Goal: Task Accomplishment & Management: Manage account settings

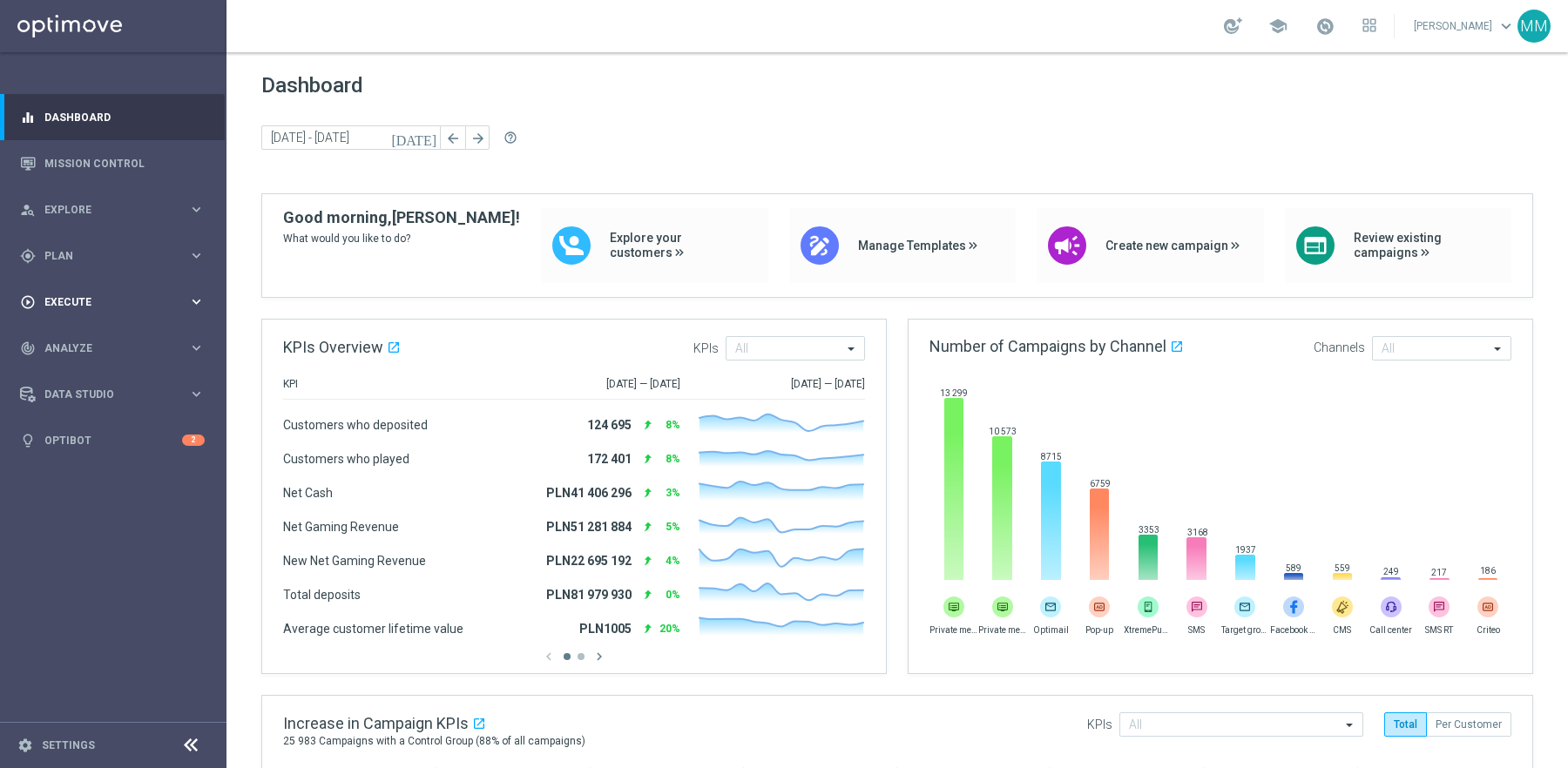
click at [104, 297] on span "Execute" at bounding box center [117, 303] width 144 height 11
click at [97, 253] on span "Plan" at bounding box center [117, 256] width 144 height 11
click at [95, 349] on span "Templates" at bounding box center [109, 344] width 125 height 11
click at [85, 372] on link "Optimail" at bounding box center [117, 370] width 127 height 14
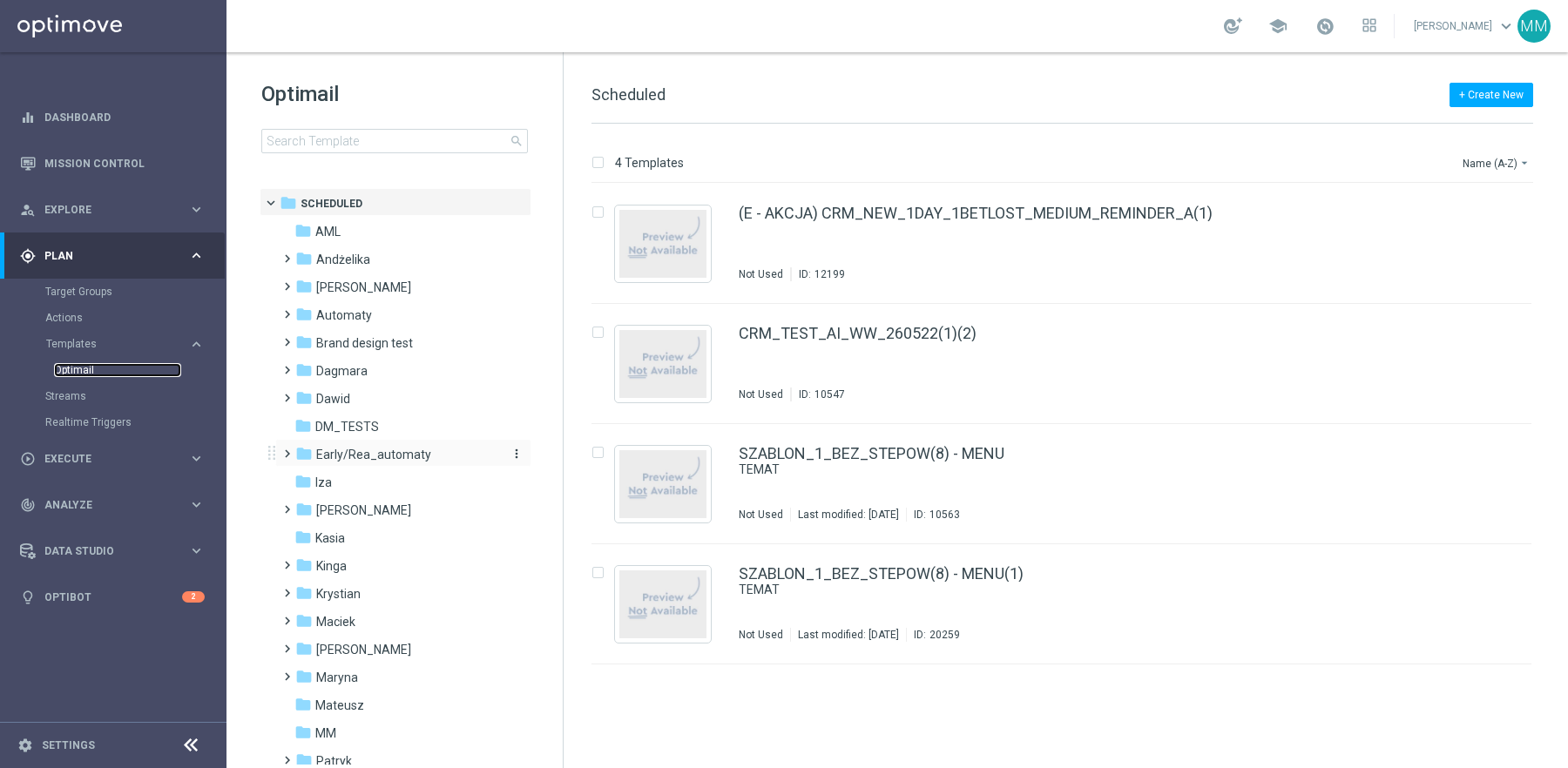
scroll to position [149, 0]
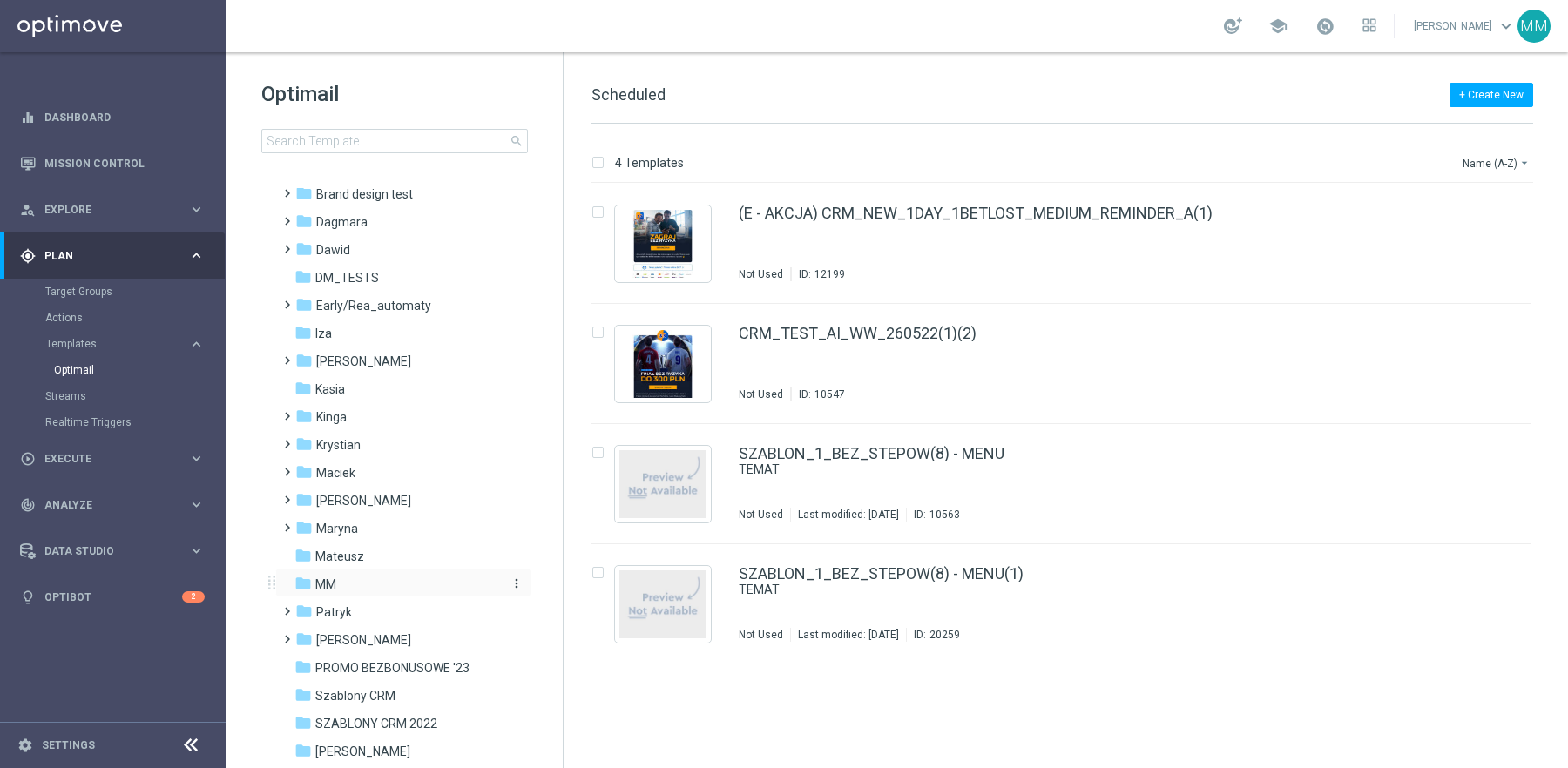
click at [359, 584] on div "folder MM" at bounding box center [394, 585] width 200 height 20
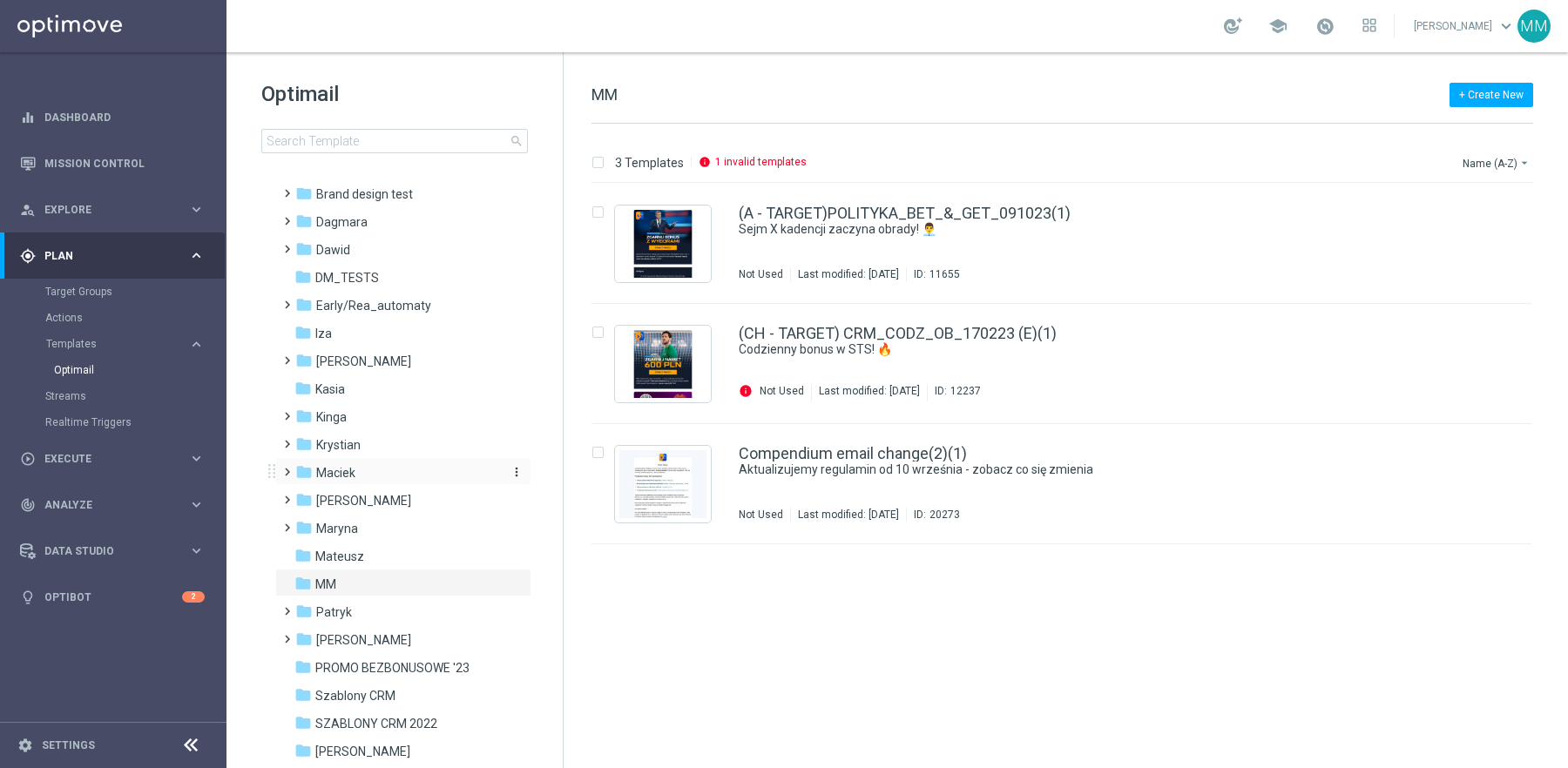
click at [353, 473] on span "Maciek" at bounding box center [335, 473] width 39 height 16
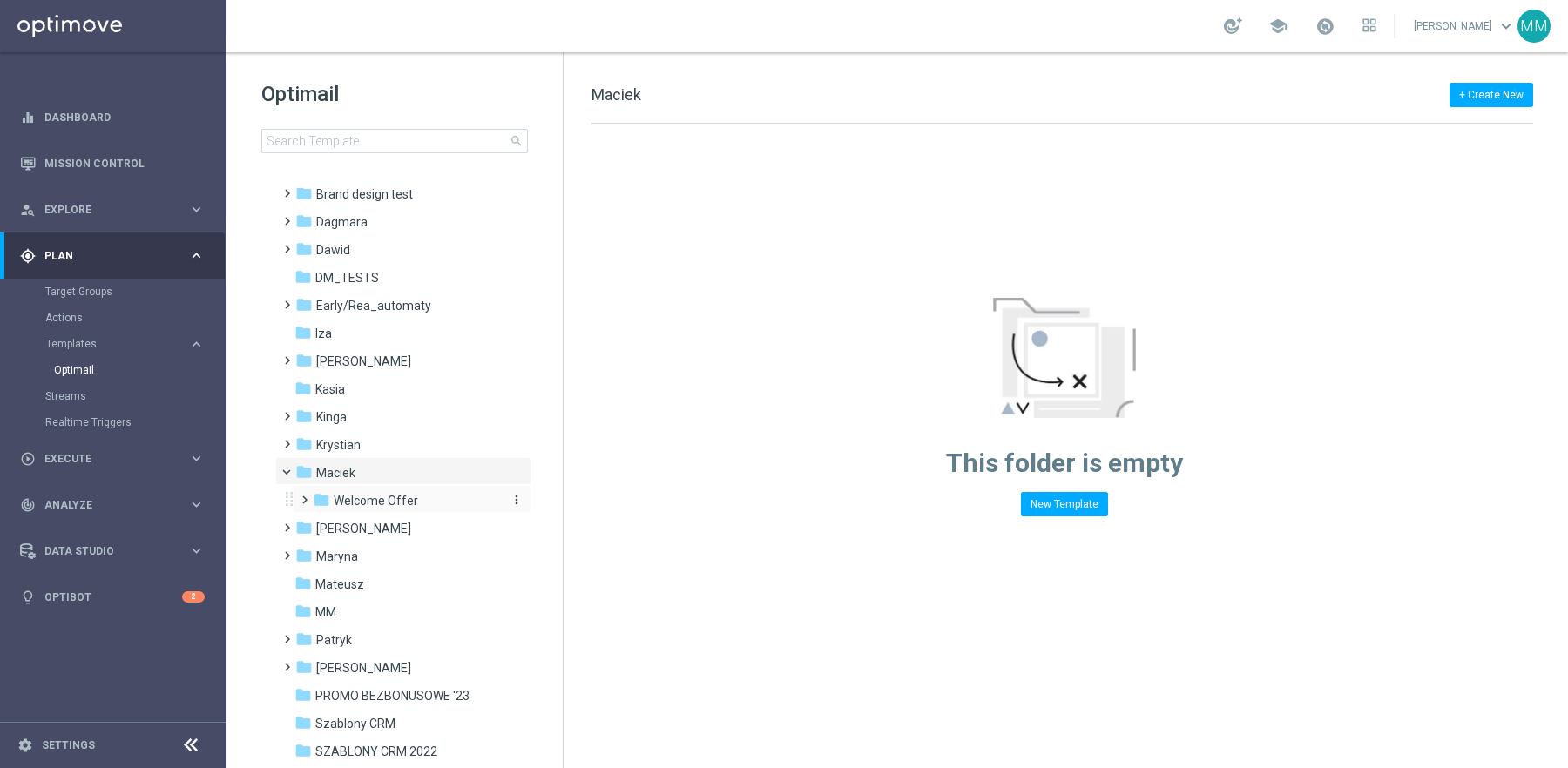
click at [384, 503] on span "Welcome Offer" at bounding box center [376, 501] width 85 height 16
click at [389, 535] on div "folder Demo" at bounding box center [415, 529] width 172 height 20
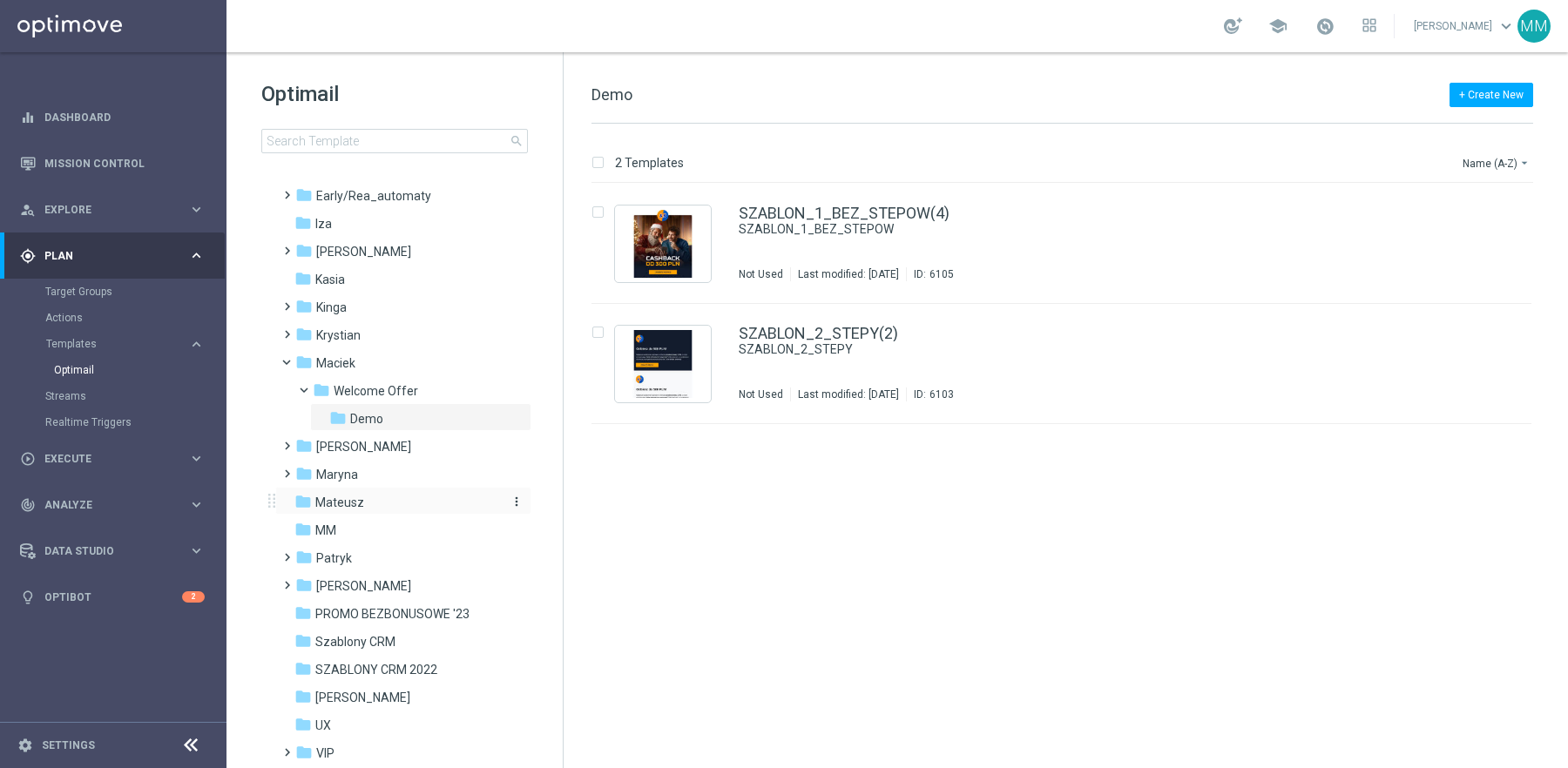
scroll to position [263, 0]
click at [364, 509] on div "folder Mateusz more_vert" at bounding box center [403, 497] width 256 height 28
click at [359, 533] on div "folder MM" at bounding box center [394, 527] width 200 height 20
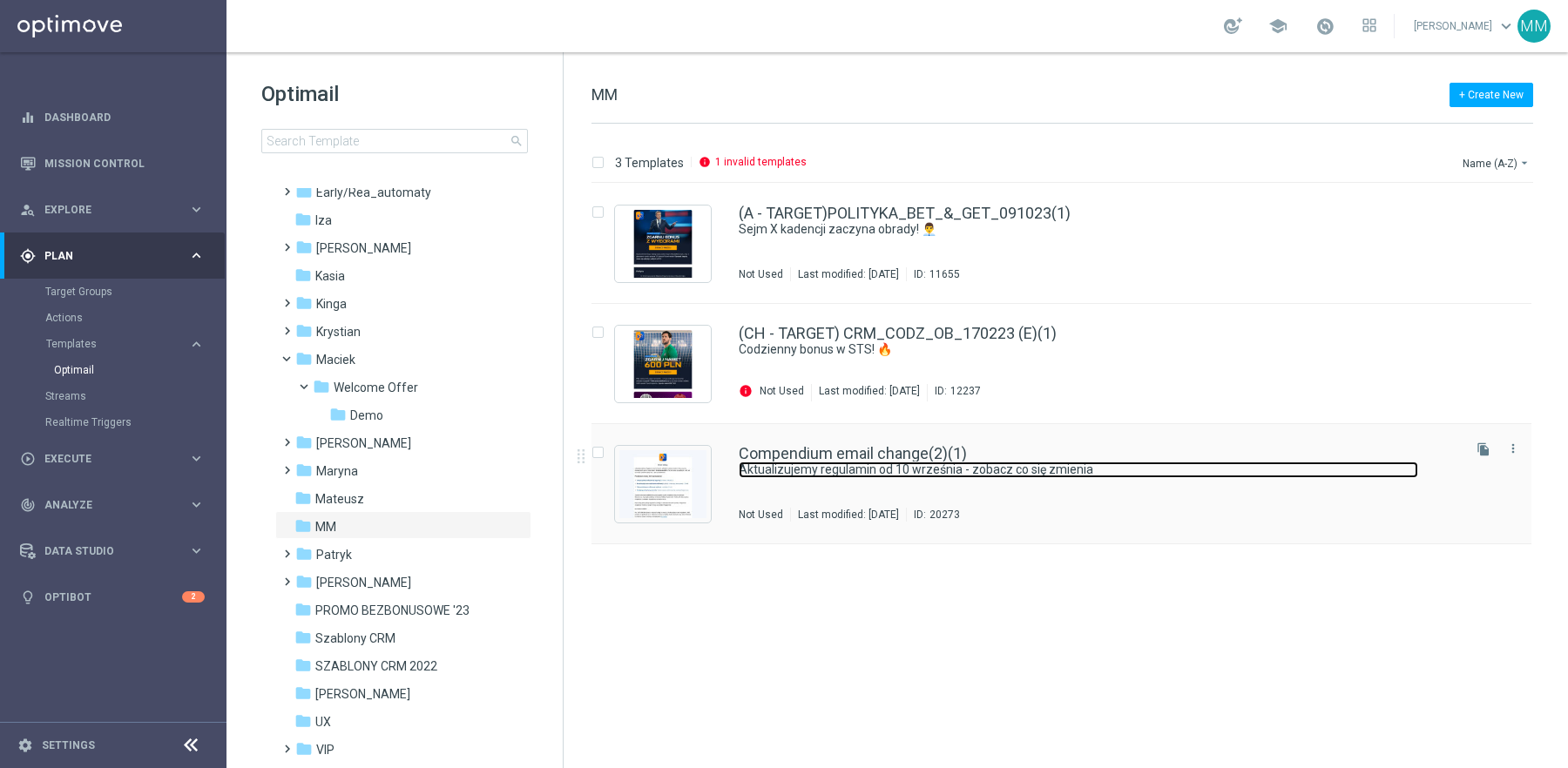
click at [867, 472] on link "Aktualizujemy regulamin od 10 września - zobacz co się zmienia" at bounding box center [1079, 470] width 680 height 17
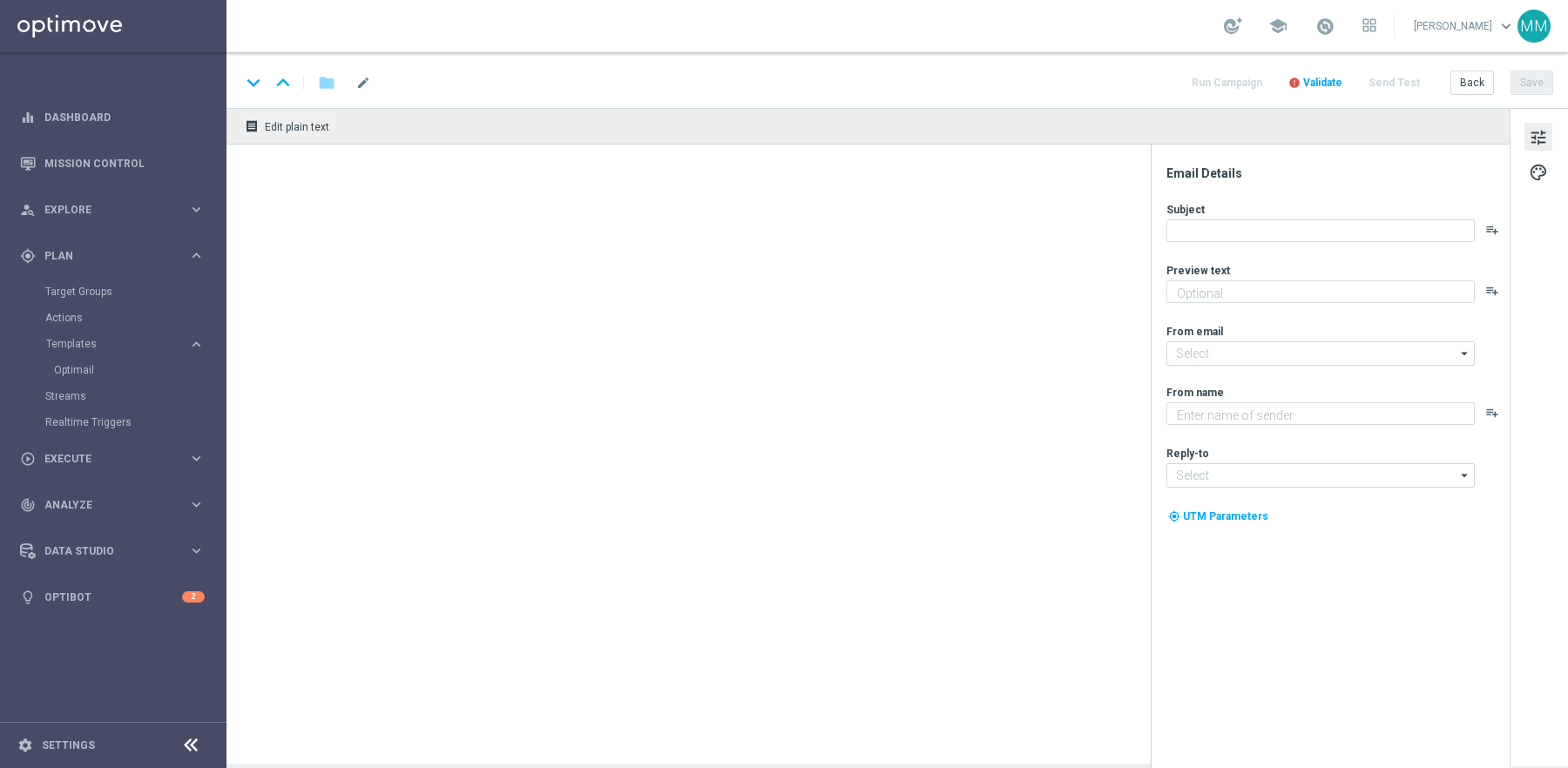
type textarea "Aktualizujemy regulamin od 10 września"
type input "kontakt@sts.pl"
type textarea "STS"
type input "kontakt@sts.pl"
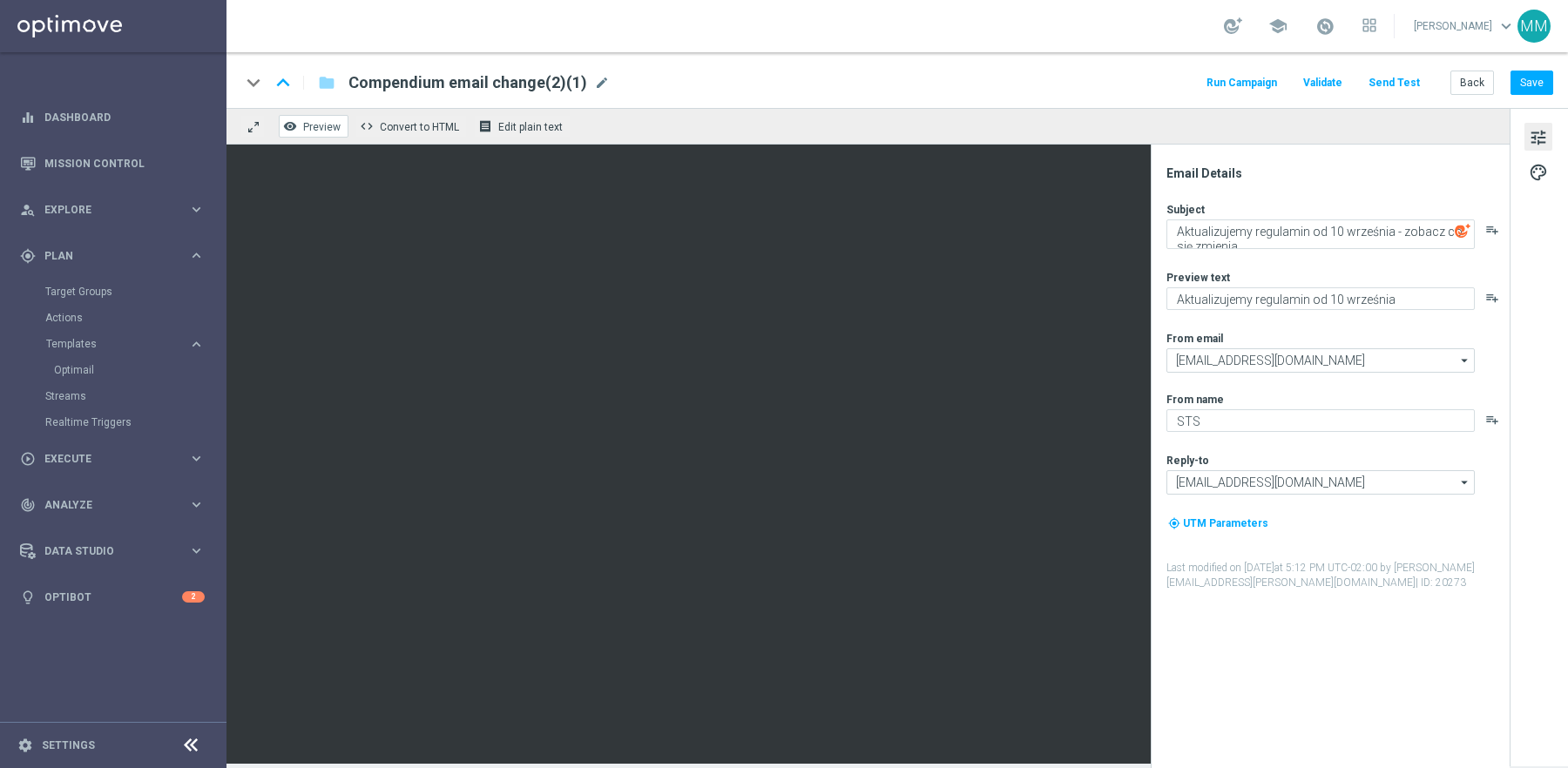
click at [317, 126] on span "Preview" at bounding box center [322, 127] width 37 height 12
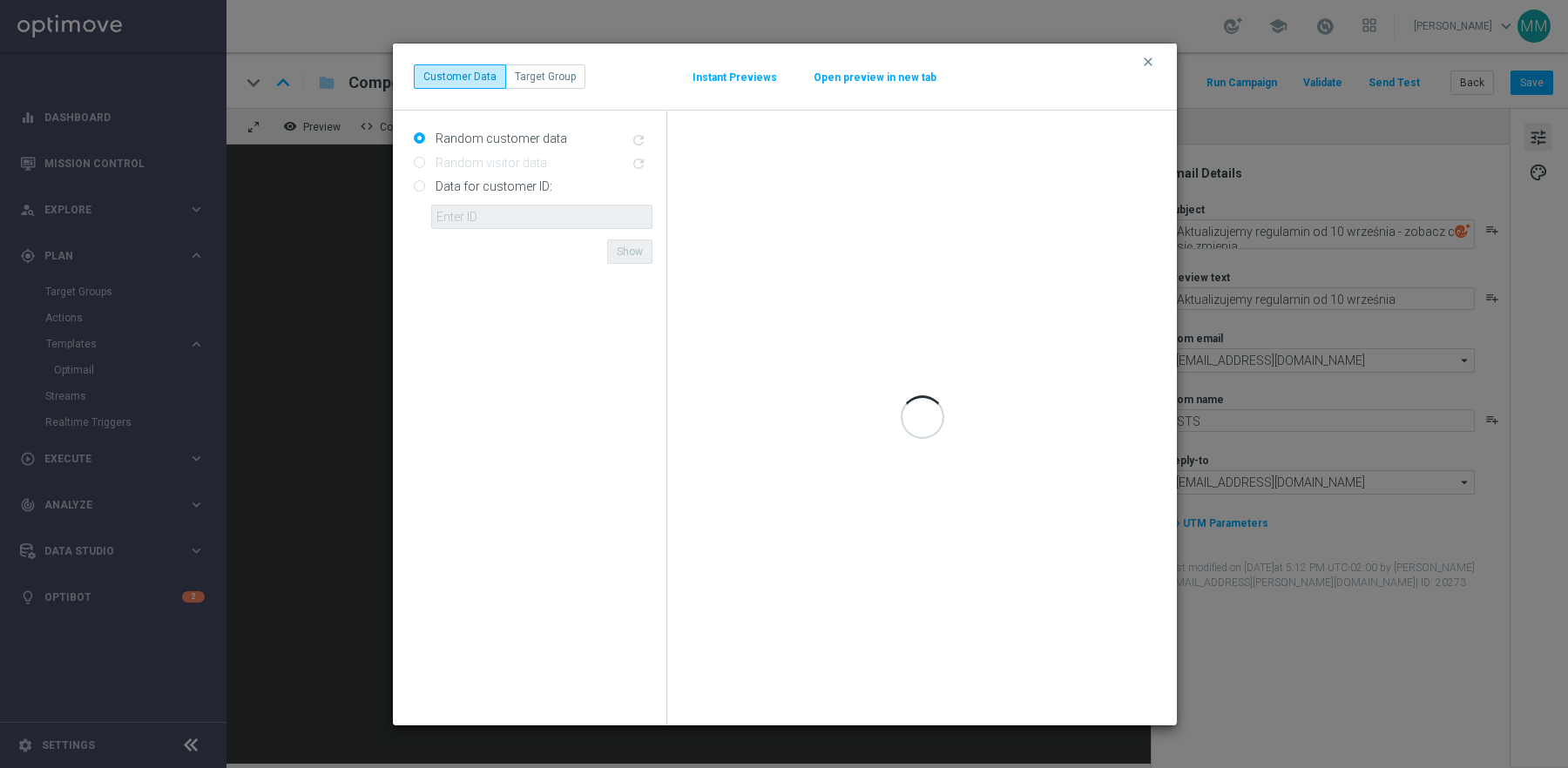
click at [867, 77] on button "Open preview in new tab" at bounding box center [875, 77] width 125 height 14
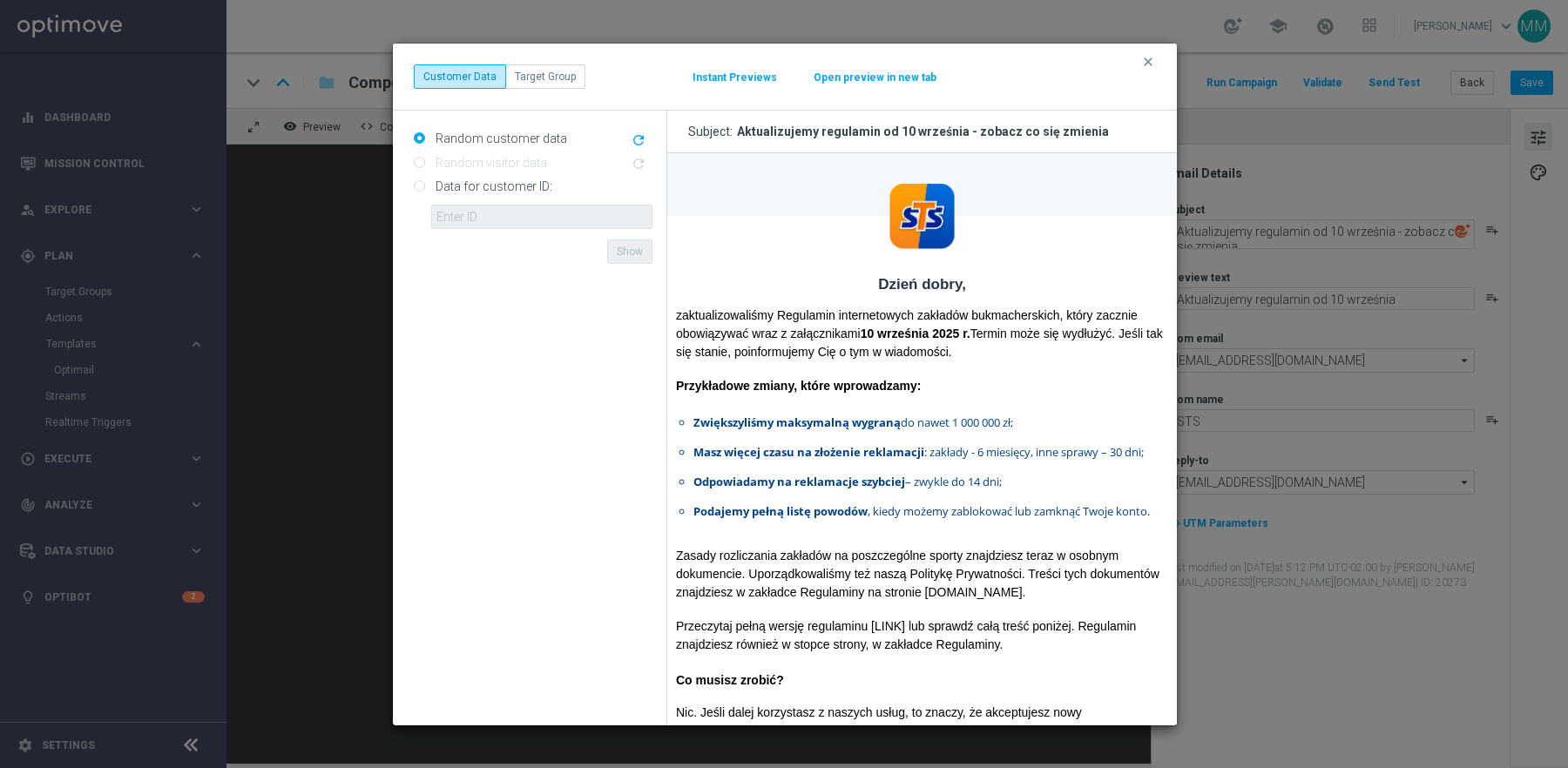
click at [821, 134] on div "Aktualizujemy regulamin od 10 września - zobacz co się zmienia" at bounding box center [923, 132] width 372 height 16
click at [1150, 61] on icon "clear" at bounding box center [1148, 62] width 14 height 14
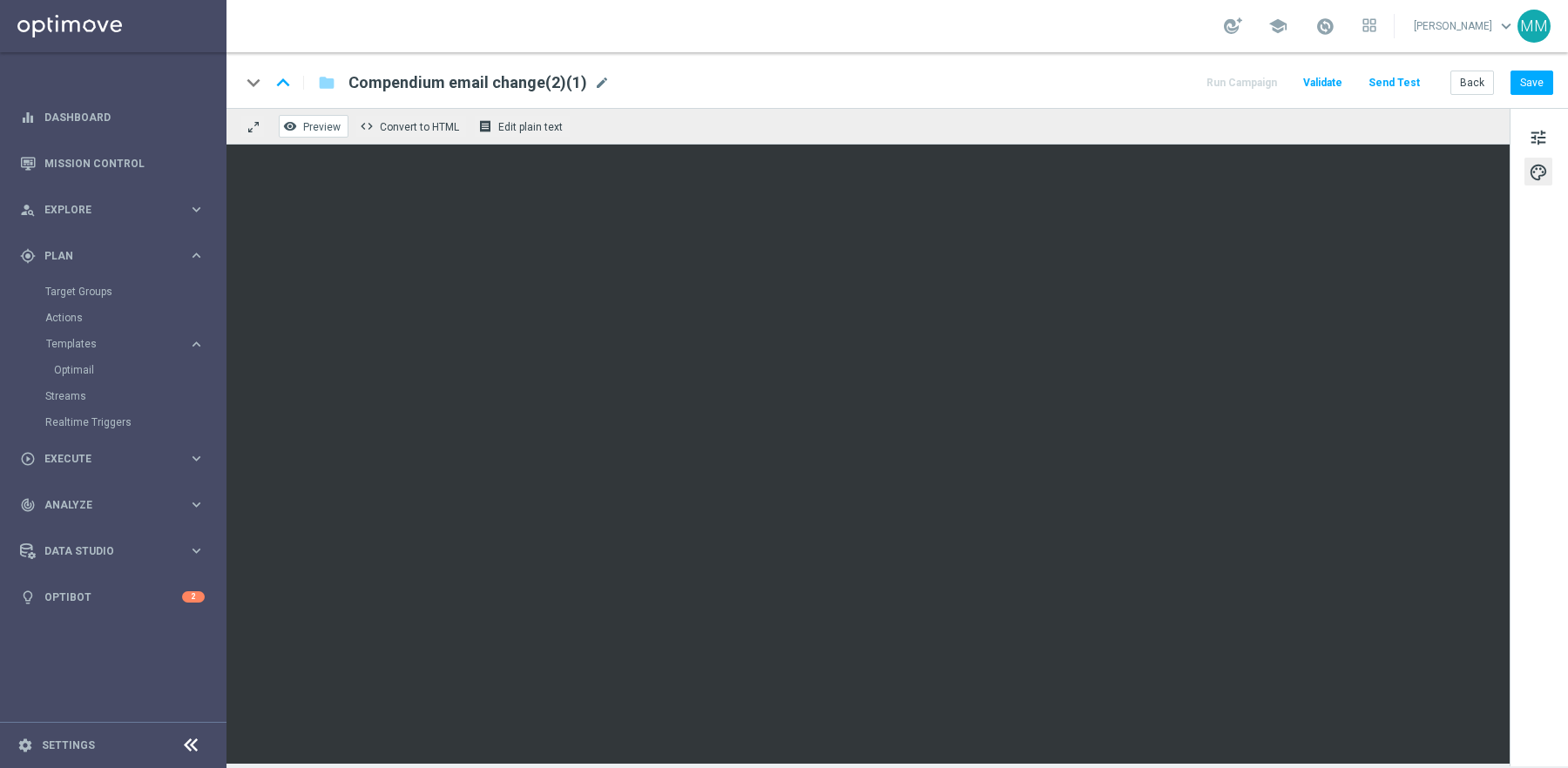
click at [324, 135] on button "remove_red_eye Preview" at bounding box center [313, 125] width 69 height 22
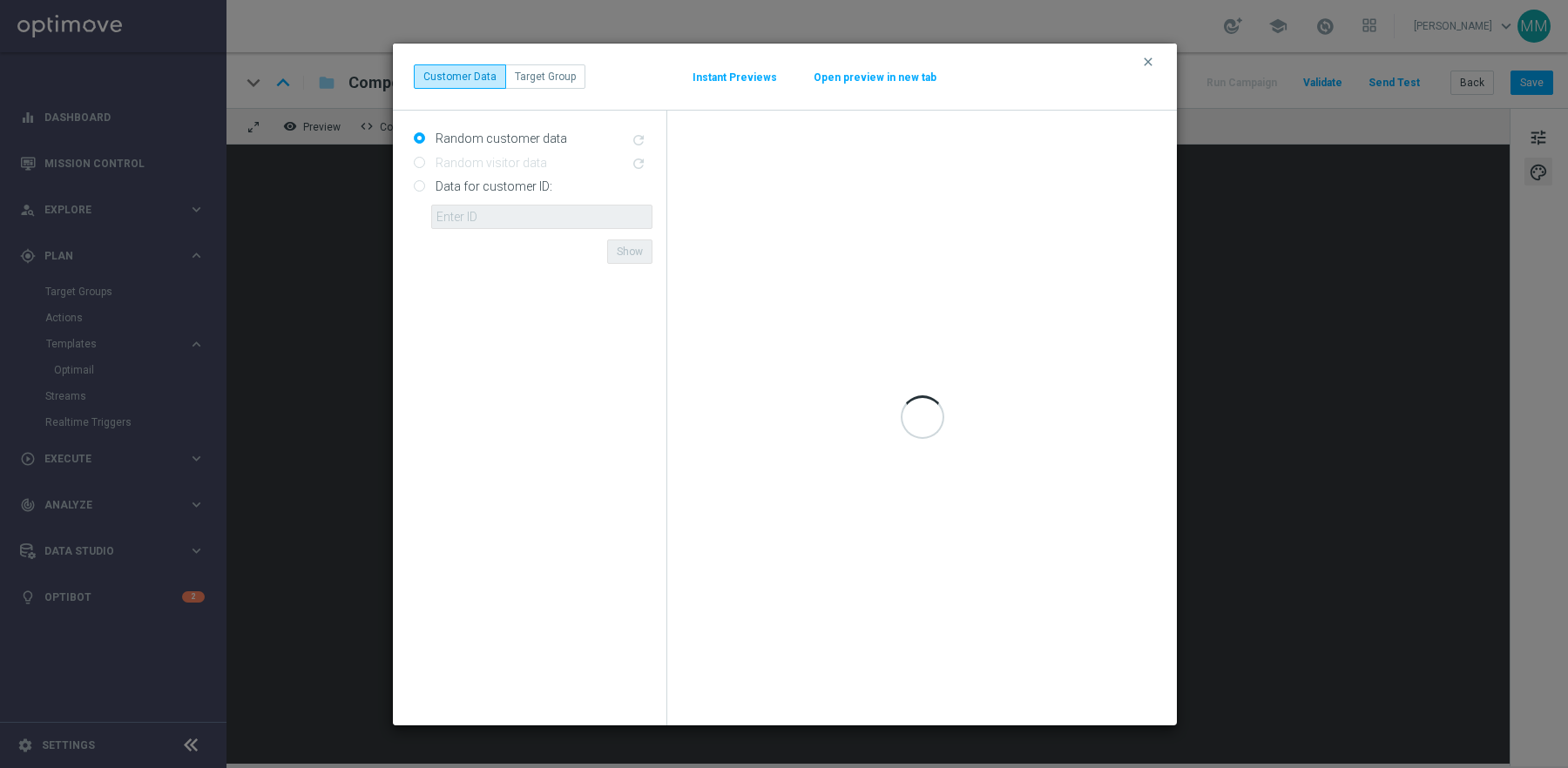
click at [876, 79] on button "Open preview in new tab" at bounding box center [875, 77] width 125 height 14
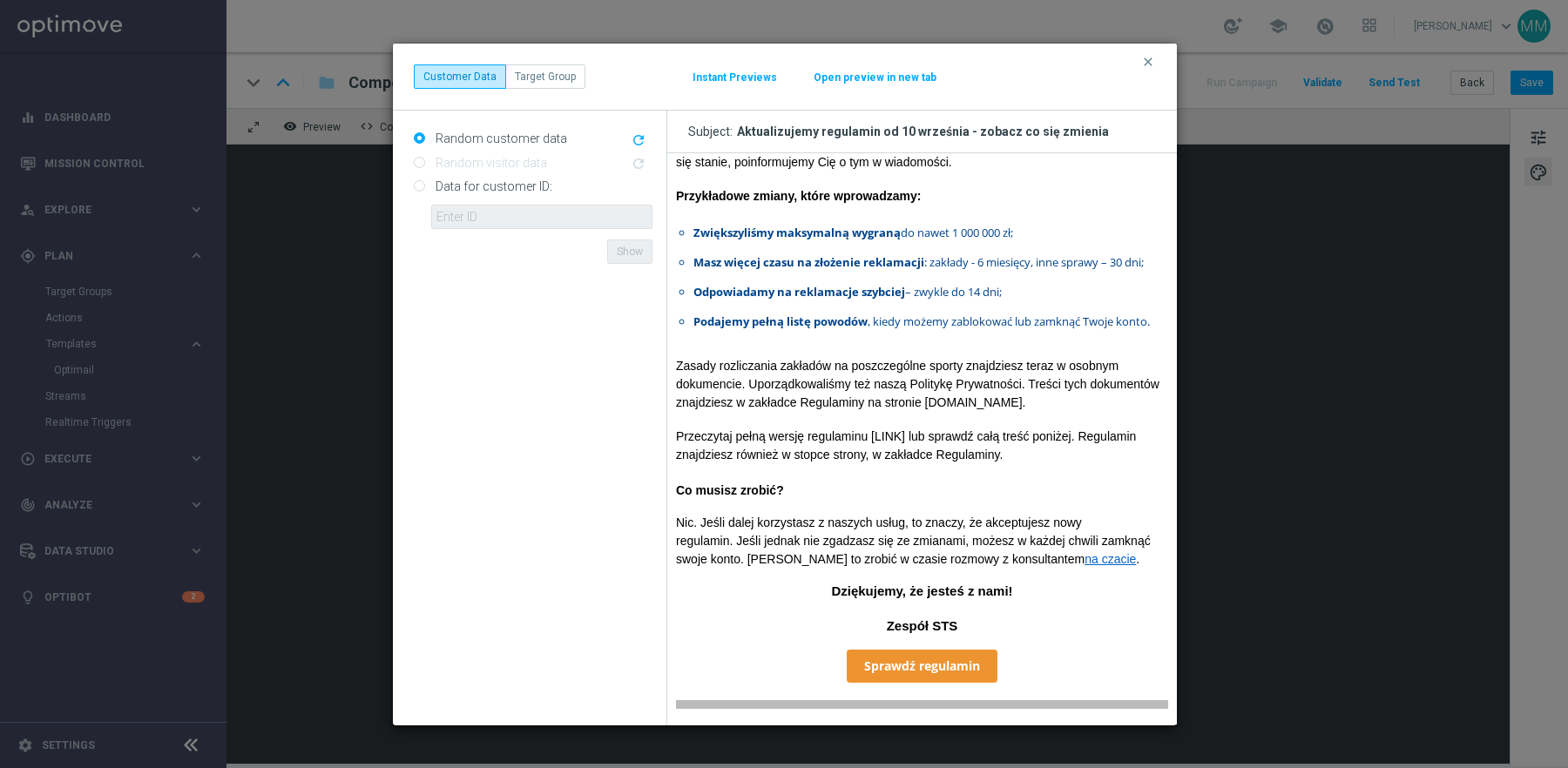
scroll to position [183, 0]
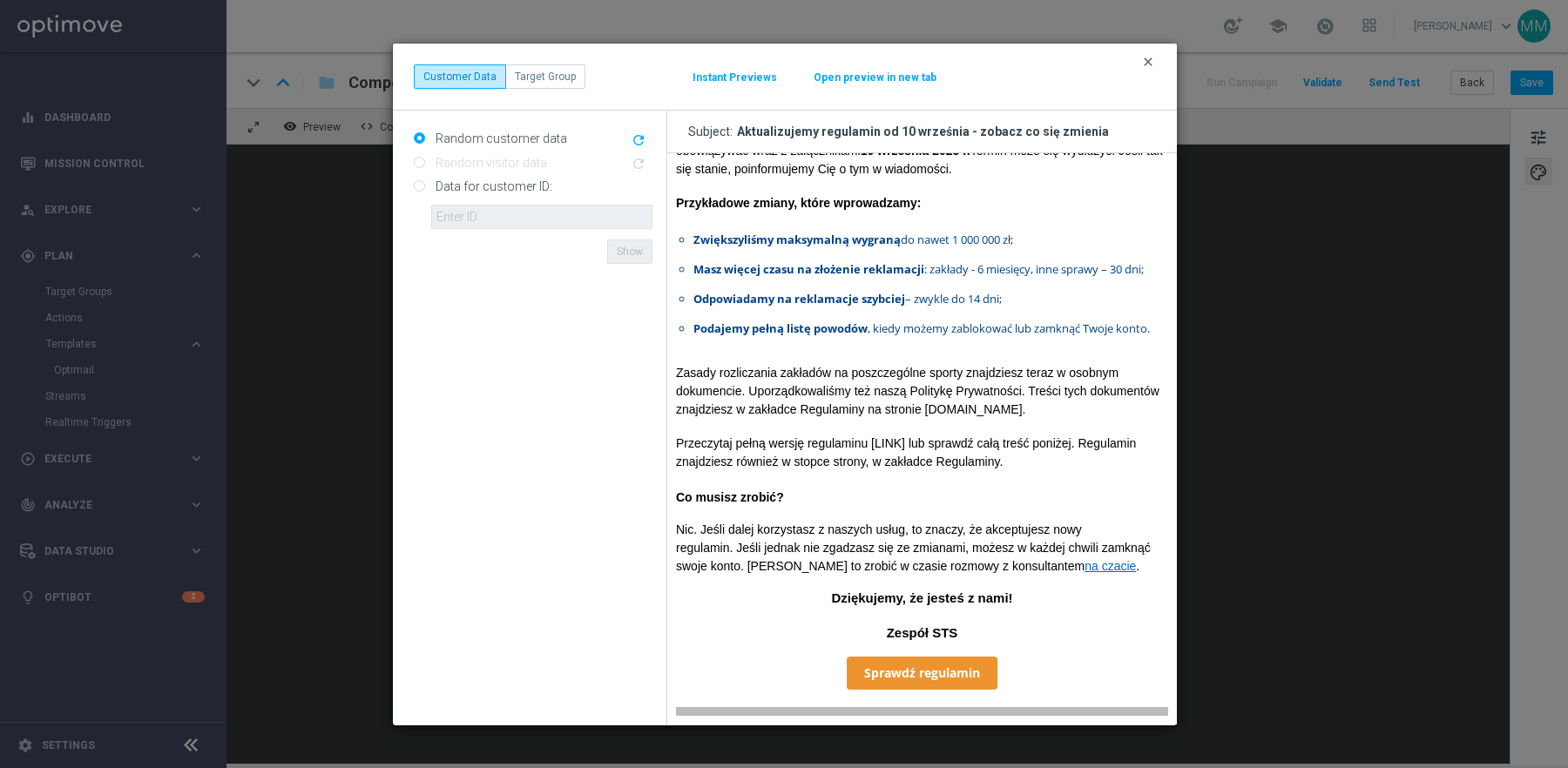
click at [1150, 63] on icon "clear" at bounding box center [1148, 62] width 14 height 14
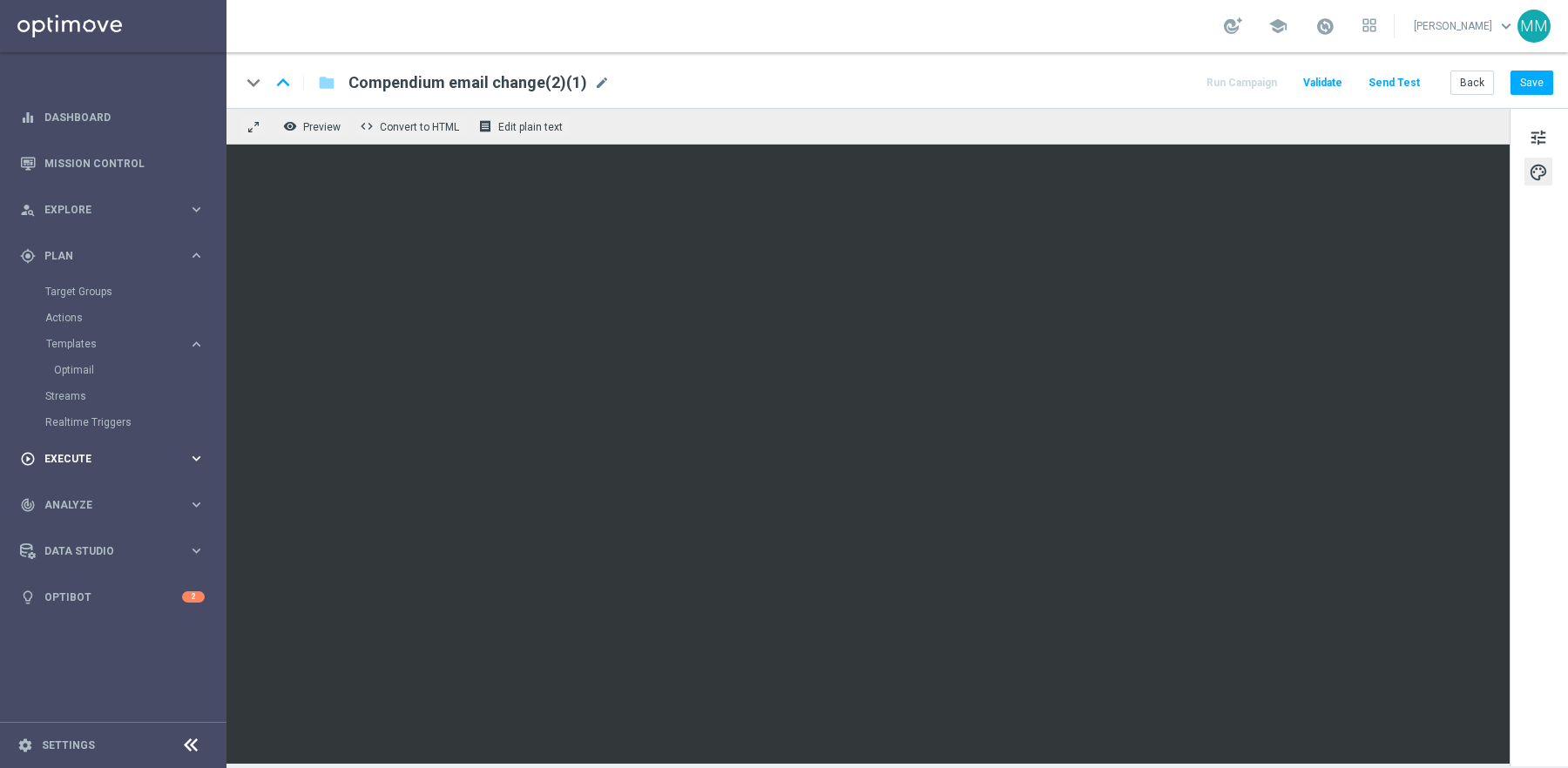
click at [158, 454] on span "Execute" at bounding box center [117, 459] width 144 height 11
click at [110, 334] on link "Campaign Builder" at bounding box center [113, 338] width 136 height 14
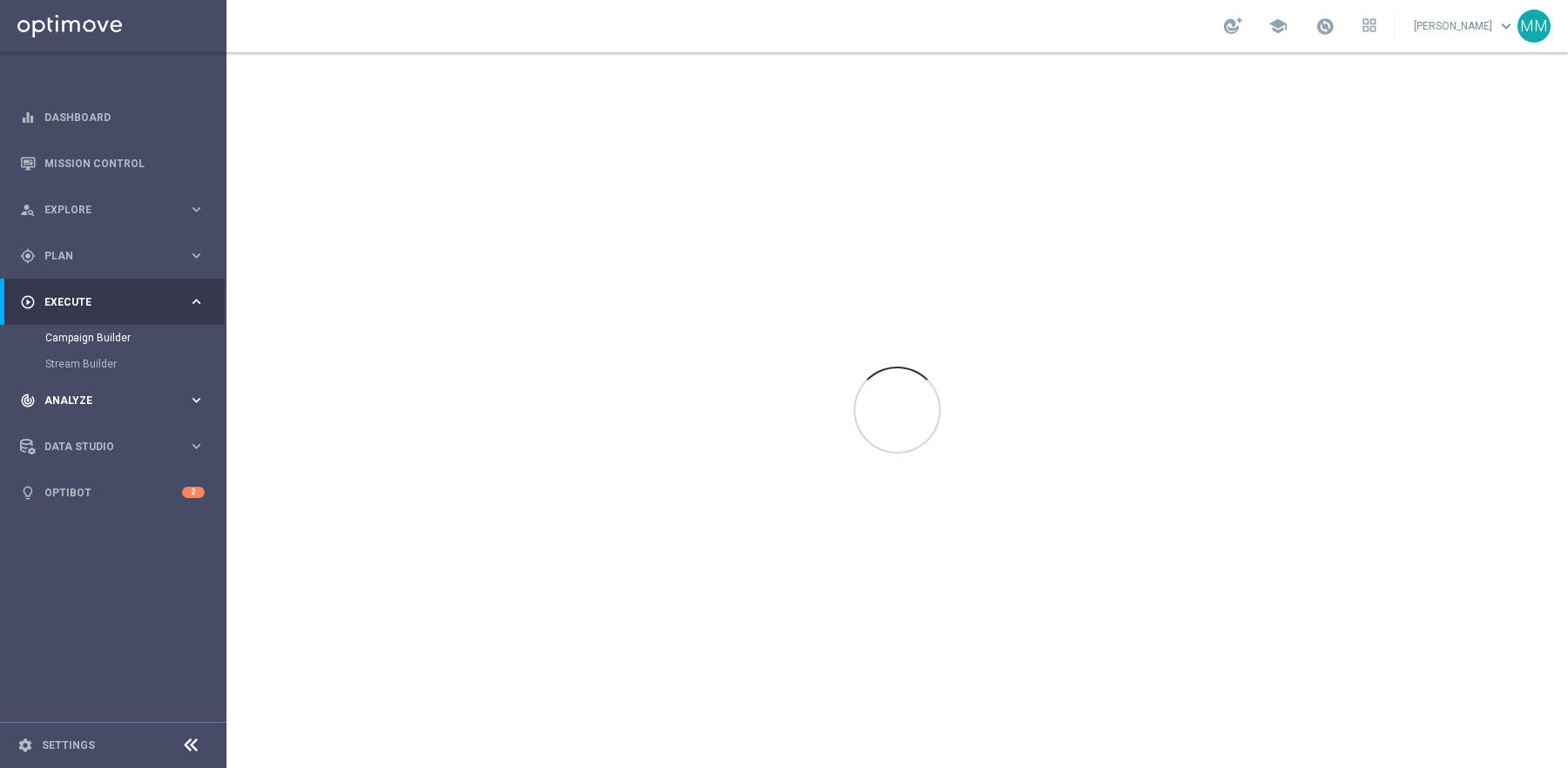
click at [125, 403] on span "Analyze" at bounding box center [117, 400] width 144 height 11
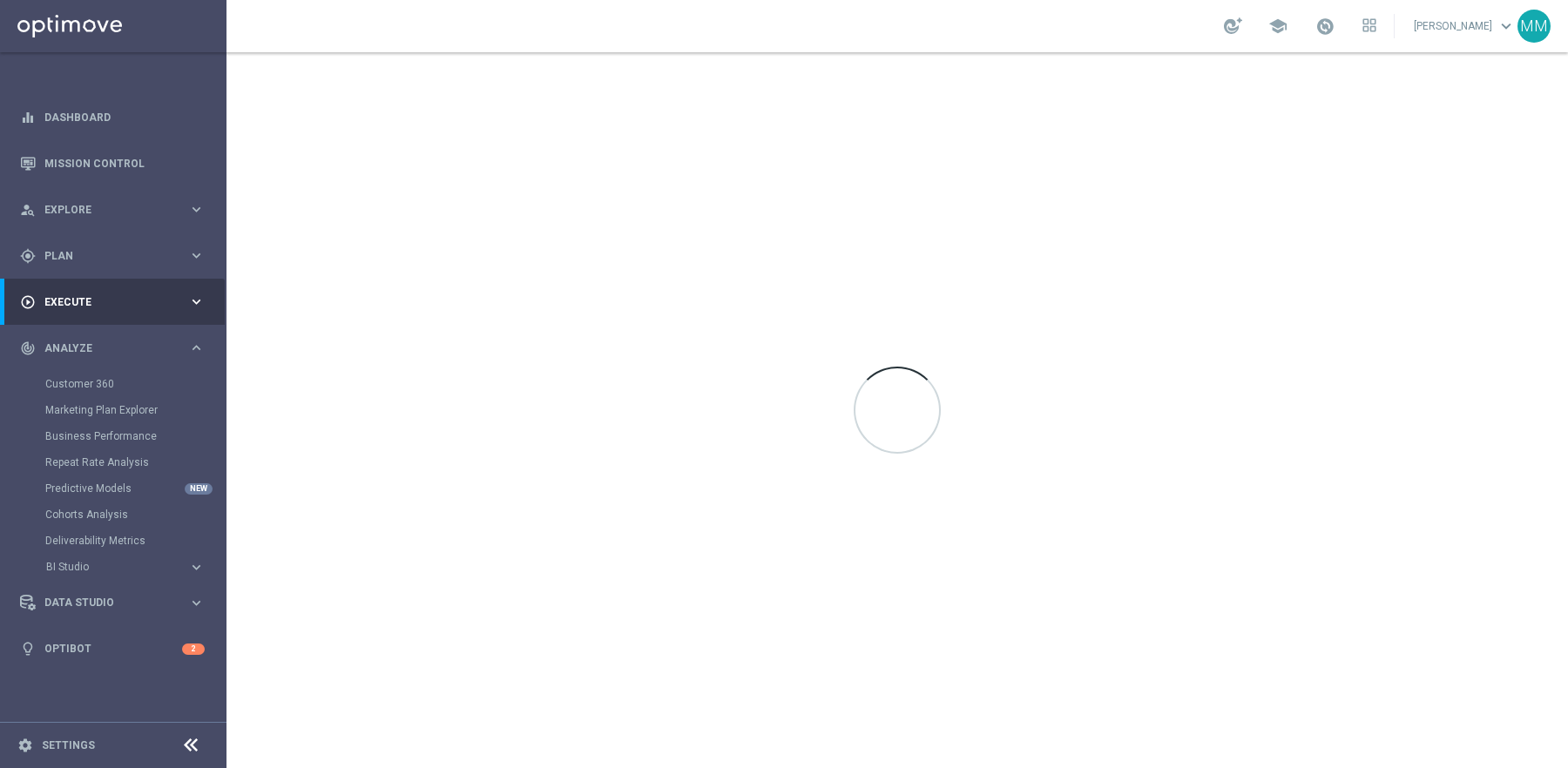
click at [126, 286] on div "play_circle_outline Execute keyboard_arrow_right" at bounding box center [112, 302] width 225 height 46
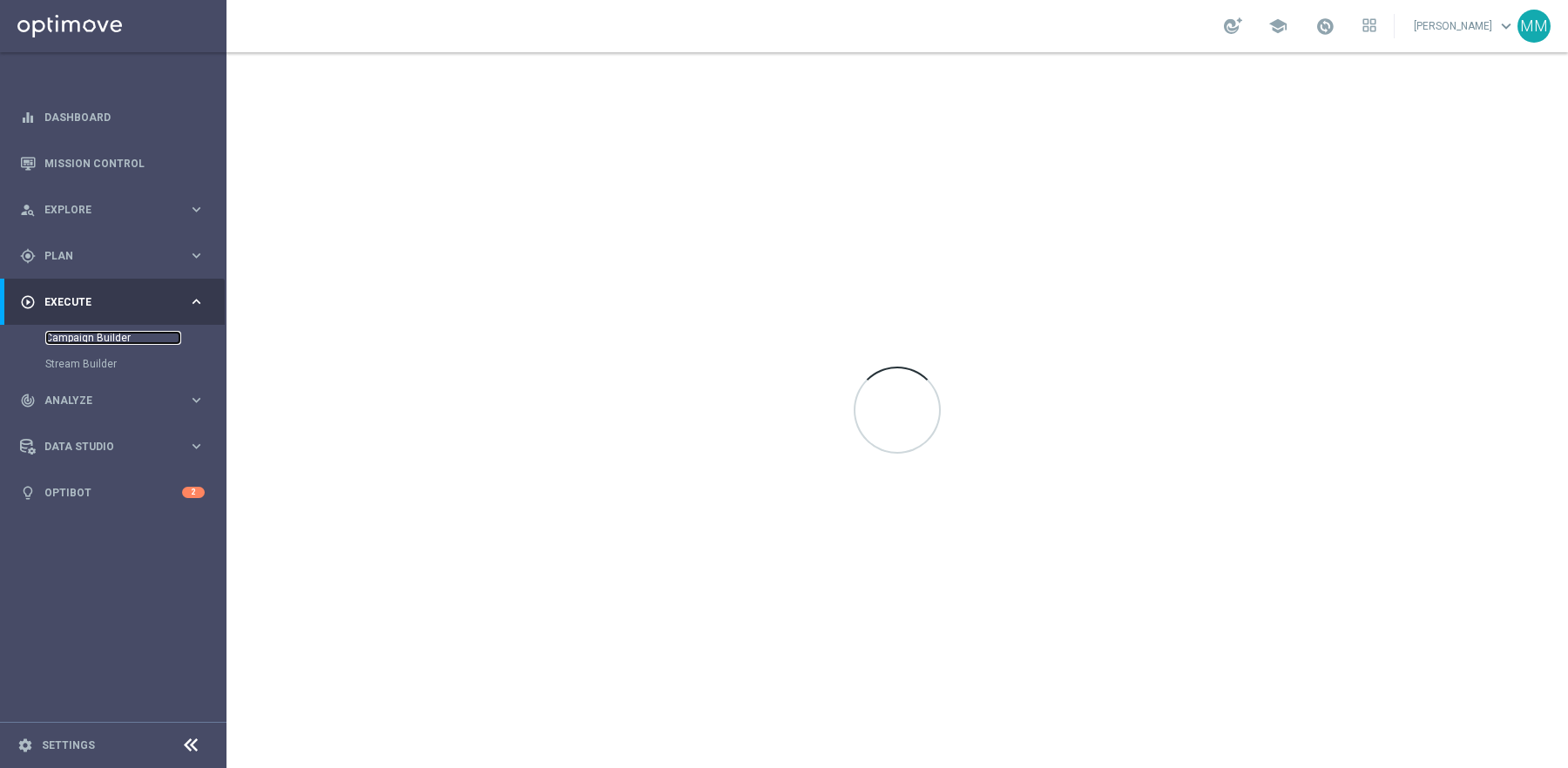
click at [99, 333] on link "Campaign Builder" at bounding box center [113, 338] width 136 height 14
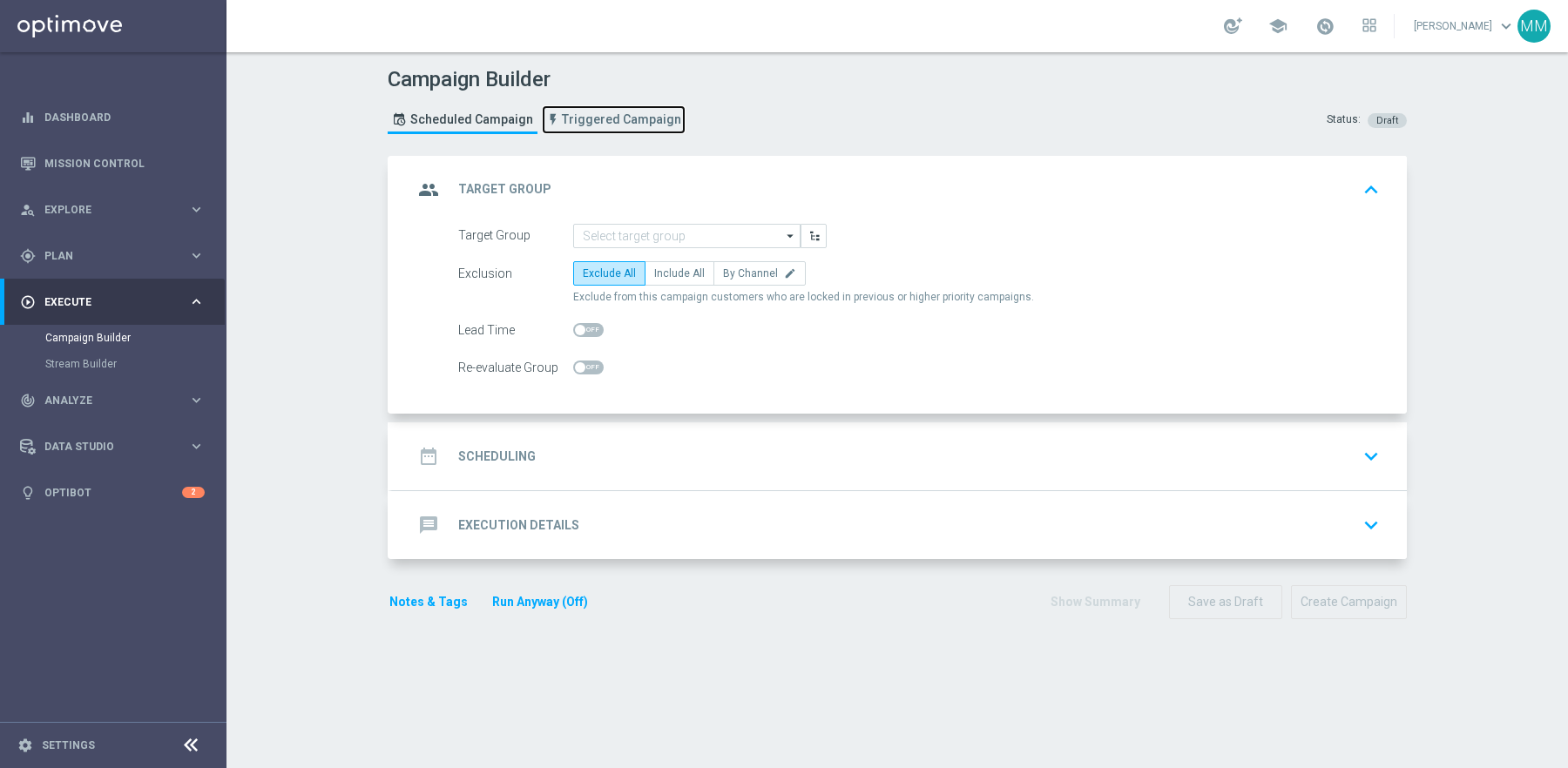
click at [604, 119] on span "Triggered Campaign" at bounding box center [621, 119] width 119 height 15
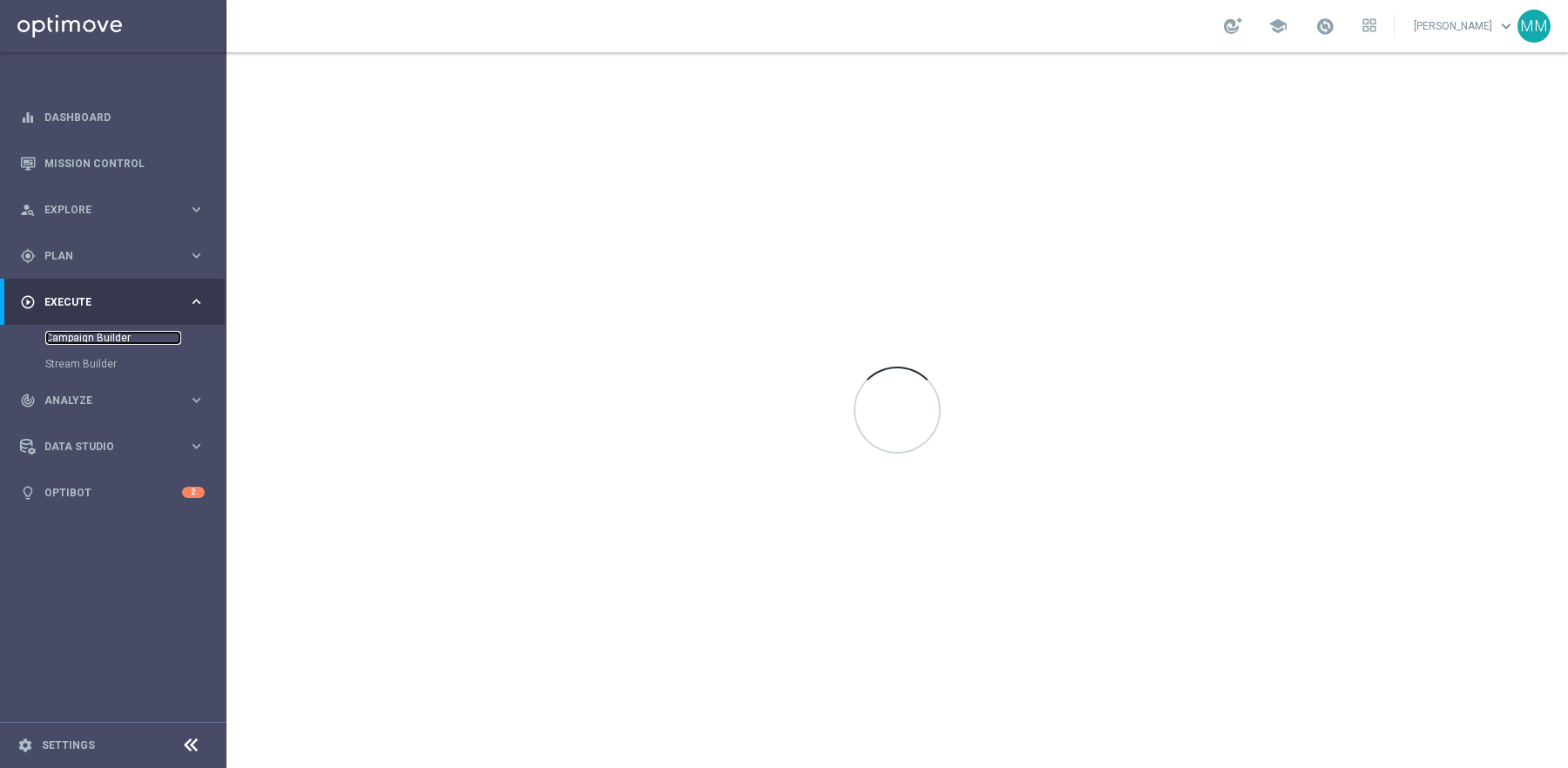
click at [99, 337] on link "Campaign Builder" at bounding box center [113, 338] width 136 height 14
click at [101, 416] on div "track_changes Analyze keyboard_arrow_right" at bounding box center [112, 400] width 225 height 46
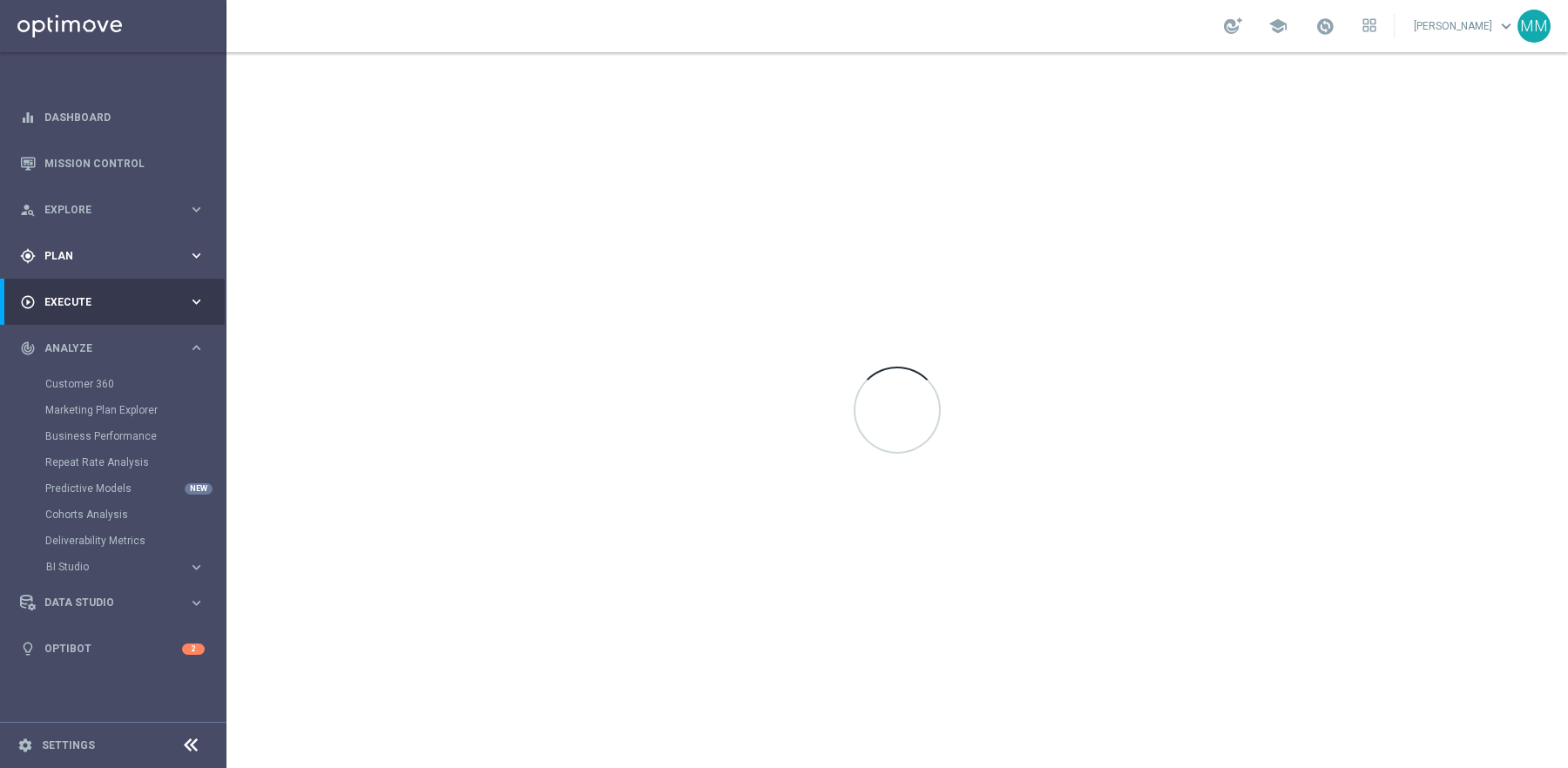
click at [121, 265] on div "gps_fixed Plan keyboard_arrow_right" at bounding box center [112, 255] width 225 height 46
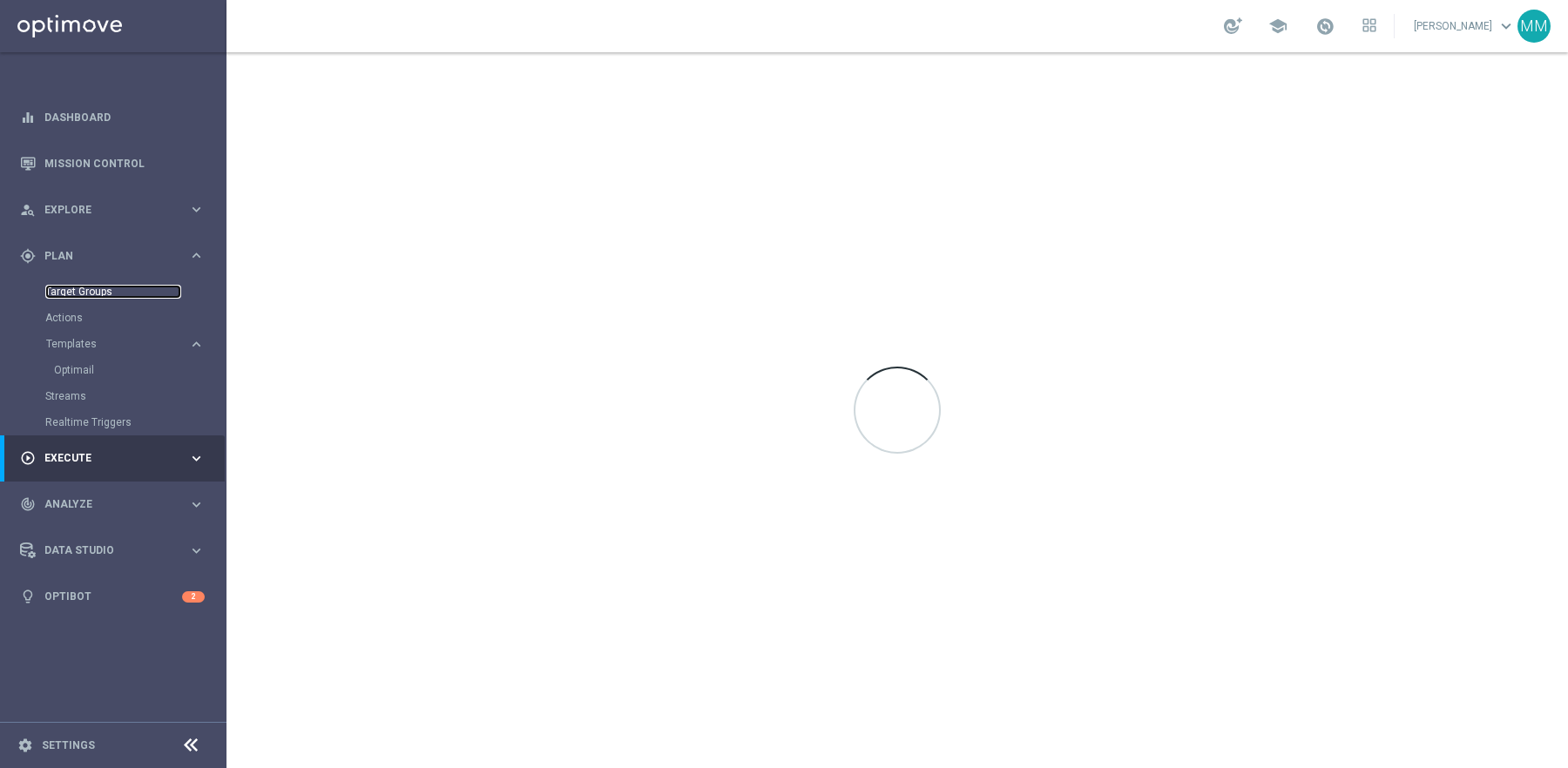
click at [100, 287] on link "Target Groups" at bounding box center [113, 292] width 136 height 14
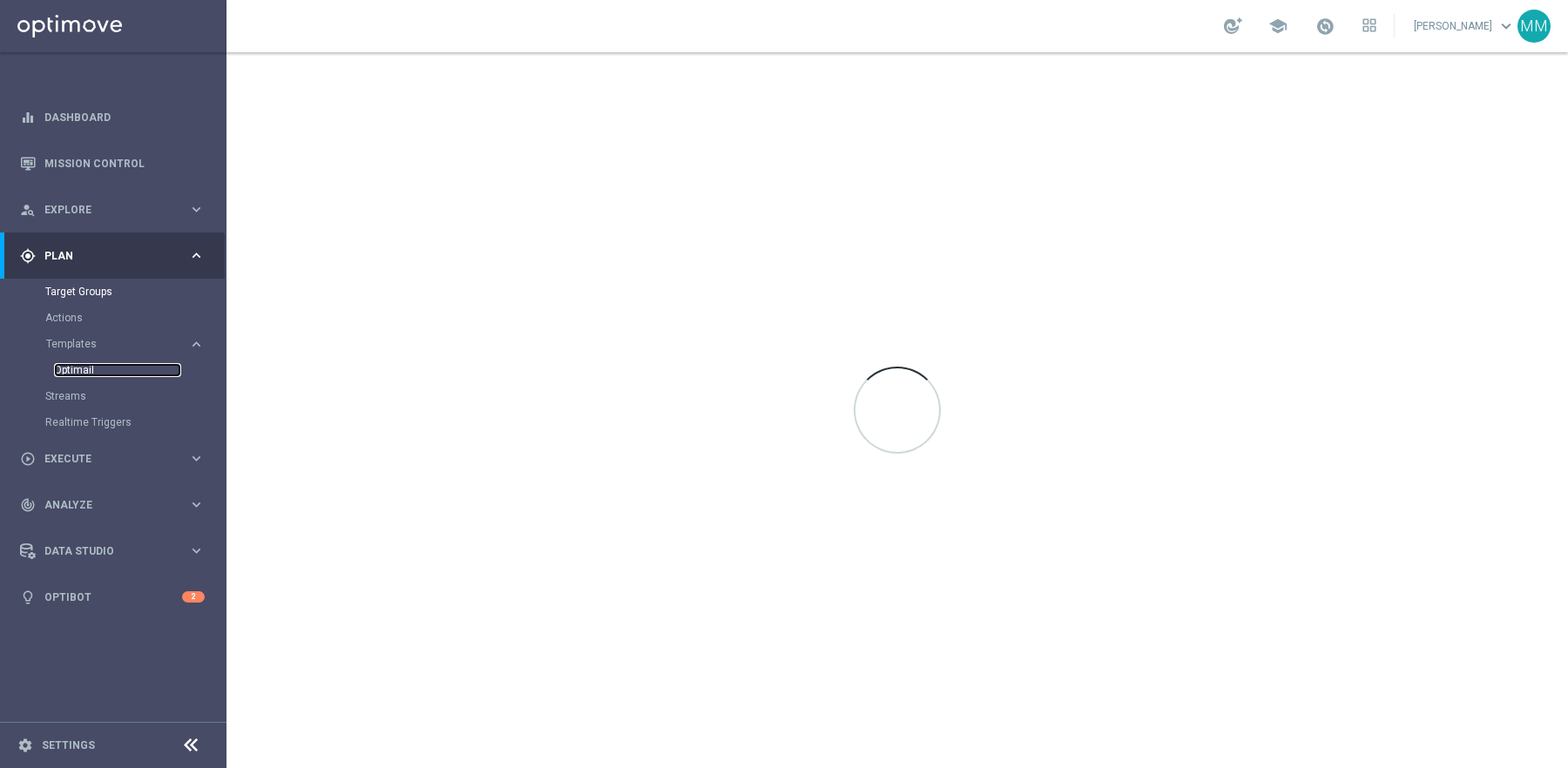
click at [81, 376] on link "Optimail" at bounding box center [117, 370] width 127 height 14
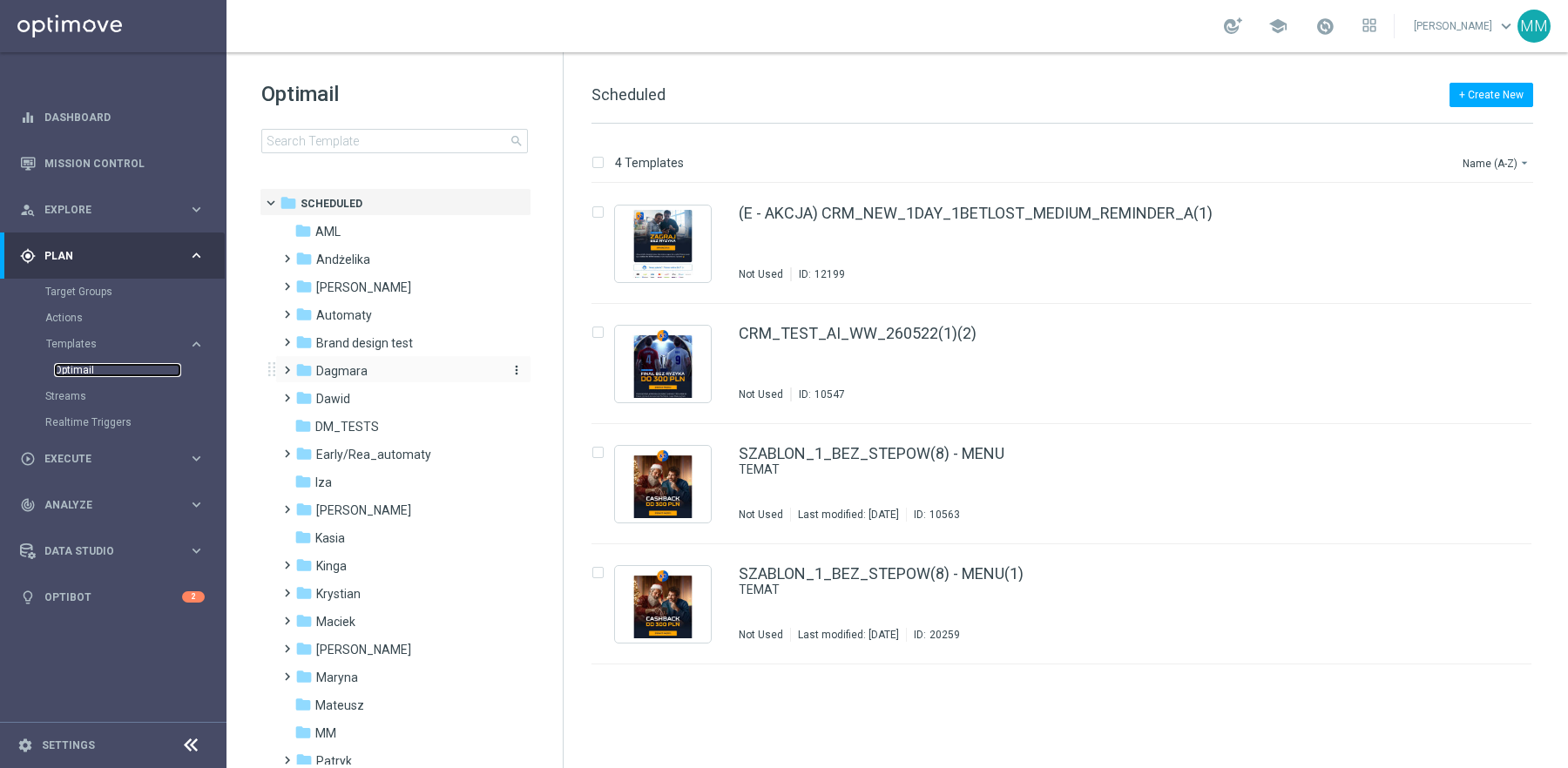
scroll to position [11, 0]
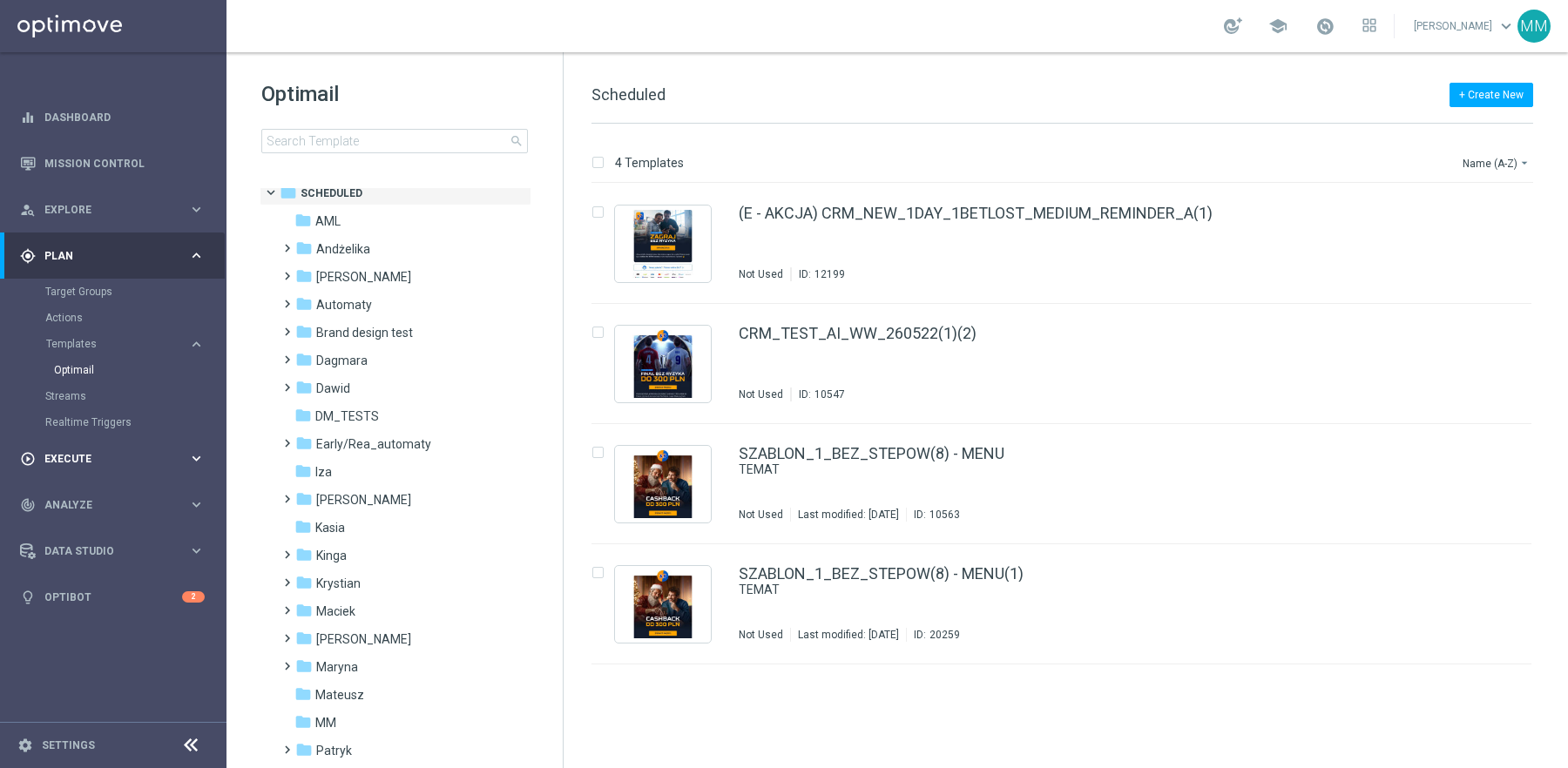
click at [86, 445] on div "play_circle_outline Execute keyboard_arrow_right" at bounding box center [112, 458] width 225 height 46
click at [101, 335] on link "Campaign Builder" at bounding box center [113, 338] width 136 height 14
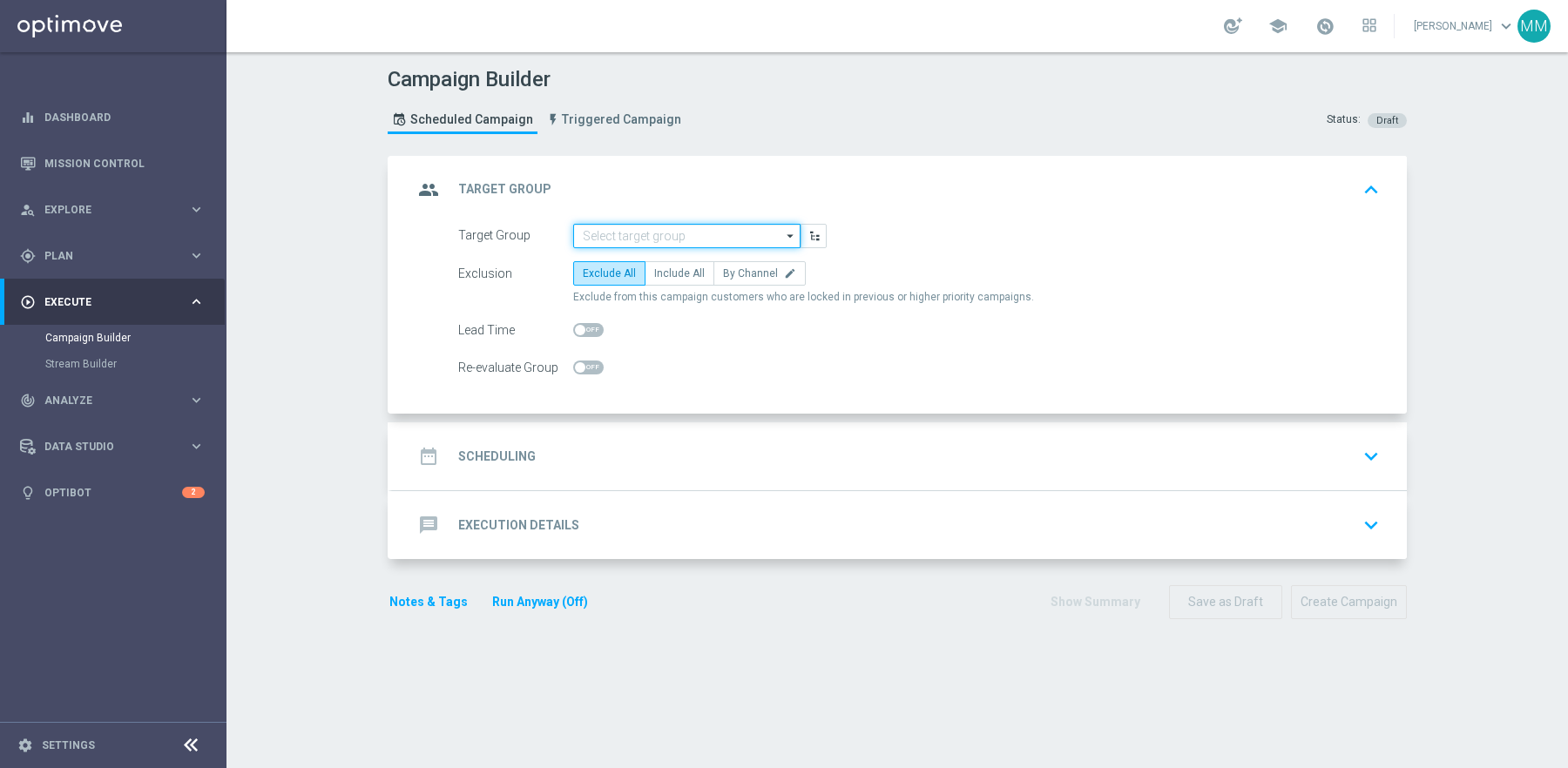
click at [638, 241] on input at bounding box center [686, 236] width 227 height 24
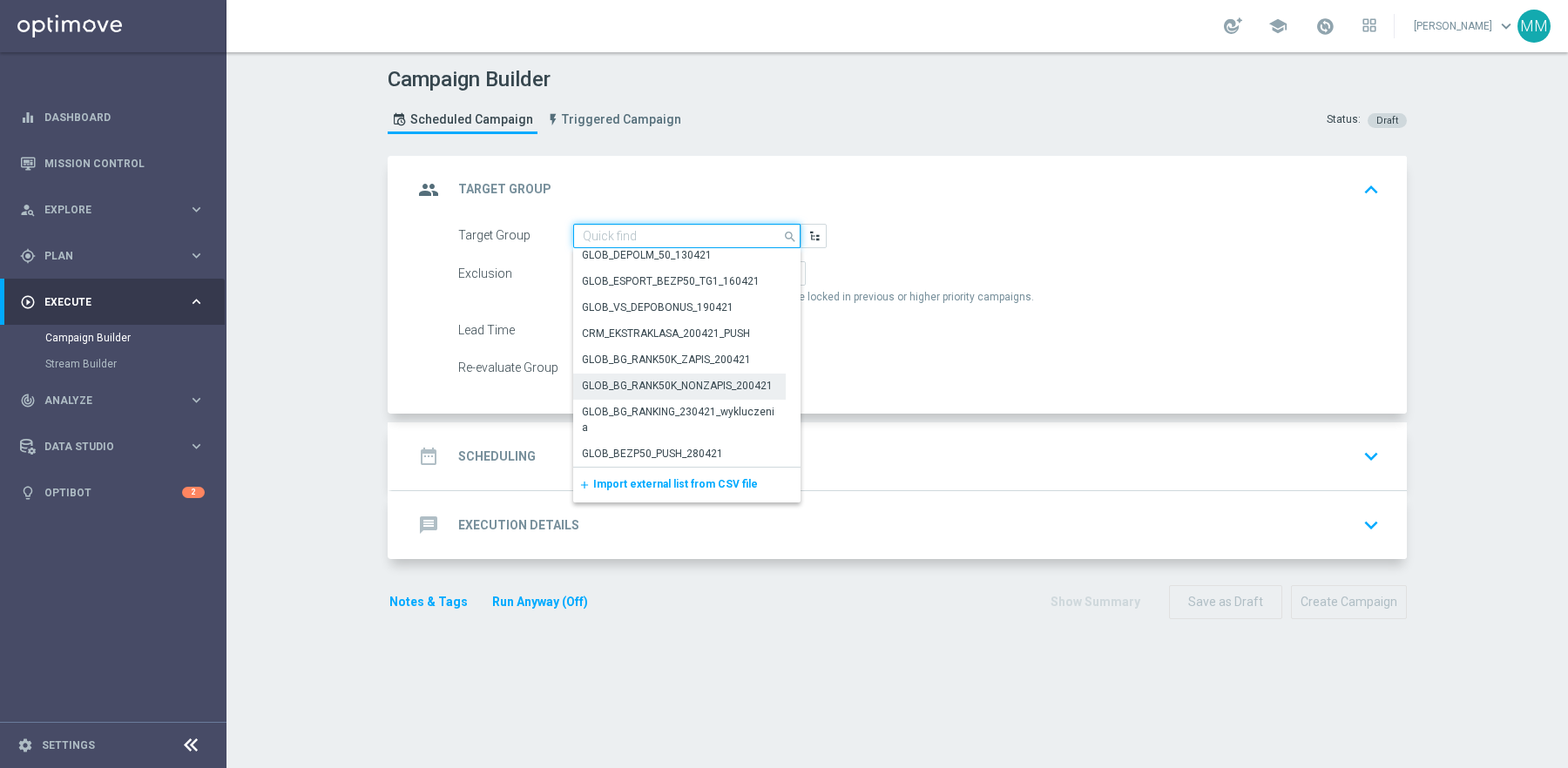
scroll to position [6925, 0]
click at [976, 328] on div "Lead Time" at bounding box center [918, 329] width 948 height 24
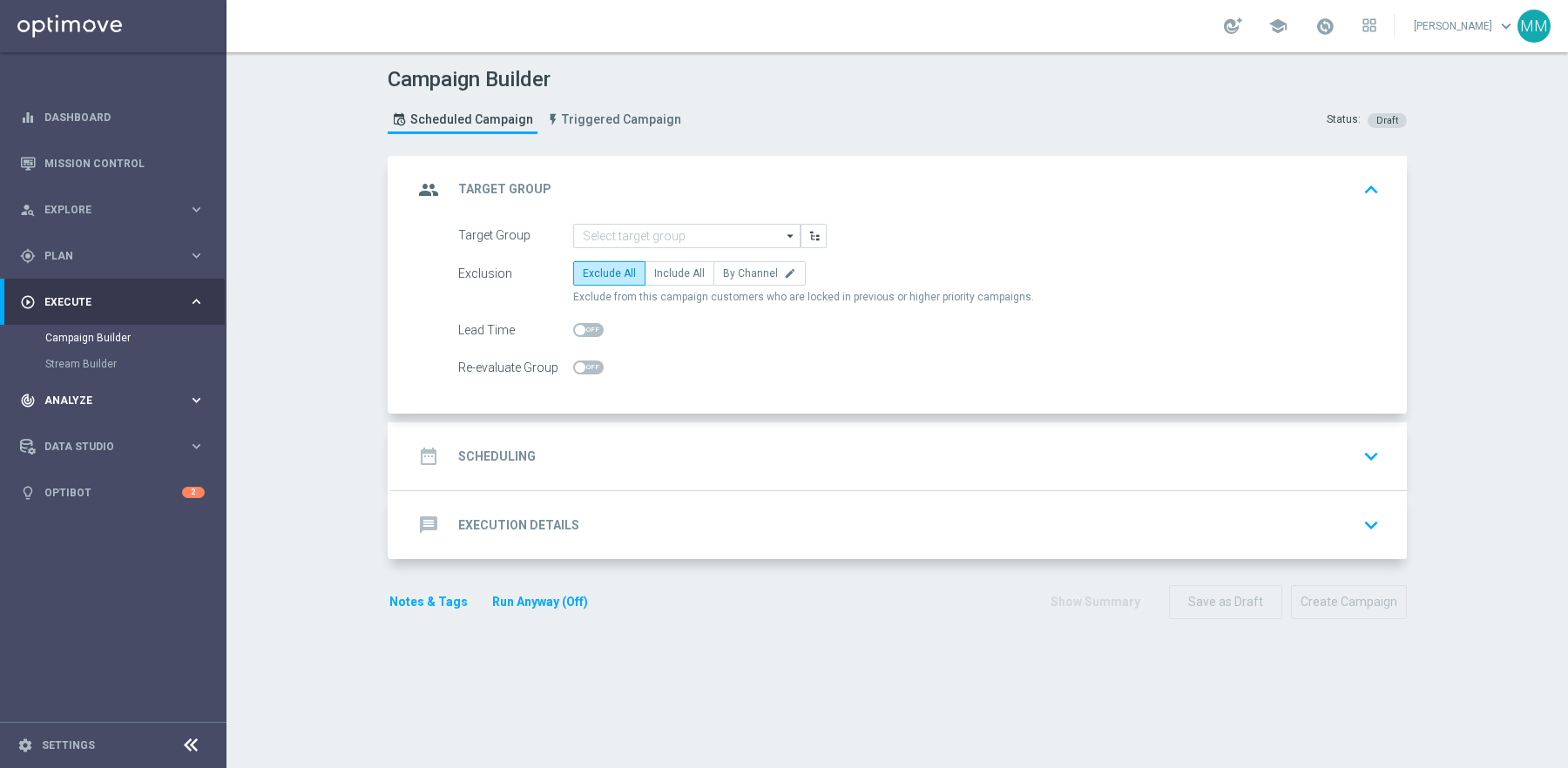
click at [144, 399] on span "Analyze" at bounding box center [117, 400] width 144 height 11
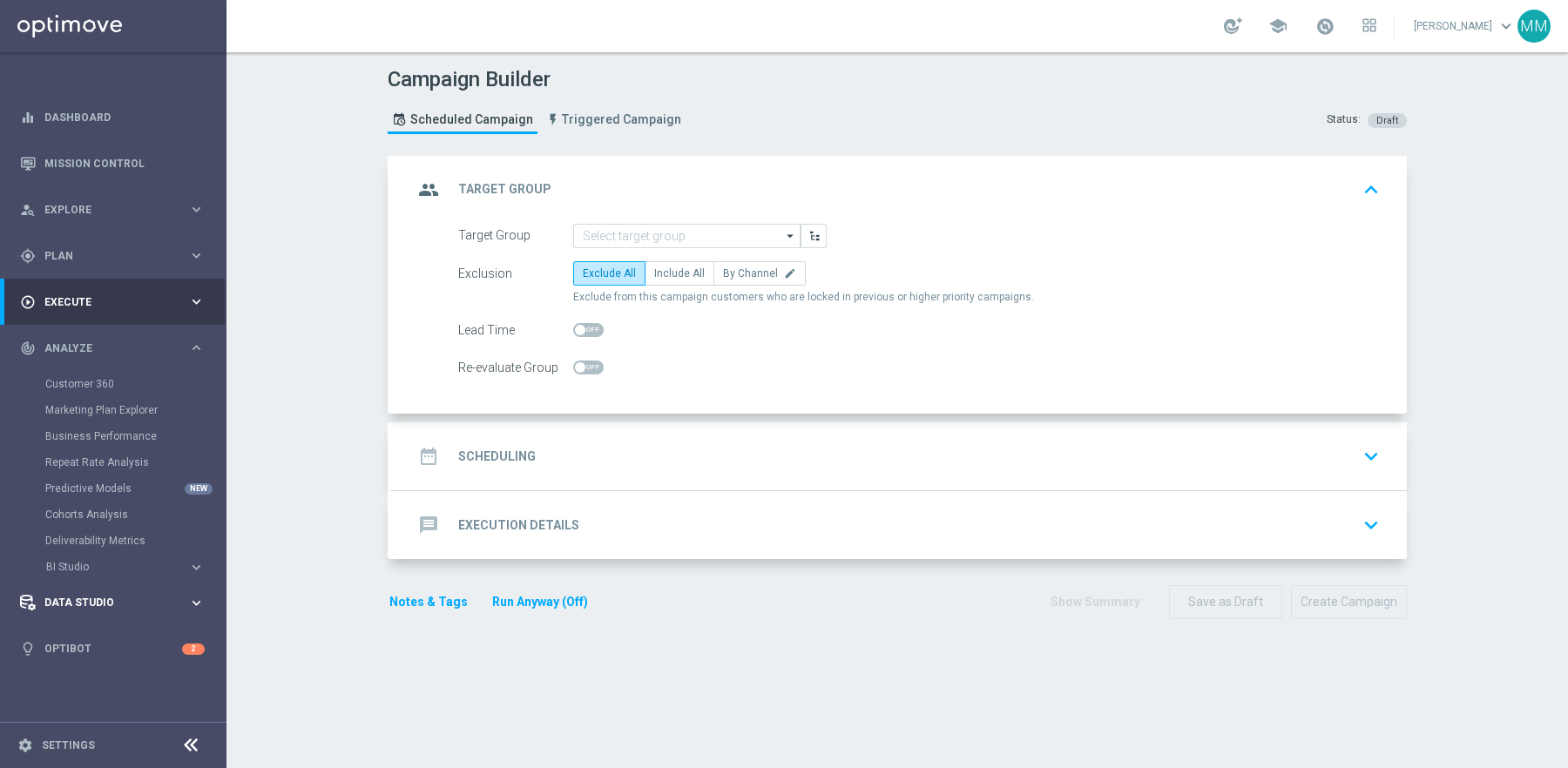
click at [124, 605] on span "Data Studio" at bounding box center [117, 602] width 144 height 11
click at [139, 392] on span "Data Studio" at bounding box center [117, 395] width 144 height 11
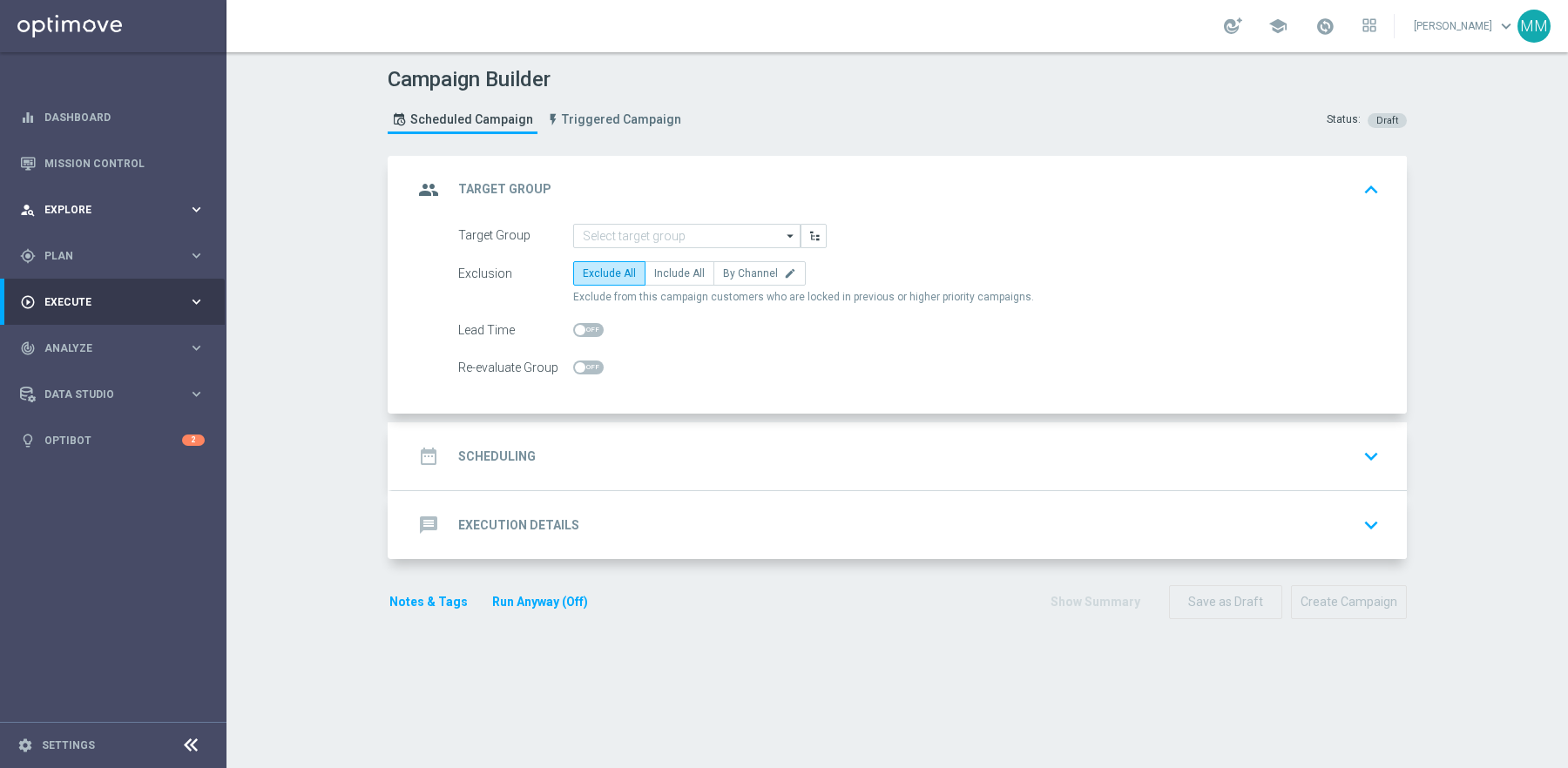
click at [81, 209] on span "Explore" at bounding box center [117, 210] width 144 height 11
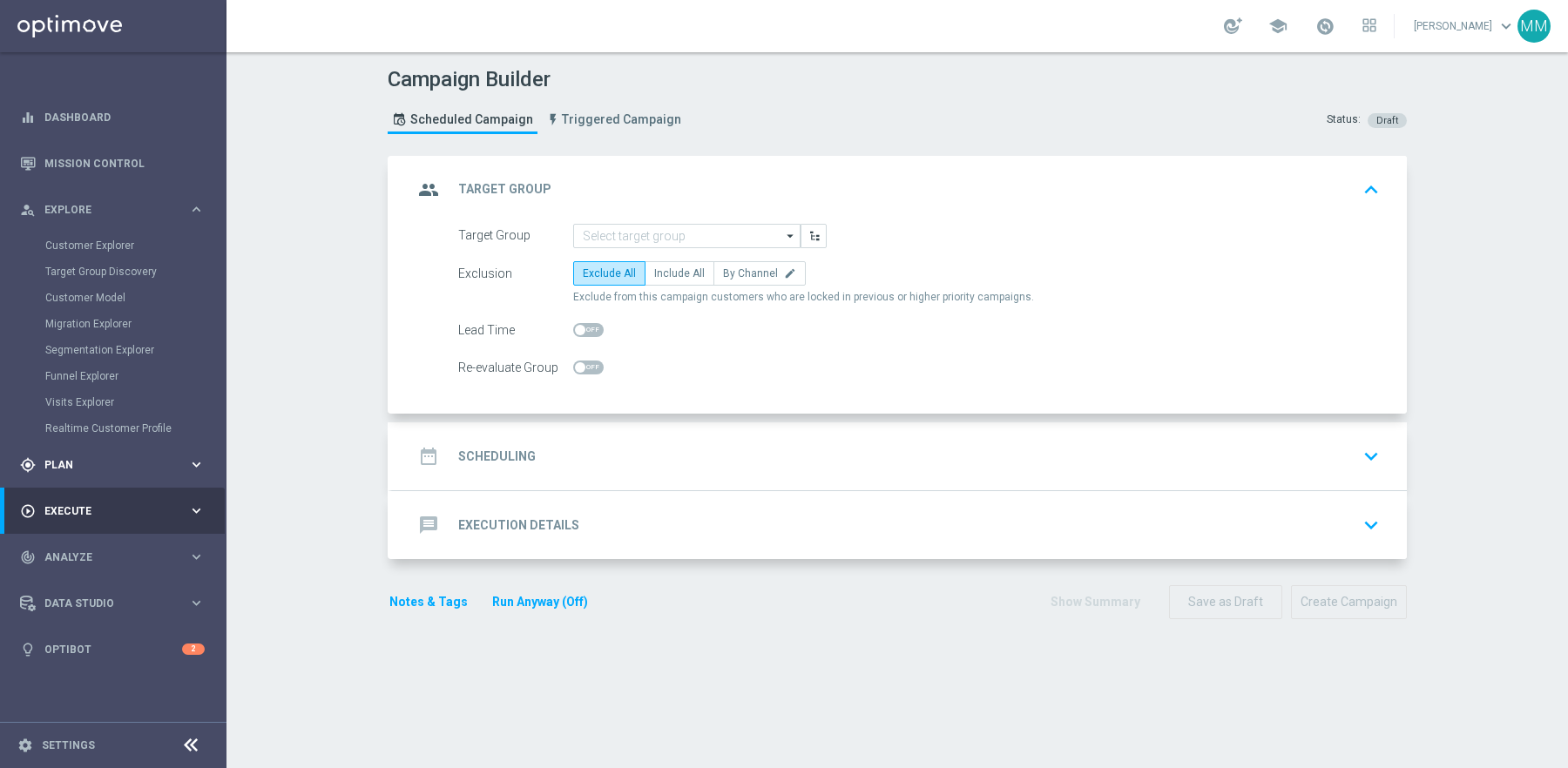
click at [122, 465] on span "Plan" at bounding box center [117, 465] width 144 height 11
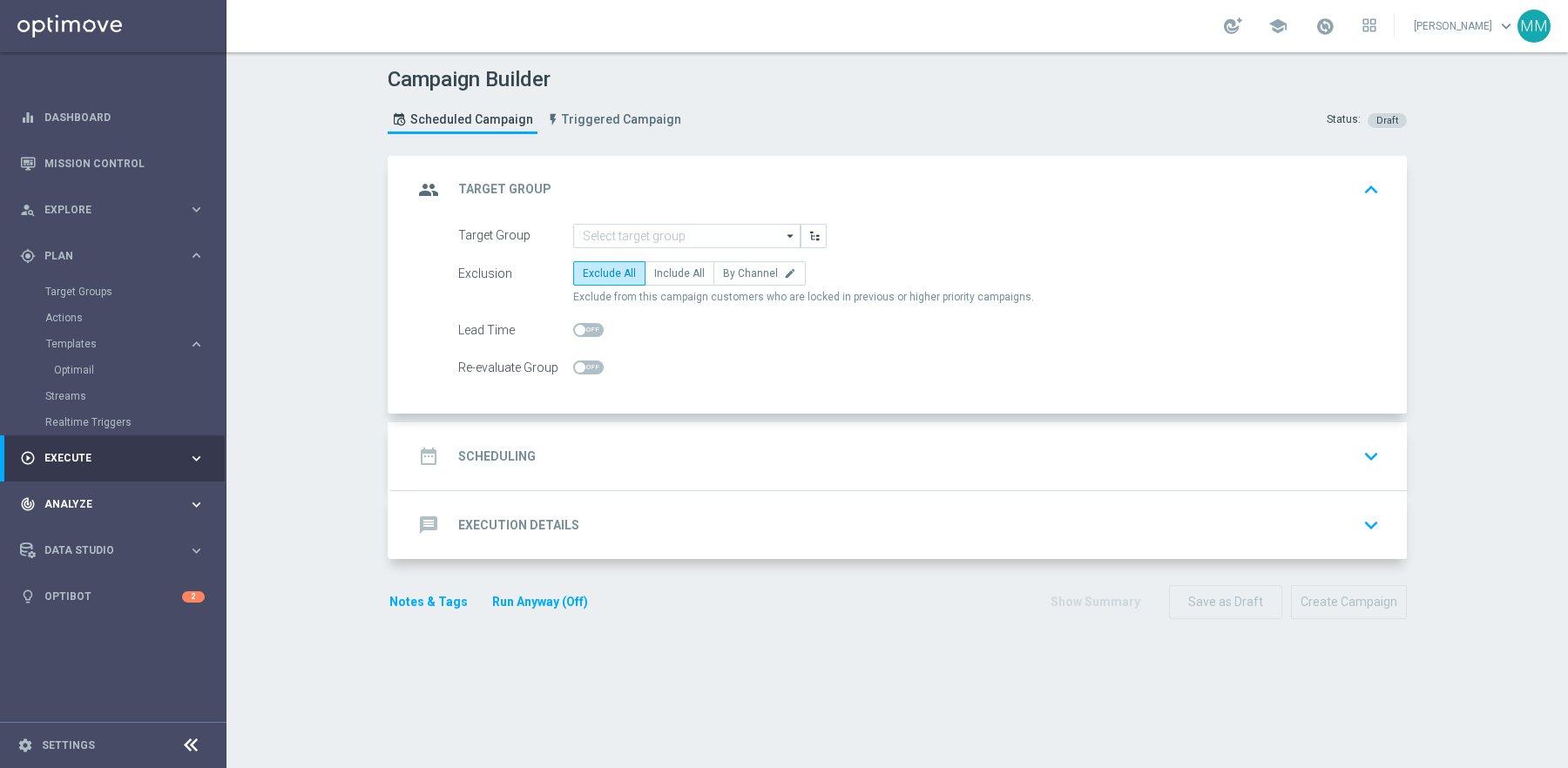
click at [115, 489] on div "track_changes Analyze keyboard_arrow_right" at bounding box center [112, 505] width 225 height 46
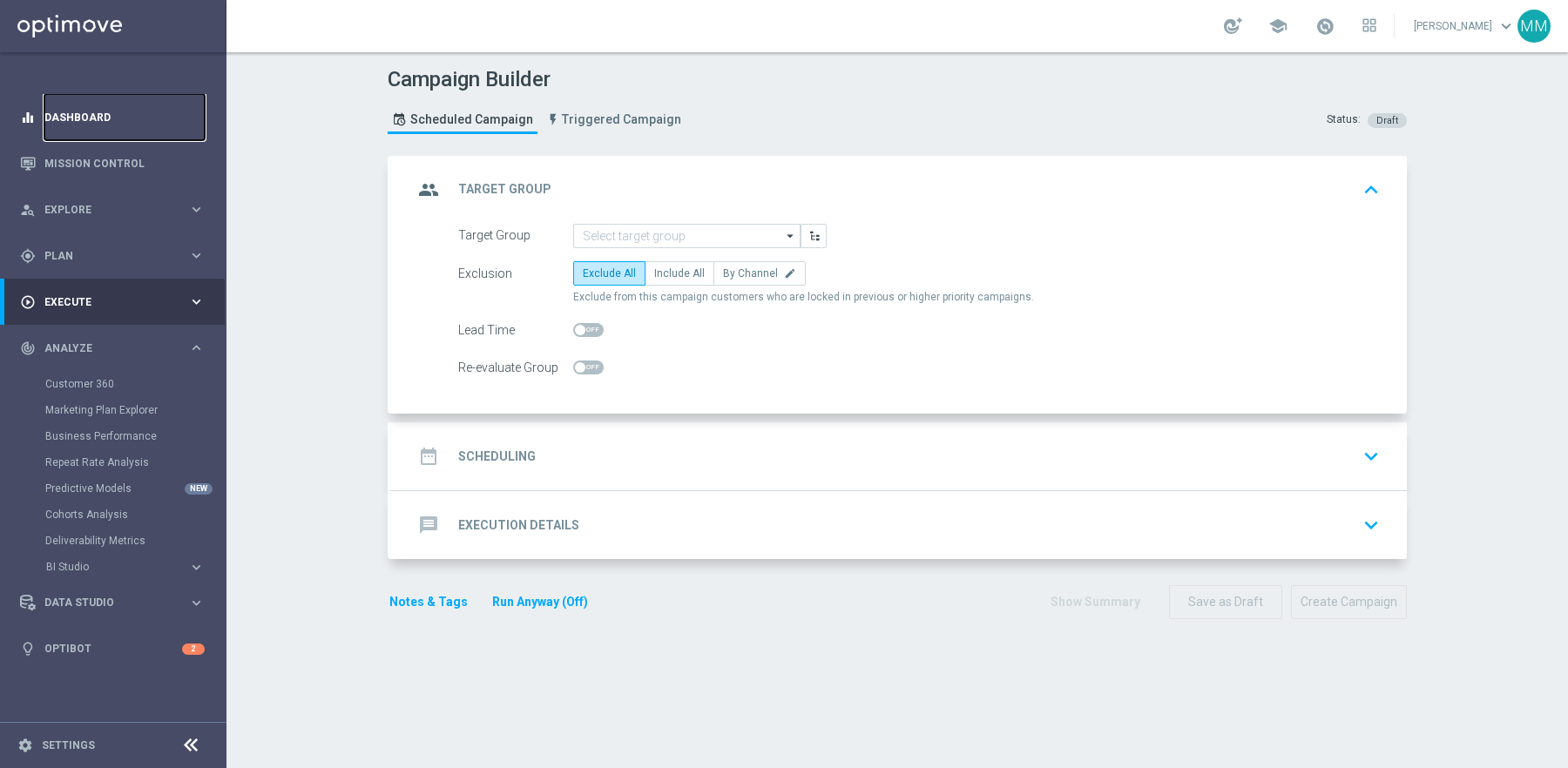
click at [95, 116] on link "Dashboard" at bounding box center [125, 117] width 160 height 46
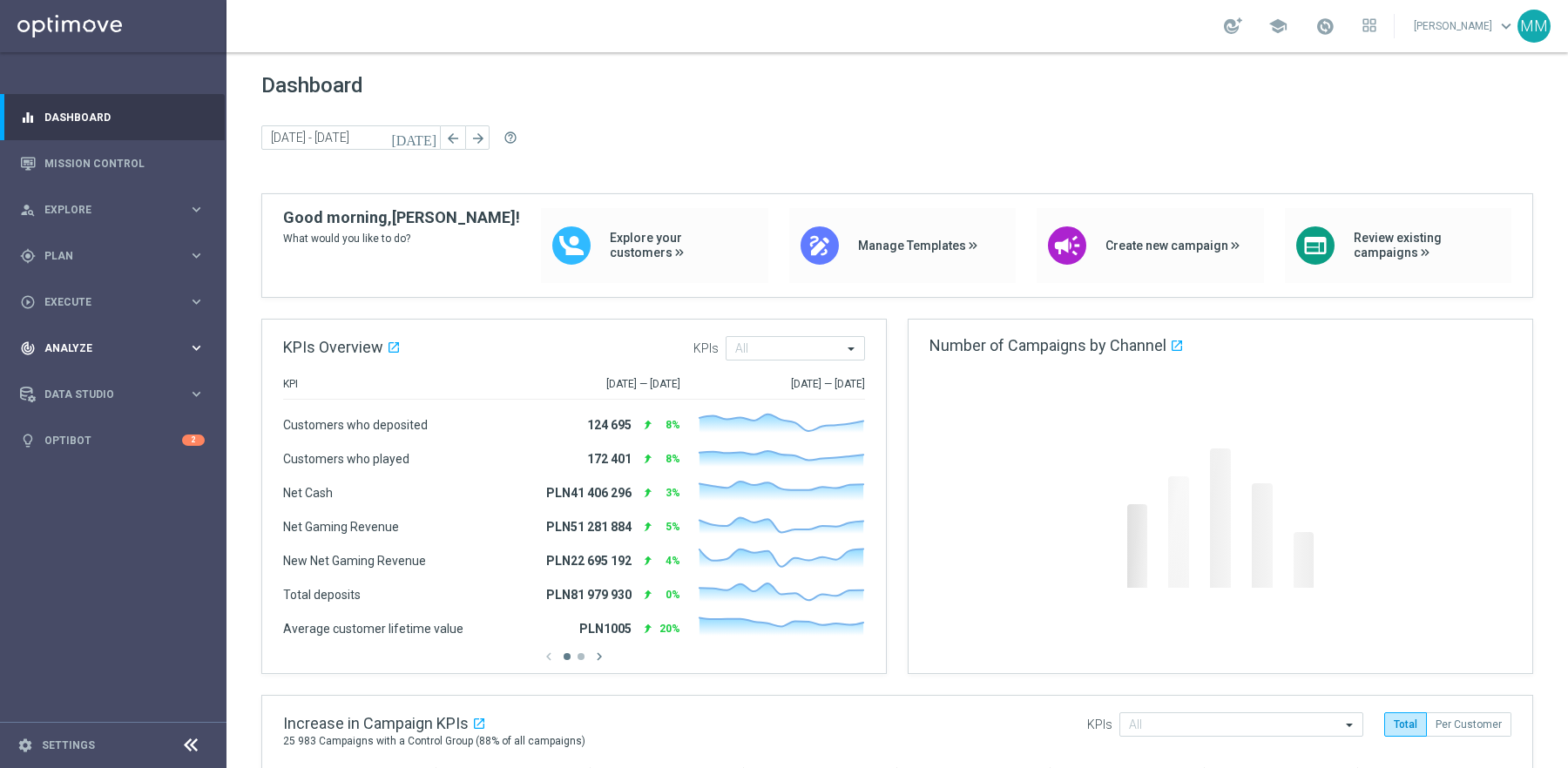
click at [117, 344] on span "Analyze" at bounding box center [117, 349] width 144 height 11
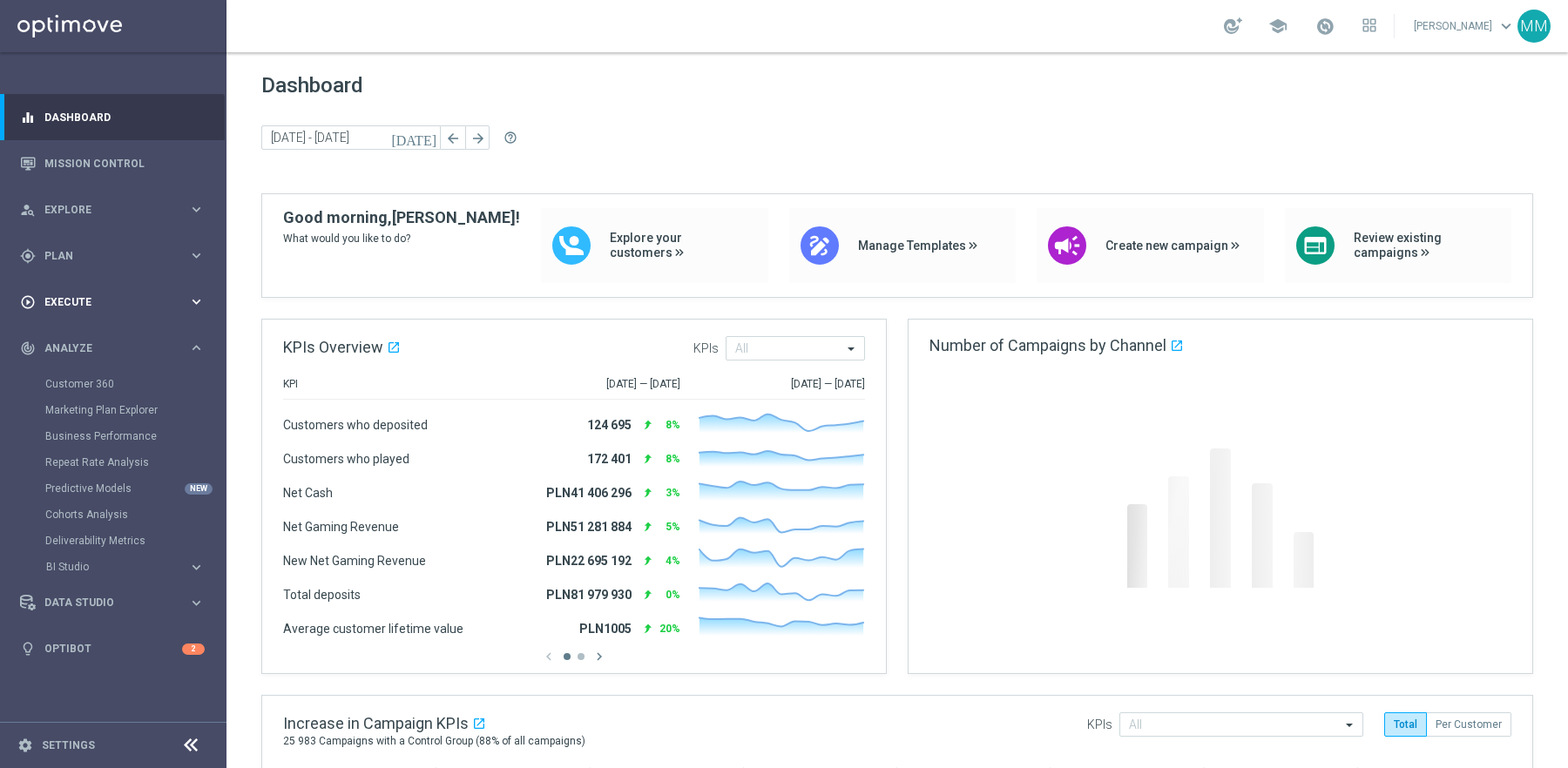
click at [83, 309] on div "play_circle_outline Execute" at bounding box center [104, 303] width 168 height 16
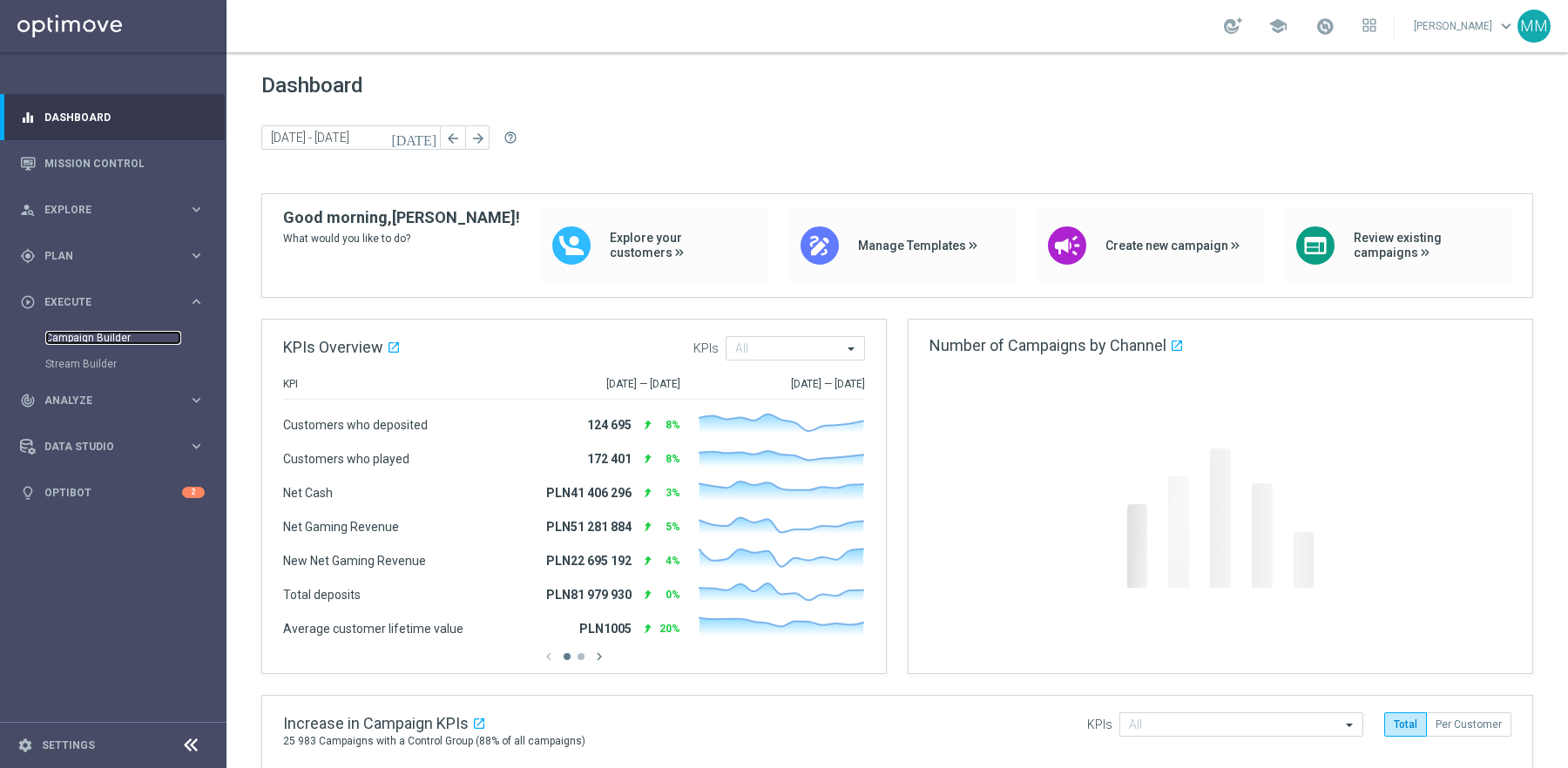
click at [96, 344] on link "Campaign Builder" at bounding box center [113, 338] width 136 height 14
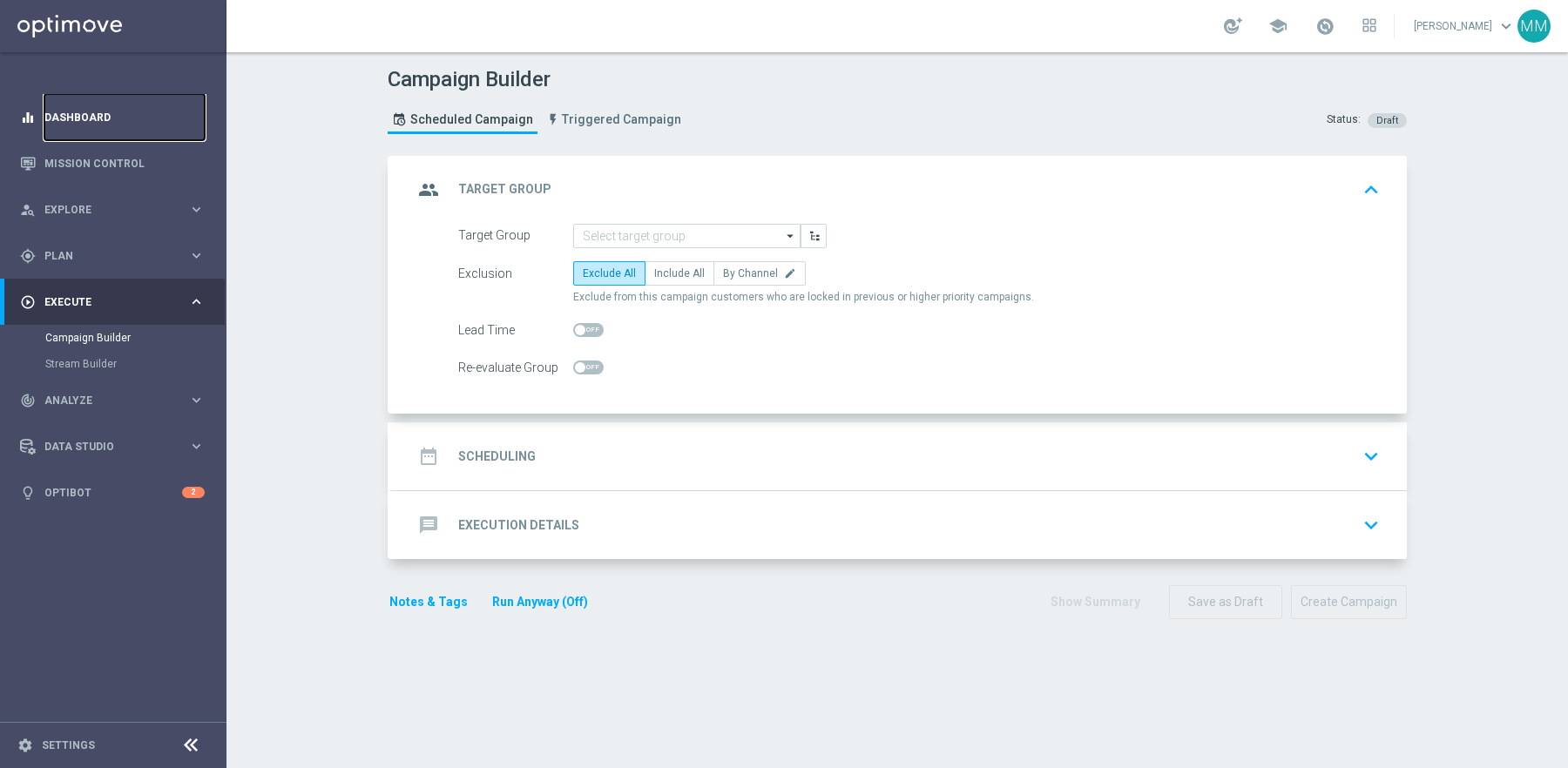
click at [92, 106] on link "Dashboard" at bounding box center [125, 117] width 160 height 46
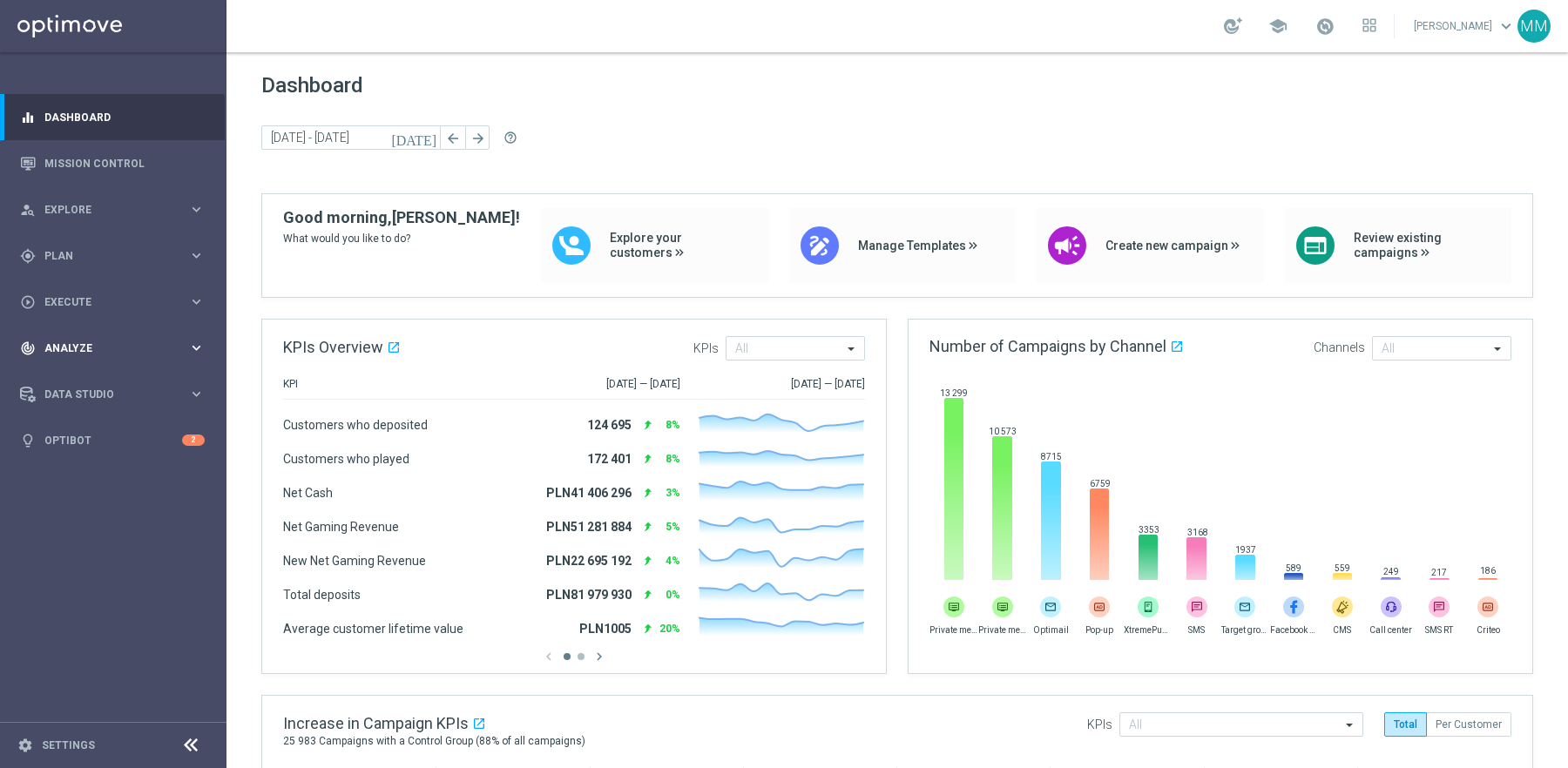
click at [105, 337] on div "track_changes Analyze keyboard_arrow_right" at bounding box center [112, 348] width 225 height 46
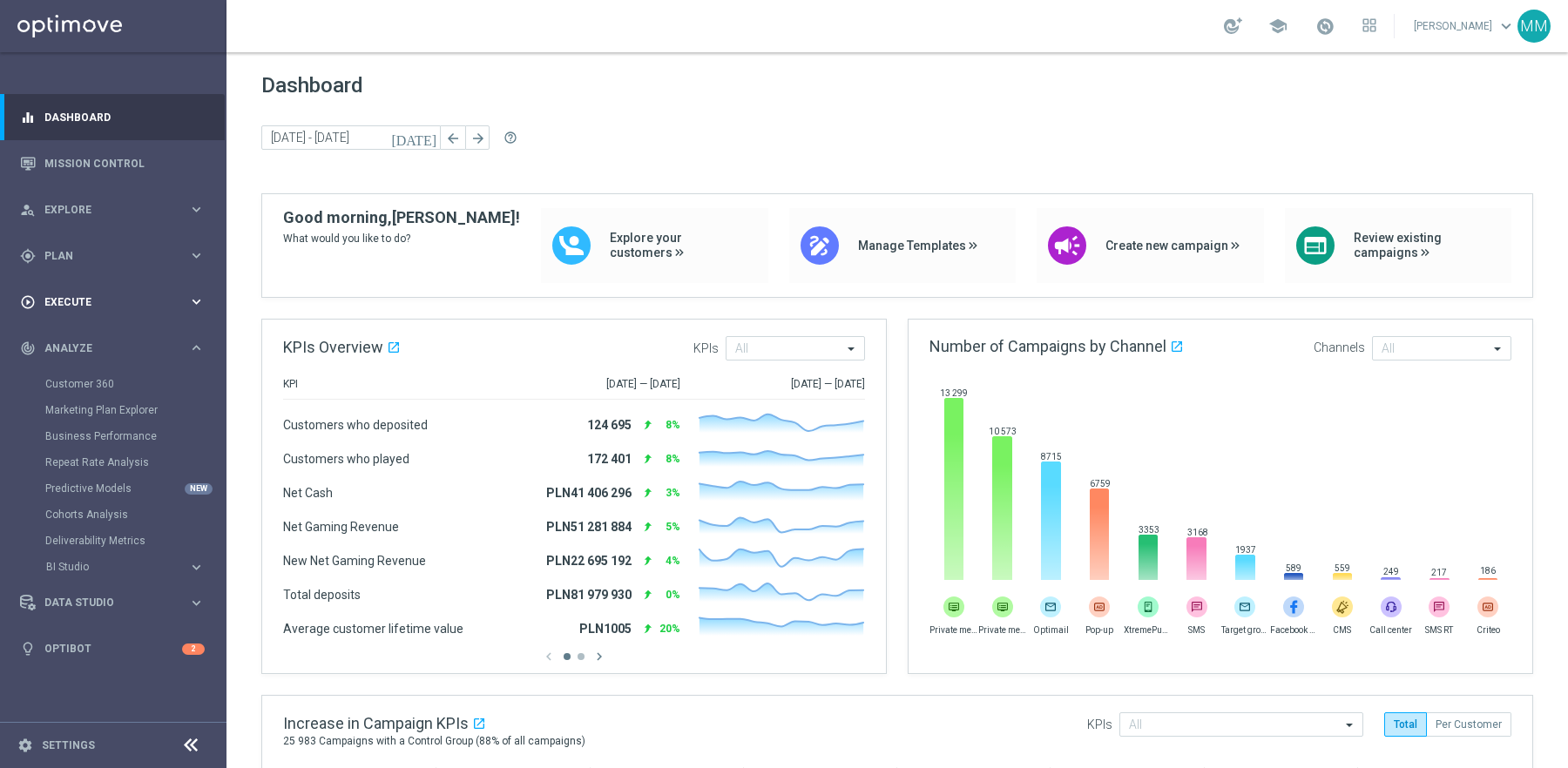
click at [92, 285] on div "play_circle_outline Execute keyboard_arrow_right" at bounding box center [112, 302] width 225 height 46
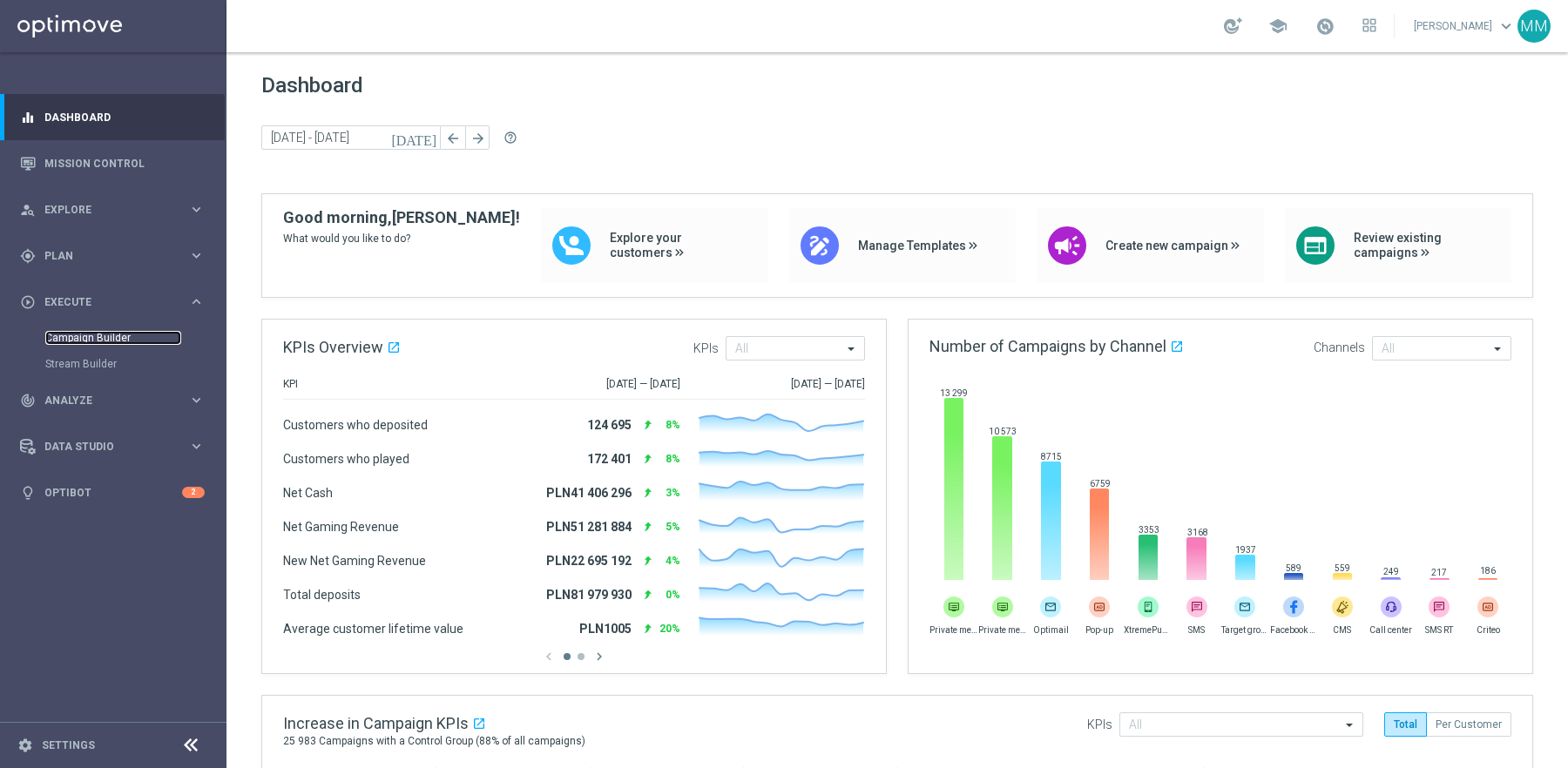
click at [98, 344] on link "Campaign Builder" at bounding box center [113, 338] width 136 height 14
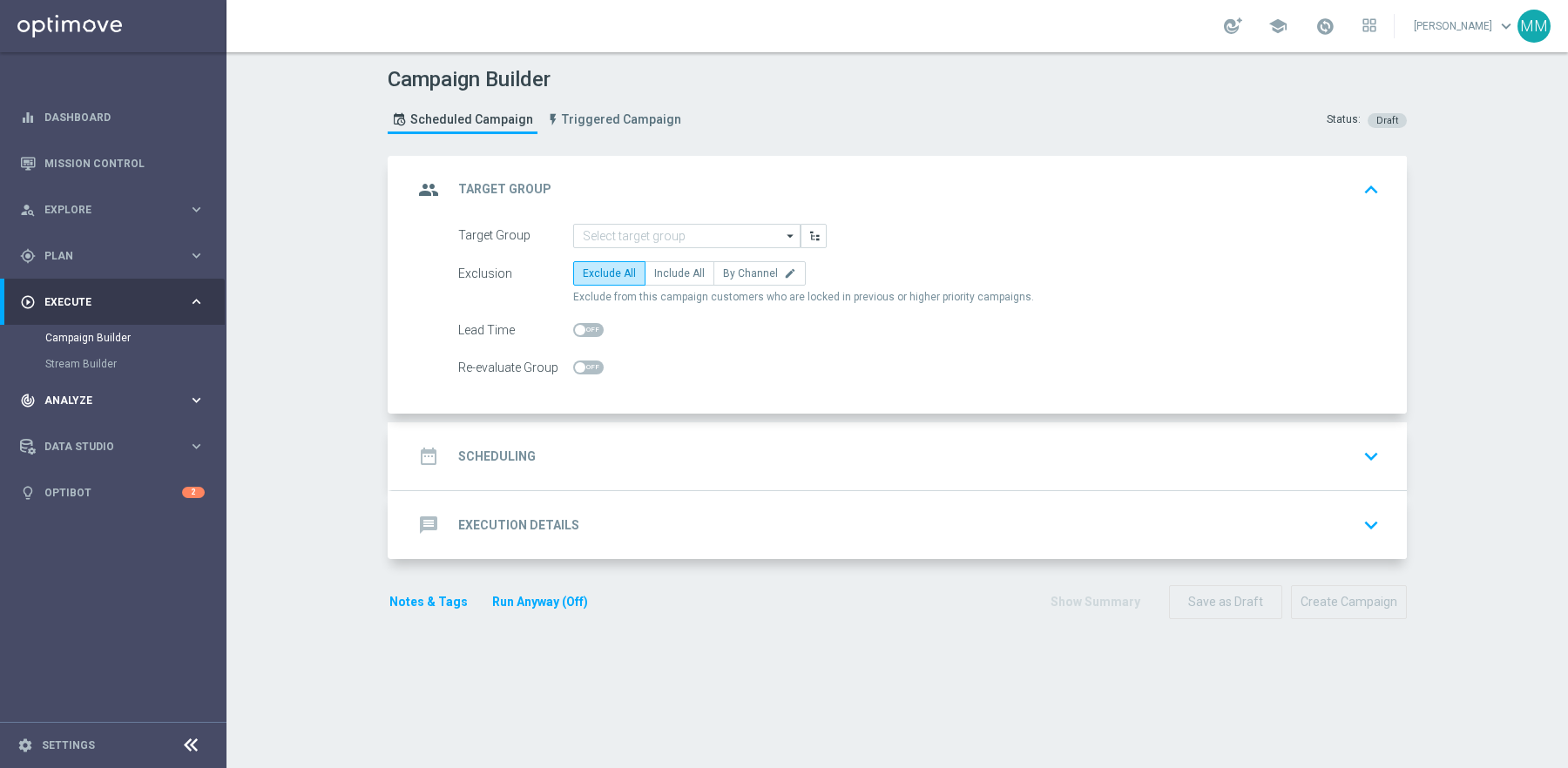
click at [87, 410] on div "track_changes Analyze keyboard_arrow_right" at bounding box center [112, 400] width 225 height 46
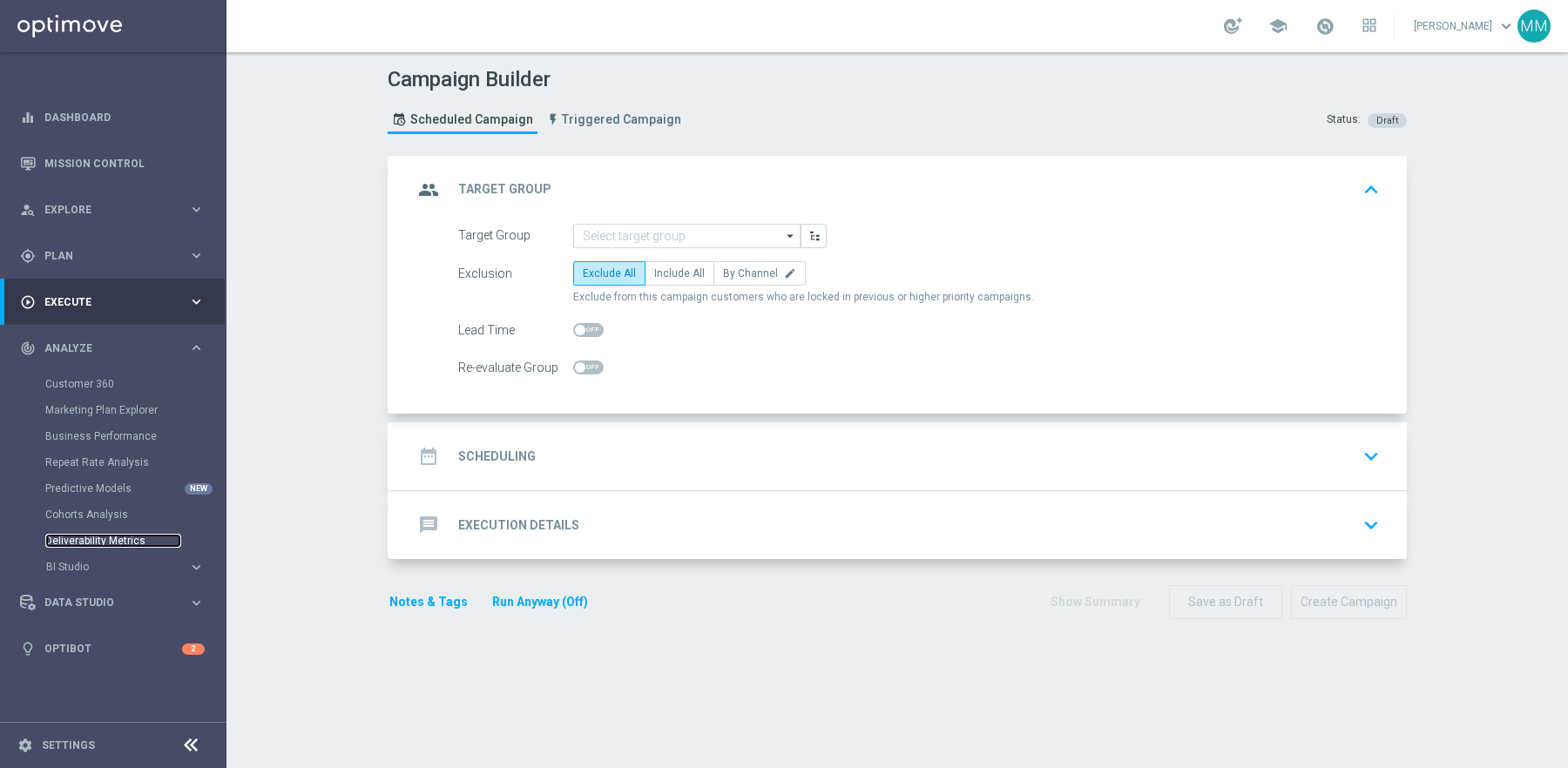
click at [104, 544] on link "Deliverability Metrics" at bounding box center [113, 541] width 136 height 14
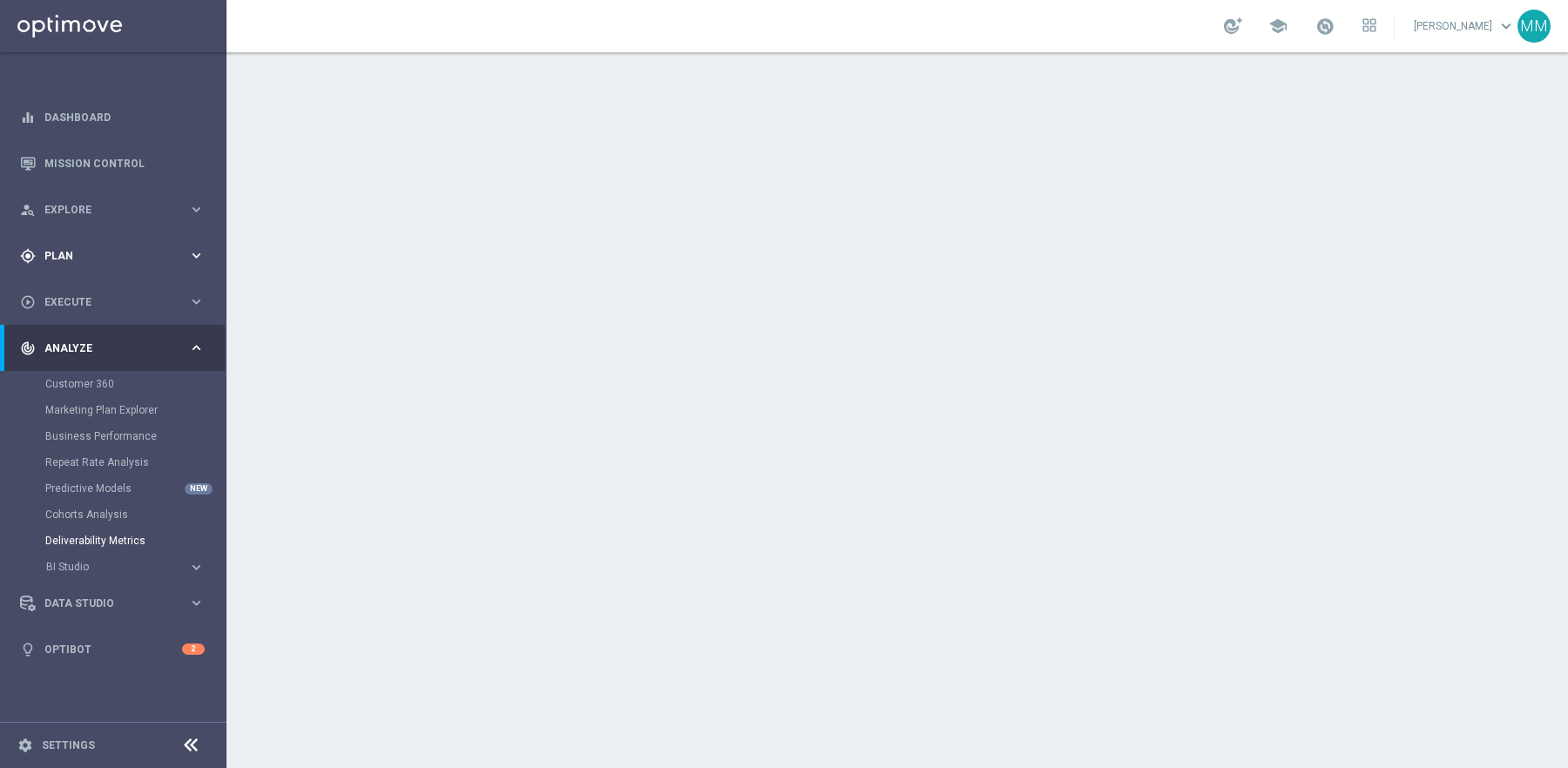
click at [101, 262] on div "gps_fixed Plan" at bounding box center [104, 256] width 168 height 16
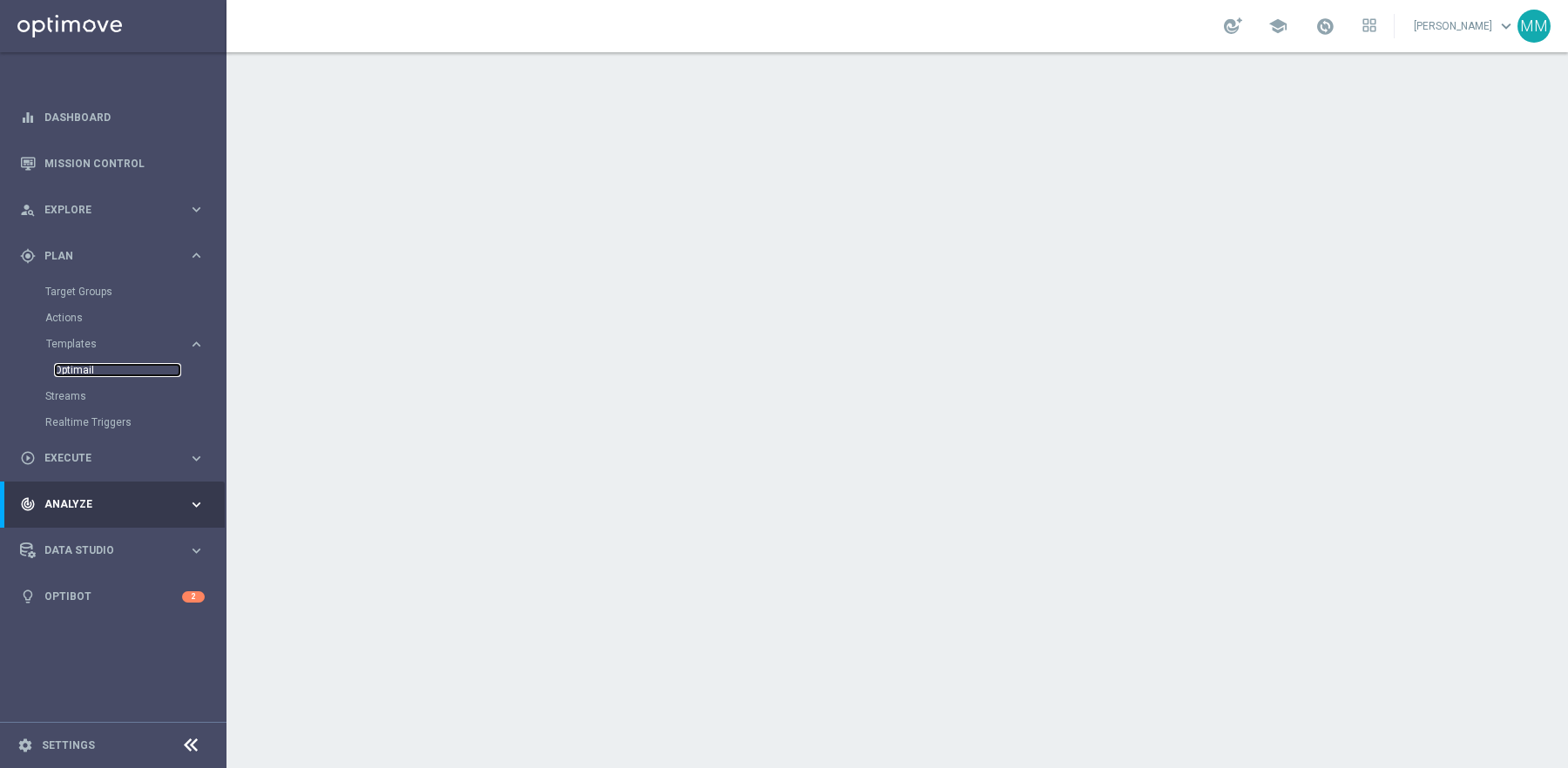
click at [91, 365] on link "Optimail" at bounding box center [117, 370] width 127 height 14
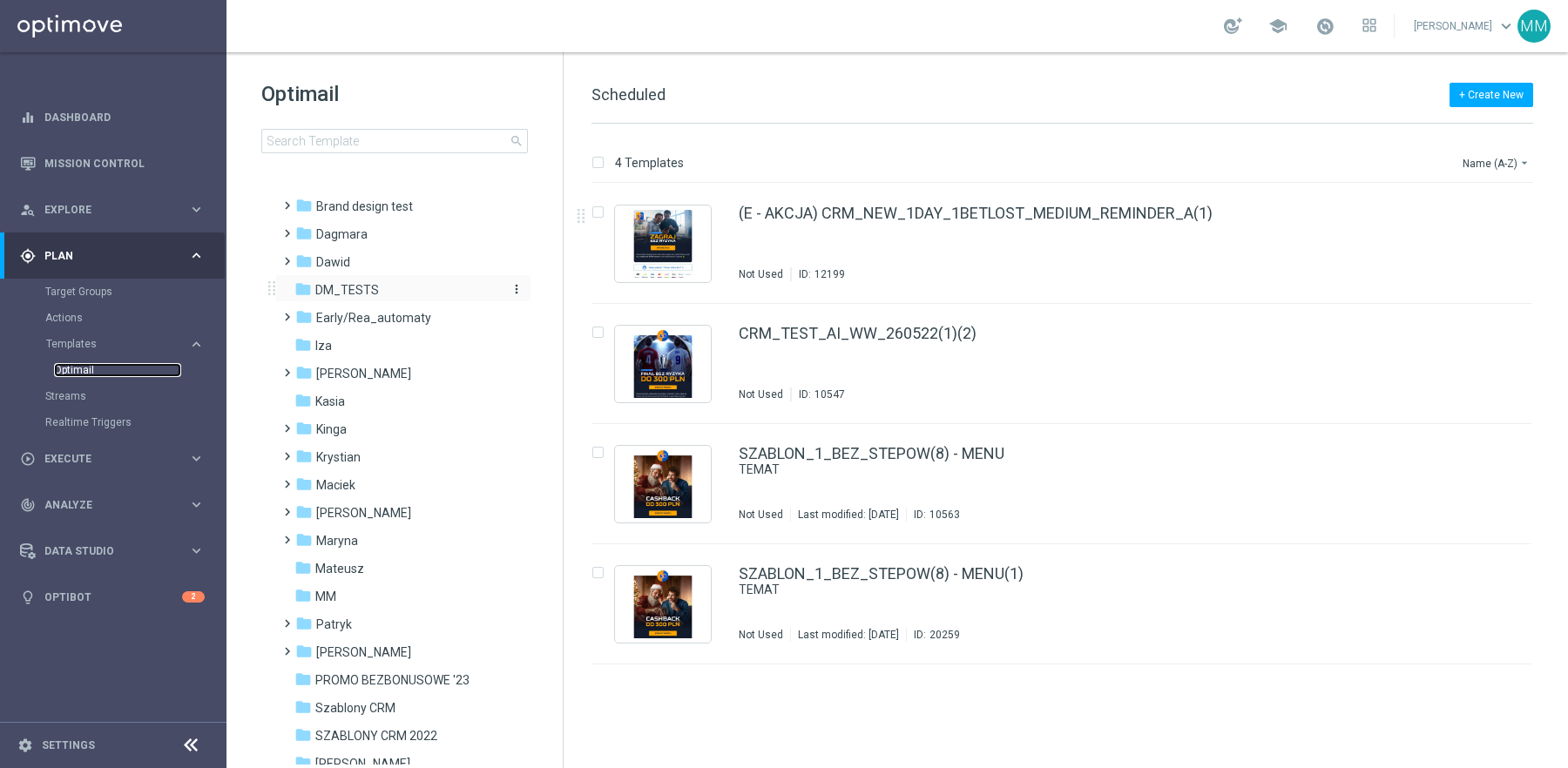
scroll to position [301, 0]
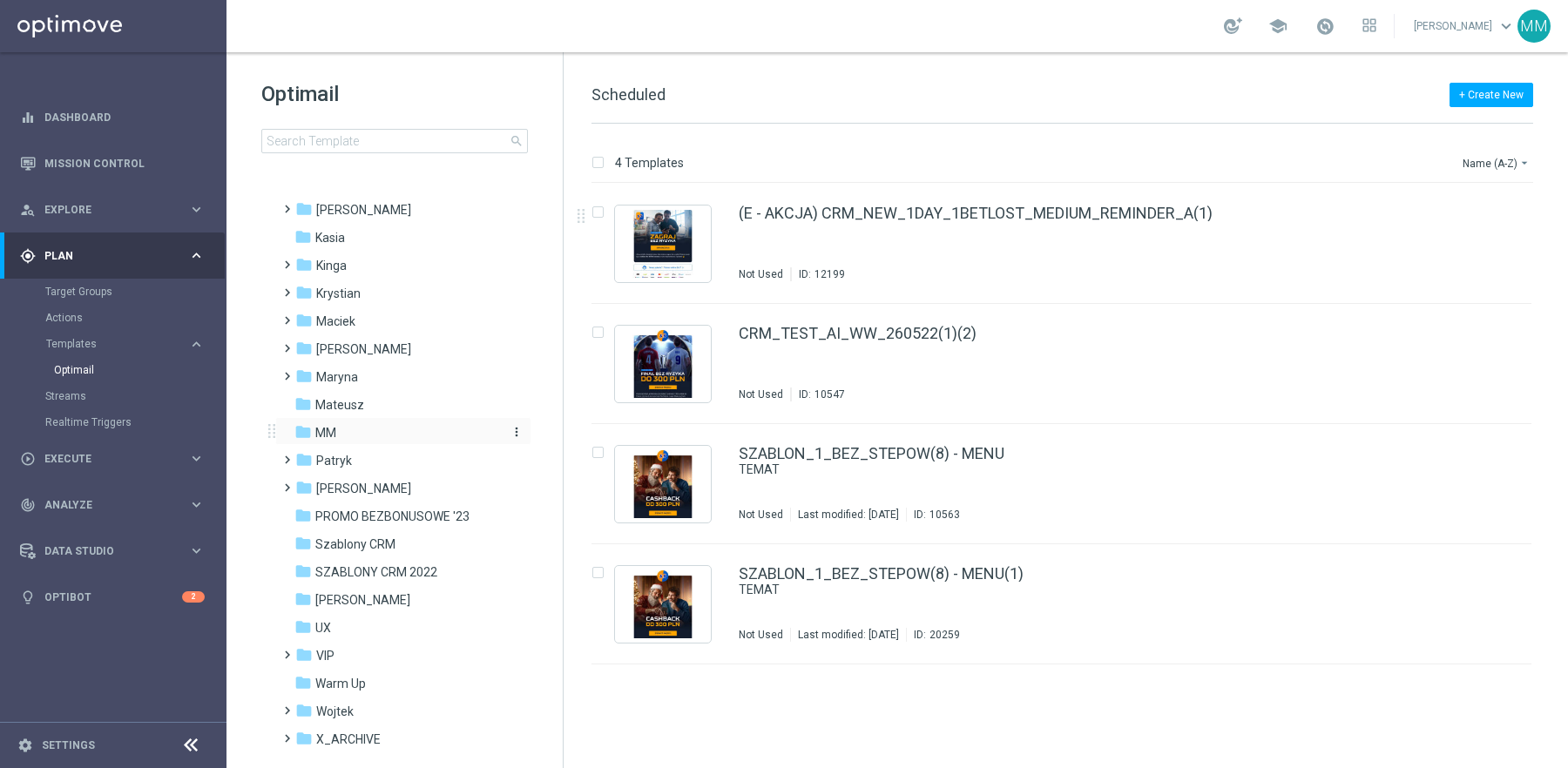
click at [339, 437] on div "folder MM" at bounding box center [394, 433] width 200 height 20
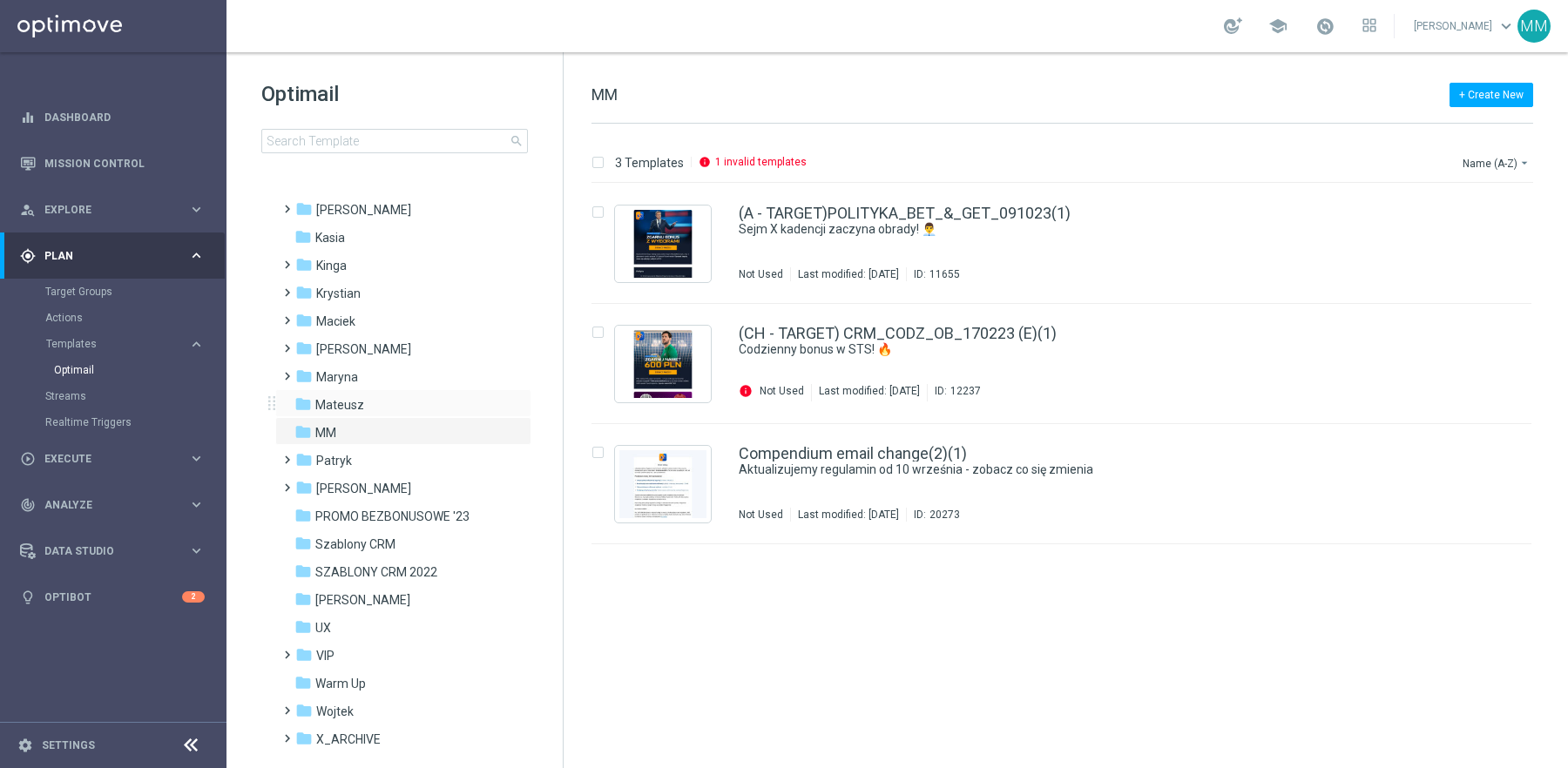
scroll to position [377, 0]
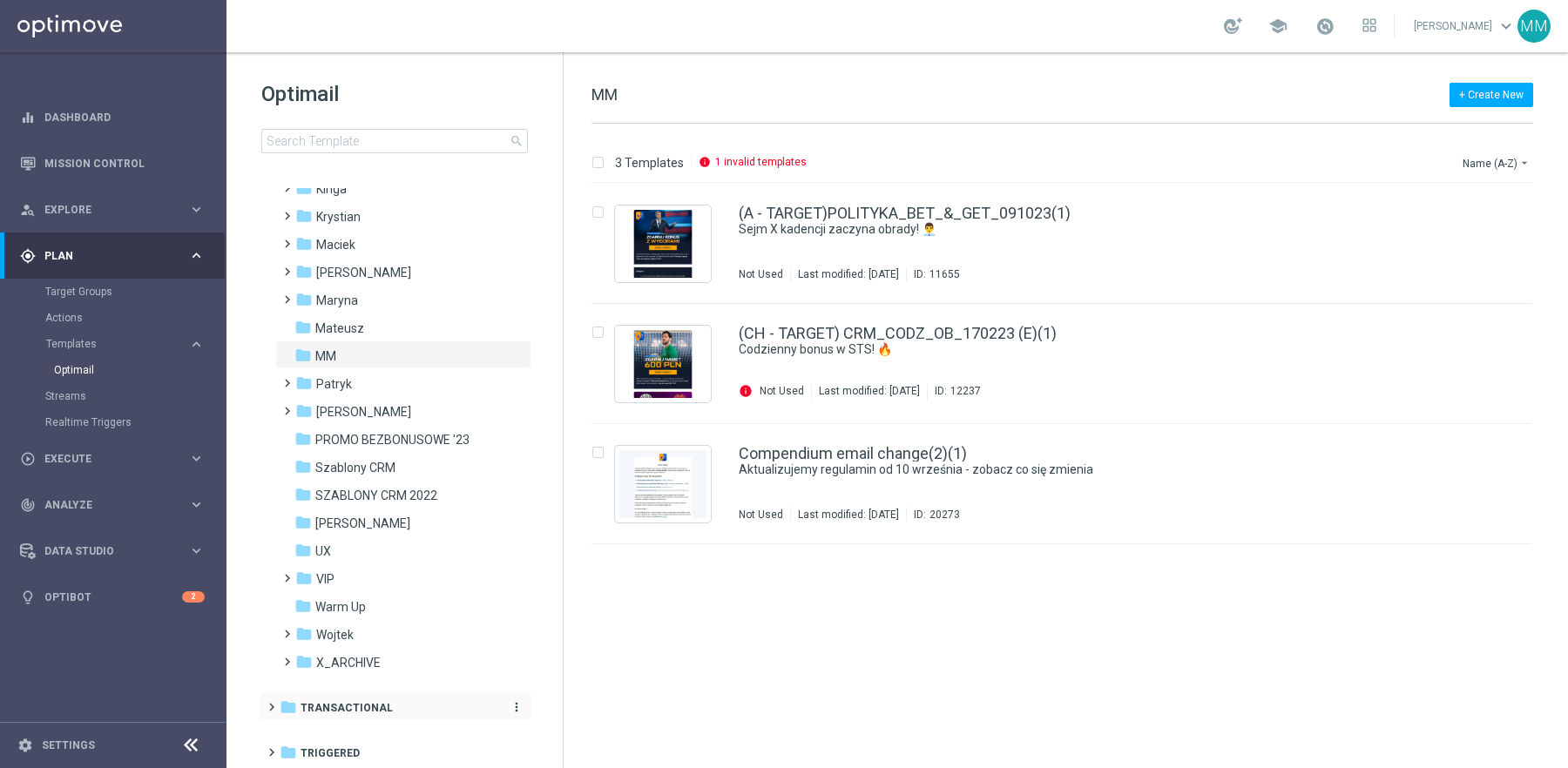
click at [360, 707] on span "Transactional" at bounding box center [347, 708] width 93 height 16
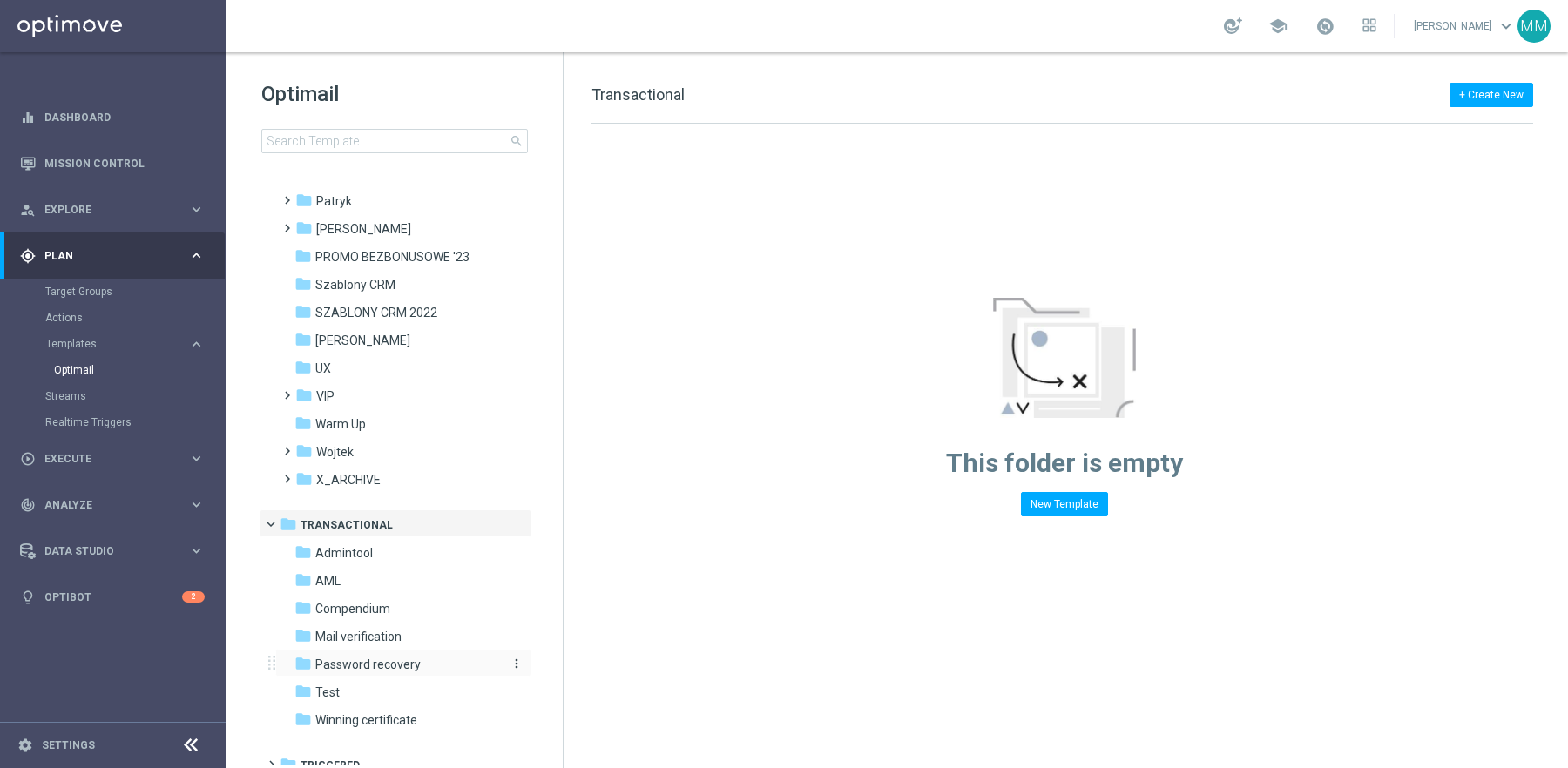
scroll to position [571, 0]
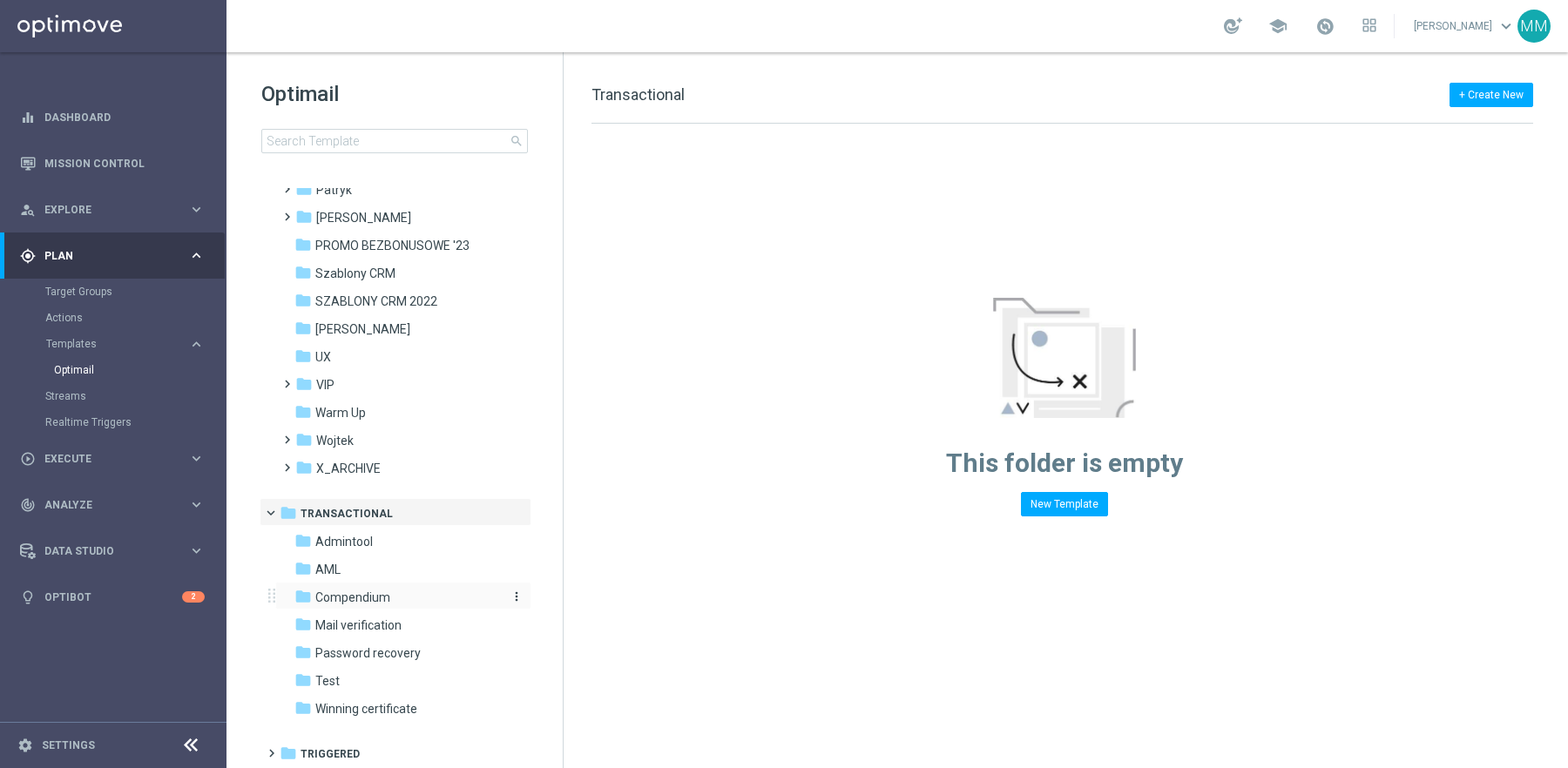
click at [369, 602] on span "Compendium" at bounding box center [352, 598] width 75 height 16
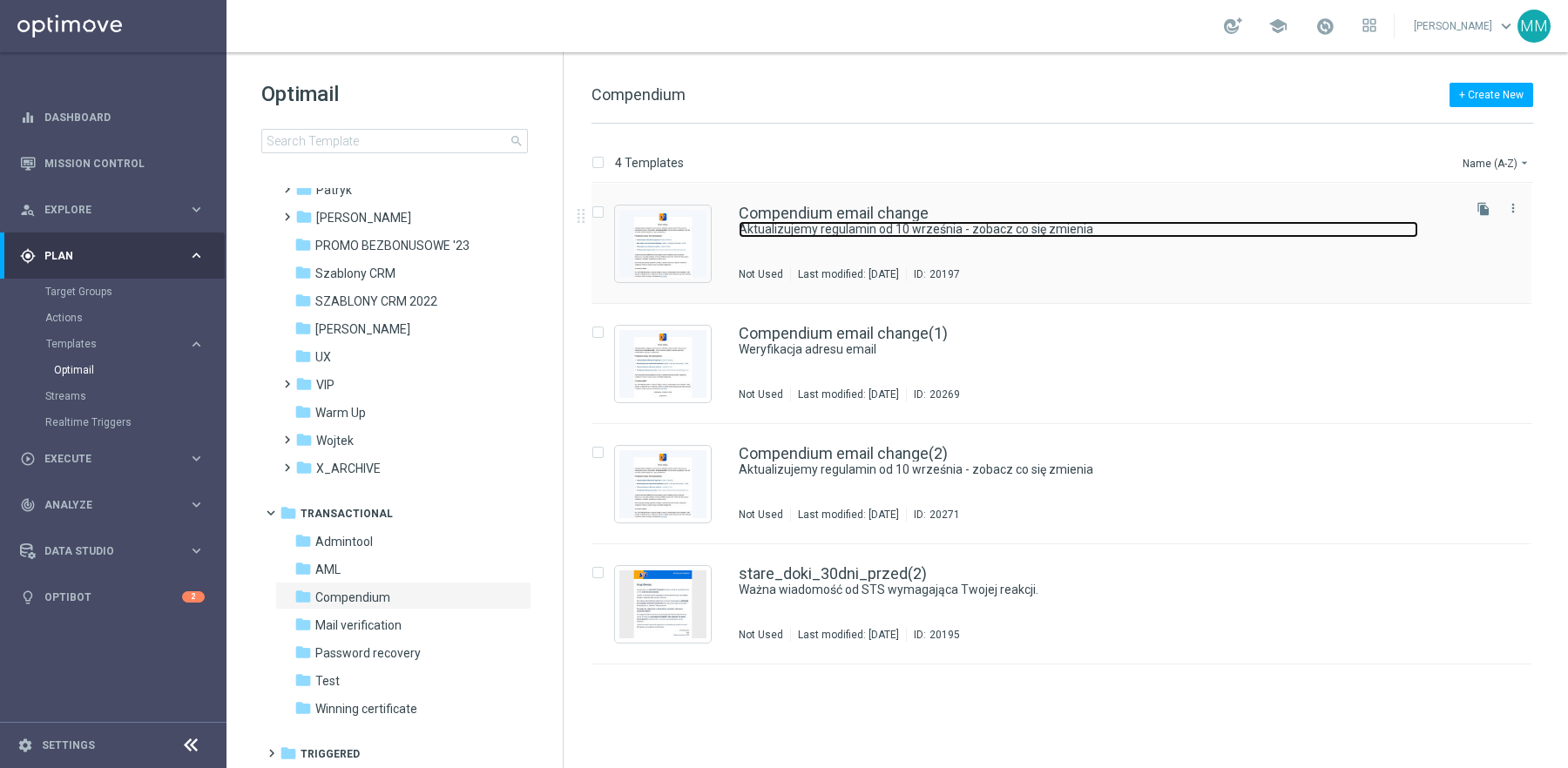
click at [818, 228] on link "Aktualizujemy regulamin od 10 września - zobacz co się zmienia" at bounding box center [1079, 230] width 680 height 17
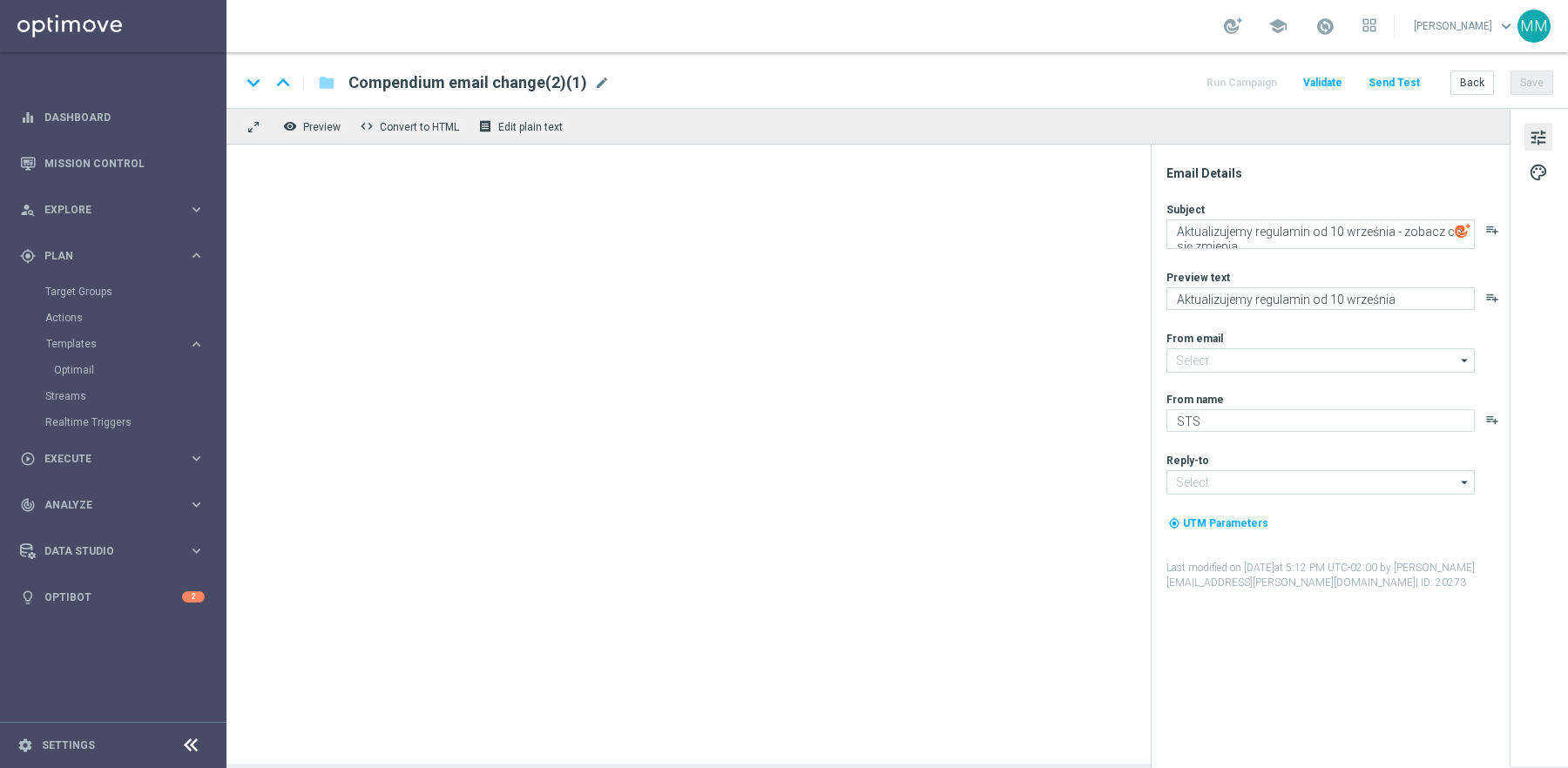
type input "kontakt@sts.pl"
type input "kontakt@info.sts.pl"
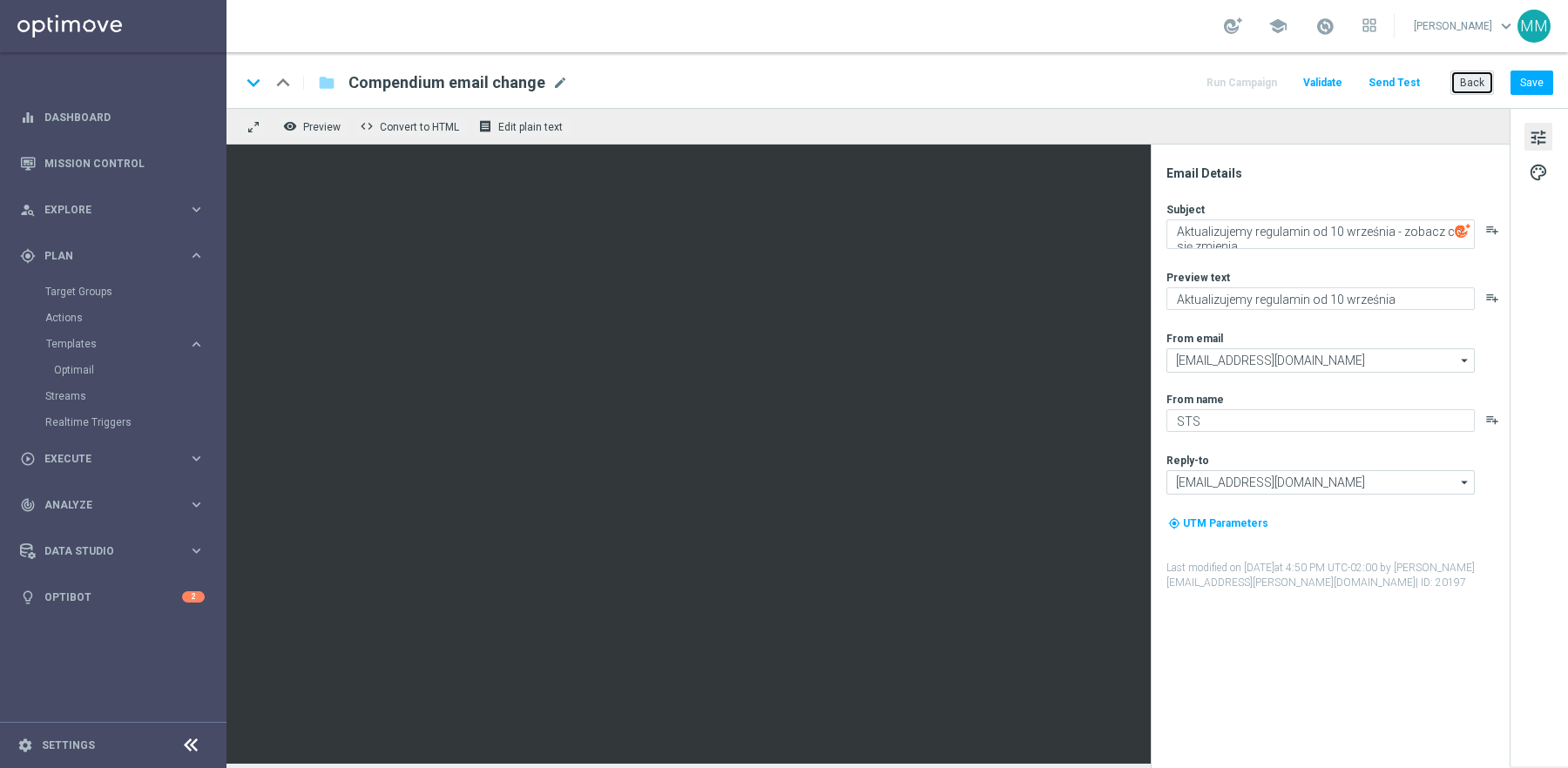
click at [1464, 88] on button "Back" at bounding box center [1472, 82] width 44 height 24
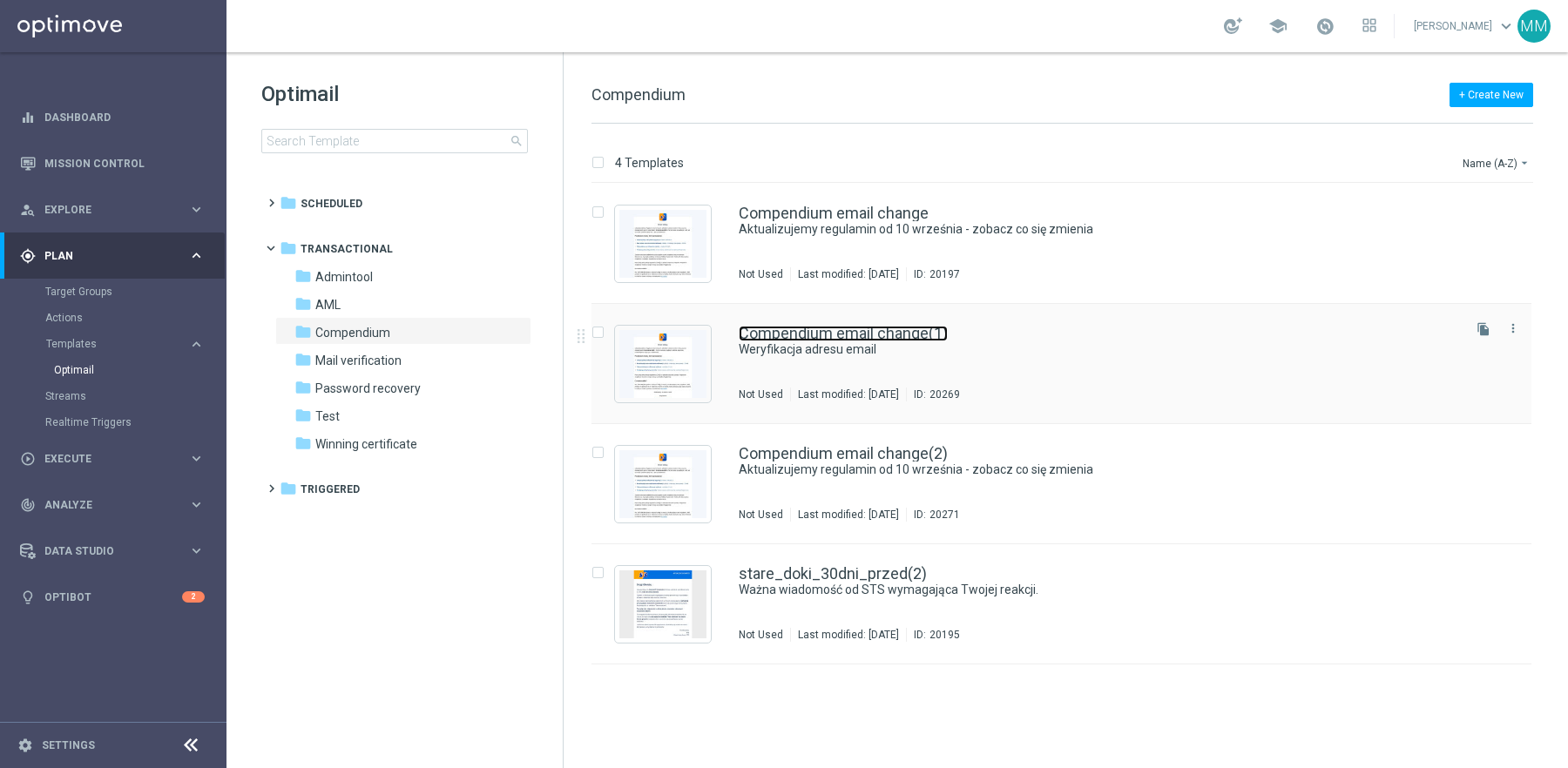
click at [875, 335] on link "Compendium email change(1)" at bounding box center [843, 334] width 209 height 16
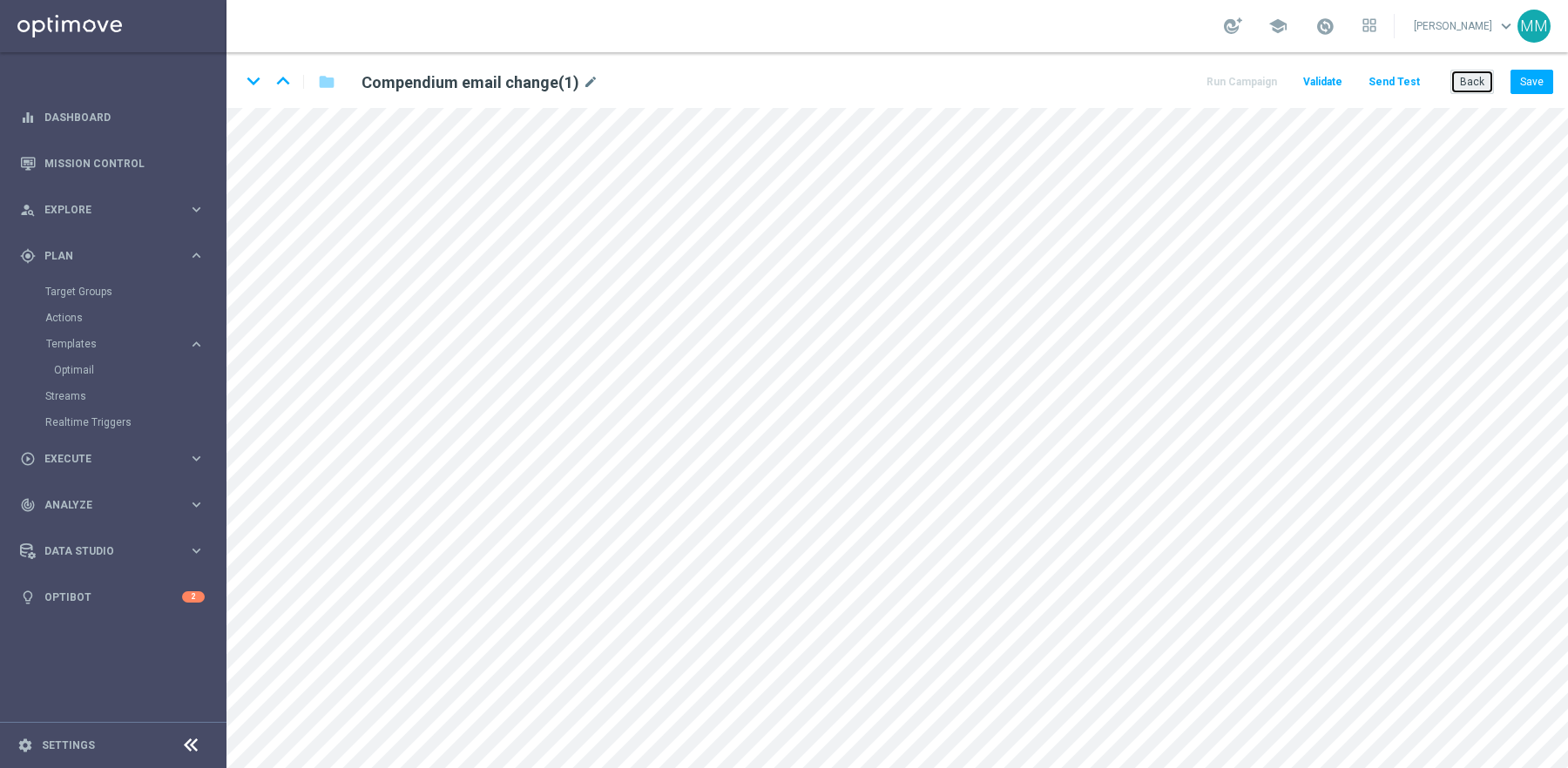
click at [1475, 78] on button "Back" at bounding box center [1472, 81] width 44 height 24
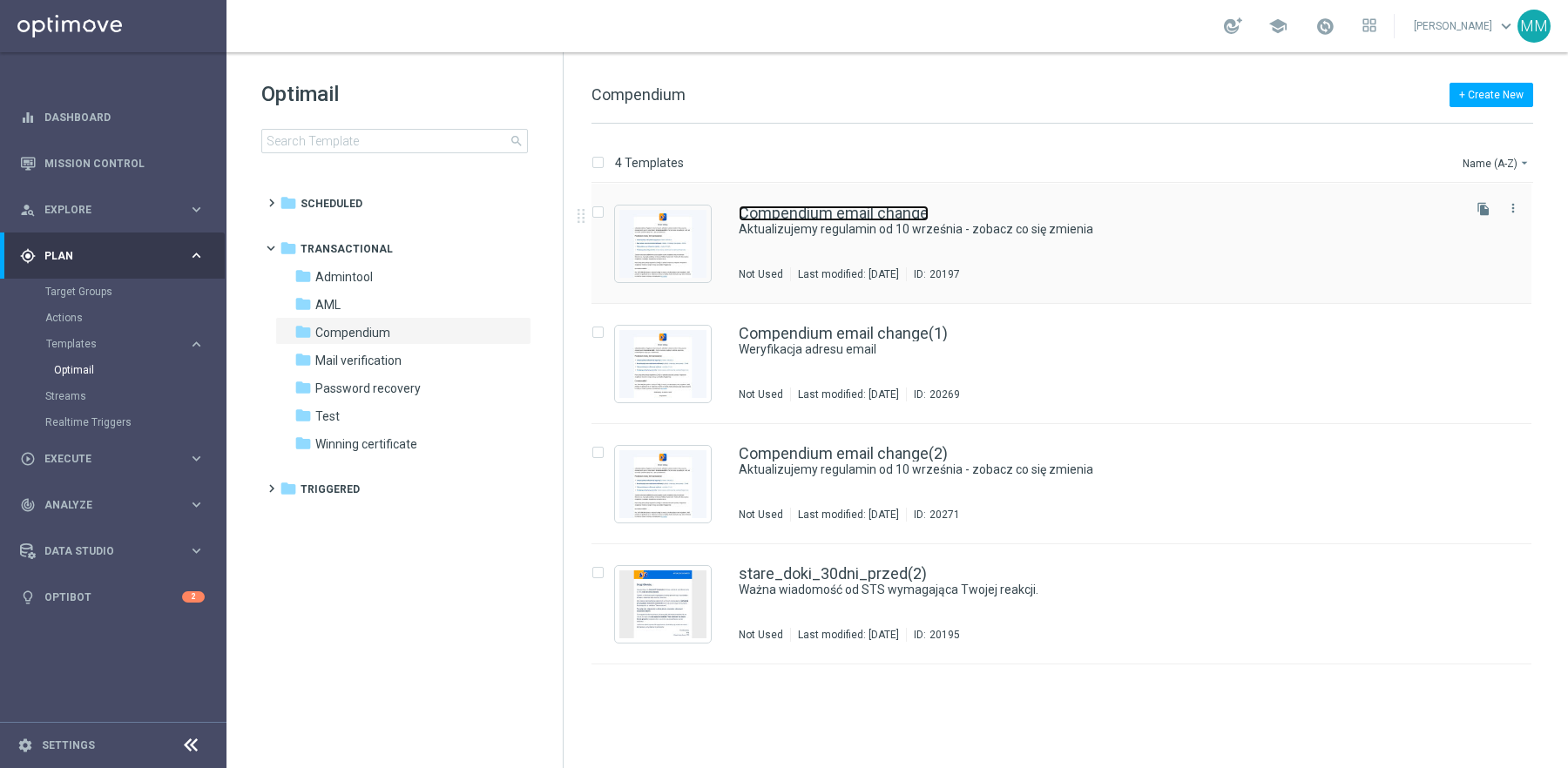
click at [825, 213] on link "Compendium email change" at bounding box center [833, 214] width 190 height 16
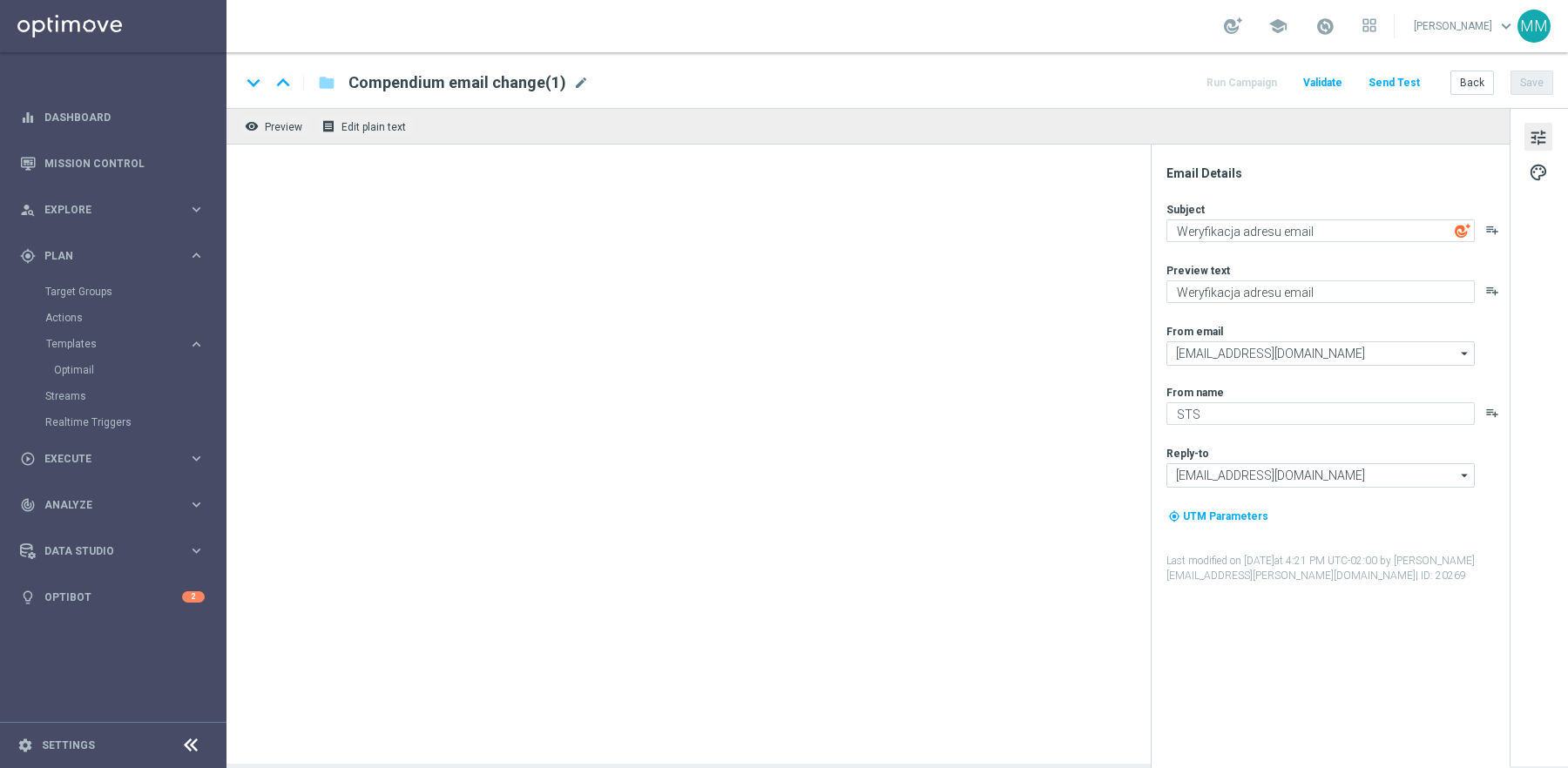
type textarea "Aktualizujemy regulamin od 10 września - zobacz co się zmienia"
type textarea "Aktualizujemy regulamin od 10 września"
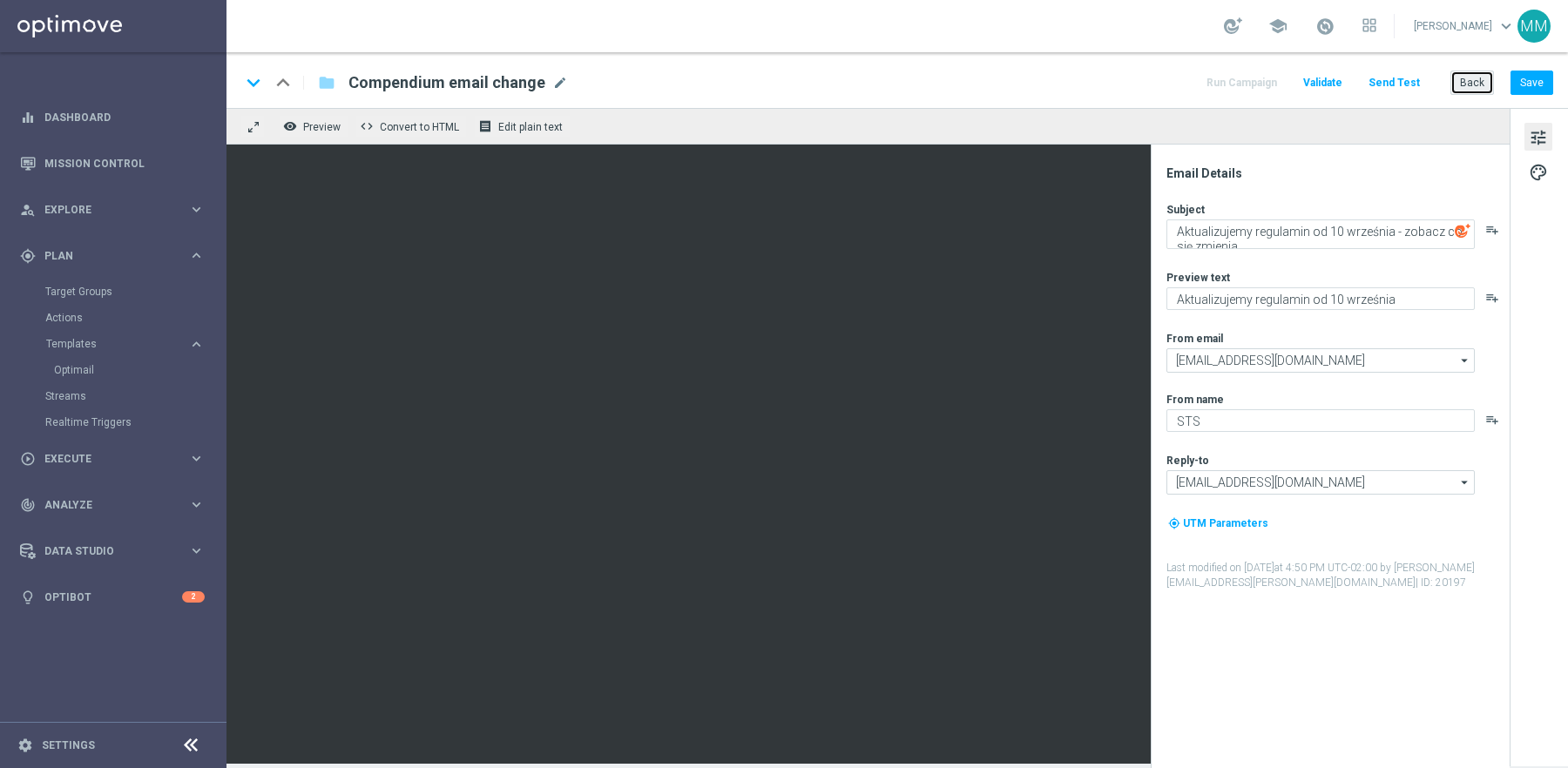
click at [1470, 74] on button "Back" at bounding box center [1472, 82] width 44 height 24
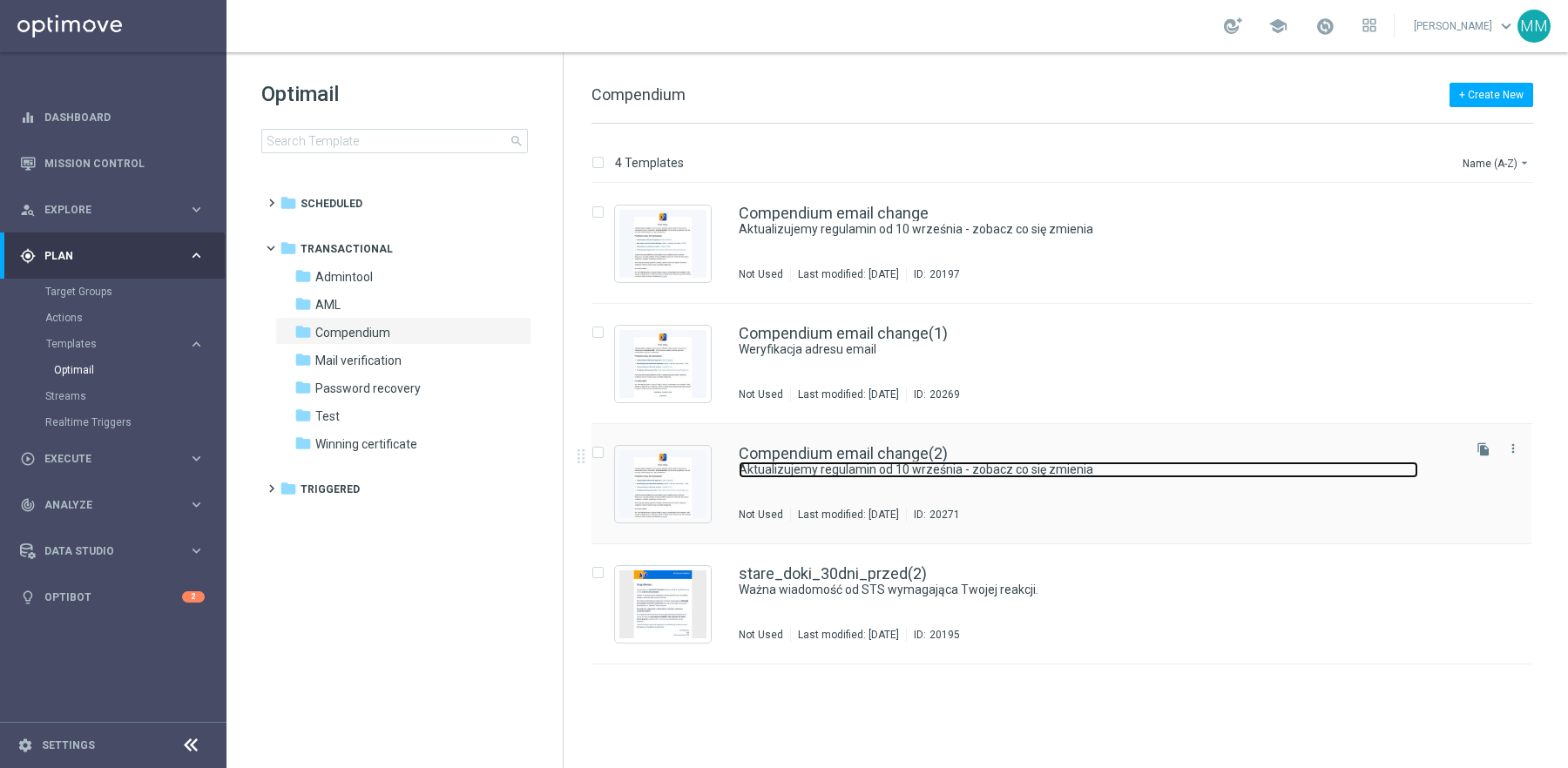
click at [854, 468] on link "Aktualizujemy regulamin od 10 września - zobacz co się zmienia" at bounding box center [1079, 470] width 680 height 17
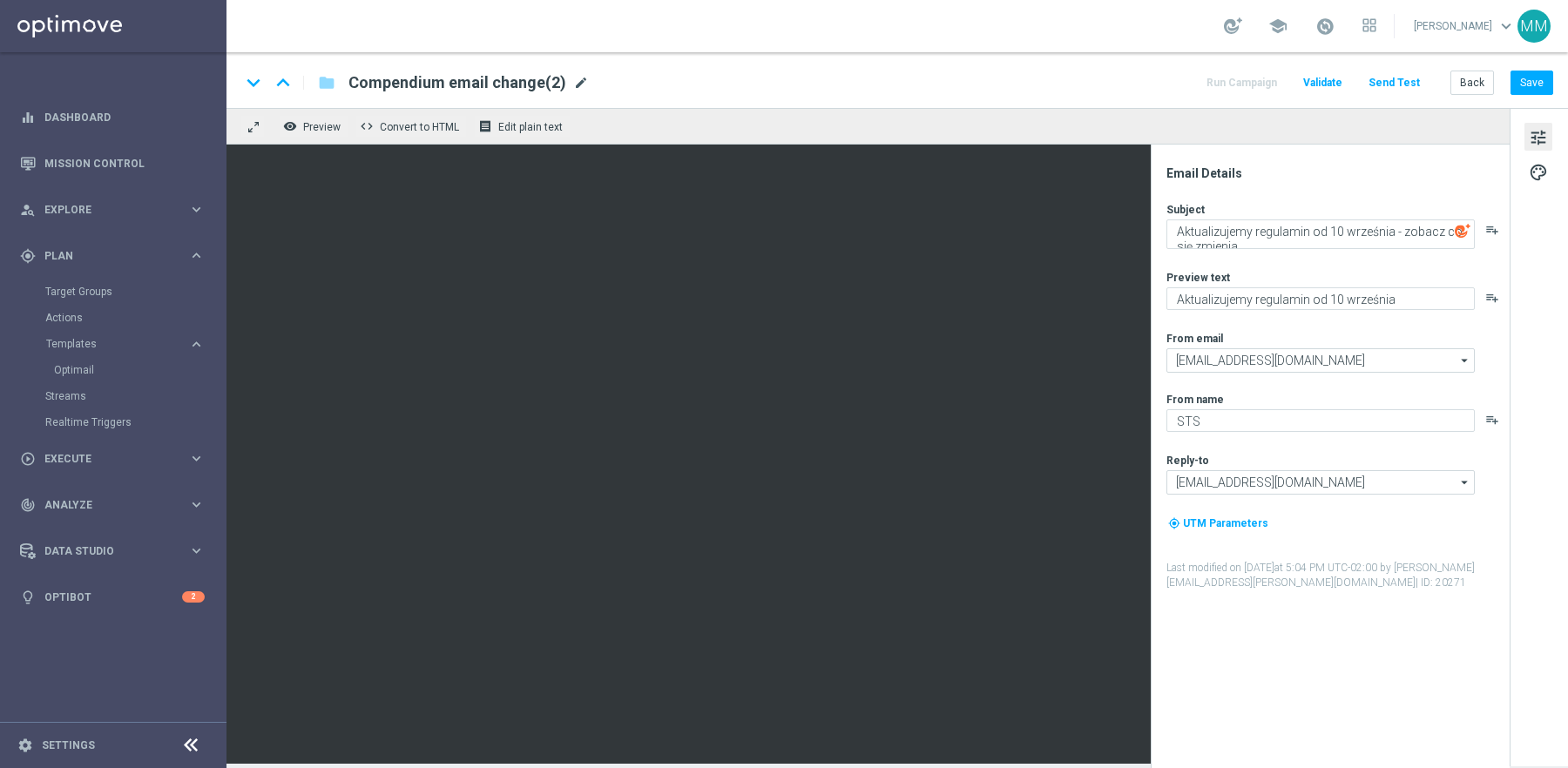
click at [573, 88] on span "mode_edit" at bounding box center [581, 83] width 16 height 16
click at [566, 88] on input "Compendium email change(2)" at bounding box center [565, 82] width 432 height 22
type input "Compendium email change - with copy"
click at [1537, 84] on button "Save" at bounding box center [1532, 82] width 43 height 24
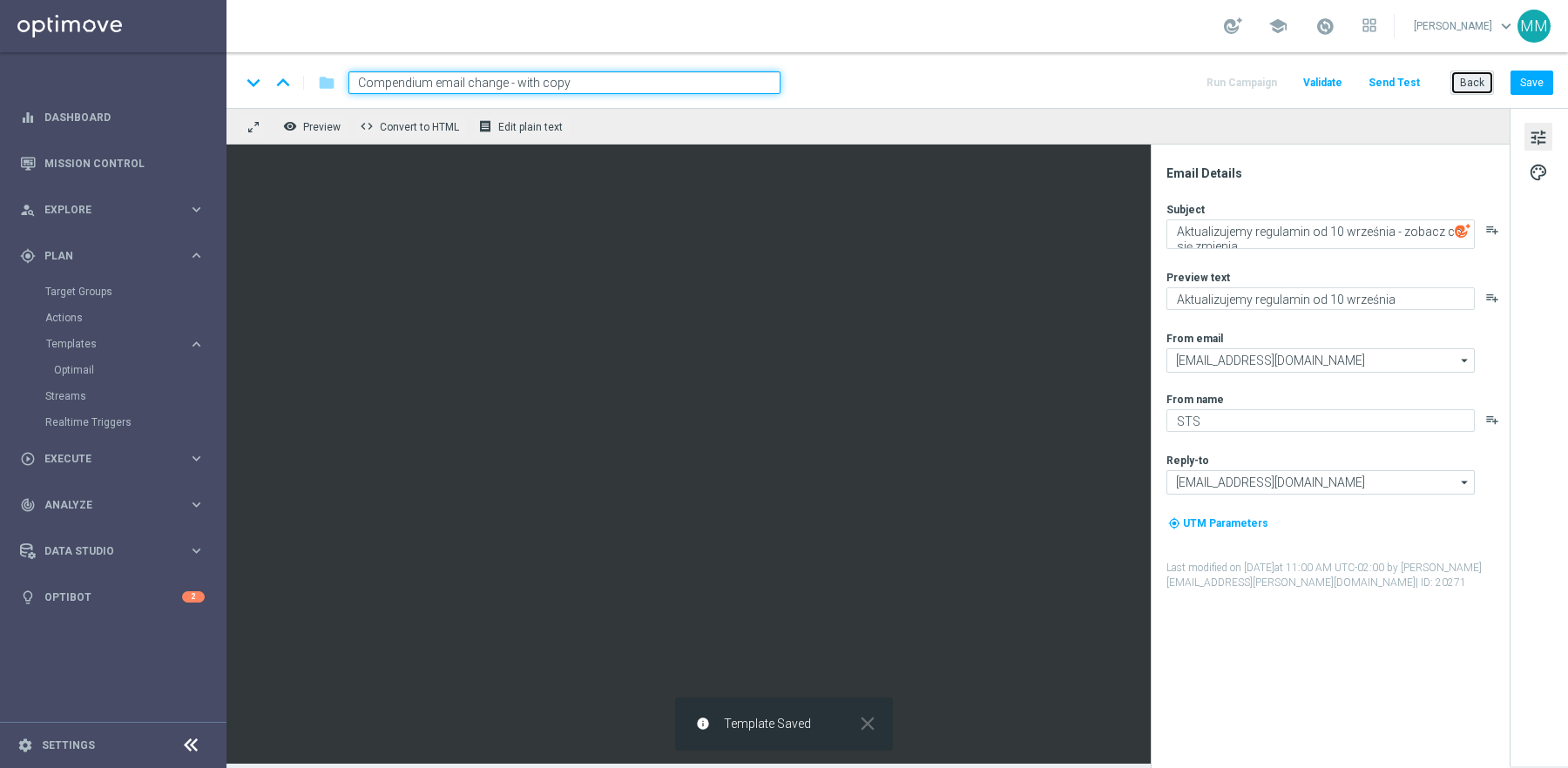
click at [1461, 84] on button "Back" at bounding box center [1472, 82] width 44 height 24
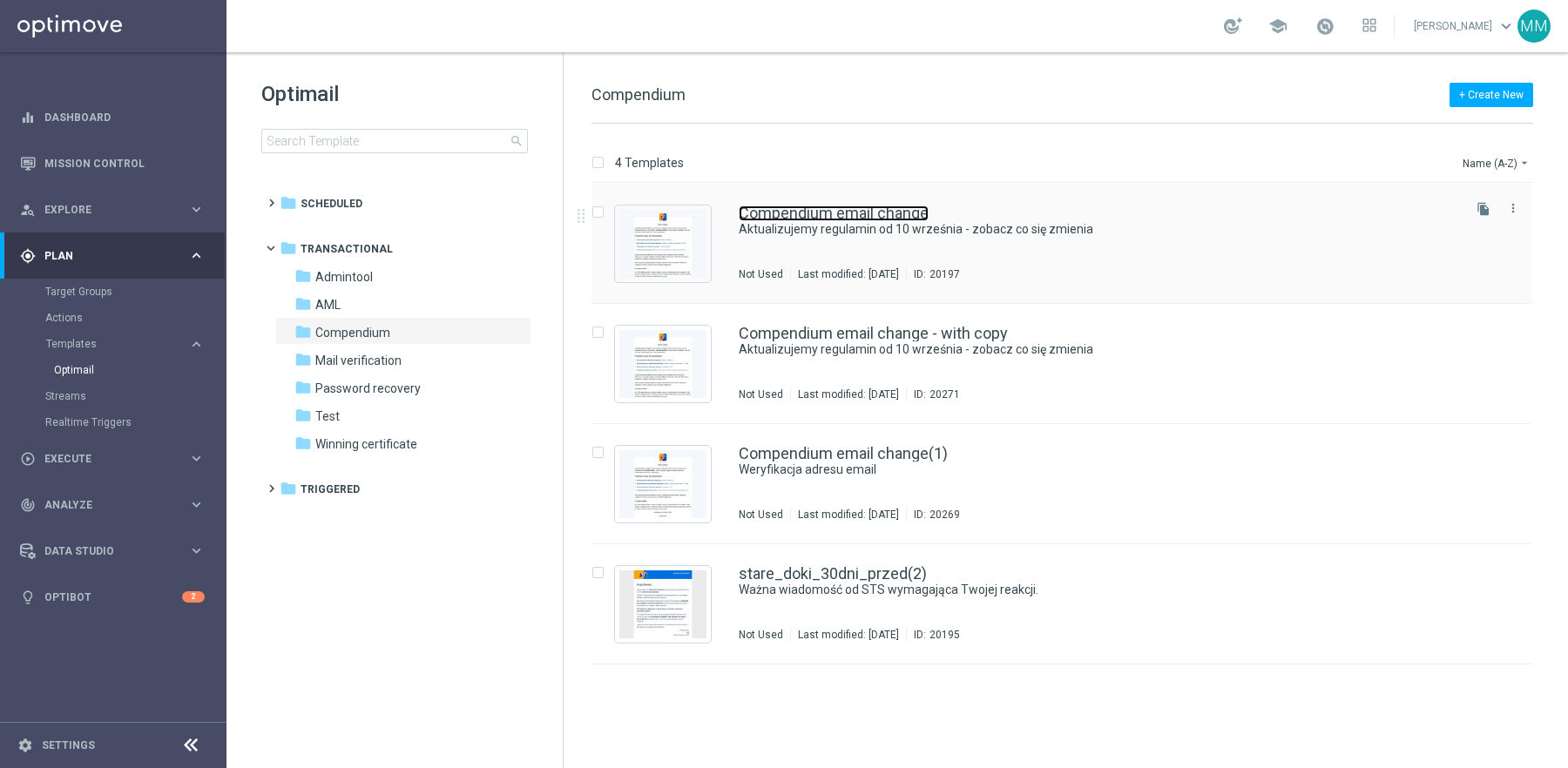
click at [855, 220] on link "Compendium email change" at bounding box center [833, 214] width 190 height 16
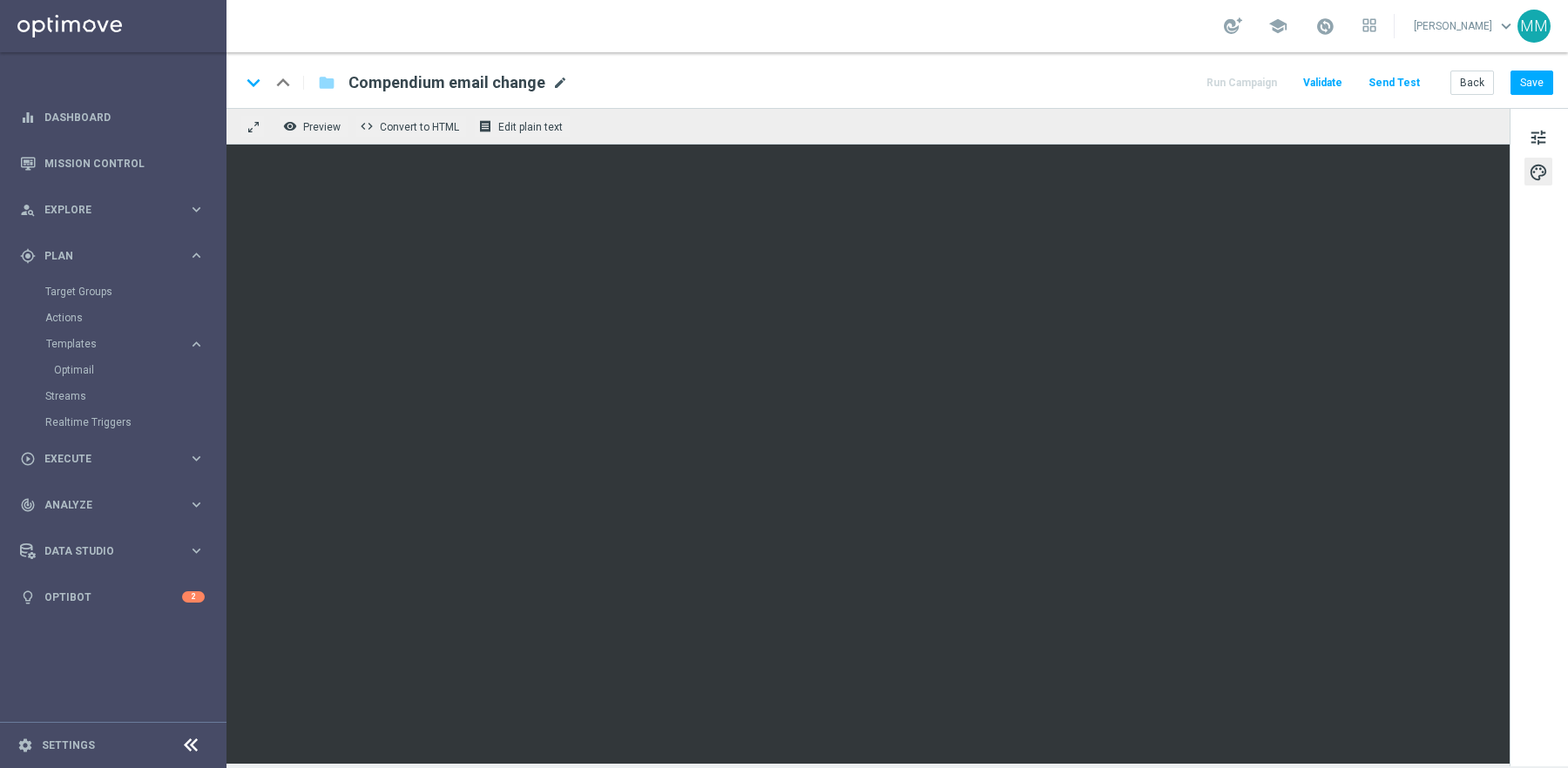
click at [556, 83] on span "mode_edit" at bounding box center [561, 83] width 16 height 16
type input "Compendium email change - with attachment"
click at [1531, 85] on button "Save" at bounding box center [1532, 82] width 43 height 24
click at [94, 219] on div "person_search Explore keyboard_arrow_right" at bounding box center [112, 209] width 225 height 46
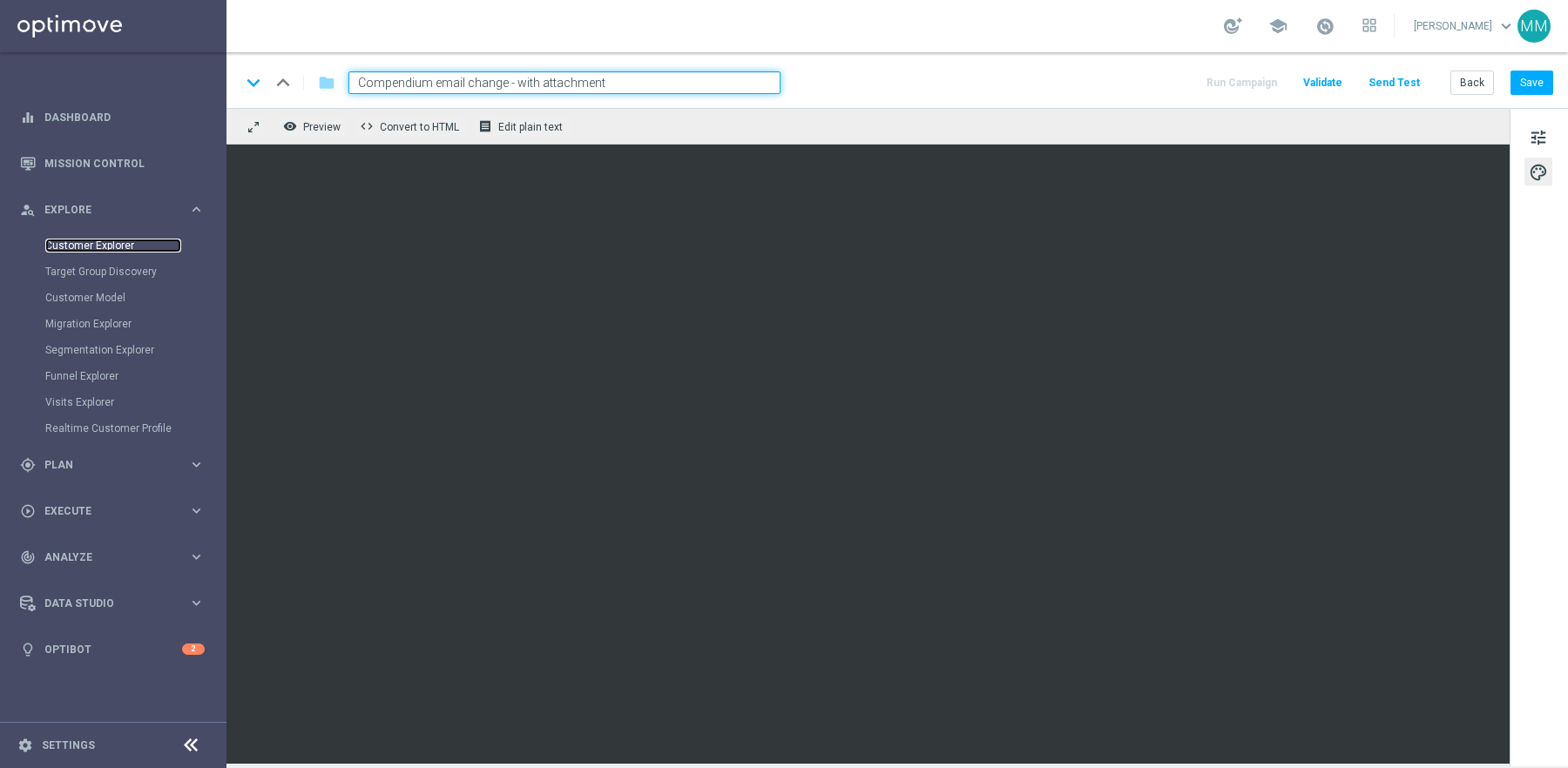
click at [93, 247] on link "Customer Explorer" at bounding box center [113, 246] width 136 height 14
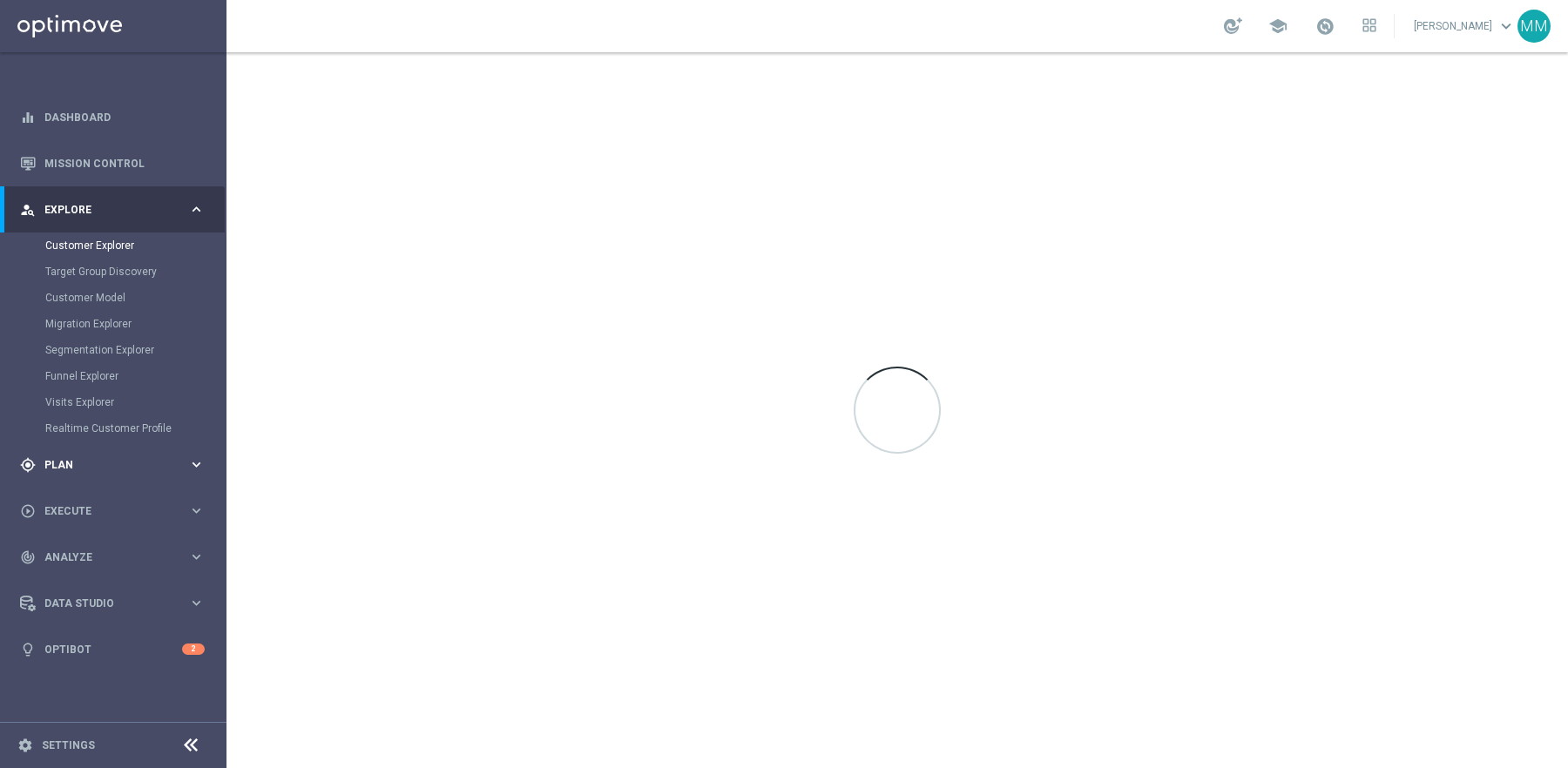
click at [95, 460] on span "Plan" at bounding box center [117, 465] width 144 height 11
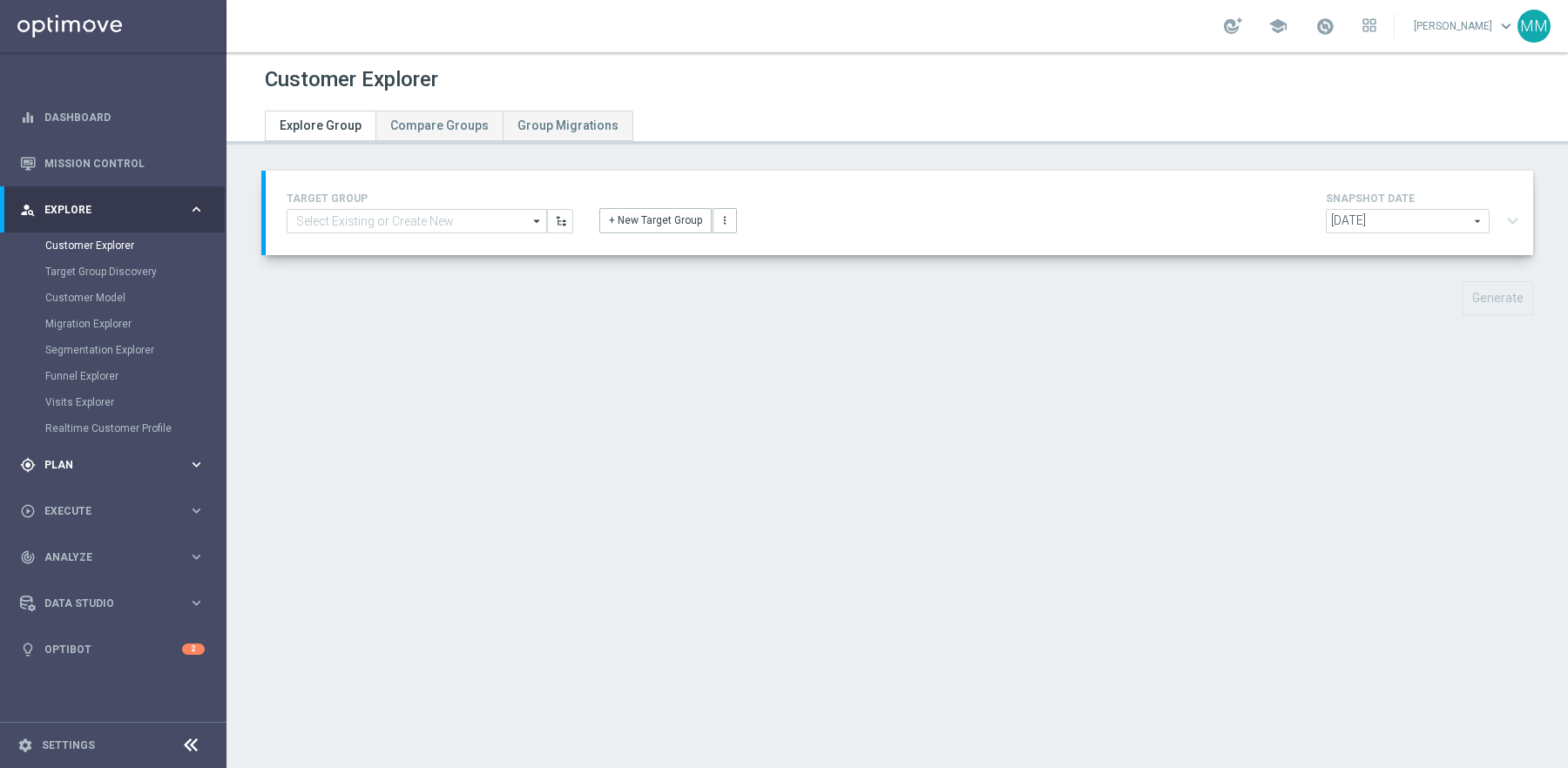
click at [74, 457] on div "gps_fixed Plan" at bounding box center [104, 465] width 168 height 16
click at [105, 295] on link "Target Groups" at bounding box center [113, 292] width 136 height 14
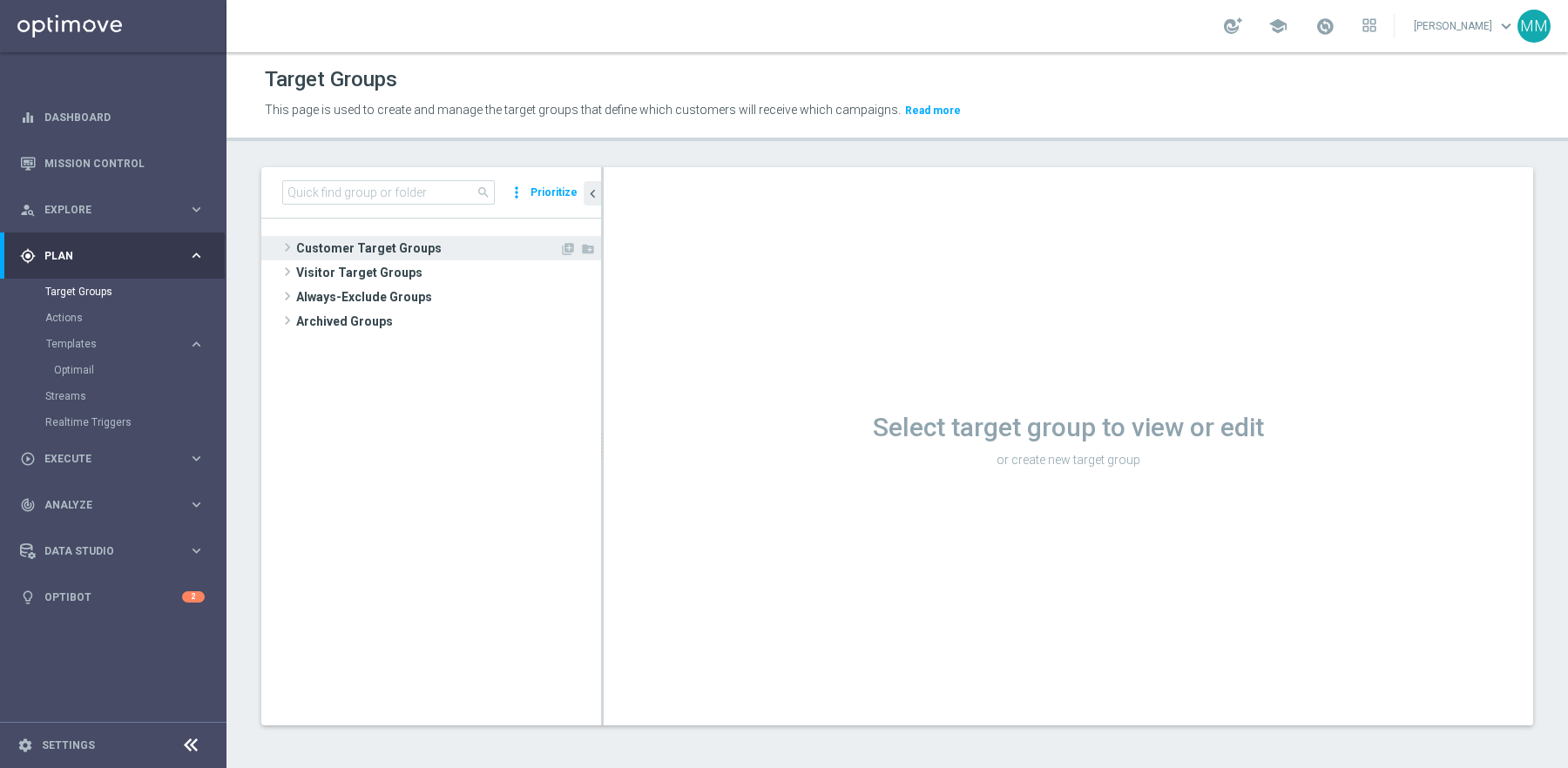
click at [434, 252] on span "Customer Target Groups" at bounding box center [428, 247] width 263 height 24
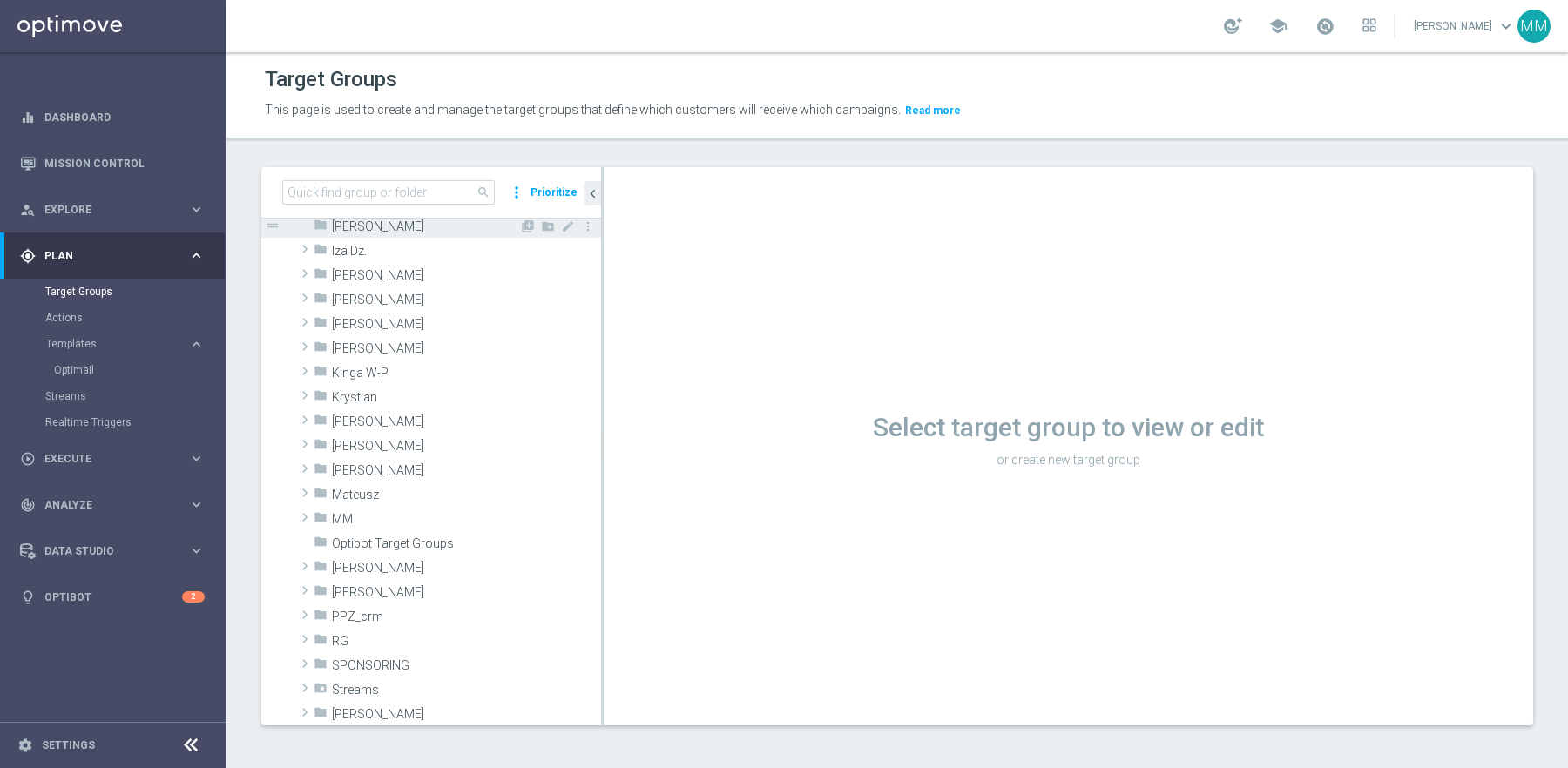
scroll to position [271, 0]
click at [364, 511] on span "MM" at bounding box center [425, 515] width 187 height 15
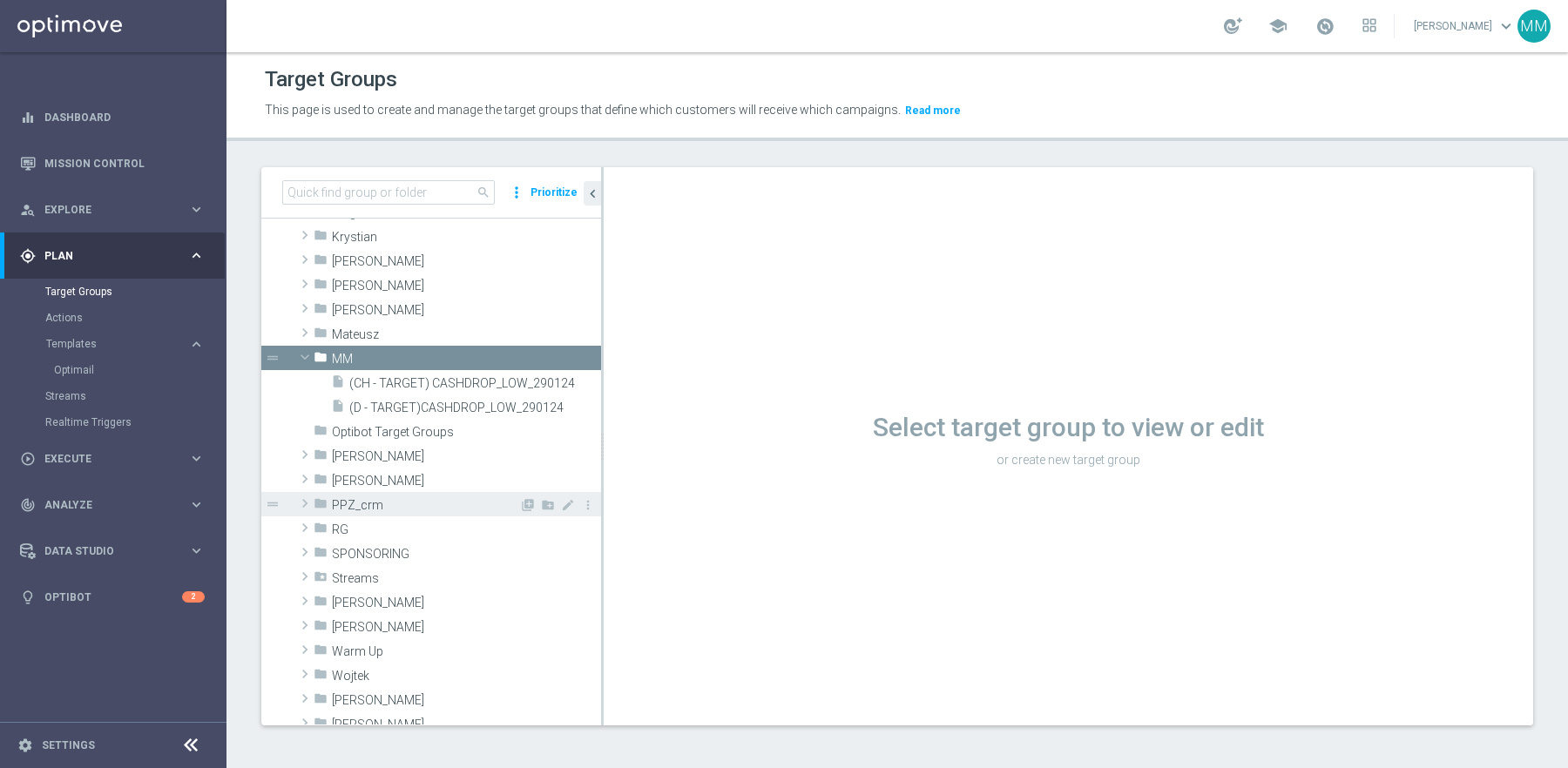
scroll to position [432, 0]
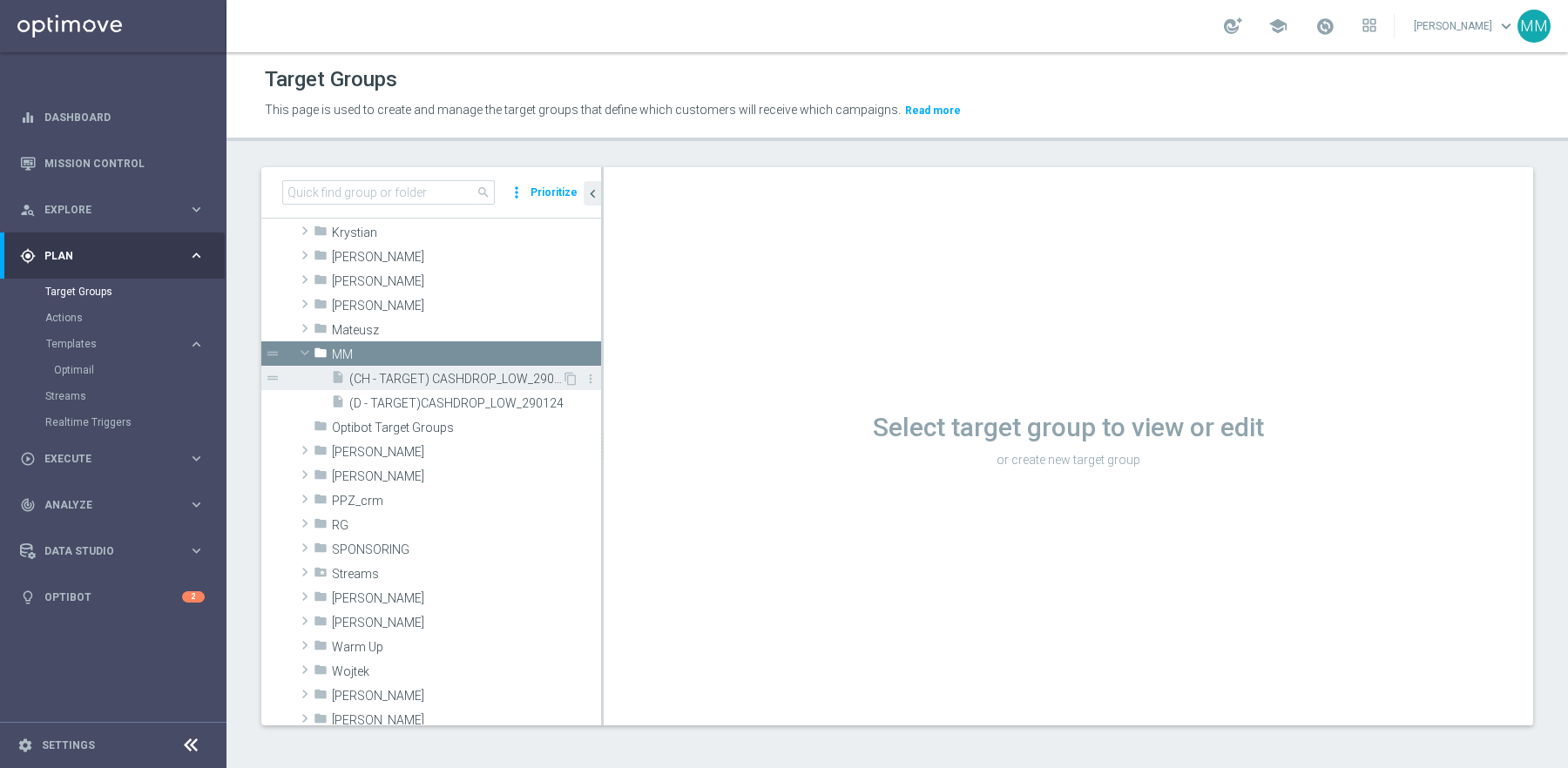
click at [418, 380] on span "(CH - TARGET) CASHDROP_LOW_290124" at bounding box center [456, 379] width 213 height 15
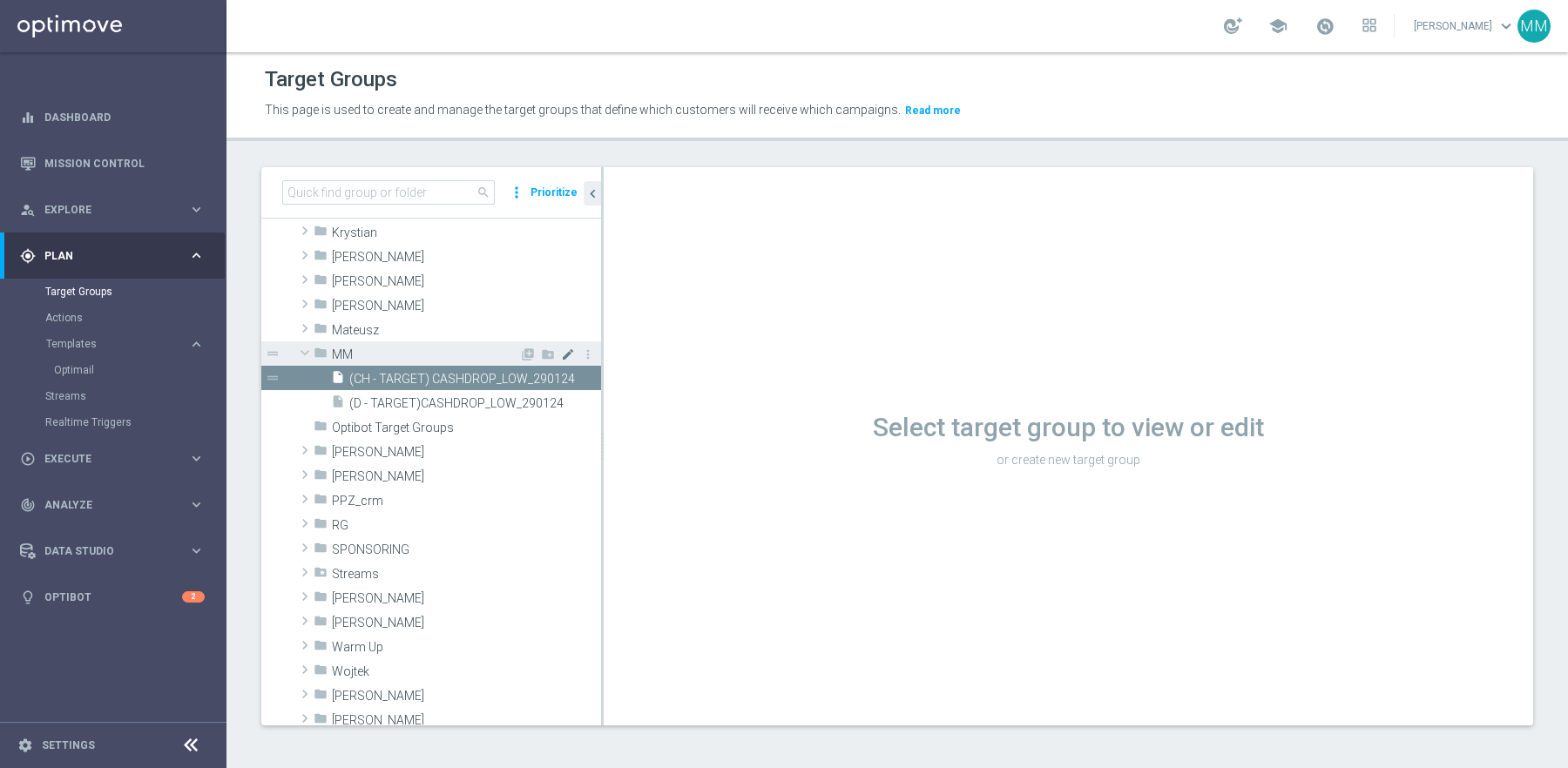
click at [566, 351] on icon "mode_edit" at bounding box center [568, 355] width 14 height 14
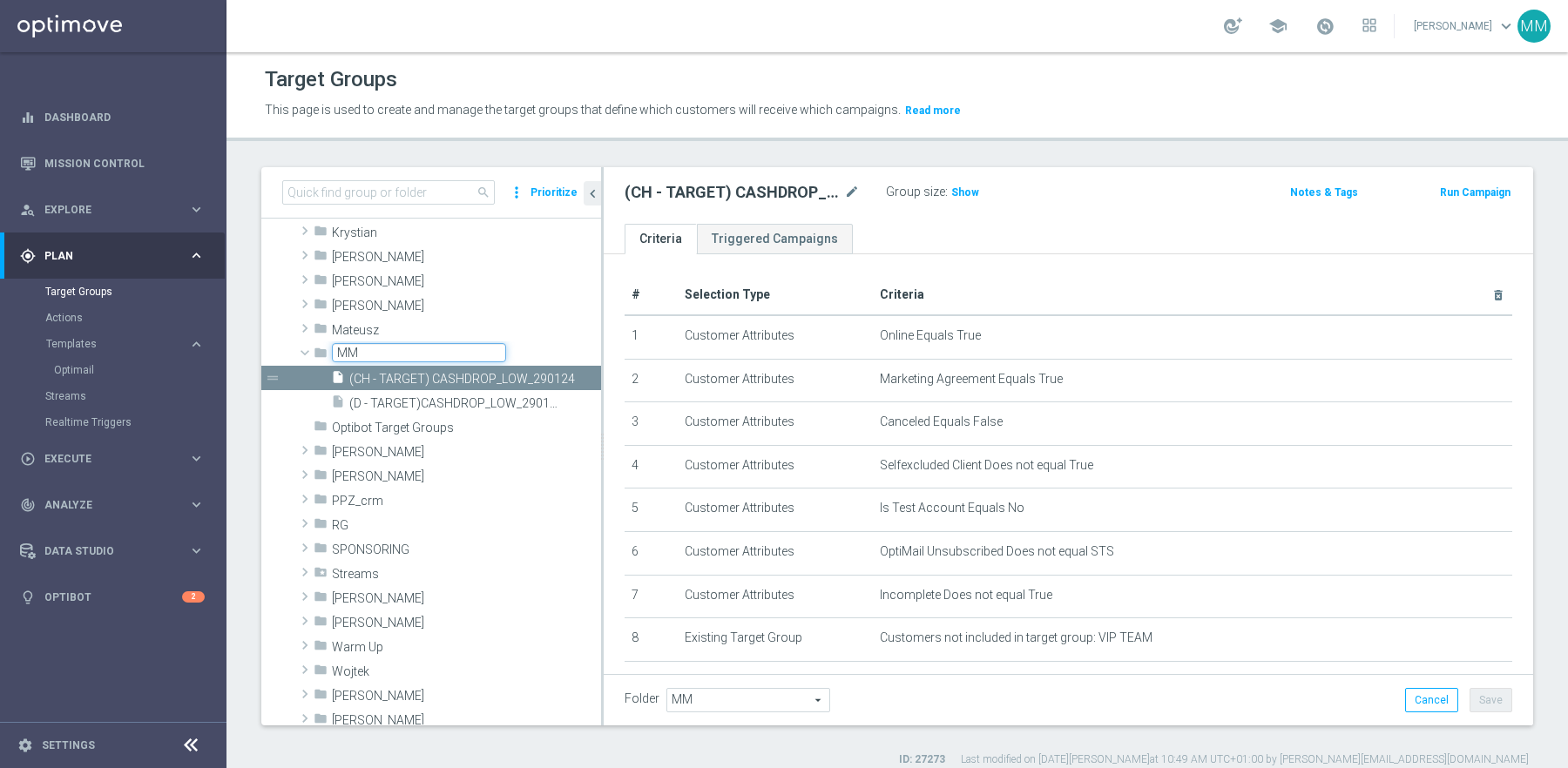
click at [461, 392] on div "insert_drive_file (D - TARGET)CASHDROP_LOW_290124" at bounding box center [446, 402] width 230 height 24
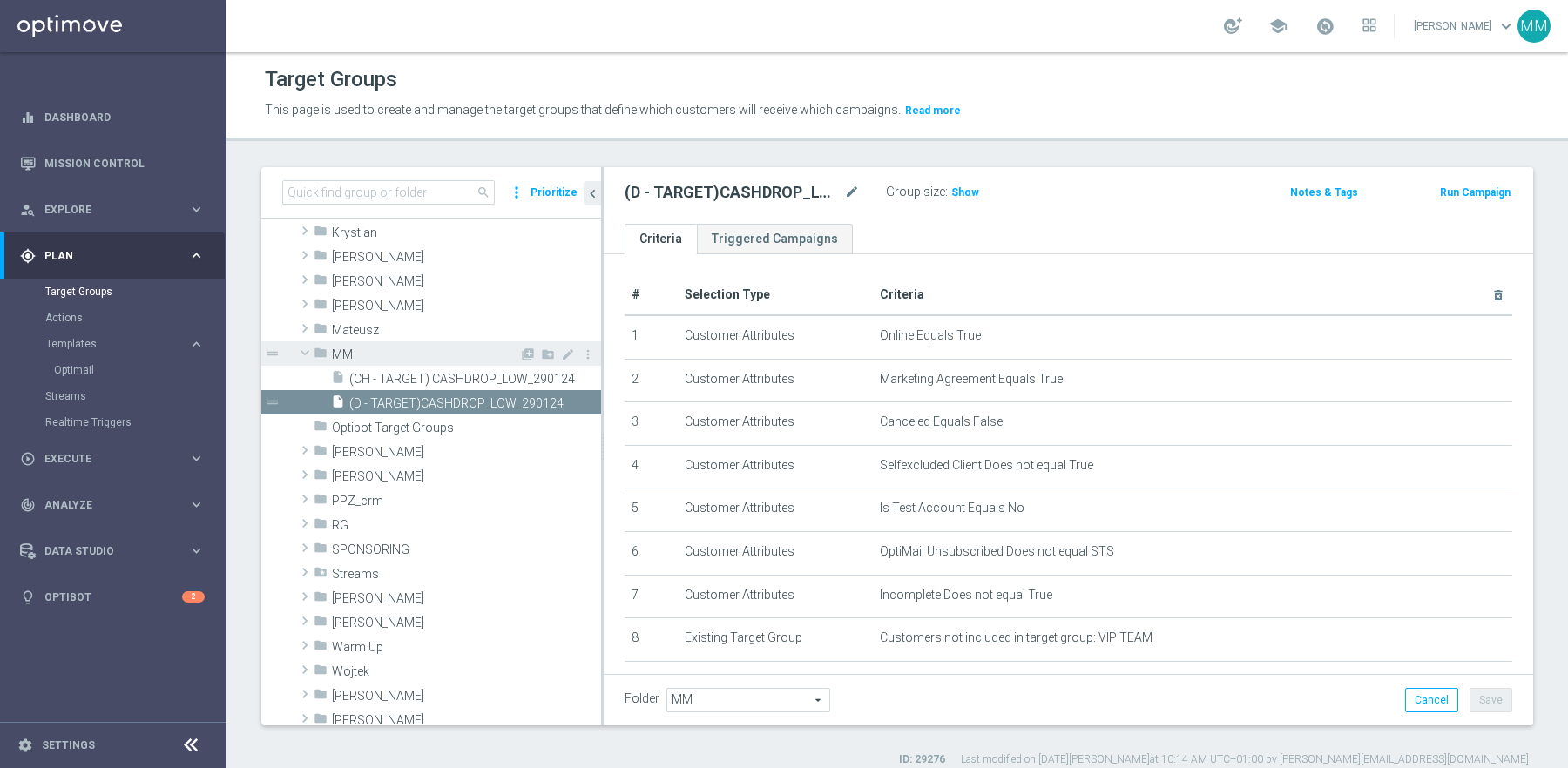
click at [469, 352] on span "MM" at bounding box center [425, 355] width 187 height 15
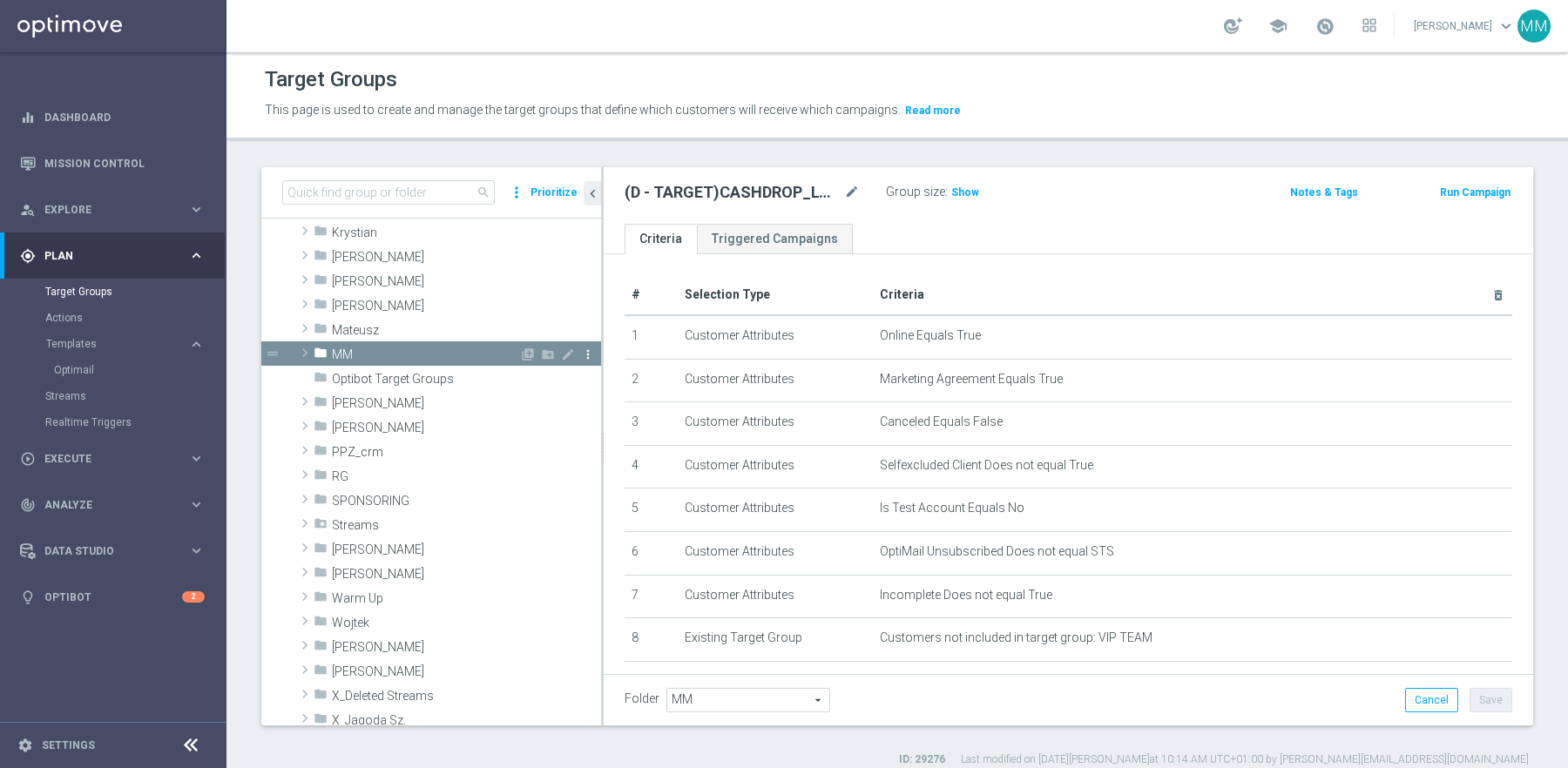
click at [591, 352] on icon "more_vert" at bounding box center [588, 355] width 14 height 14
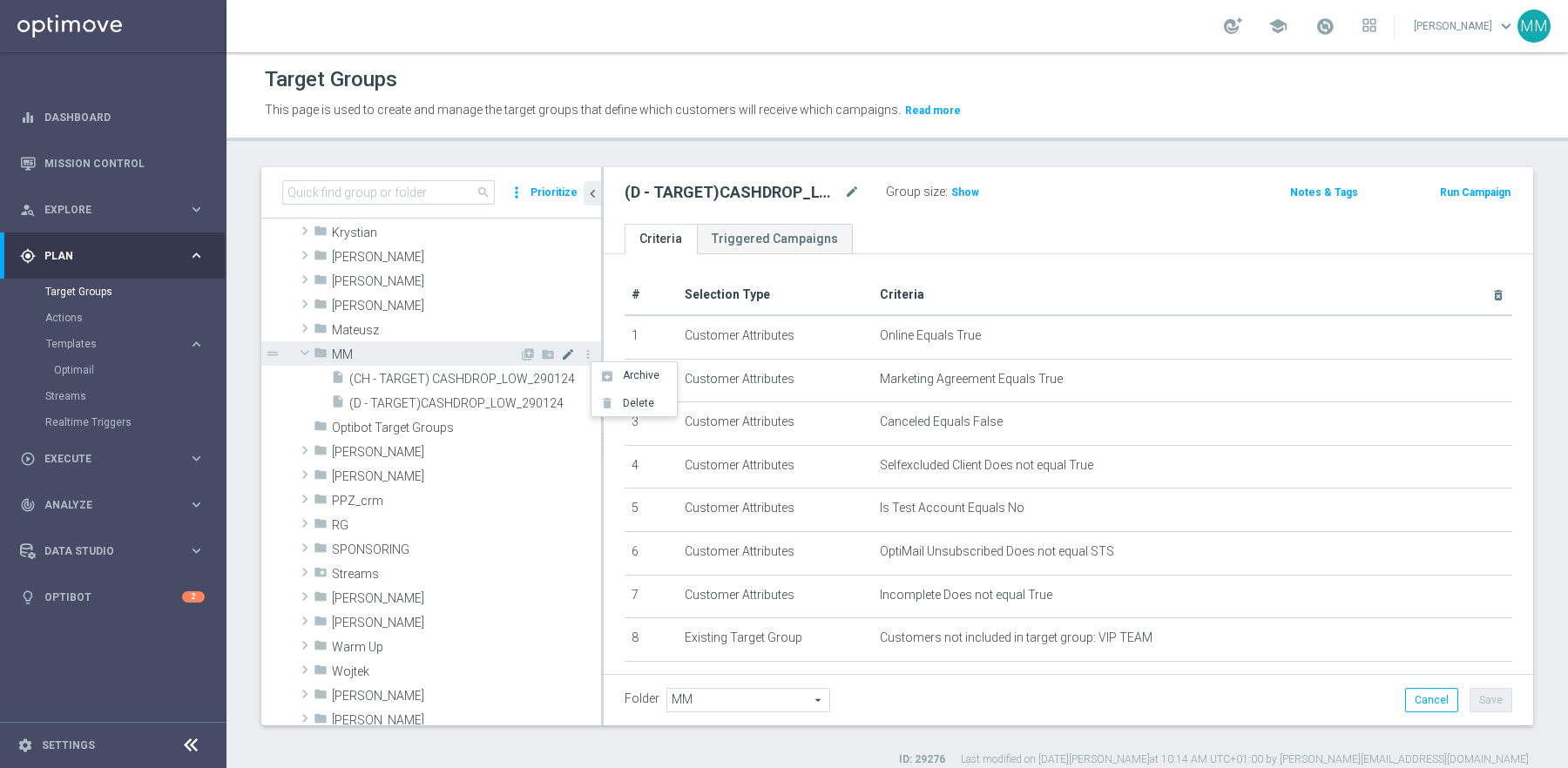
click at [566, 353] on icon "mode_edit" at bounding box center [568, 355] width 14 height 14
click at [422, 353] on input "MM" at bounding box center [419, 353] width 174 height 20
click at [440, 415] on div "folder Optibot Target Groups" at bounding box center [416, 426] width 207 height 24
click at [413, 348] on span "MM" at bounding box center [425, 355] width 187 height 15
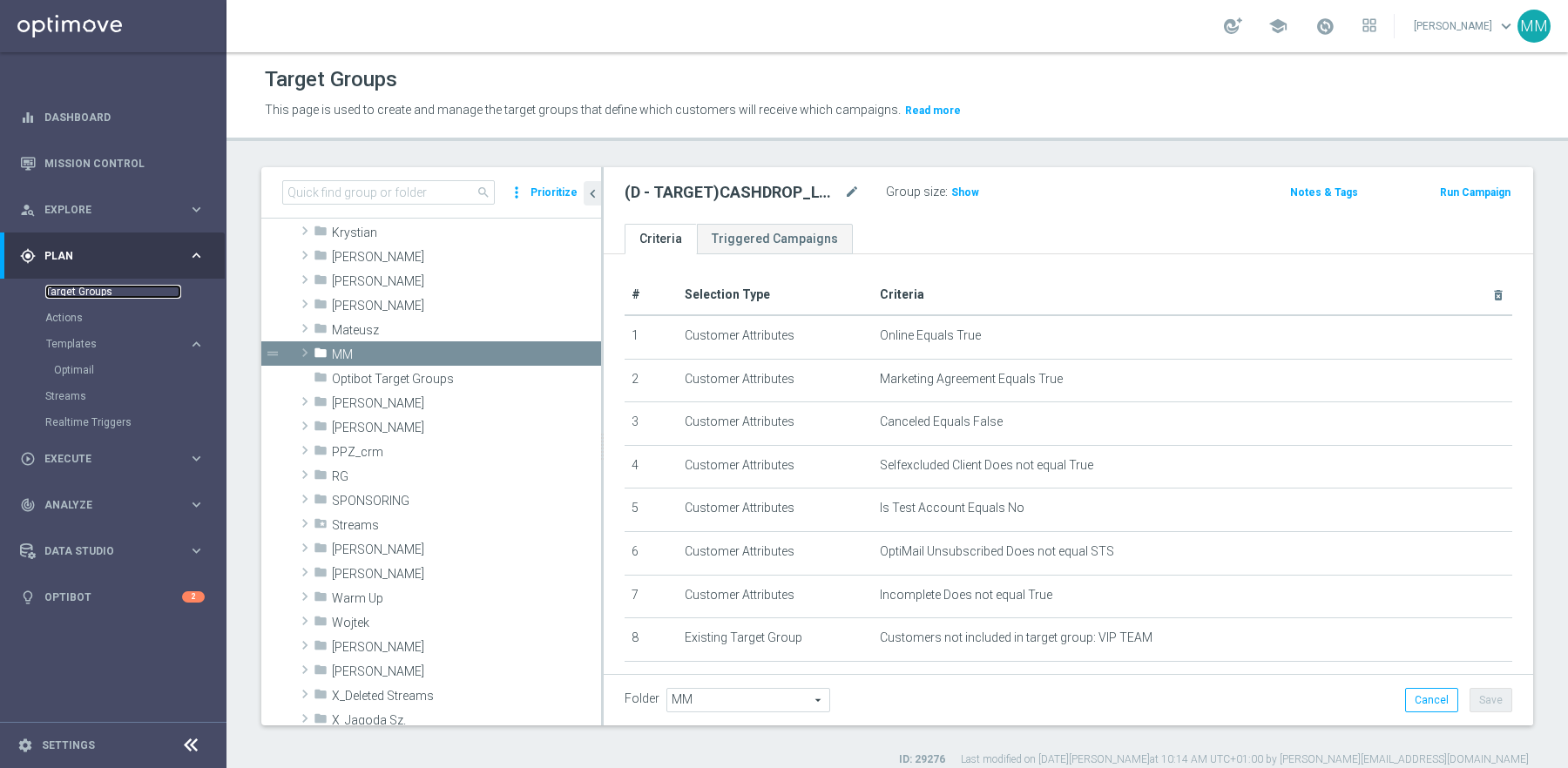
click at [102, 295] on link "Target Groups" at bounding box center [113, 292] width 136 height 14
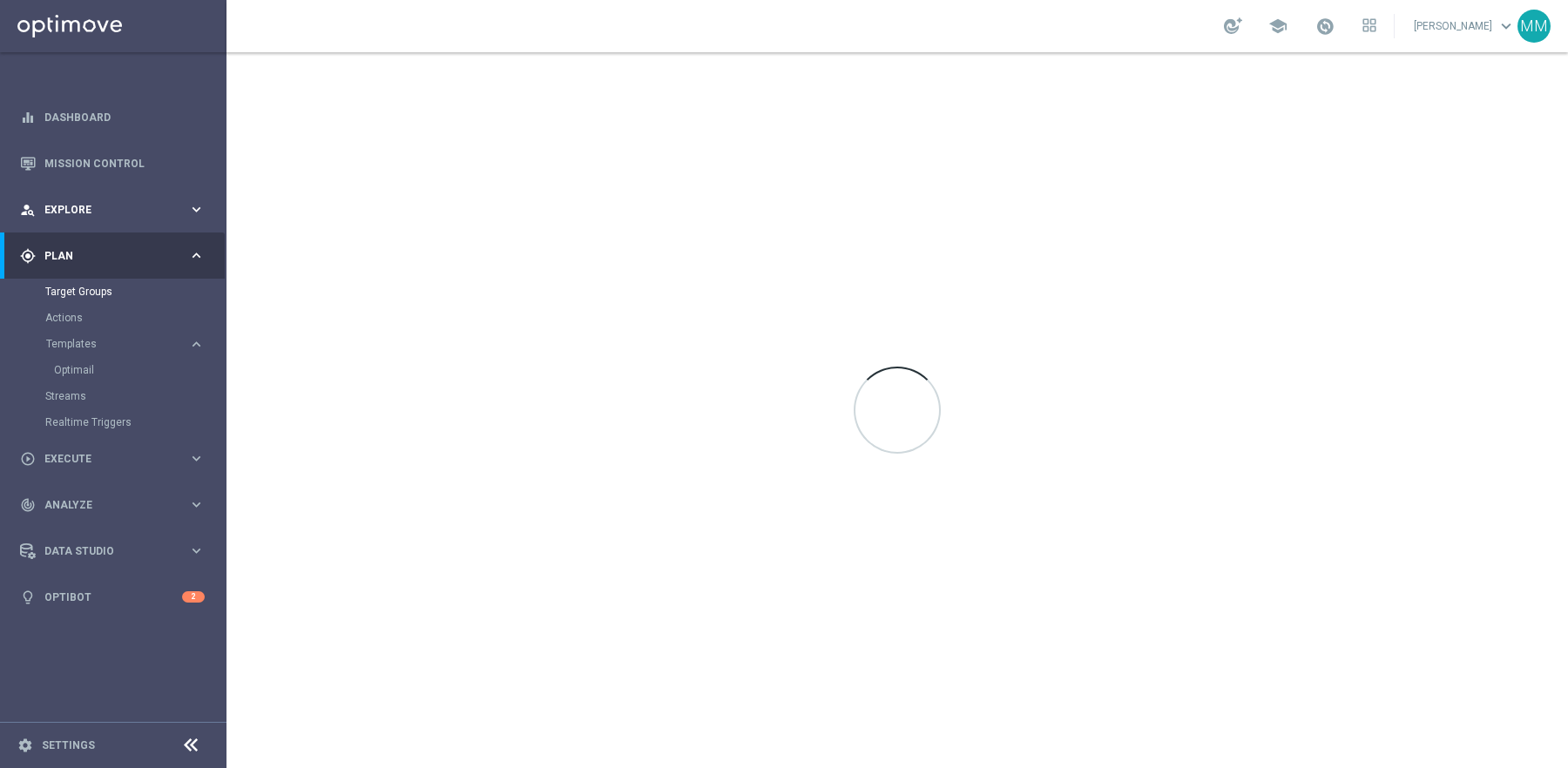
click at [73, 210] on span "Explore" at bounding box center [117, 210] width 144 height 11
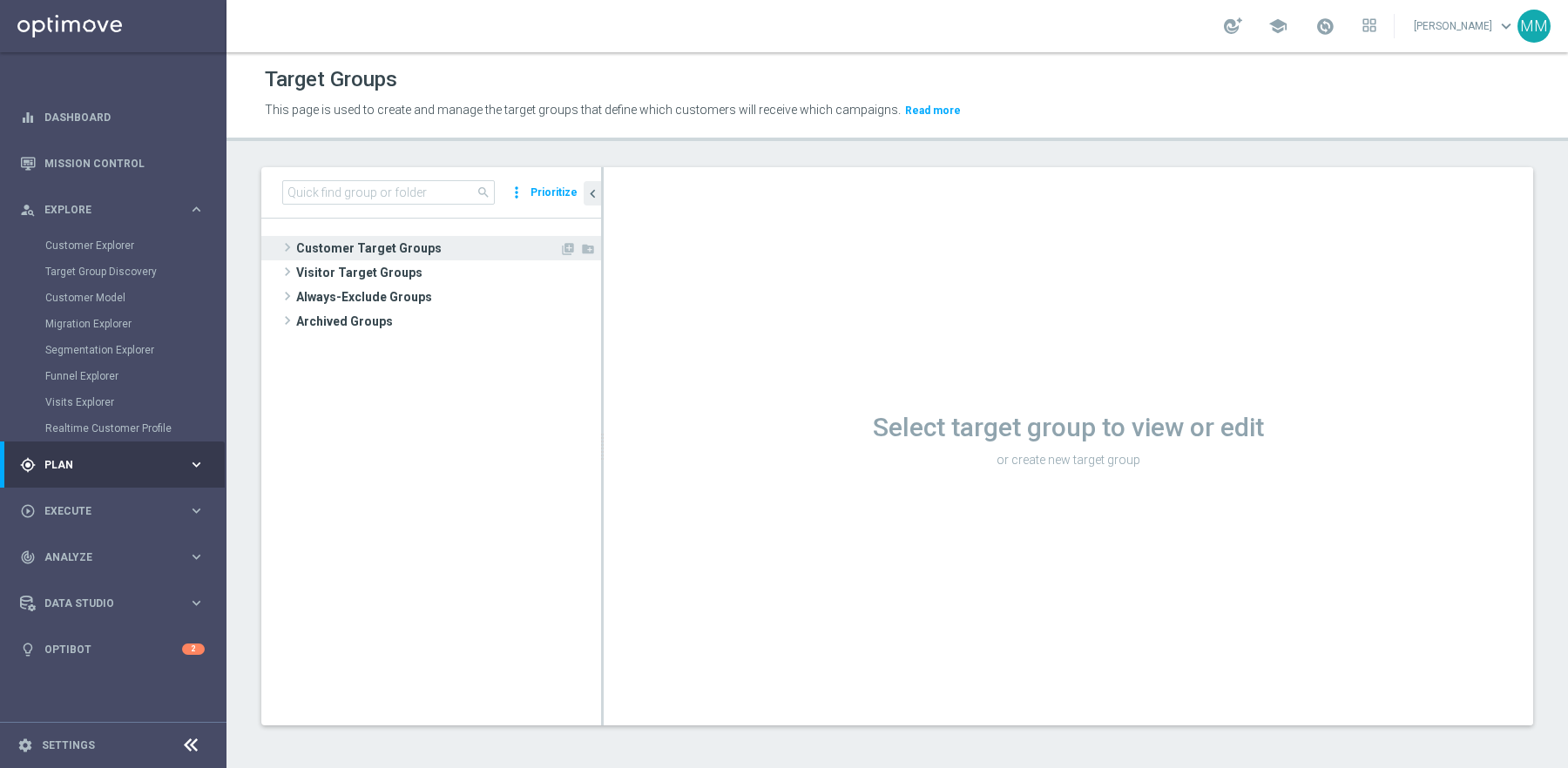
click at [418, 243] on span "Customer Target Groups" at bounding box center [428, 247] width 263 height 24
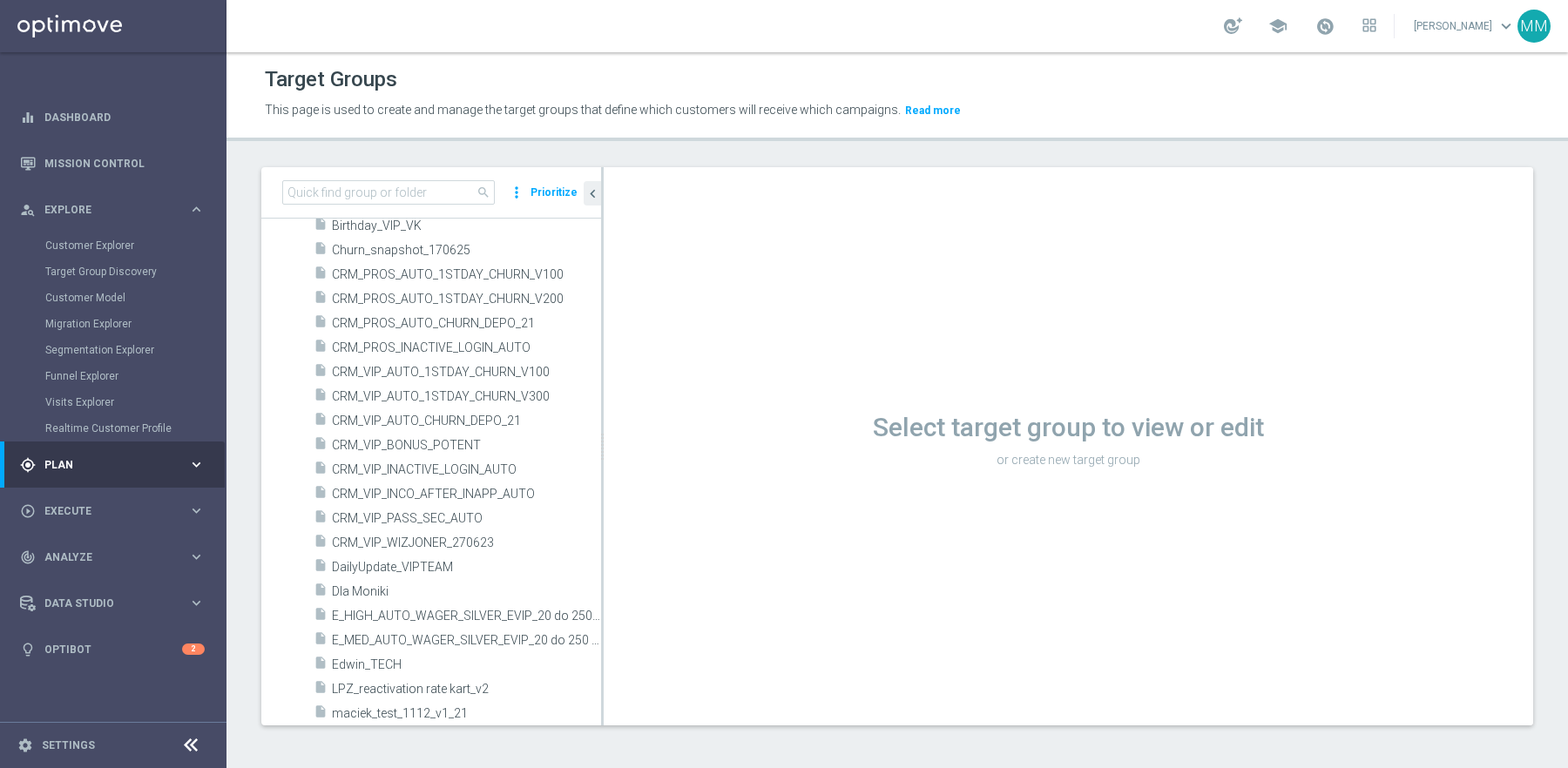
scroll to position [1395, 0]
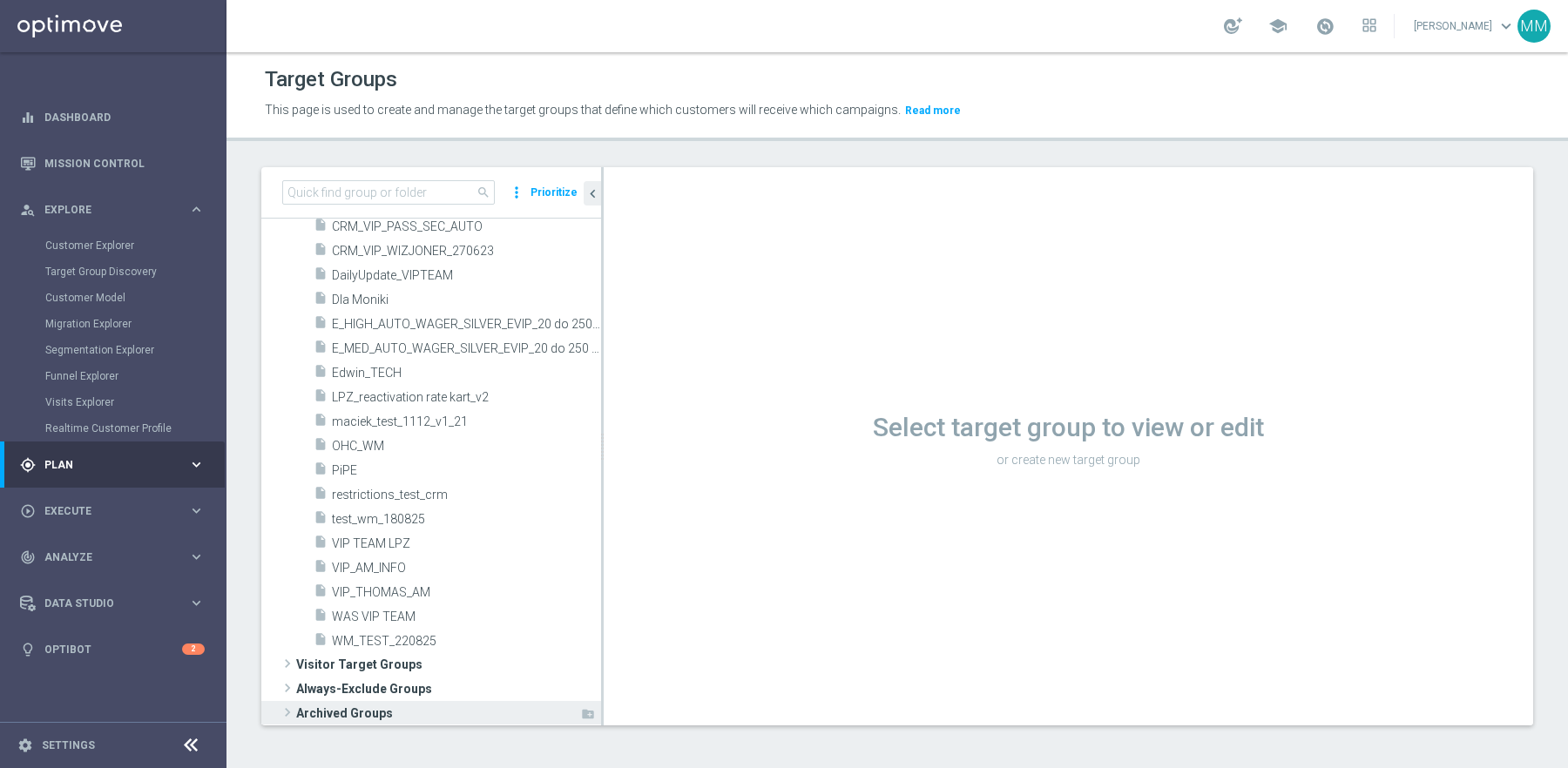
click at [392, 713] on span "Archived Groups" at bounding box center [438, 713] width 283 height 24
click at [287, 708] on span at bounding box center [287, 713] width 20 height 18
click at [376, 668] on span "Visitor Target Groups" at bounding box center [428, 663] width 263 height 24
click at [327, 666] on span "Visitor Target Groups" at bounding box center [428, 663] width 263 height 24
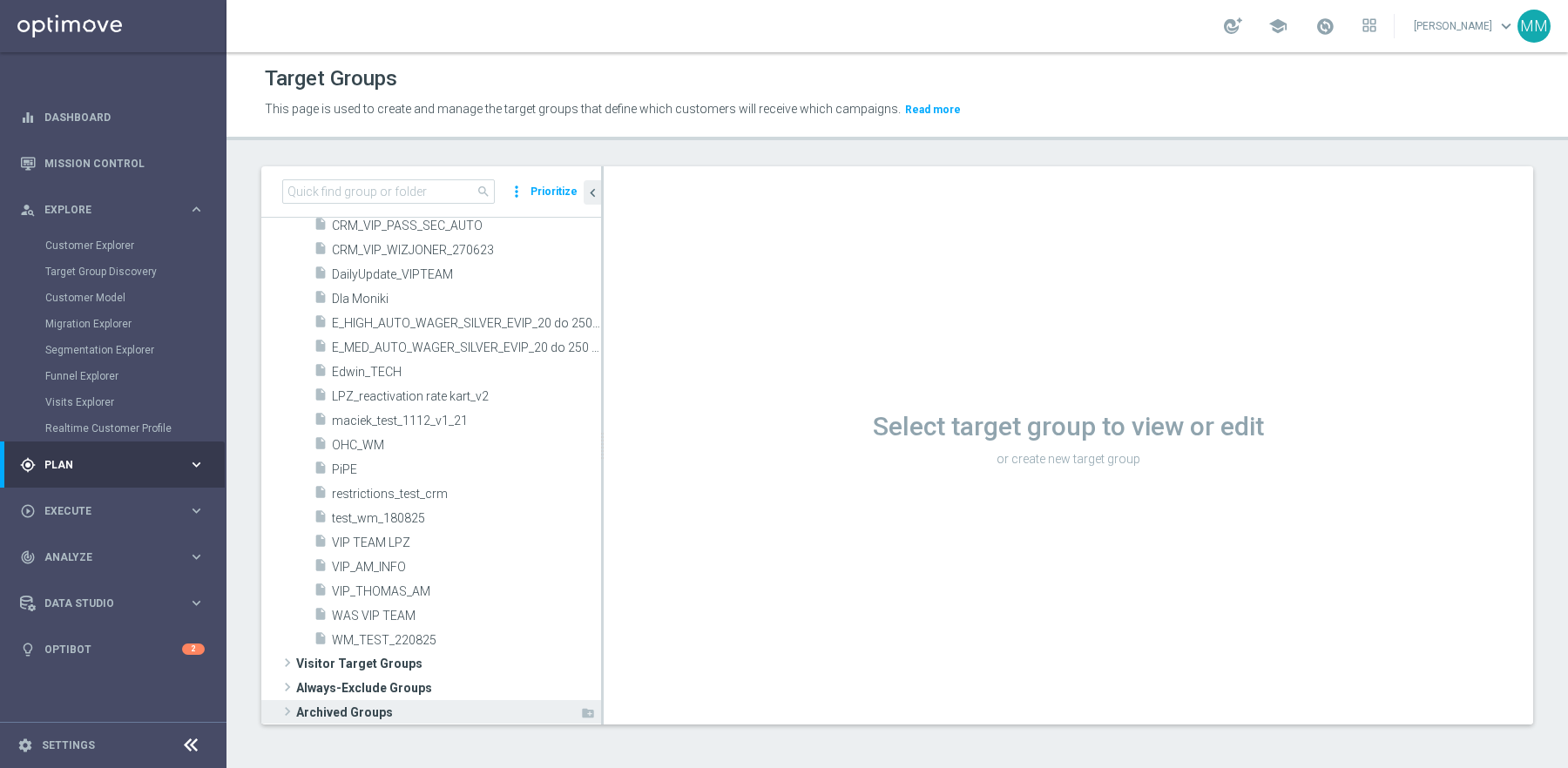
click at [336, 713] on span "Archived Groups" at bounding box center [438, 712] width 283 height 24
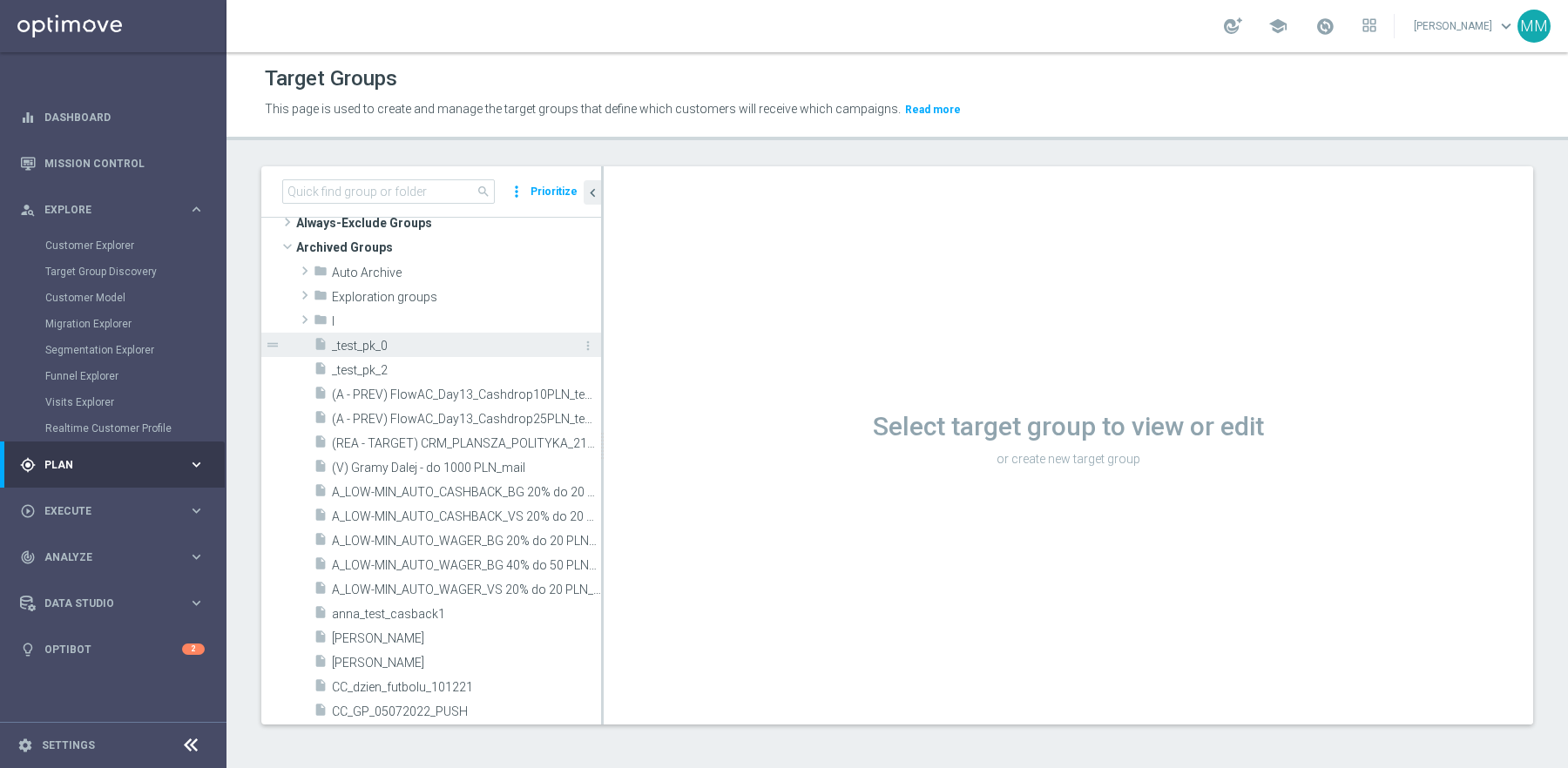
scroll to position [1774, 0]
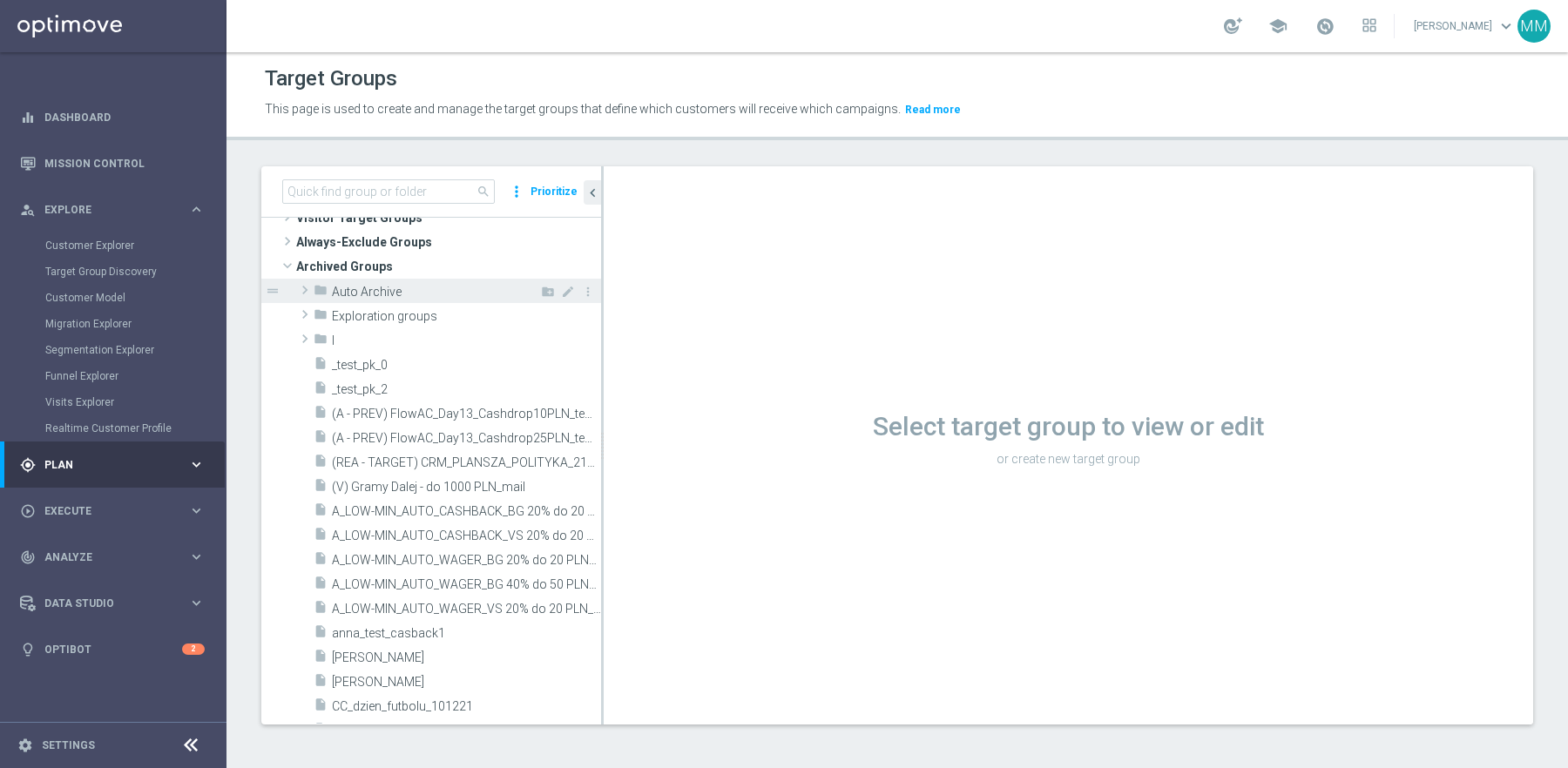
click at [304, 287] on span at bounding box center [305, 289] width 18 height 20
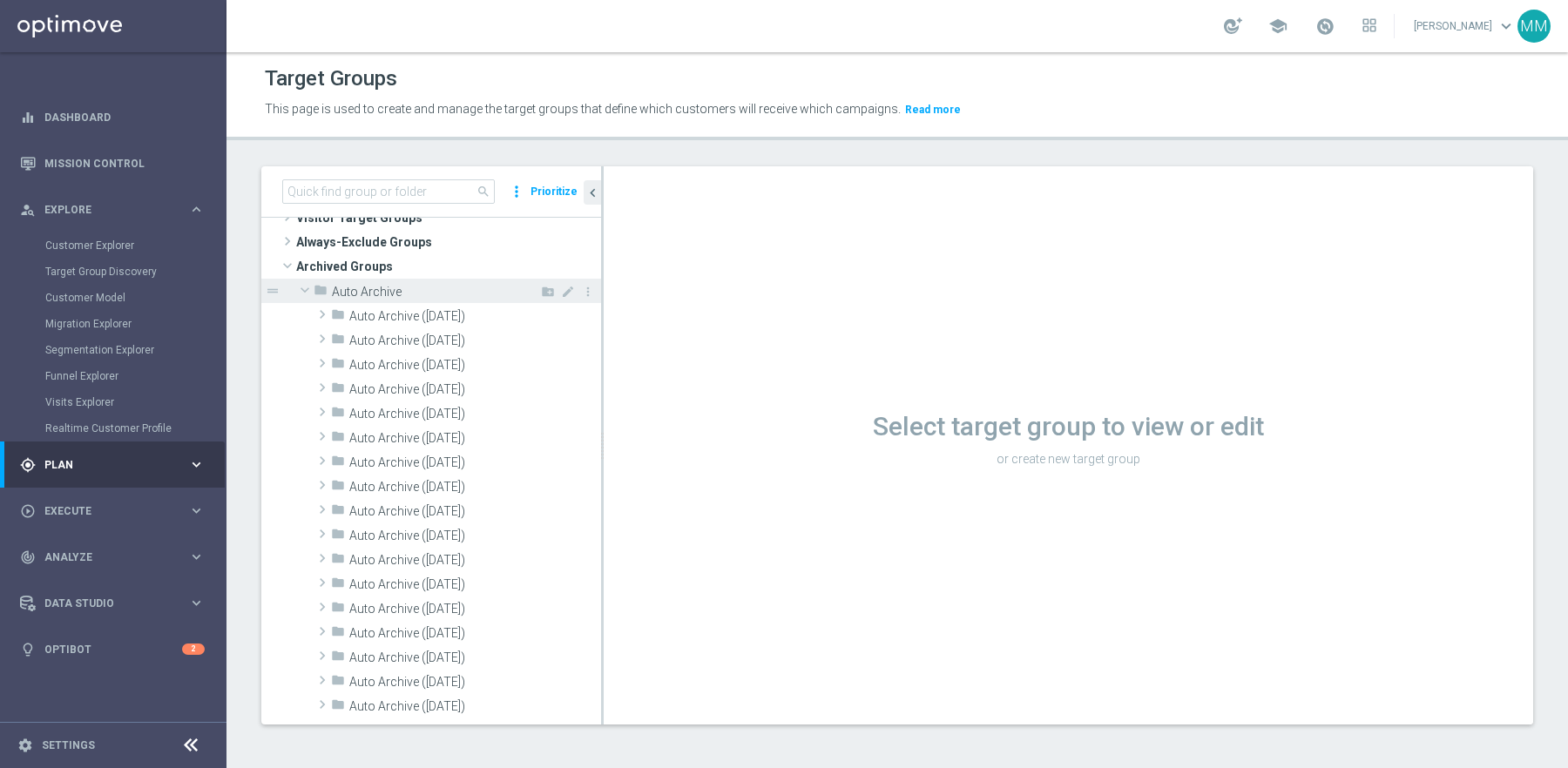
click at [307, 289] on span at bounding box center [304, 290] width 20 height 18
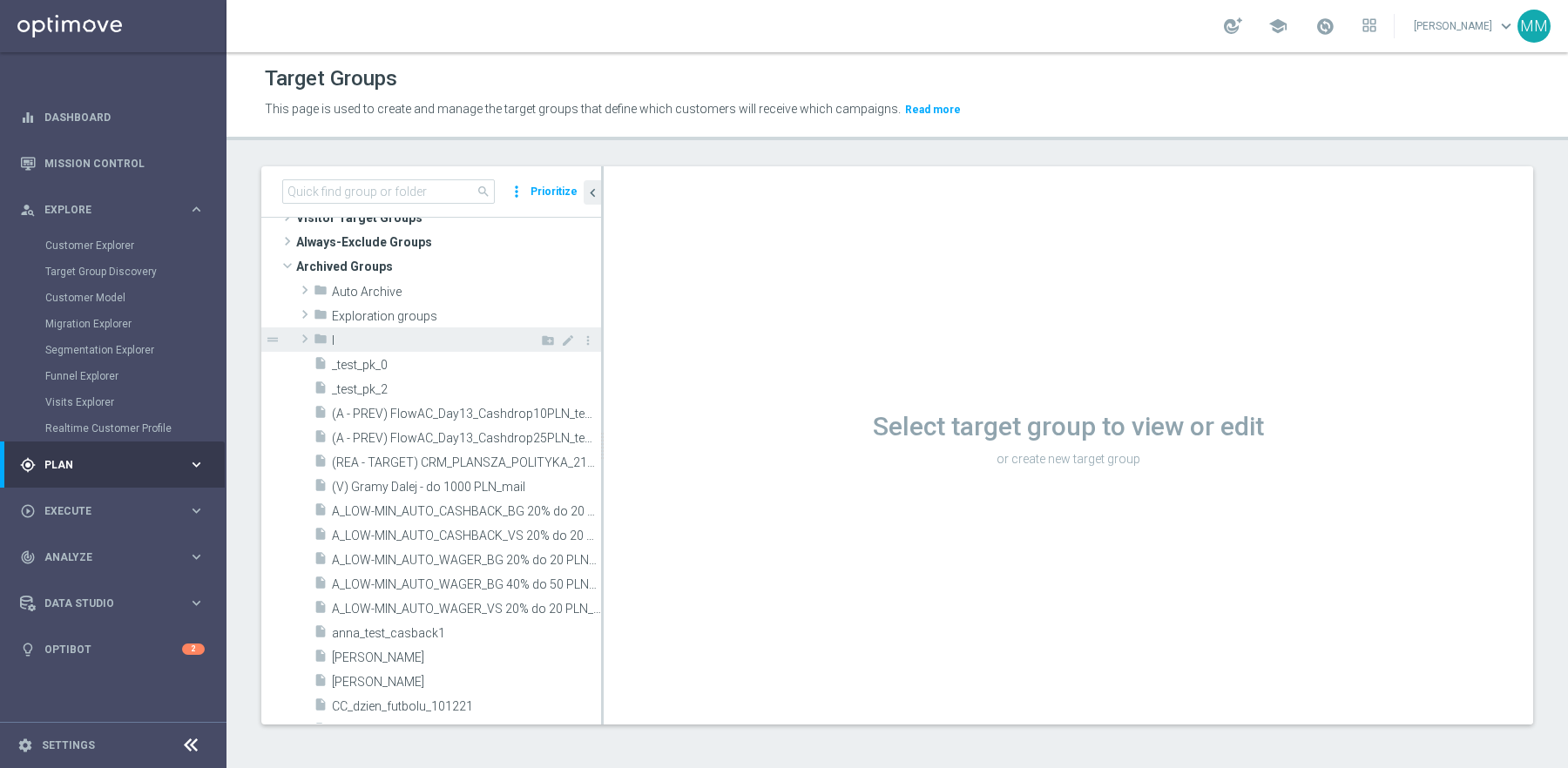
click at [303, 336] on span at bounding box center [305, 338] width 18 height 20
click at [303, 336] on span at bounding box center [304, 339] width 20 height 18
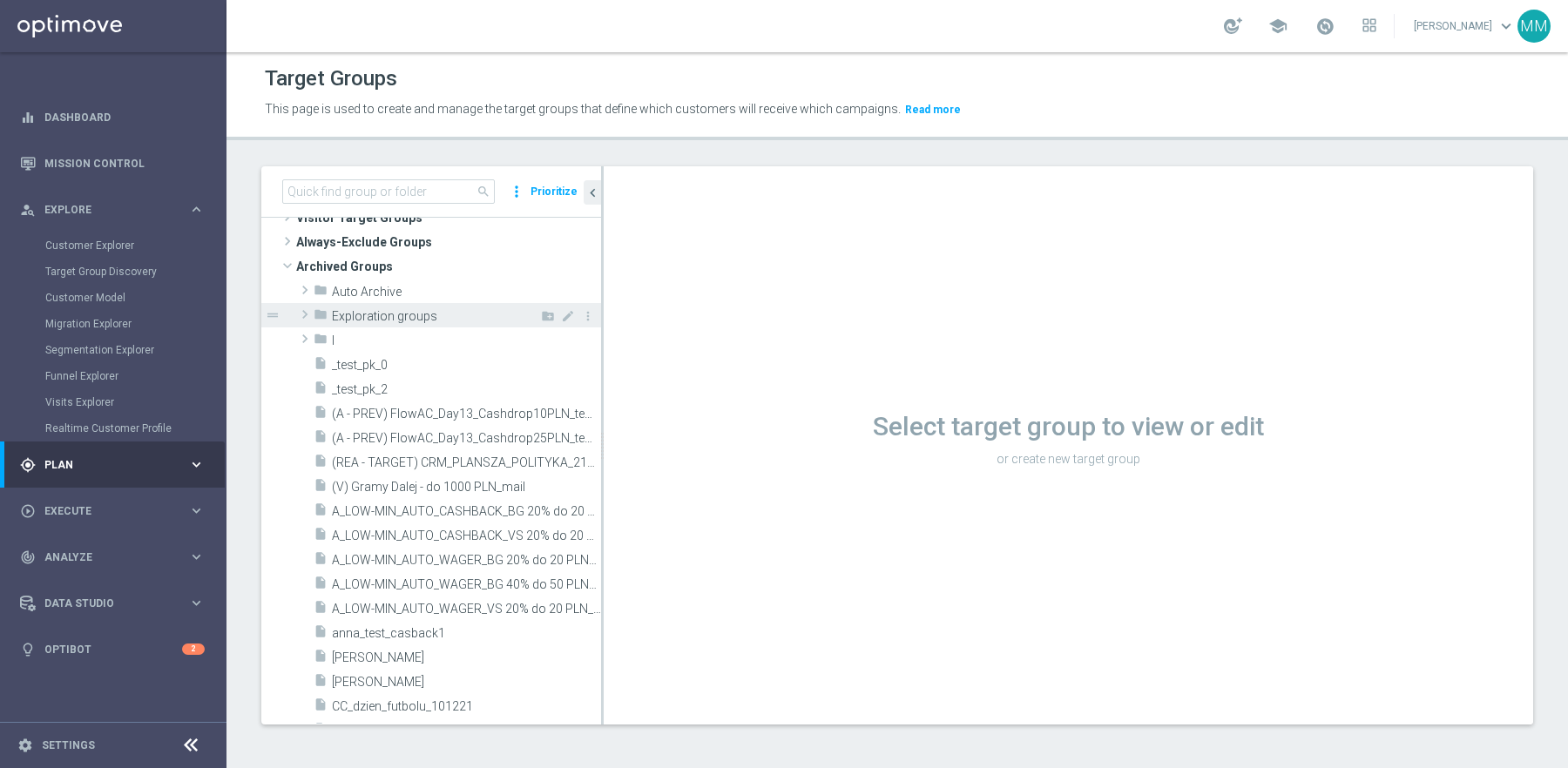
click at [309, 312] on span at bounding box center [305, 314] width 18 height 20
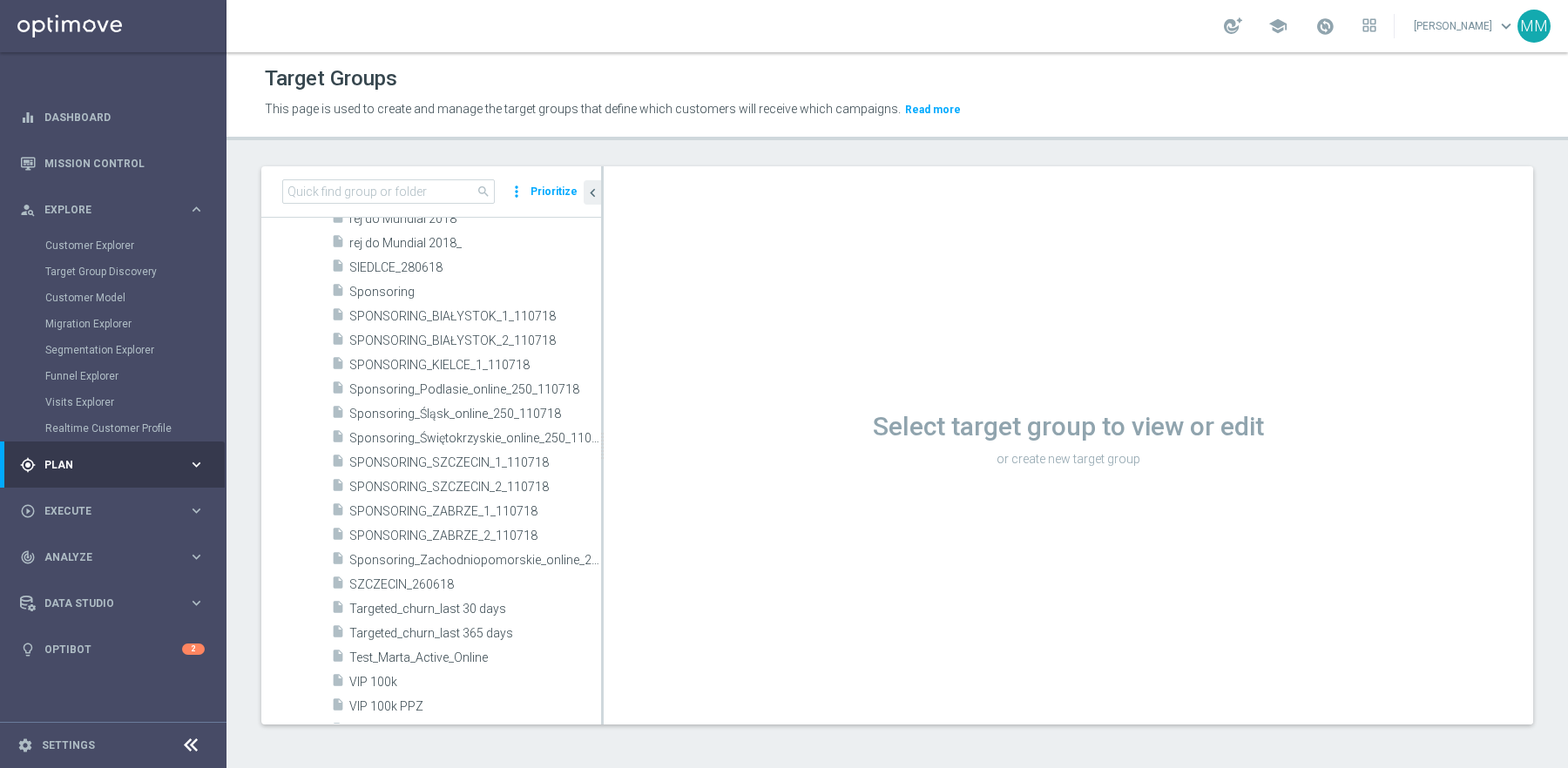
scroll to position [5792, 0]
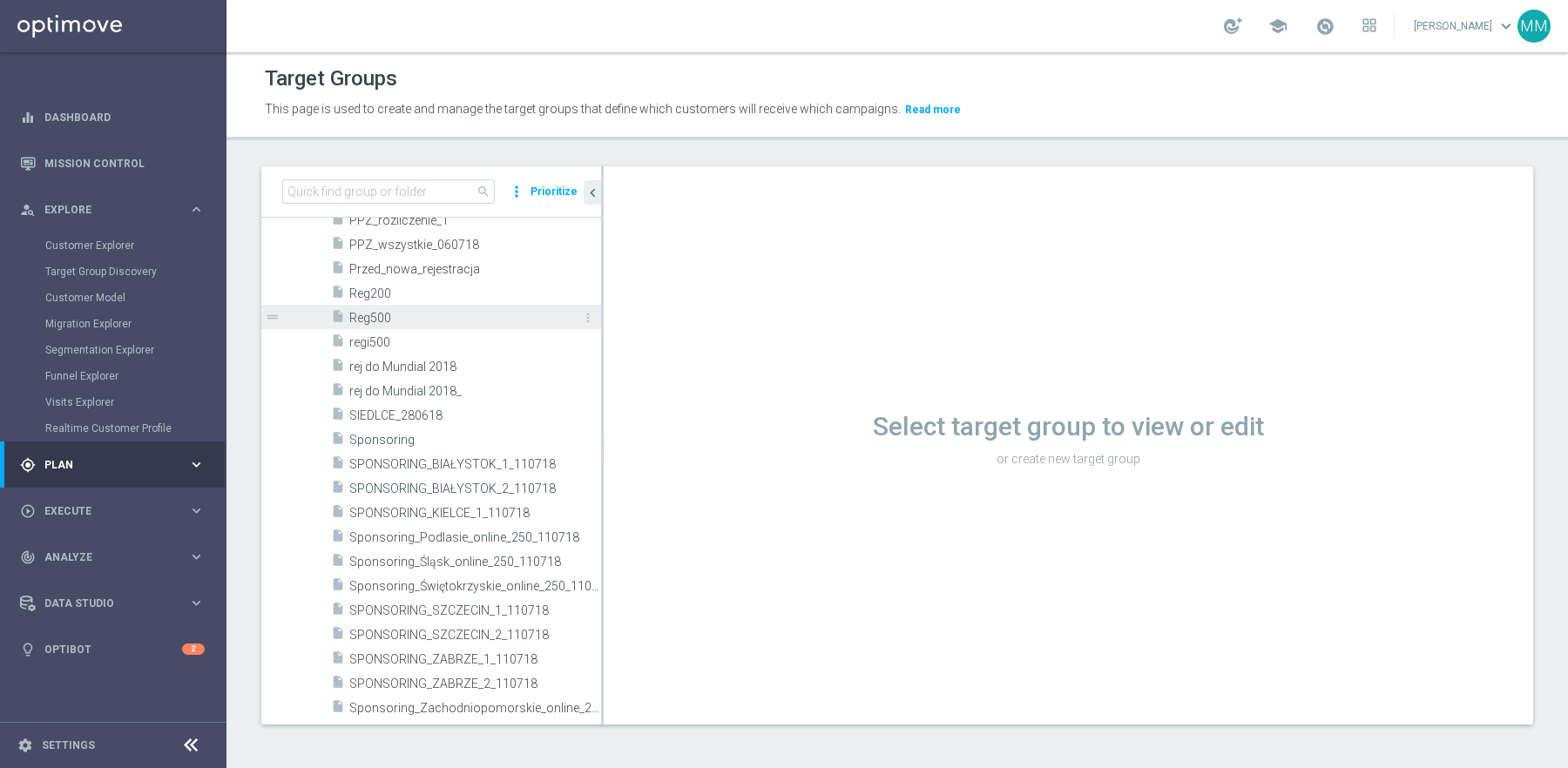
click at [436, 317] on span "Reg500" at bounding box center [456, 318] width 213 height 15
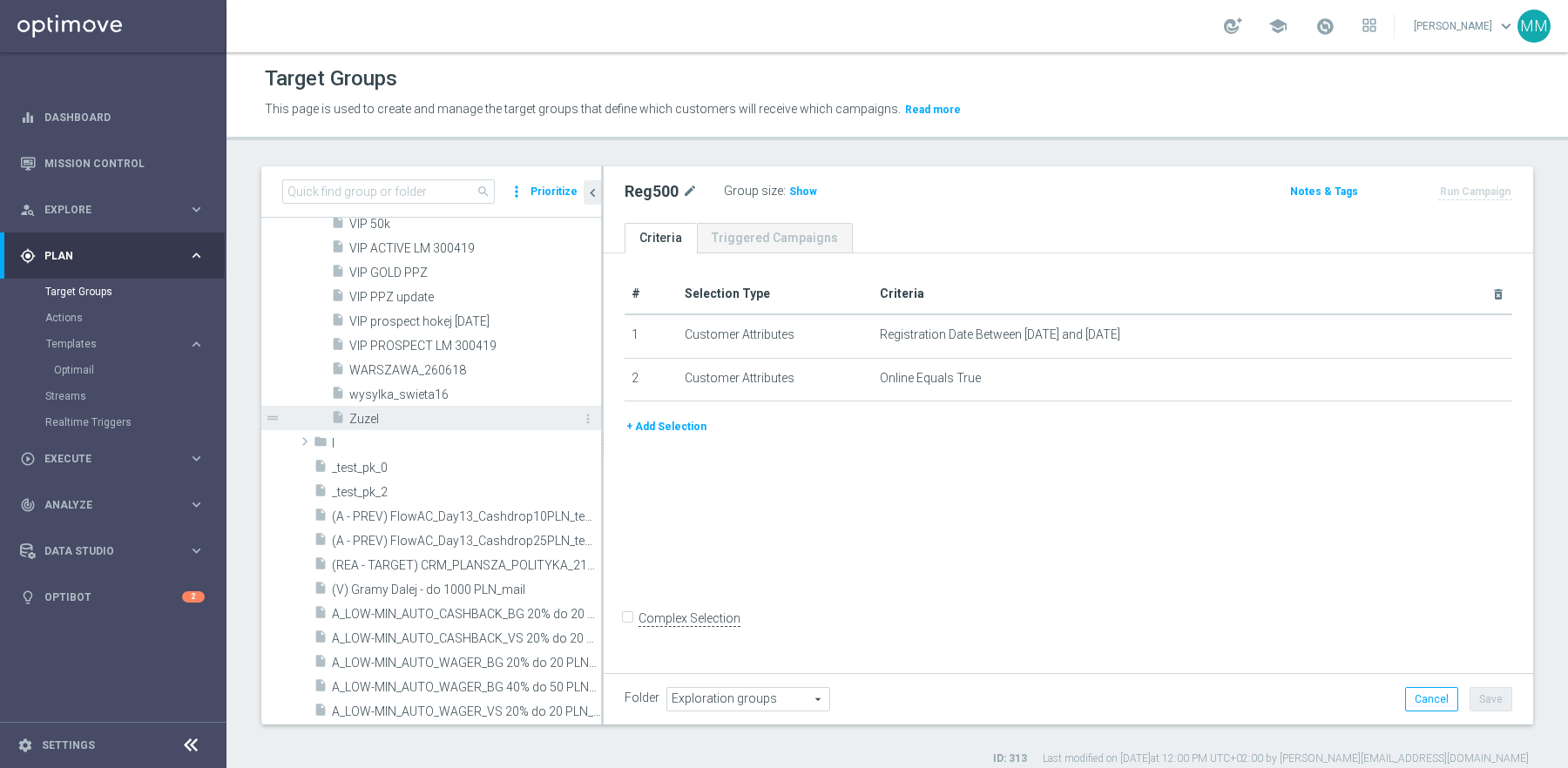
scroll to position [6721, 0]
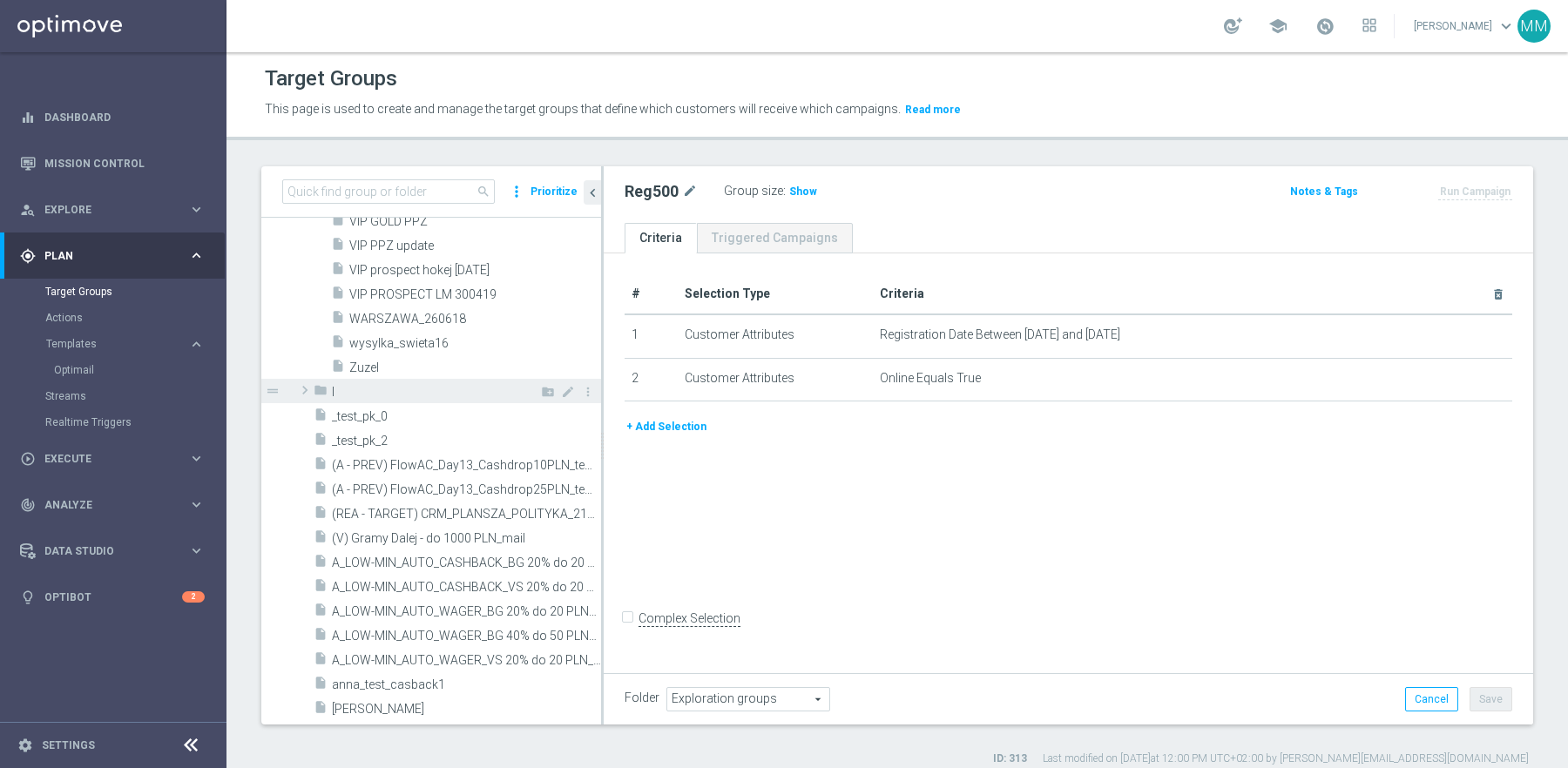
click at [303, 392] on span at bounding box center [305, 390] width 18 height 20
click at [311, 390] on span at bounding box center [304, 391] width 20 height 18
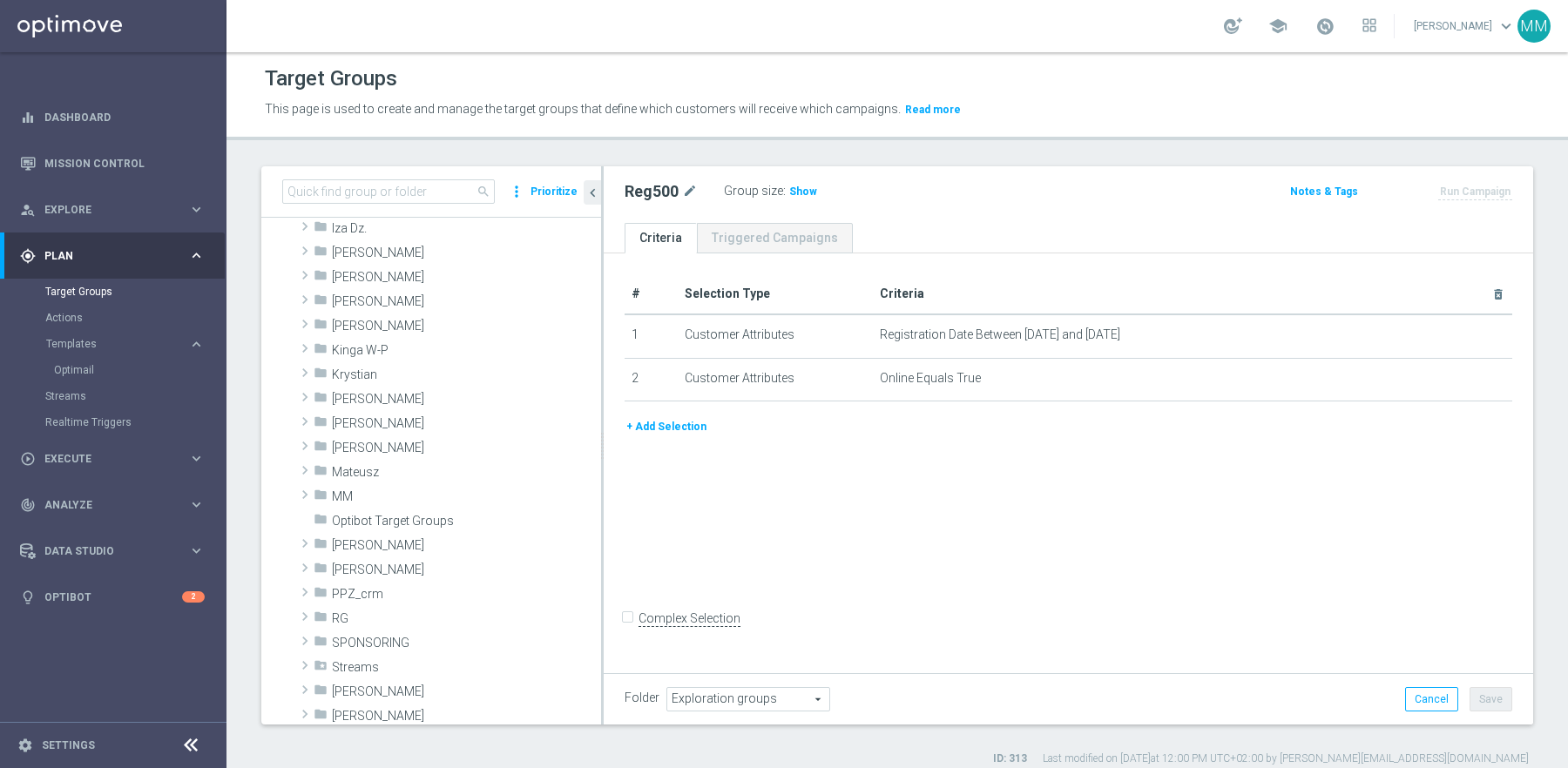
scroll to position [0, 0]
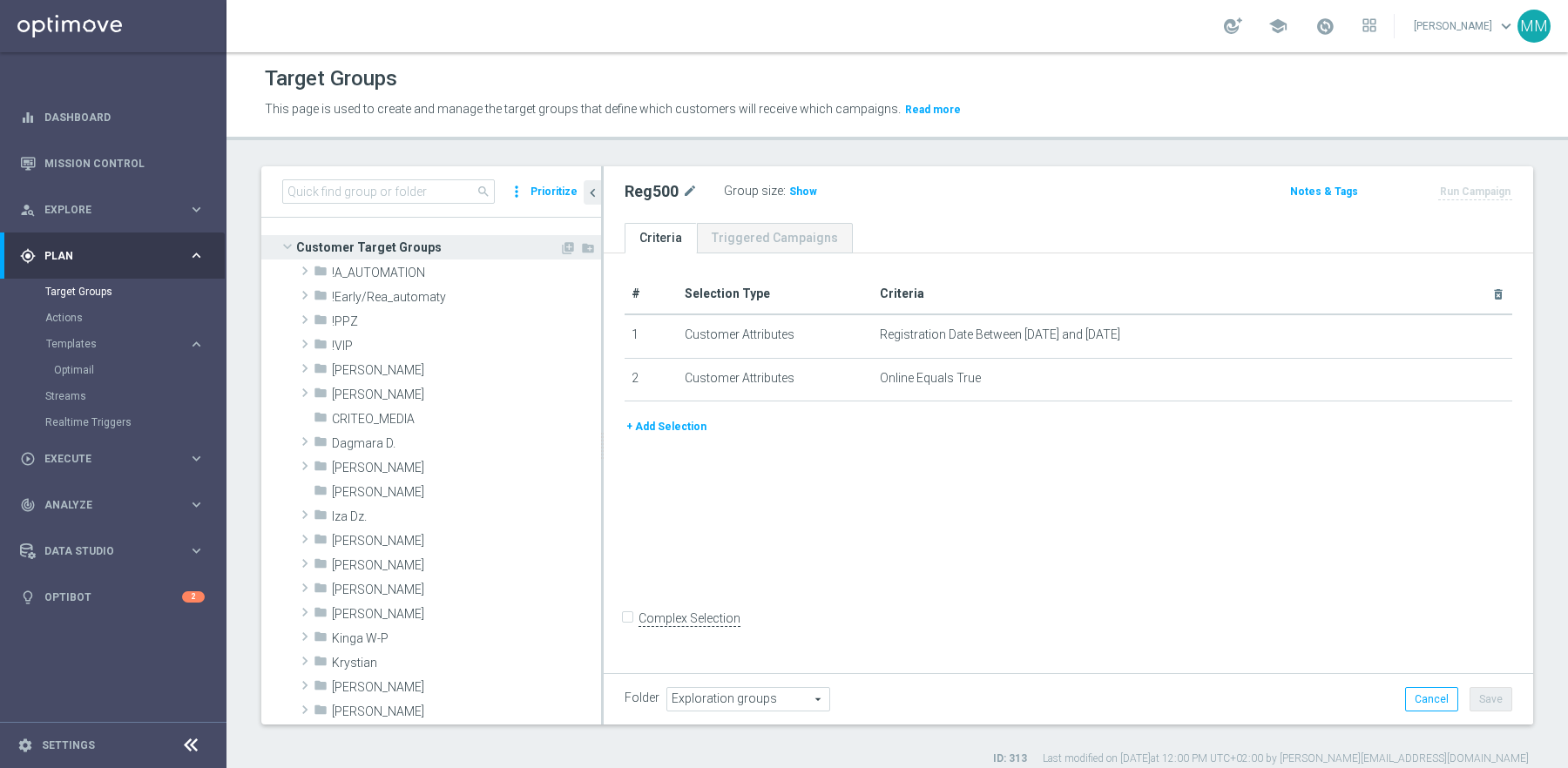
click at [403, 249] on span "Customer Target Groups" at bounding box center [428, 247] width 263 height 24
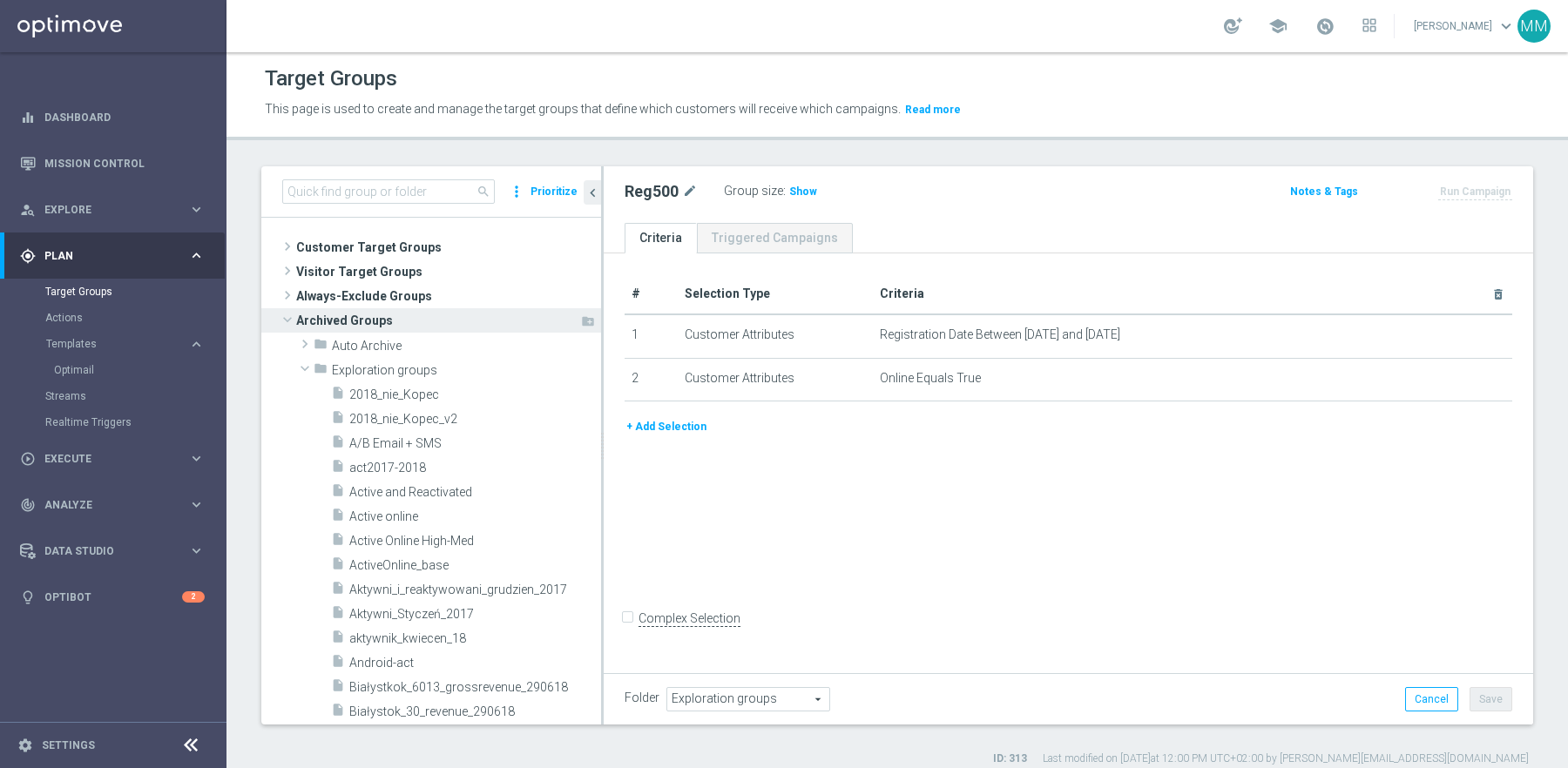
click at [287, 316] on span at bounding box center [287, 319] width 20 height 18
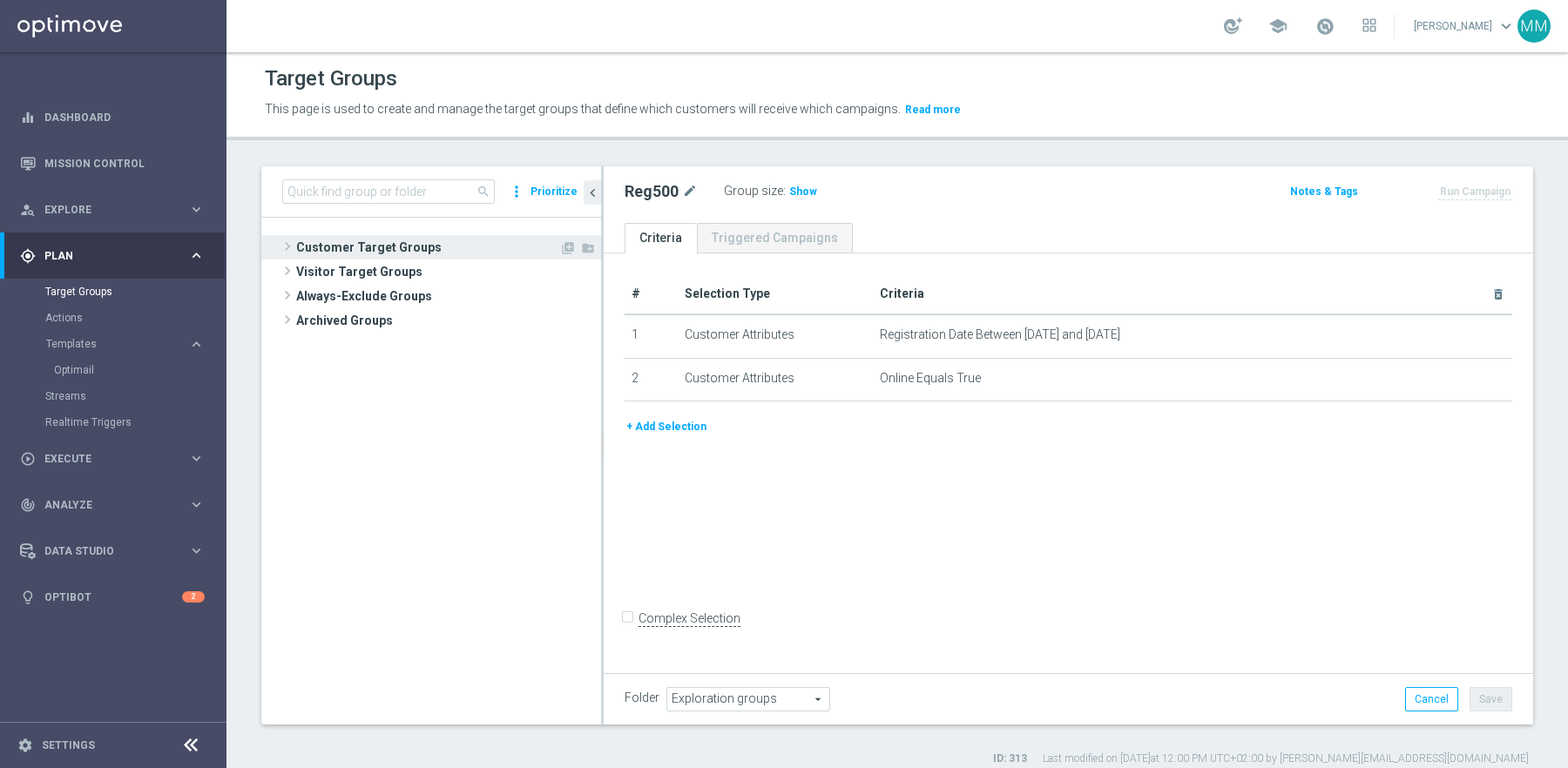
click at [315, 243] on span "Customer Target Groups" at bounding box center [428, 247] width 263 height 24
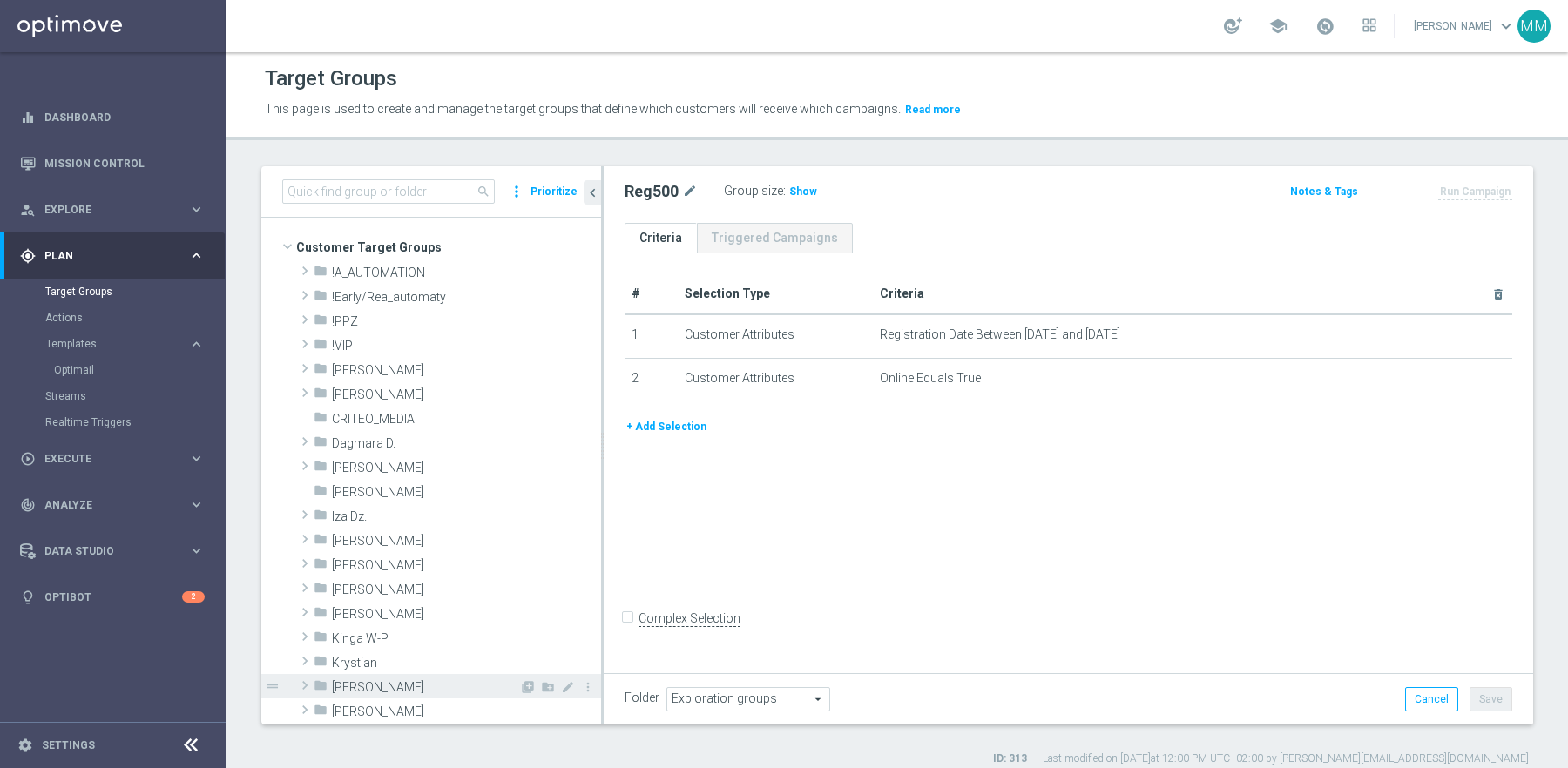
scroll to position [187, 0]
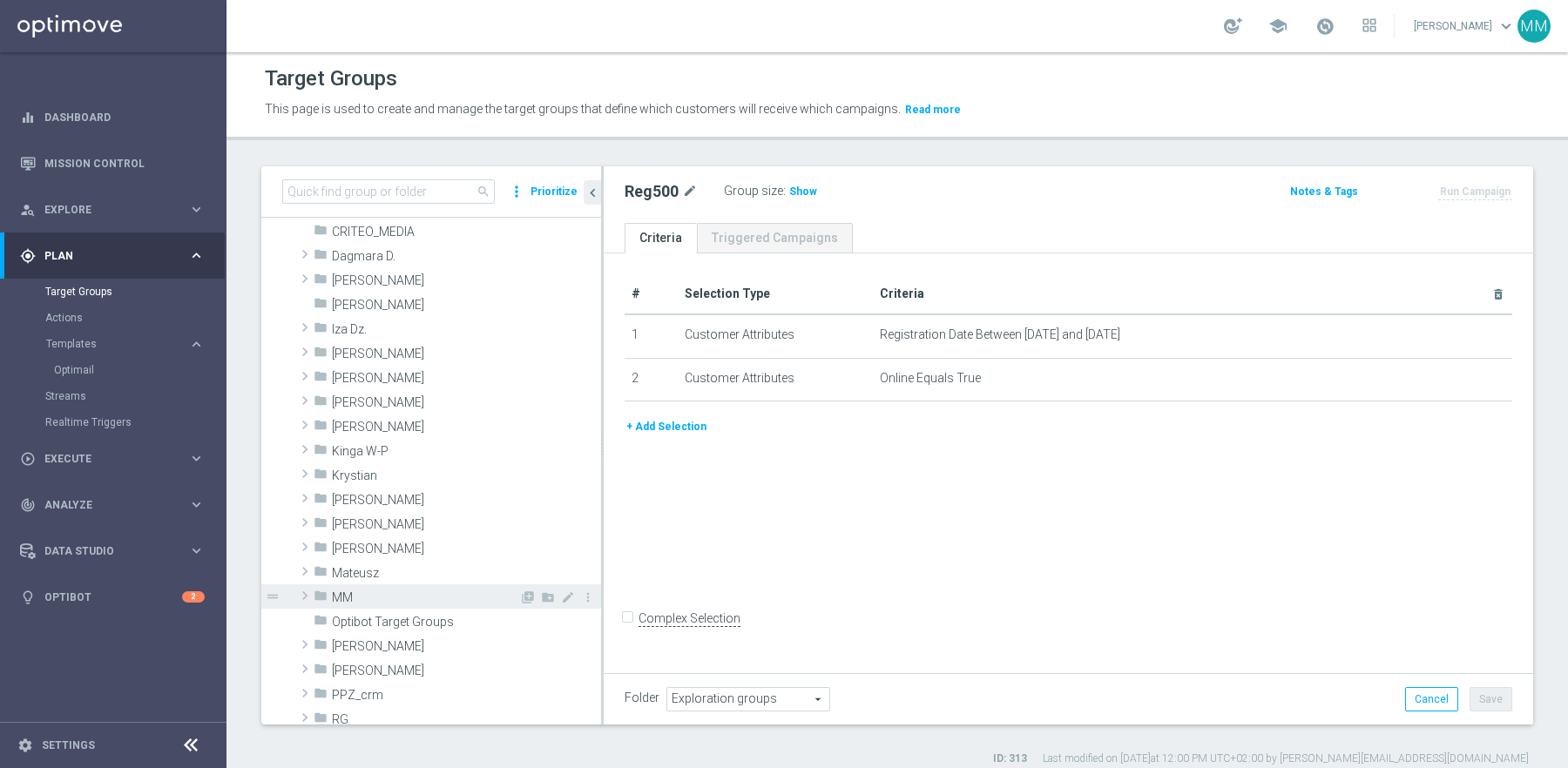
click at [347, 594] on span "MM" at bounding box center [425, 598] width 187 height 15
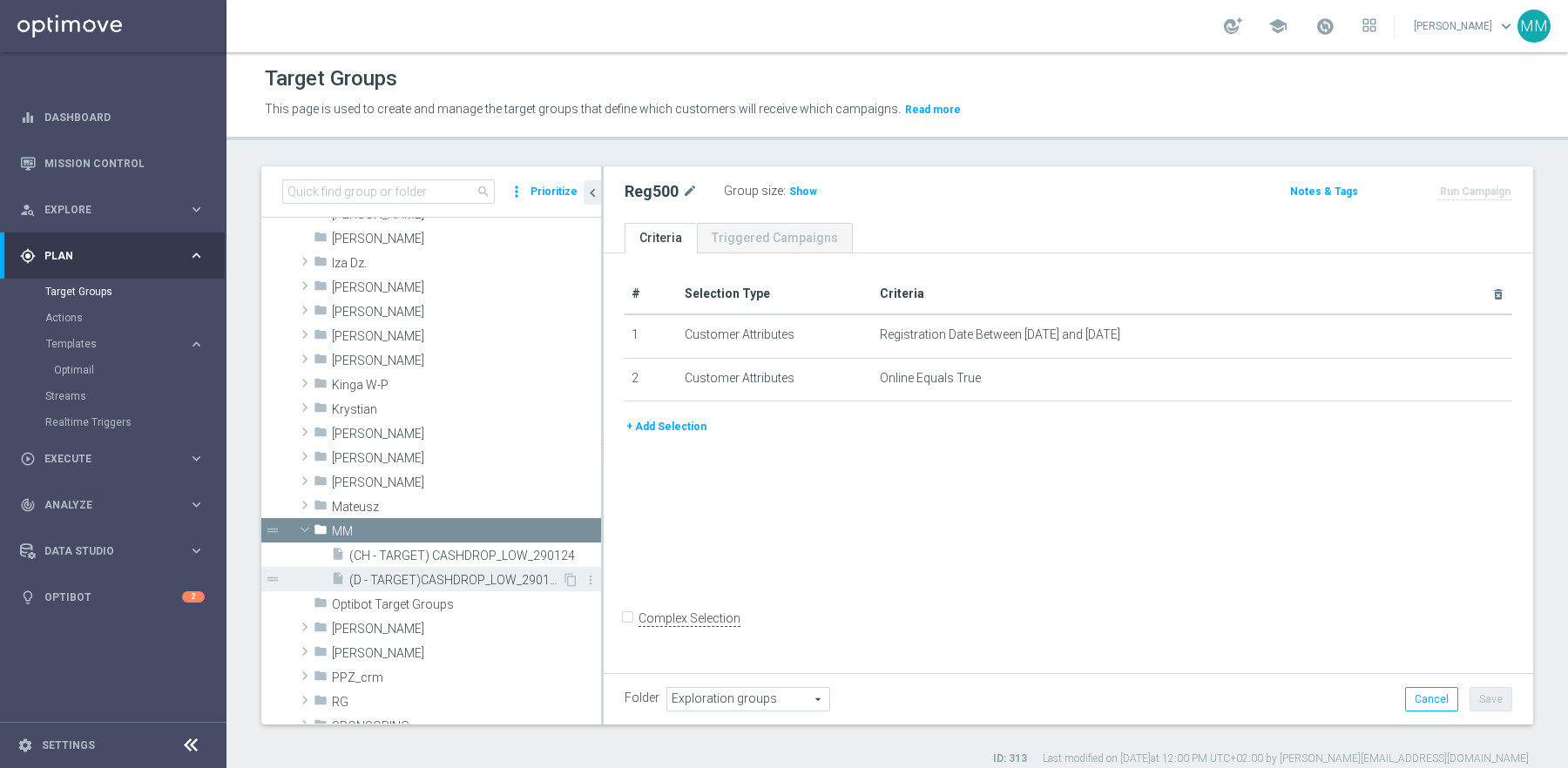
scroll to position [271, 0]
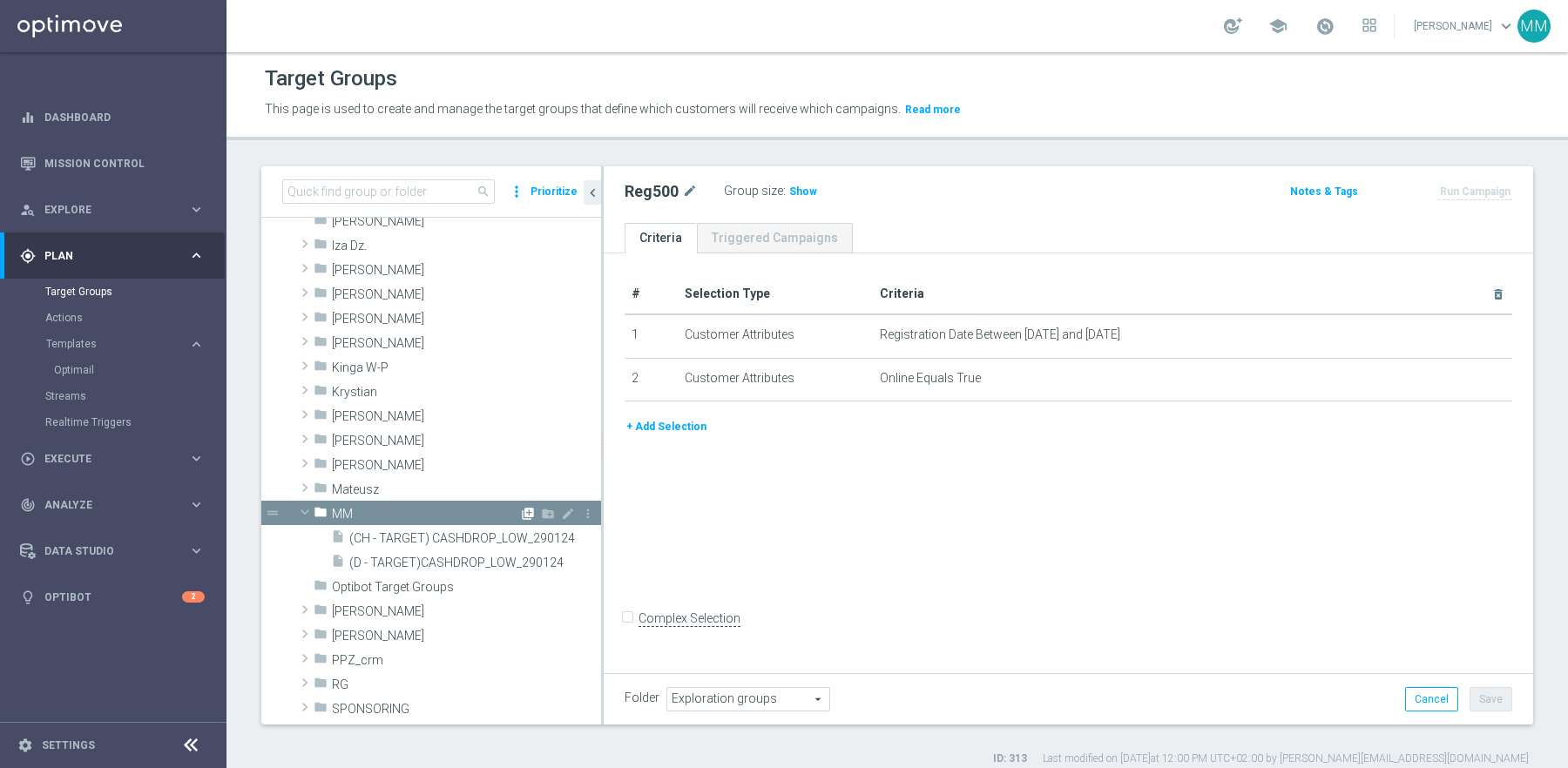
click at [525, 508] on icon "library_add" at bounding box center [528, 514] width 14 height 14
type input "MM"
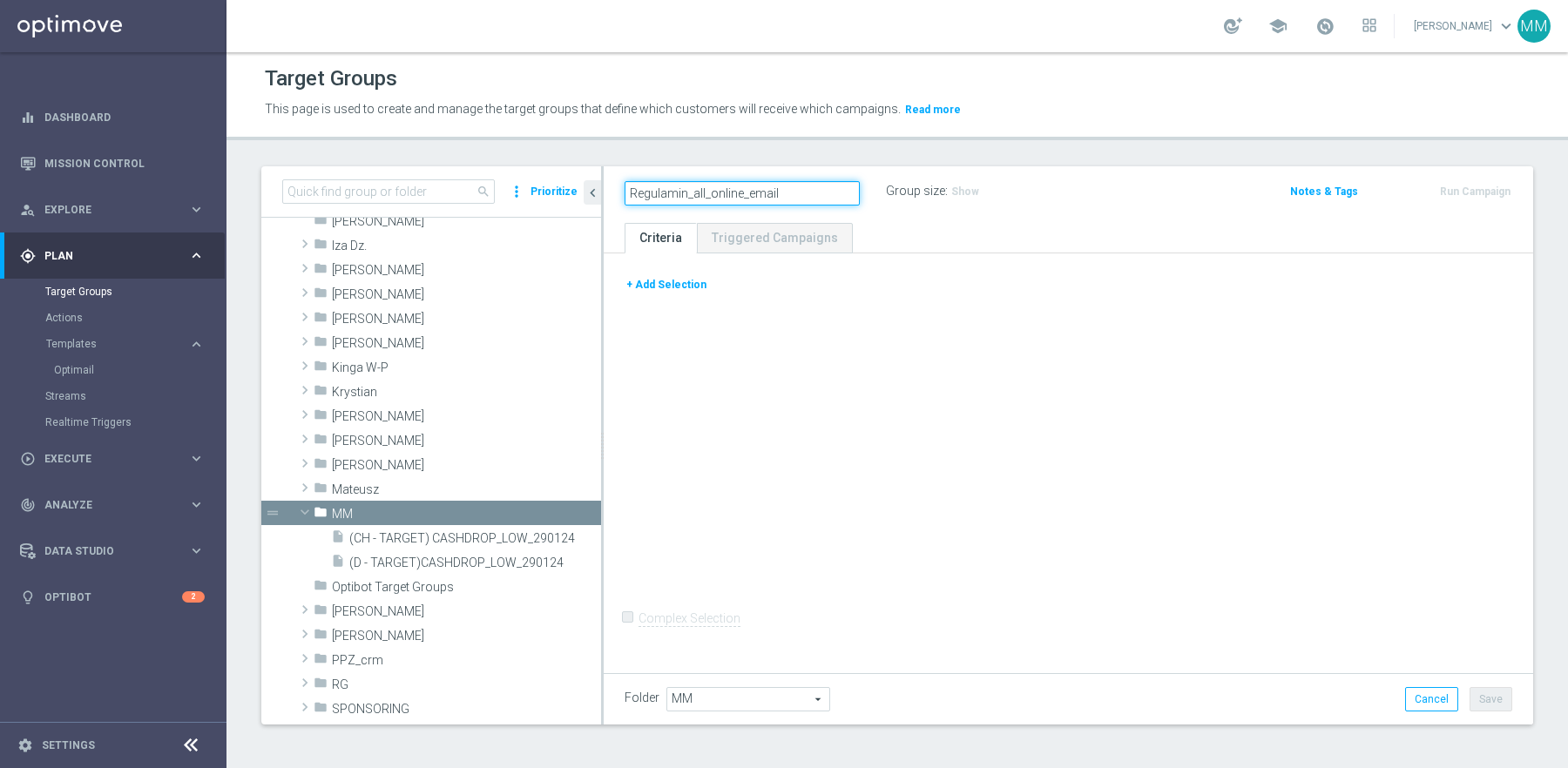
type input "Regulamin_all_online_email"
click at [676, 279] on button "+ Add Selection" at bounding box center [667, 285] width 84 height 20
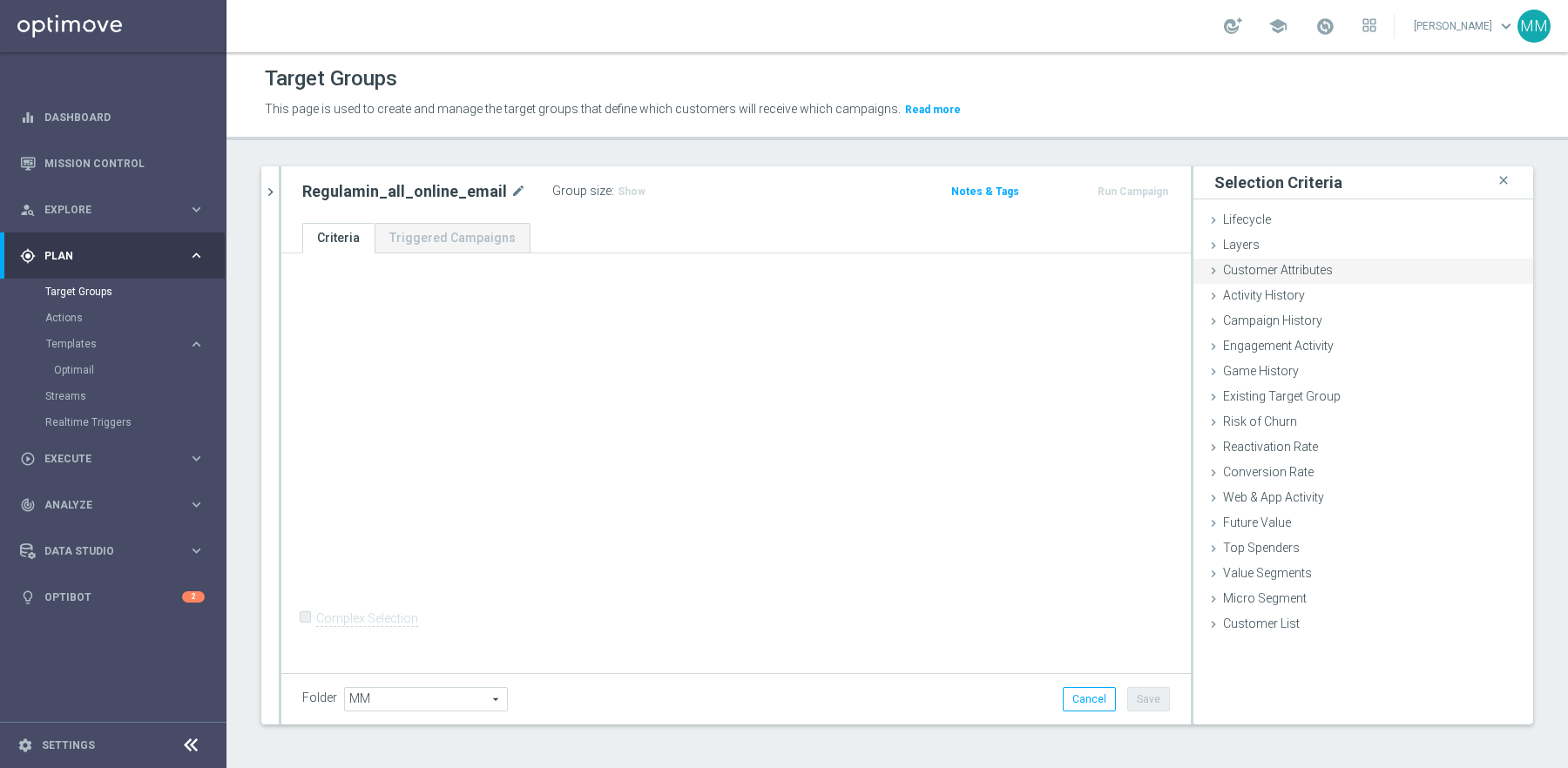
click at [1379, 261] on div "Customer Attributes done" at bounding box center [1363, 271] width 340 height 26
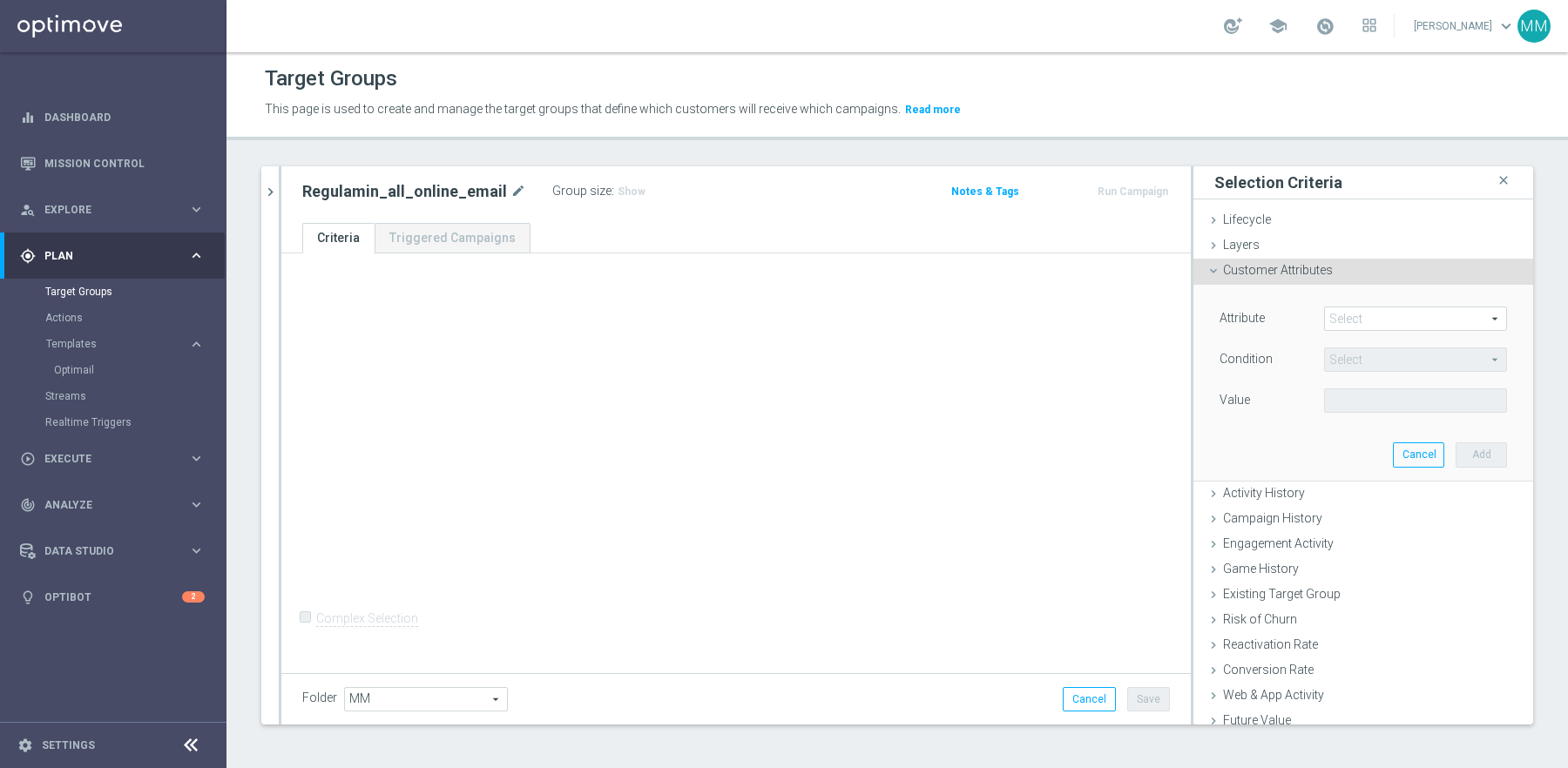
click at [1355, 319] on span at bounding box center [1416, 319] width 182 height 22
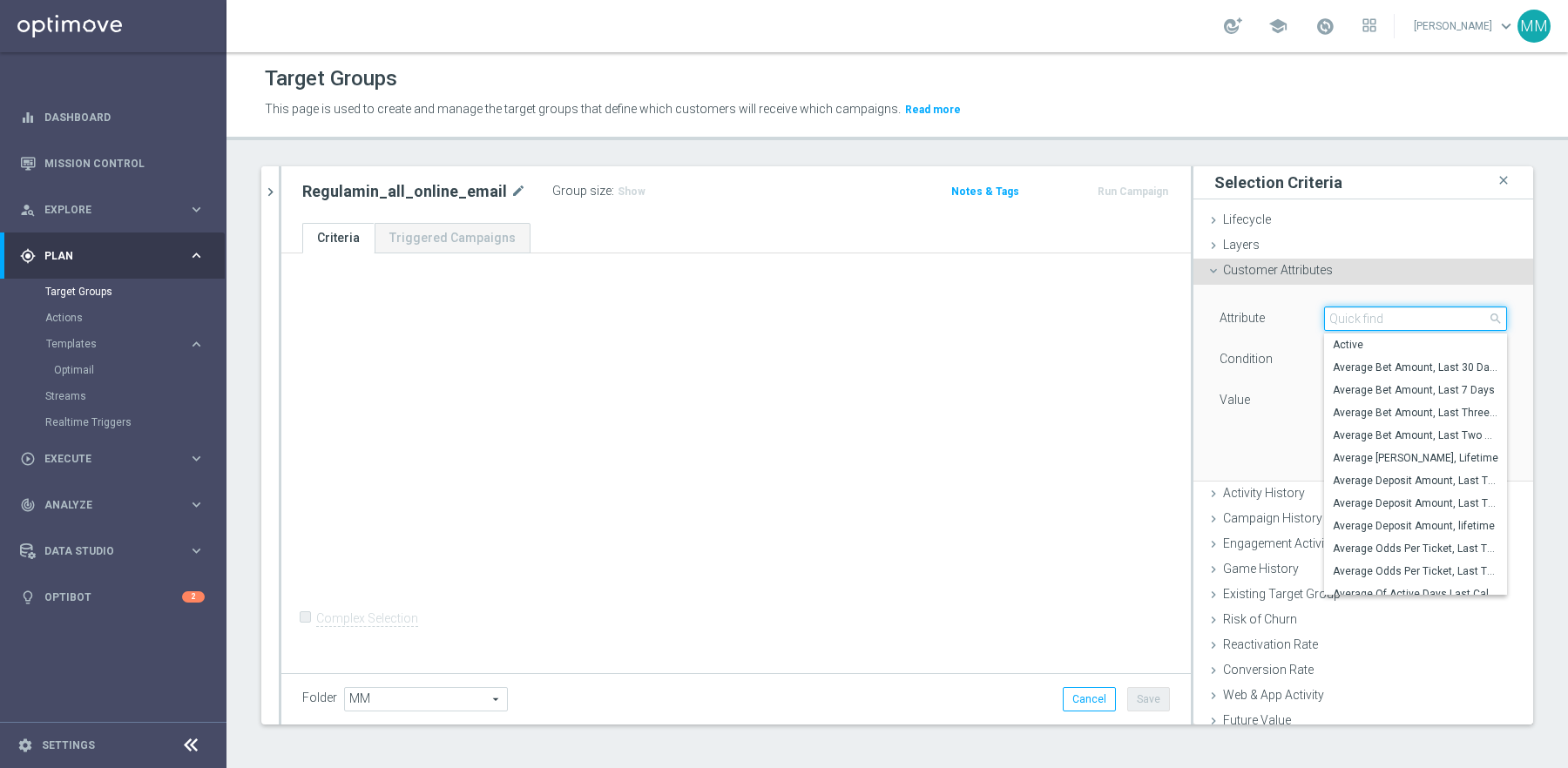
click at [1355, 319] on input "search" at bounding box center [1416, 319] width 183 height 24
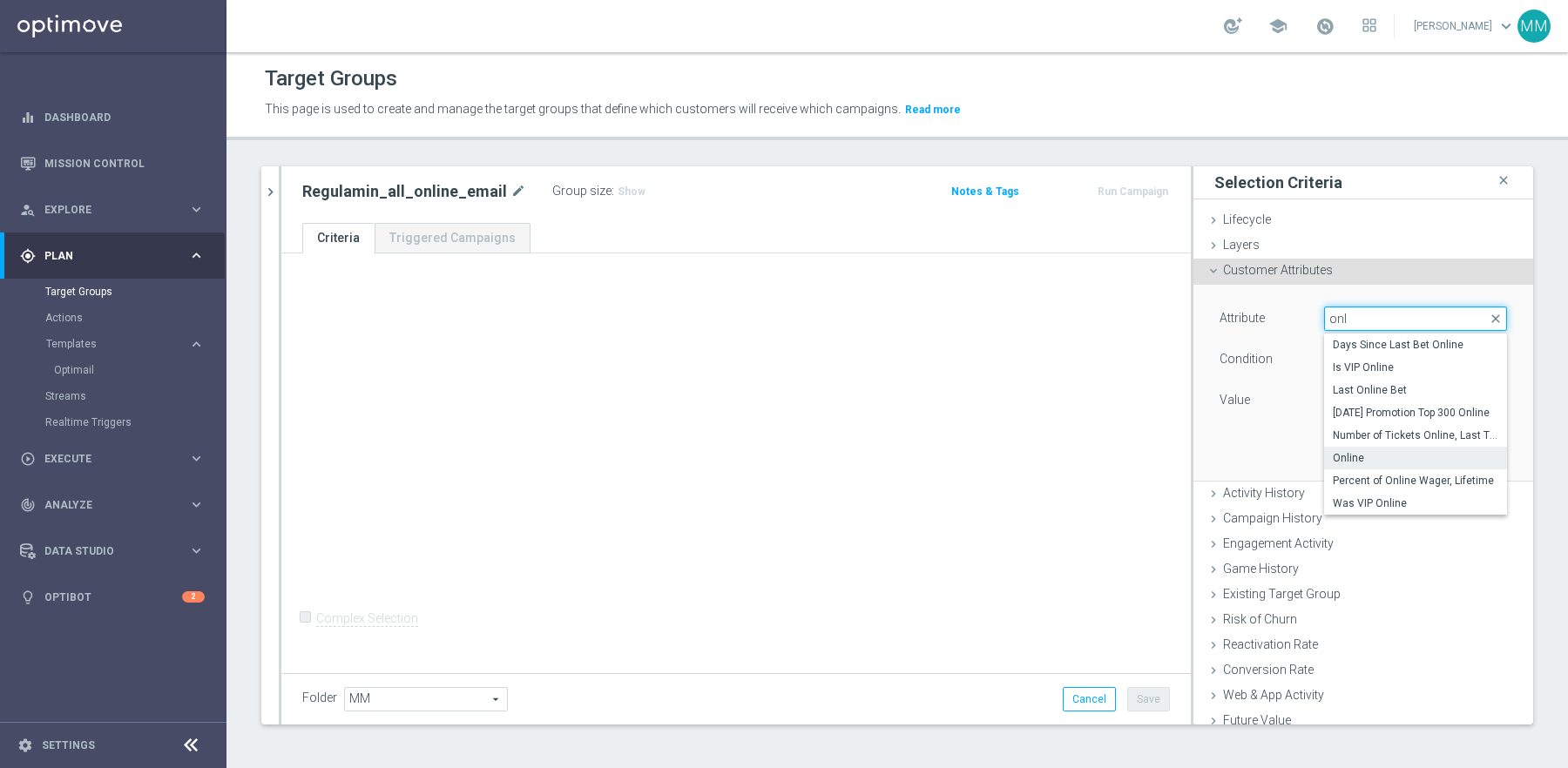
type input "onl"
click at [1386, 457] on span "Online" at bounding box center [1416, 458] width 166 height 14
type input "Online"
type input "Equals"
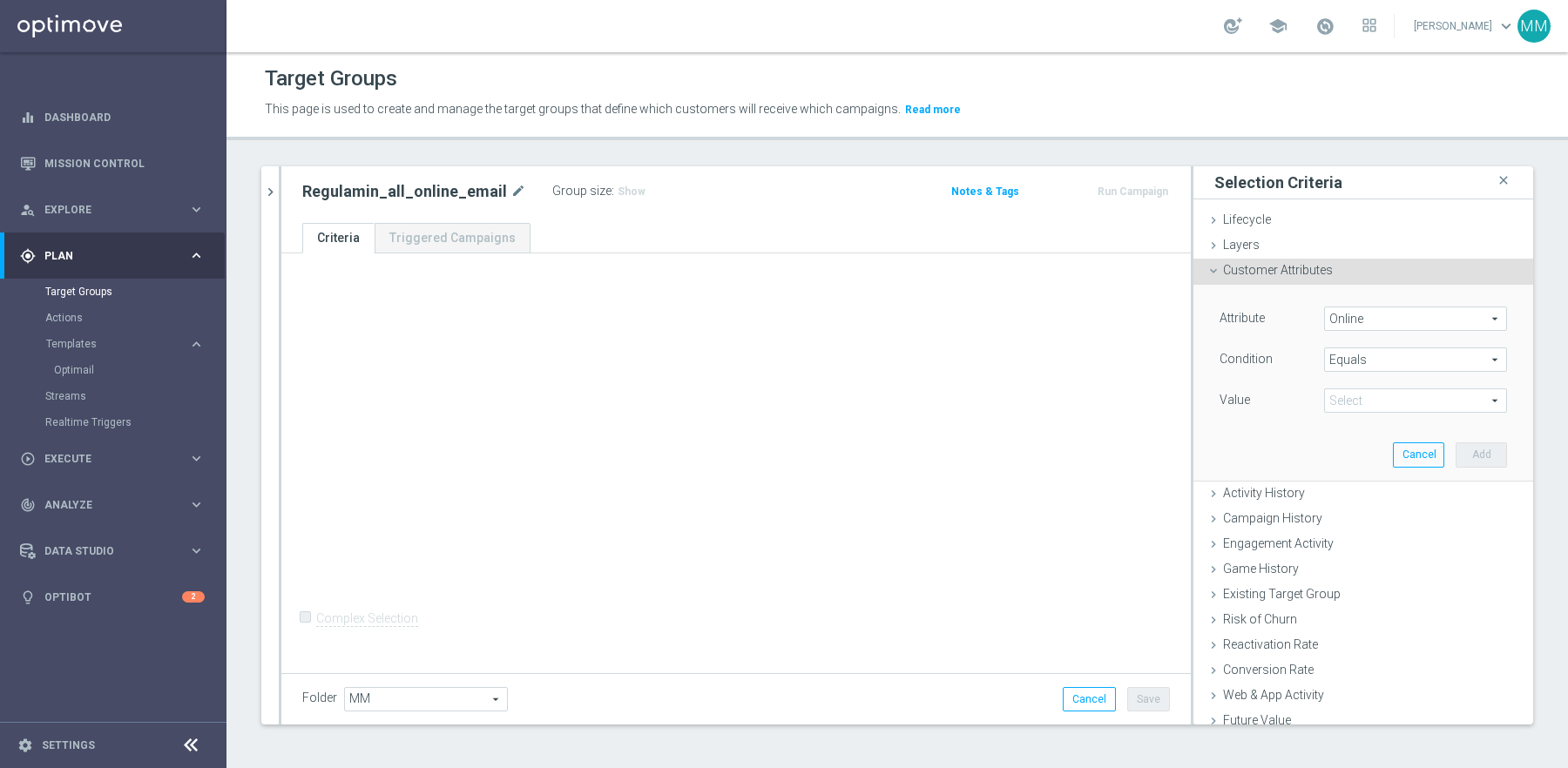
click at [1383, 407] on span at bounding box center [1416, 400] width 182 height 22
click at [1365, 450] on span "True" at bounding box center [1416, 449] width 166 height 14
type input "True"
click at [1467, 457] on button "Add" at bounding box center [1482, 454] width 52 height 24
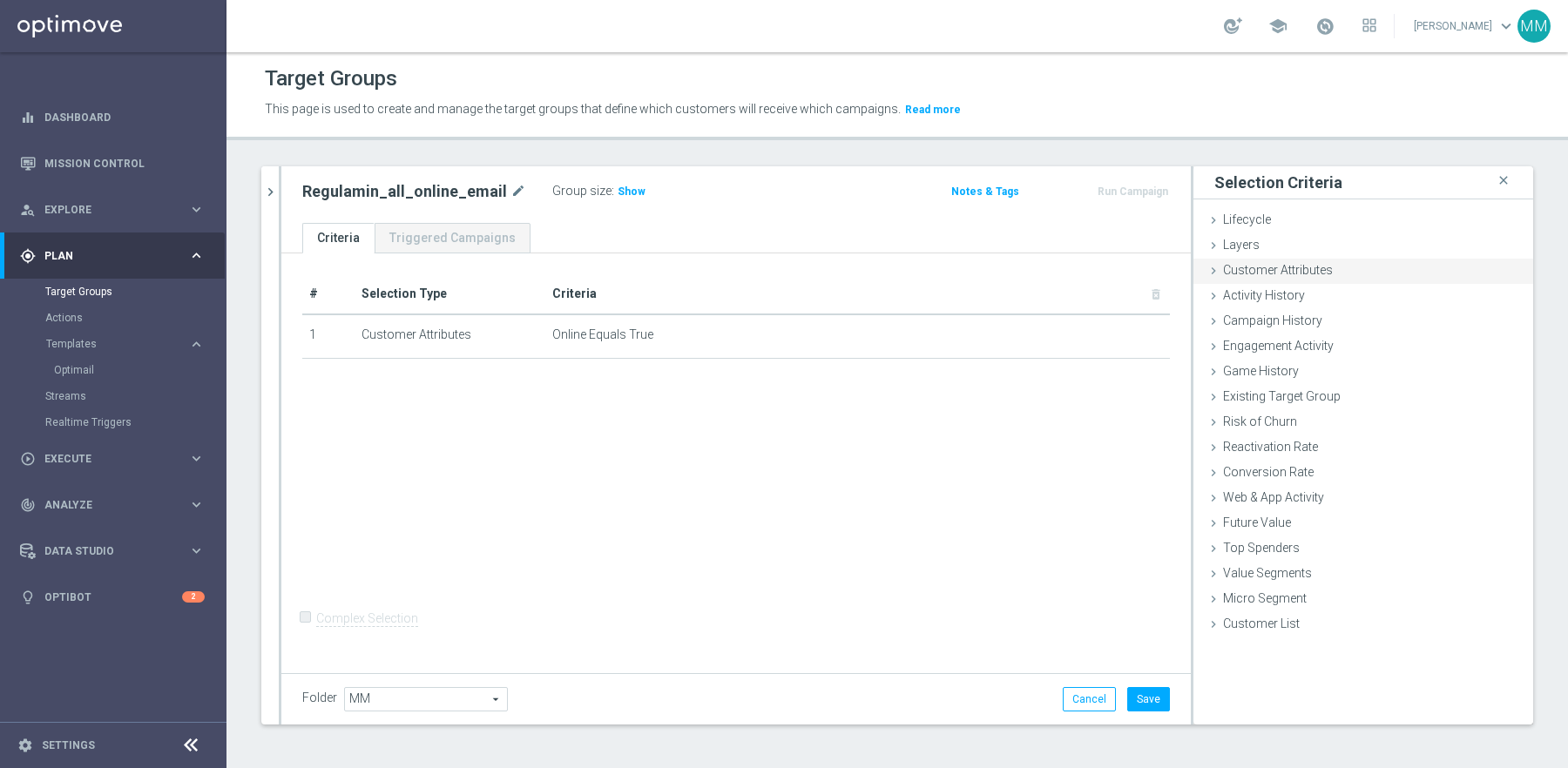
click at [1324, 267] on span "Customer Attributes" at bounding box center [1277, 271] width 109 height 14
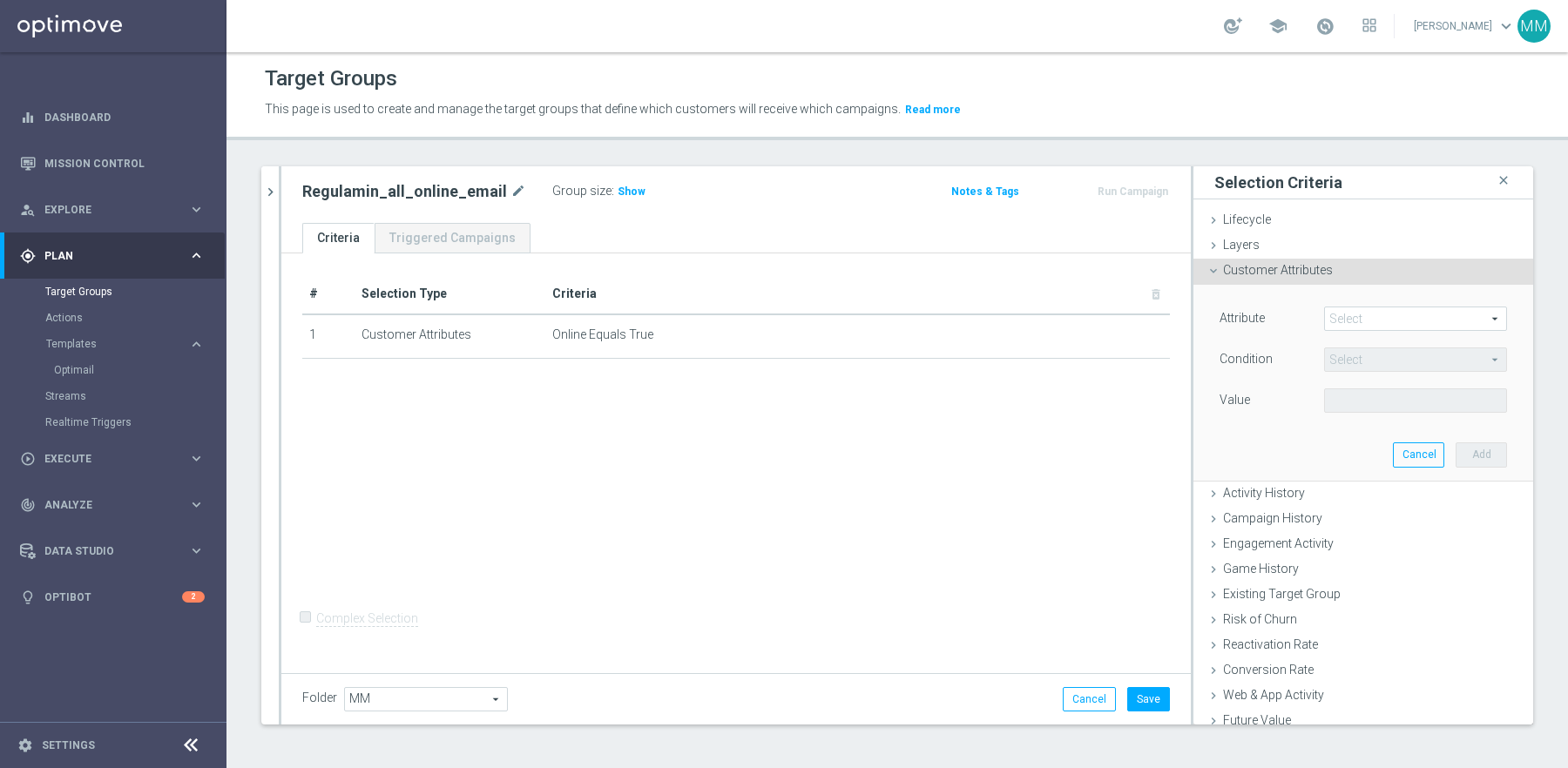
click at [1394, 327] on span at bounding box center [1416, 319] width 182 height 22
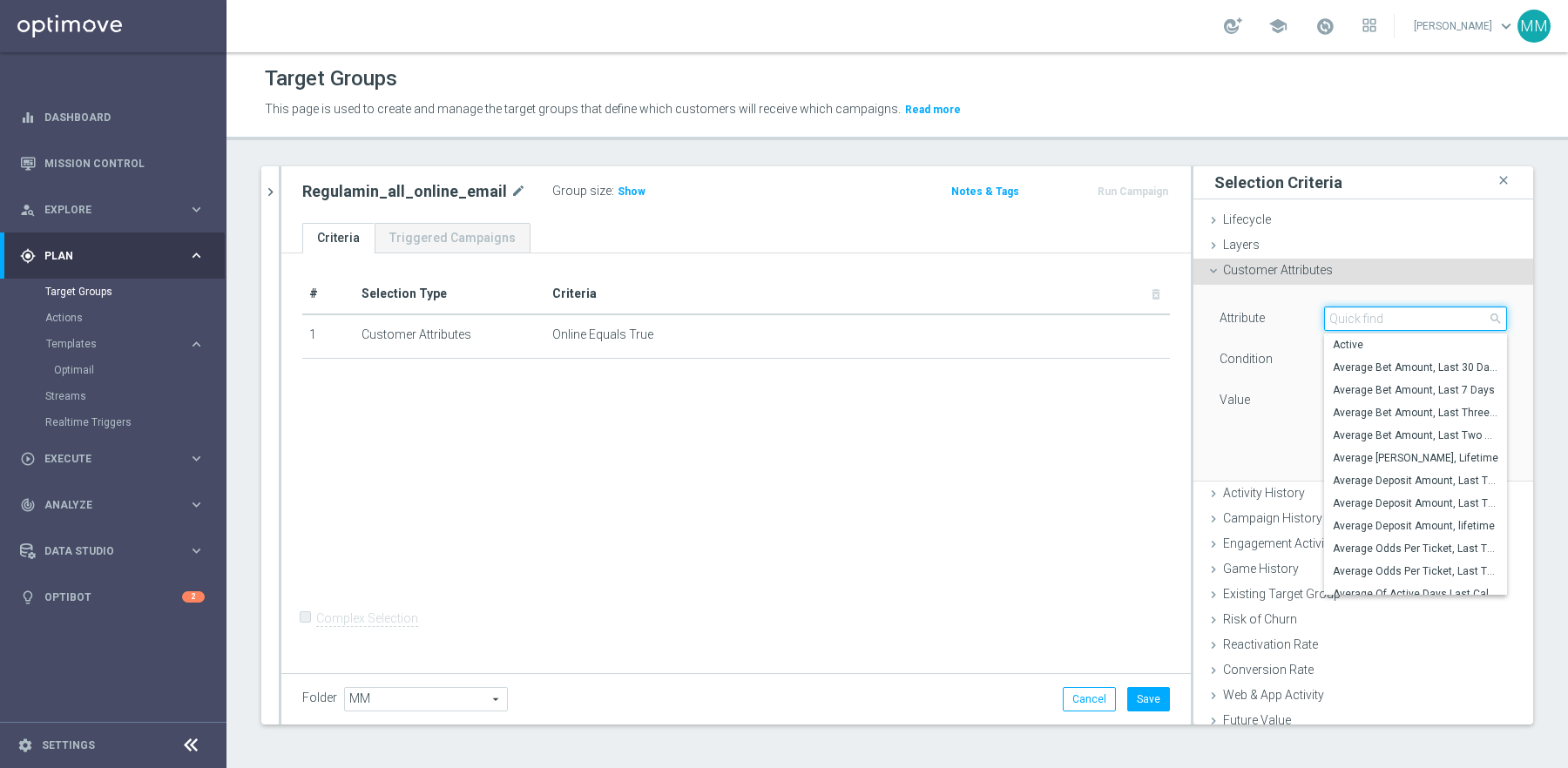
click at [1386, 314] on input "search" at bounding box center [1416, 319] width 183 height 24
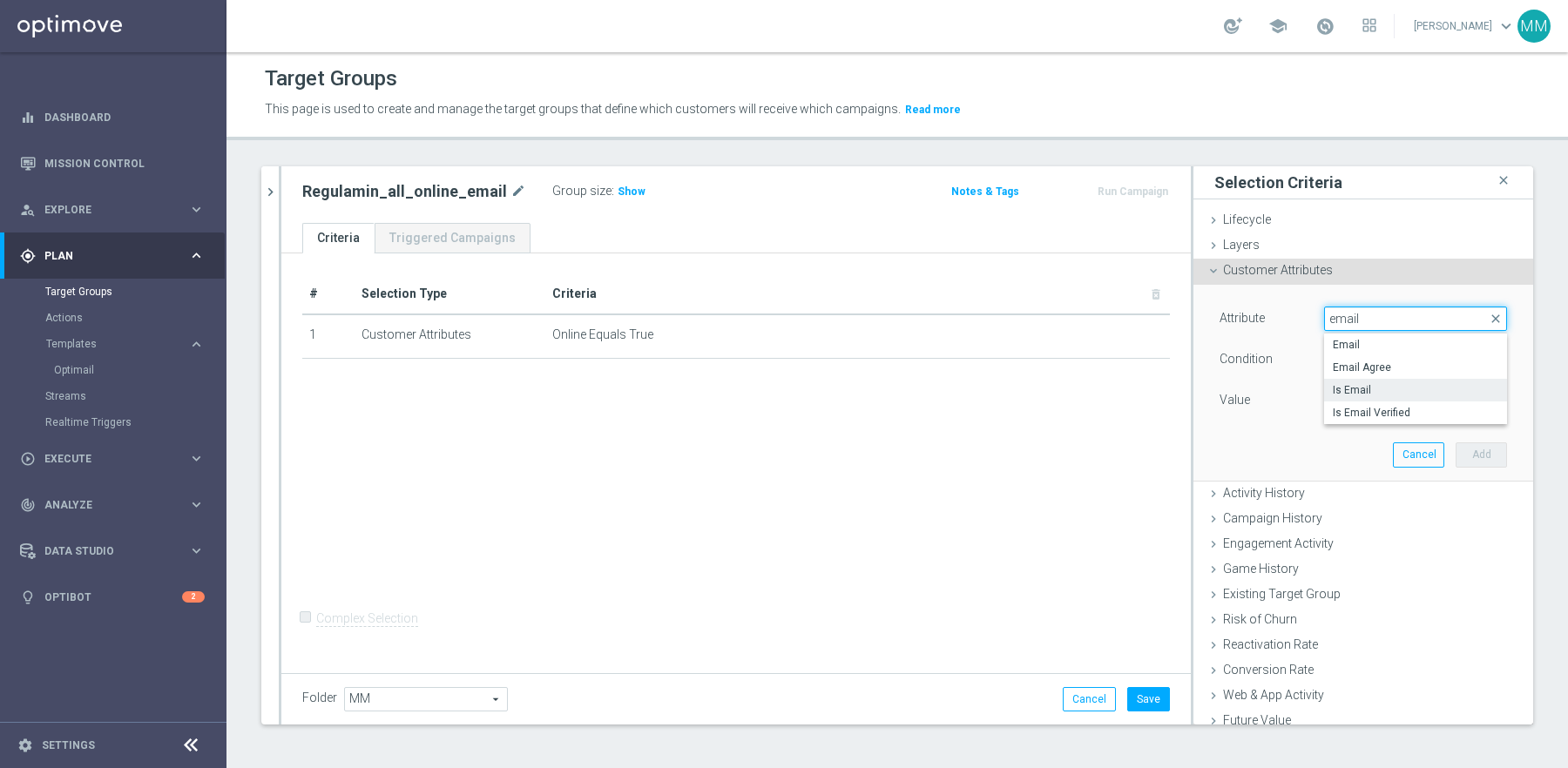
type input "email"
click at [1410, 384] on span "Is Email" at bounding box center [1416, 391] width 166 height 14
type input "Is Email"
type input "Equals"
click at [1386, 392] on span at bounding box center [1416, 400] width 182 height 22
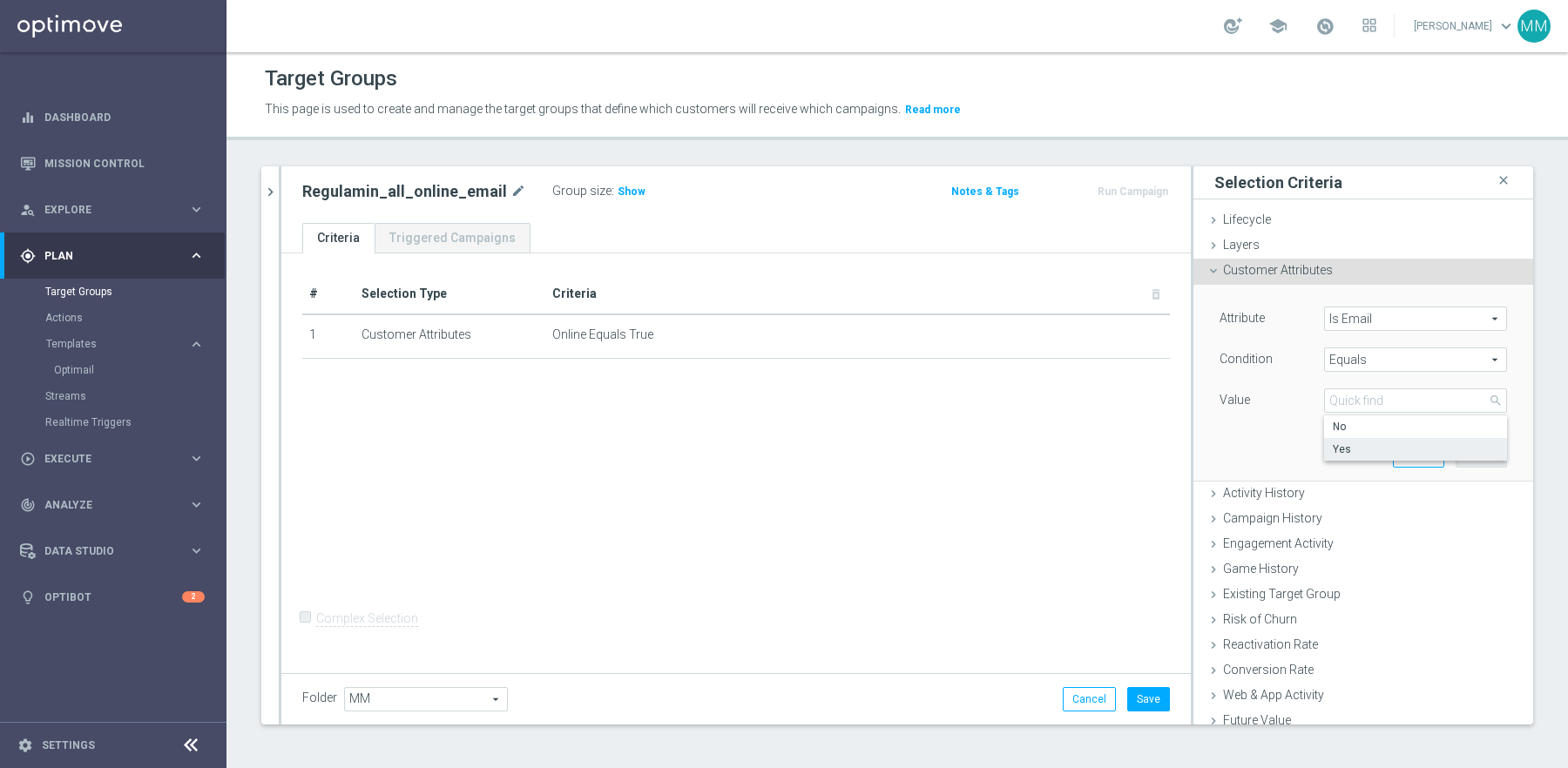
click at [1374, 447] on span "Yes" at bounding box center [1416, 449] width 166 height 14
type input "Yes"
click at [1483, 452] on button "Add" at bounding box center [1482, 454] width 52 height 24
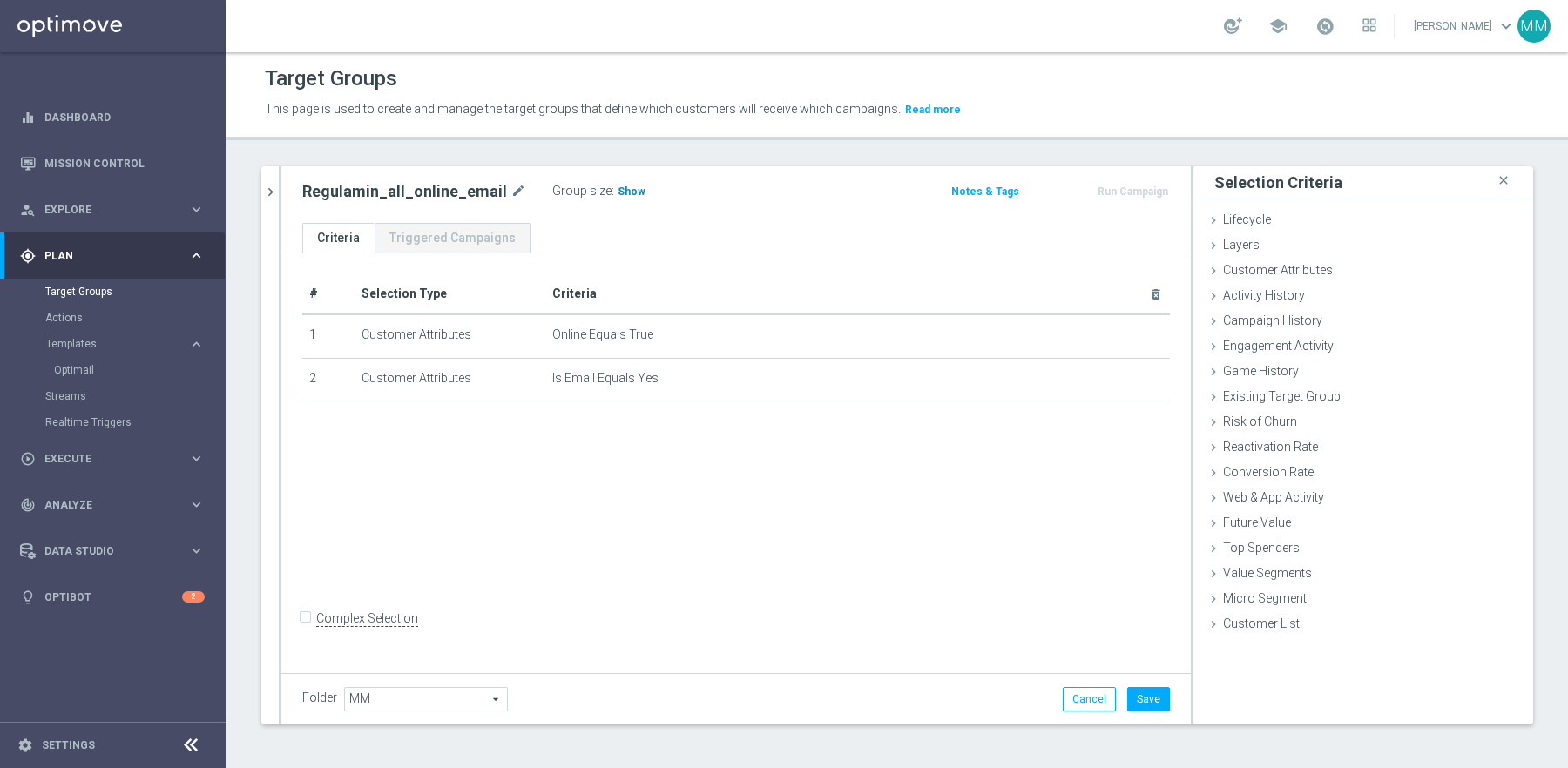
click at [618, 189] on span "Show" at bounding box center [631, 191] width 28 height 12
click at [1163, 695] on button "Save" at bounding box center [1149, 699] width 43 height 24
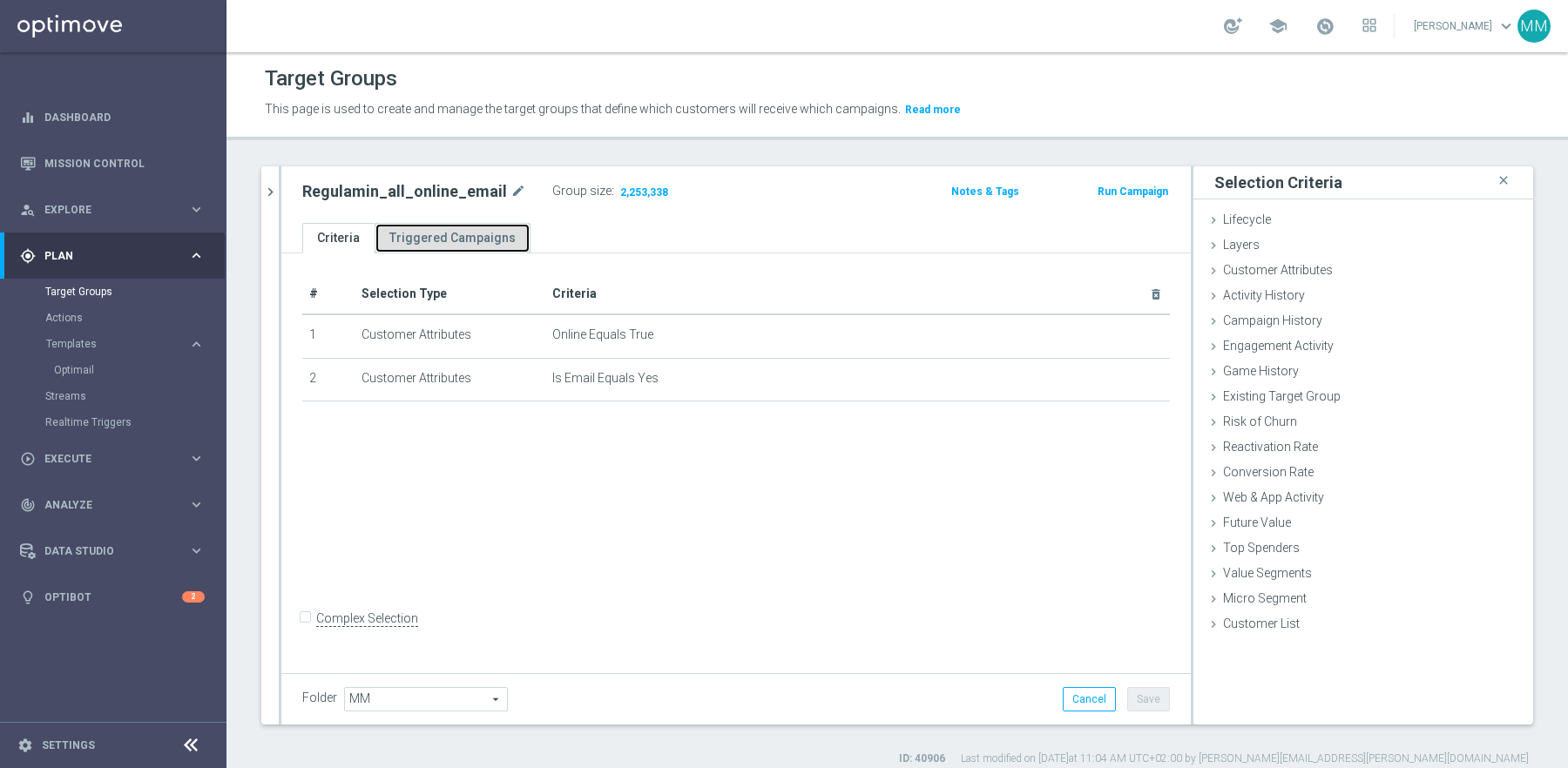
click at [494, 229] on link "Triggered Campaigns" at bounding box center [452, 238] width 156 height 30
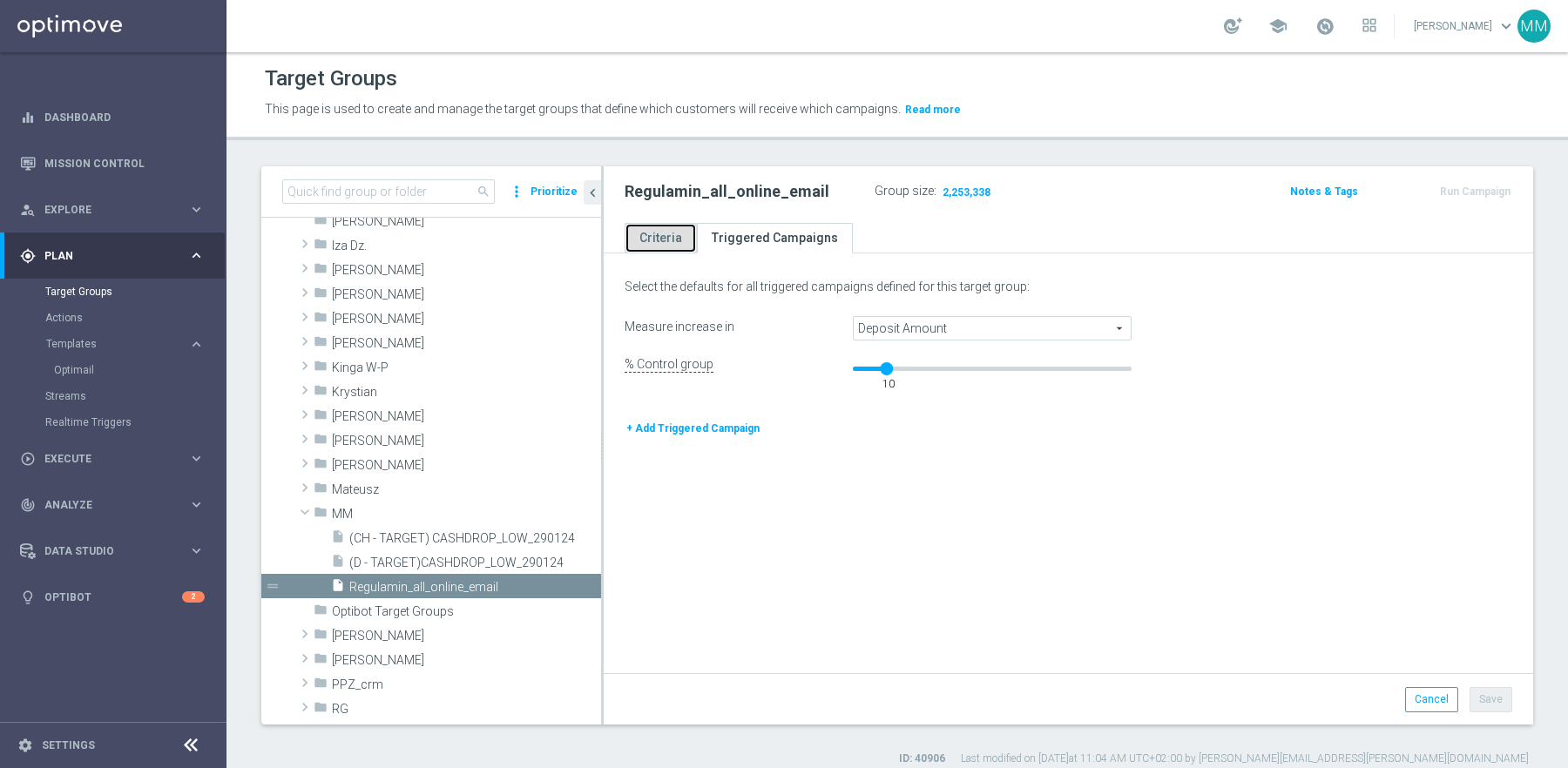
click at [667, 242] on link "Criteria" at bounding box center [660, 238] width 72 height 30
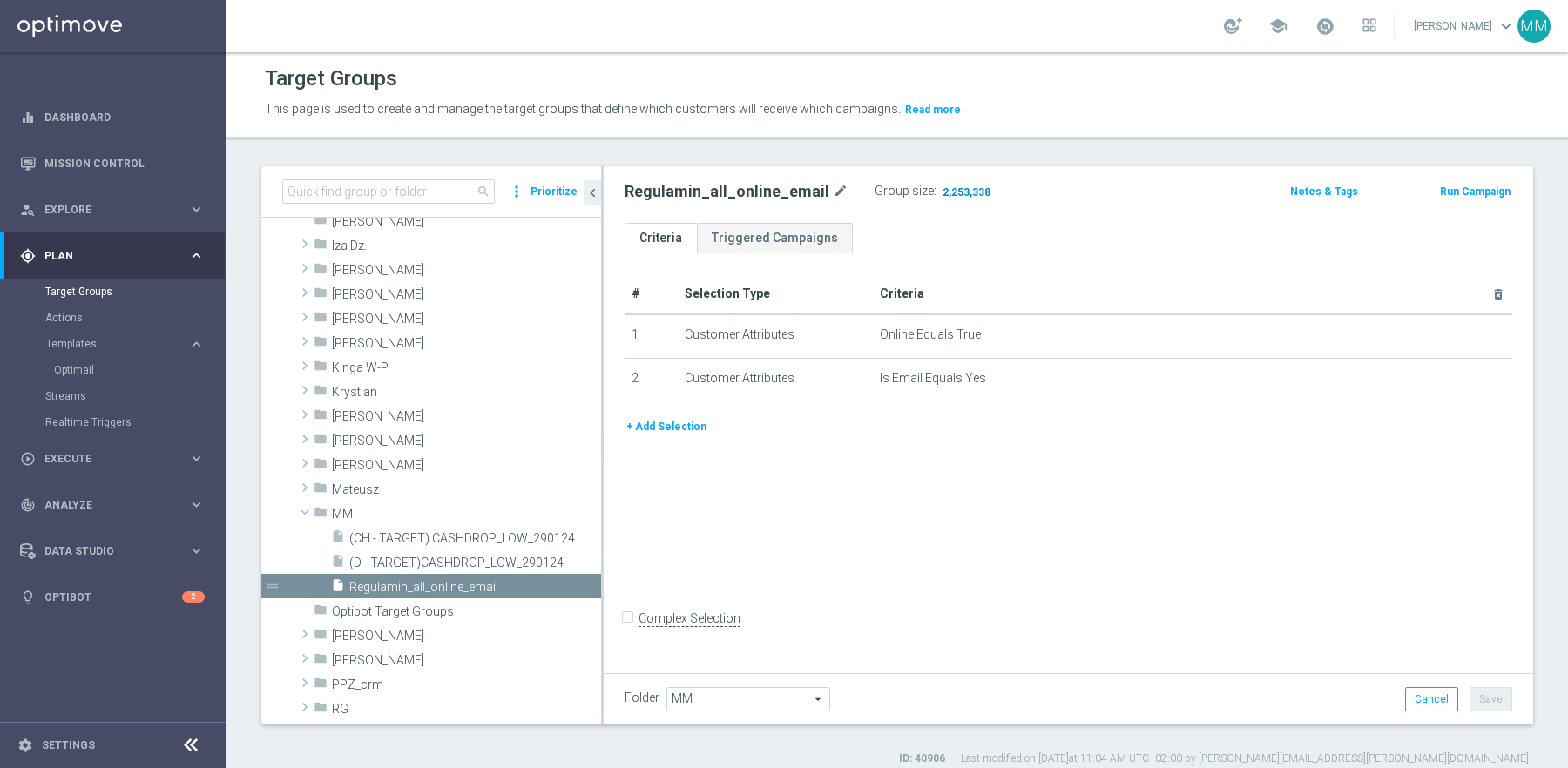
click at [956, 190] on span "2,253,338" at bounding box center [966, 193] width 52 height 17
click at [751, 13] on div "school Maciej Muras keyboard_arrow_down MM" at bounding box center [897, 26] width 1341 height 53
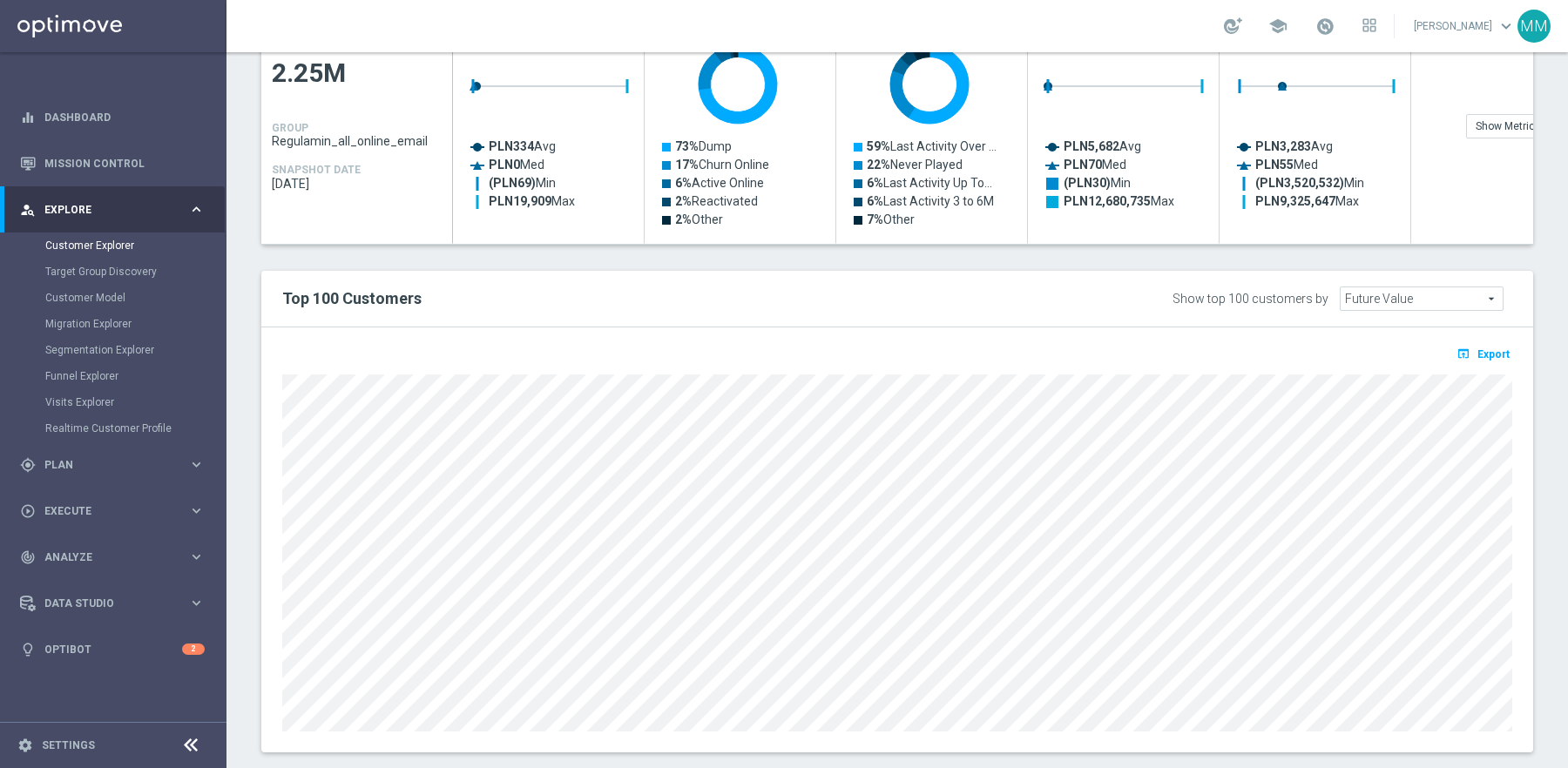
scroll to position [856, 0]
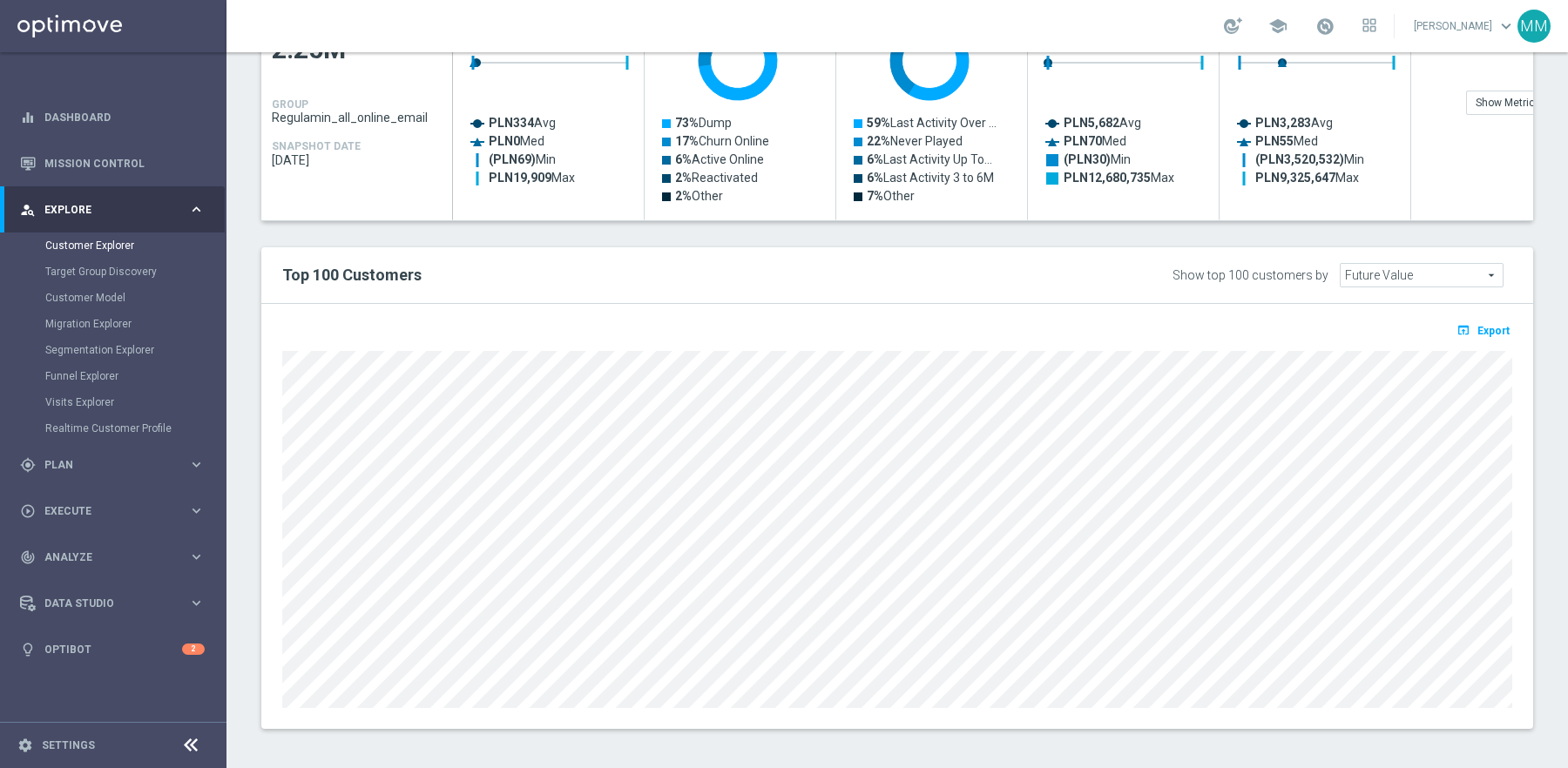
click at [1432, 275] on span "Future Value" at bounding box center [1421, 275] width 162 height 22
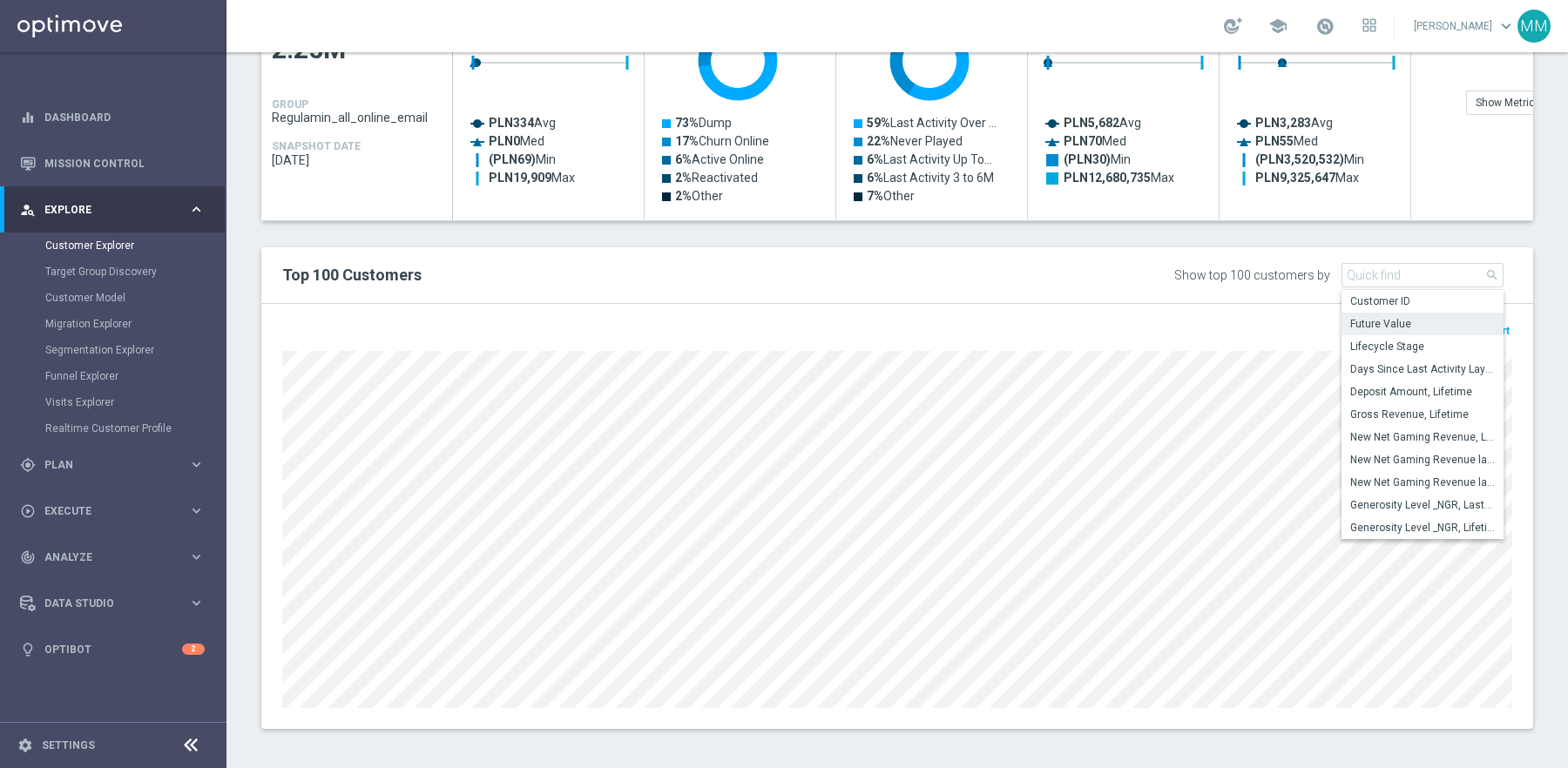
click at [1144, 304] on div "open_in_browser Export" at bounding box center [897, 517] width 1272 height 425
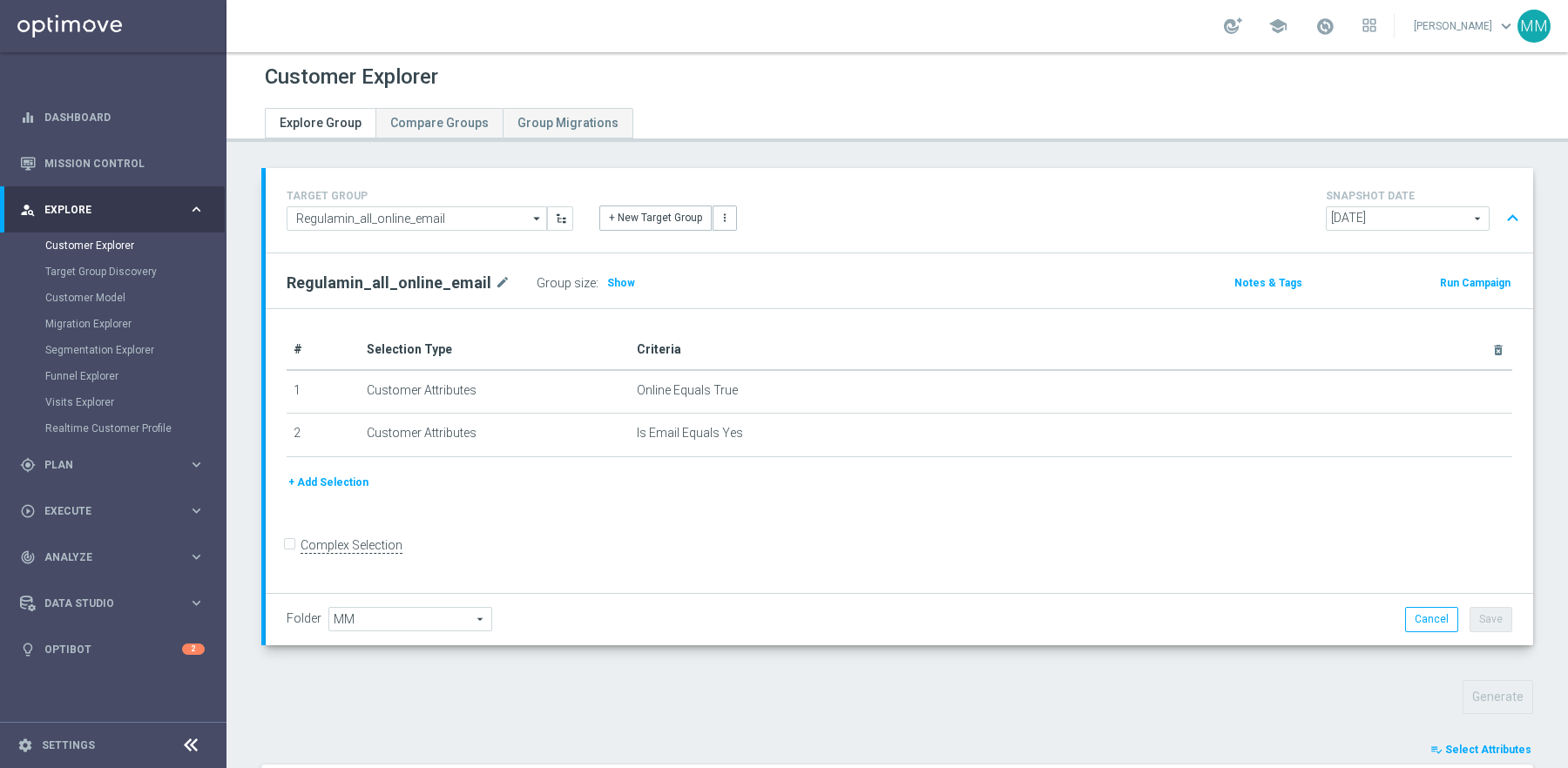
scroll to position [0, 0]
click at [529, 222] on icon "arrow_drop_down" at bounding box center [537, 221] width 18 height 22
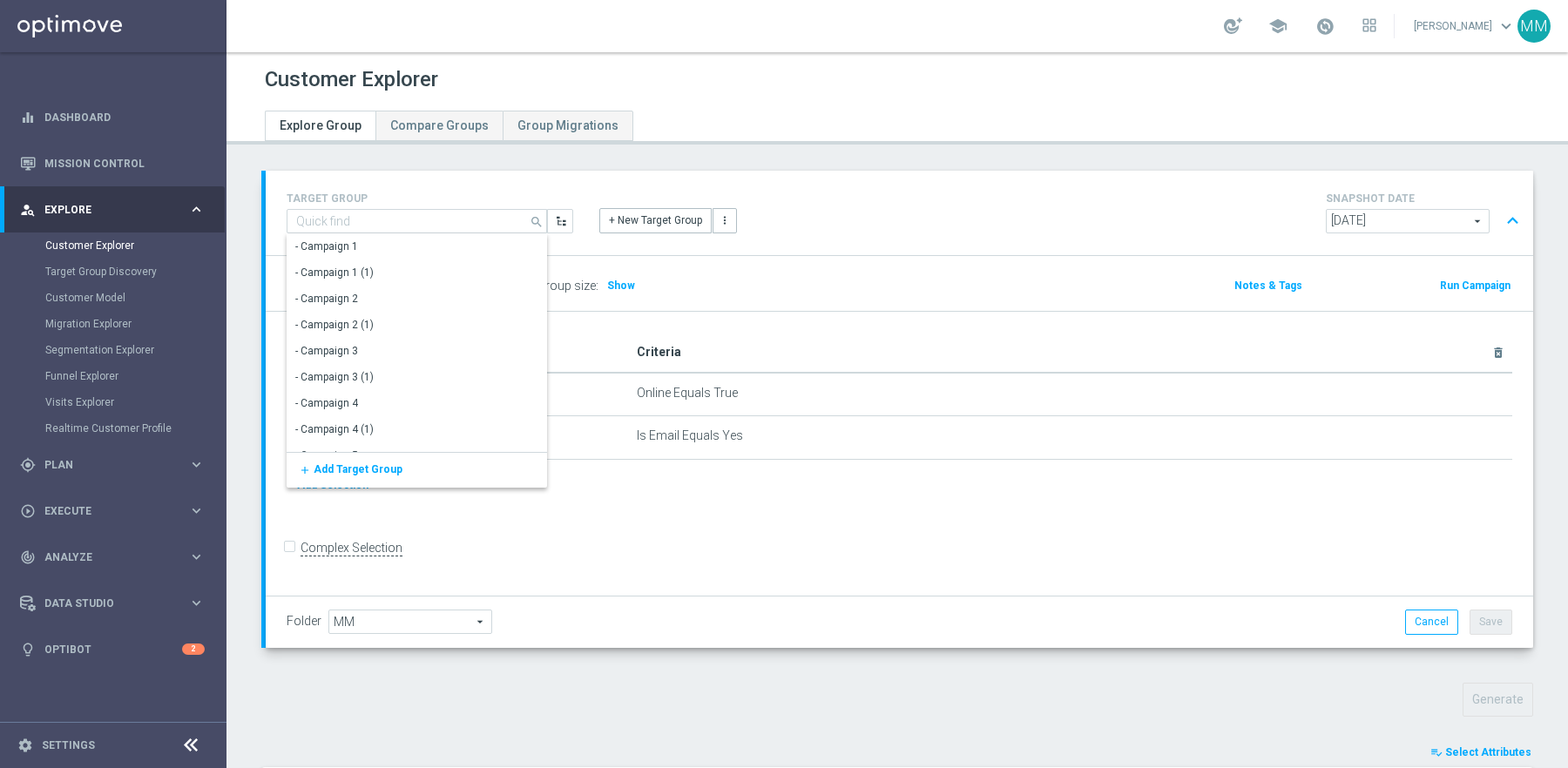
click at [917, 221] on div "+ New Target Group more_vert" at bounding box center [900, 210] width 626 height 45
type input "Regulamin_all_online_email"
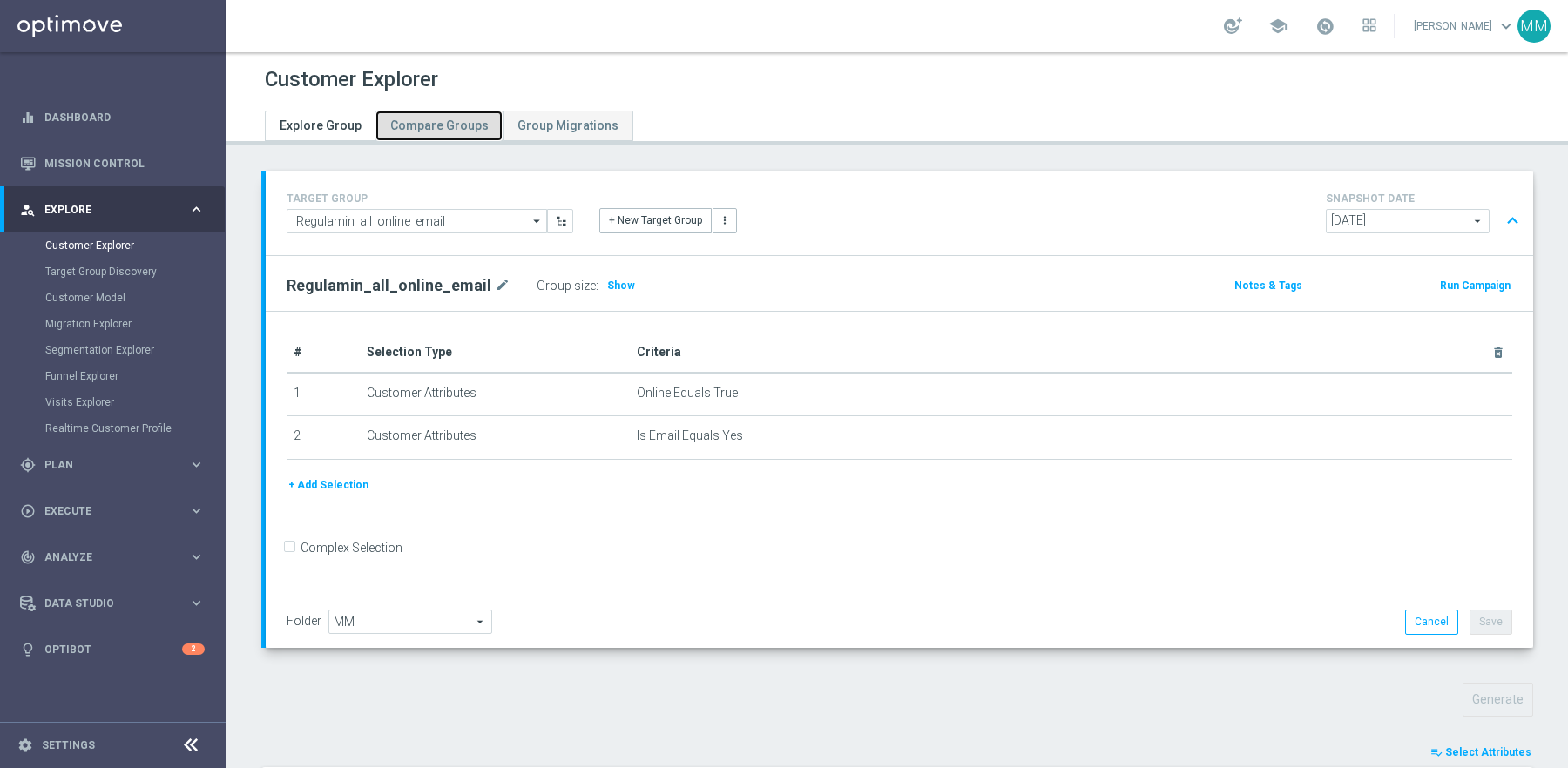
click at [434, 139] on link "Compare Groups" at bounding box center [439, 125] width 127 height 30
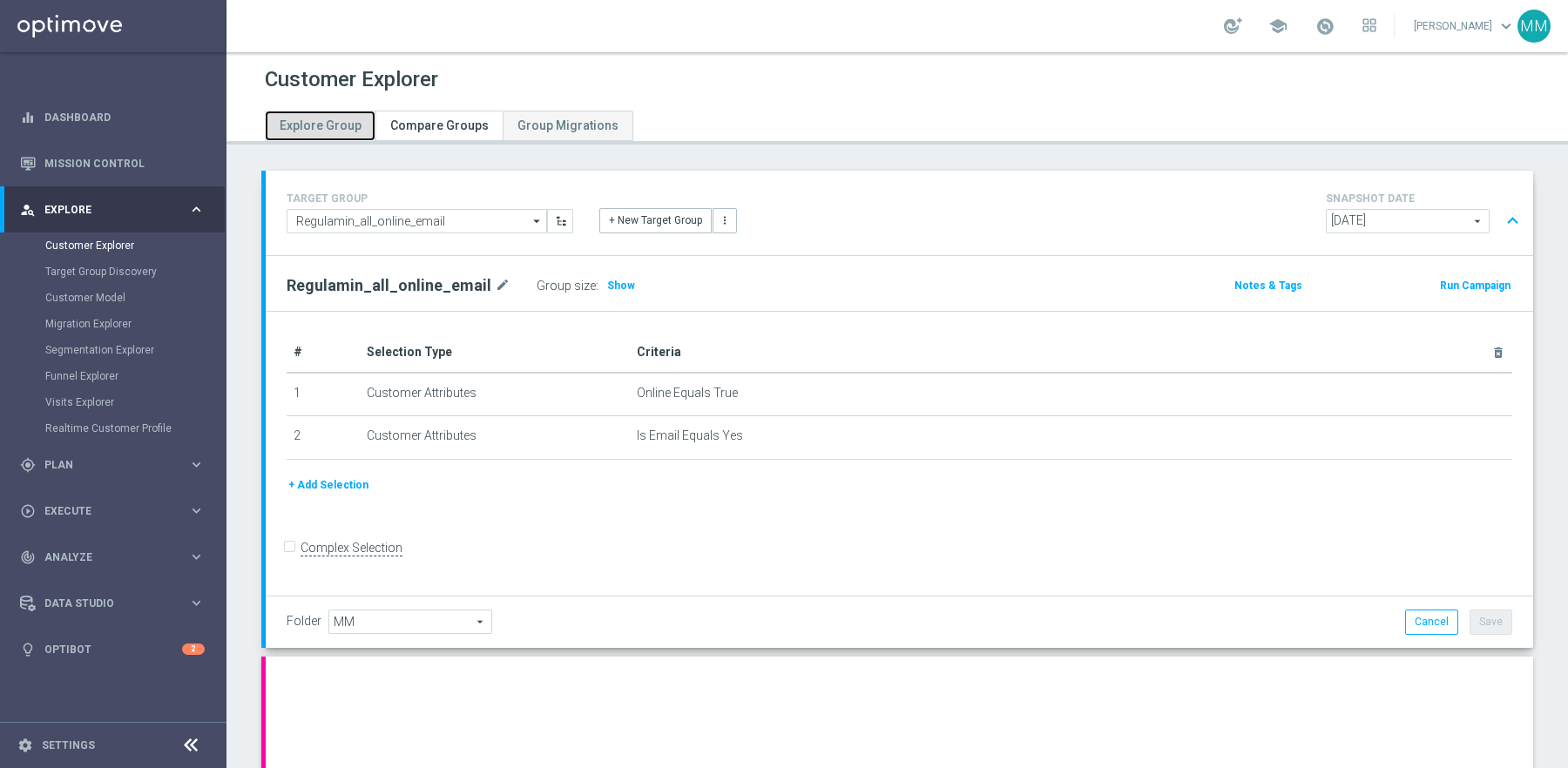
click at [336, 132] on span "Explore Group" at bounding box center [320, 125] width 82 height 14
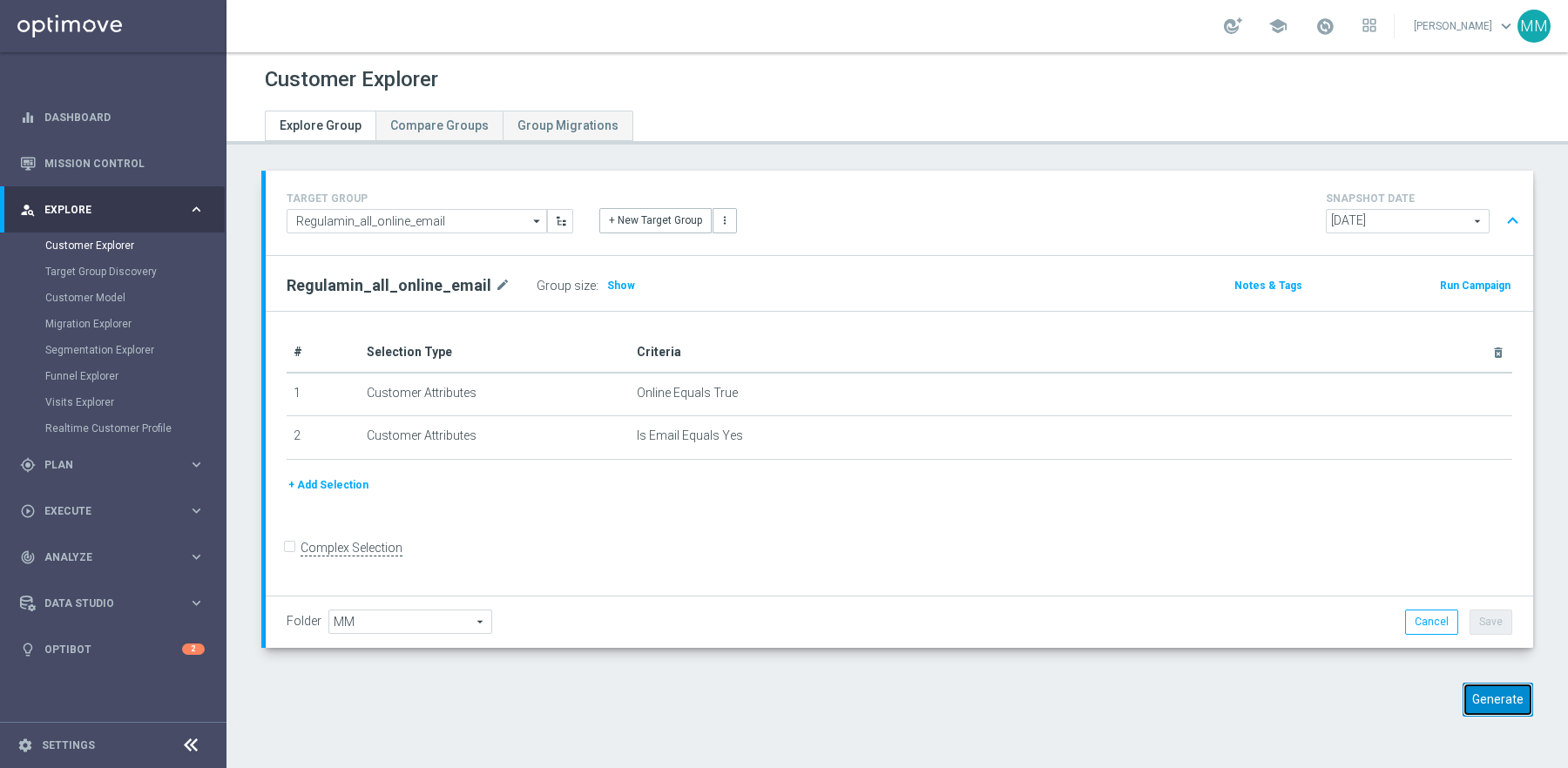
click at [1486, 689] on button "Generate" at bounding box center [1497, 699] width 70 height 34
click at [609, 282] on span "Show" at bounding box center [620, 286] width 28 height 12
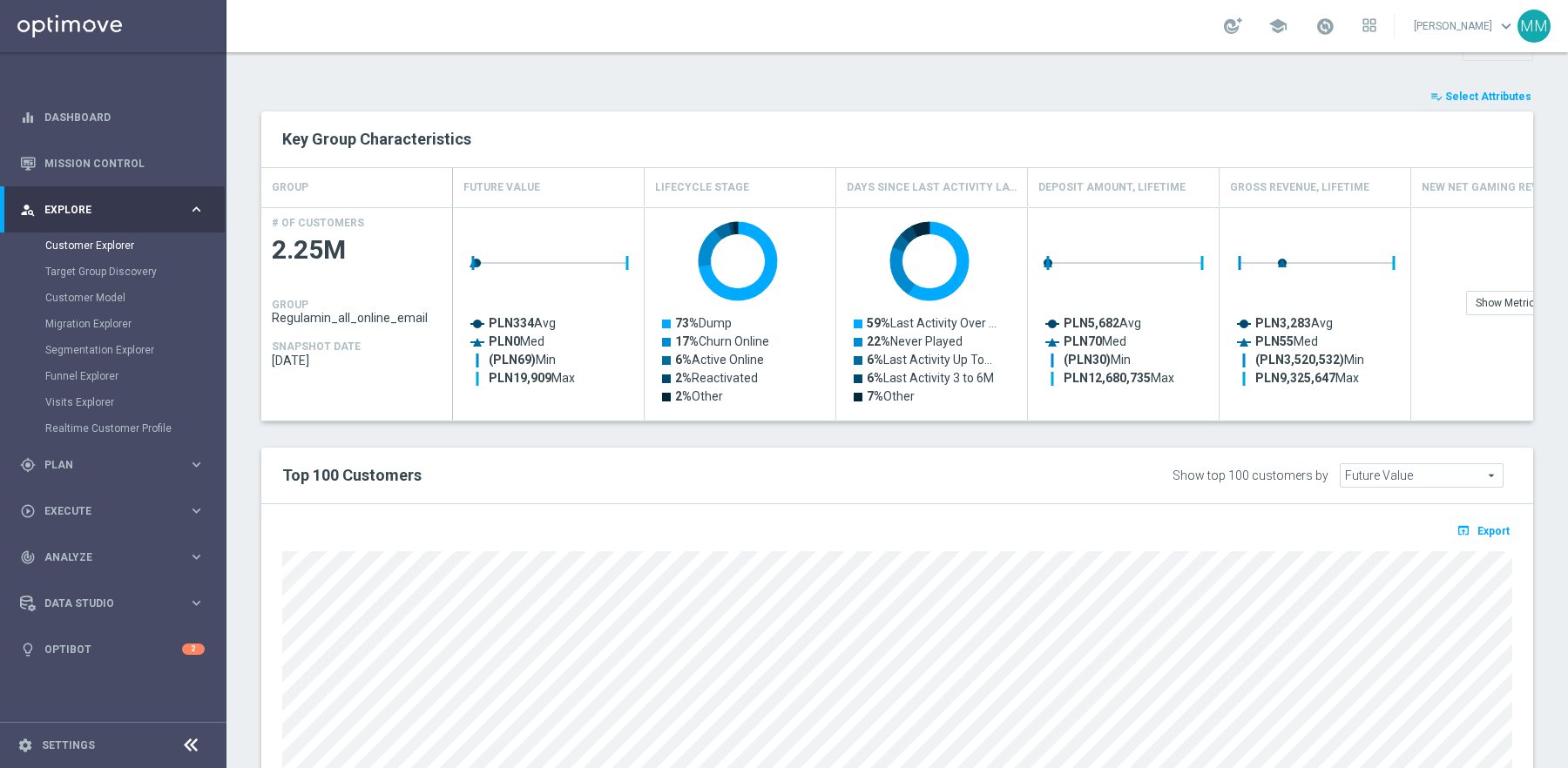
scroll to position [856, 0]
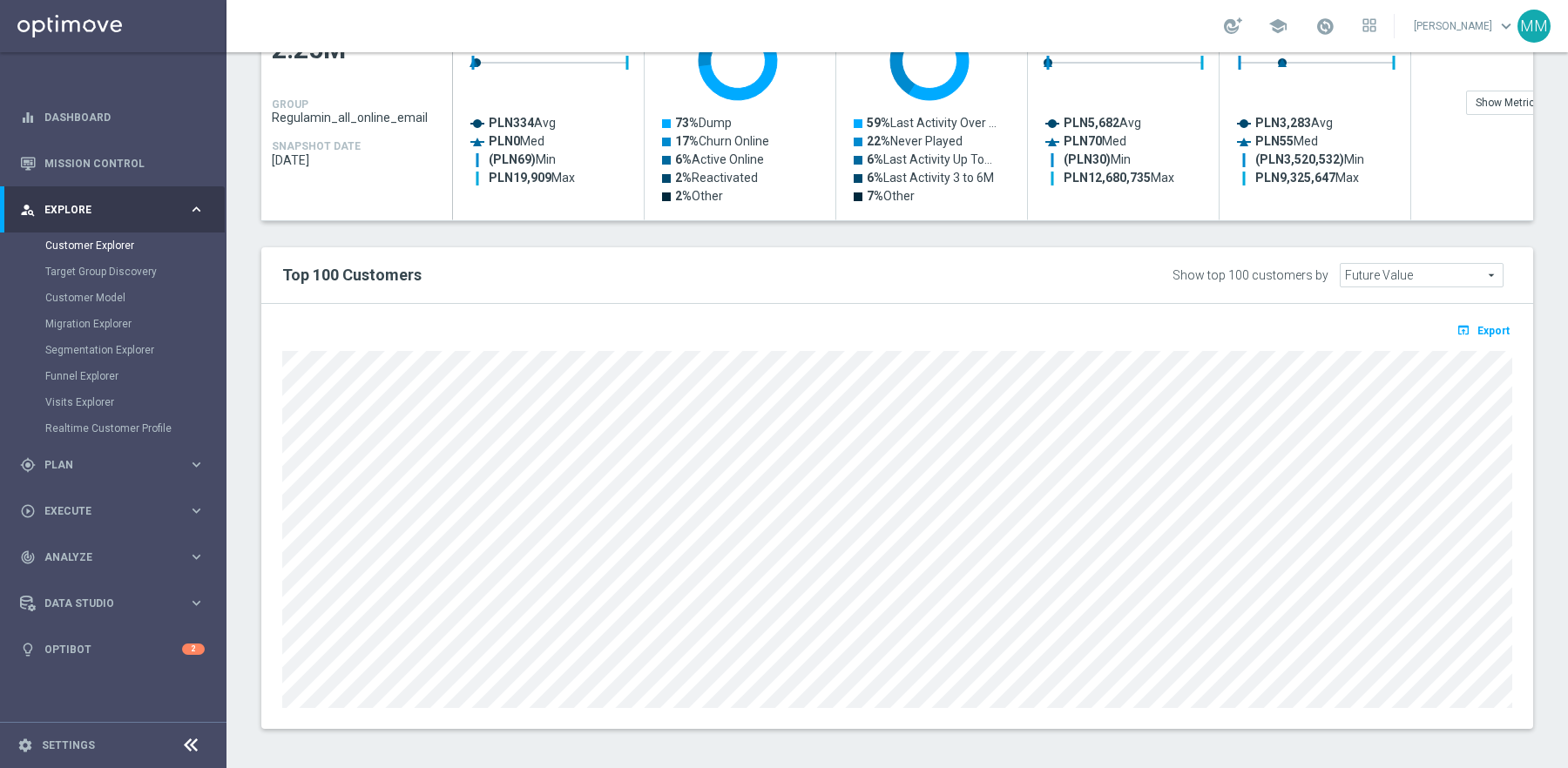
click at [1405, 276] on span "Future Value" at bounding box center [1421, 275] width 162 height 22
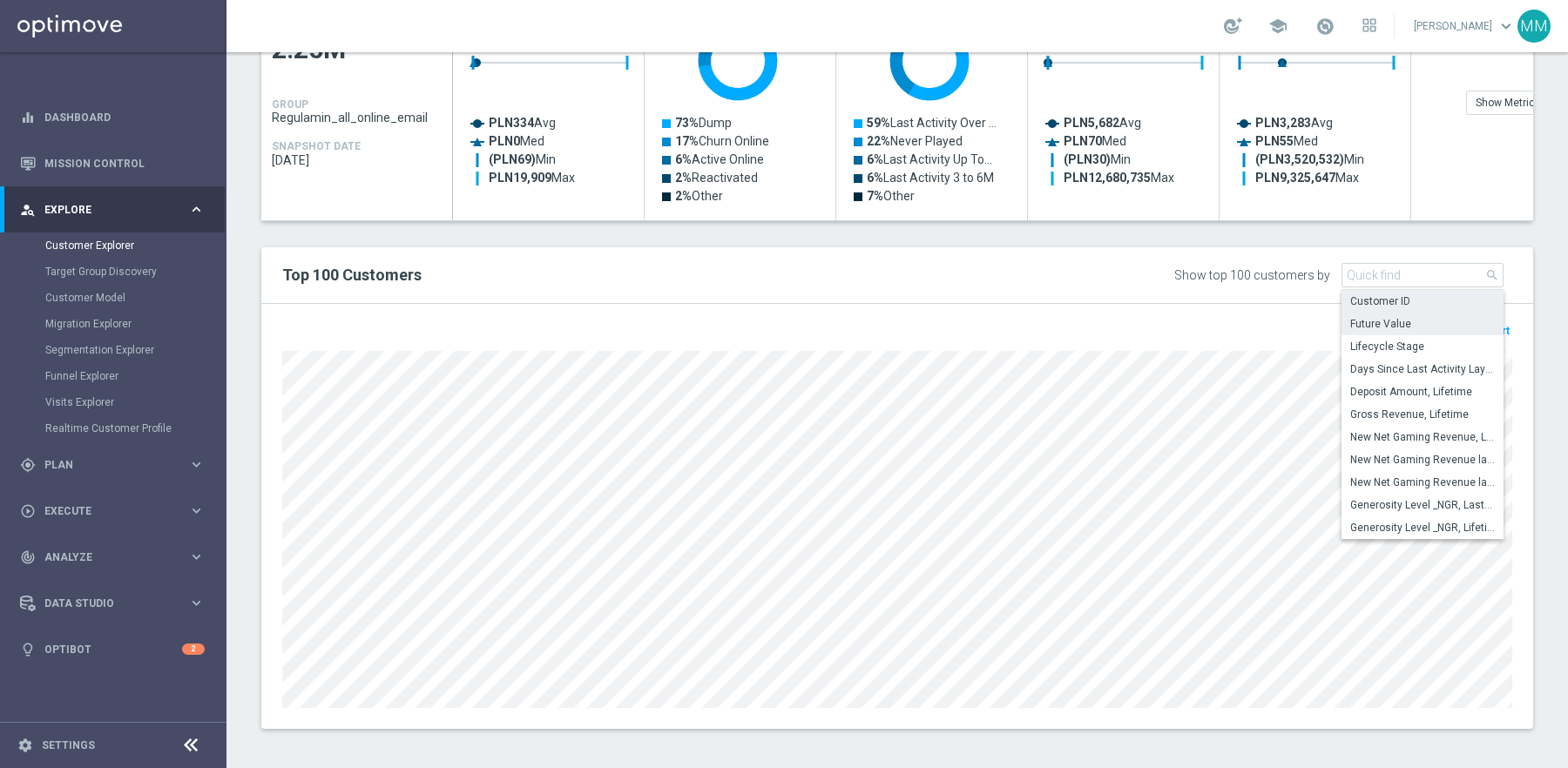
click at [1413, 300] on span "Customer ID" at bounding box center [1422, 302] width 144 height 14
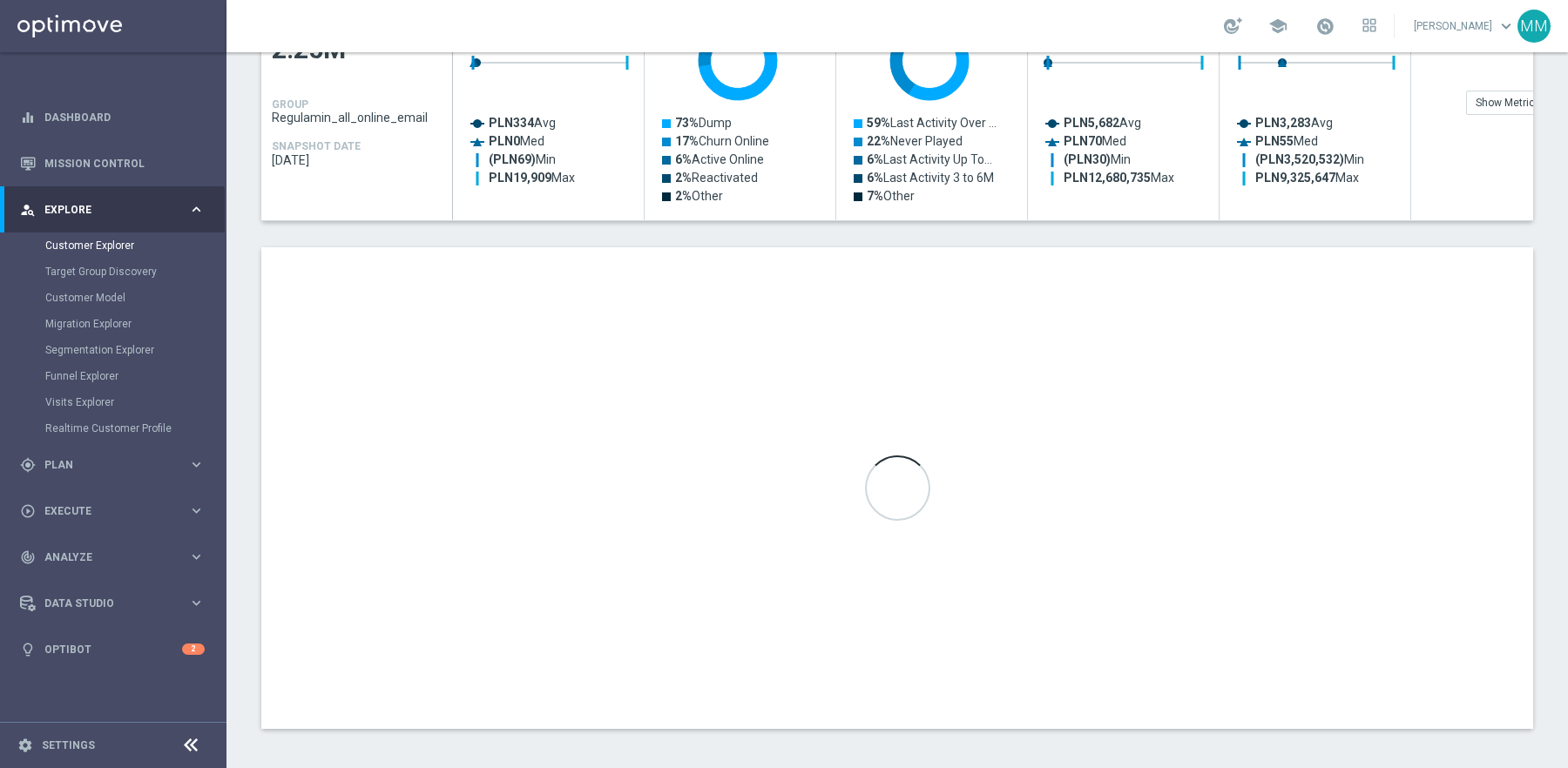
type input "Customer ID"
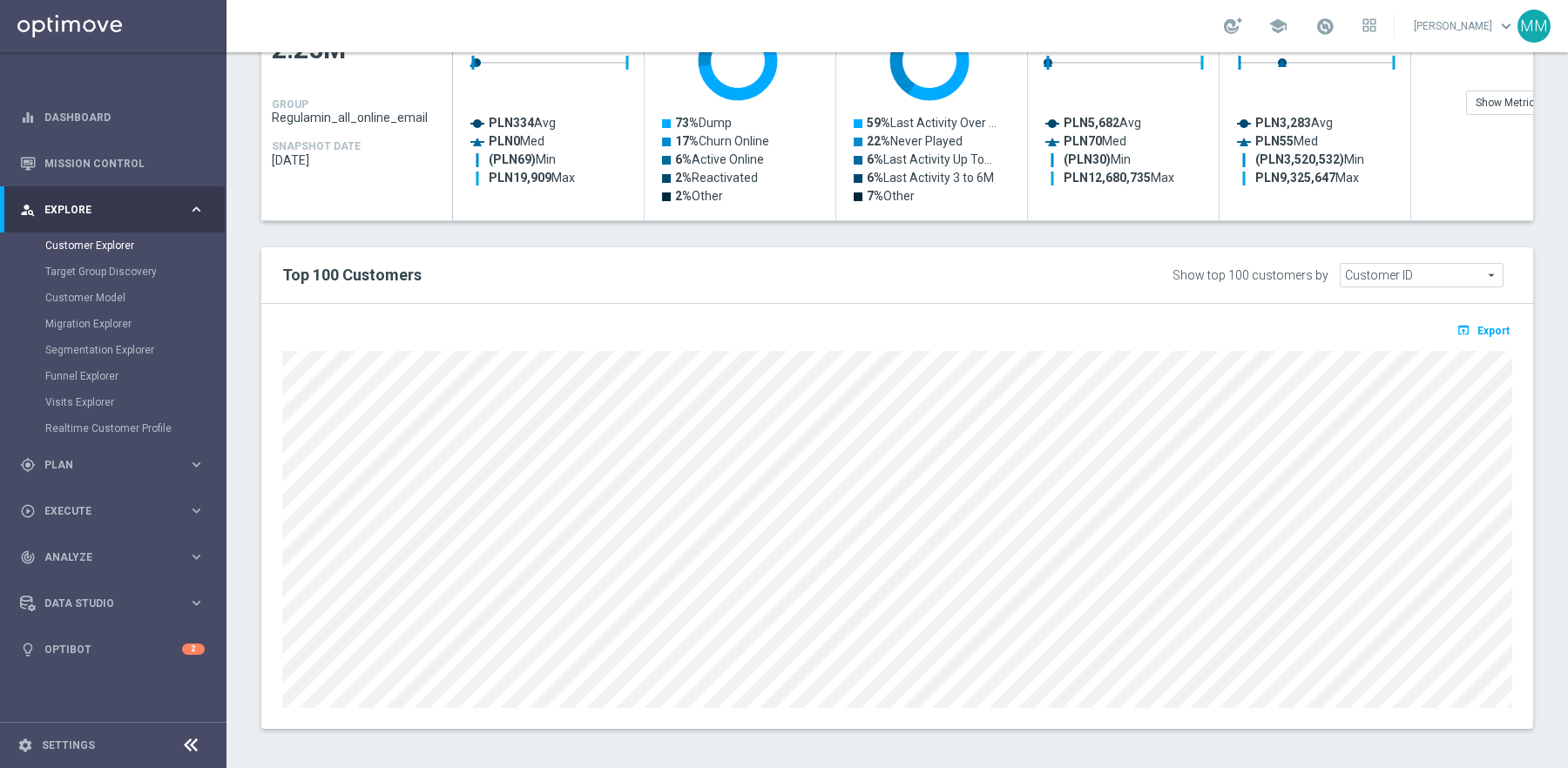
scroll to position [0, 0]
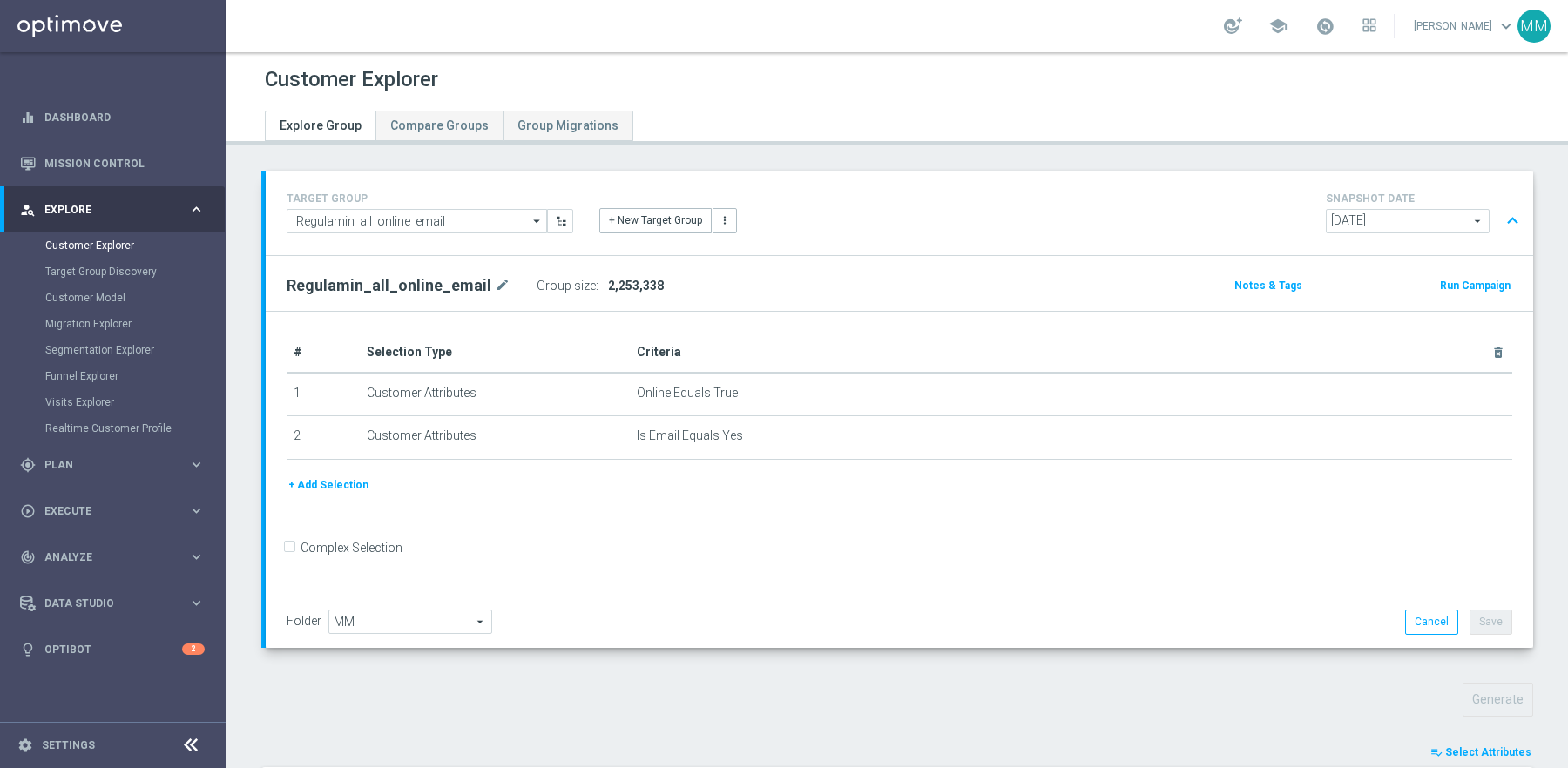
click at [624, 284] on span "2,253,338" at bounding box center [635, 286] width 56 height 14
click at [559, 132] on span "Group Migrations" at bounding box center [568, 125] width 101 height 14
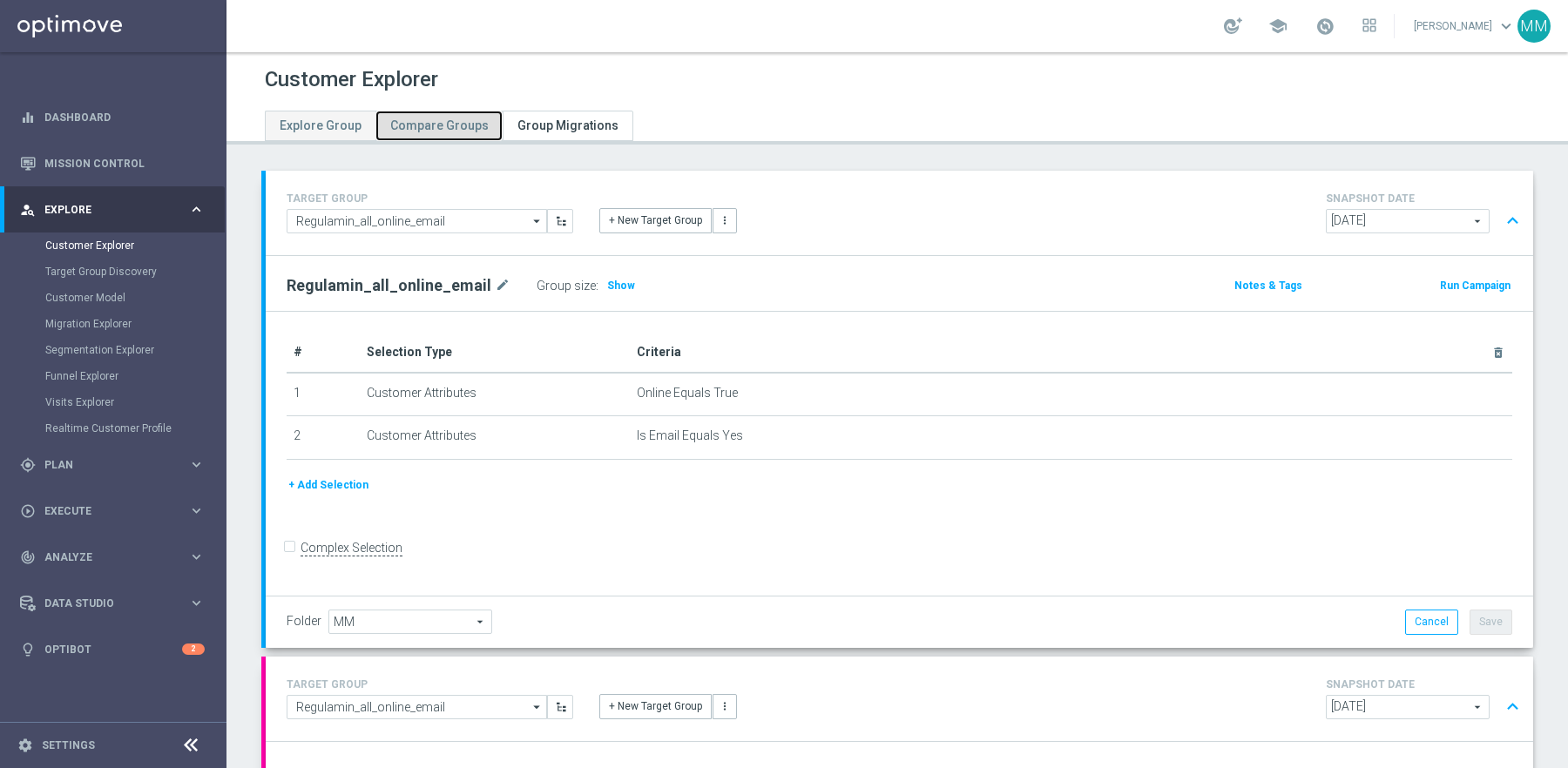
click at [437, 131] on span "Compare Groups" at bounding box center [440, 125] width 99 height 14
type input "2025-09-02"
click at [339, 125] on span "Explore Group" at bounding box center [320, 125] width 82 height 14
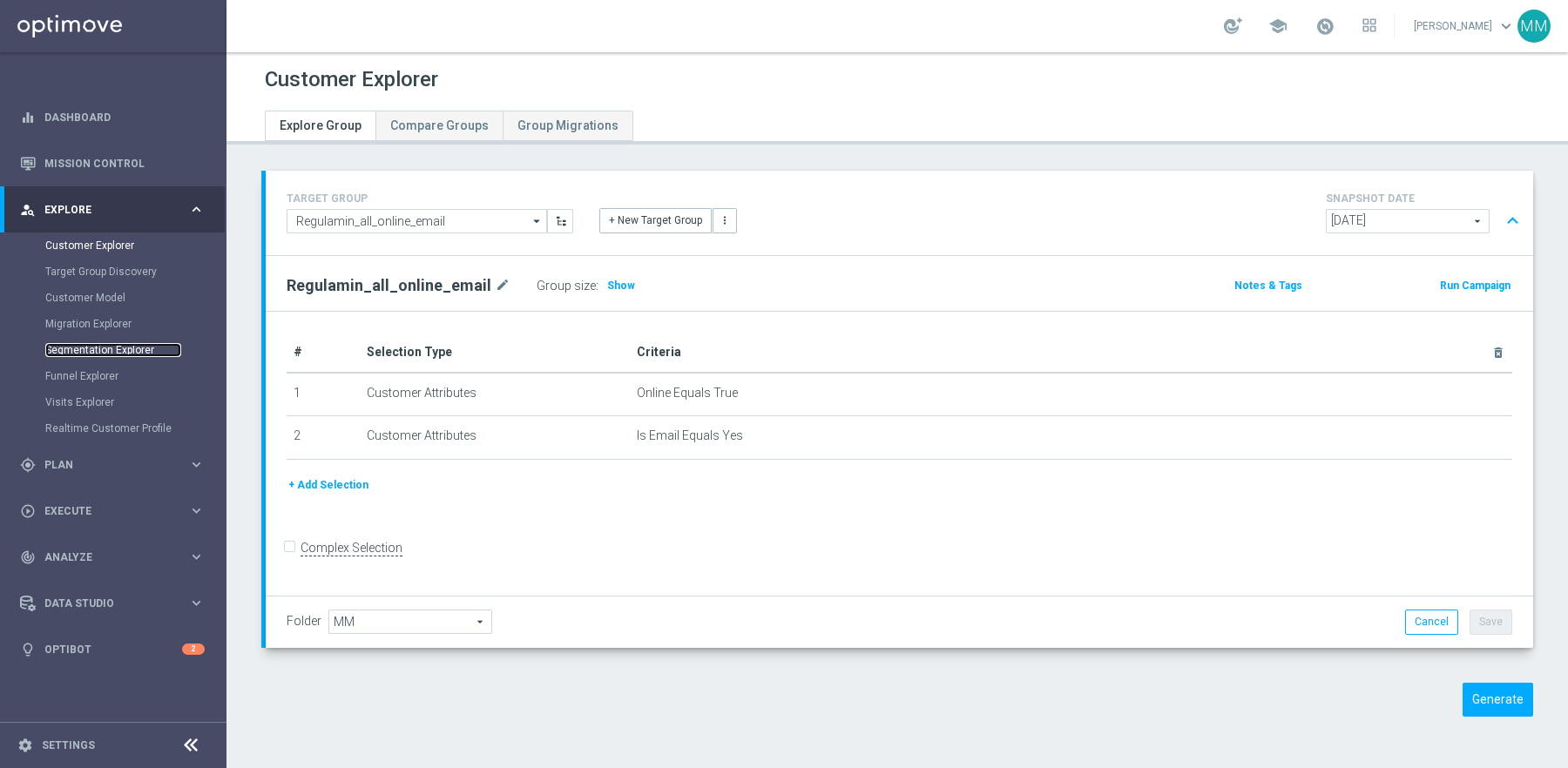
click at [110, 350] on link "Segmentation Explorer" at bounding box center [113, 351] width 136 height 14
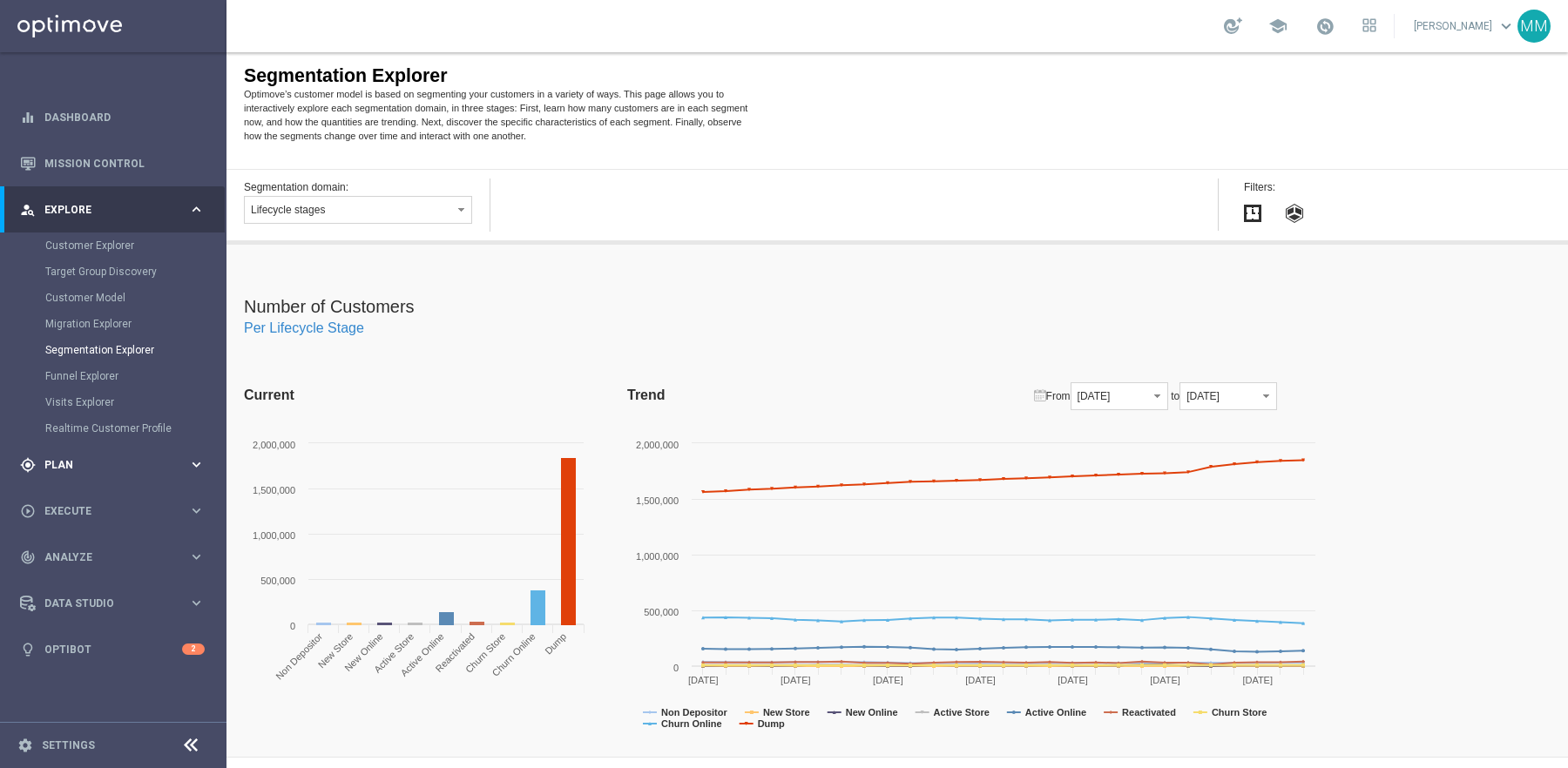
click at [115, 460] on span "Plan" at bounding box center [117, 465] width 144 height 11
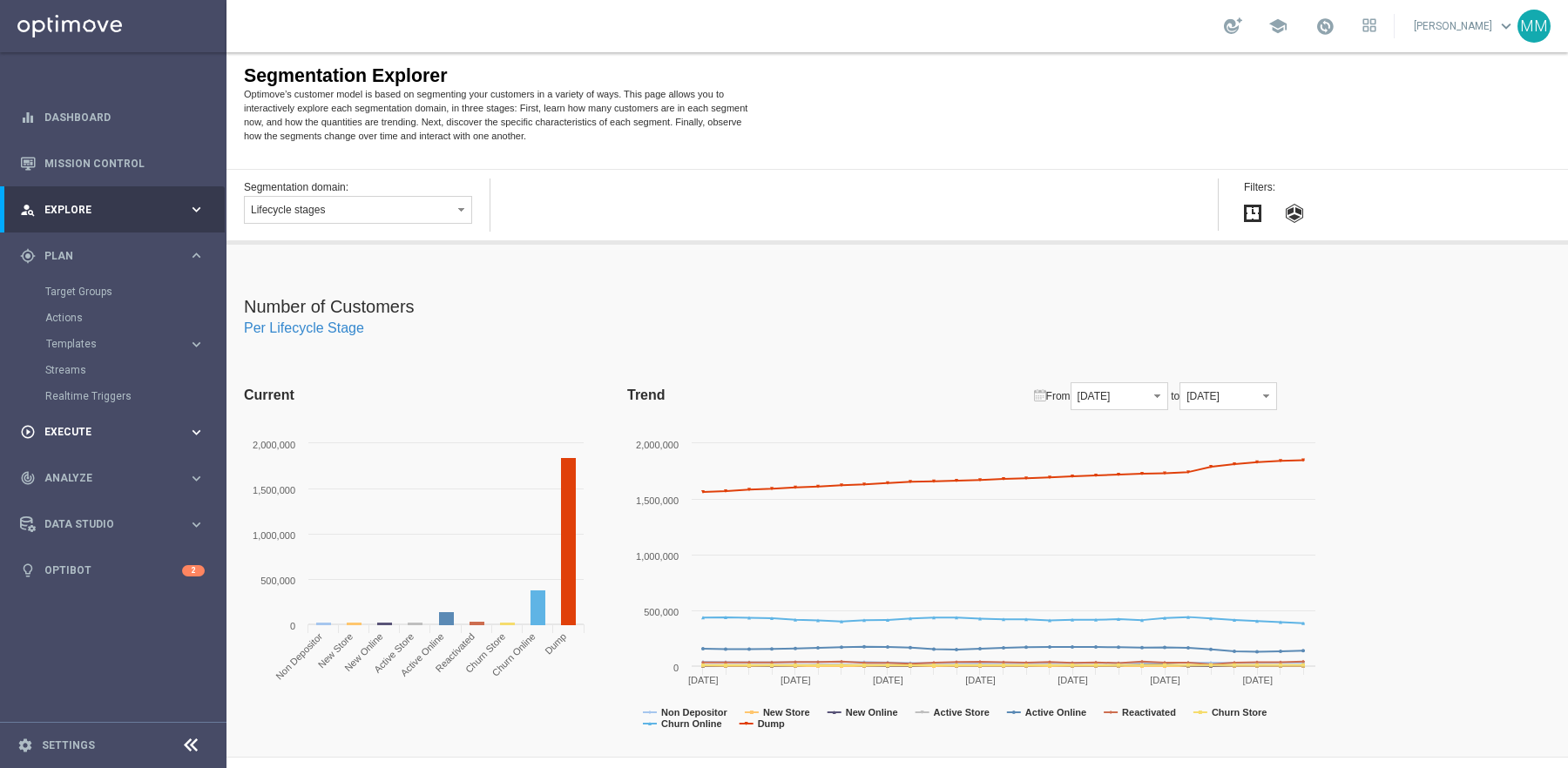
click at [128, 424] on div "play_circle_outline Execute" at bounding box center [104, 433] width 168 height 16
click at [119, 406] on div "track_changes Analyze" at bounding box center [104, 400] width 168 height 16
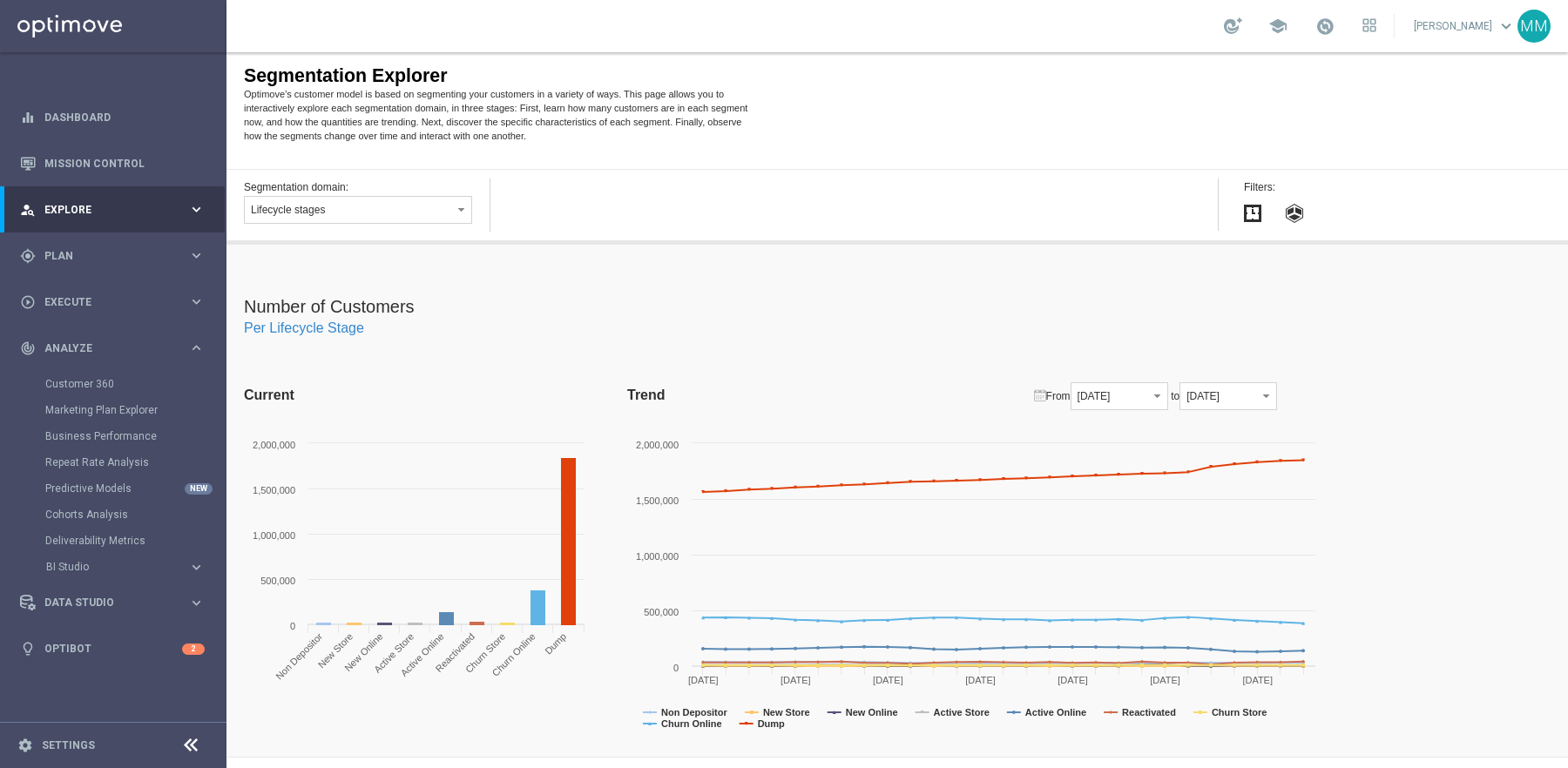
click at [553, 202] on div "Segmentation domain: Lifecycle stages Segmentation layer Attributes Value segme…" at bounding box center [897, 206] width 1341 height 76
click at [79, 309] on div "play_circle_outline Execute" at bounding box center [104, 303] width 168 height 16
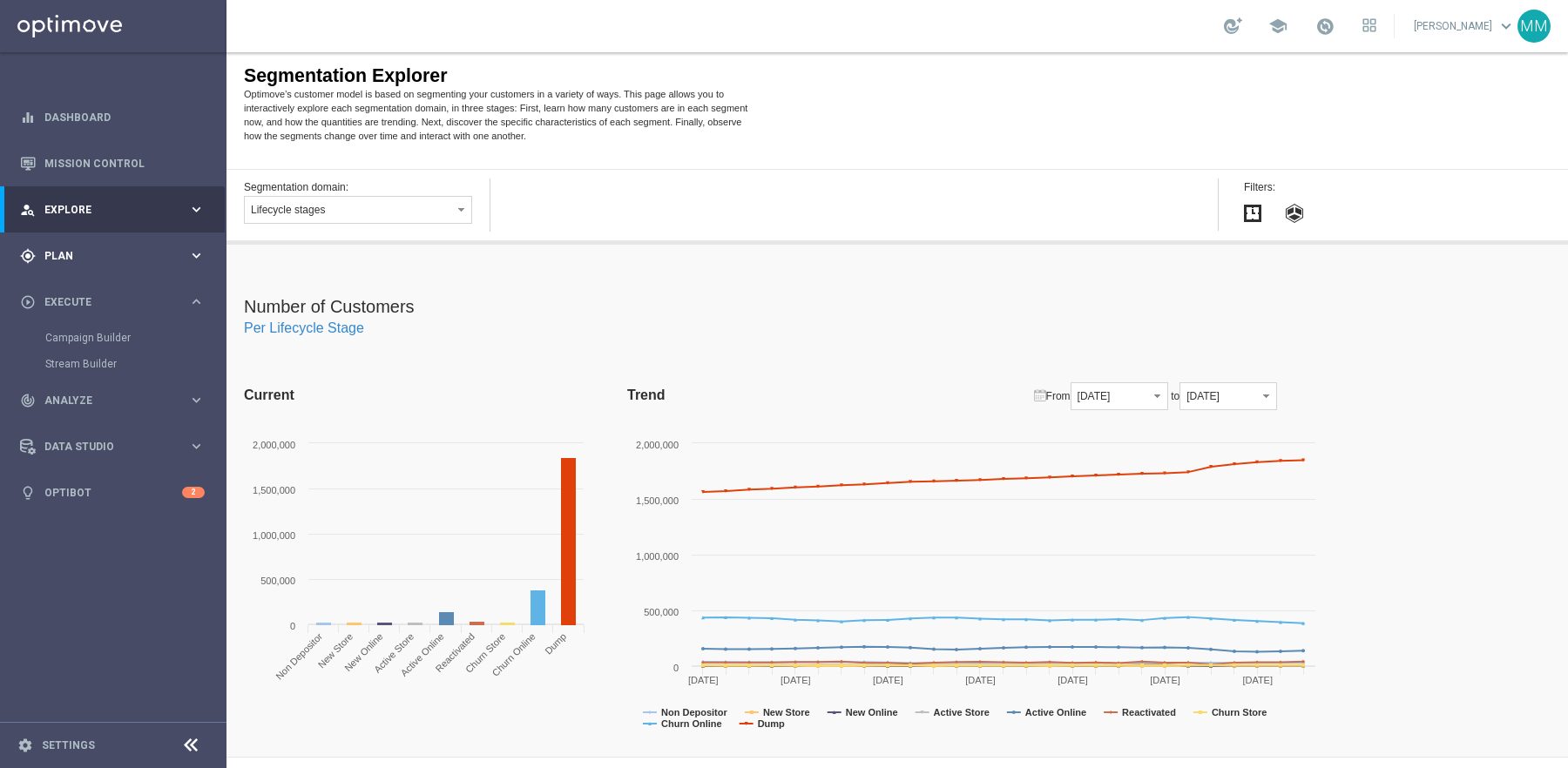
click at [77, 251] on span "Plan" at bounding box center [117, 256] width 144 height 11
click at [87, 345] on span "Templates" at bounding box center [109, 344] width 125 height 11
click at [86, 373] on link "Optimail" at bounding box center [117, 370] width 127 height 14
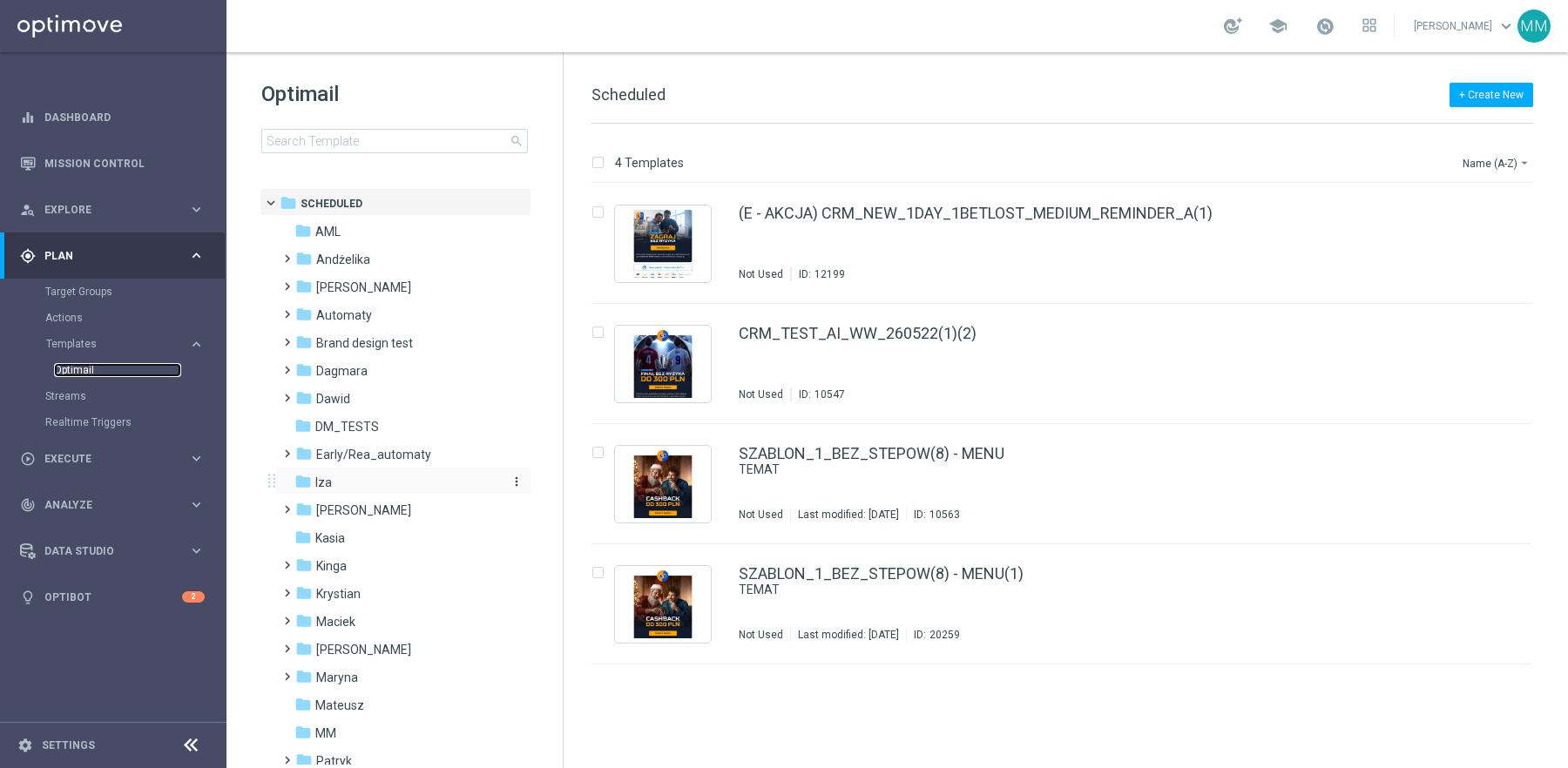
scroll to position [377, 0]
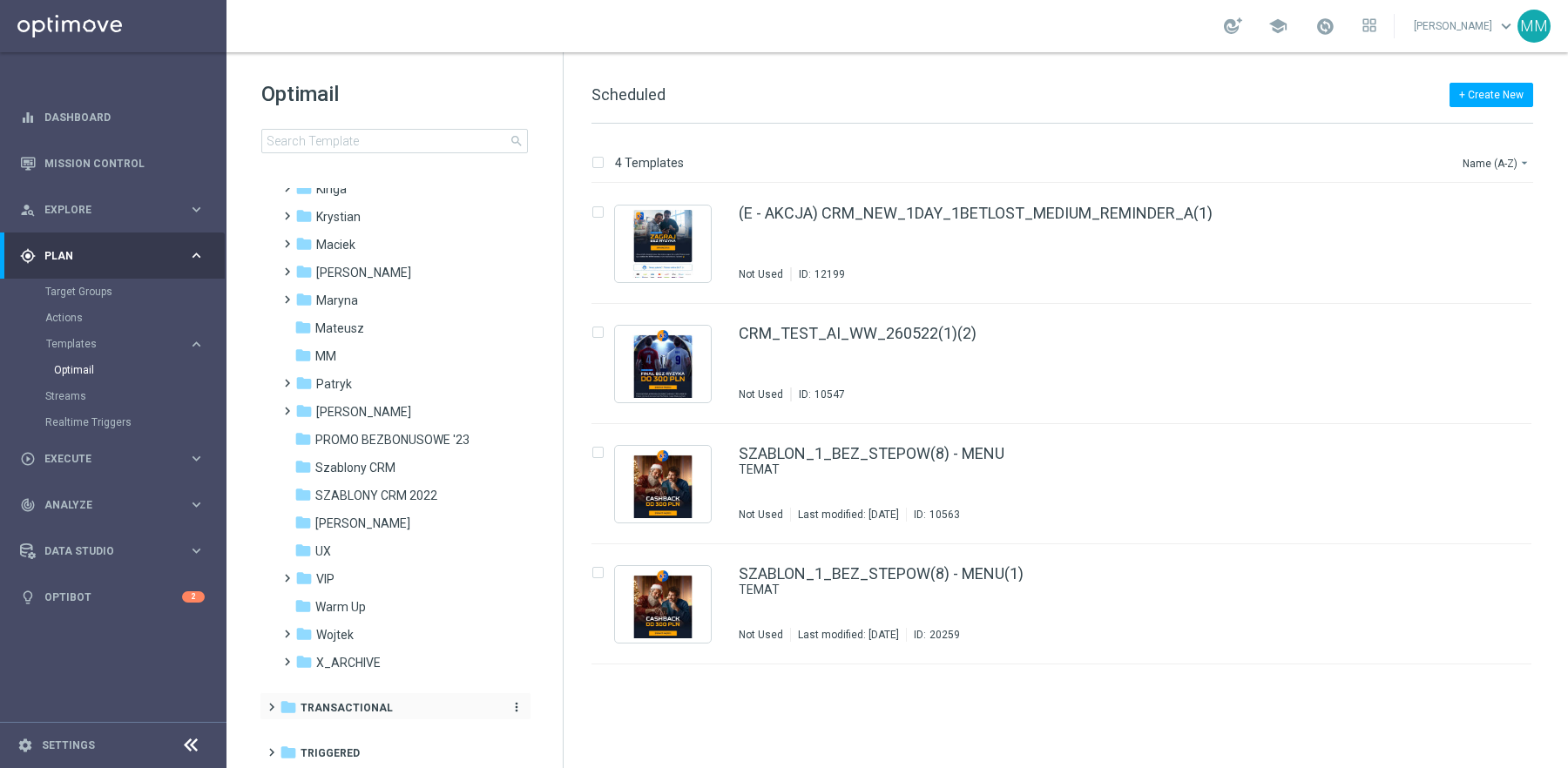
click at [358, 704] on span "Transactional" at bounding box center [347, 708] width 93 height 16
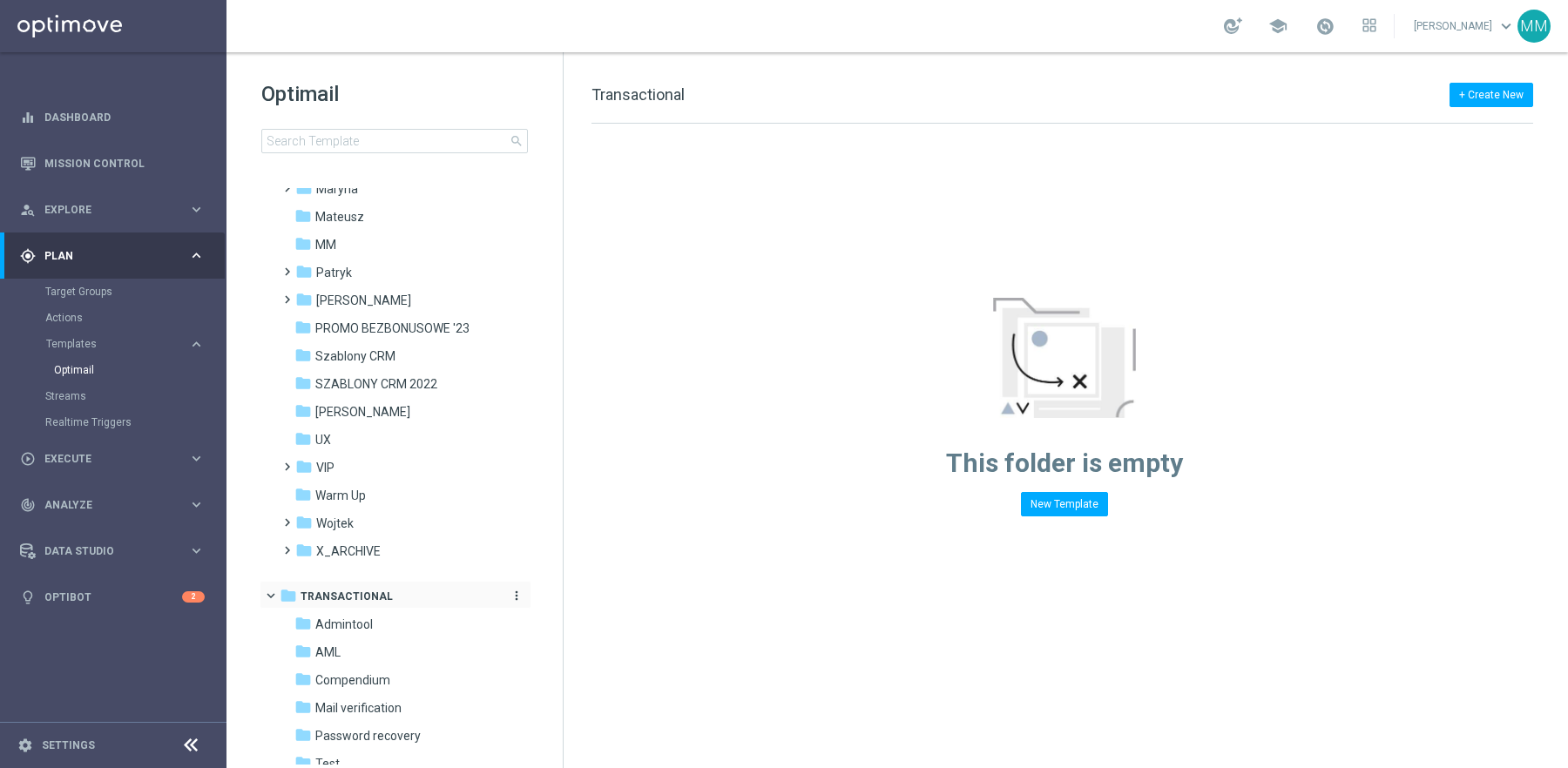
scroll to position [511, 0]
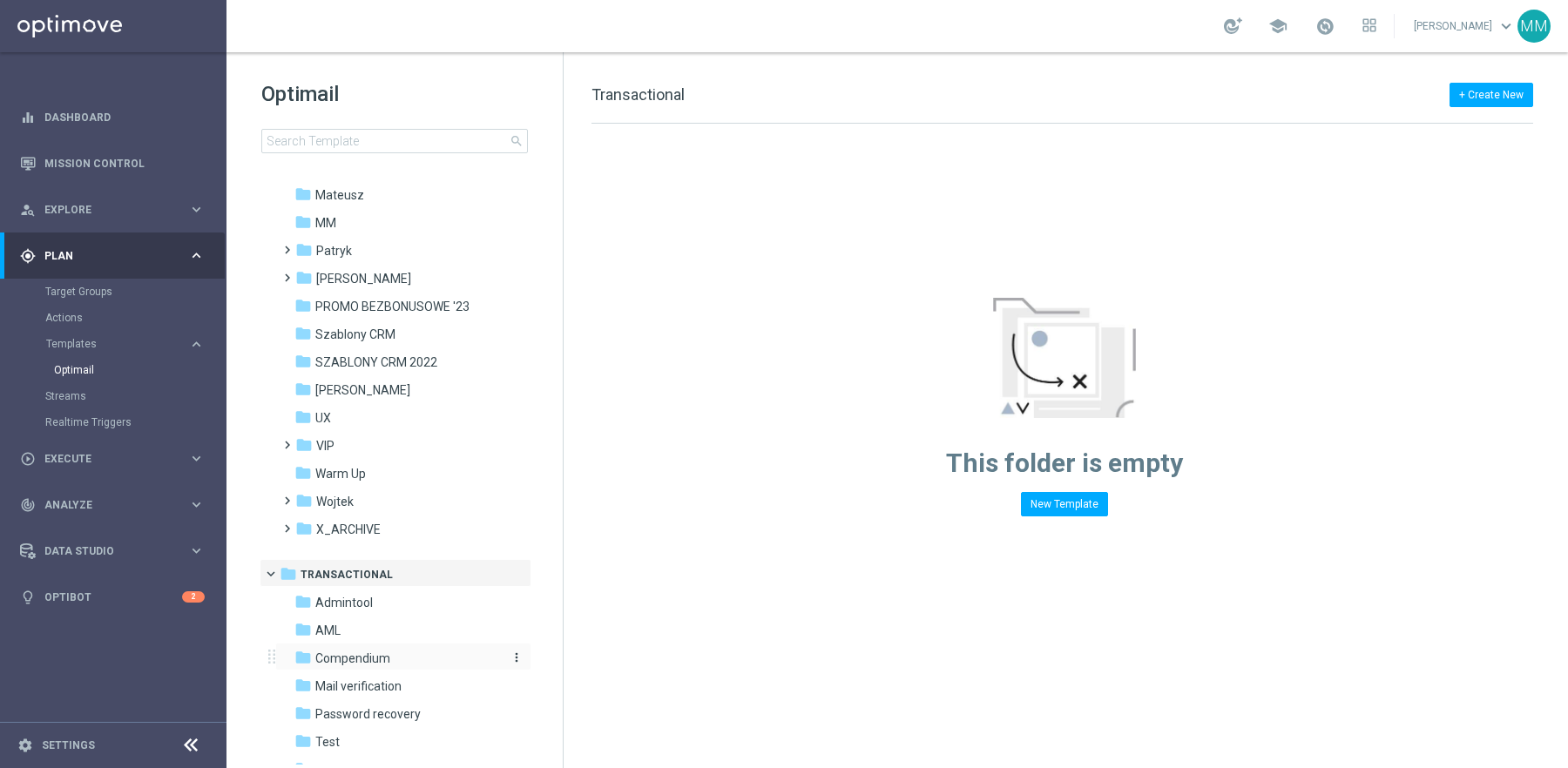
click at [364, 661] on span "Compendium" at bounding box center [352, 659] width 75 height 16
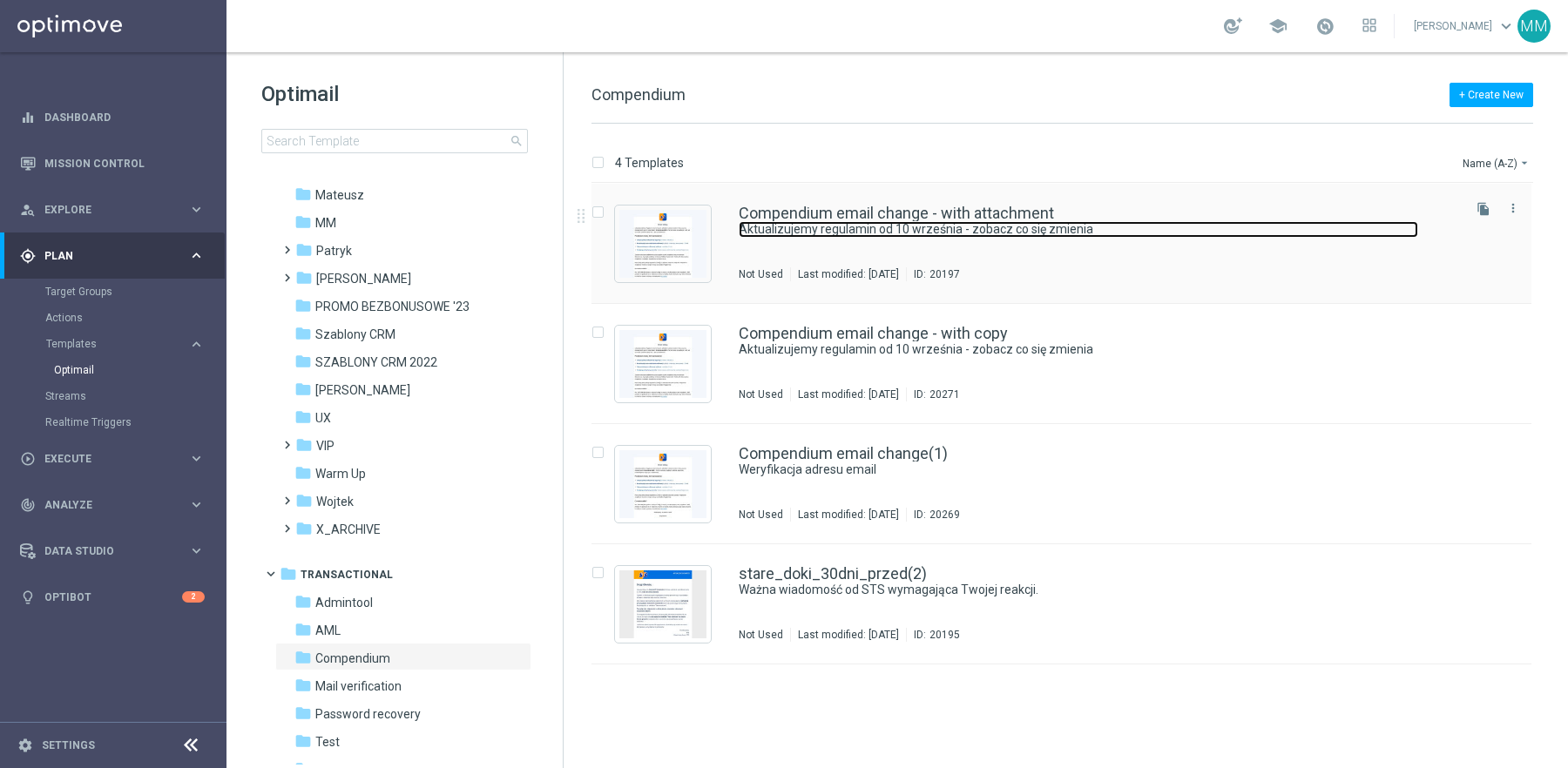
click at [1041, 226] on link "Aktualizujemy regulamin od 10 września - zobacz co się zmienia" at bounding box center [1079, 230] width 680 height 17
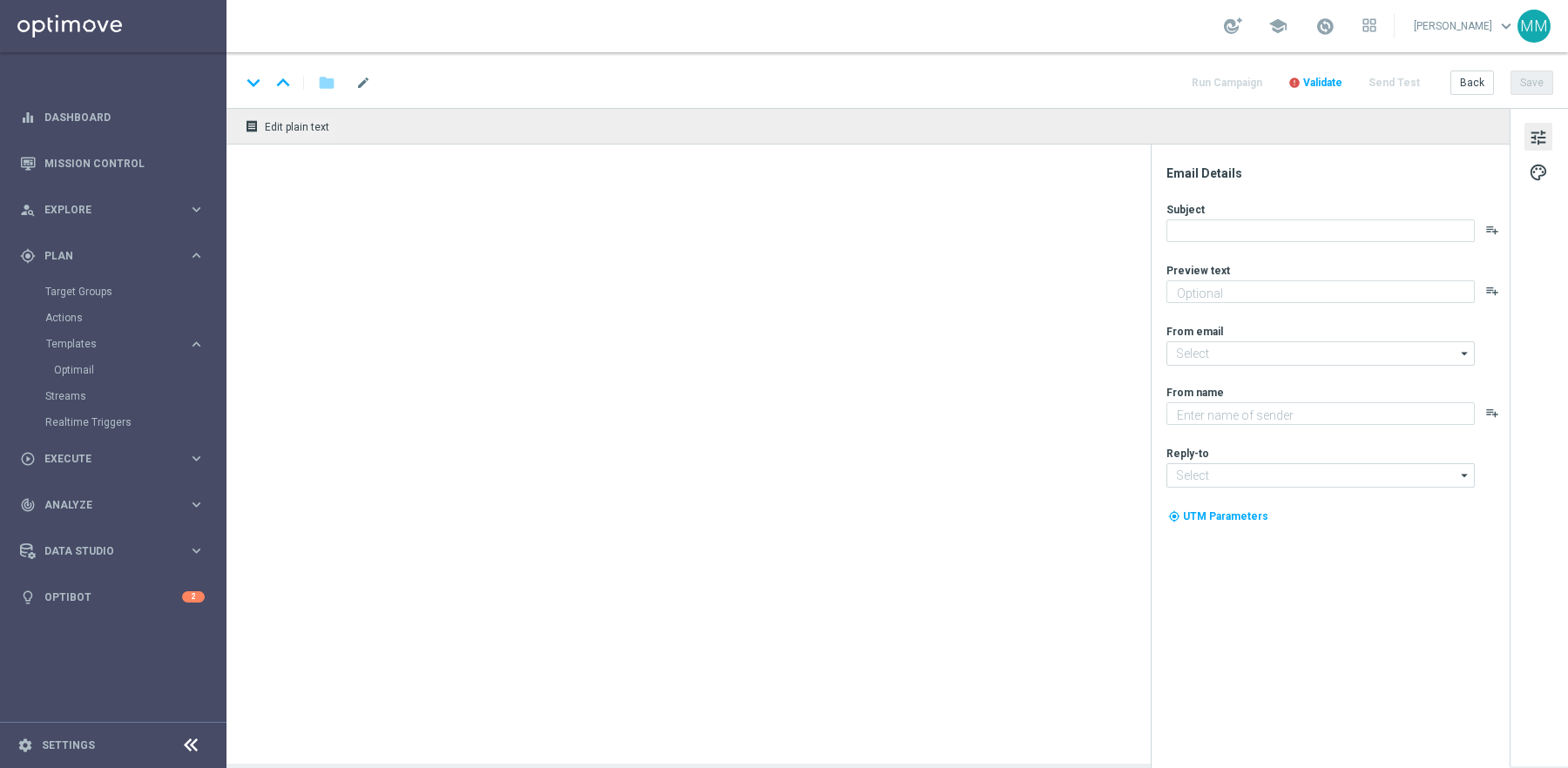
type textarea "Aktualizujemy regulamin od 10 września"
type input "kontakt@info.sts.pl"
type textarea "STS"
type input "kontakt@sts.pl"
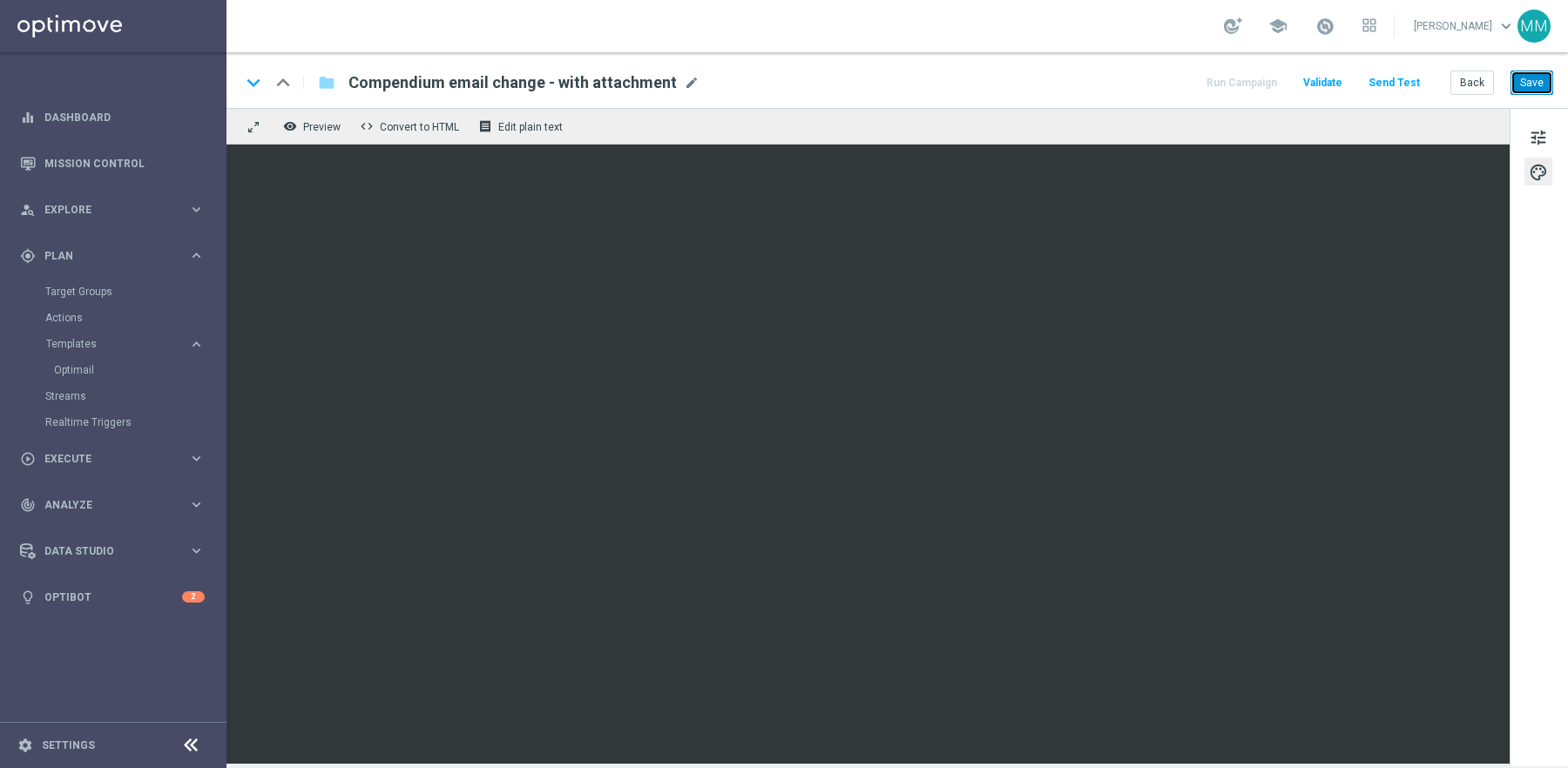
click at [1534, 82] on button "Save" at bounding box center [1532, 82] width 43 height 24
click at [1531, 93] on button "Save" at bounding box center [1532, 82] width 43 height 24
click at [1477, 86] on button "Back" at bounding box center [1472, 82] width 44 height 24
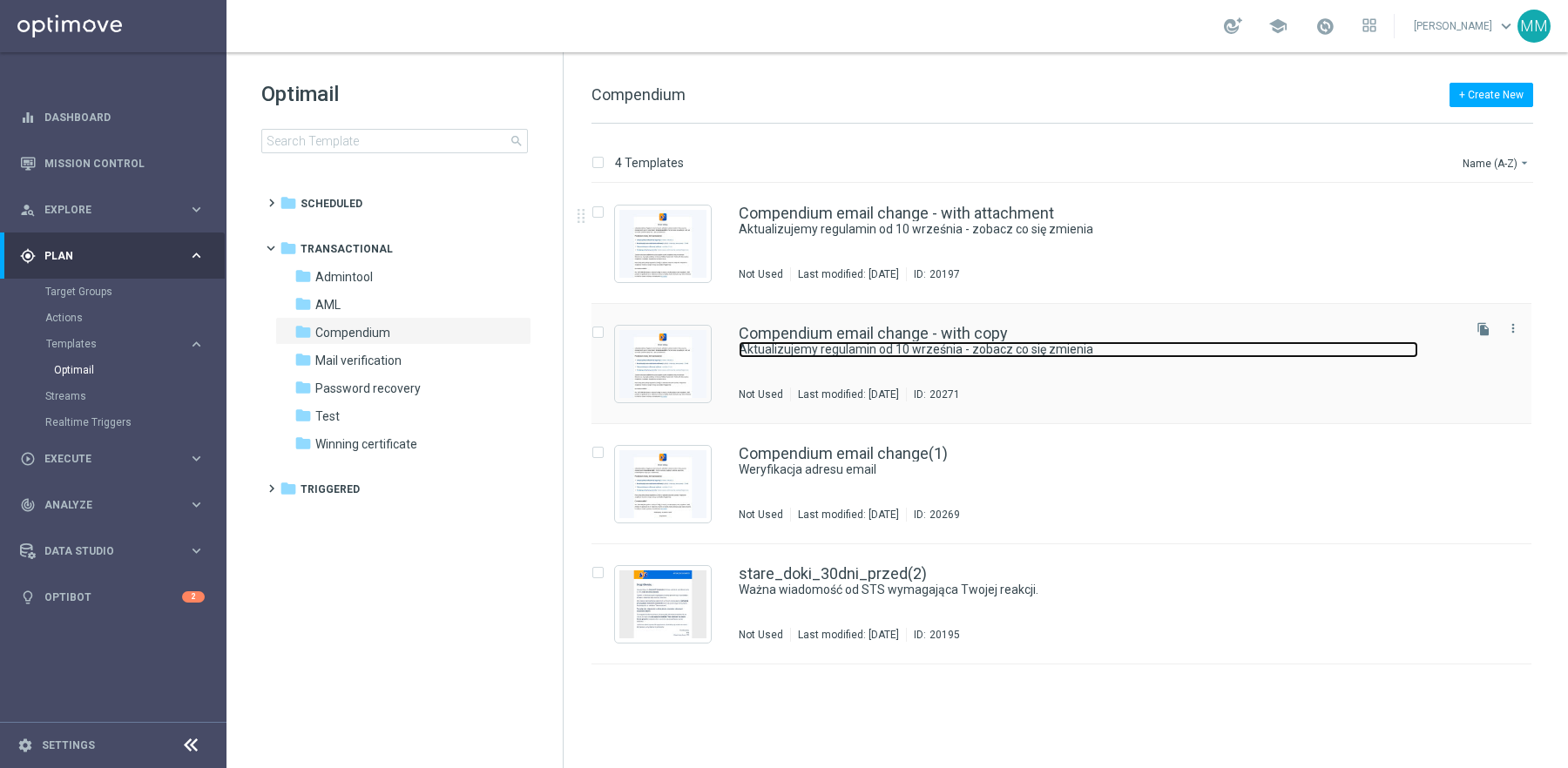
click at [919, 351] on link "Aktualizujemy regulamin od 10 września - zobacz co się zmienia" at bounding box center [1079, 350] width 680 height 17
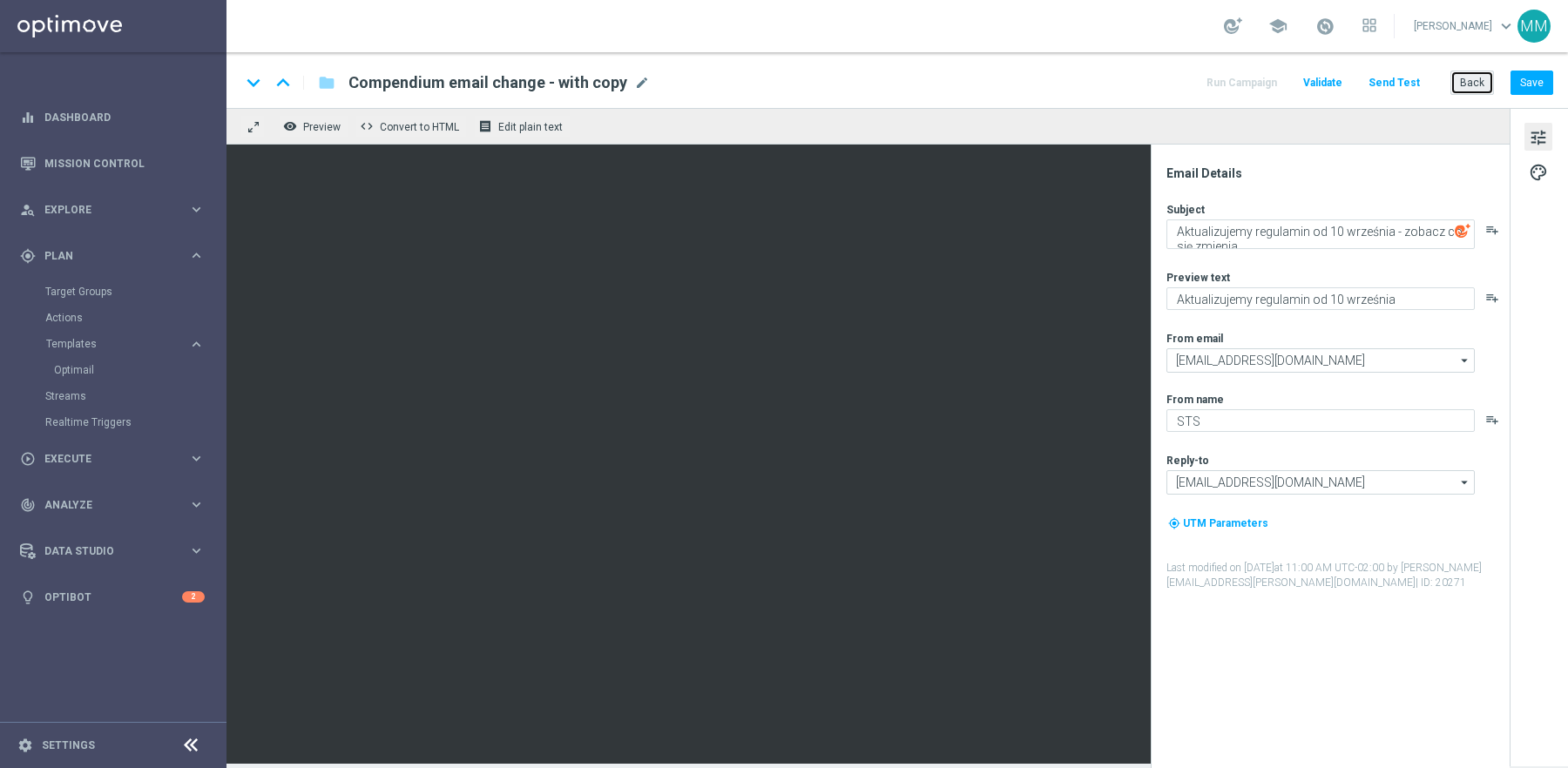
click at [1474, 93] on button "Back" at bounding box center [1472, 82] width 44 height 24
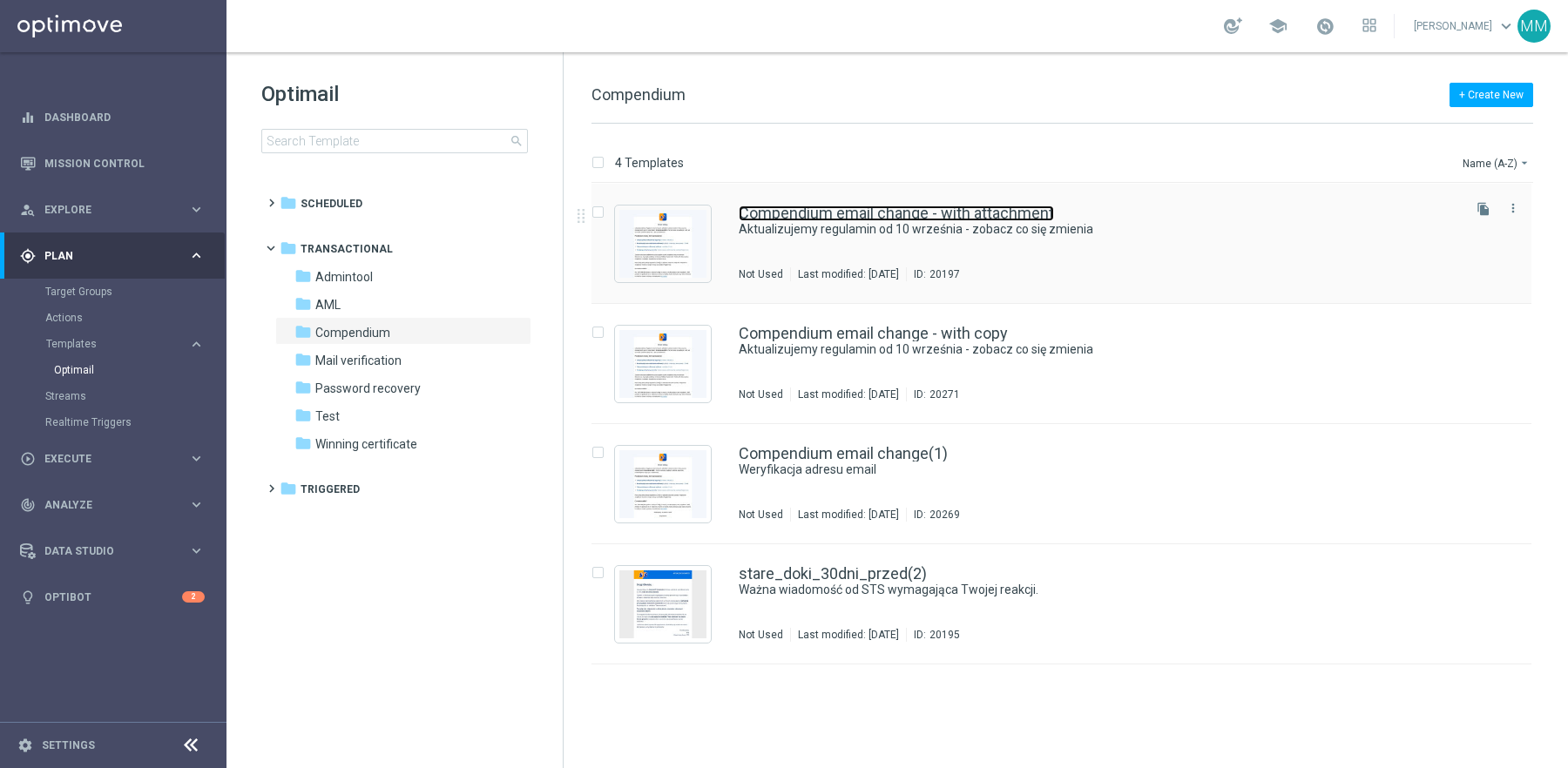
click at [841, 215] on link "Compendium email change - with attachment" at bounding box center [896, 214] width 315 height 16
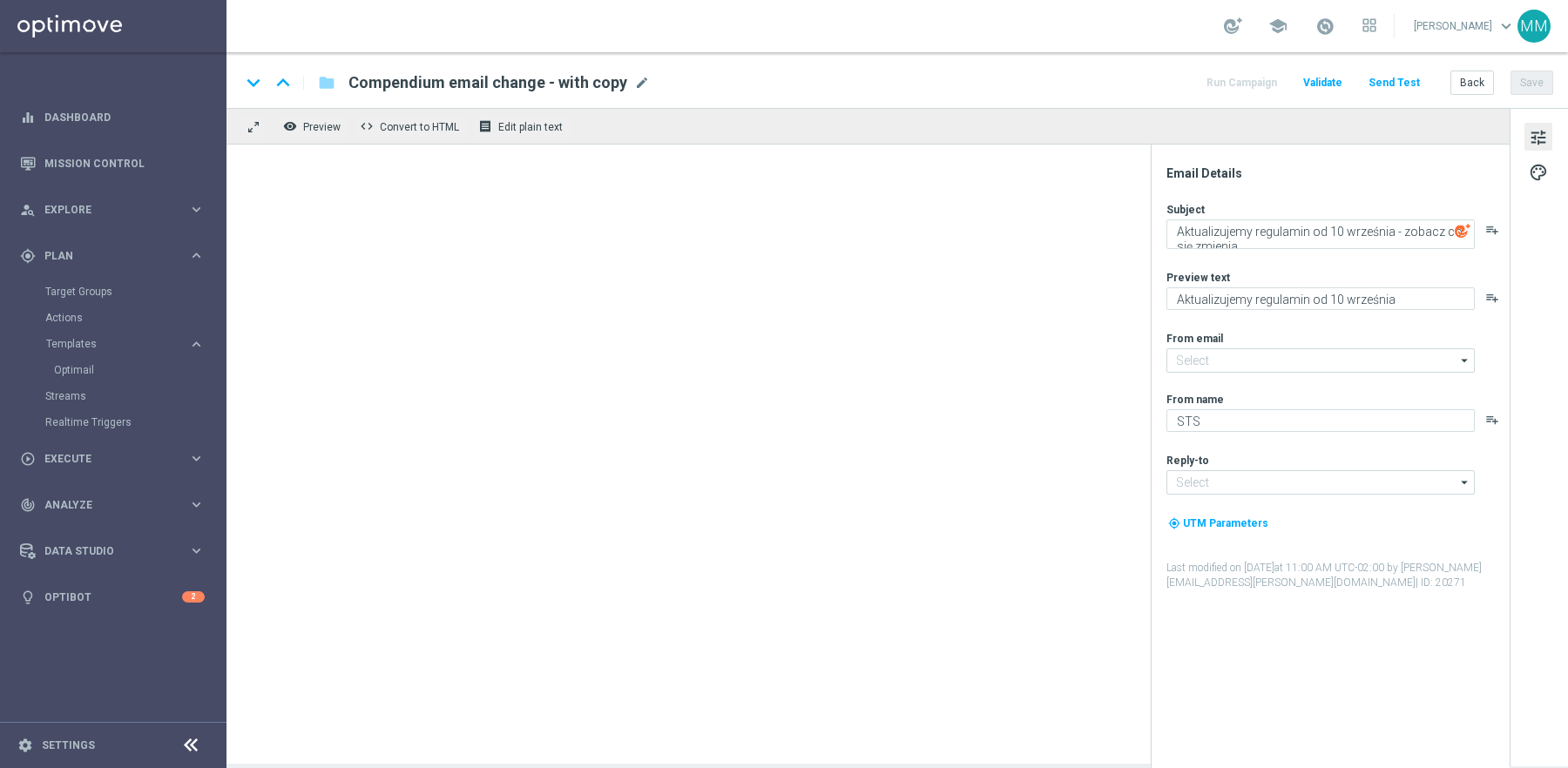
type input "kontakt@info.sts.pl"
type input "kontakt@sts.pl"
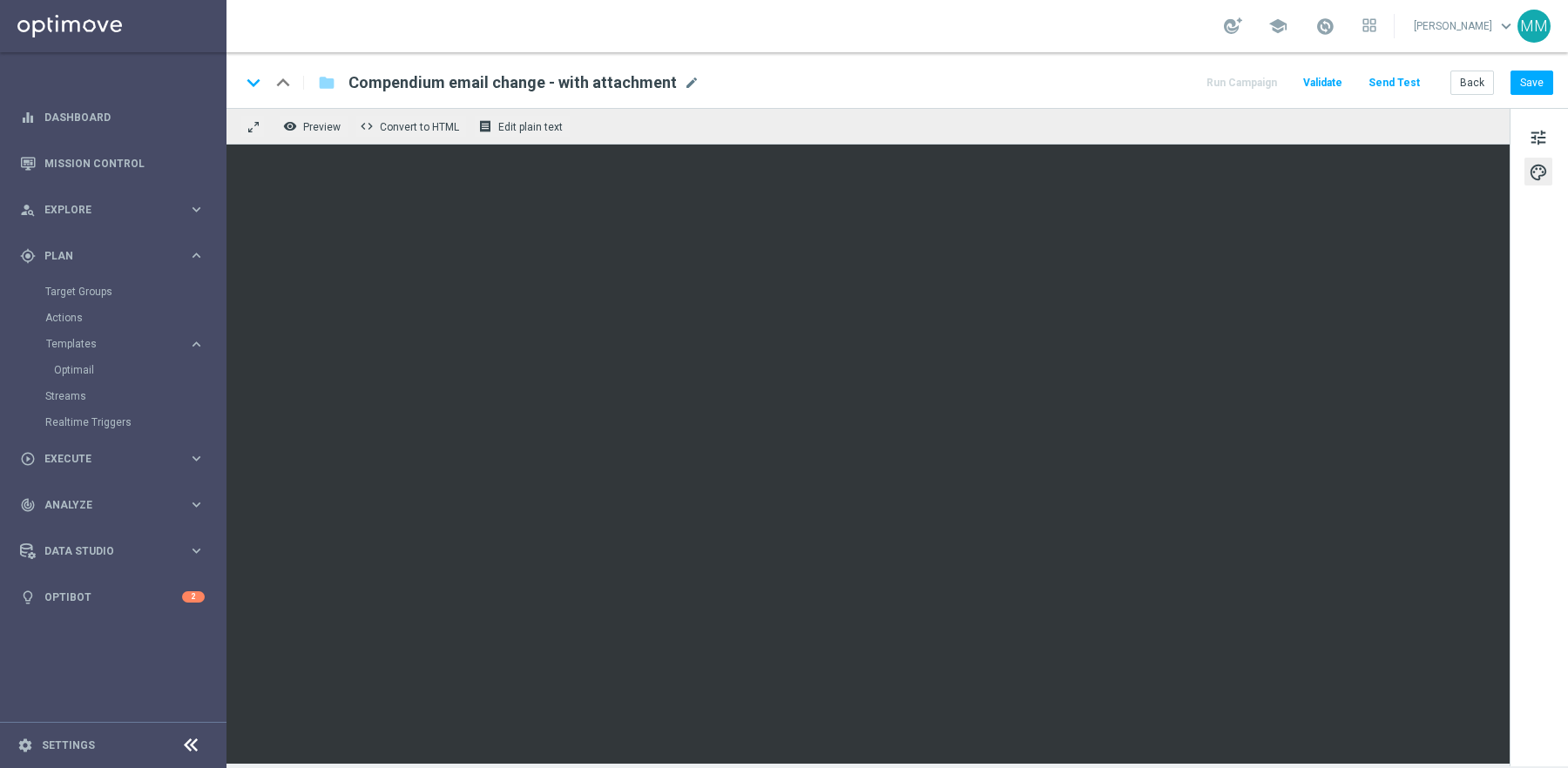
click at [996, 121] on div "remove_red_eye Preview code Convert to HTML receipt Edit plain text" at bounding box center [869, 125] width 1283 height 36
click at [1540, 83] on button "Save" at bounding box center [1532, 82] width 43 height 24
click at [856, 111] on div "remove_red_eye Preview code Convert to HTML receipt Edit plain text" at bounding box center [869, 125] width 1283 height 36
click at [102, 289] on link "Target Groups" at bounding box center [113, 292] width 136 height 14
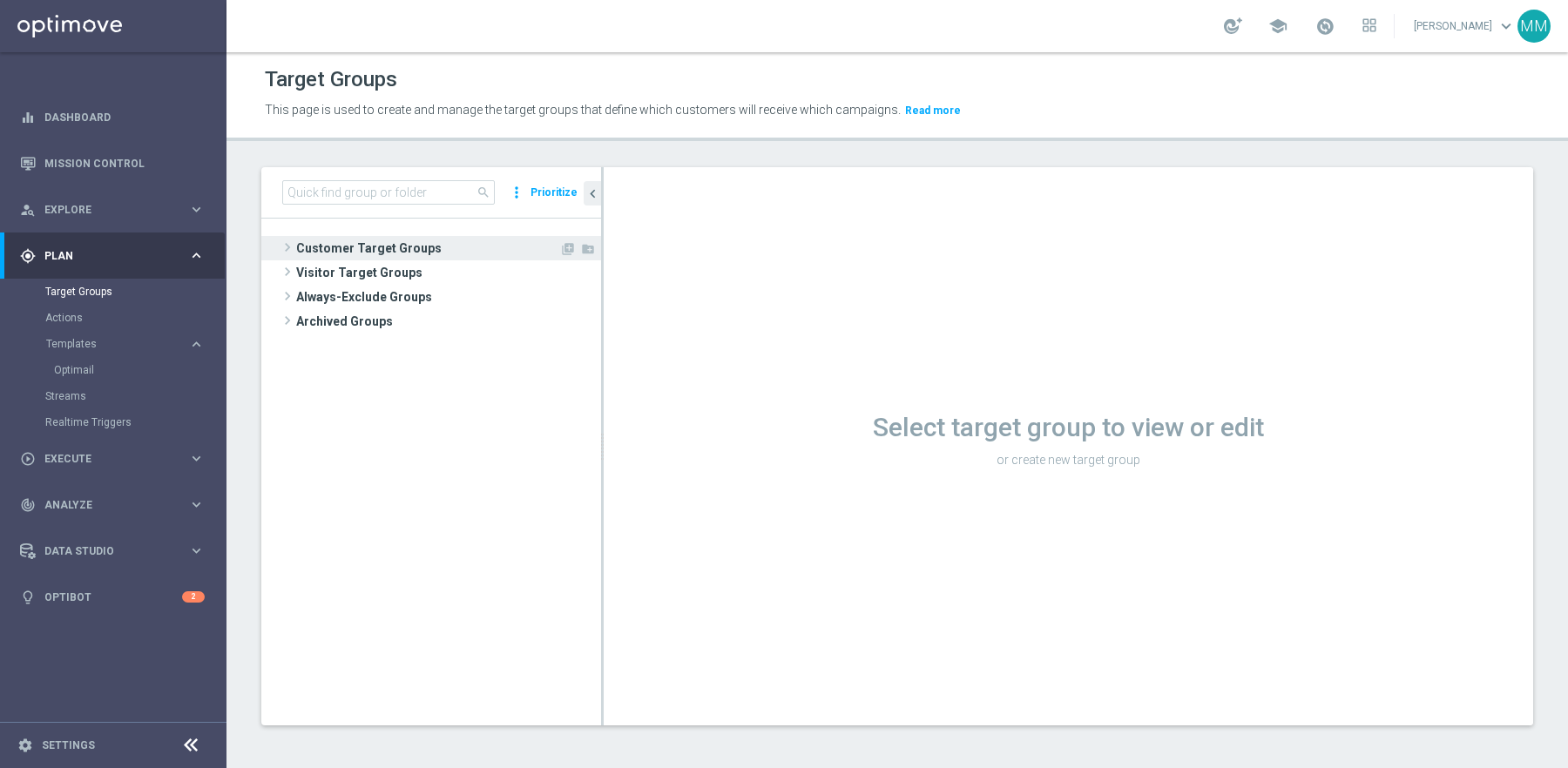
click at [402, 248] on span "Customer Target Groups" at bounding box center [428, 247] width 263 height 24
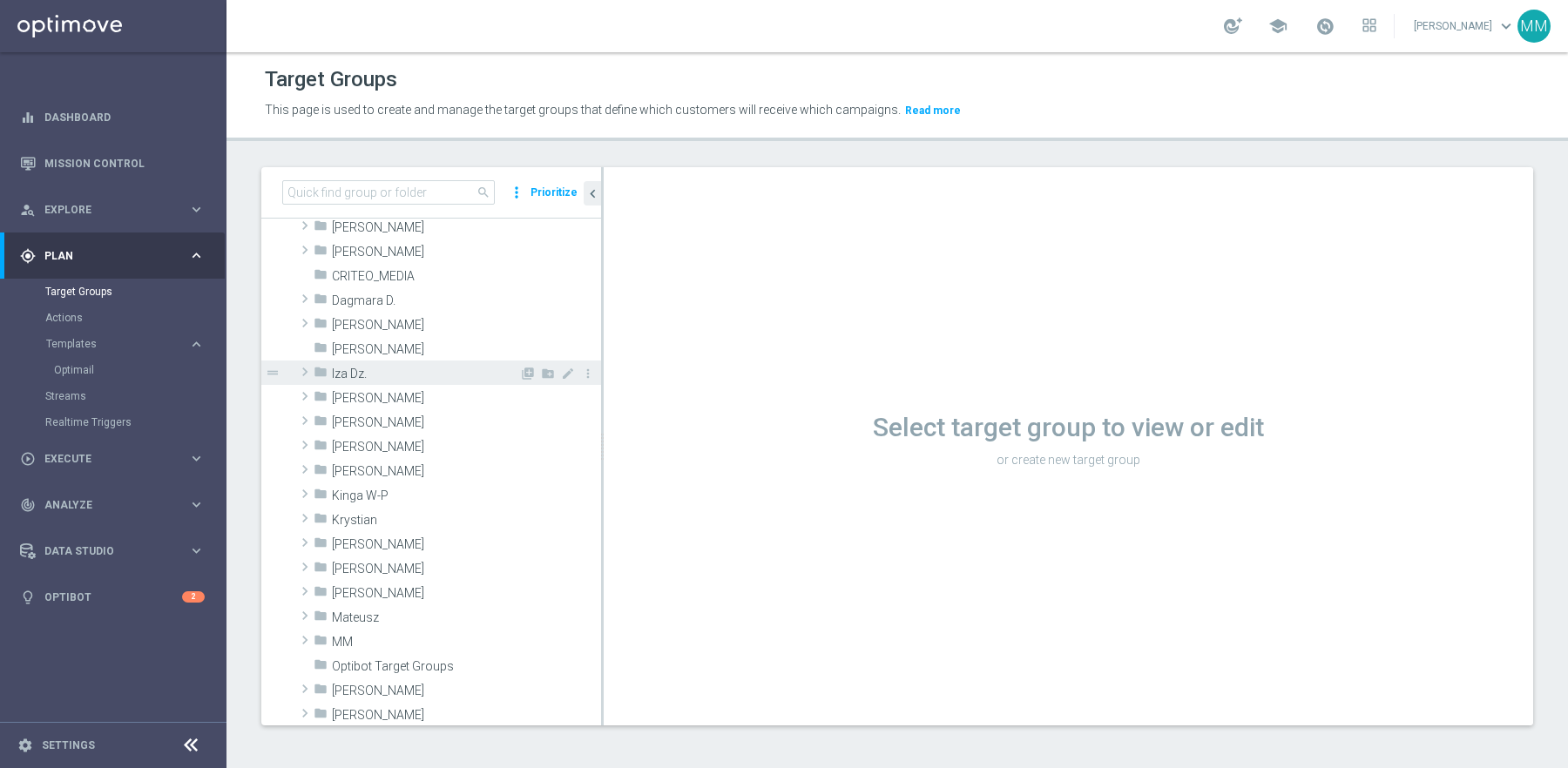
scroll to position [171, 0]
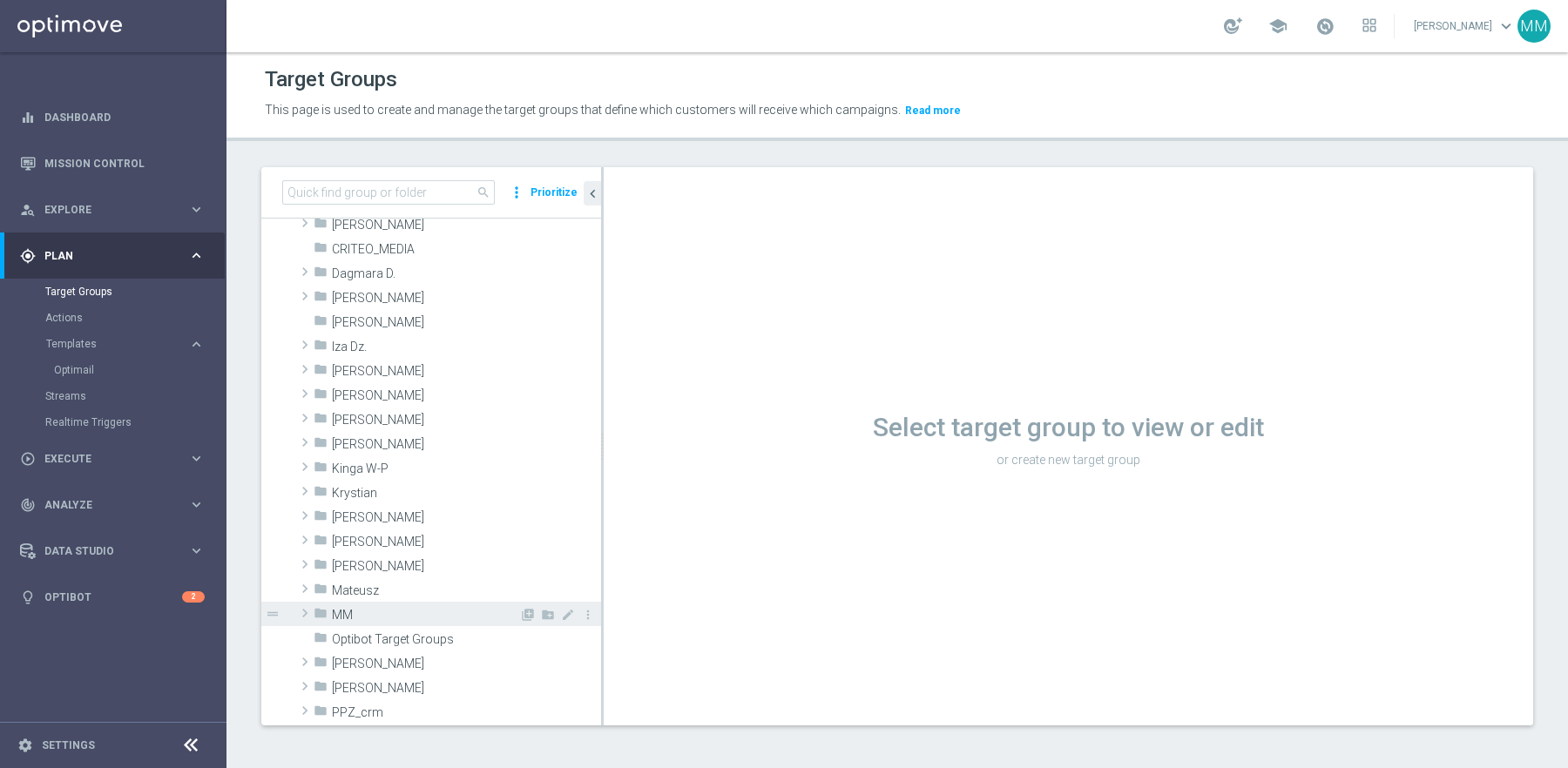
click at [343, 609] on span "MM" at bounding box center [425, 615] width 187 height 15
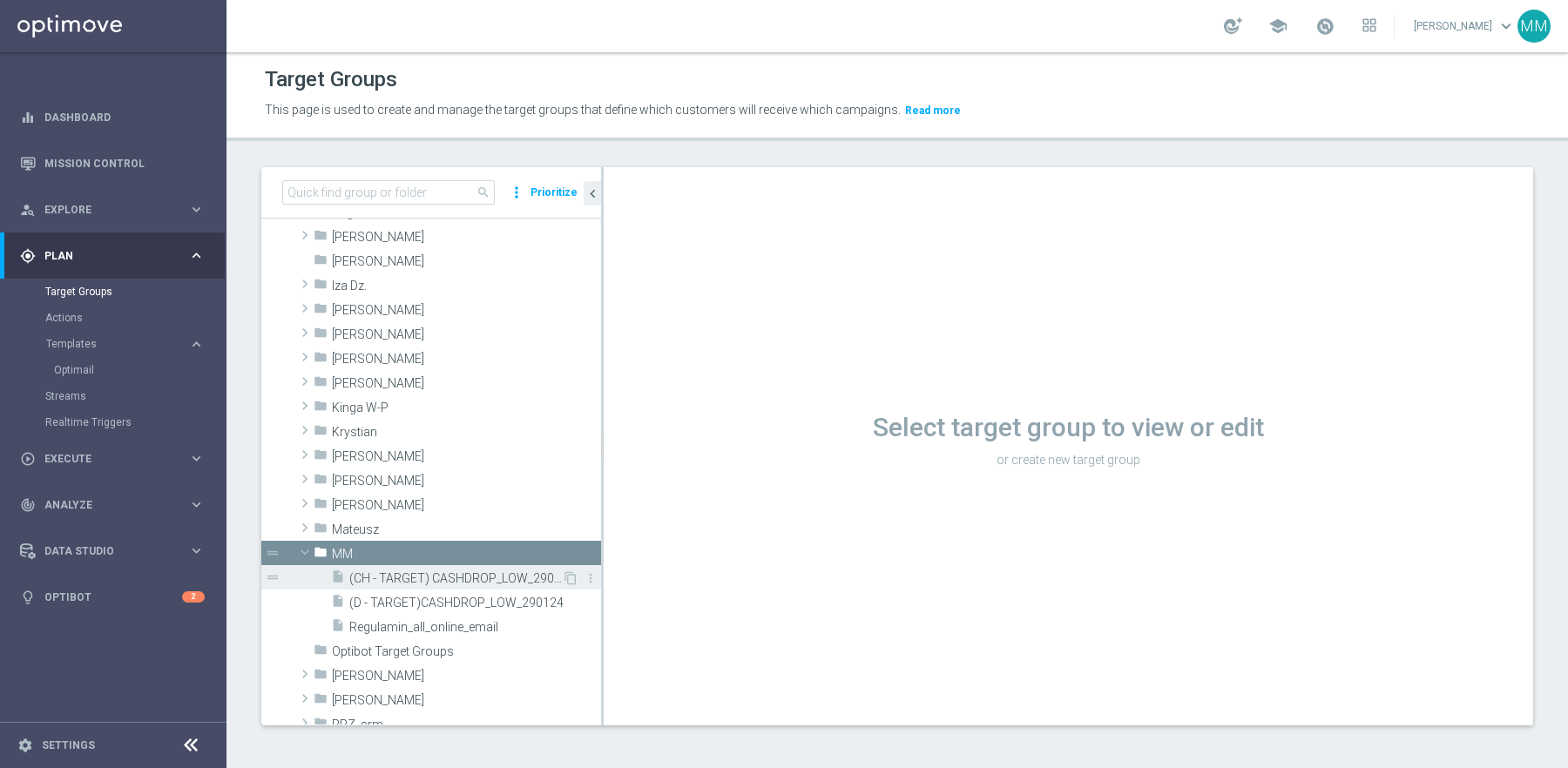
scroll to position [236, 0]
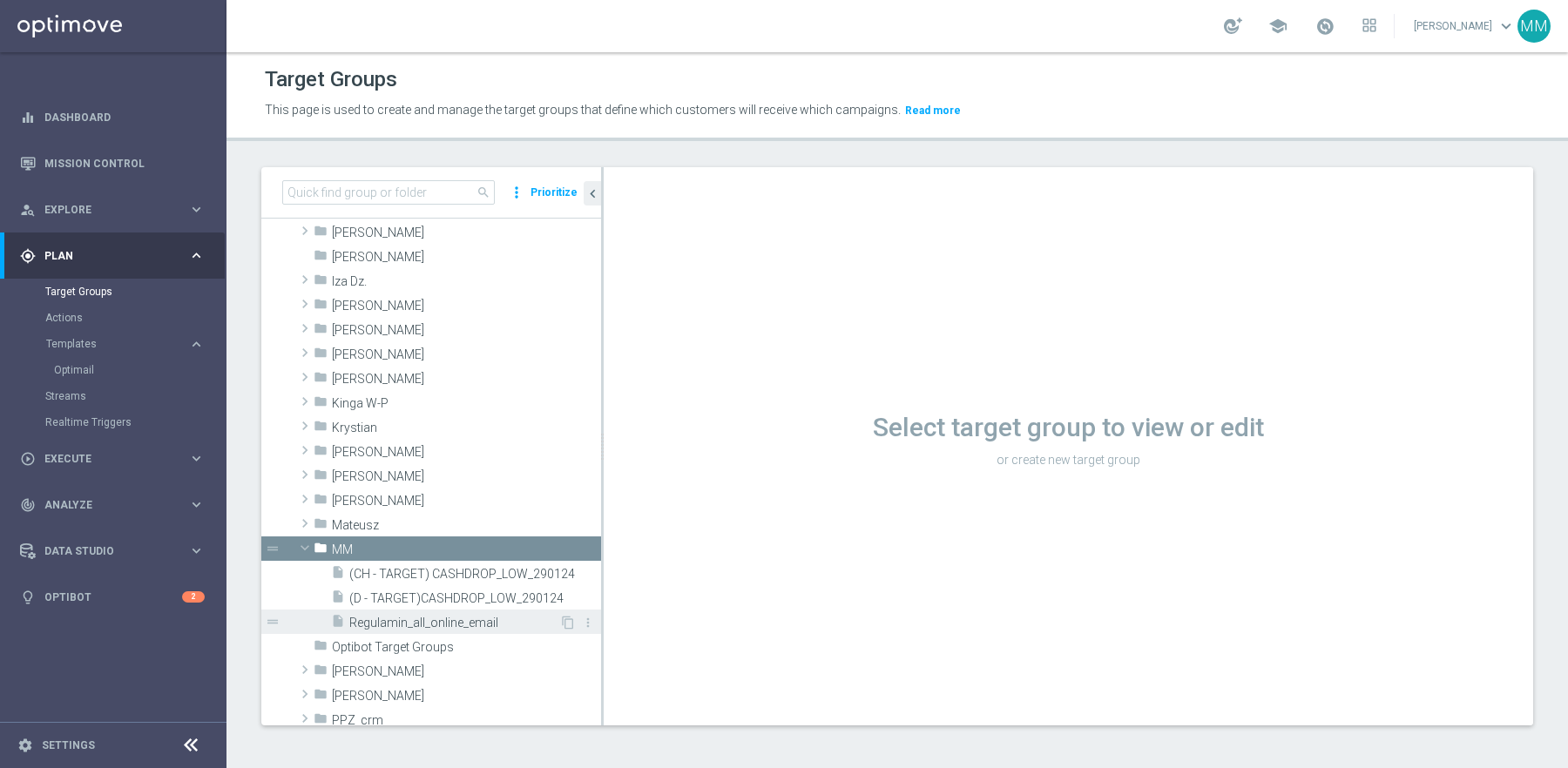
click at [419, 619] on span "Regulamin_all_online_email" at bounding box center [455, 623] width 210 height 15
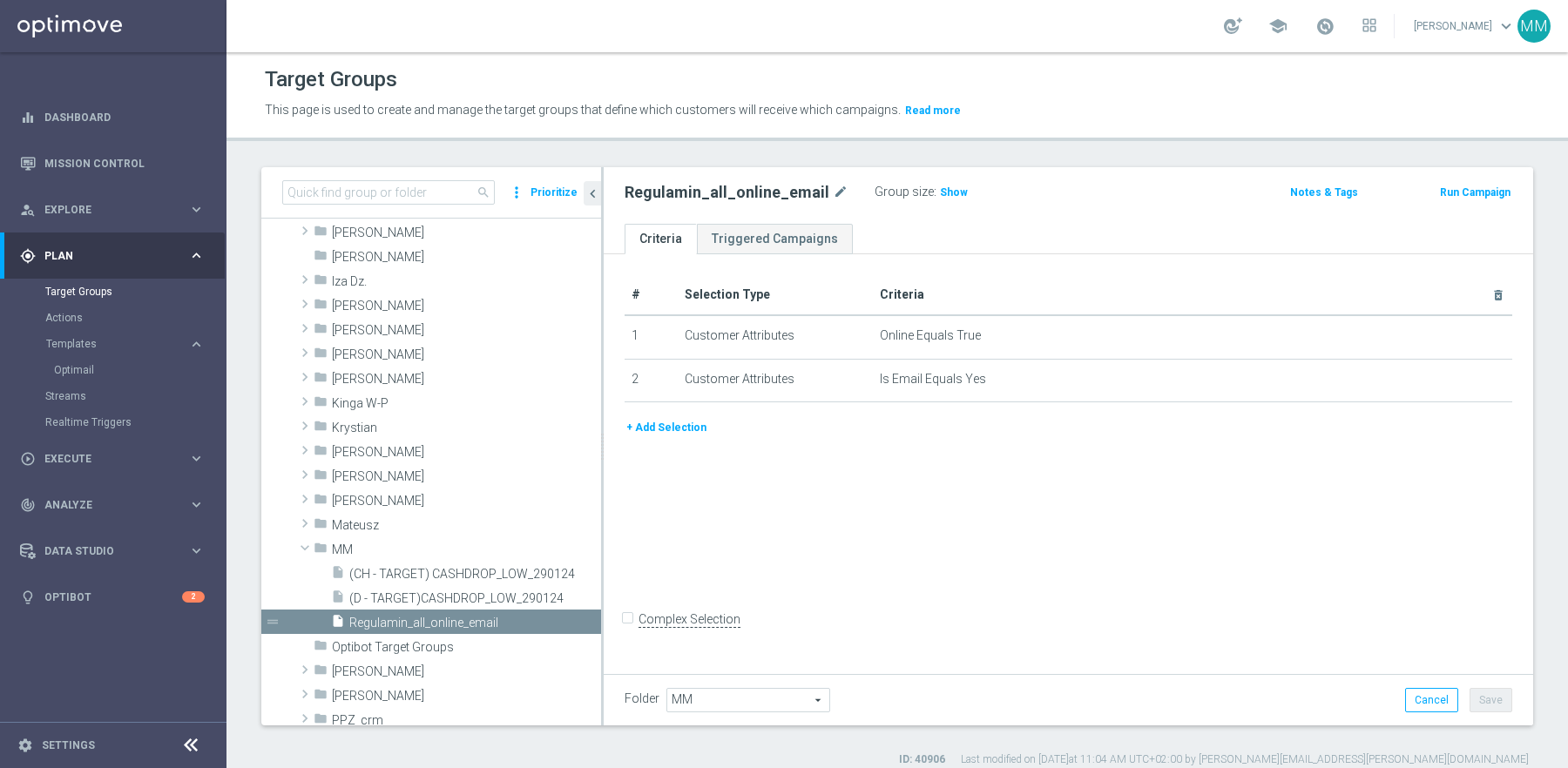
click at [682, 432] on button "+ Add Selection" at bounding box center [667, 428] width 84 height 20
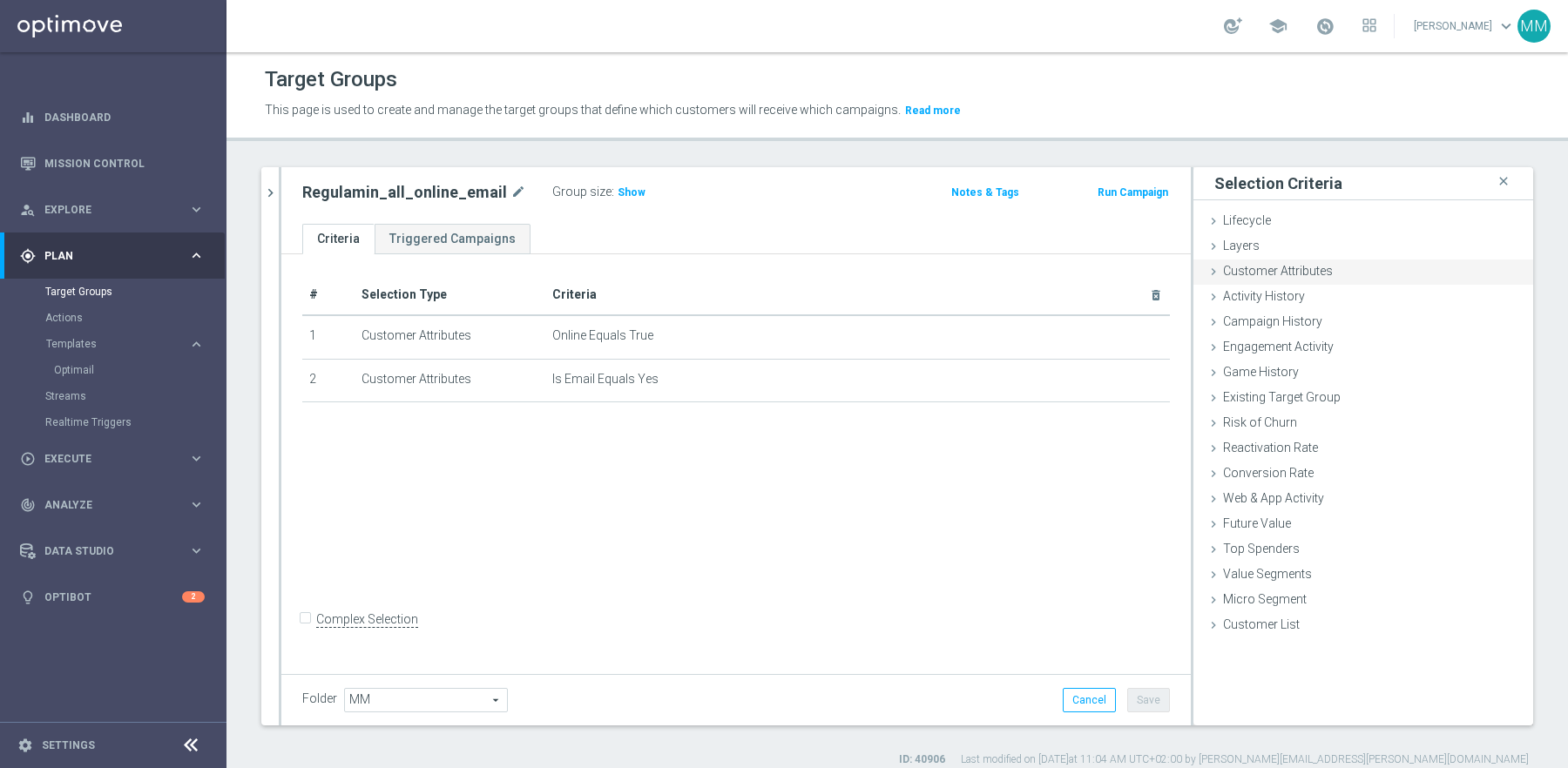
click at [1297, 264] on span "Customer Attributes" at bounding box center [1277, 271] width 109 height 14
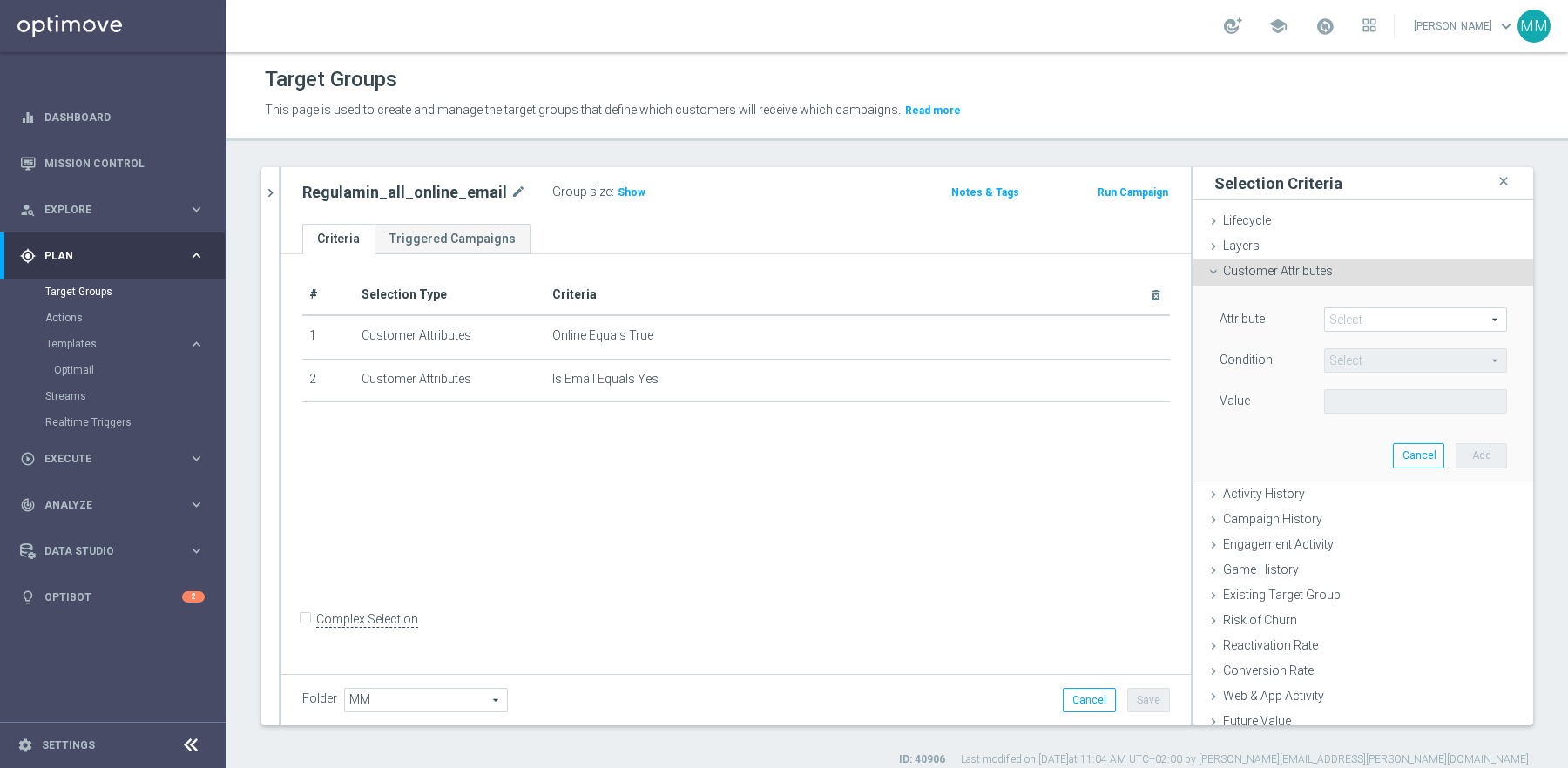
click at [1361, 317] on span at bounding box center [1416, 319] width 182 height 22
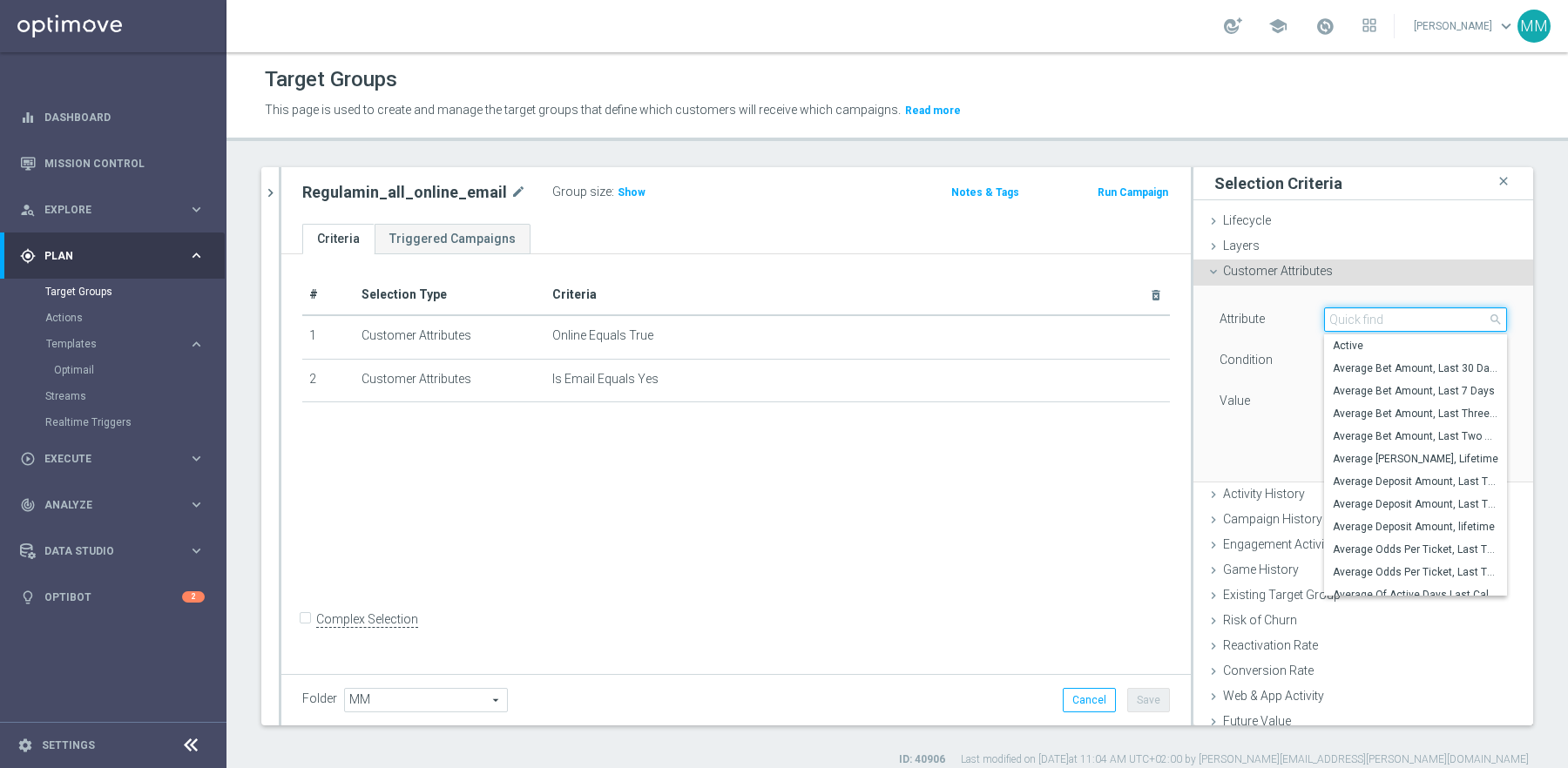
click at [1361, 317] on input "search" at bounding box center [1416, 319] width 183 height 24
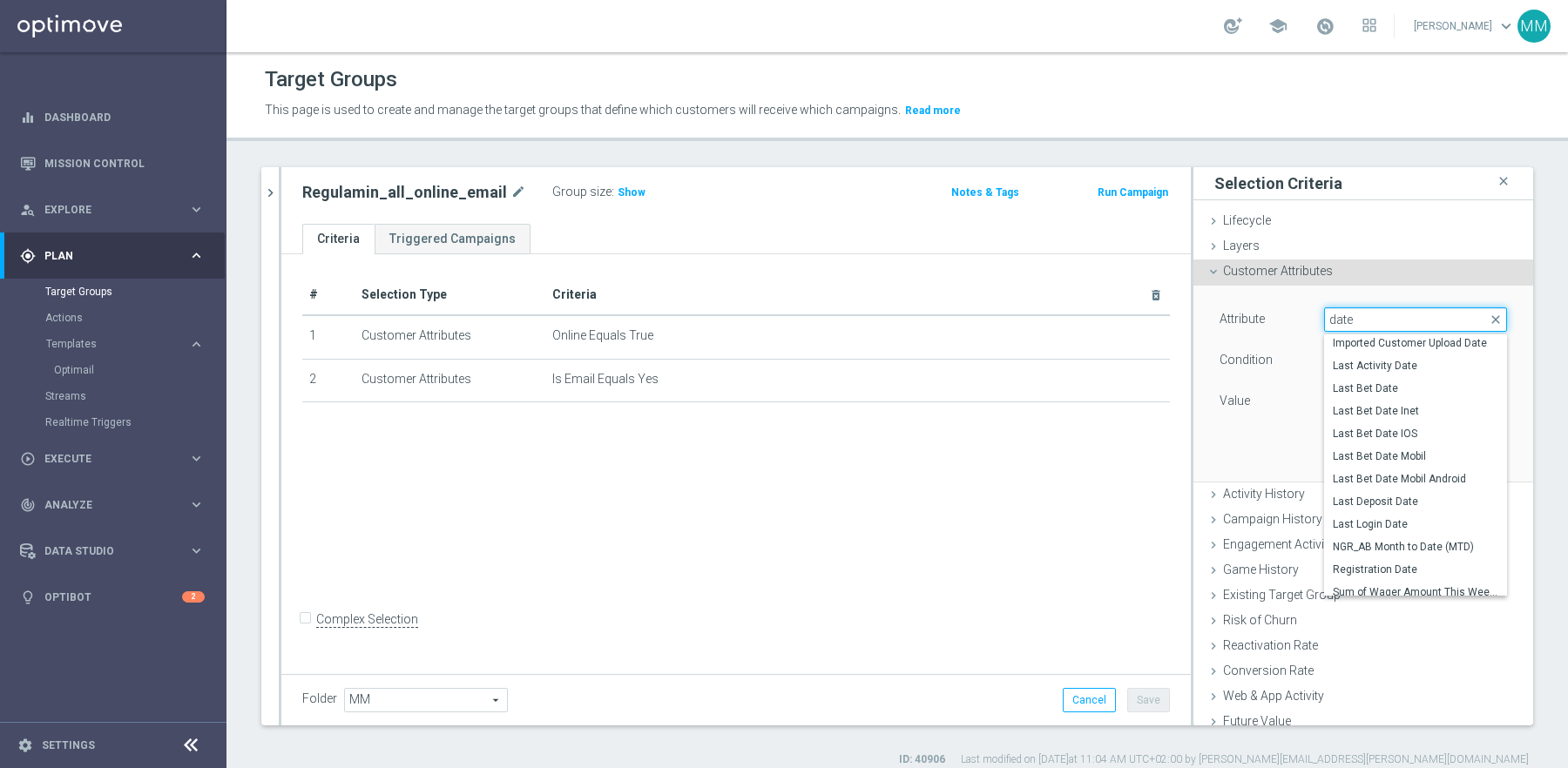
scroll to position [162, 0]
type input "date"
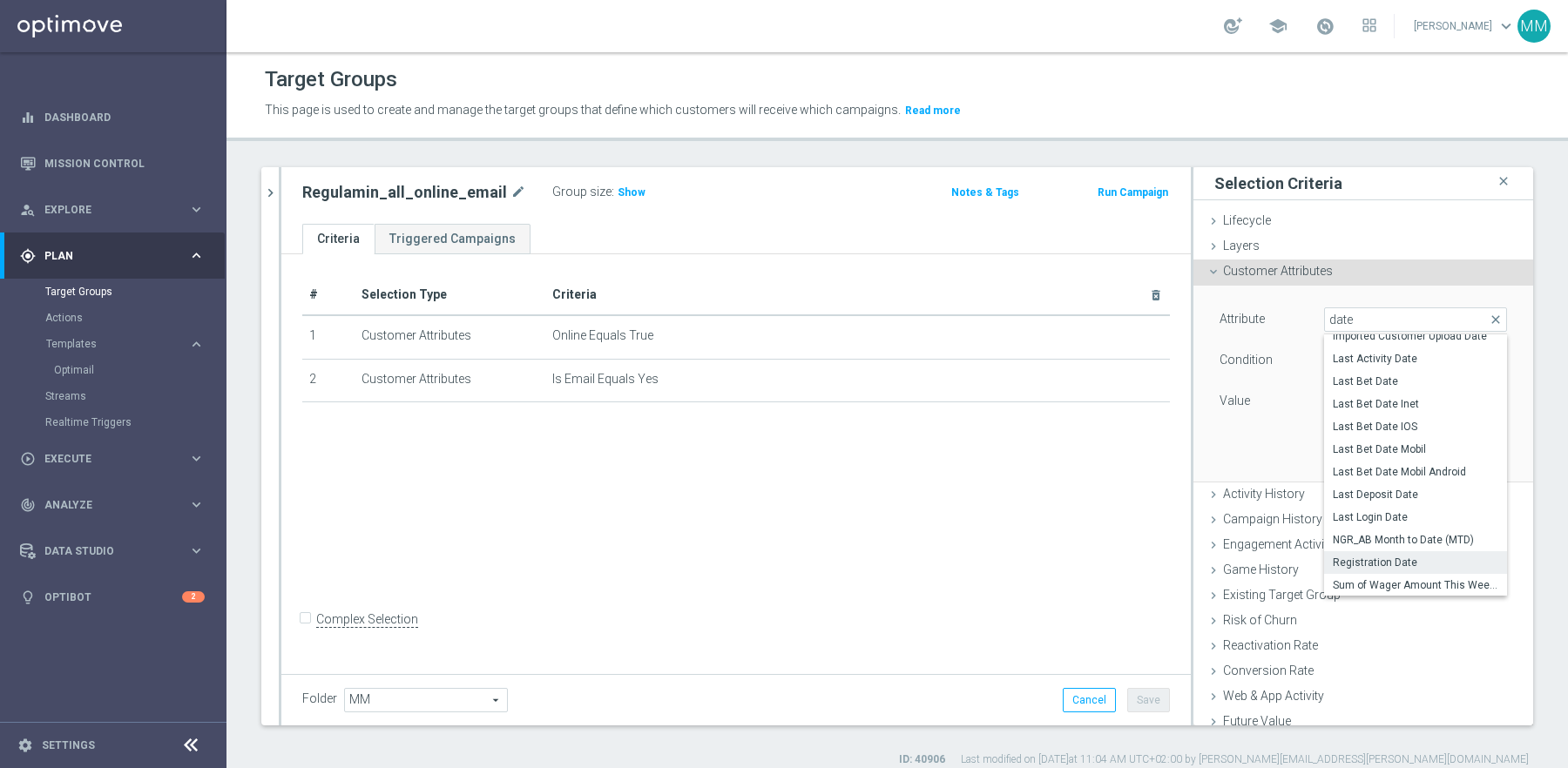
click at [1402, 562] on span "Registration Date" at bounding box center [1416, 563] width 166 height 14
type input "Registration Date"
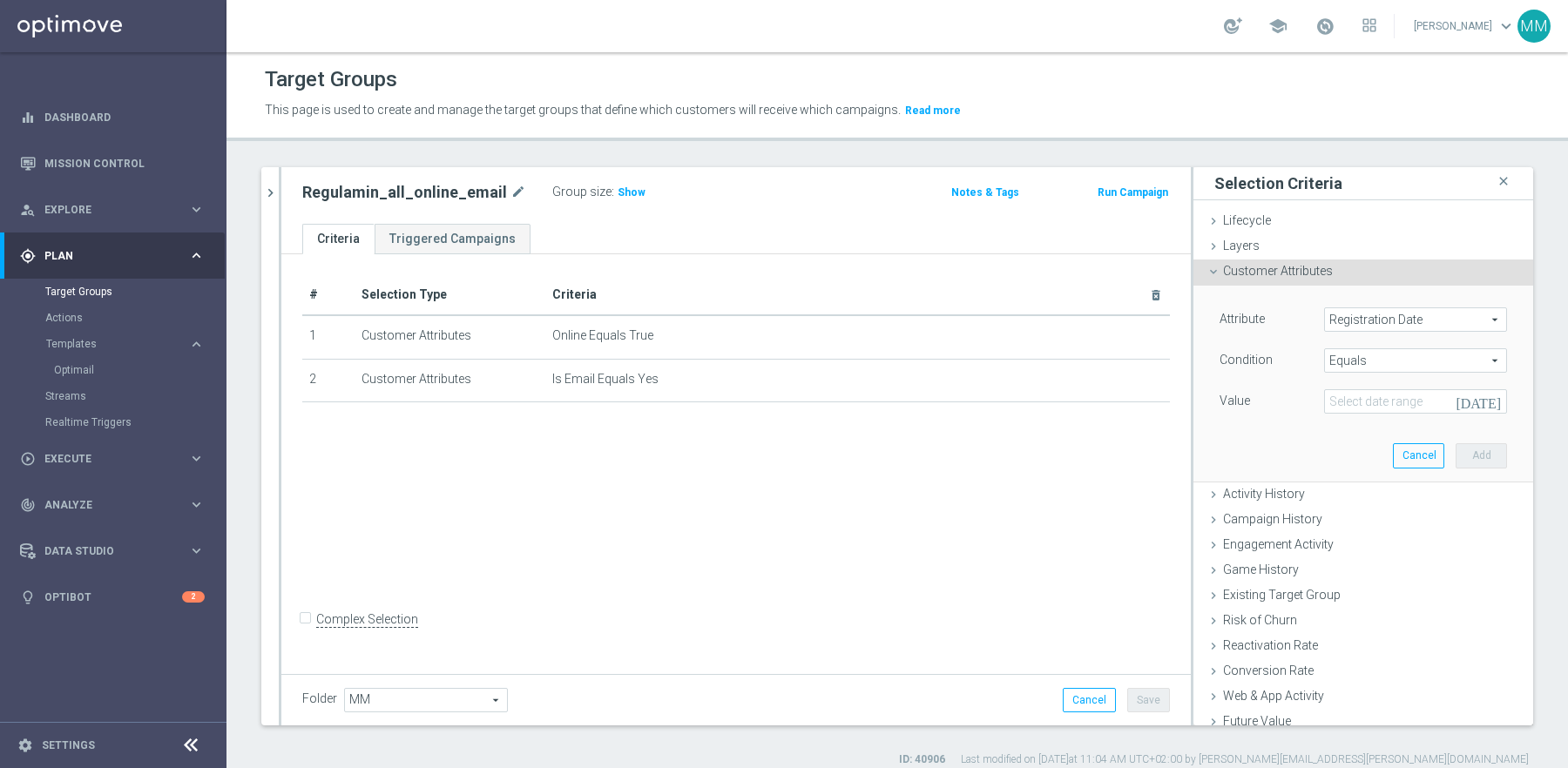
click at [1420, 360] on span "Equals" at bounding box center [1416, 360] width 182 height 22
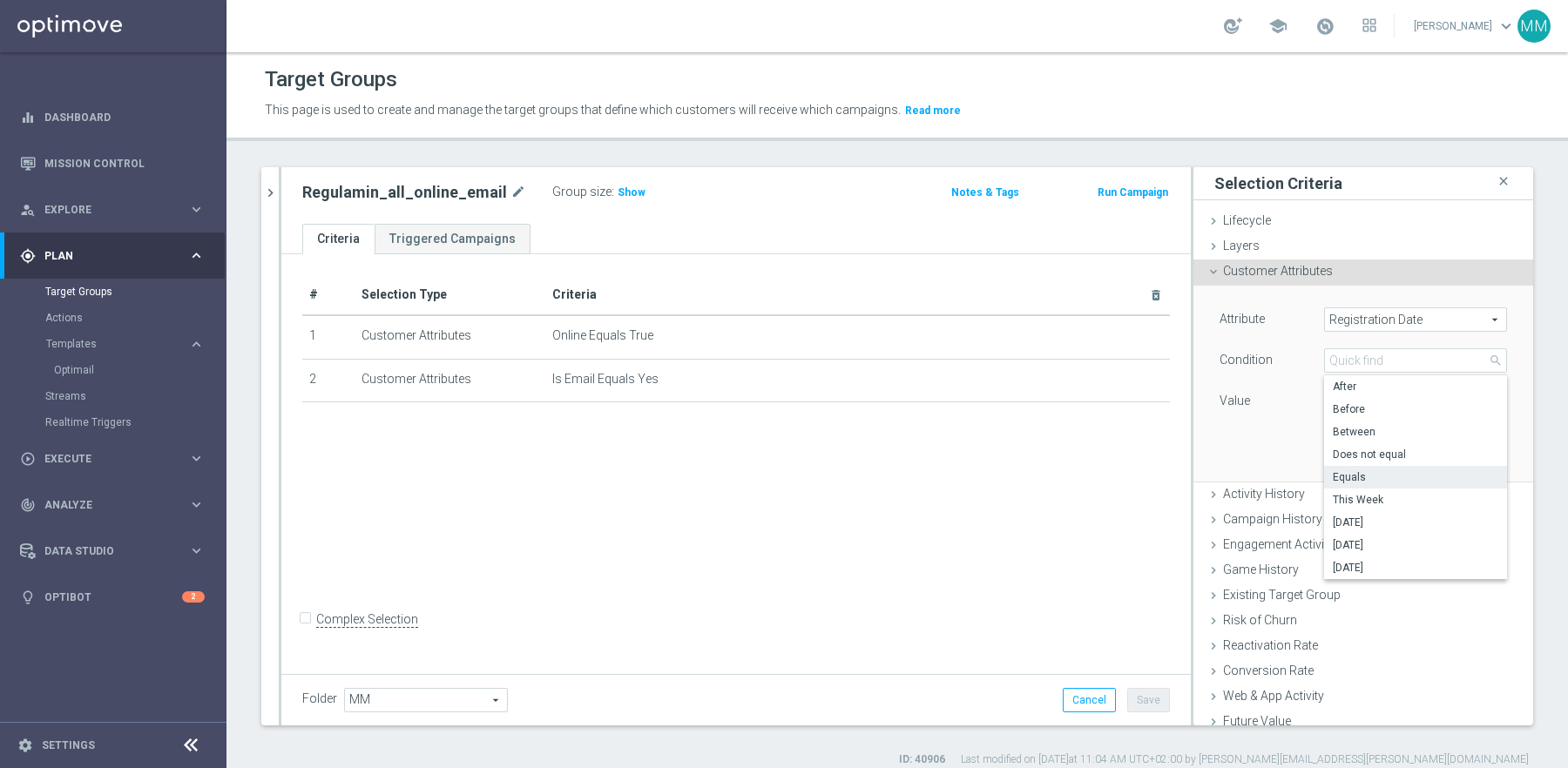
click at [1296, 397] on div "Value" at bounding box center [1258, 403] width 104 height 28
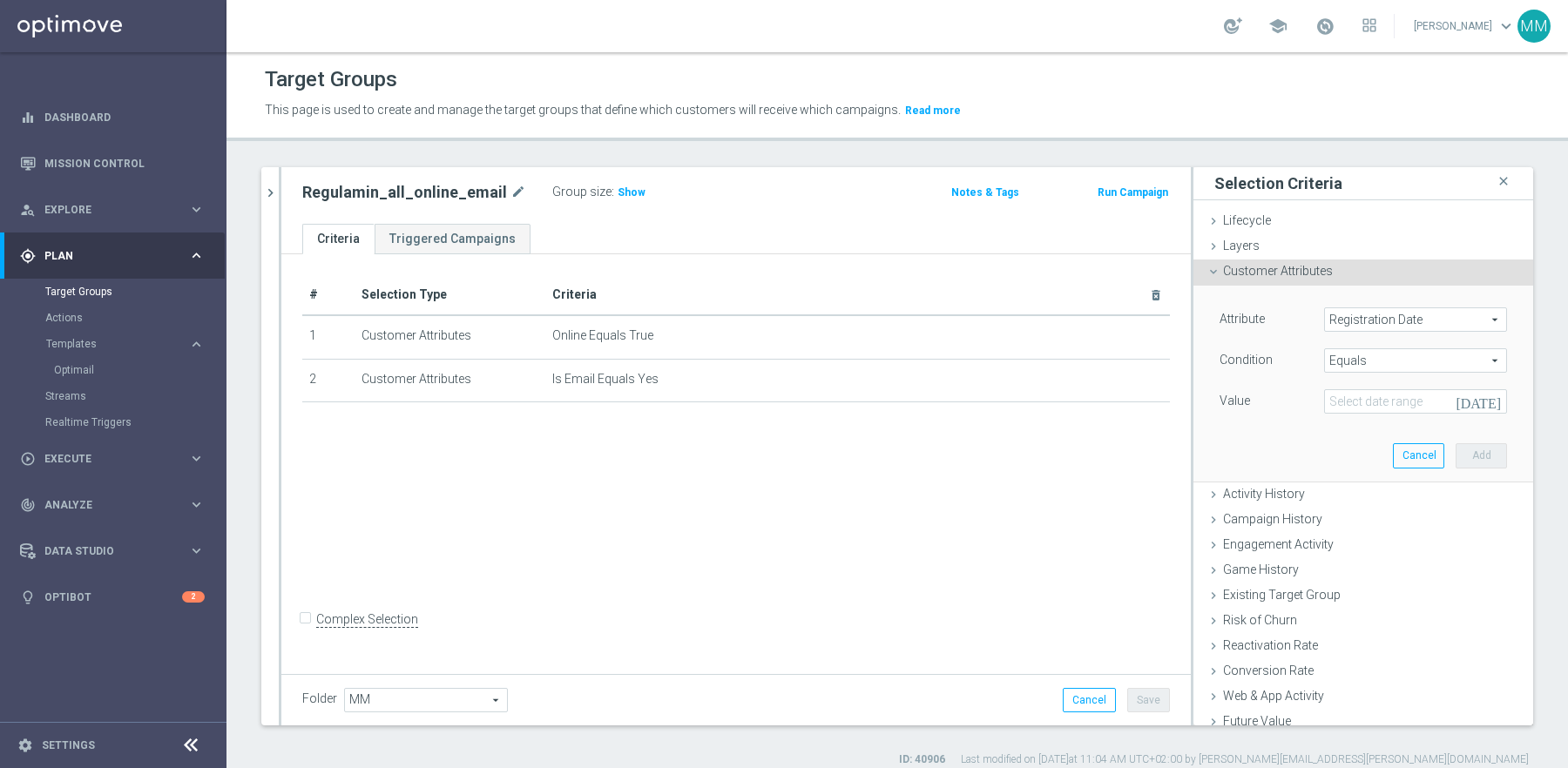
click at [1378, 363] on span "Equals" at bounding box center [1416, 360] width 182 height 22
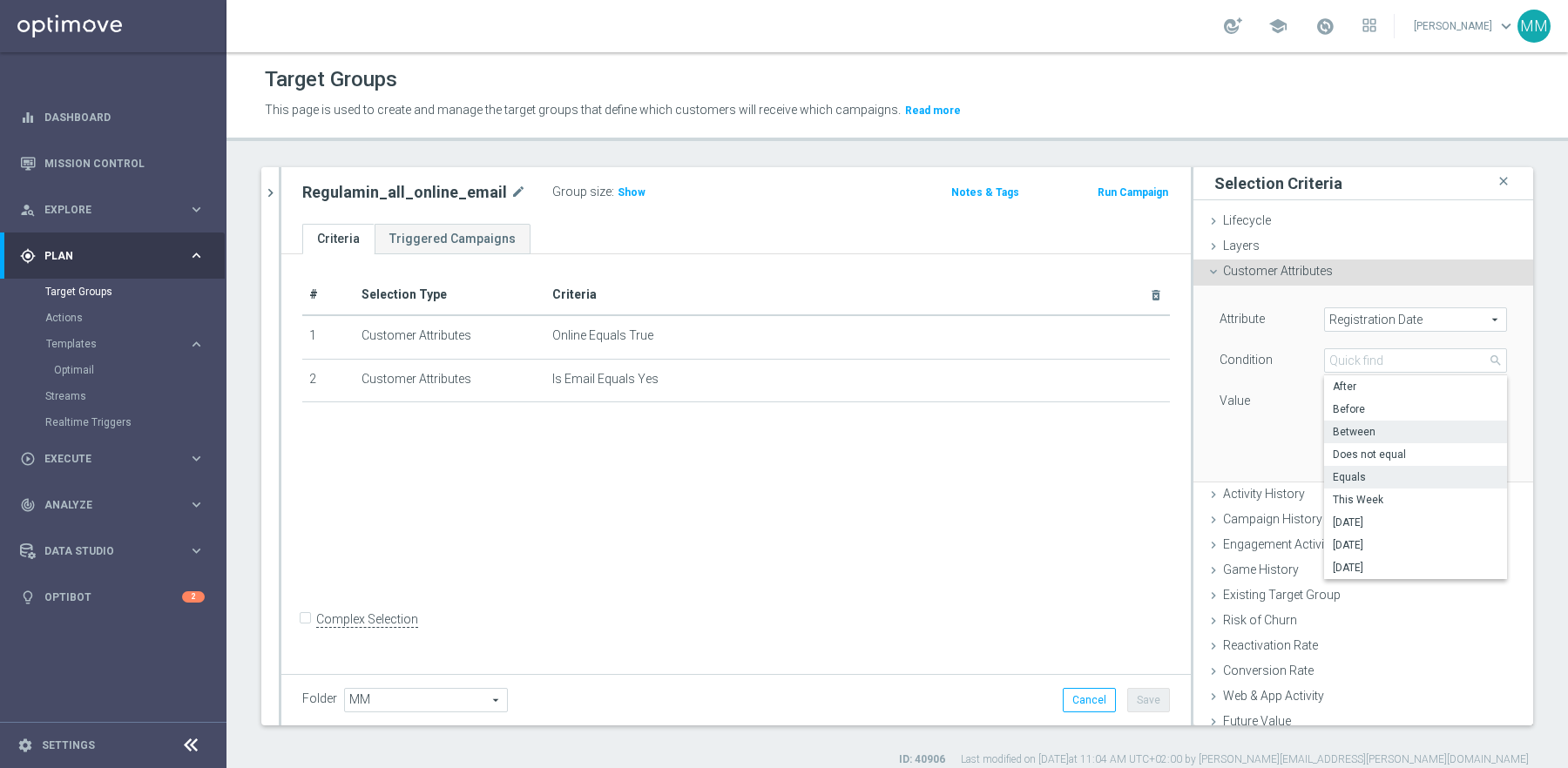
click at [1395, 433] on span "Between" at bounding box center [1416, 433] width 166 height 14
type input "Between"
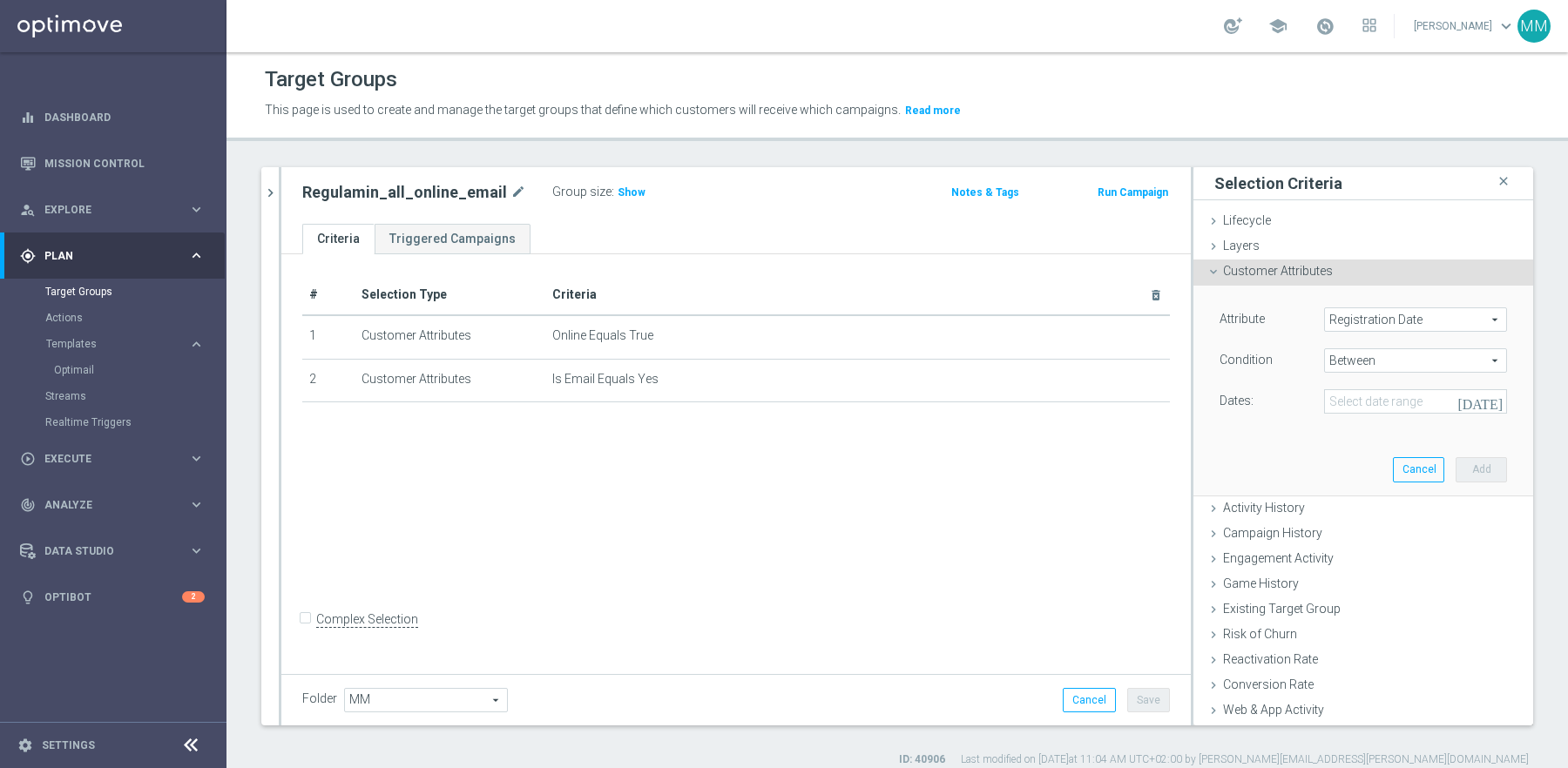
click at [1501, 404] on icon "today" at bounding box center [1481, 401] width 47 height 16
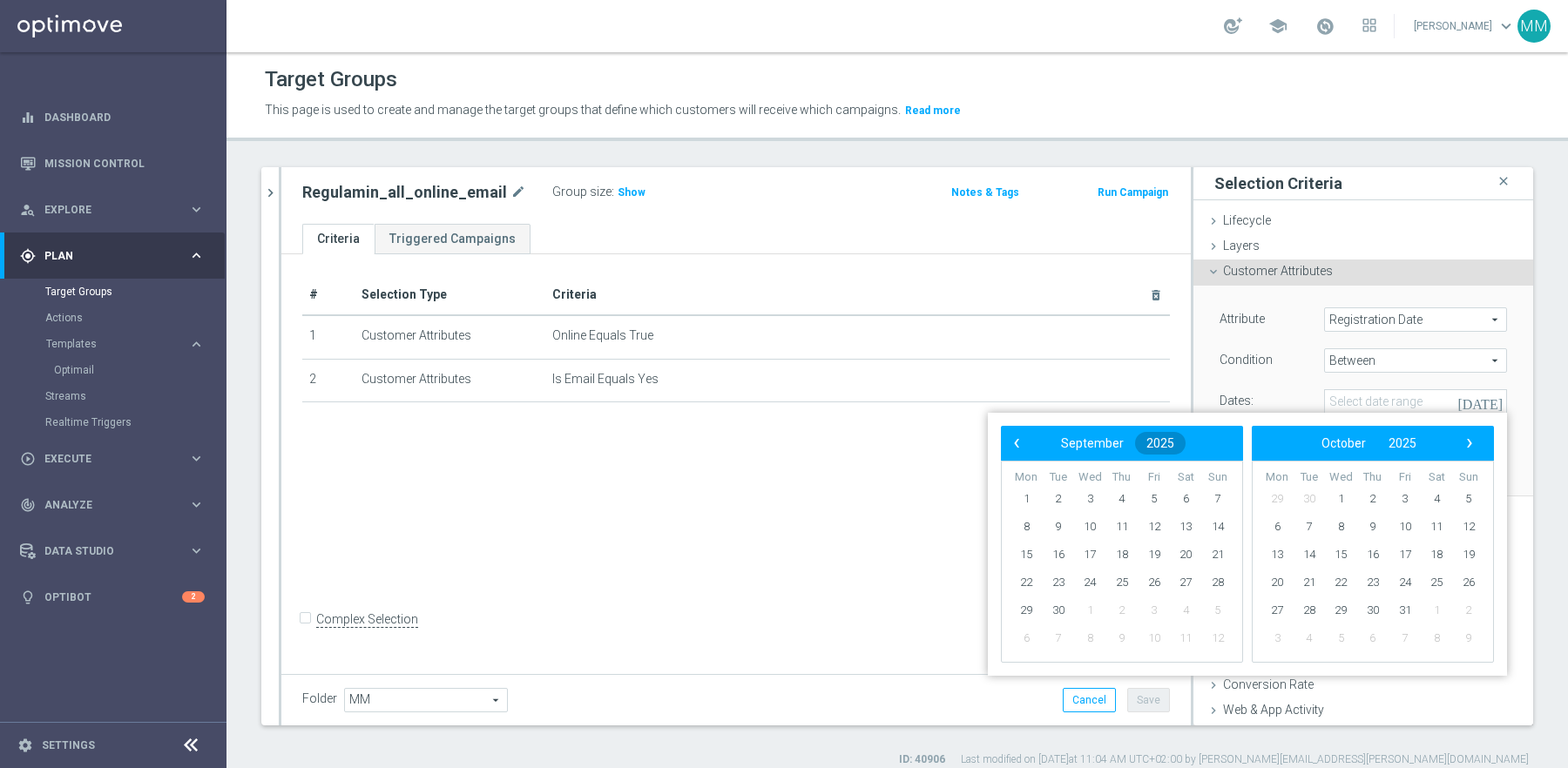
click at [1150, 443] on span "2025" at bounding box center [1160, 443] width 28 height 14
click at [1020, 446] on span "‹" at bounding box center [1016, 443] width 22 height 22
click at [1035, 489] on span "2002" at bounding box center [1038, 490] width 40 height 40
click at [1032, 496] on span "January" at bounding box center [1043, 493] width 66 height 25
click at [1049, 499] on span "1" at bounding box center [1058, 498] width 28 height 28
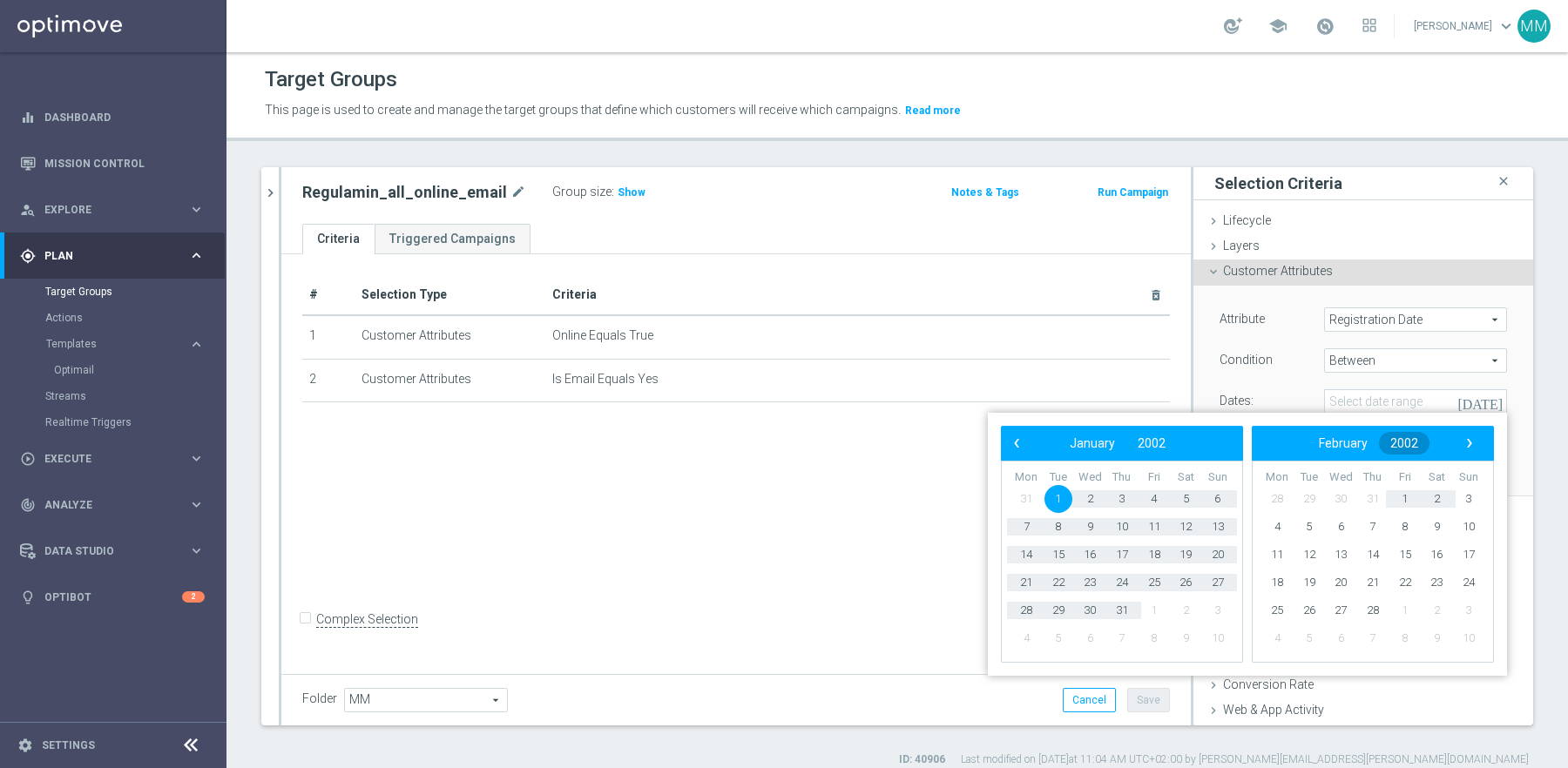
click at [1394, 443] on span "2002" at bounding box center [1403, 443] width 28 height 14
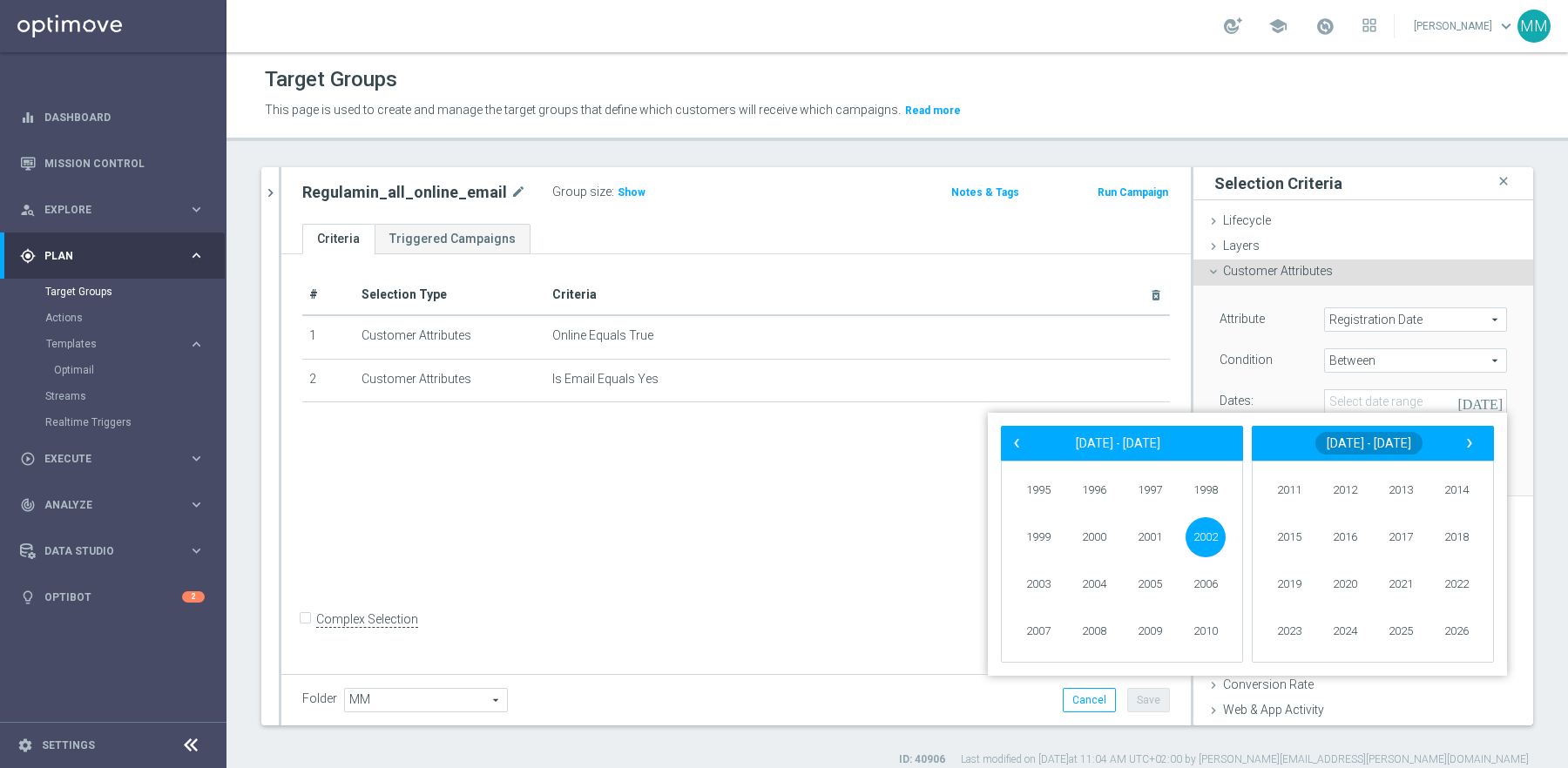
click at [1362, 441] on span "2011 - 2026" at bounding box center [1369, 443] width 85 height 14
click at [1403, 532] on span "2017" at bounding box center [1400, 537] width 40 height 40
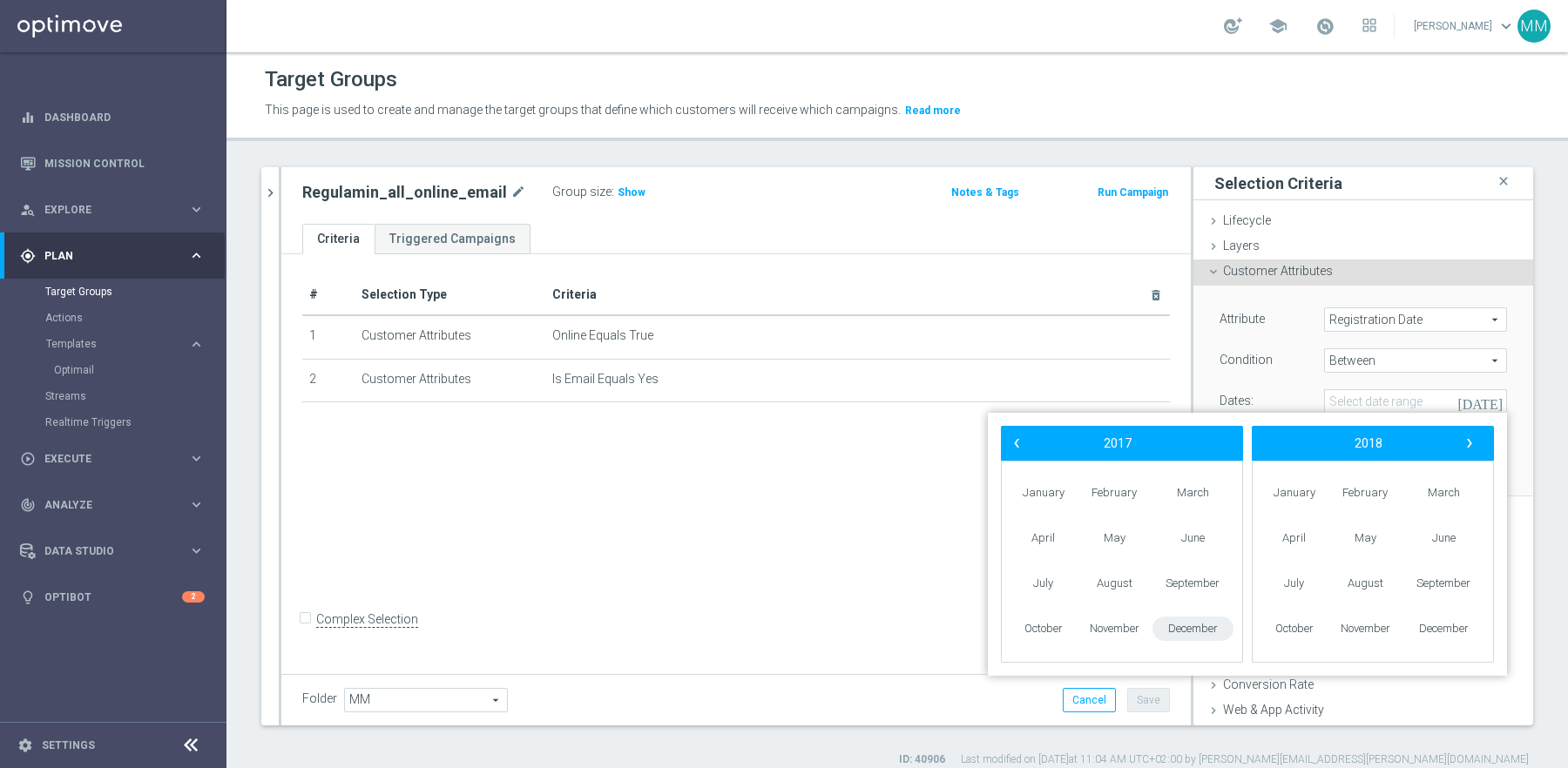
click at [1200, 628] on span "December" at bounding box center [1192, 629] width 81 height 25
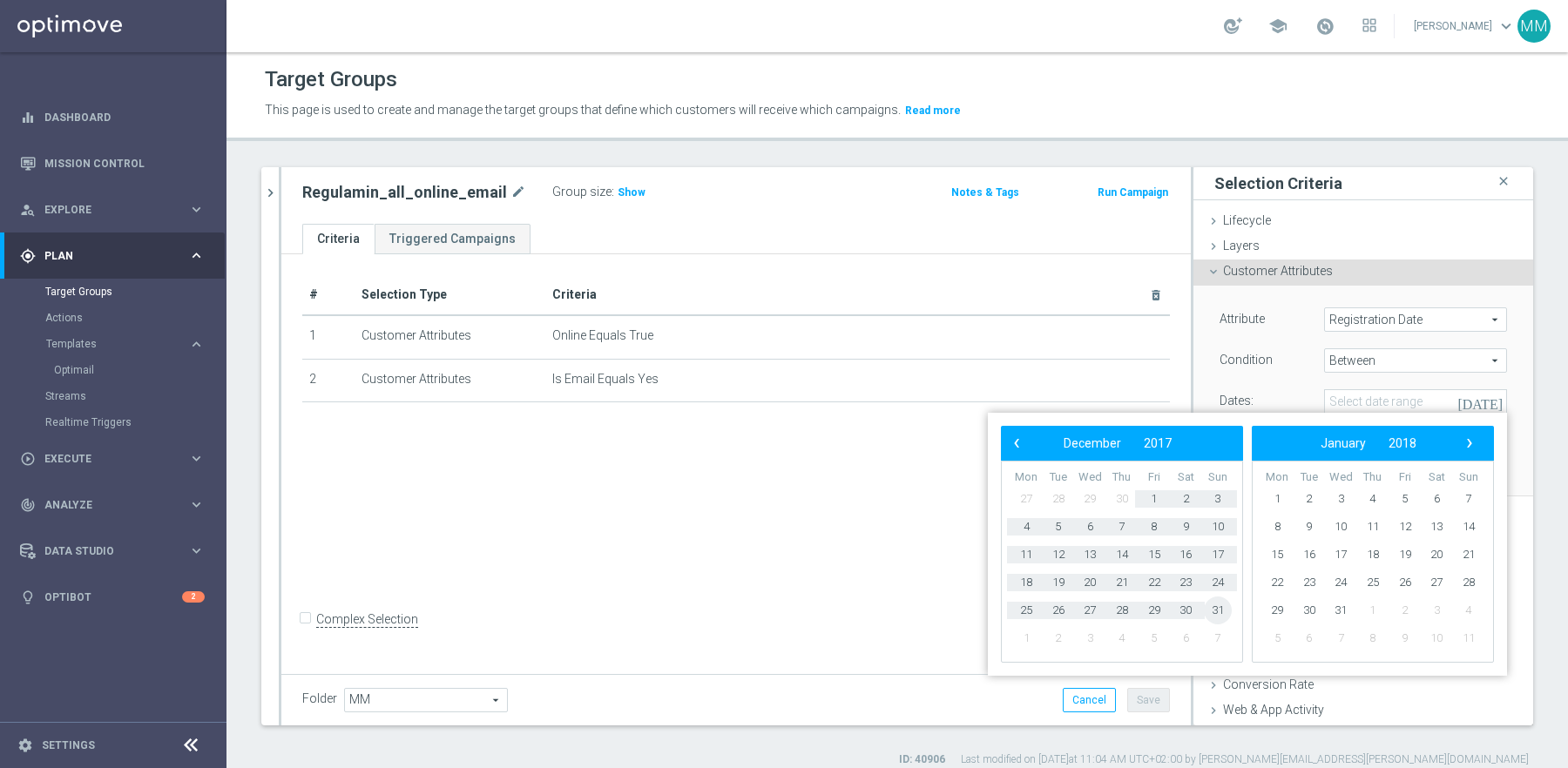
click at [1222, 613] on span "31" at bounding box center [1217, 610] width 28 height 28
type input "01 Jan 2002 - 31 Dec 2017"
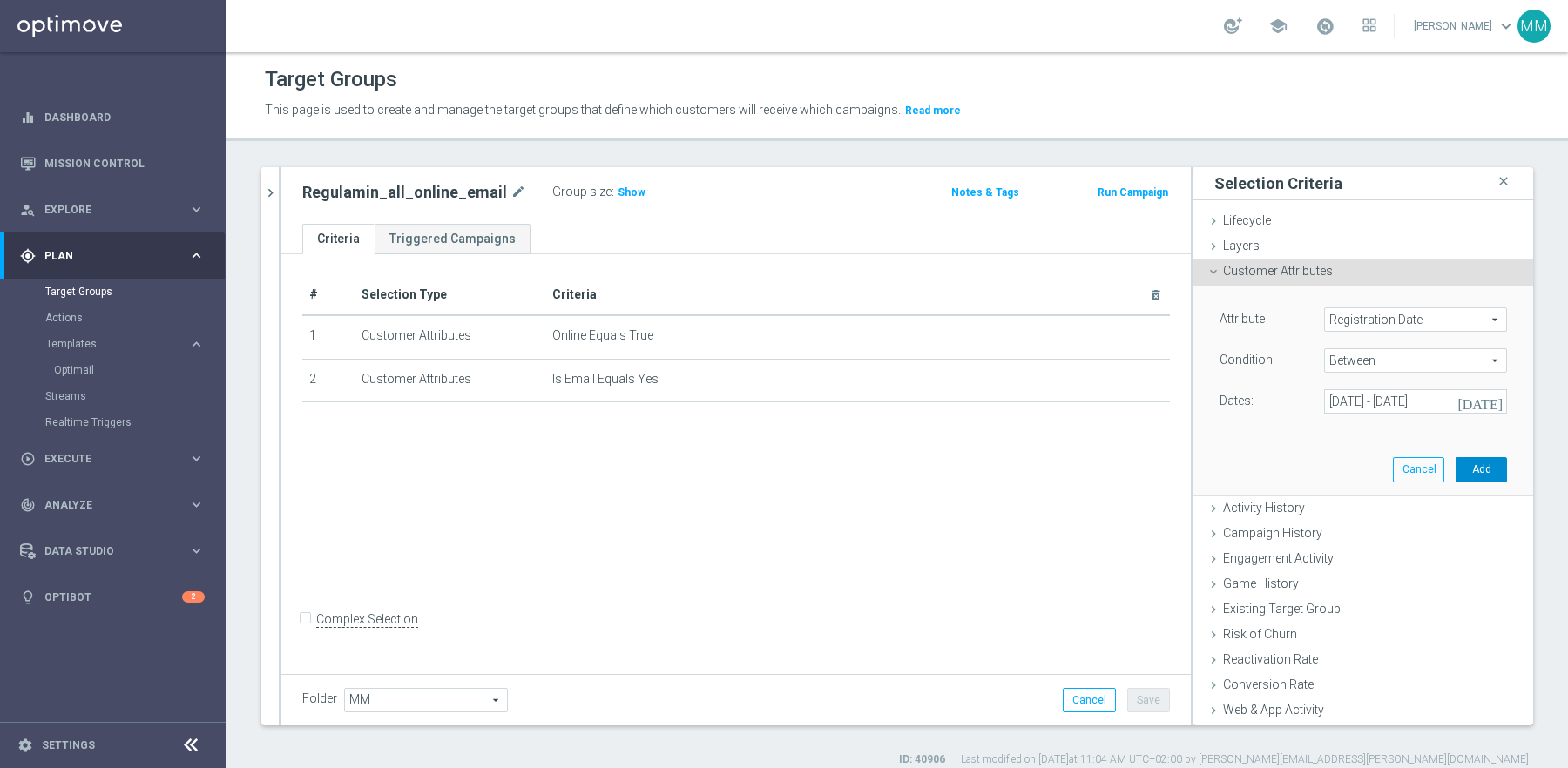
click at [1486, 473] on button "Add" at bounding box center [1482, 469] width 52 height 24
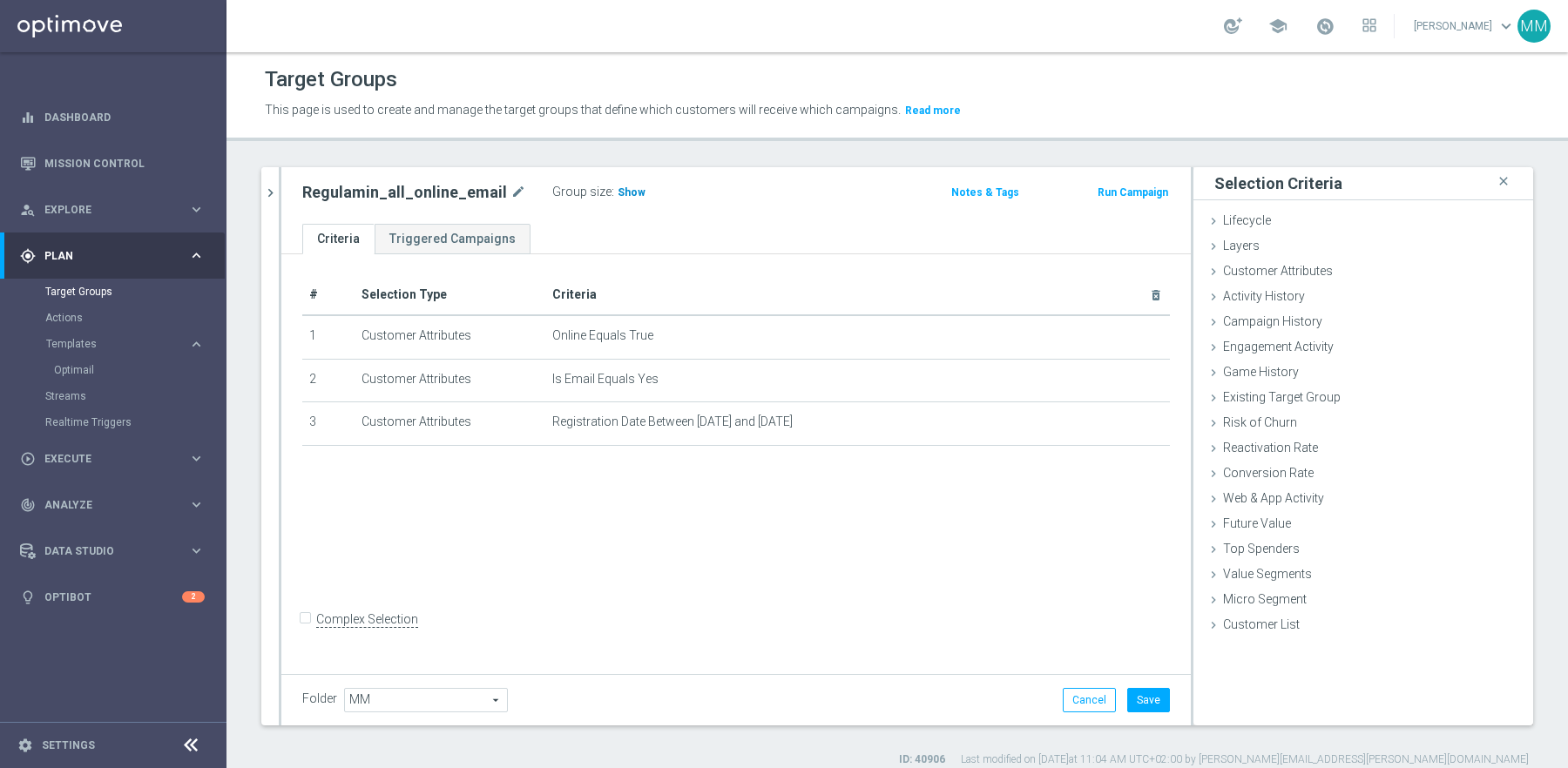
click at [618, 192] on span "Show" at bounding box center [631, 192] width 28 height 12
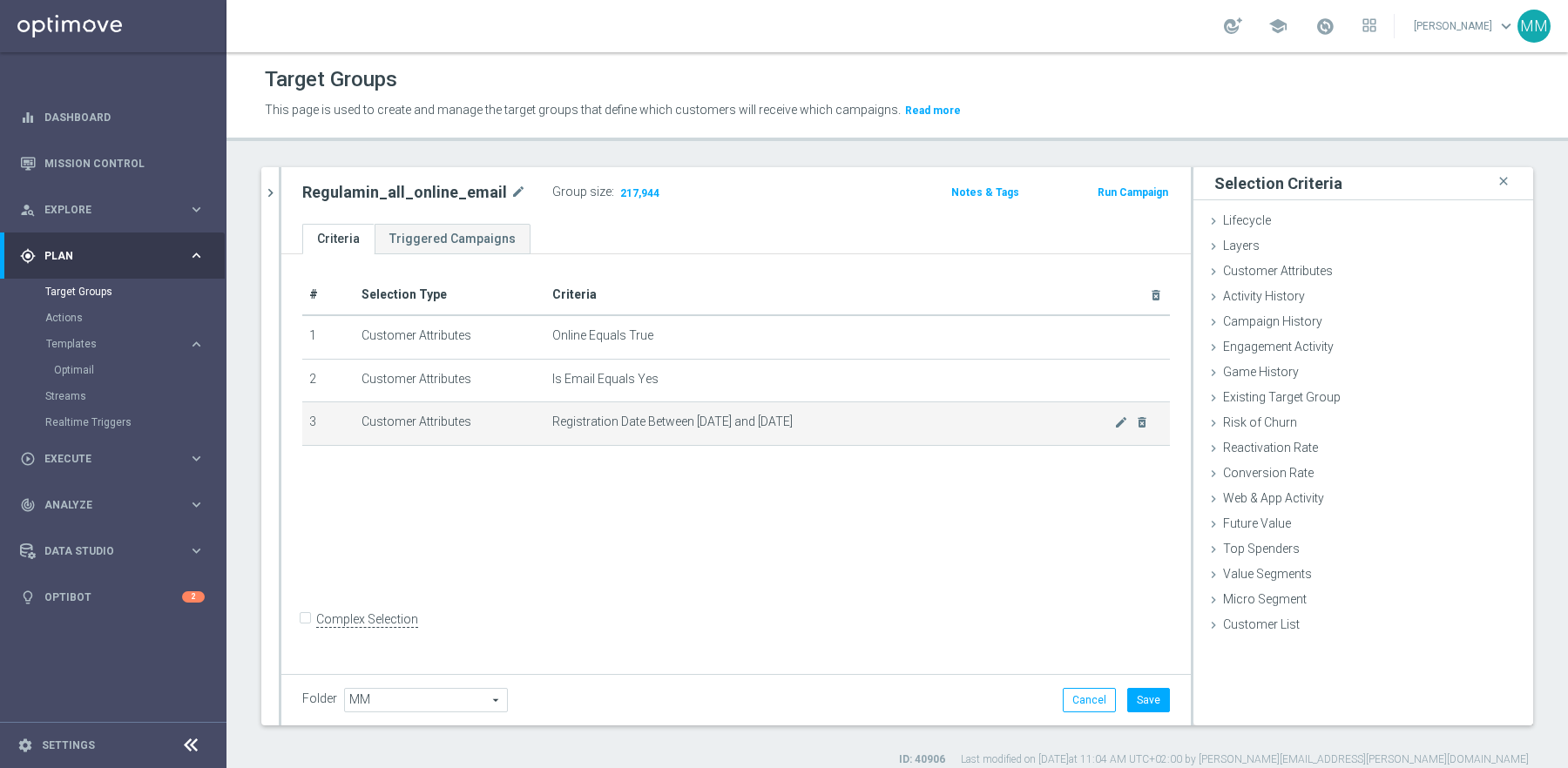
click at [1111, 420] on span "Registration Date Between 2002-01-01 and 2017-12-31" at bounding box center [833, 422] width 562 height 15
click at [1124, 420] on icon "mode_edit" at bounding box center [1121, 423] width 14 height 14
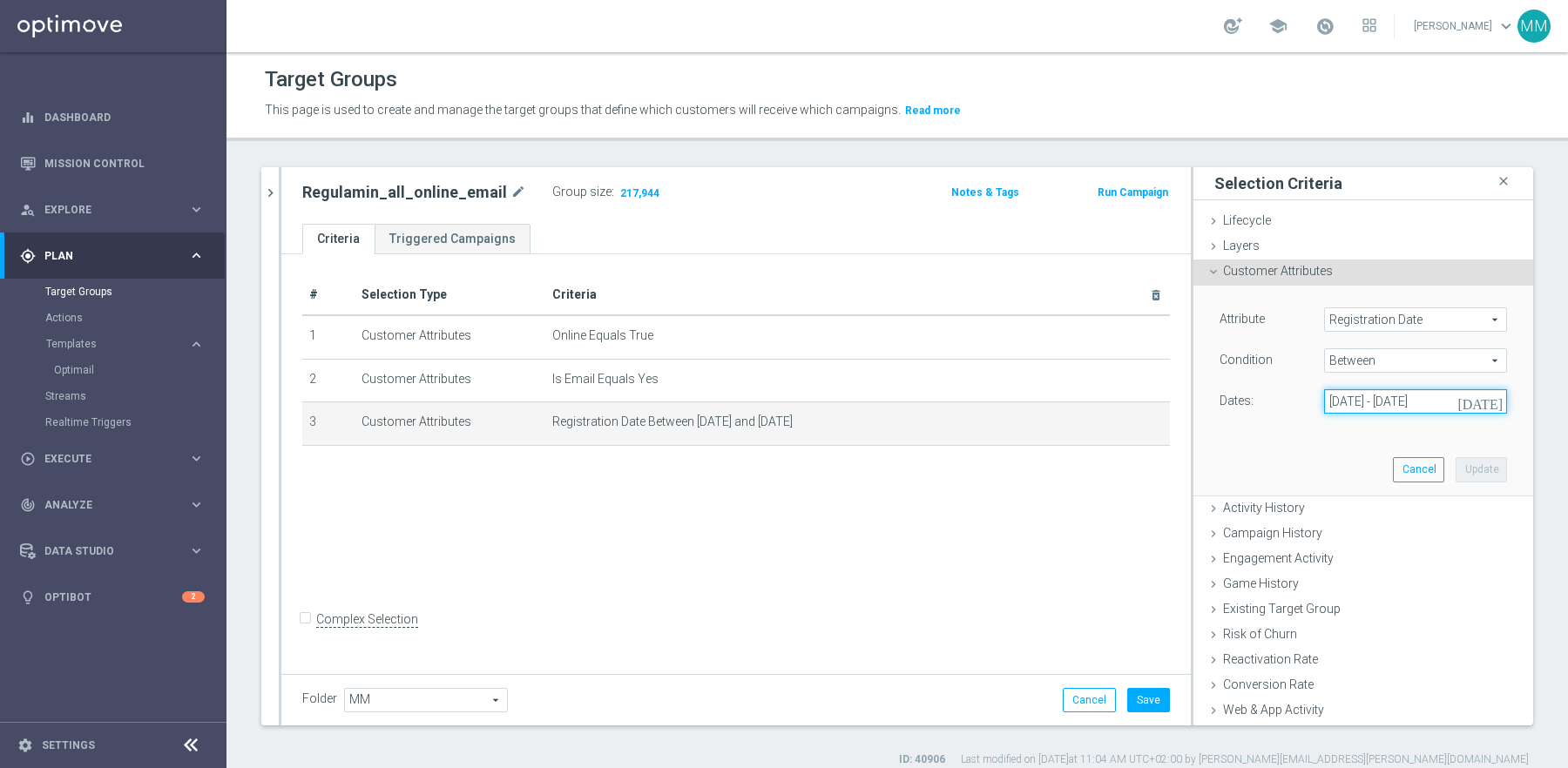
click at [1453, 392] on input "01 Jan 2002 - 31 Dec 2017" at bounding box center [1416, 401] width 183 height 24
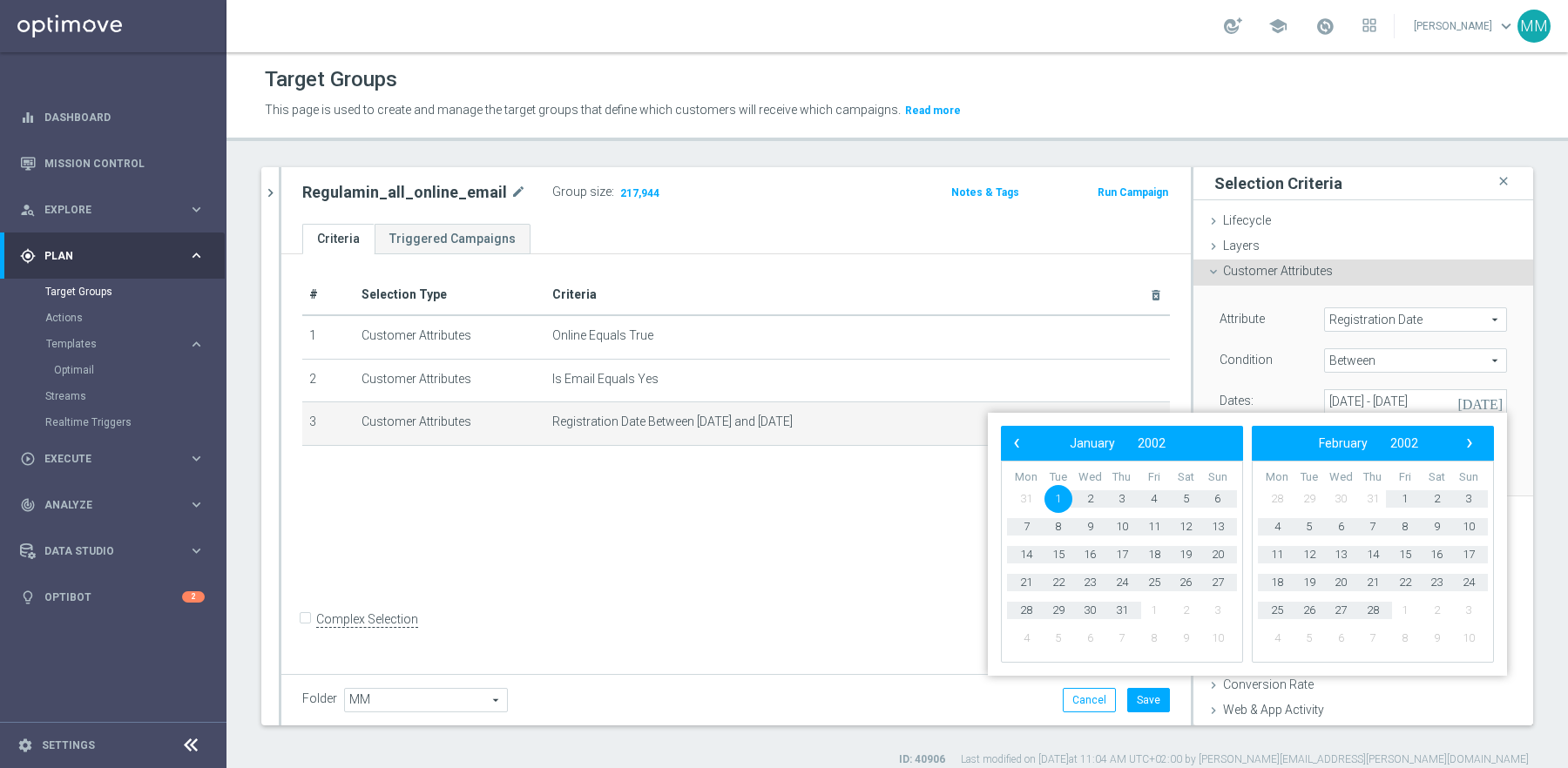
click at [1065, 496] on span "1" at bounding box center [1058, 498] width 28 height 28
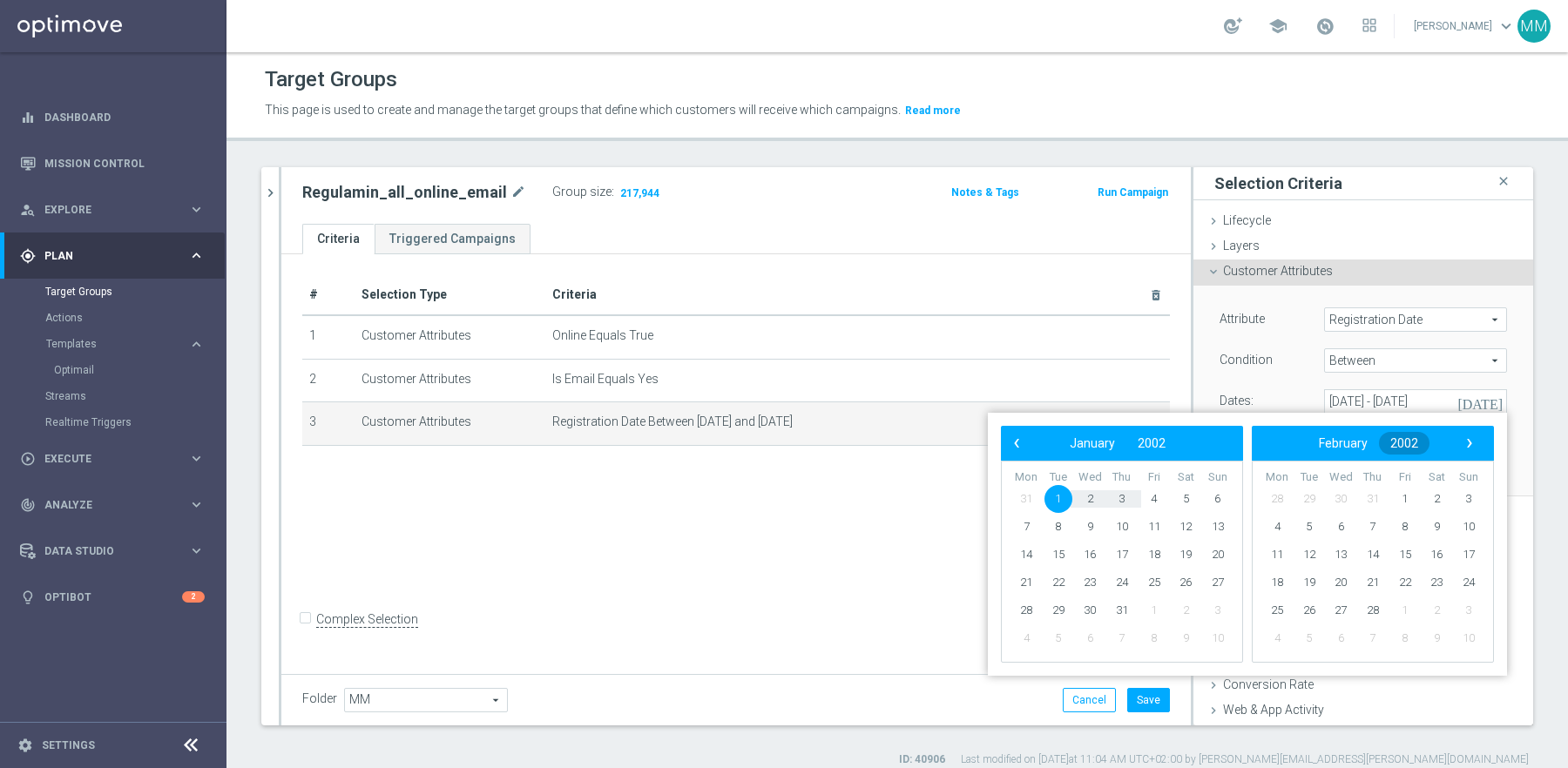
click at [1400, 445] on span "2002" at bounding box center [1403, 443] width 28 height 14
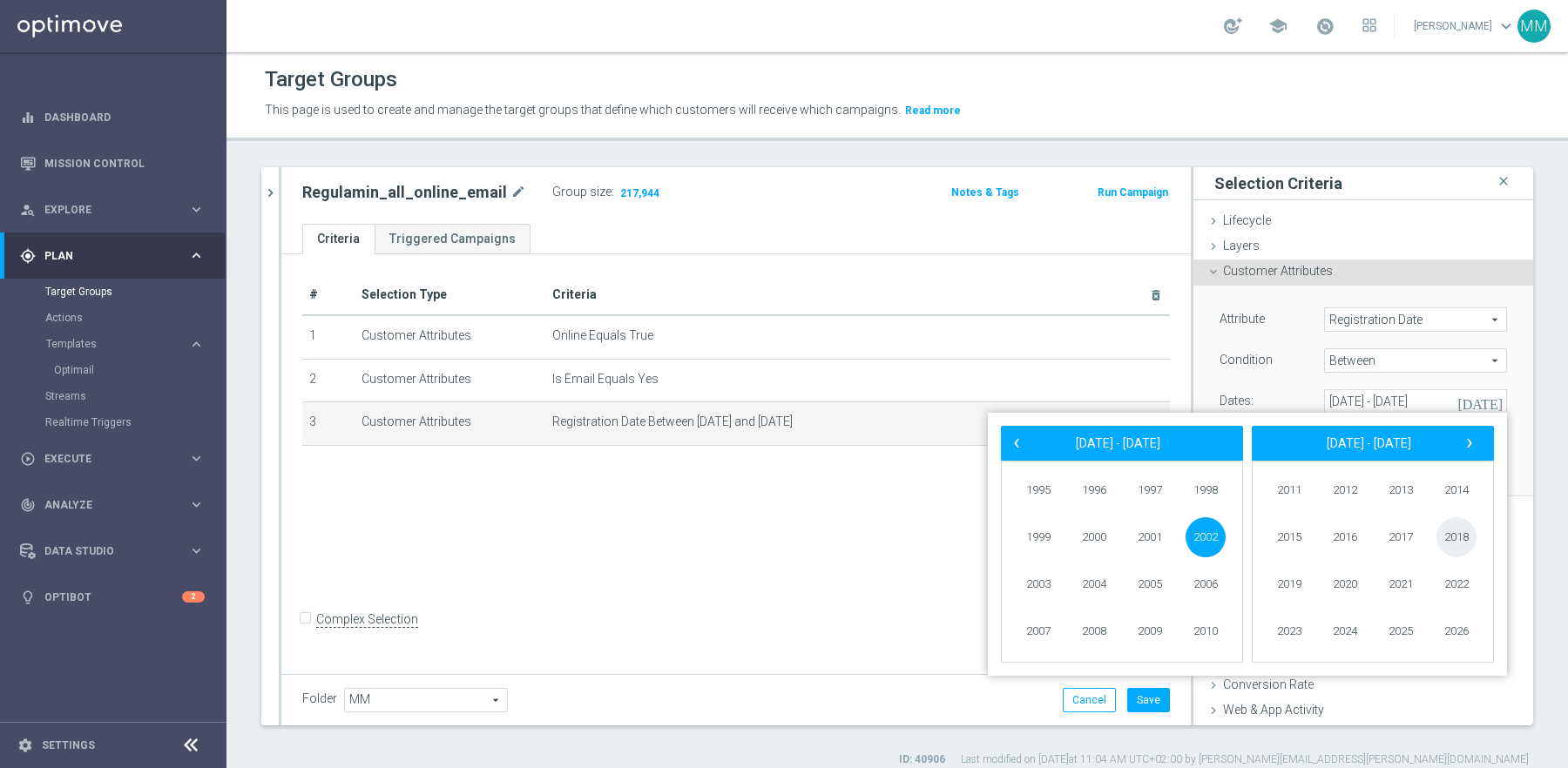
click at [1455, 540] on span "2018" at bounding box center [1456, 537] width 40 height 40
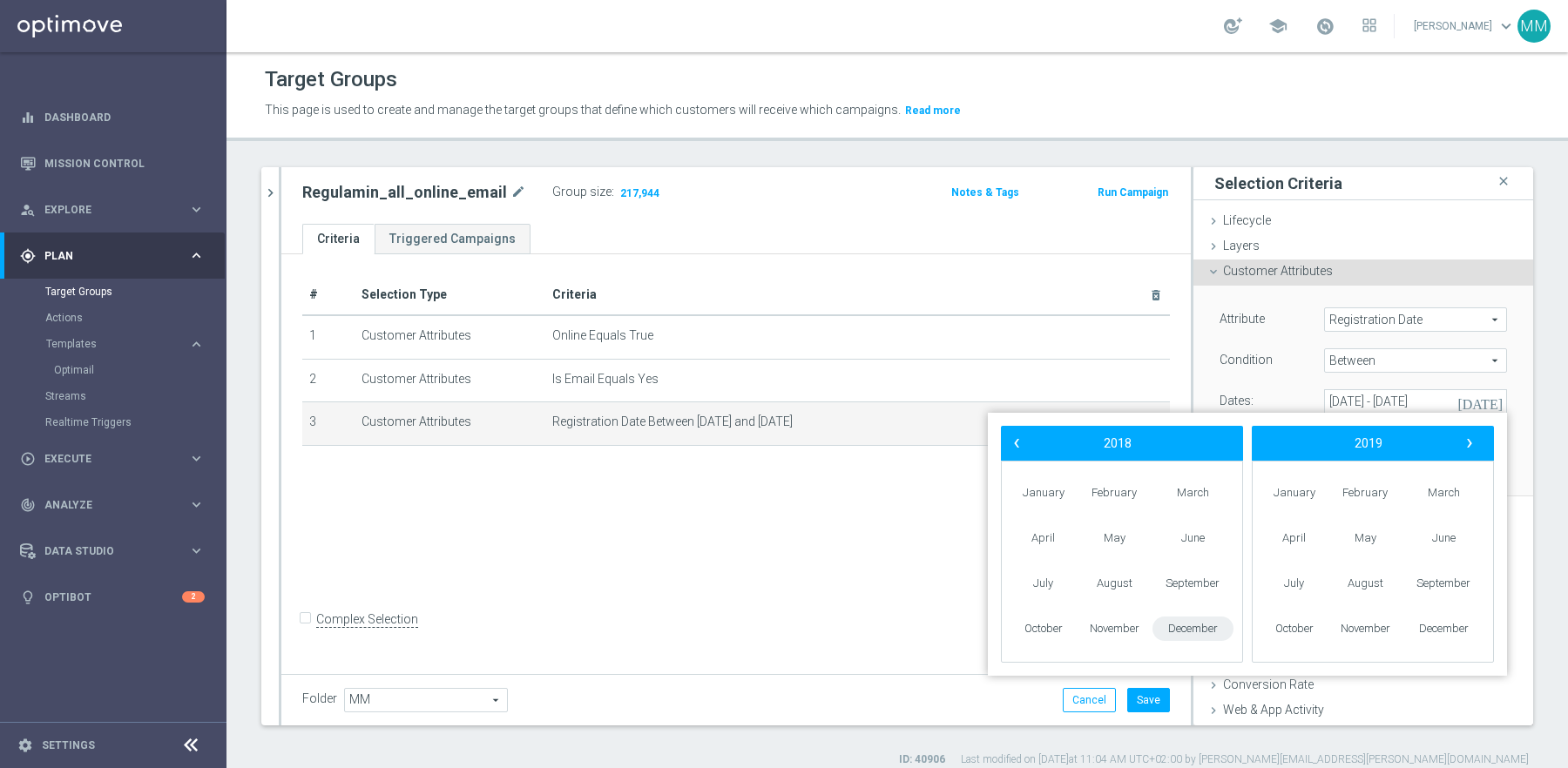
click at [1190, 630] on span "December" at bounding box center [1192, 629] width 81 height 25
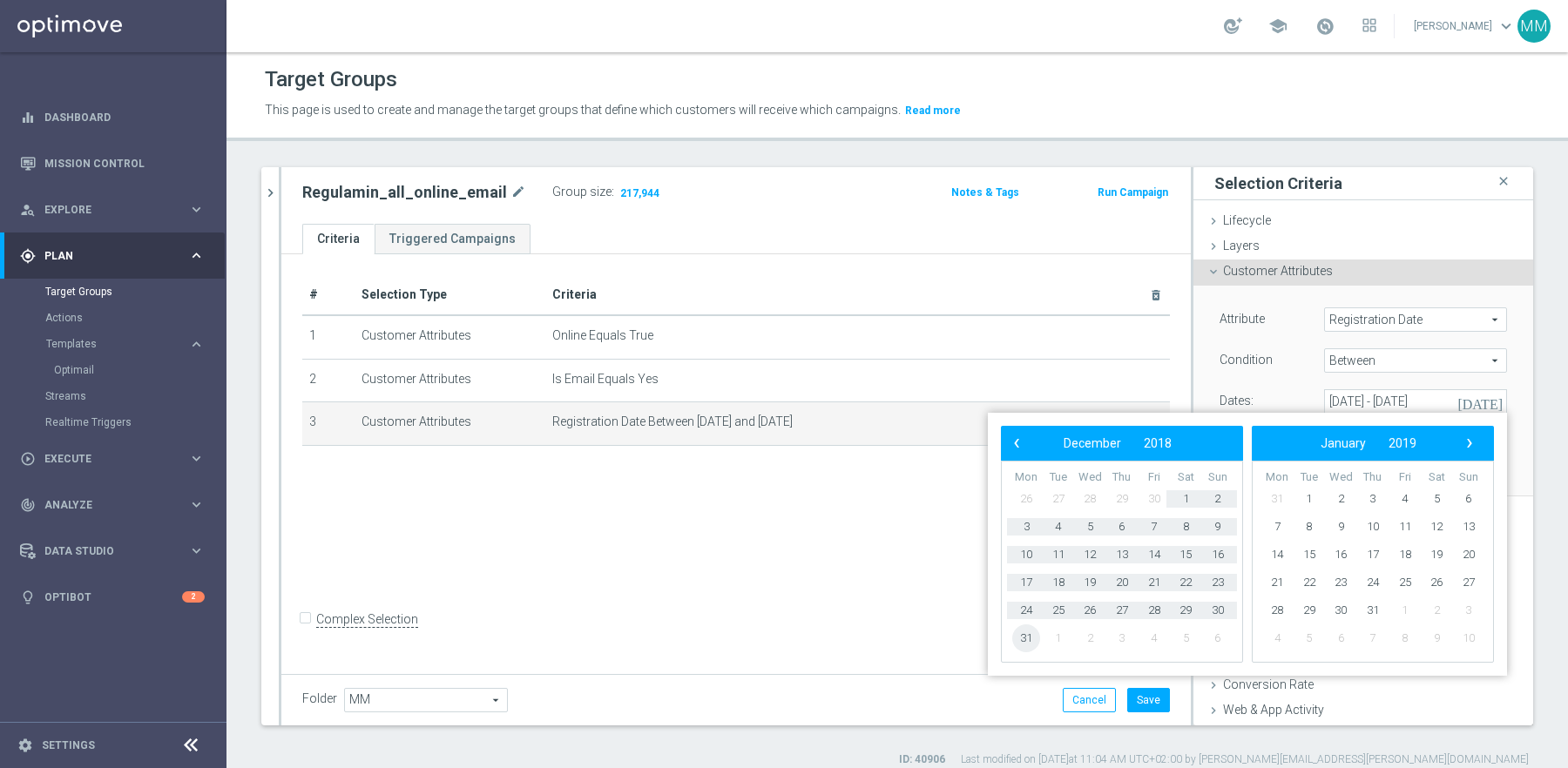
click at [1022, 640] on span "31" at bounding box center [1025, 638] width 28 height 28
type input "01 Jan 2002 - 31 Dec 2018"
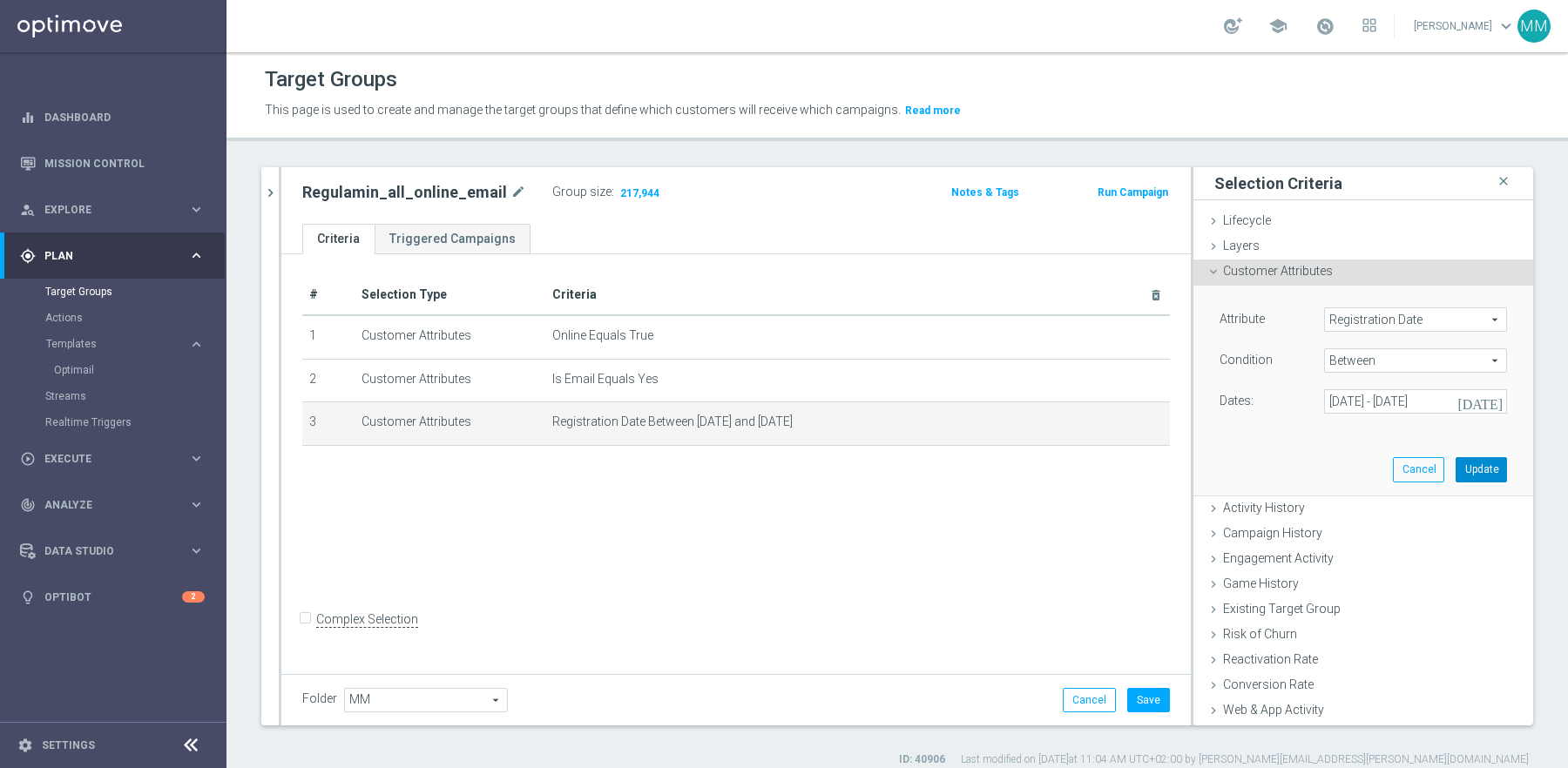
click at [1484, 461] on button "Update" at bounding box center [1482, 469] width 52 height 24
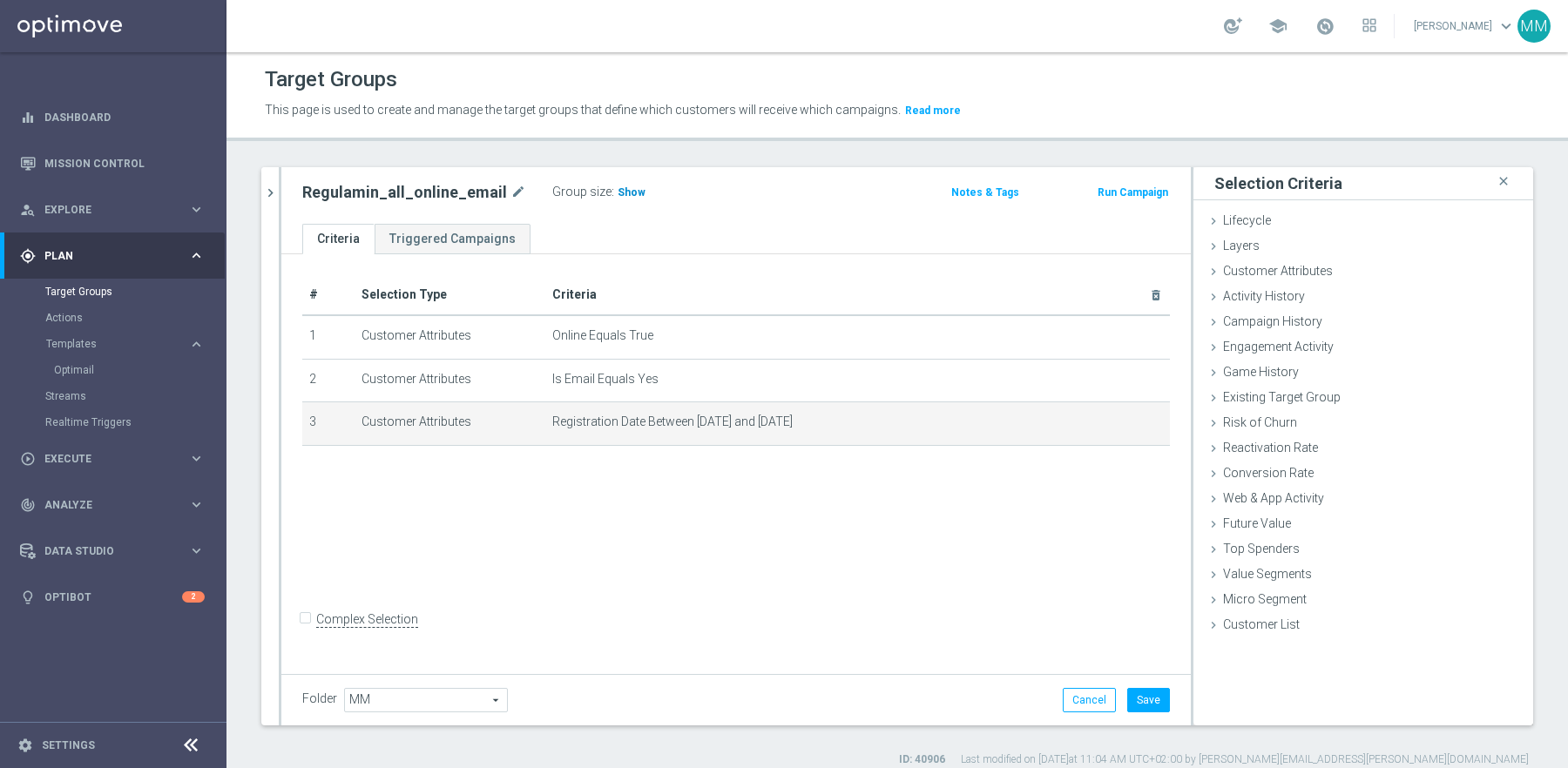
click at [618, 191] on span "Show" at bounding box center [631, 192] width 28 height 12
click at [1123, 423] on icon "mode_edit" at bounding box center [1121, 423] width 14 height 14
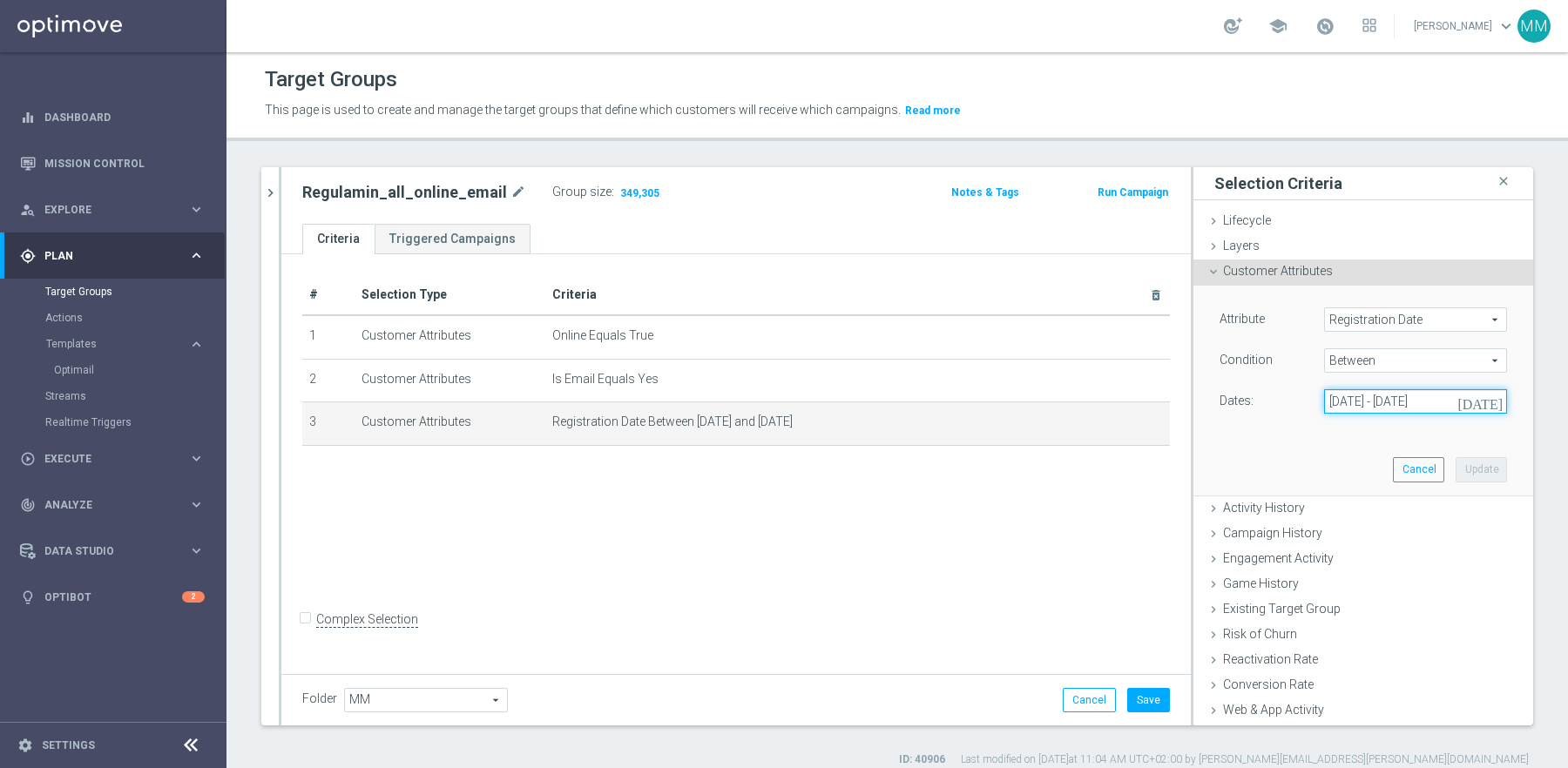
click at [1458, 399] on input "01 Jan 2002 - 31 Dec 2018" at bounding box center [1416, 401] width 183 height 24
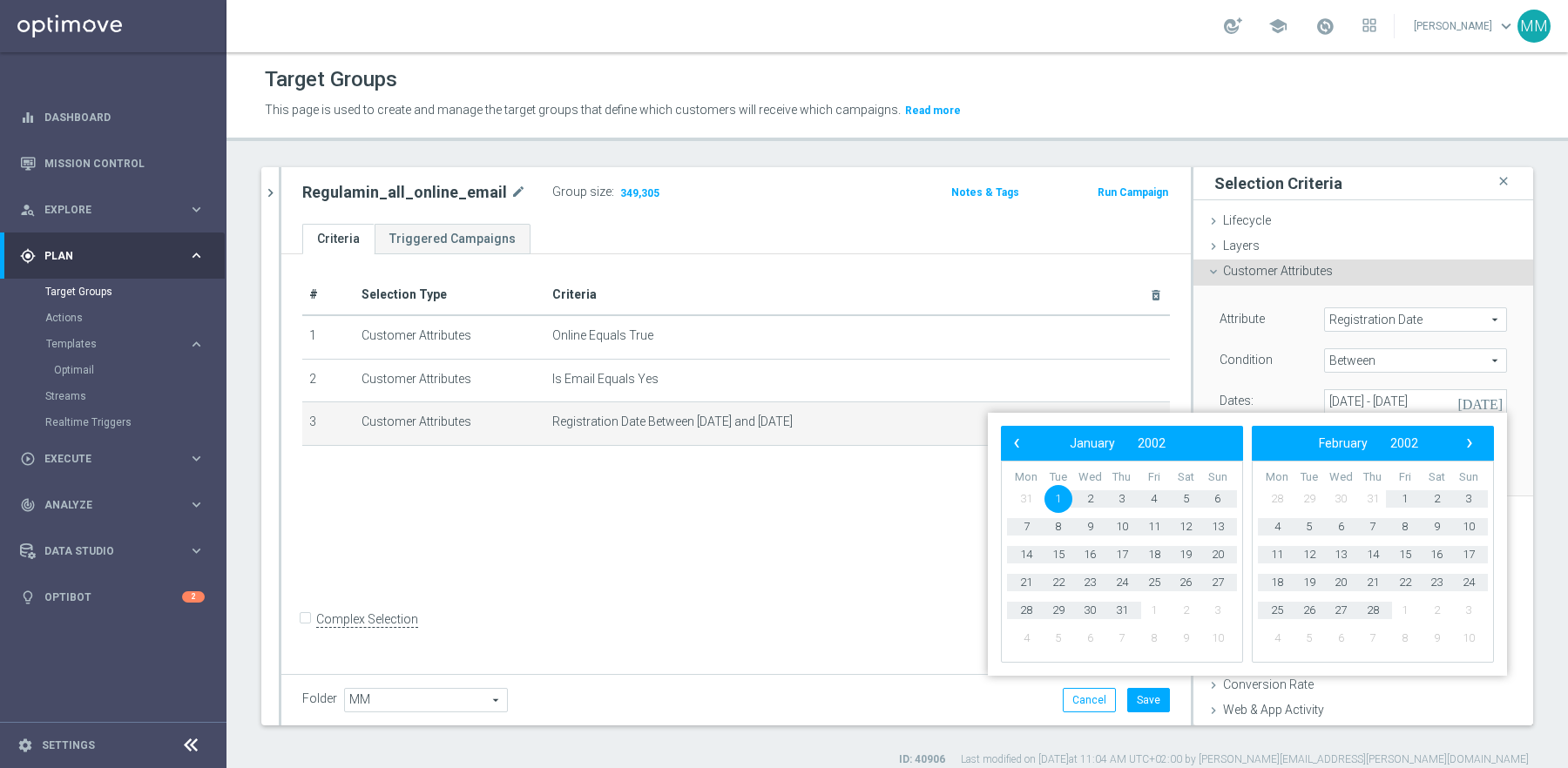
click at [1050, 497] on span "1" at bounding box center [1058, 498] width 28 height 28
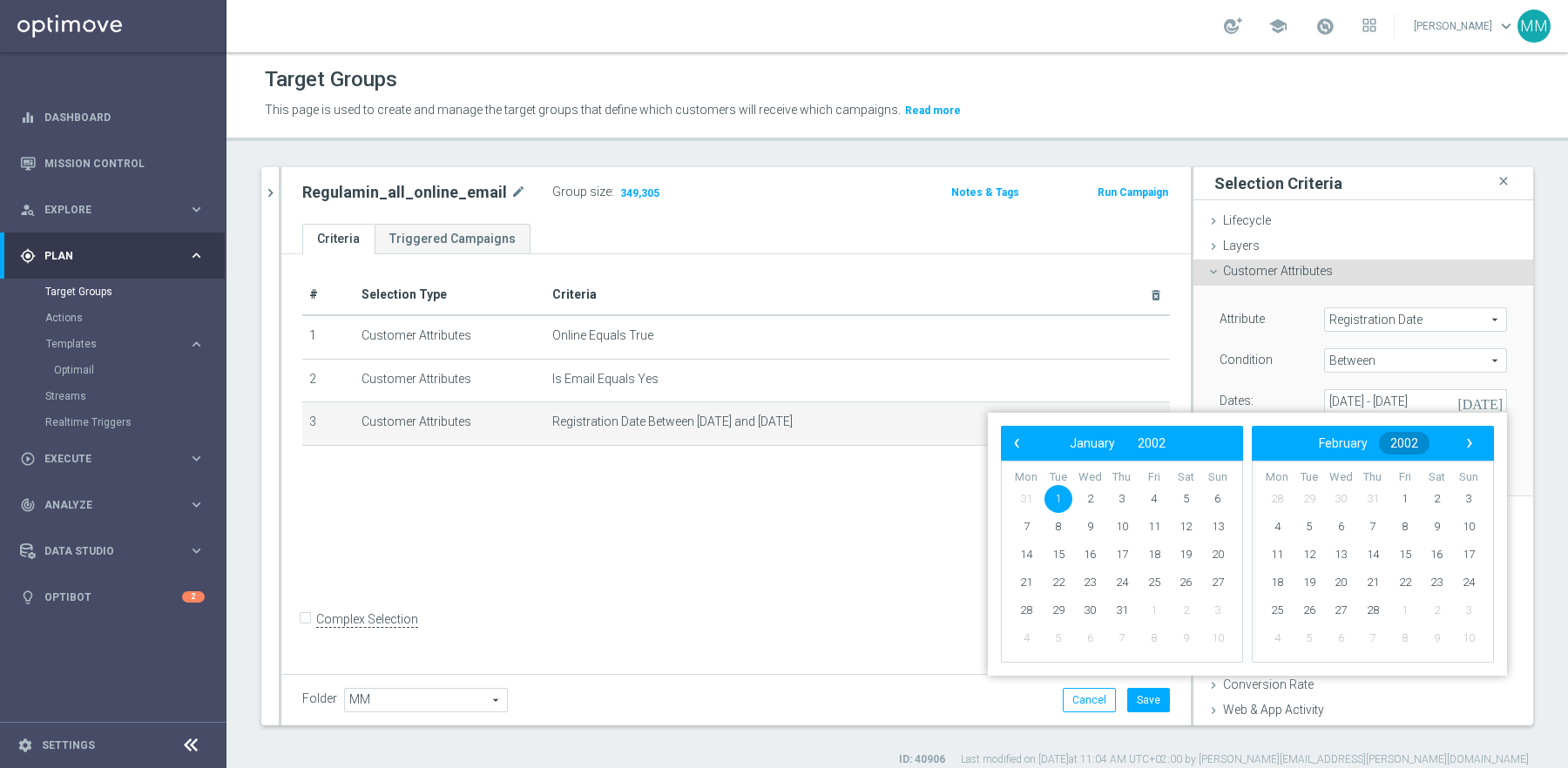
click at [1409, 440] on span "2002" at bounding box center [1403, 443] width 28 height 14
click at [1297, 588] on span "2019" at bounding box center [1289, 584] width 40 height 40
click at [1178, 630] on span "December" at bounding box center [1192, 629] width 81 height 25
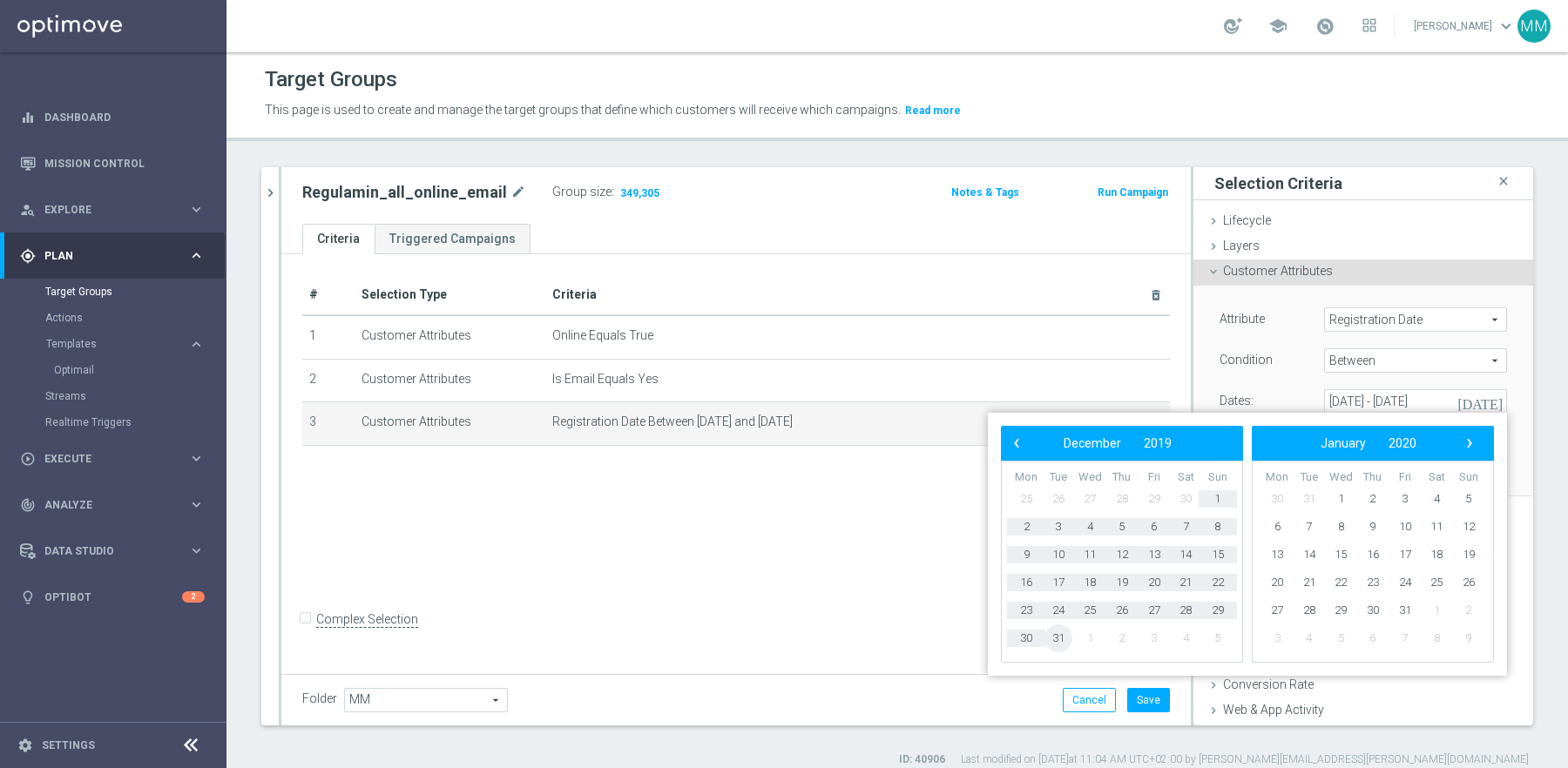
click at [1059, 639] on span "31" at bounding box center [1058, 638] width 28 height 28
type input "01 Jan 2002 - 31 Dec 2019"
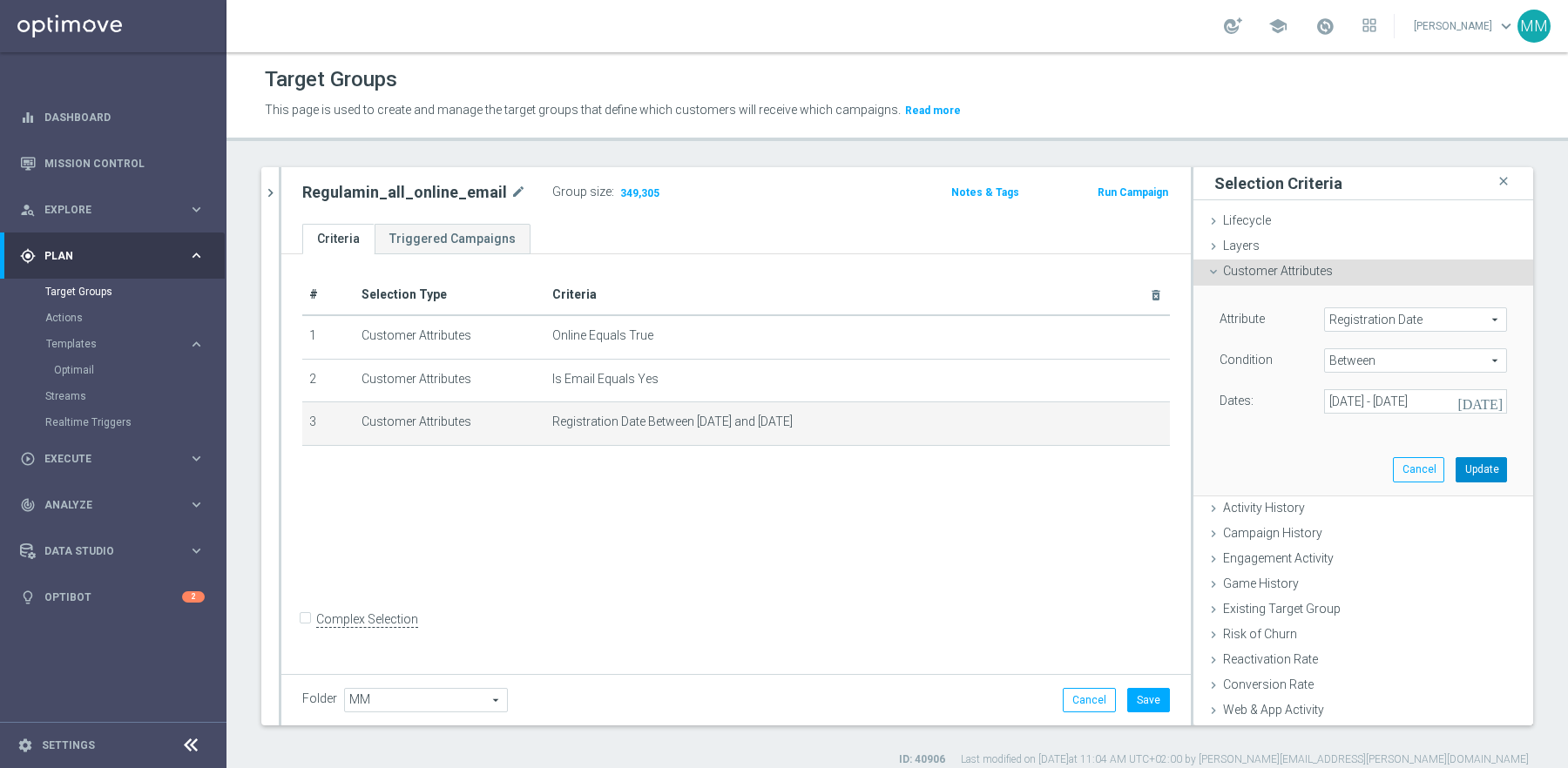
click at [1478, 464] on button "Update" at bounding box center [1482, 469] width 52 height 24
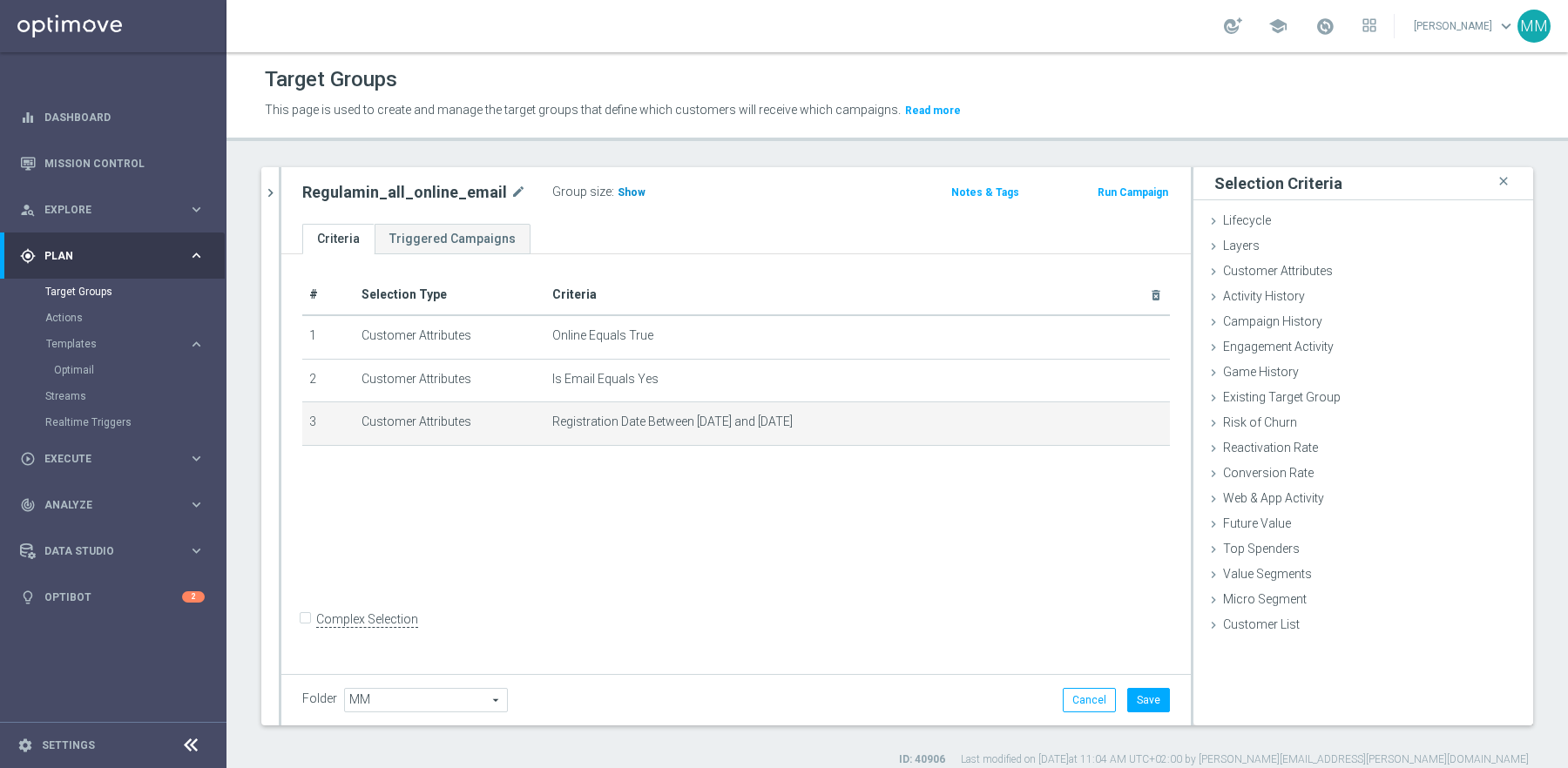
click at [618, 197] on span "Show" at bounding box center [631, 192] width 28 height 12
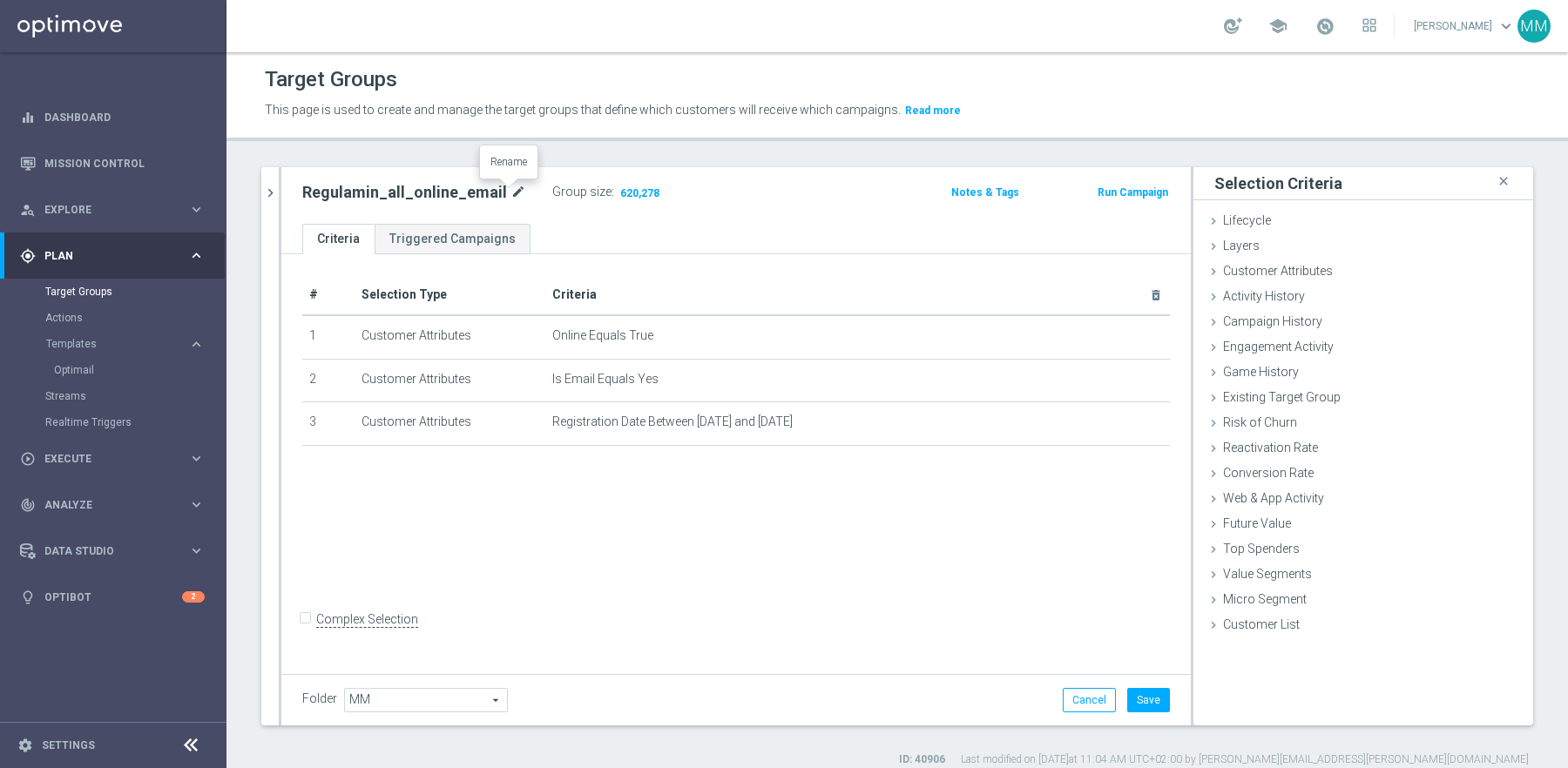
click at [511, 186] on icon "mode_edit" at bounding box center [519, 192] width 16 height 20
click at [473, 188] on input "Regulamin_all_online_email" at bounding box center [420, 194] width 235 height 24
type input "Regulamin_all_online_email_2000-2019"
click at [1160, 699] on button "Save" at bounding box center [1149, 699] width 43 height 24
click at [90, 290] on link "Target Groups" at bounding box center [113, 292] width 136 height 14
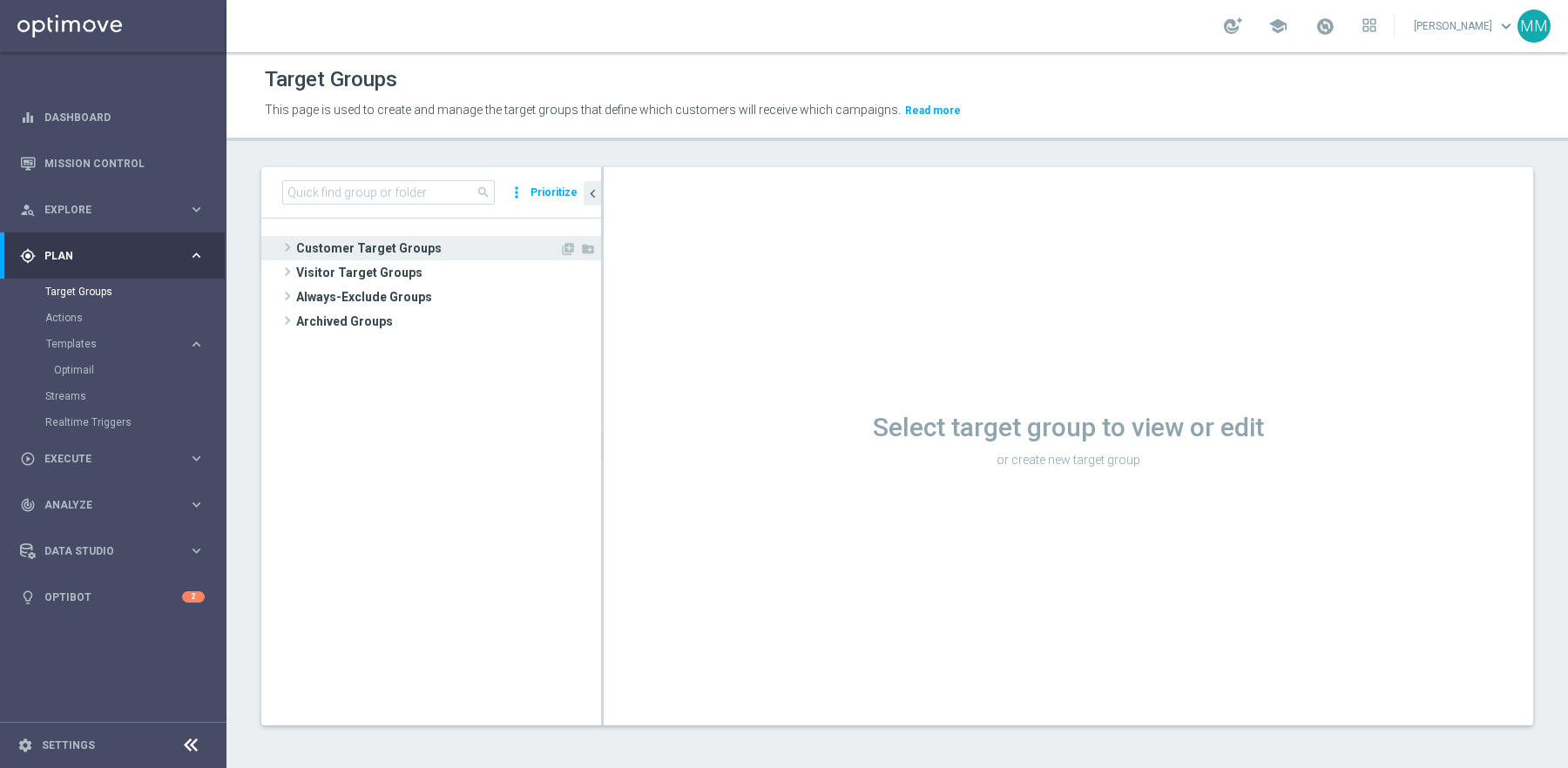
click at [360, 252] on span "Customer Target Groups" at bounding box center [428, 247] width 263 height 24
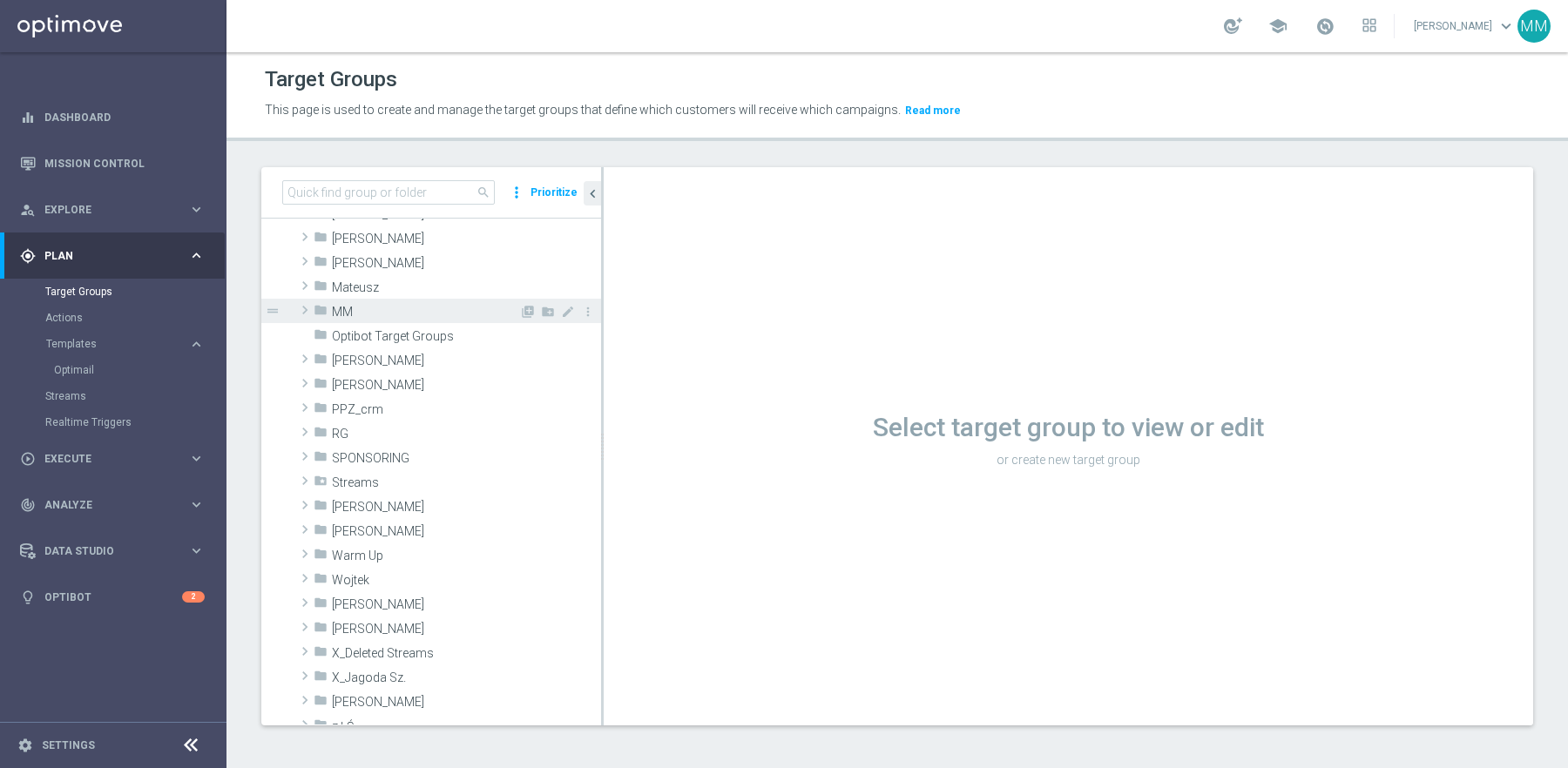
click at [346, 309] on span "MM" at bounding box center [425, 312] width 187 height 15
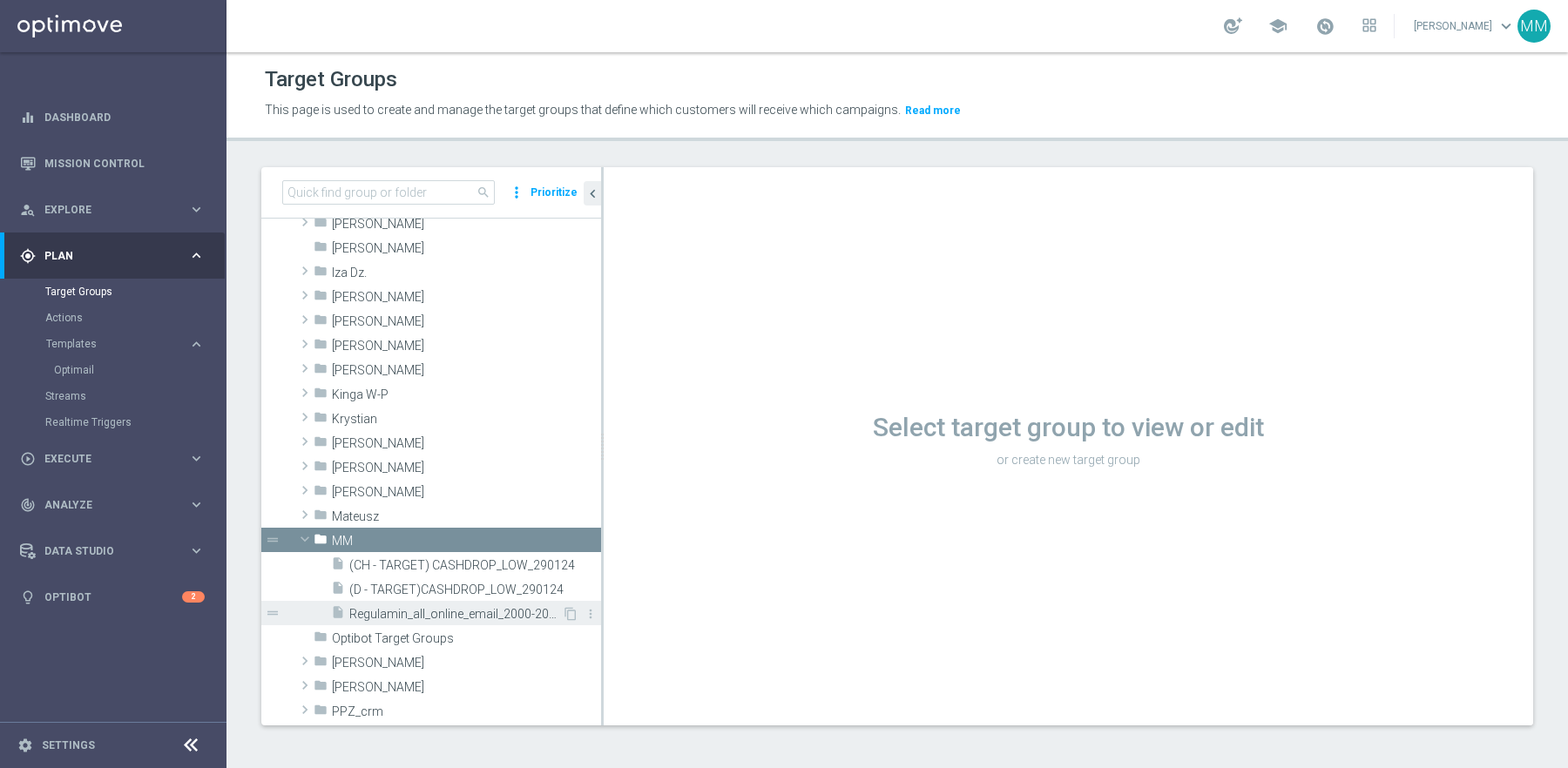
click at [410, 611] on span "Regulamin_all_online_email_2000-2019" at bounding box center [456, 614] width 213 height 15
click at [568, 610] on icon "content_copy" at bounding box center [570, 614] width 14 height 14
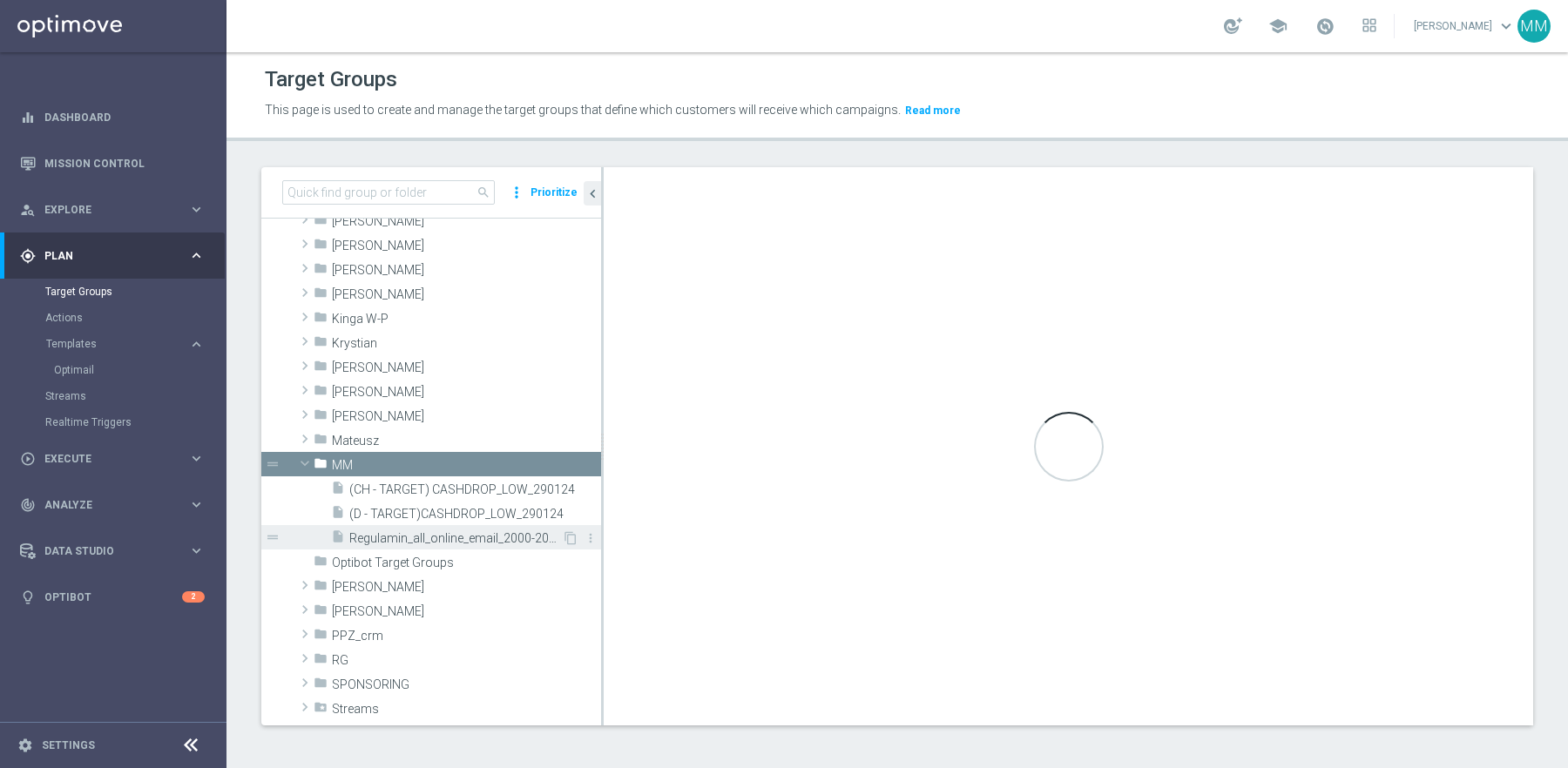
scroll to position [343, 0]
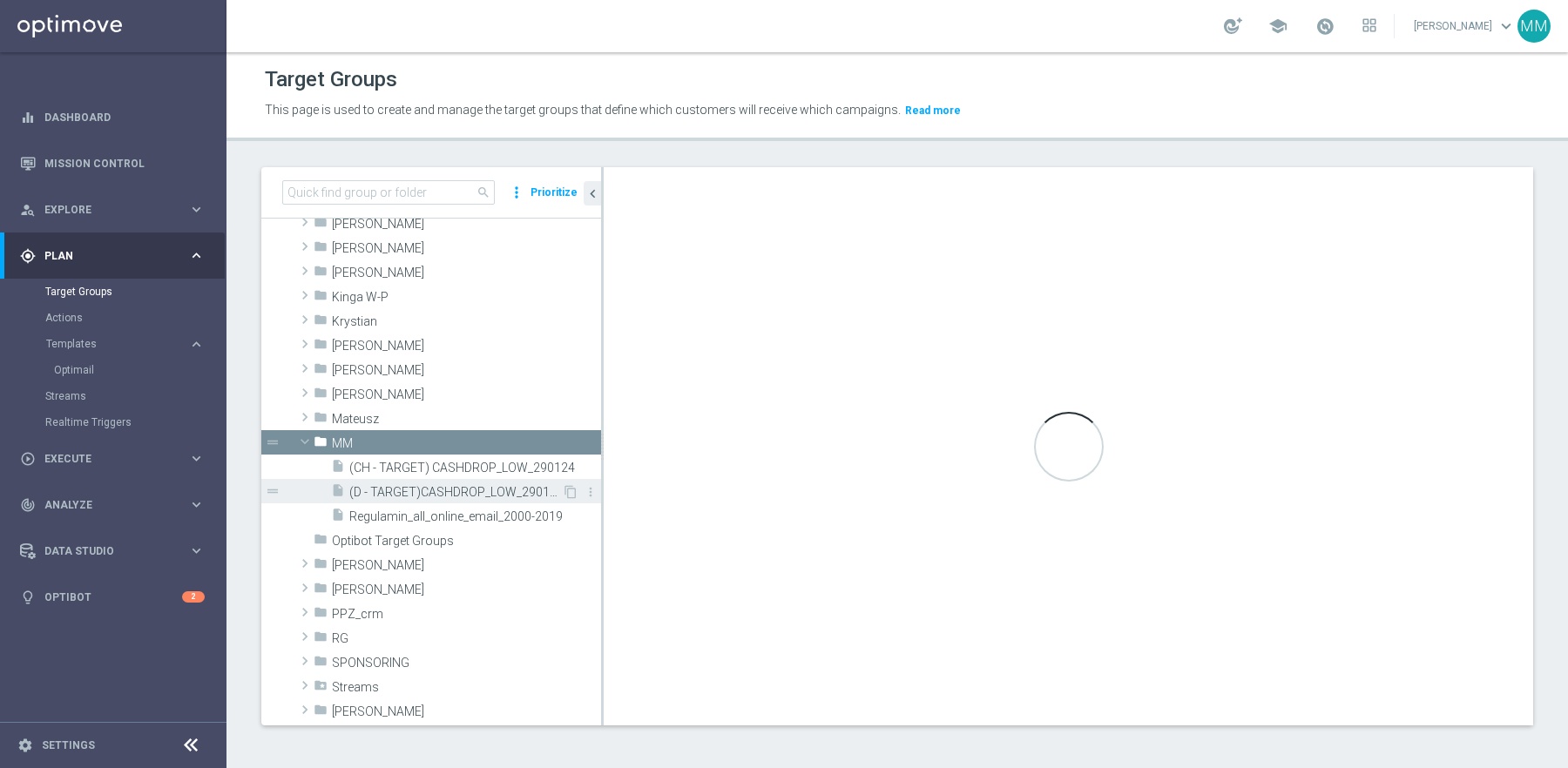
click at [503, 501] on div "insert_drive_file (D - TARGET)CASHDROP_LOW_290124" at bounding box center [446, 490] width 230 height 24
click at [505, 512] on span "Regulamin_all_online_email_2000-2019" at bounding box center [456, 517] width 213 height 15
click at [587, 513] on icon "more_vert" at bounding box center [591, 517] width 14 height 14
click at [529, 517] on span "Regulamin_all_online_email_2000-2019" at bounding box center [456, 517] width 213 height 15
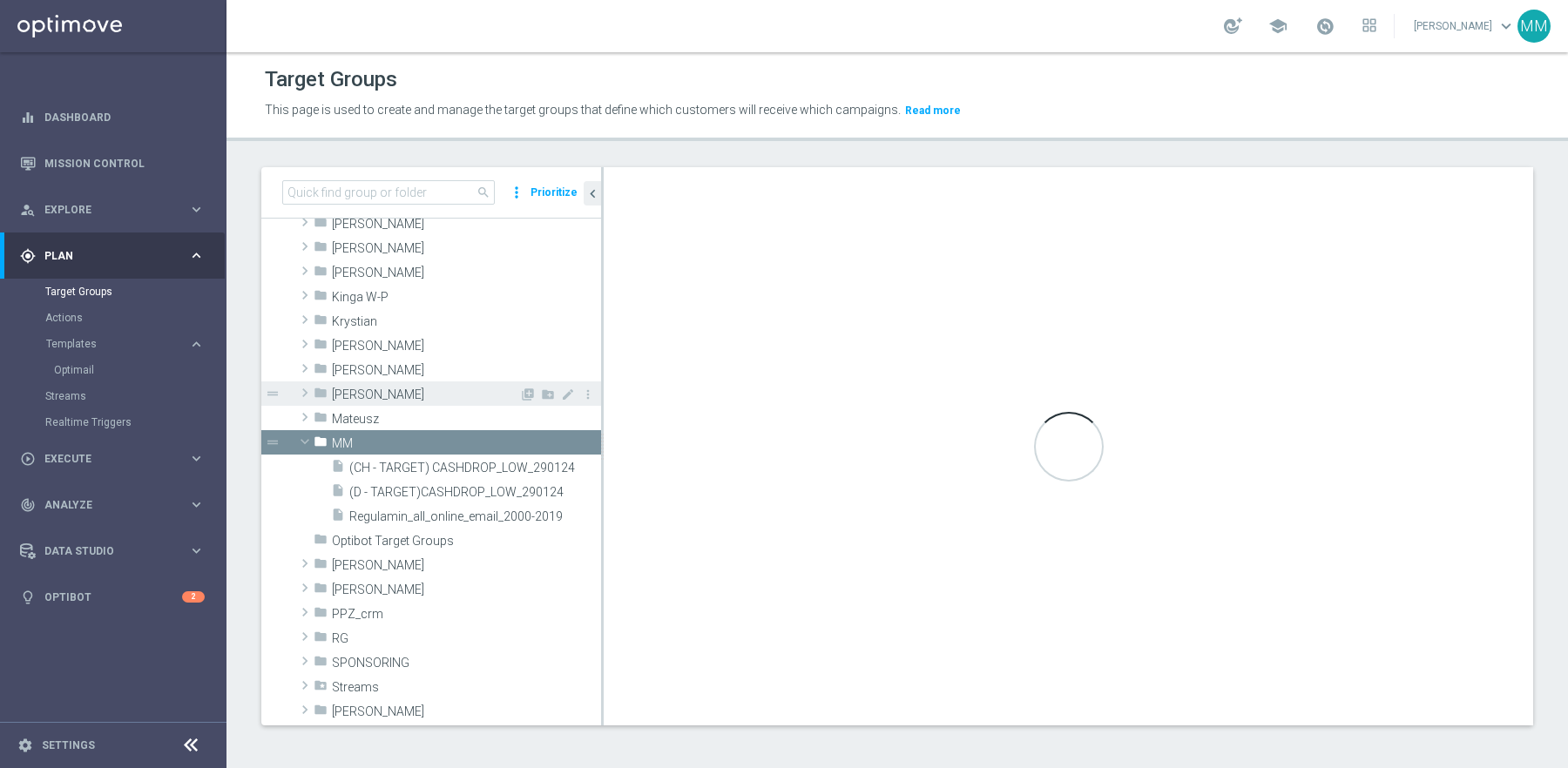
click at [416, 382] on div "folder Maryna Sh." at bounding box center [416, 393] width 206 height 24
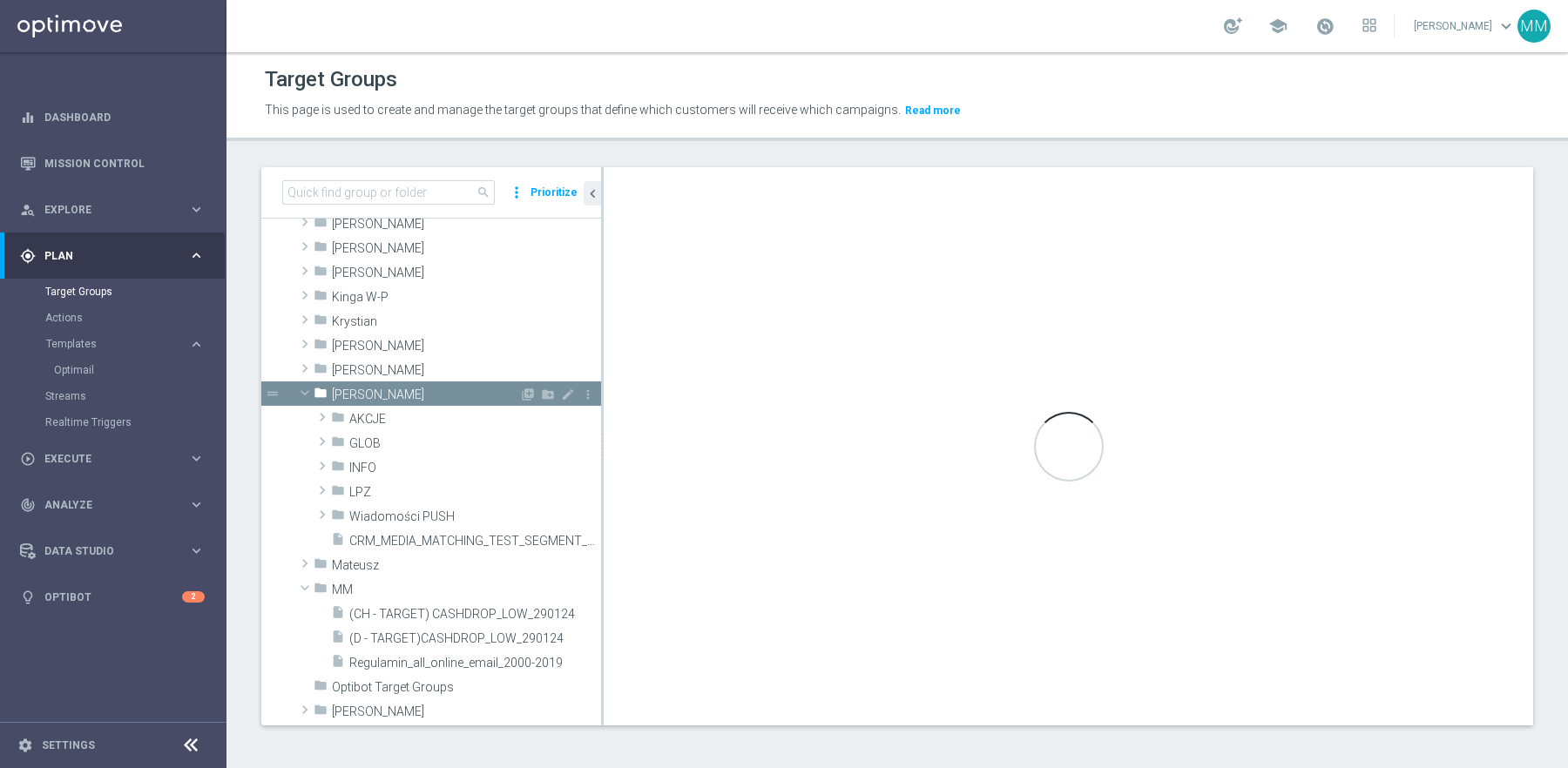
click at [305, 384] on span at bounding box center [304, 393] width 20 height 18
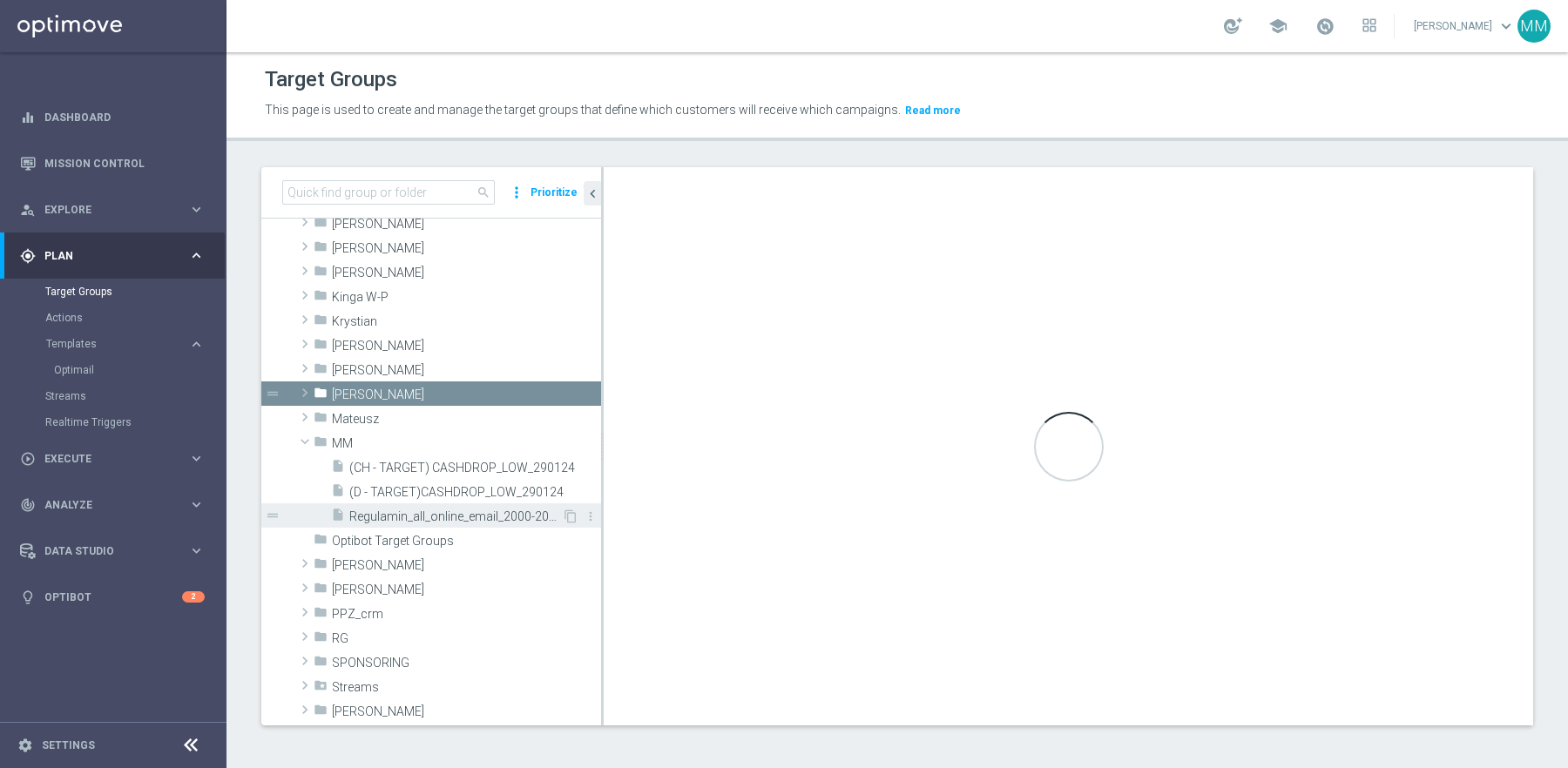
click at [383, 515] on span "Regulamin_all_online_email_2000-2019" at bounding box center [456, 517] width 213 height 15
click at [121, 337] on button "Templates keyboard_arrow_right" at bounding box center [125, 344] width 160 height 14
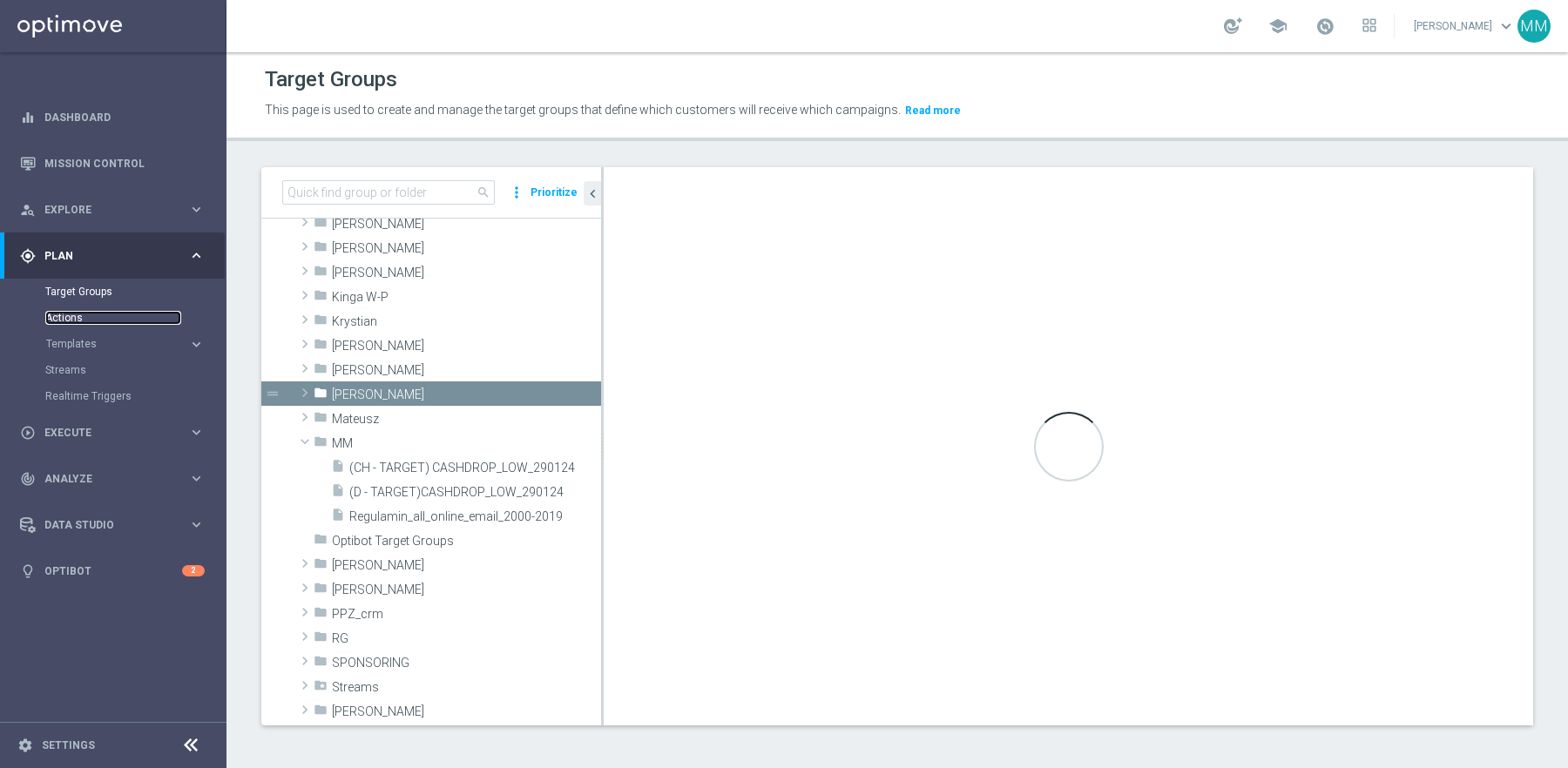
click at [73, 312] on link "Actions" at bounding box center [113, 318] width 136 height 14
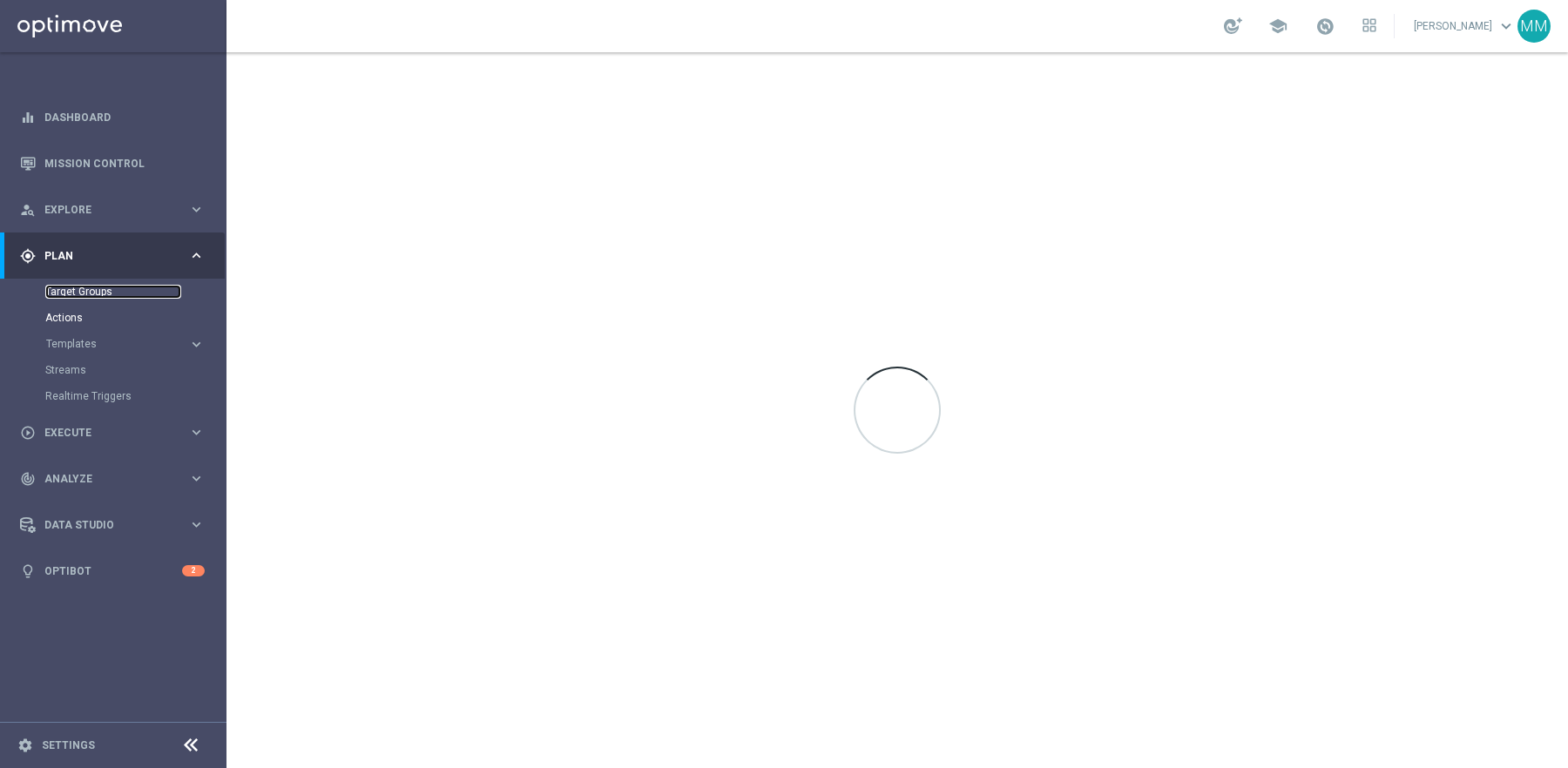
click at [94, 295] on link "Target Groups" at bounding box center [113, 292] width 136 height 14
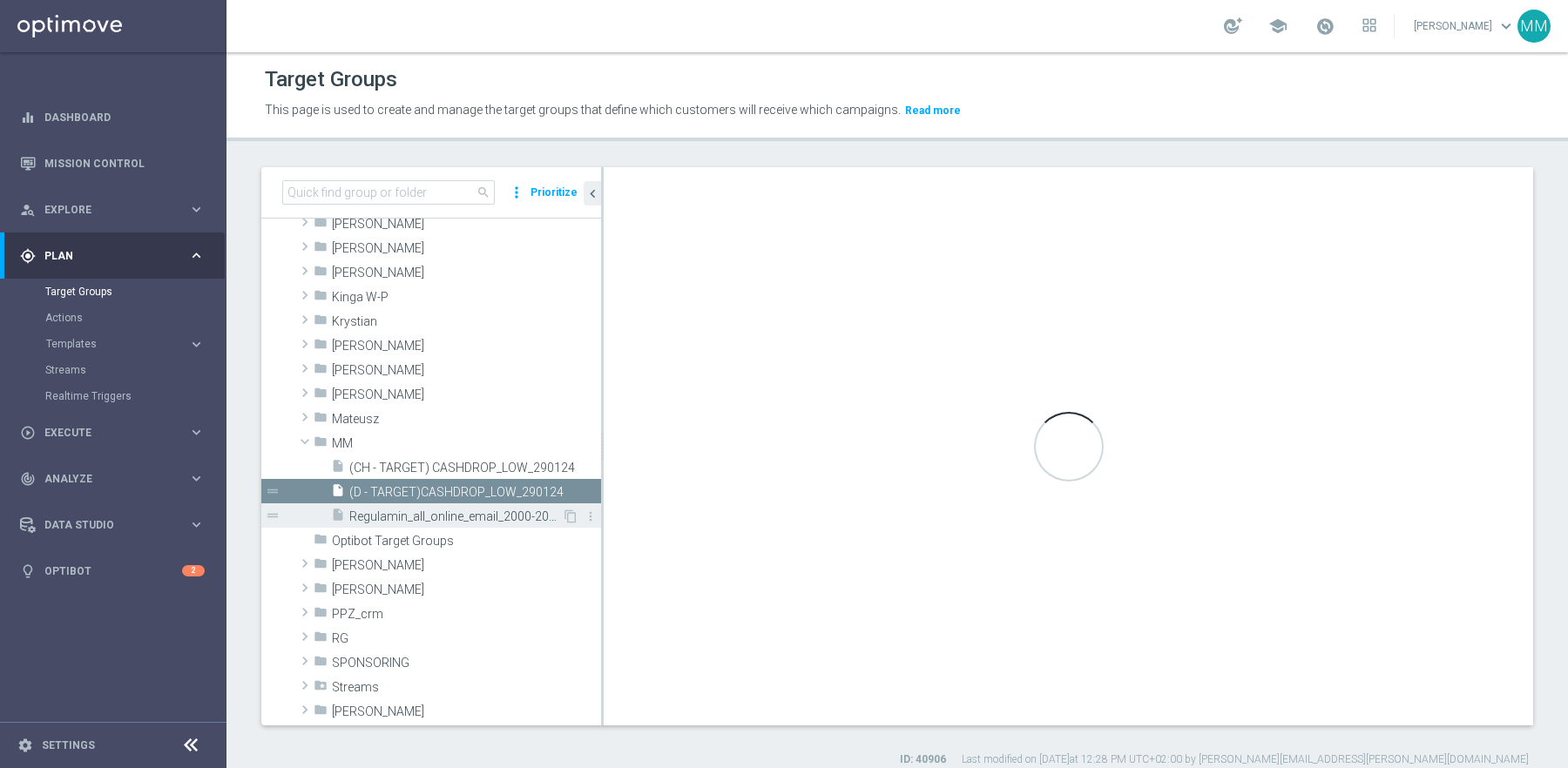
click at [507, 513] on span "Regulamin_all_online_email_2000-2019" at bounding box center [456, 517] width 213 height 15
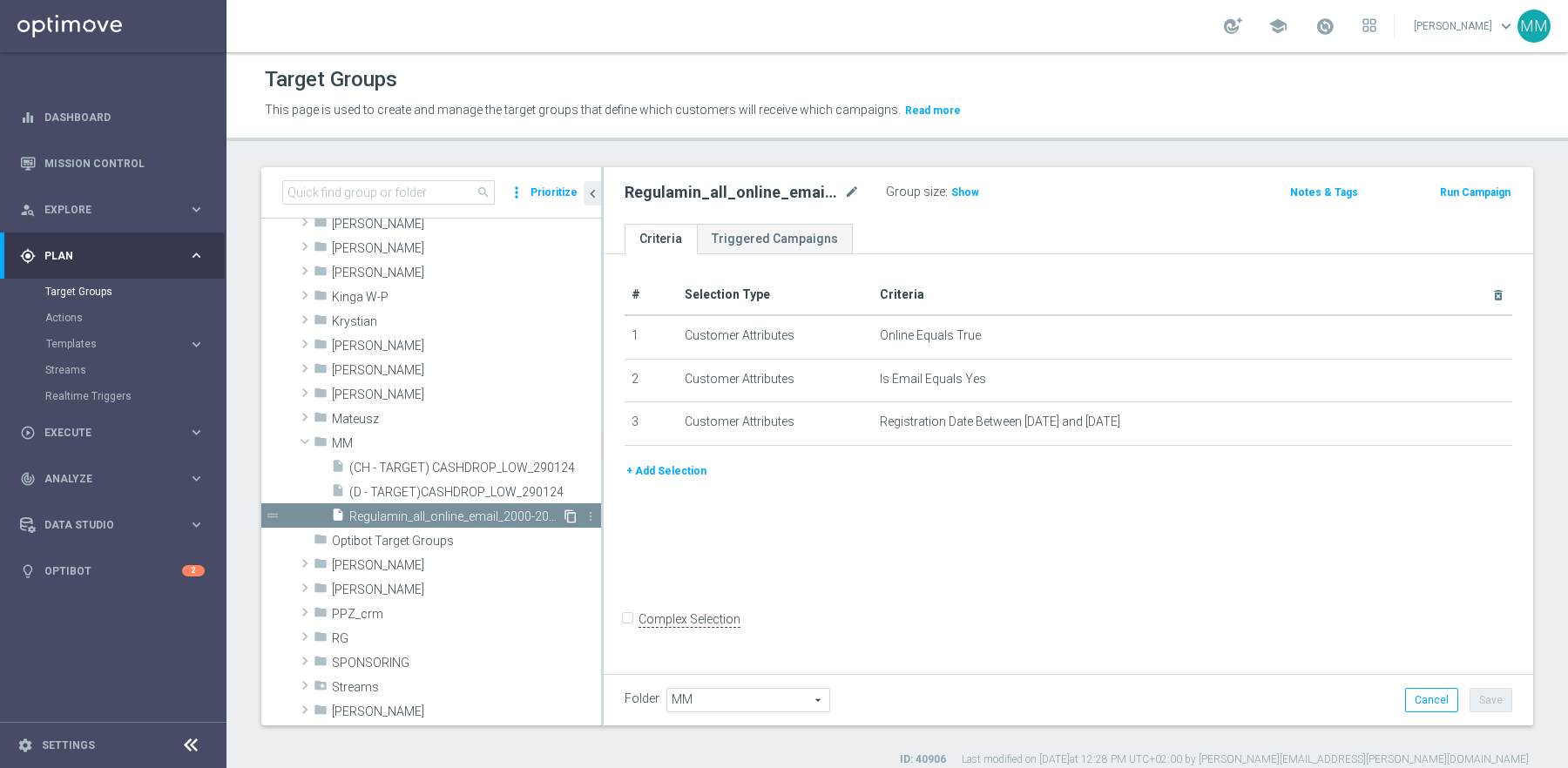
click at [565, 515] on icon "content_copy" at bounding box center [570, 517] width 14 height 14
click at [569, 515] on icon "content_copy" at bounding box center [570, 517] width 14 height 14
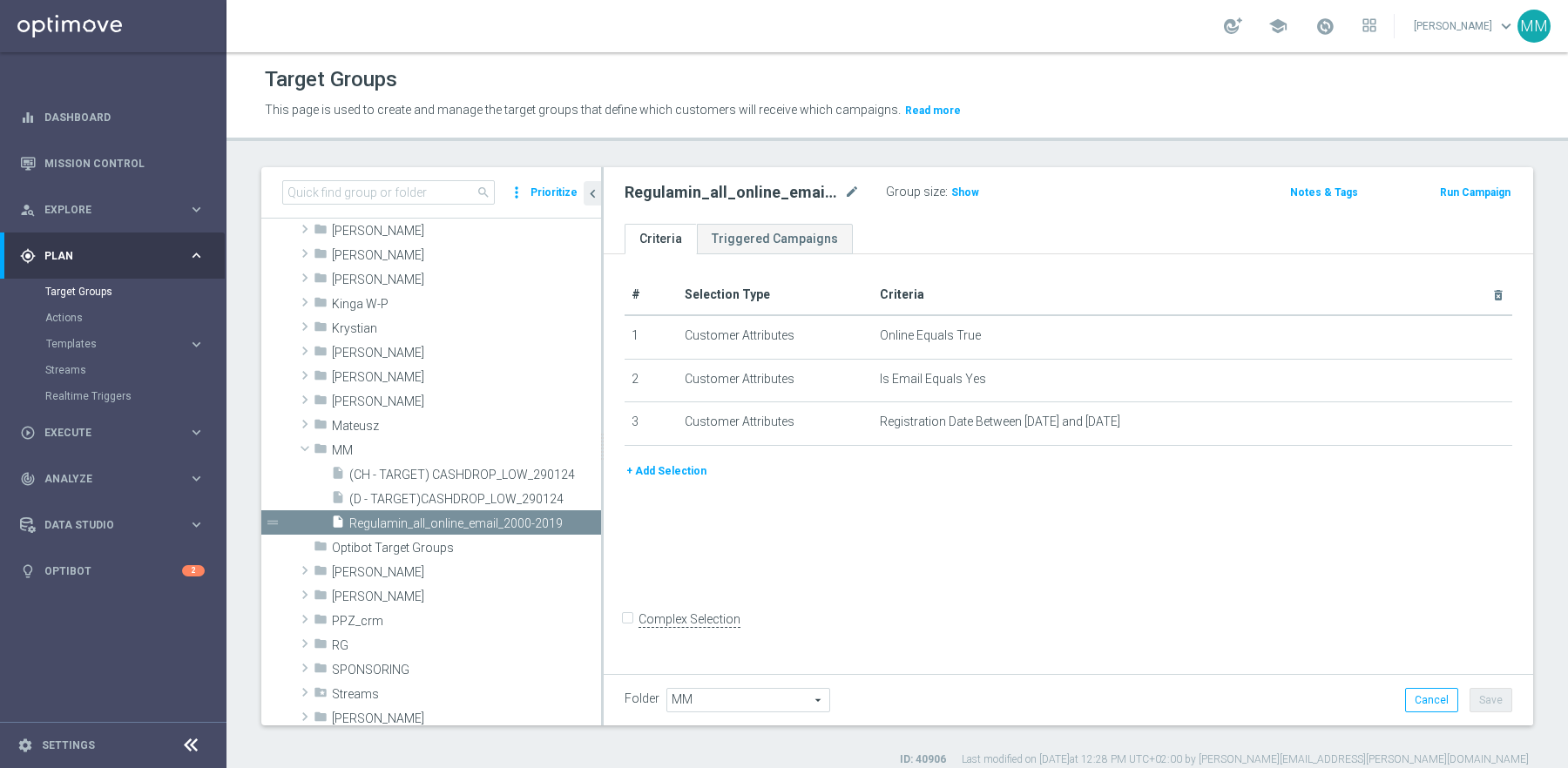
scroll to position [338, 0]
click at [589, 516] on icon "more_vert" at bounding box center [591, 521] width 14 height 14
click at [1136, 481] on div "+ Add Selection" at bounding box center [1068, 478] width 914 height 32
click at [875, 595] on div "# Selection Type Criteria delete_forever 1 Customer Attributes Online Equals Tr…" at bounding box center [1068, 462] width 929 height 416
click at [570, 514] on icon "content_copy" at bounding box center [570, 521] width 14 height 14
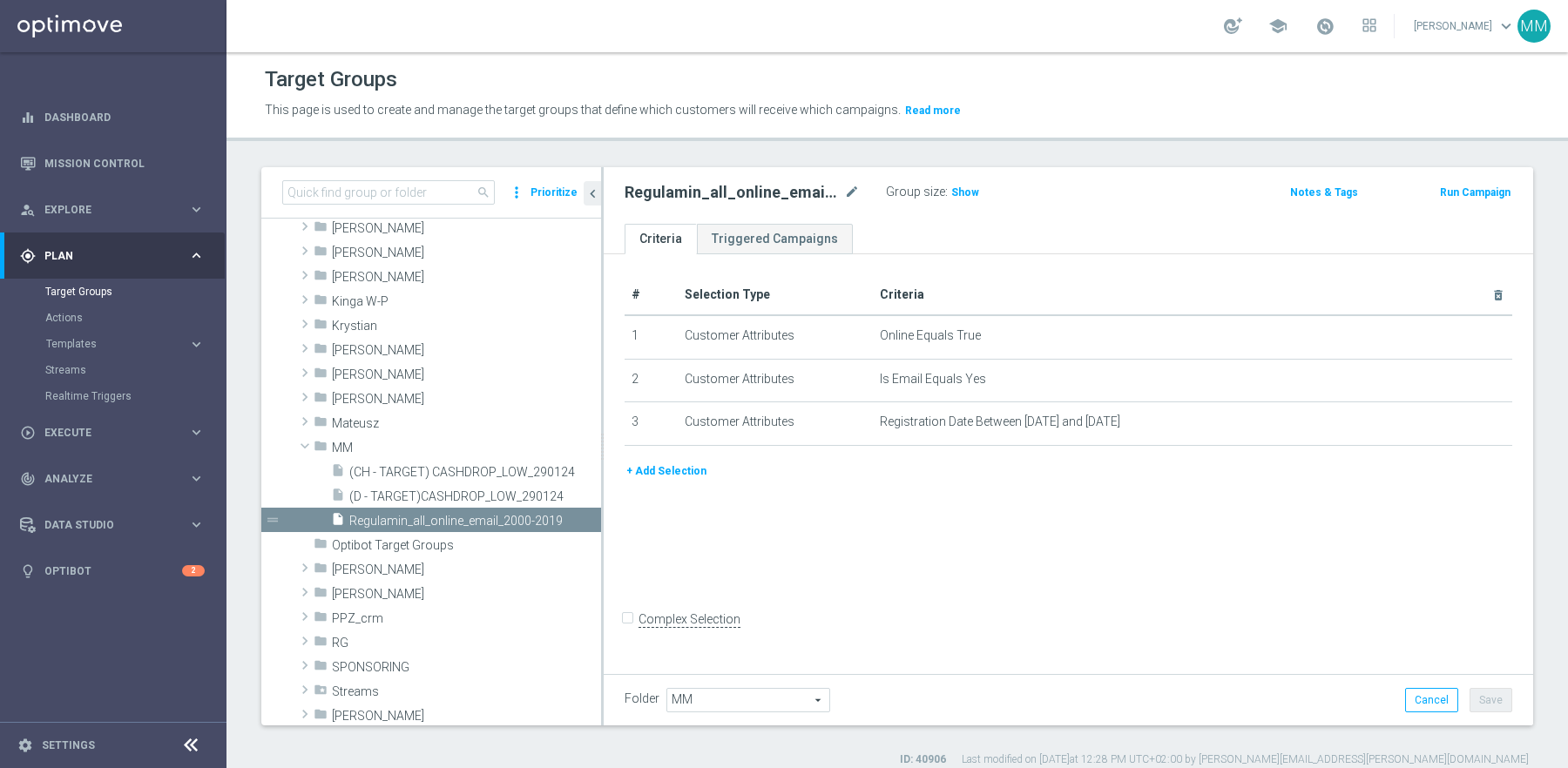
click at [721, 198] on h2 "Regulamin_all_online_email_2000-2019" at bounding box center [732, 192] width 216 height 20
click at [850, 187] on icon "mode_edit" at bounding box center [853, 192] width 16 height 20
click at [527, 445] on icon "library_add" at bounding box center [528, 448] width 14 height 14
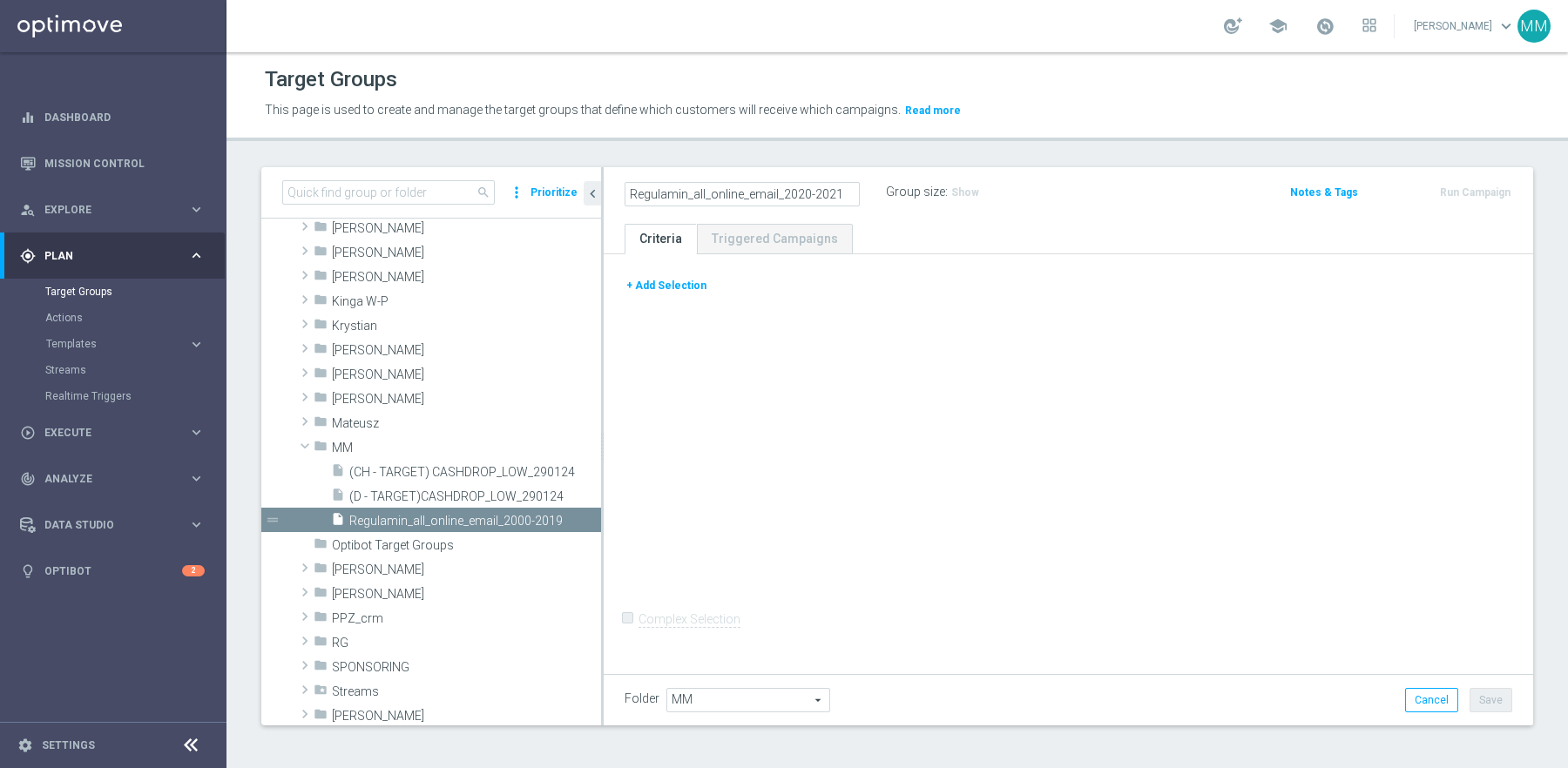
type input "Regulamin_all_online_email_2020-2021"
click at [658, 283] on button "+ Add Selection" at bounding box center [667, 286] width 84 height 20
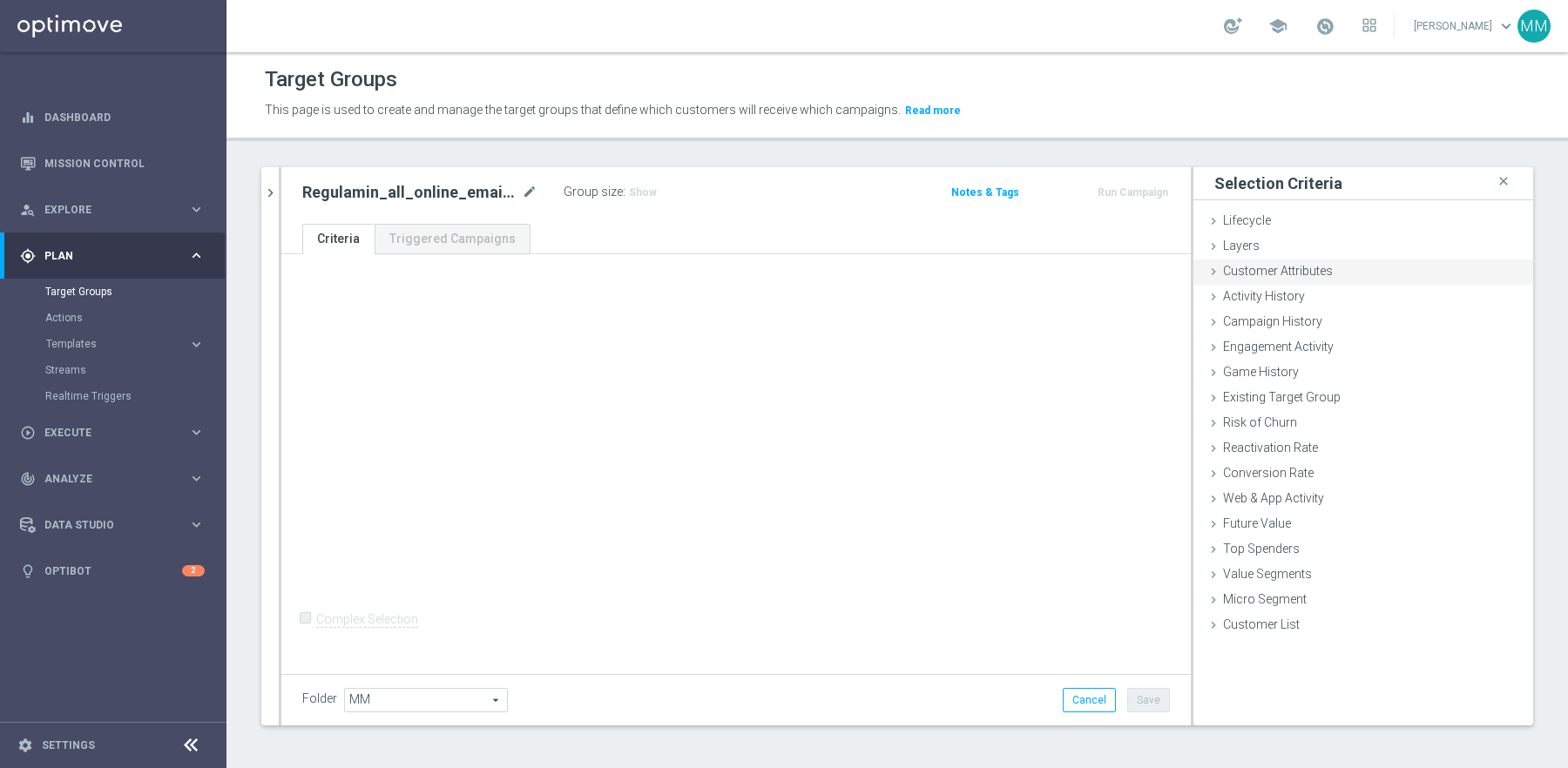
click at [1284, 275] on span "Customer Attributes" at bounding box center [1277, 271] width 109 height 14
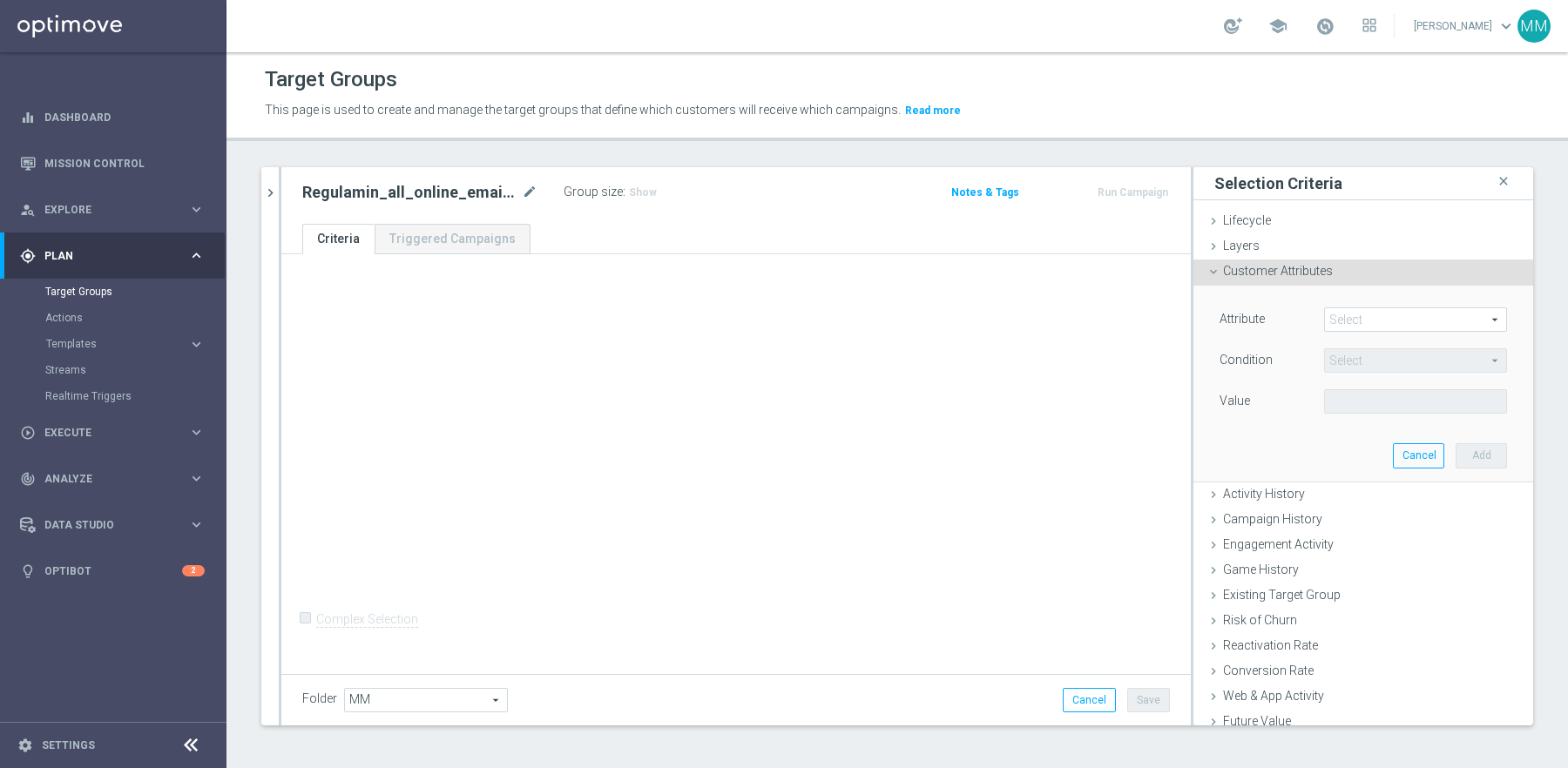
click at [1373, 314] on span at bounding box center [1416, 319] width 182 height 22
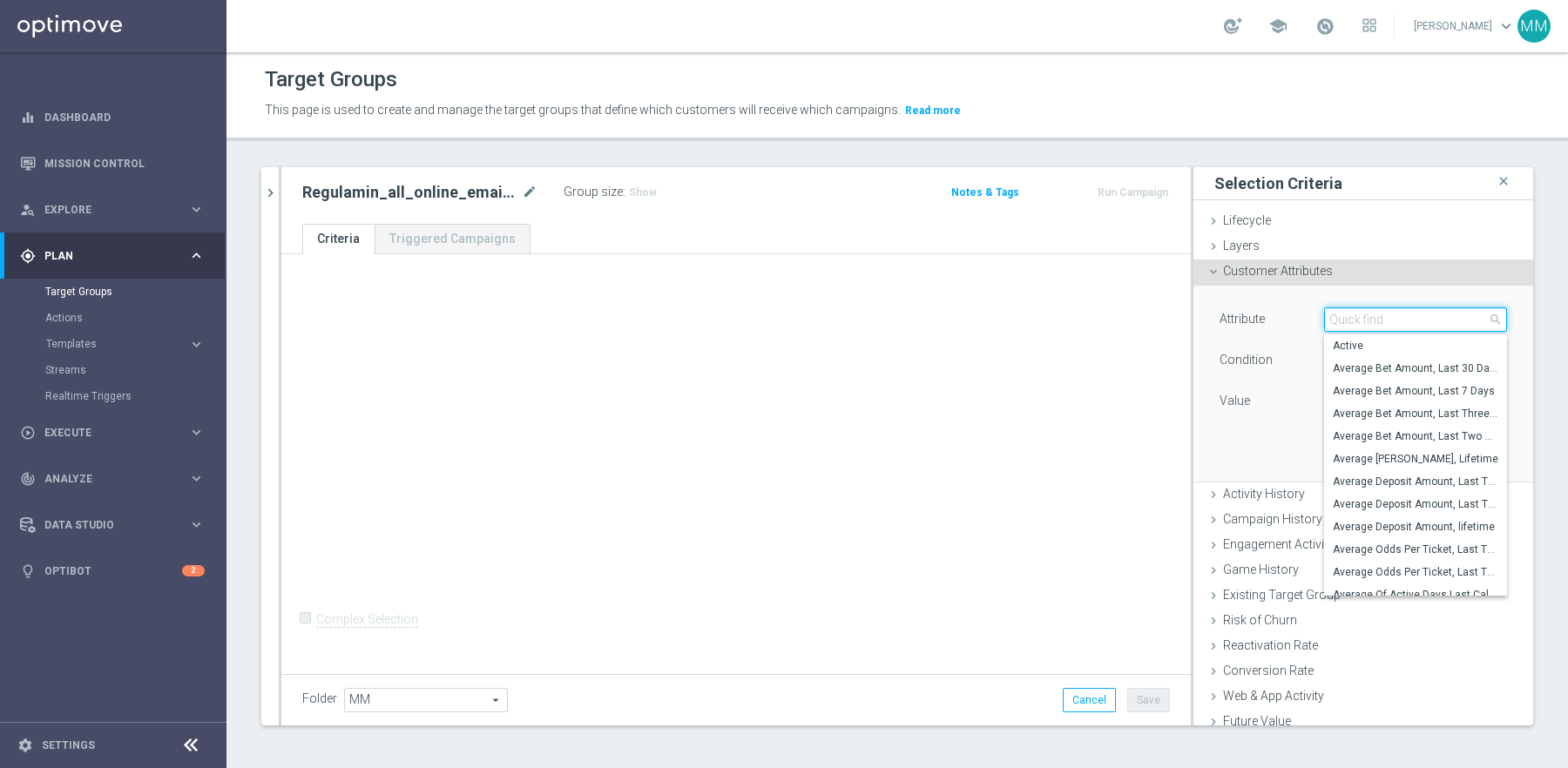
click at [1386, 321] on input "search" at bounding box center [1416, 319] width 183 height 24
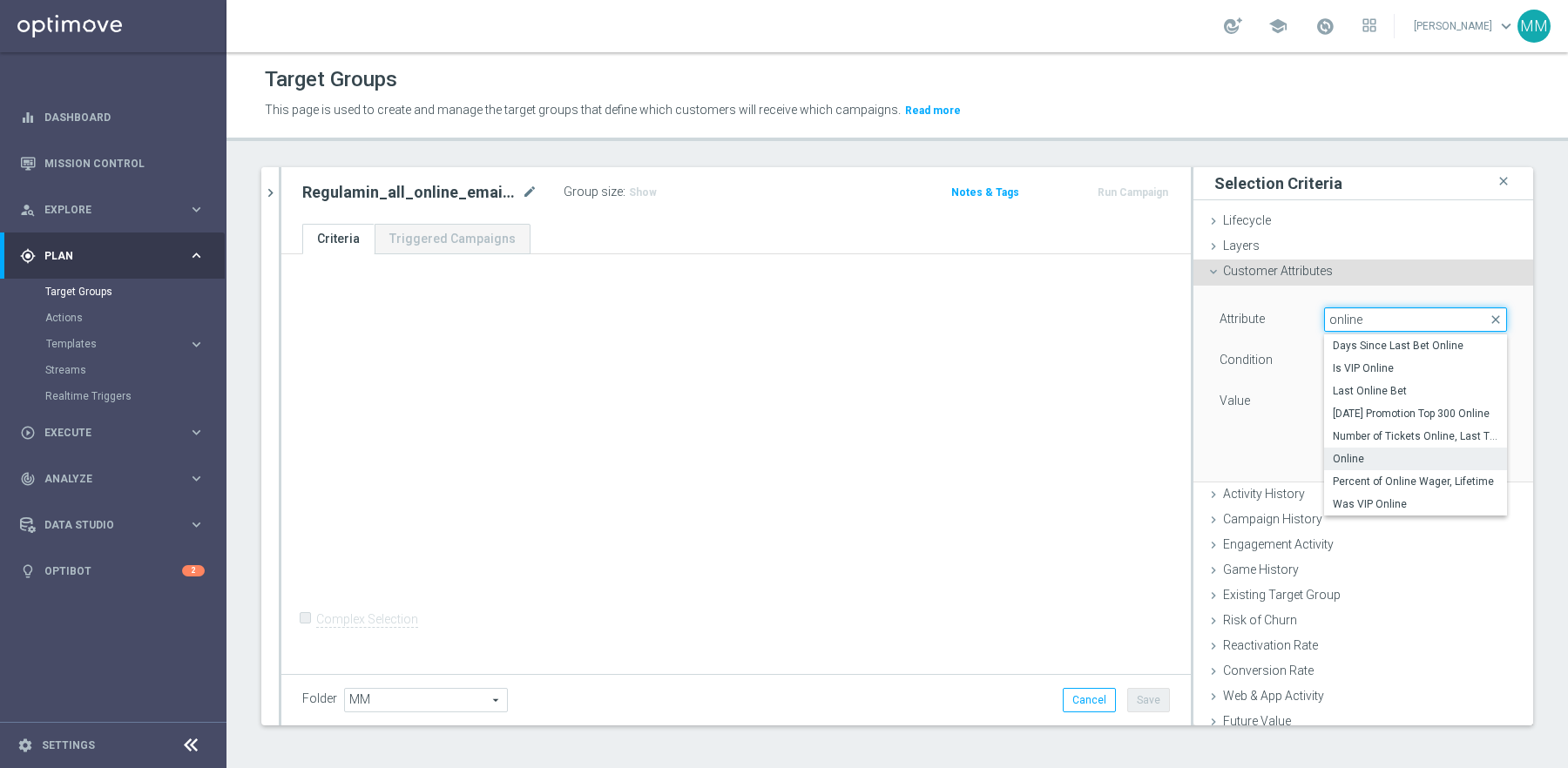
type input "online"
click at [1393, 460] on span "Online" at bounding box center [1416, 459] width 166 height 14
type input "Online"
type input "Equals"
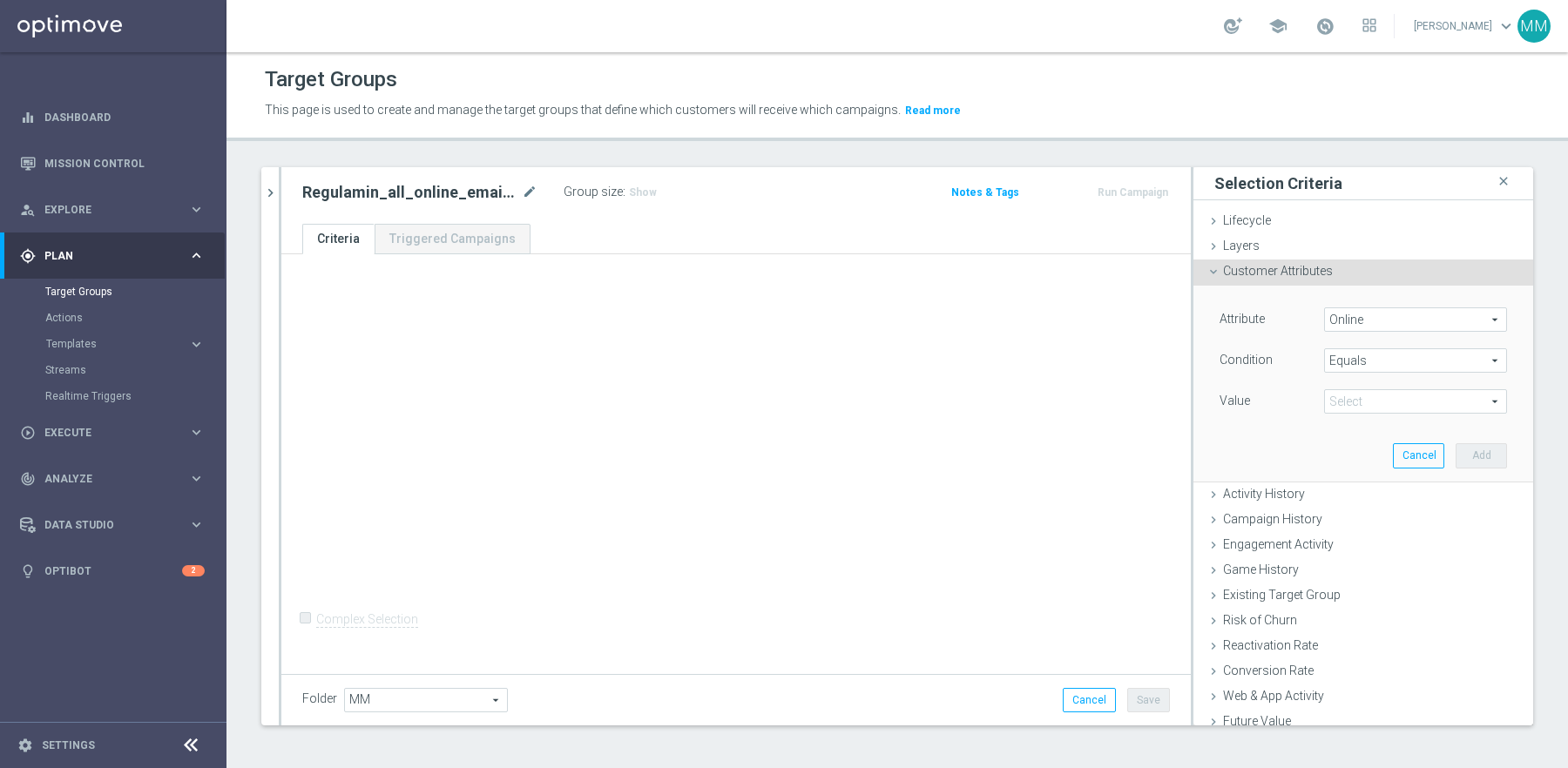
click at [1411, 400] on span at bounding box center [1416, 401] width 182 height 22
click at [1382, 445] on span "True" at bounding box center [1416, 450] width 166 height 14
type input "True"
click at [1480, 452] on button "Add" at bounding box center [1482, 455] width 52 height 24
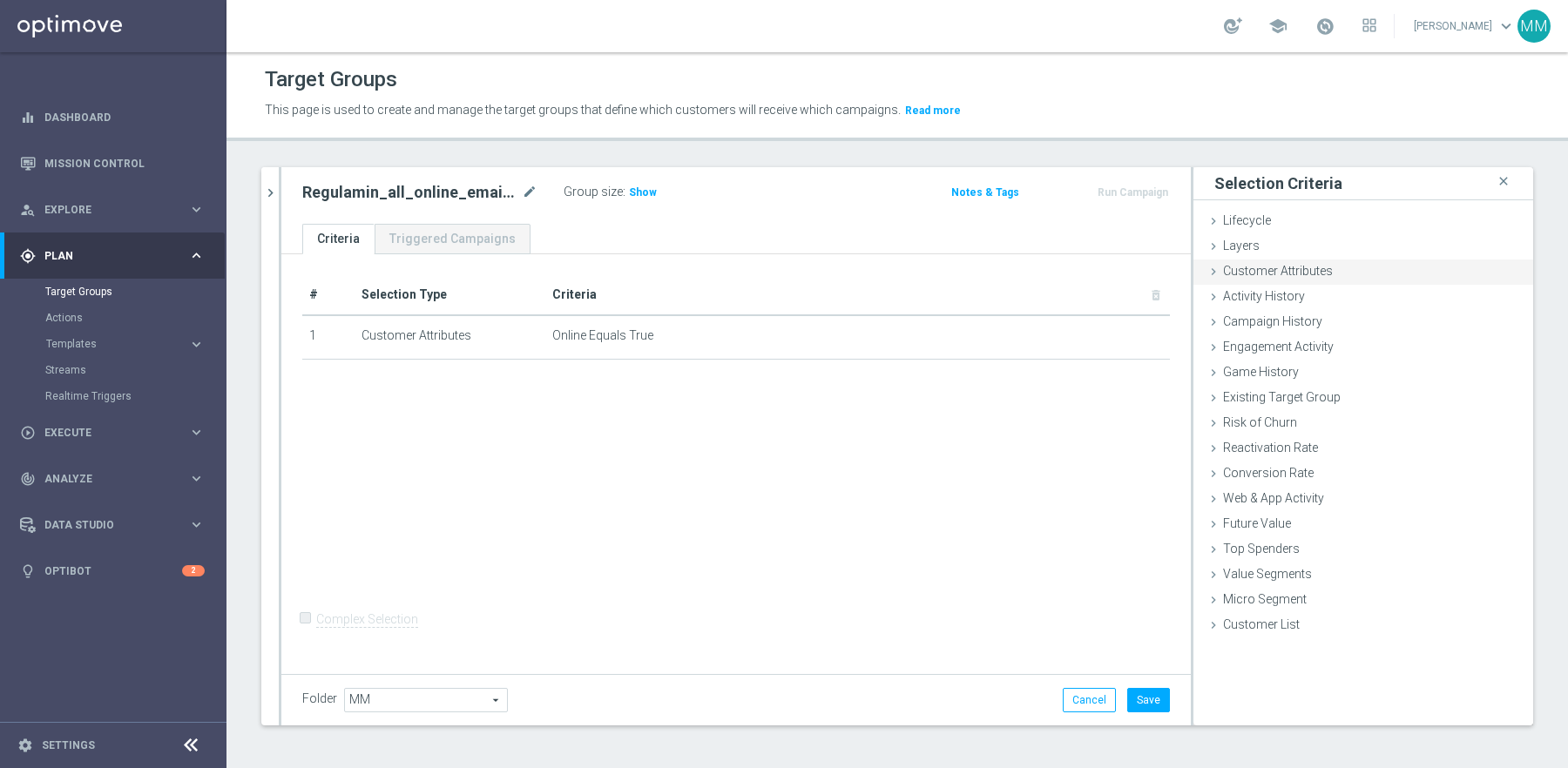
click at [1309, 269] on span "Customer Attributes" at bounding box center [1277, 271] width 109 height 14
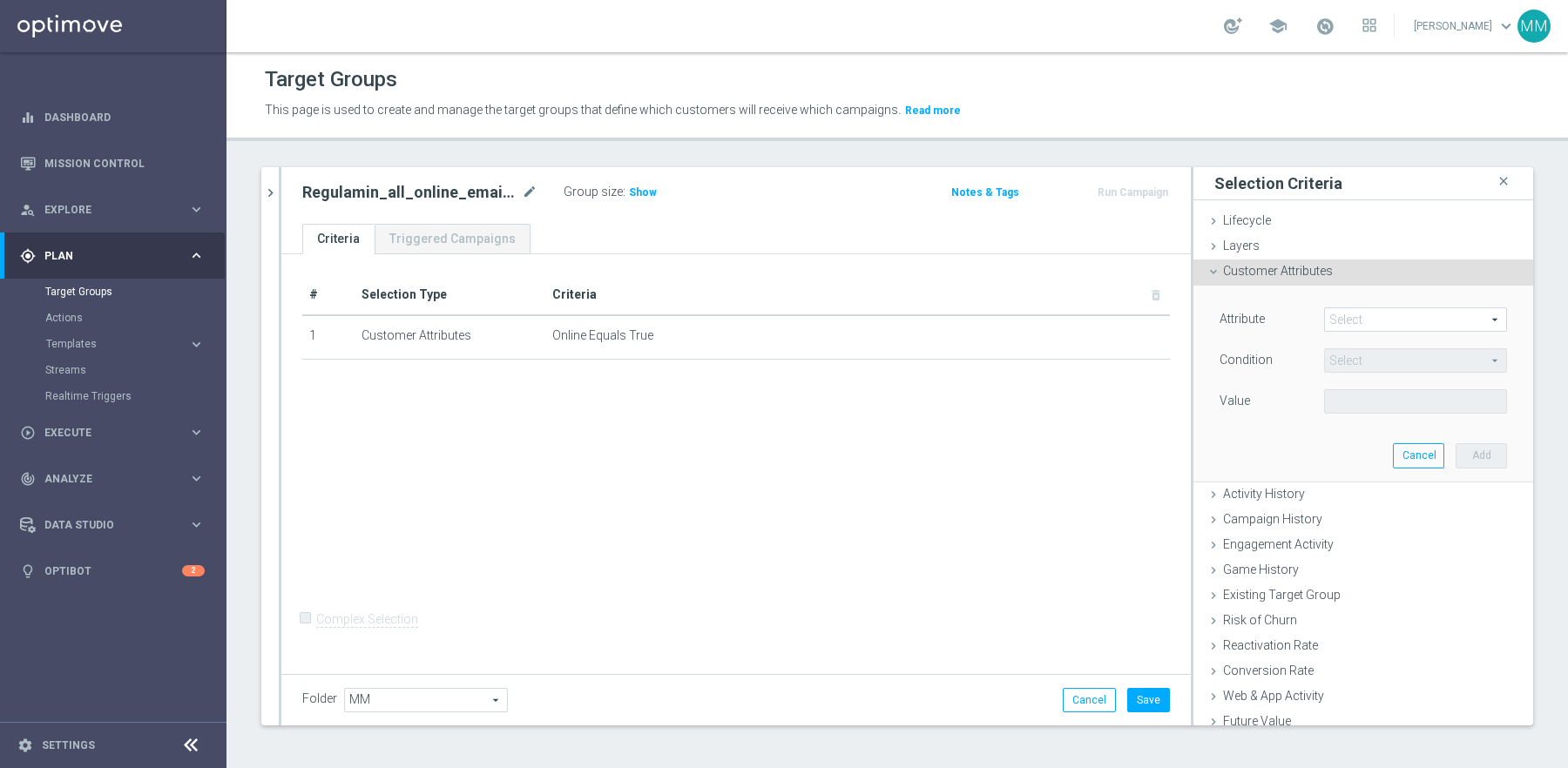
click at [1370, 309] on span at bounding box center [1416, 319] width 182 height 22
click at [1368, 322] on span at bounding box center [1416, 319] width 182 height 22
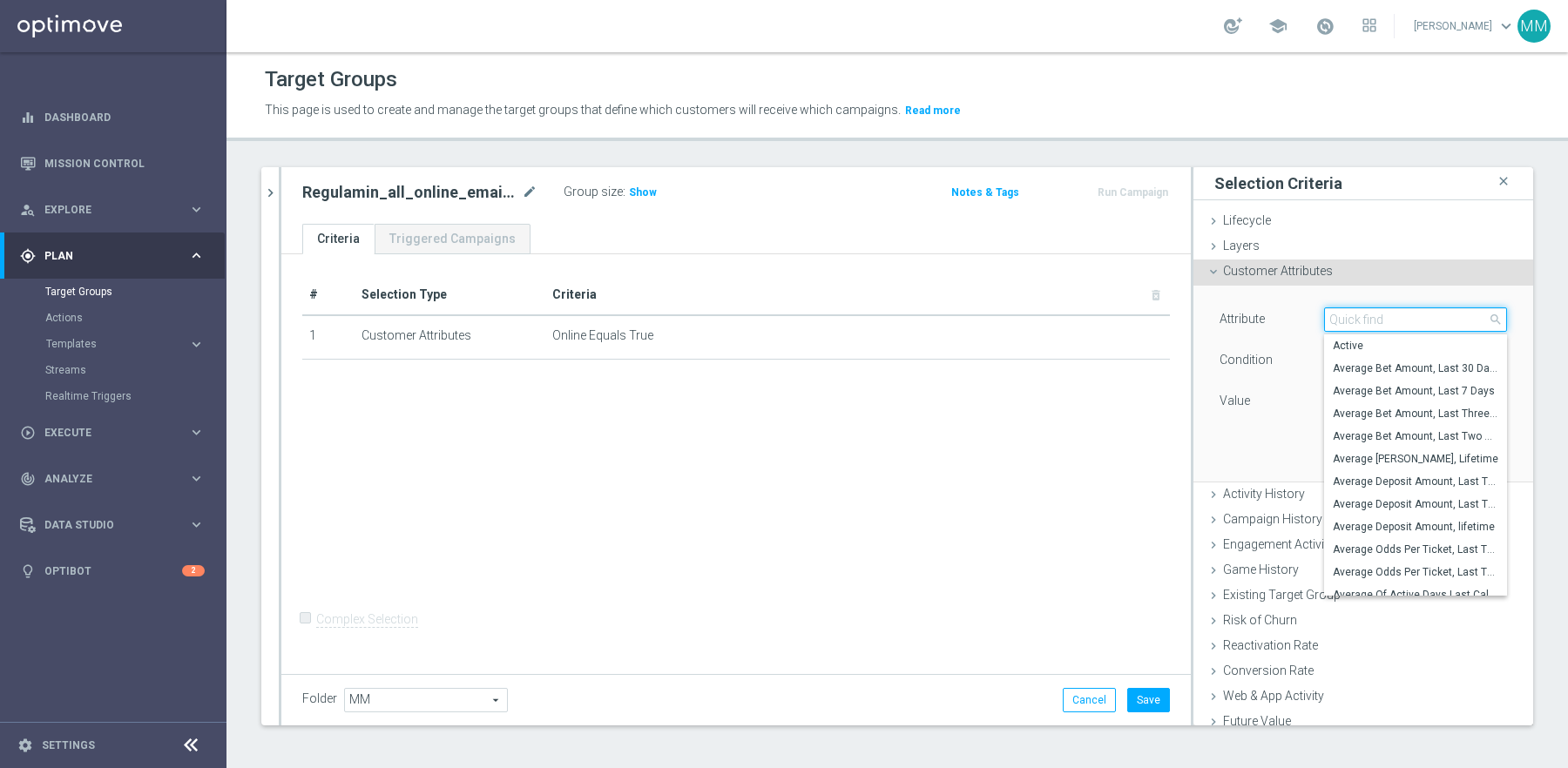
click at [1372, 322] on input "search" at bounding box center [1416, 319] width 183 height 24
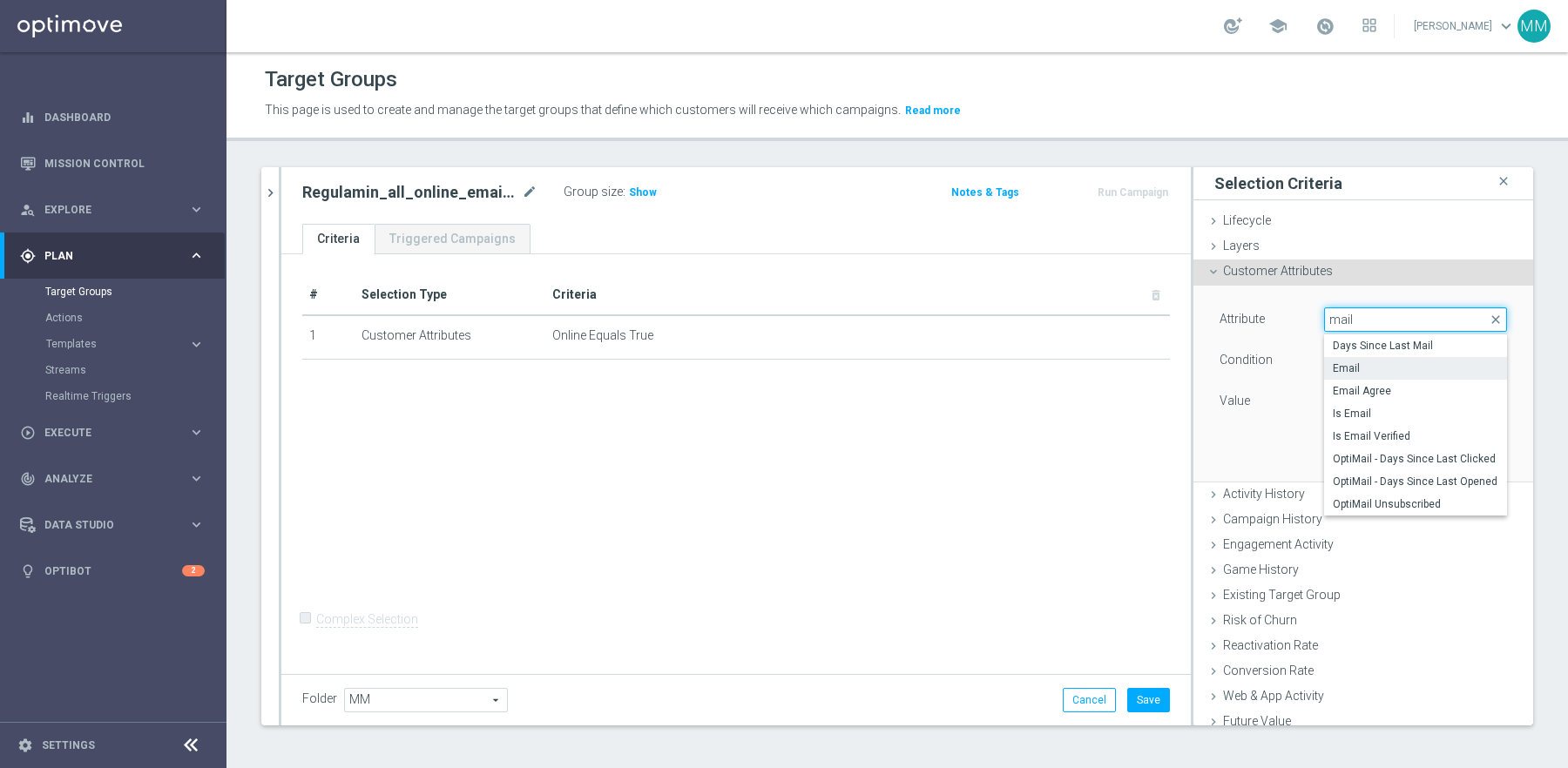
type input "mail"
click at [1410, 368] on span "Email" at bounding box center [1416, 368] width 166 height 14
type input "Email"
type input "Equals"
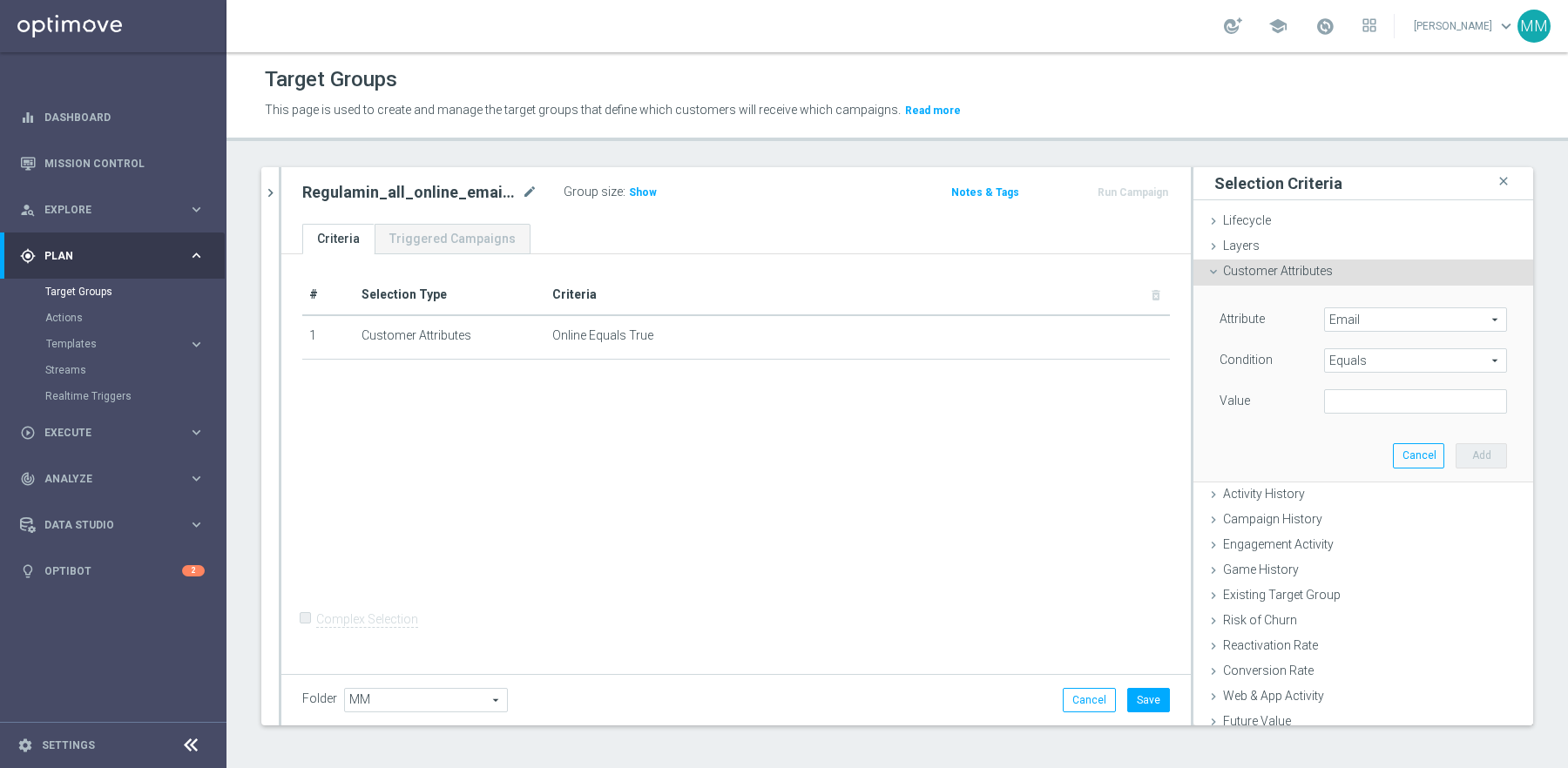
click at [1375, 414] on div "Value" at bounding box center [1363, 403] width 313 height 28
click at [1374, 404] on input "text" at bounding box center [1416, 401] width 183 height 24
click at [1383, 321] on span "Email" at bounding box center [1416, 319] width 182 height 22
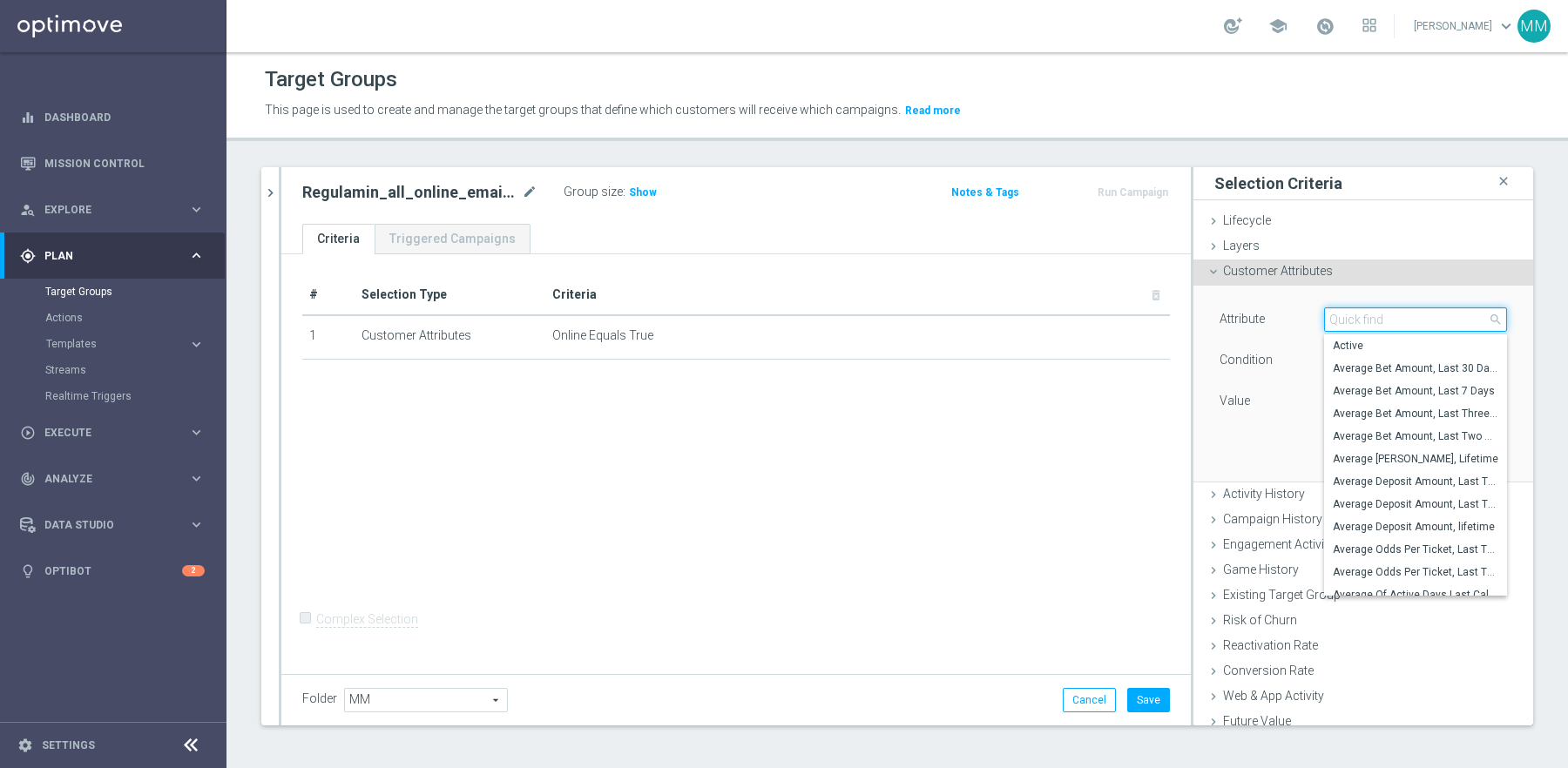
click at [1383, 321] on input "search" at bounding box center [1416, 319] width 183 height 24
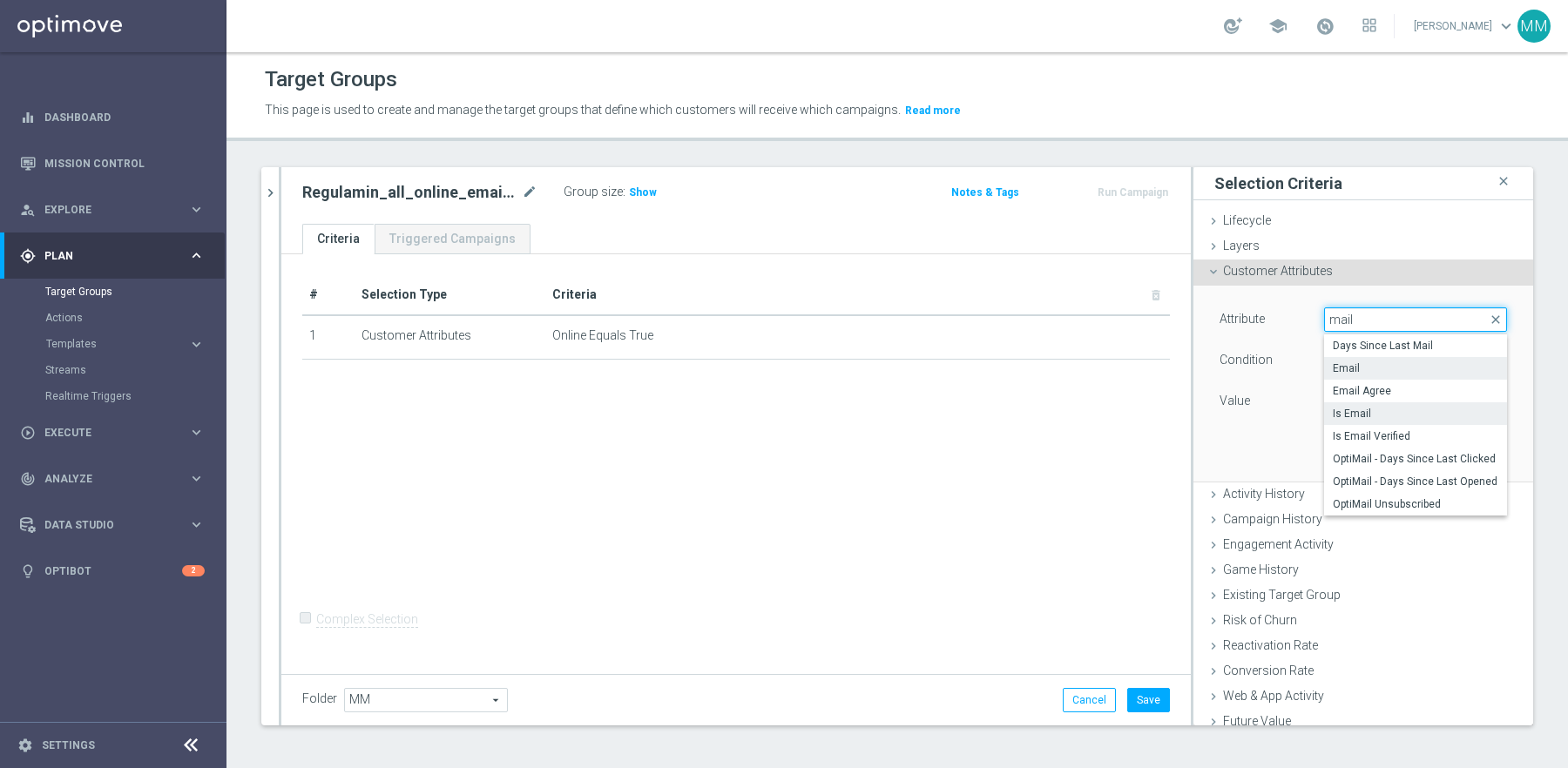
type input "mail"
click at [1389, 414] on span "Is Email" at bounding box center [1416, 414] width 166 height 14
type input "Is Email"
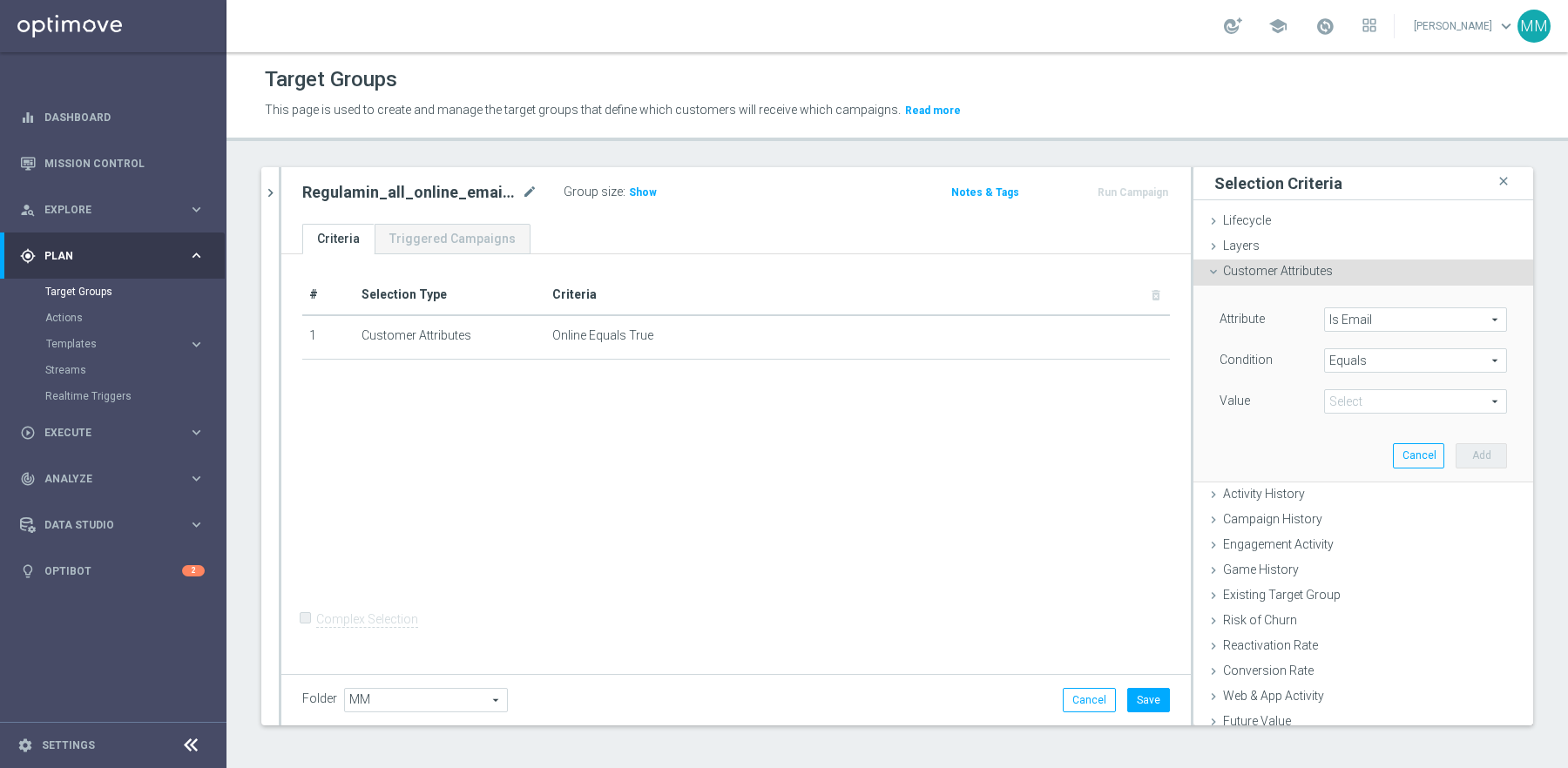
click at [1391, 350] on span "Equals" at bounding box center [1416, 360] width 182 height 22
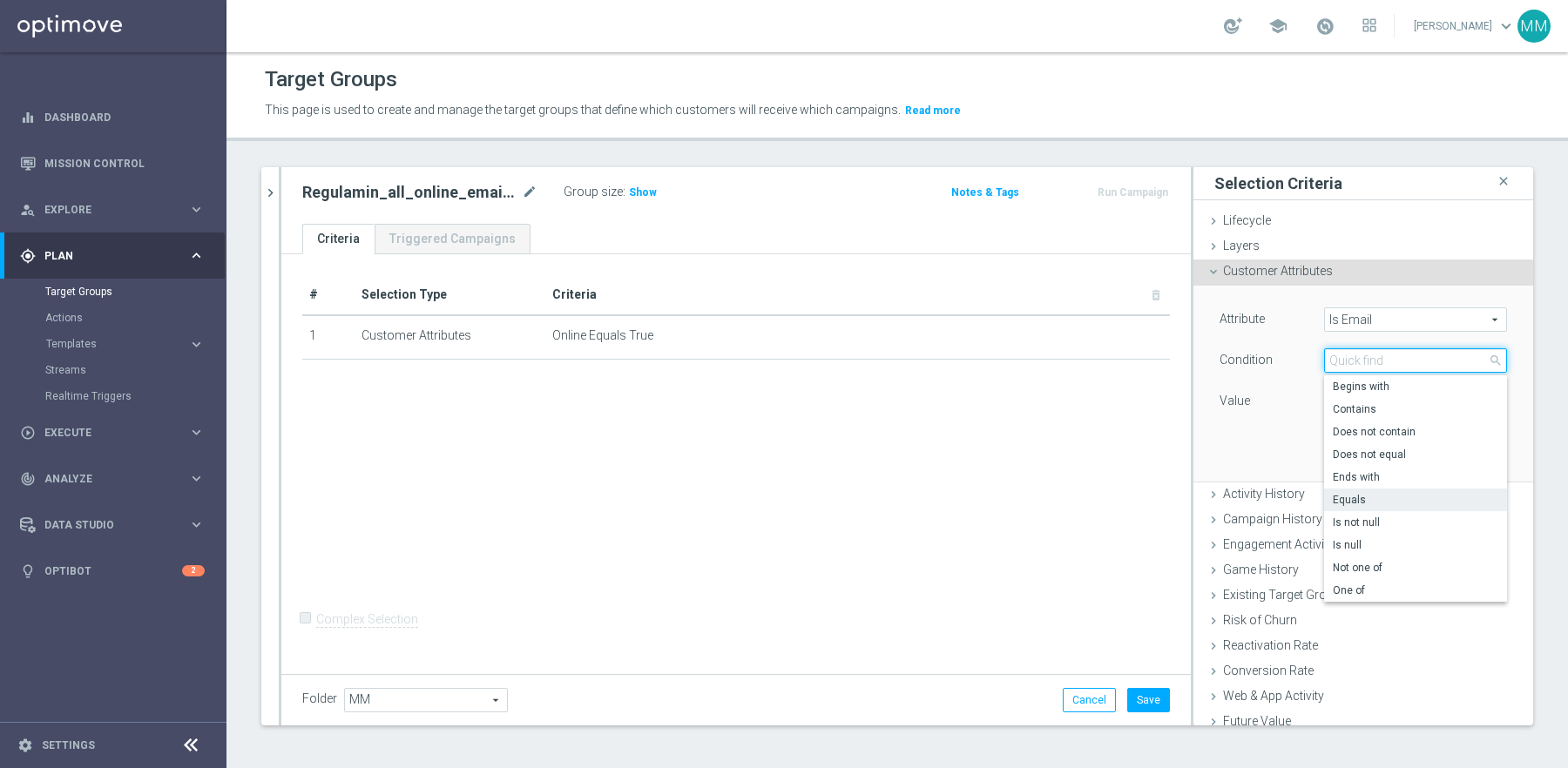
click at [1338, 349] on input "search" at bounding box center [1416, 360] width 183 height 24
click at [1296, 384] on div "Attribute Is Email Is Email arrow_drop_down search Condition Equals Equals arro…" at bounding box center [1362, 362] width 287 height 109
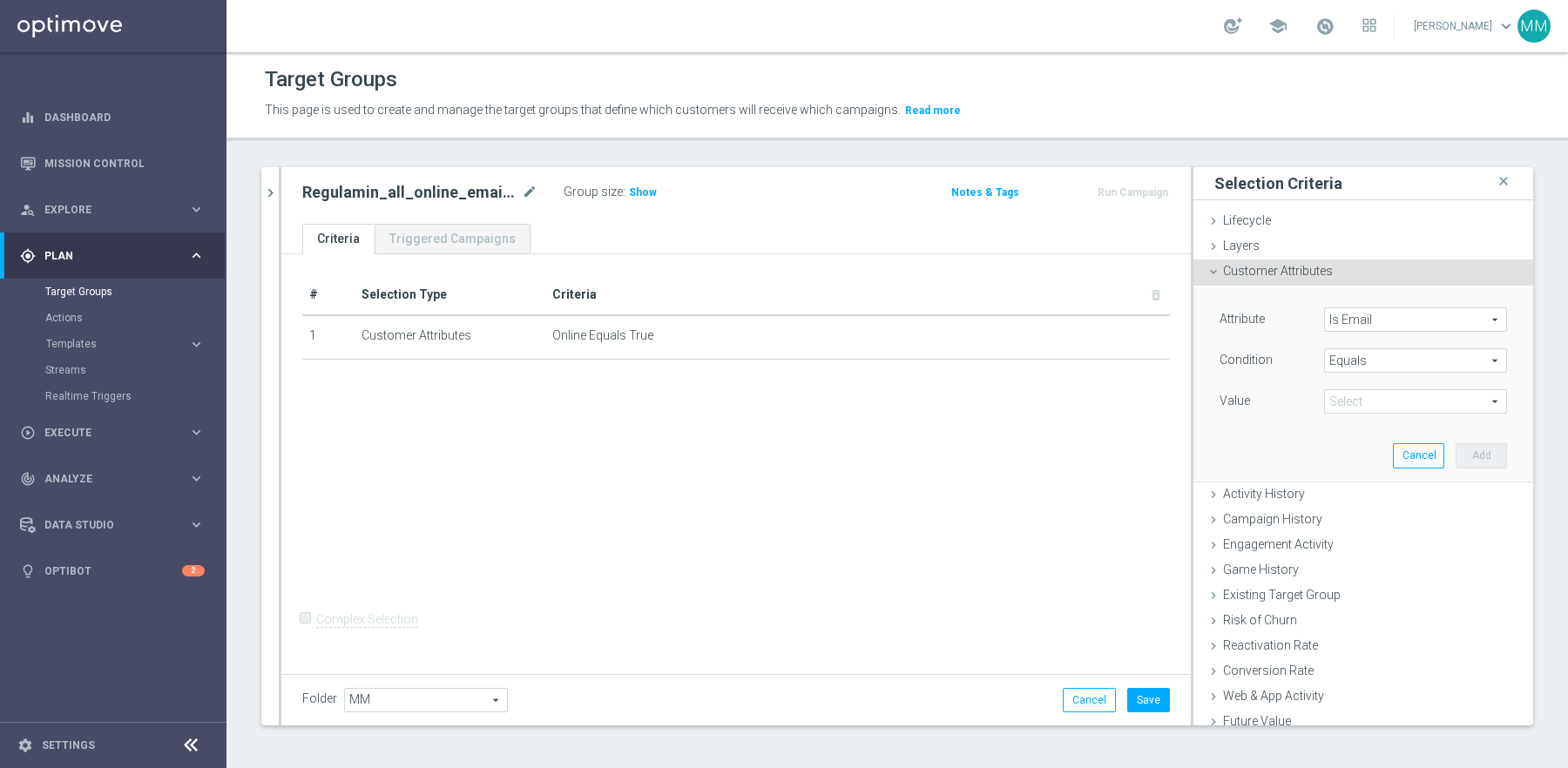
click at [1346, 406] on span at bounding box center [1416, 401] width 182 height 22
click at [1356, 448] on span "Yes" at bounding box center [1416, 450] width 166 height 14
type input "Yes"
click at [1494, 453] on button "Add" at bounding box center [1482, 455] width 52 height 24
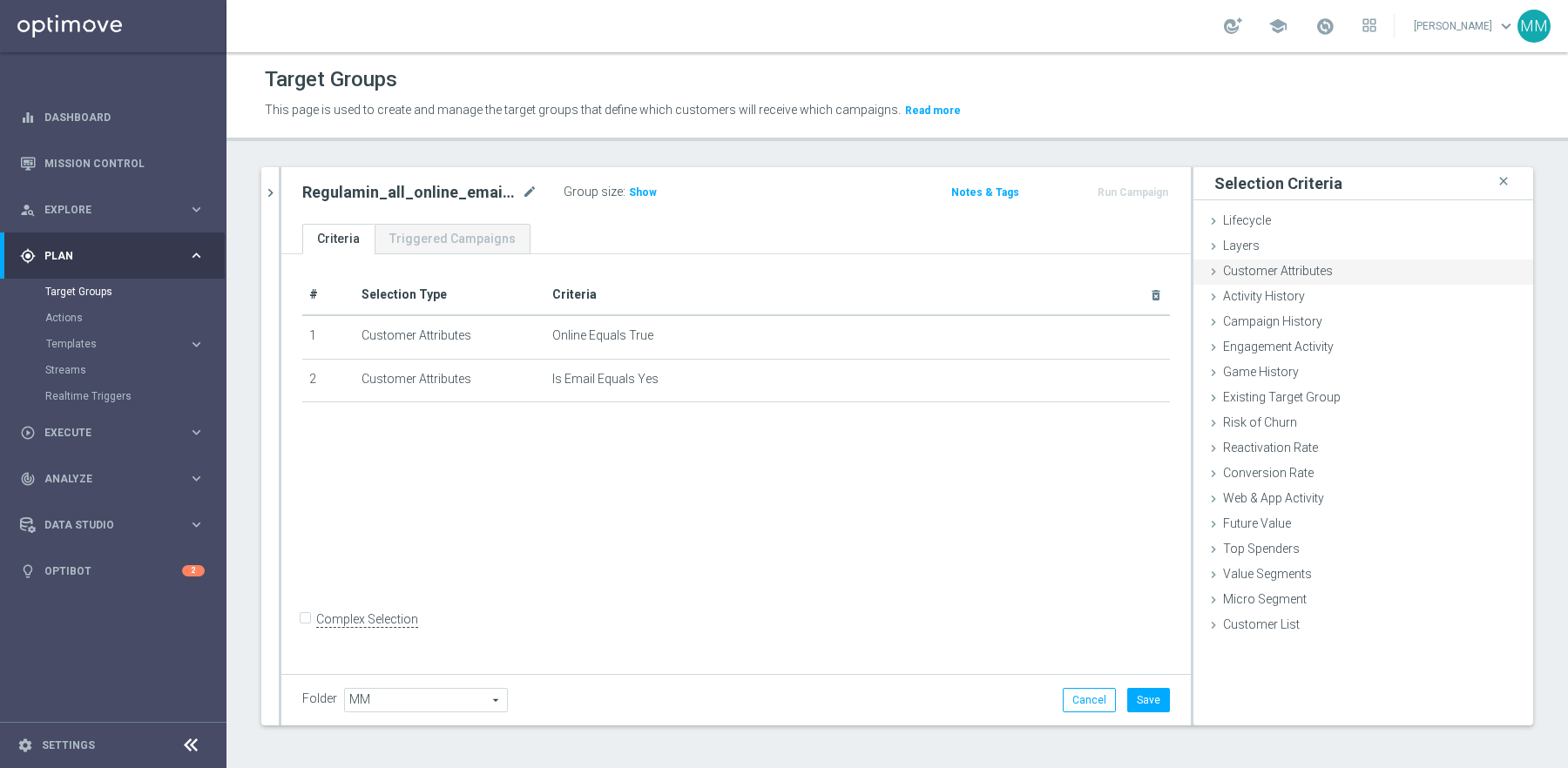
click at [1305, 275] on span "Customer Attributes" at bounding box center [1277, 271] width 109 height 14
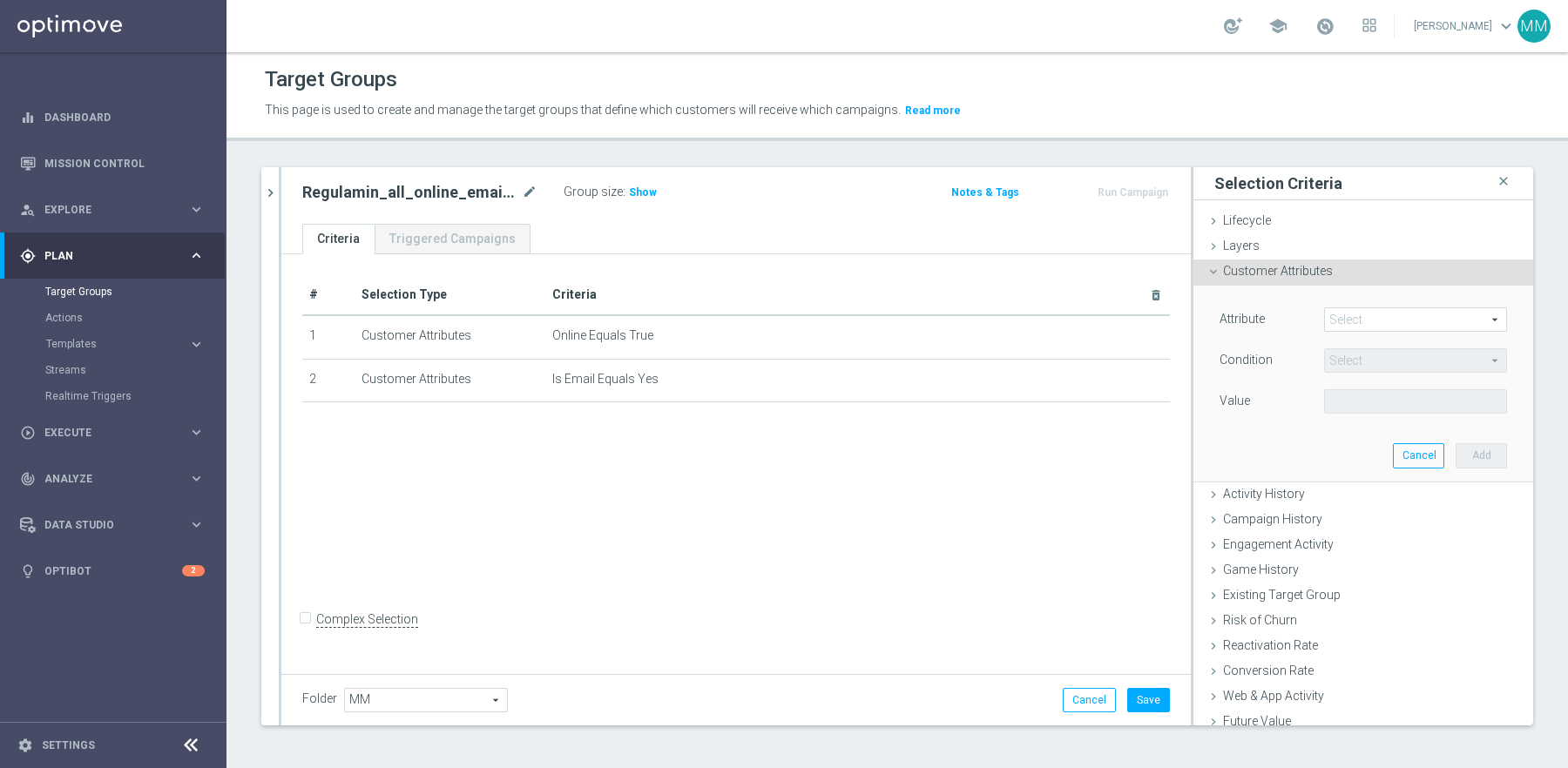
click at [1398, 321] on span at bounding box center [1416, 319] width 182 height 22
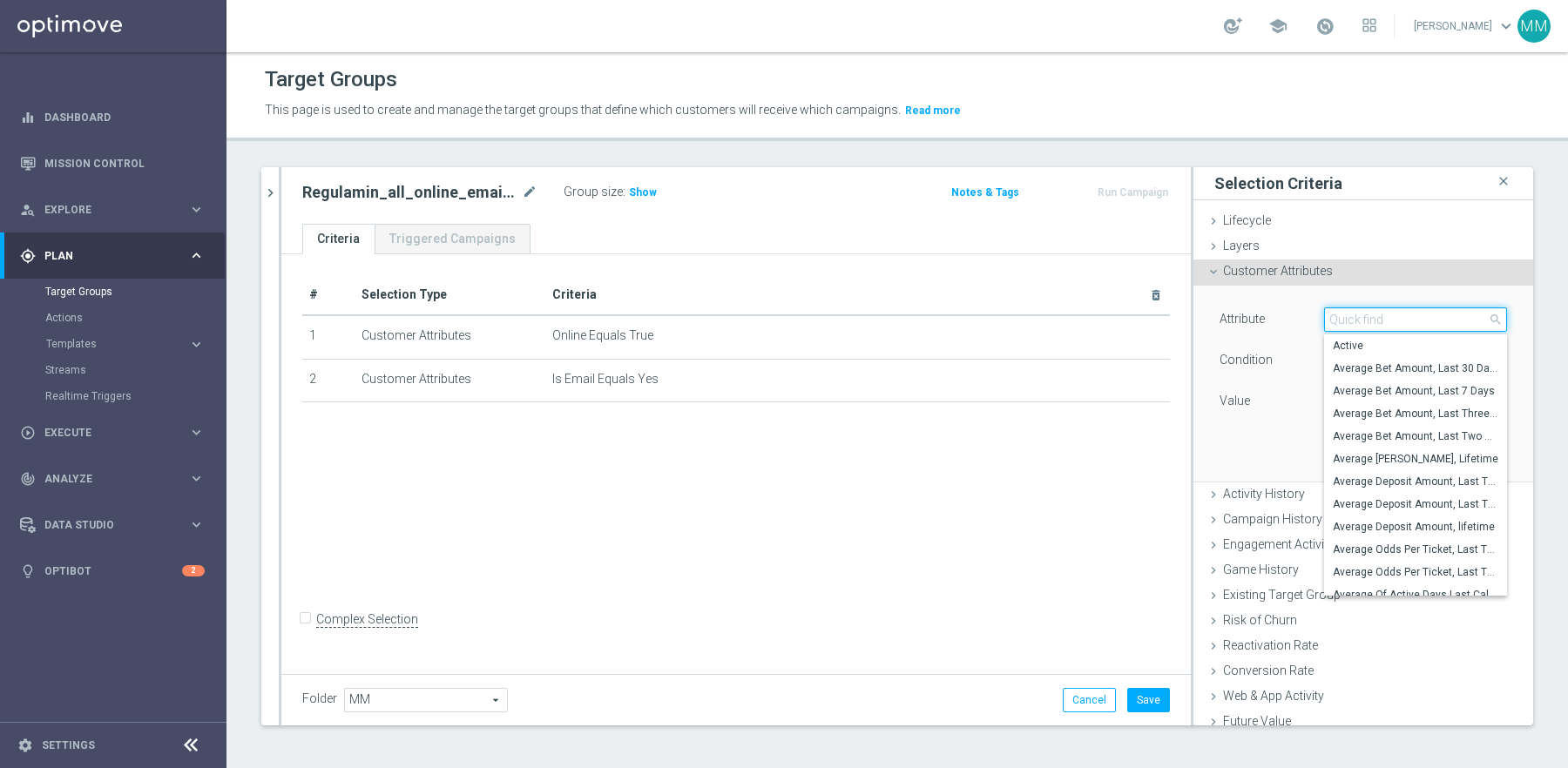
click at [1387, 321] on input "search" at bounding box center [1416, 319] width 183 height 24
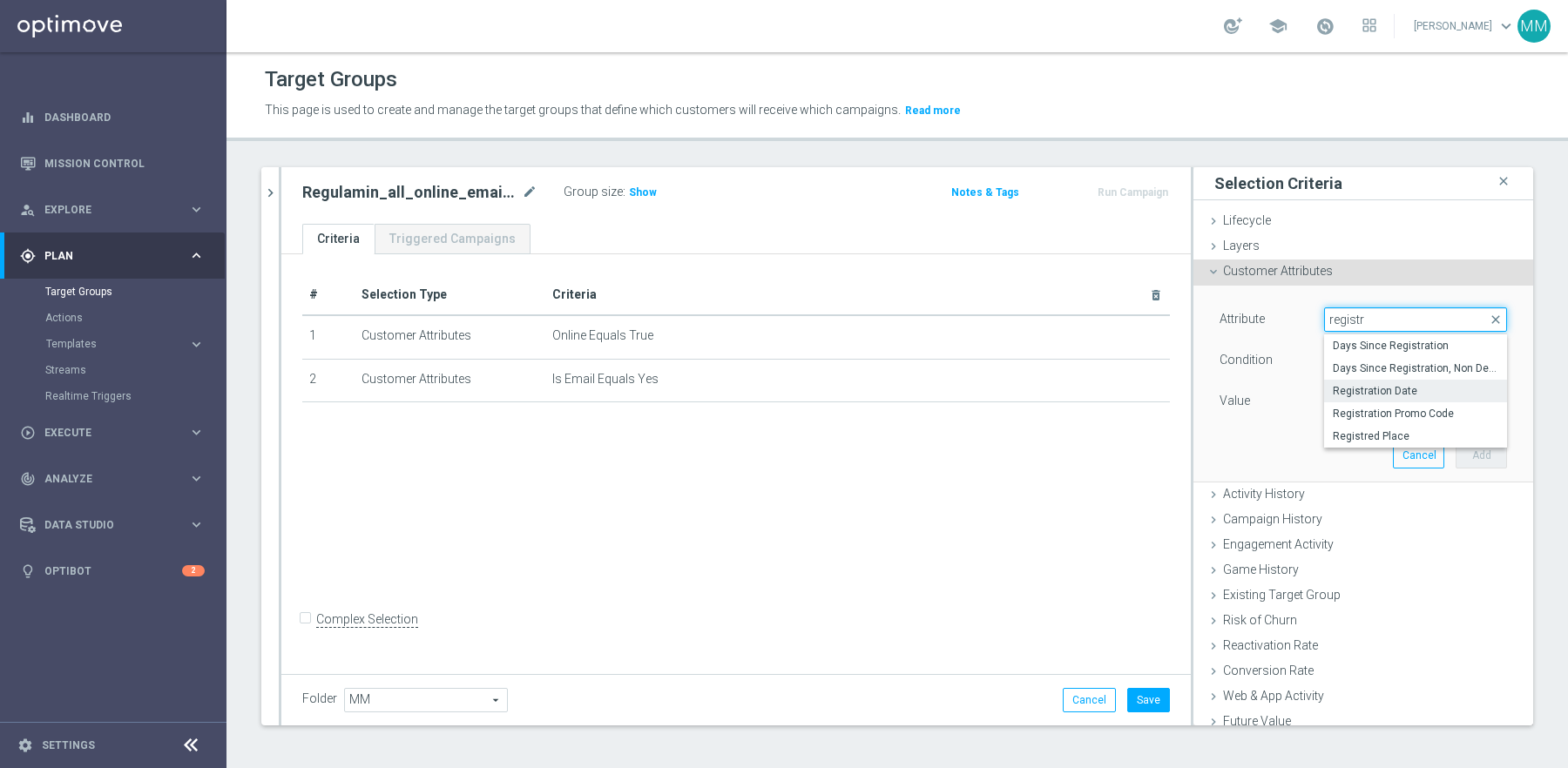
type input "registr"
click at [1436, 392] on span "Registration Date" at bounding box center [1416, 392] width 166 height 14
type input "Registration Date"
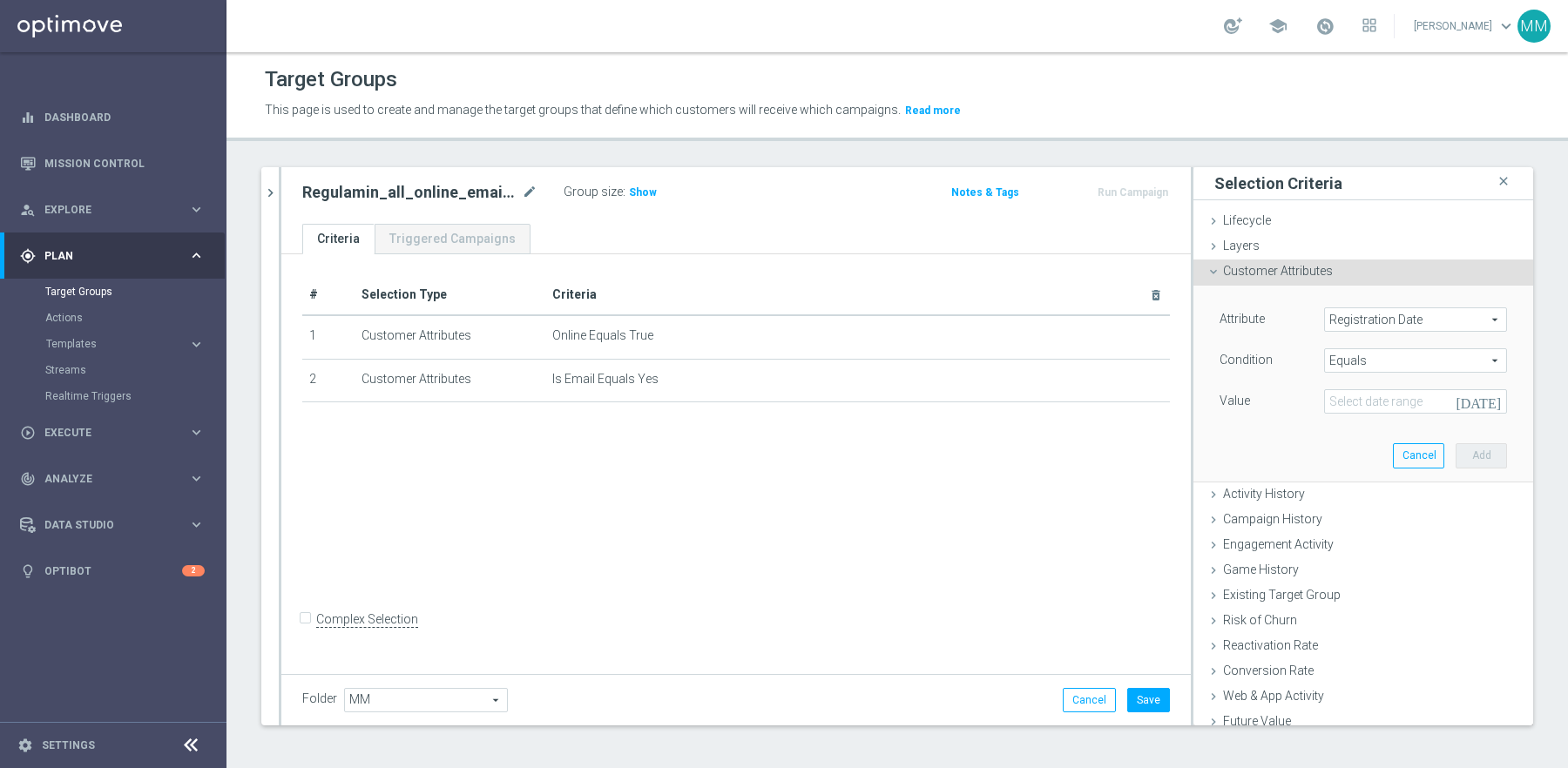
click at [1402, 365] on span "Equals" at bounding box center [1416, 360] width 182 height 22
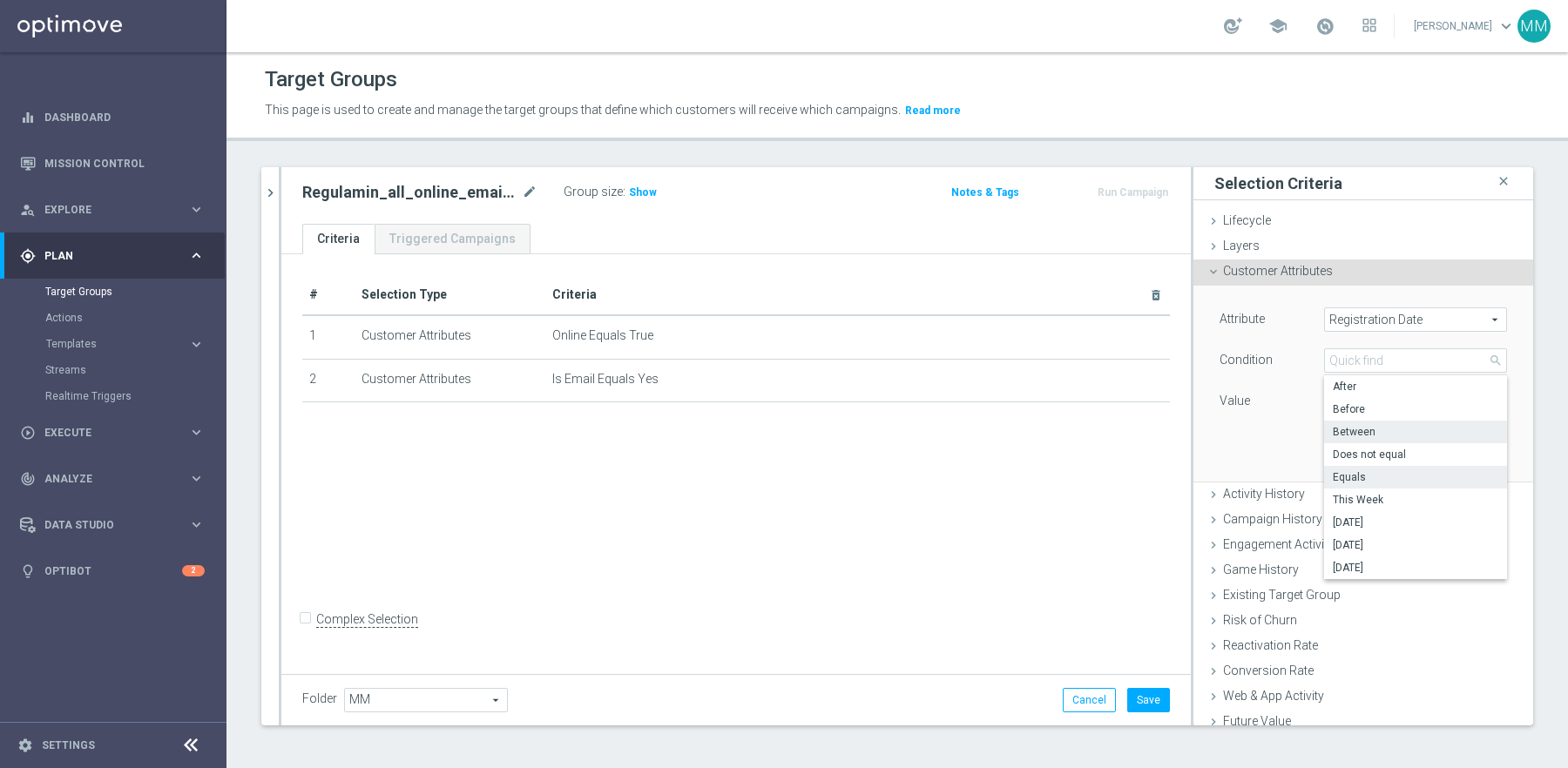
click at [1387, 432] on span "Between" at bounding box center [1416, 433] width 166 height 14
type input "Between"
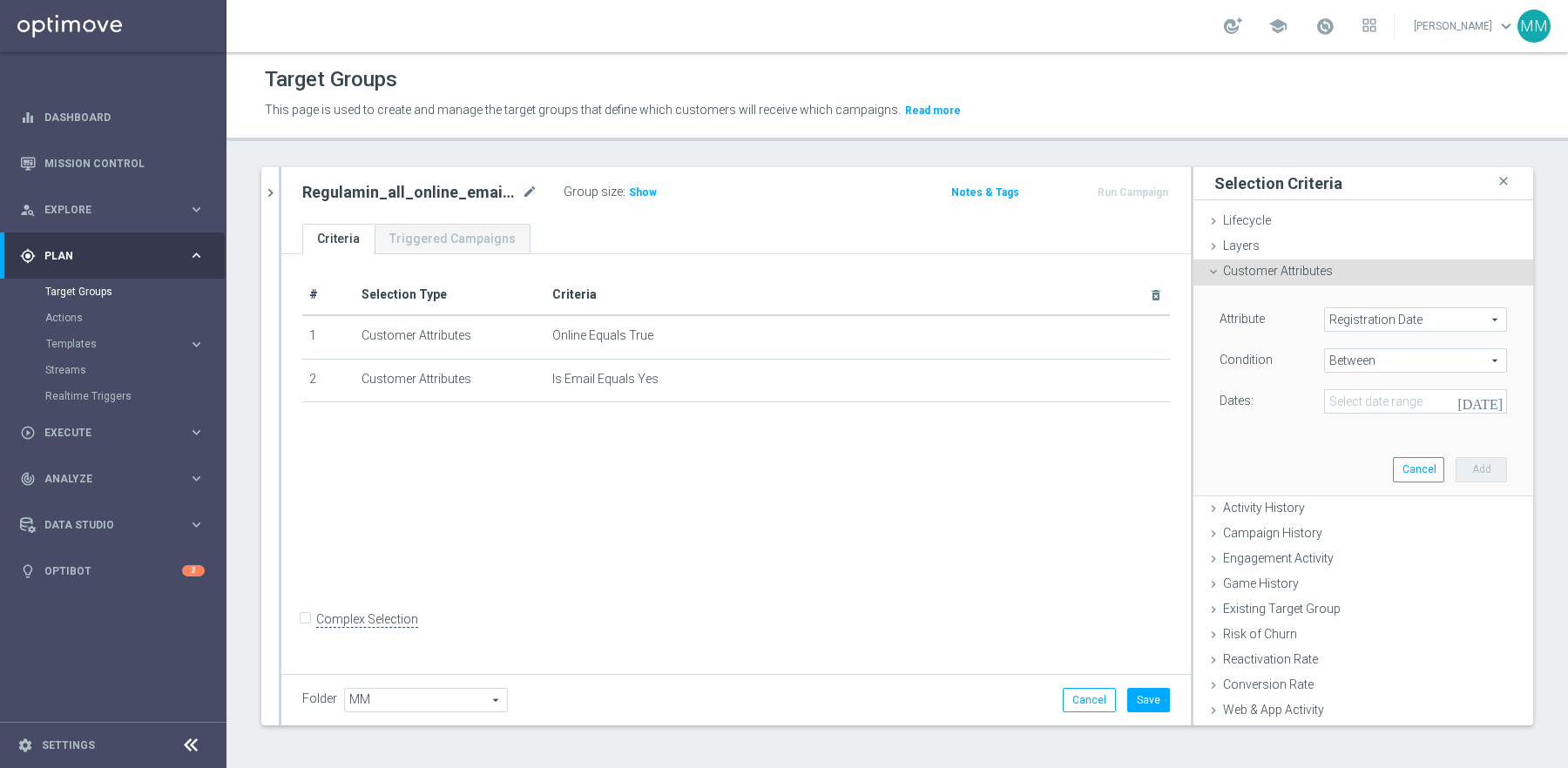
click at [1499, 399] on icon "today" at bounding box center [1481, 401] width 47 height 16
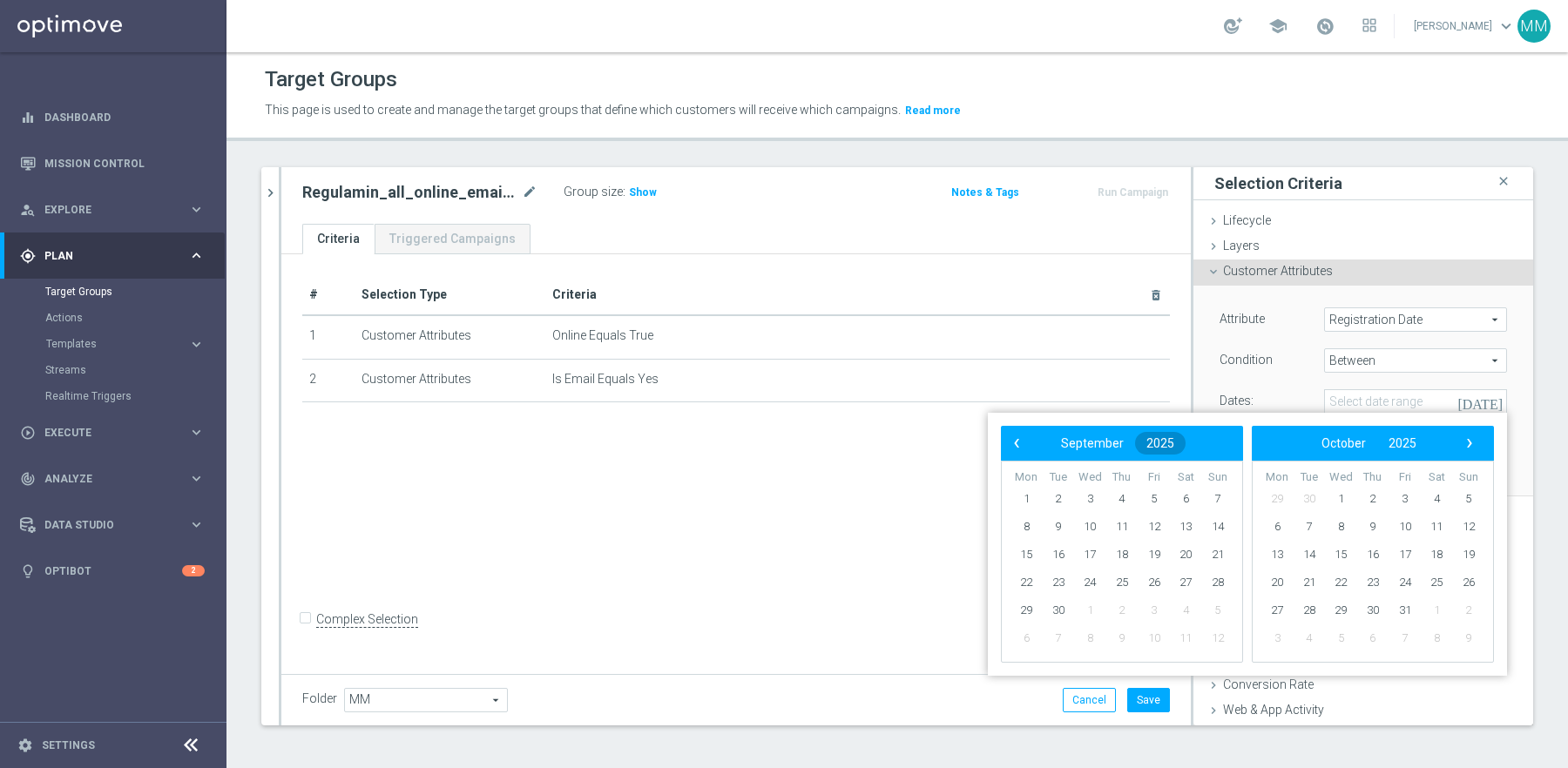
click at [1169, 442] on span "2025" at bounding box center [1160, 443] width 28 height 14
click at [1144, 488] on span "2020" at bounding box center [1150, 490] width 40 height 40
click at [1046, 491] on span "January" at bounding box center [1043, 493] width 66 height 25
click at [1092, 499] on span "1" at bounding box center [1089, 498] width 28 height 28
click at [1413, 443] on span "2020" at bounding box center [1403, 443] width 28 height 14
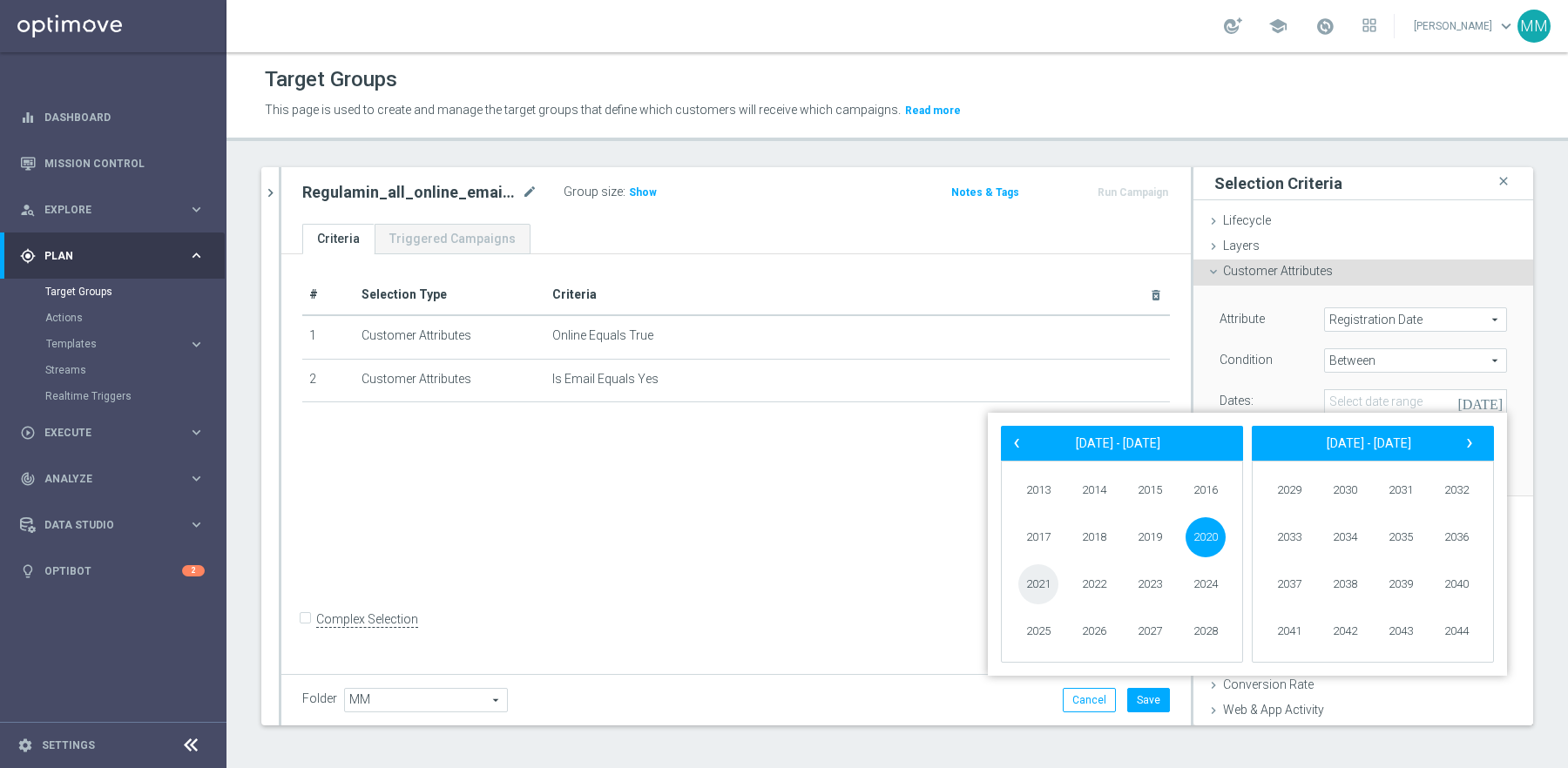
click at [1047, 578] on span "2021" at bounding box center [1038, 584] width 40 height 40
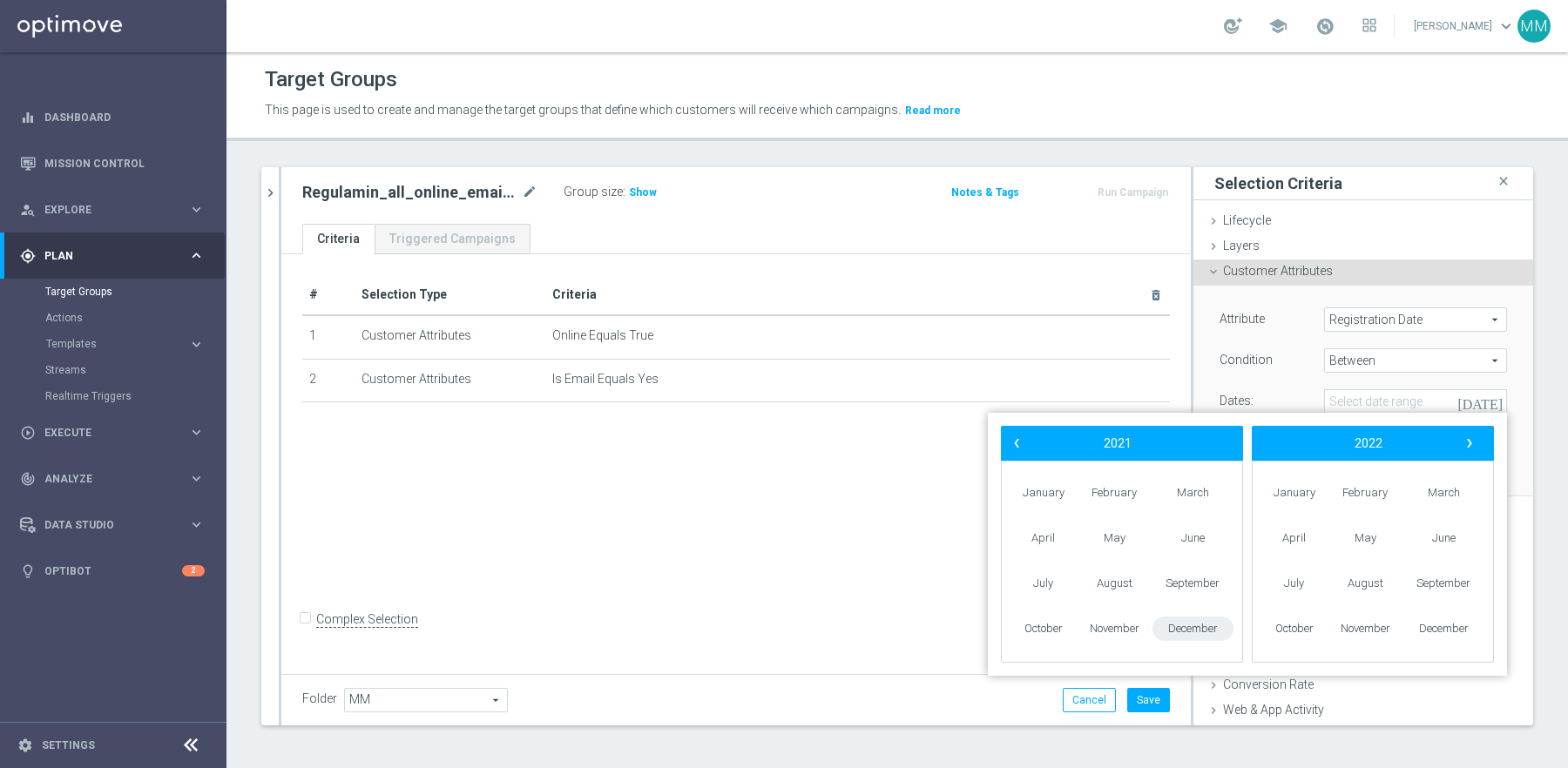
click at [1180, 627] on span "December" at bounding box center [1192, 629] width 81 height 25
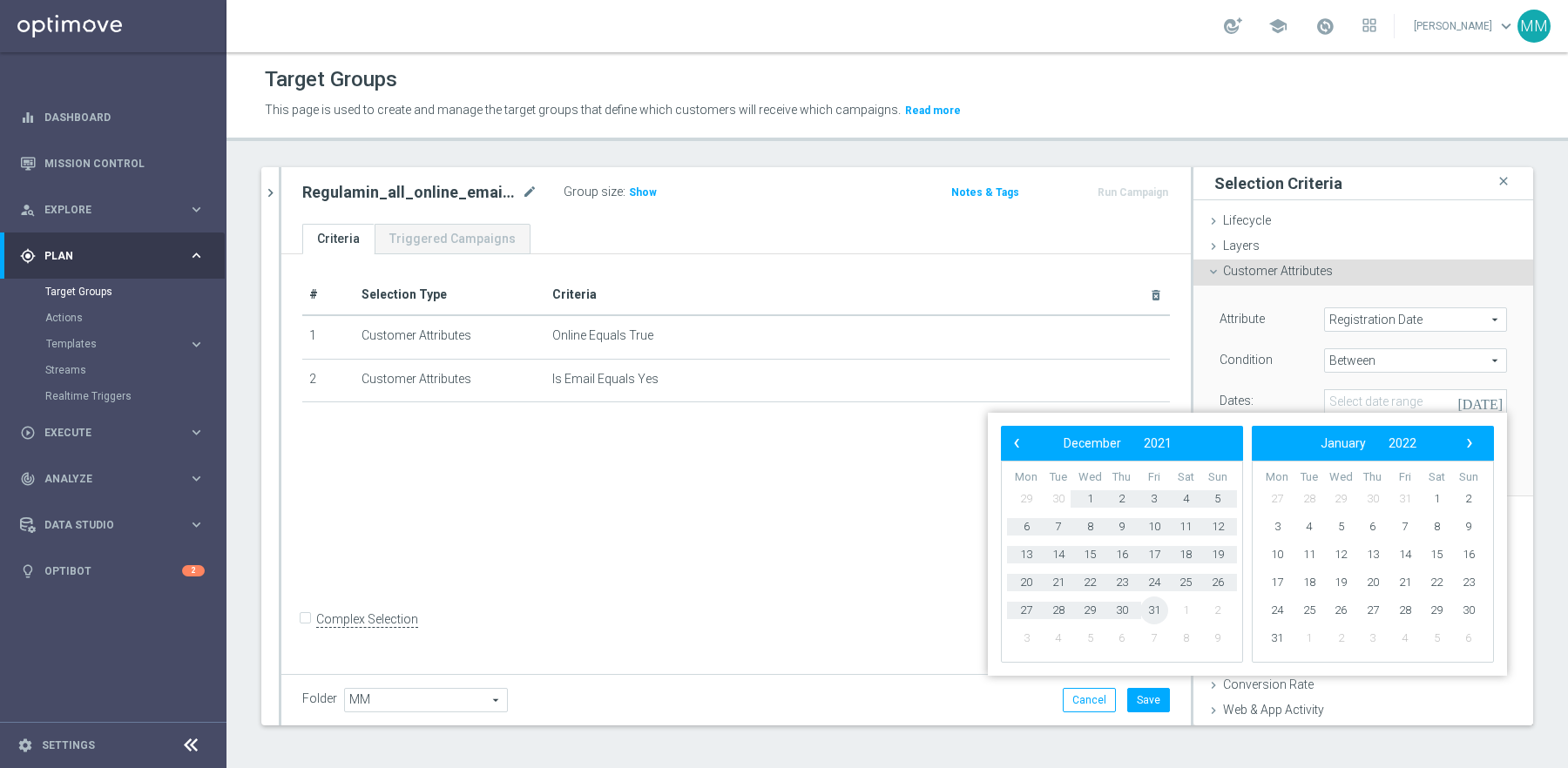
click at [1159, 612] on span "31" at bounding box center [1153, 610] width 28 height 28
type input "01 Jan 2020 - 31 Dec 2021"
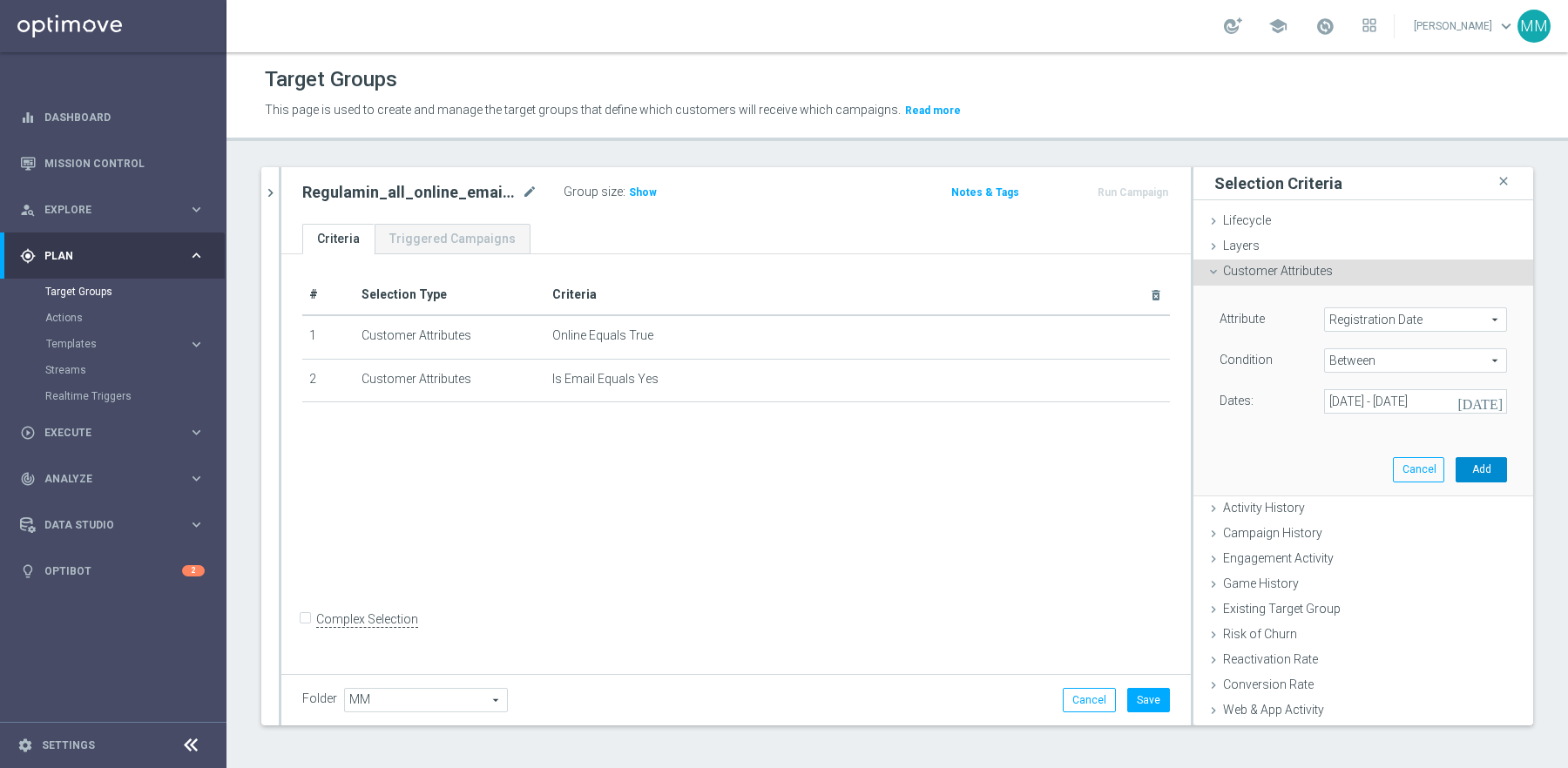
click at [1490, 464] on button "Add" at bounding box center [1482, 469] width 52 height 24
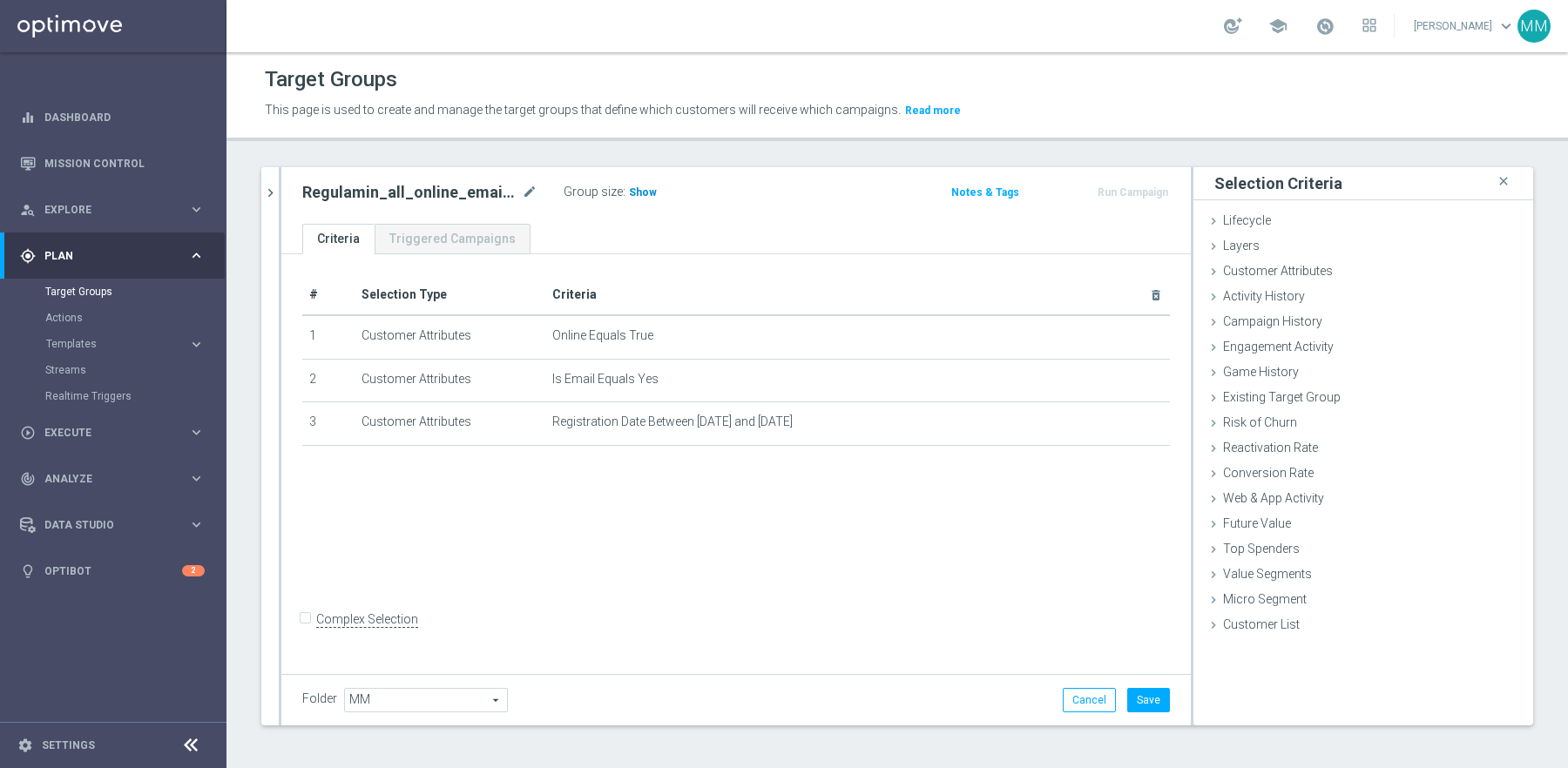
click at [637, 191] on span "Show" at bounding box center [643, 192] width 28 height 12
click at [534, 197] on icon "mode_edit" at bounding box center [529, 192] width 16 height 20
click at [822, 214] on div "Regulamin_all_online_email_2020-2021 Group size : 587,403 Notes & Tags Run Camp…" at bounding box center [736, 196] width 909 height 57
click at [1145, 696] on button "Save" at bounding box center [1149, 699] width 43 height 24
click at [526, 195] on icon "mode_edit" at bounding box center [529, 192] width 16 height 20
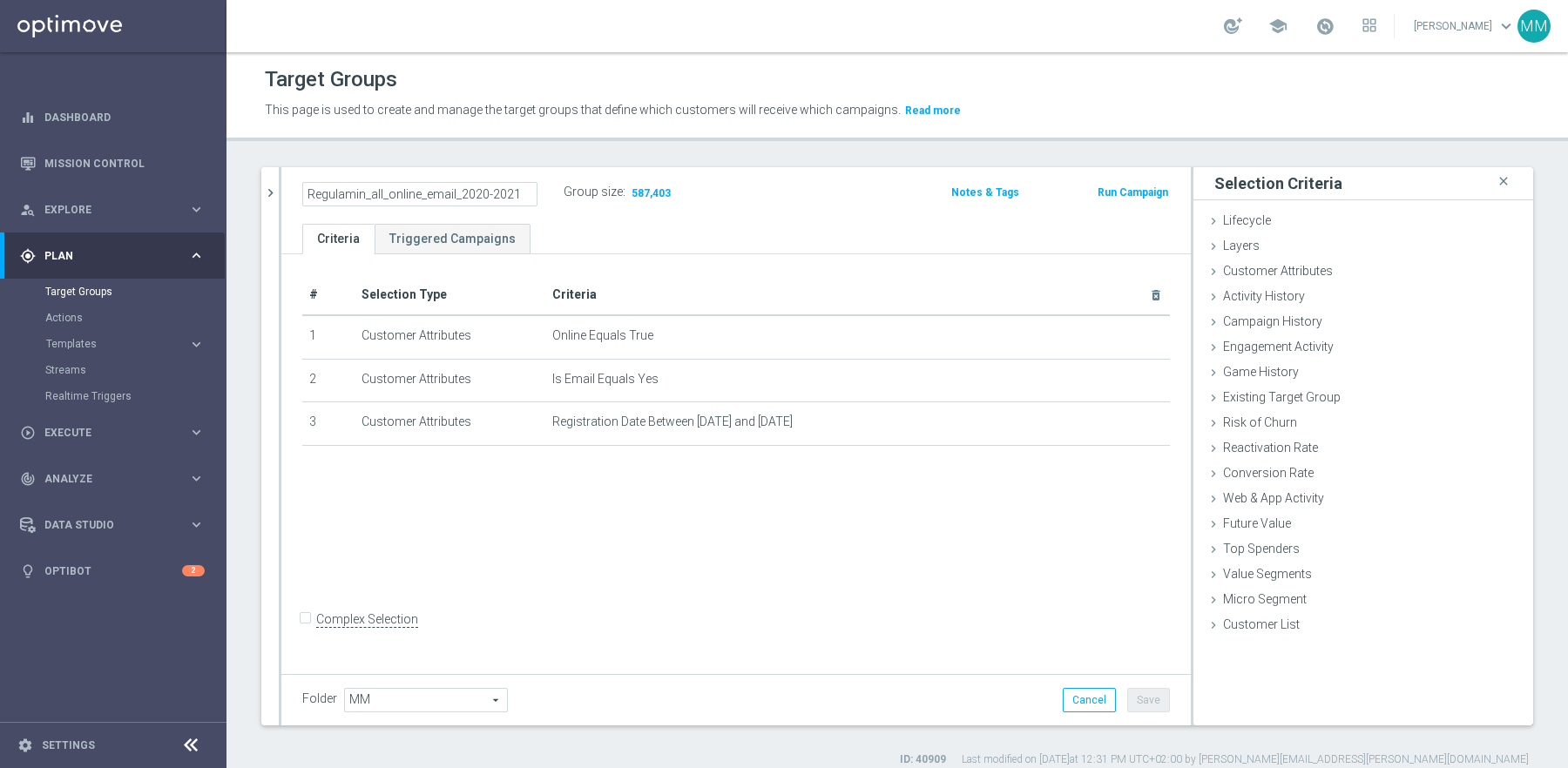
click at [569, 162] on div "Target Groups This page is used to create and manage the target groups that def…" at bounding box center [897, 410] width 1341 height 716
click at [89, 294] on link "Target Groups" at bounding box center [113, 292] width 136 height 14
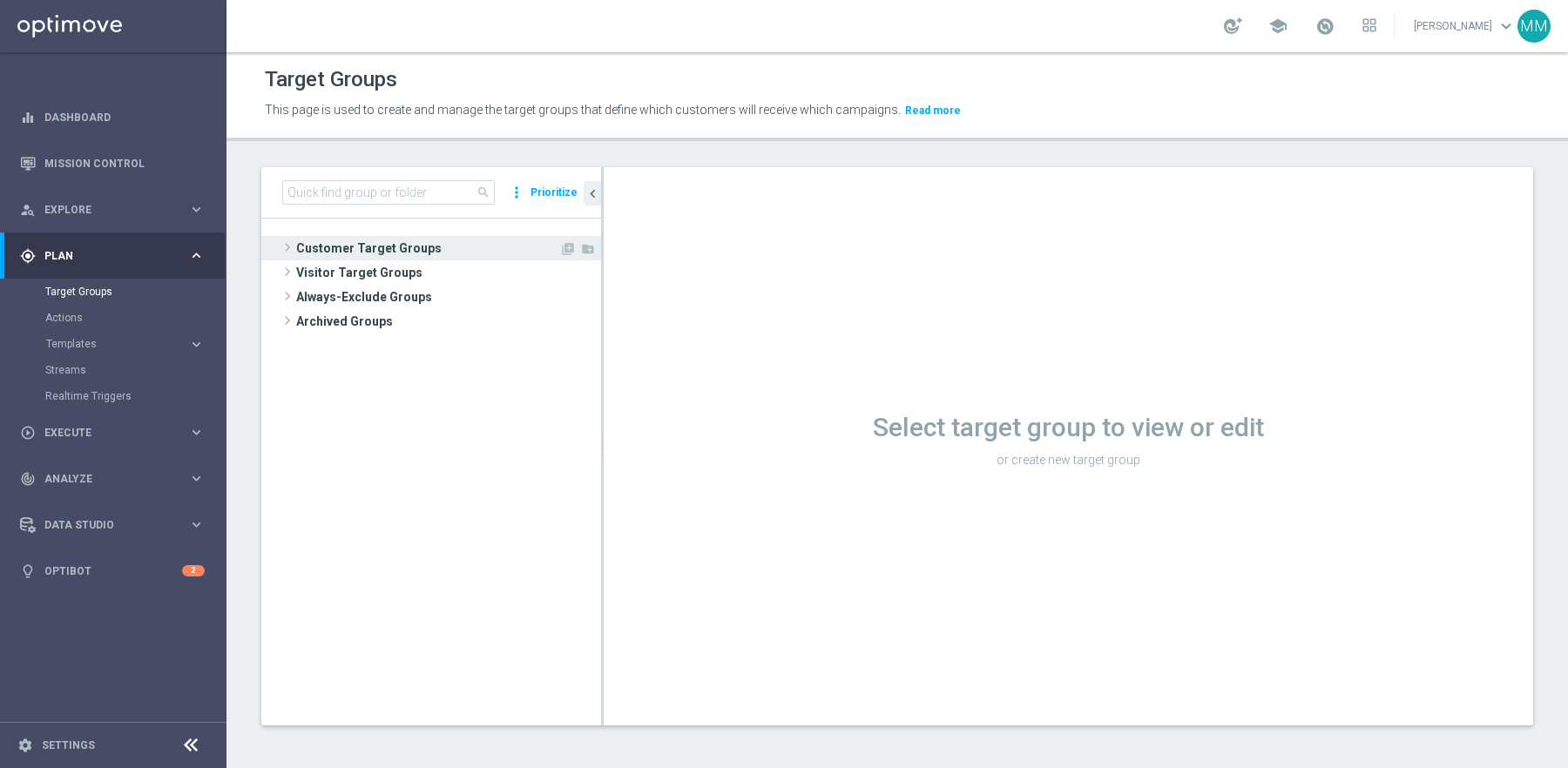
click at [399, 248] on span "Customer Target Groups" at bounding box center [428, 247] width 263 height 24
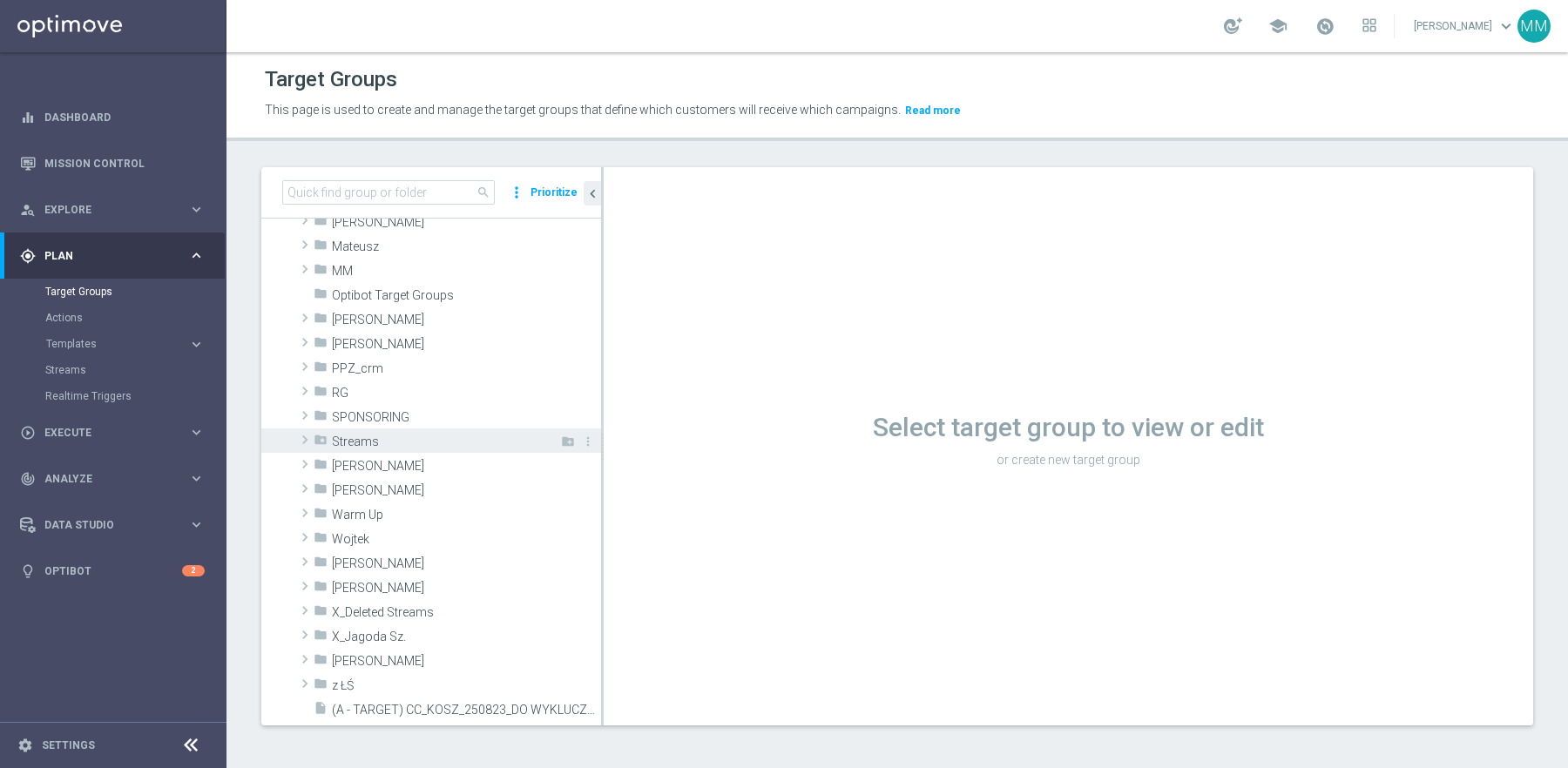
scroll to position [446, 0]
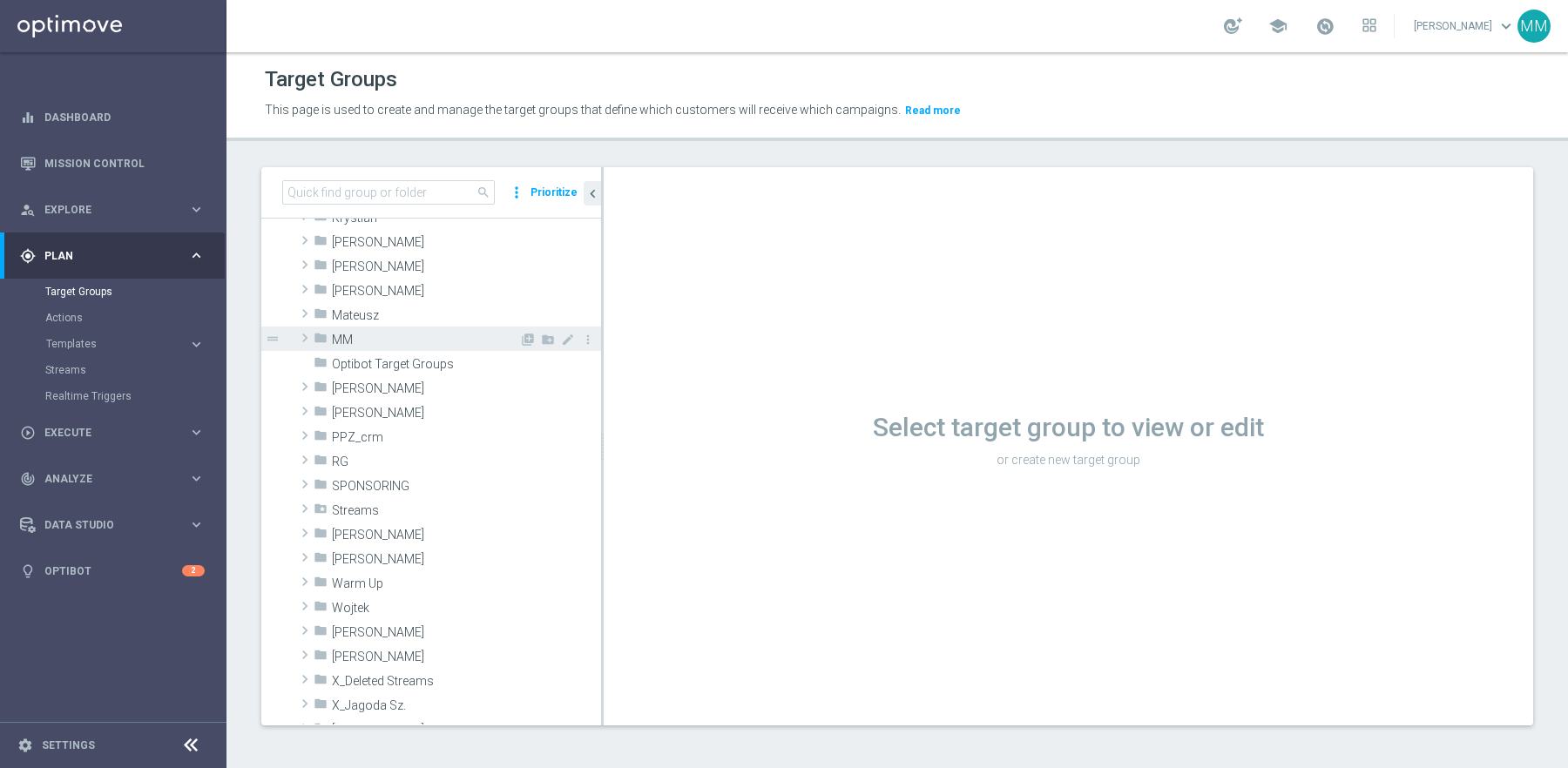
click at [339, 336] on span "MM" at bounding box center [425, 340] width 187 height 15
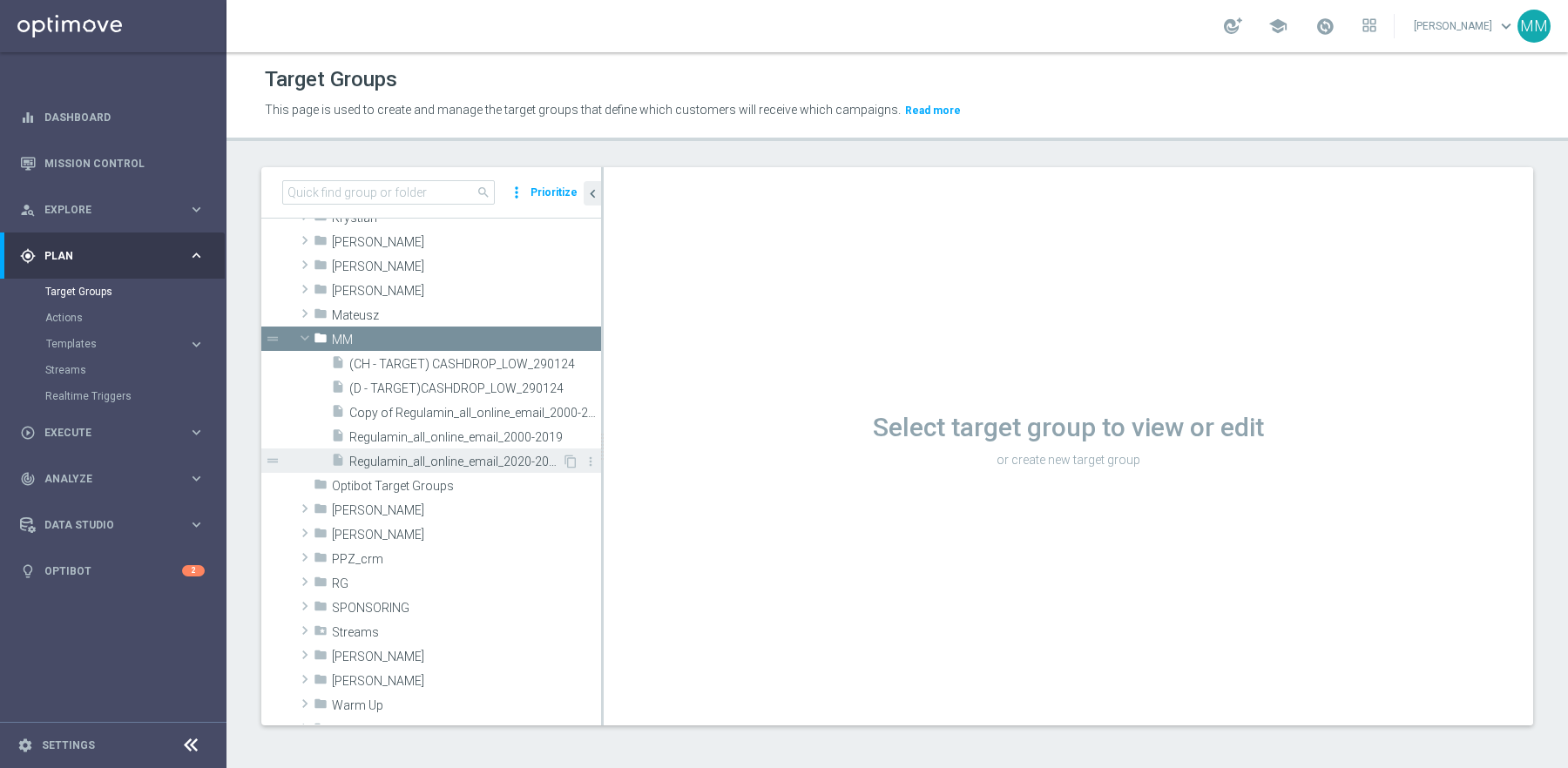
click at [448, 457] on span "Regulamin_all_online_email_2020-2021" at bounding box center [456, 462] width 213 height 15
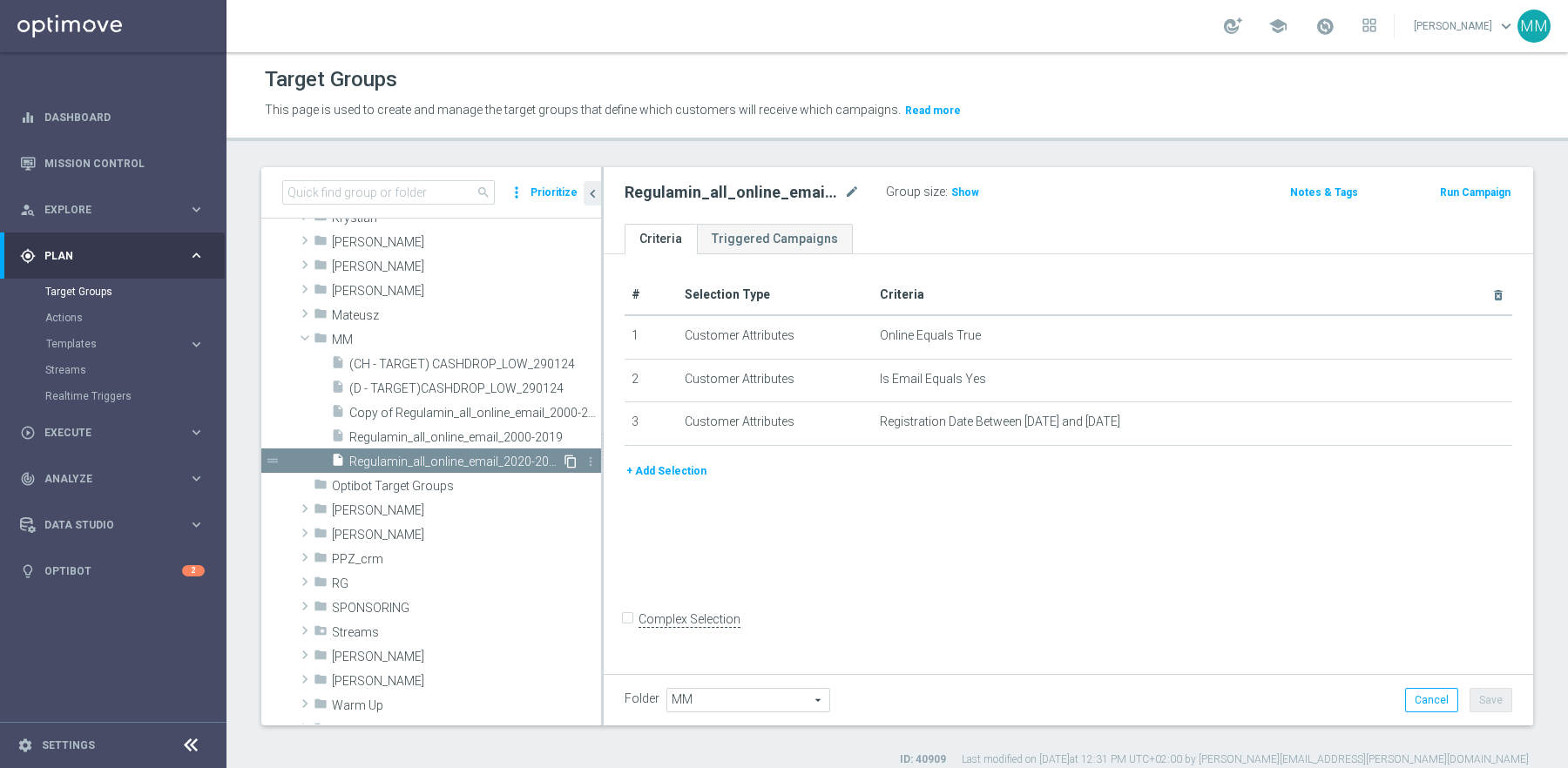
click at [567, 460] on icon "content_copy" at bounding box center [570, 462] width 14 height 14
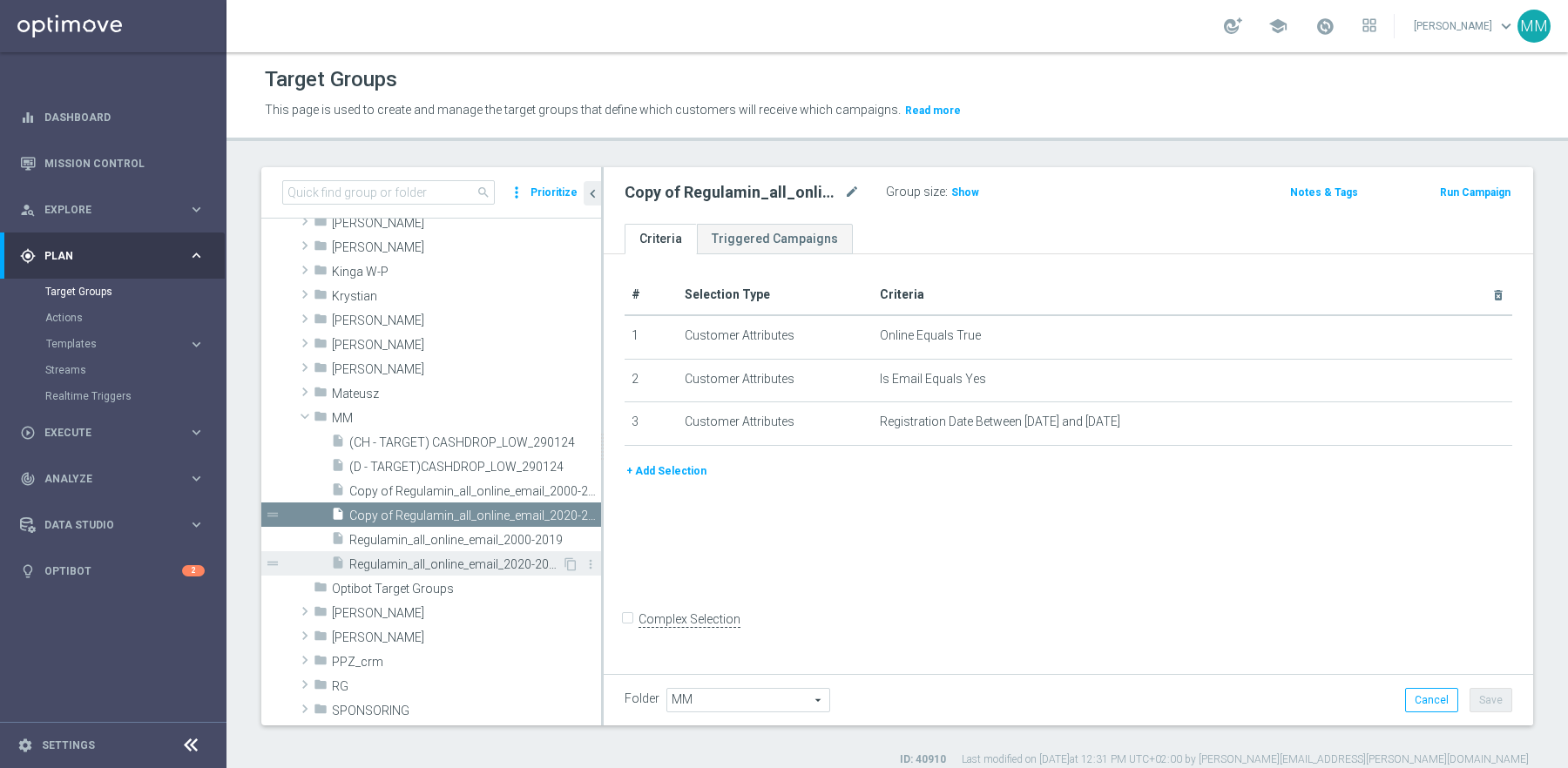
scroll to position [377, 0]
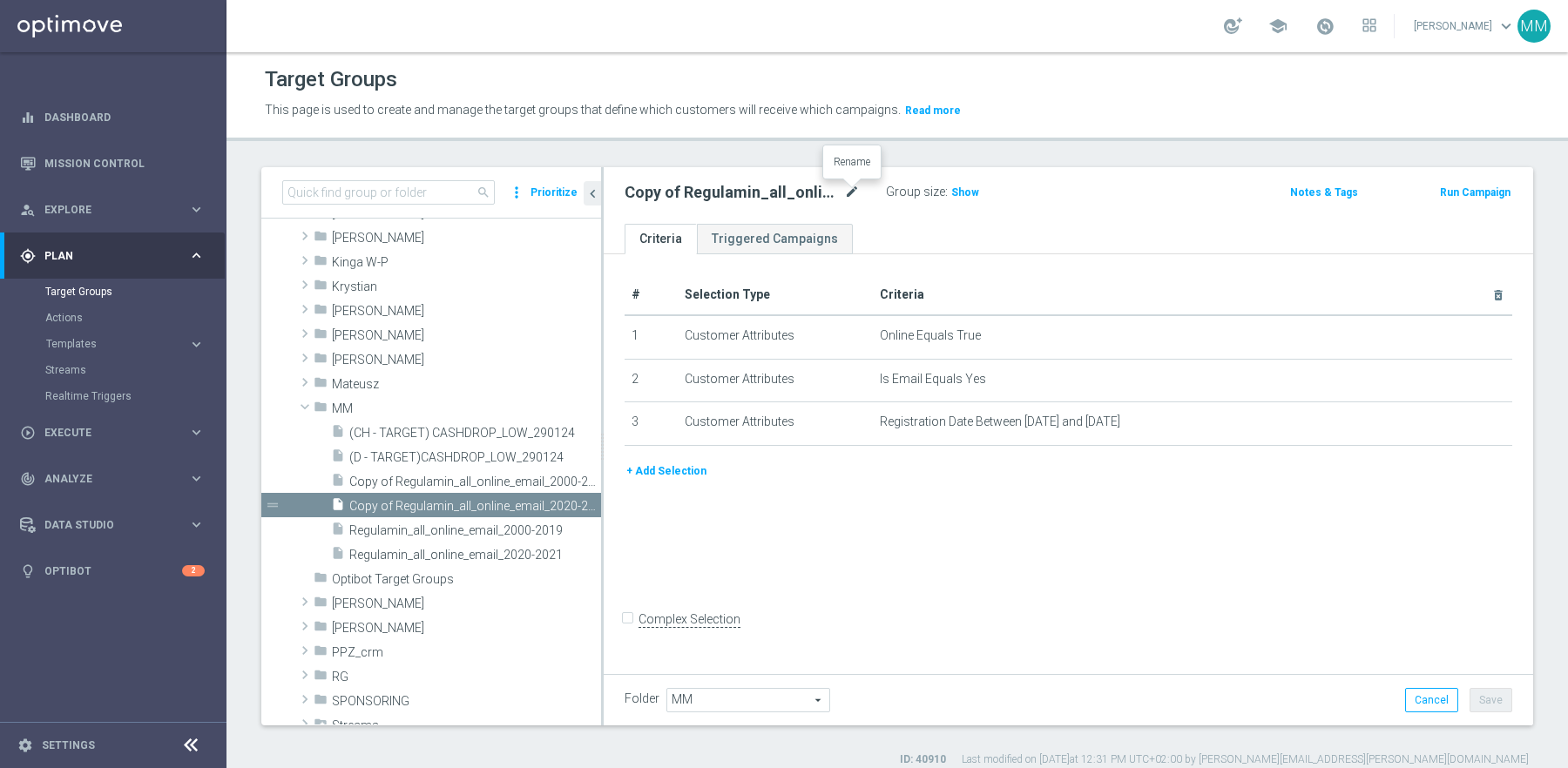
click at [857, 192] on icon "mode_edit" at bounding box center [853, 192] width 16 height 20
click at [806, 190] on input "Regulamin_all_online_email_2020-2021" at bounding box center [742, 194] width 235 height 24
type input "Regulamin_all_online_email_2022-2023"
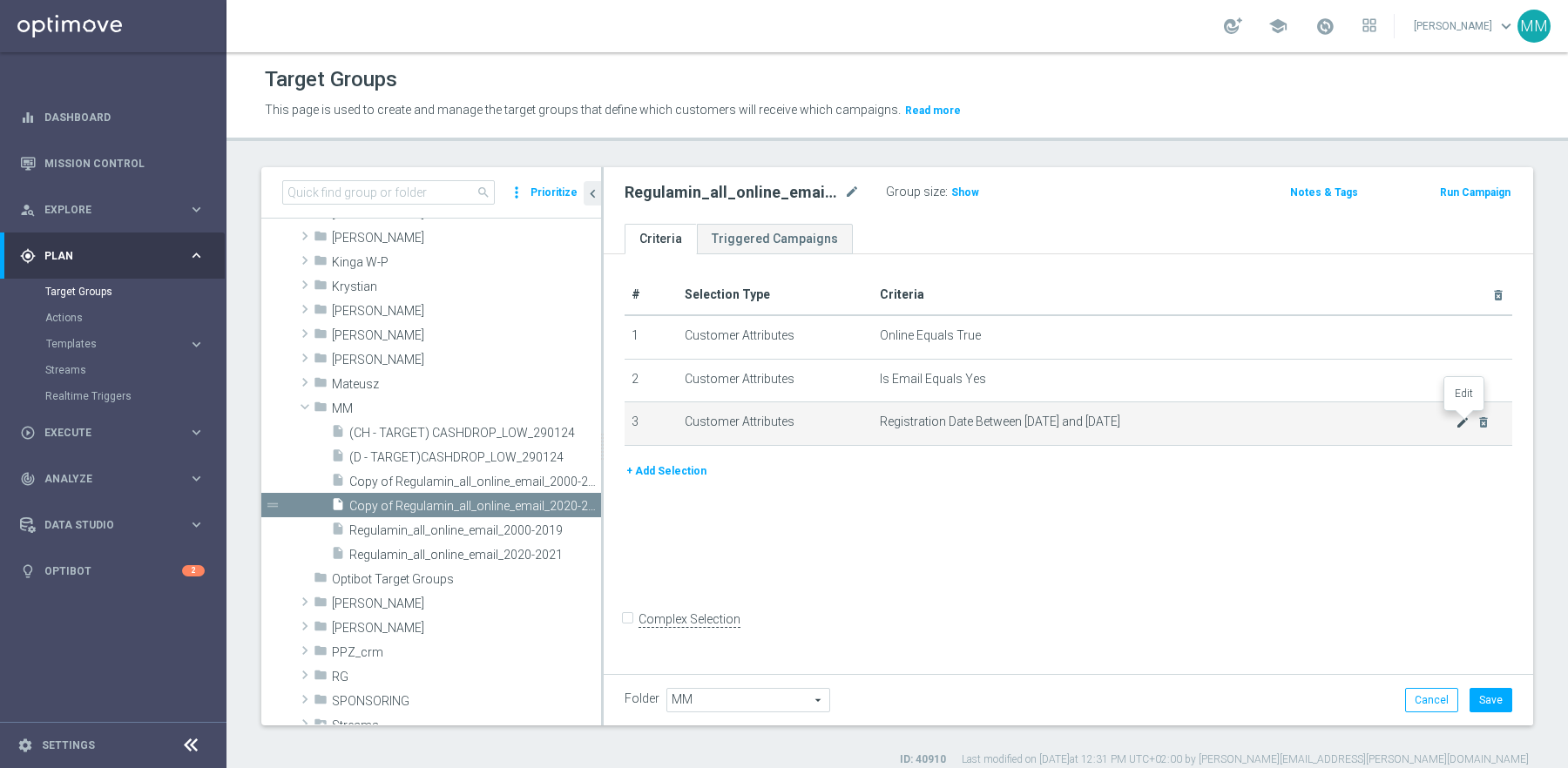
click at [1458, 418] on icon "mode_edit" at bounding box center [1463, 423] width 14 height 14
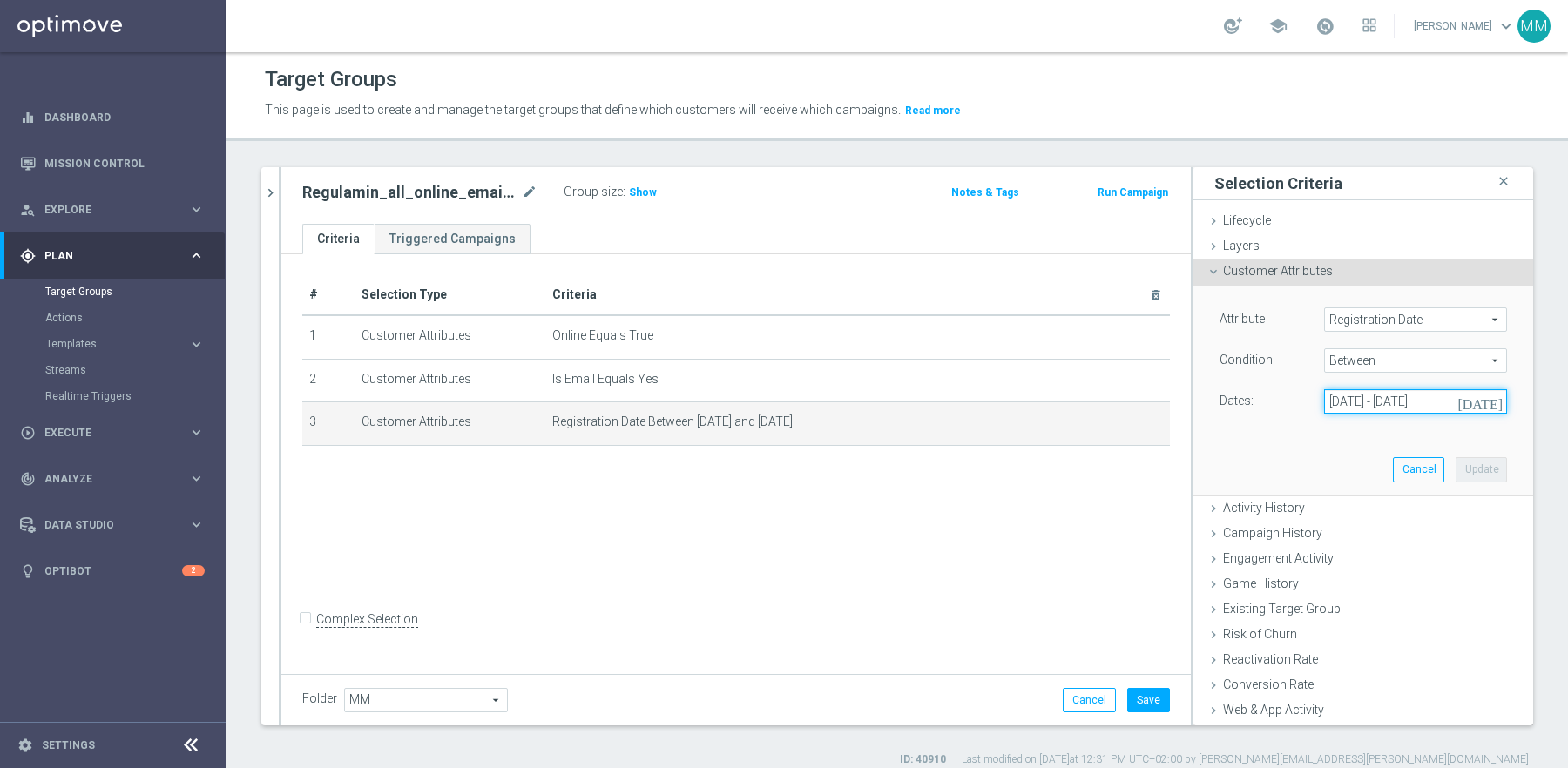
click at [1386, 408] on input "01 Jan 2020 - 31 Dec 2021" at bounding box center [1416, 401] width 183 height 24
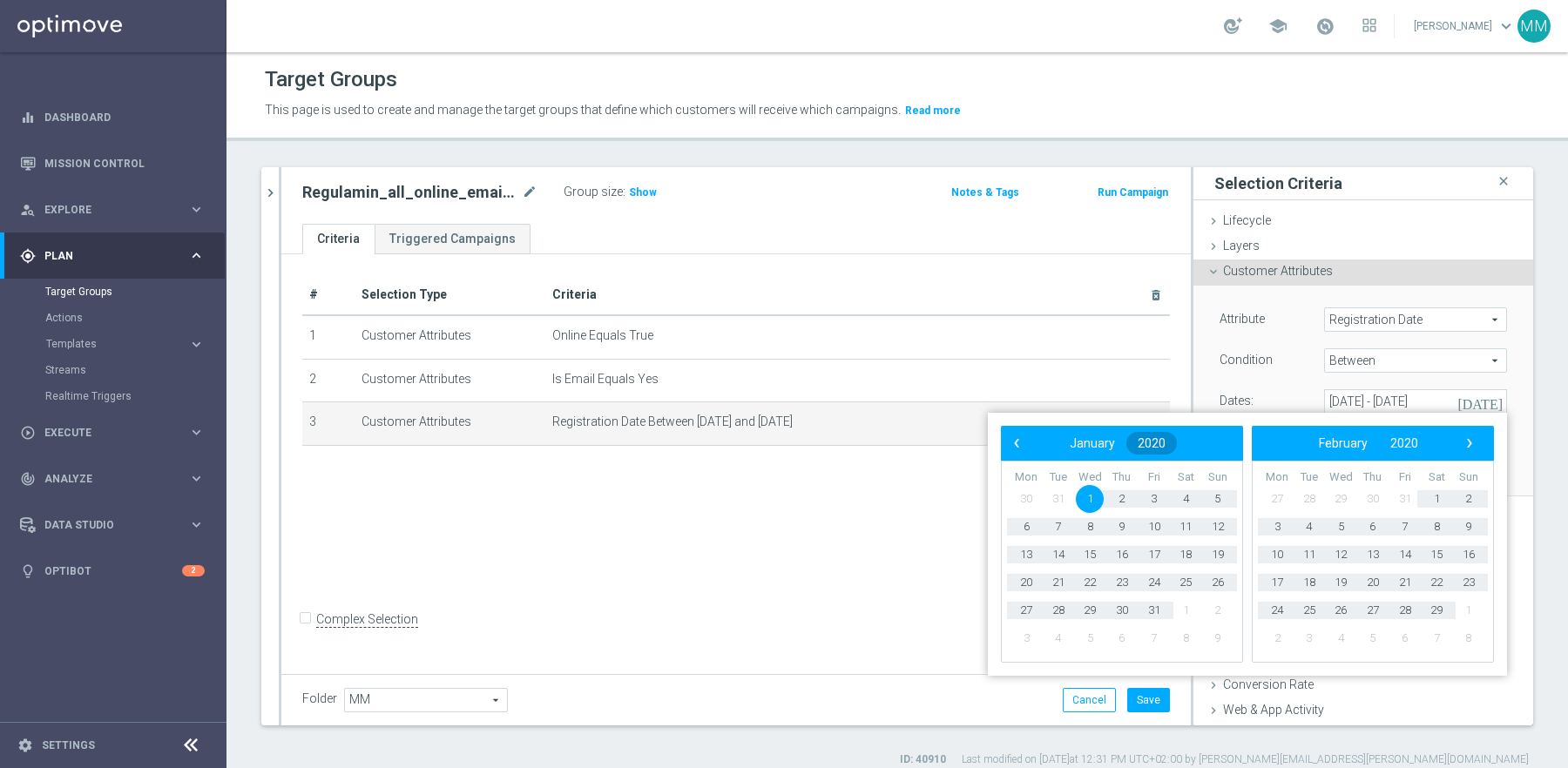
click at [1156, 438] on span "2020" at bounding box center [1151, 443] width 28 height 14
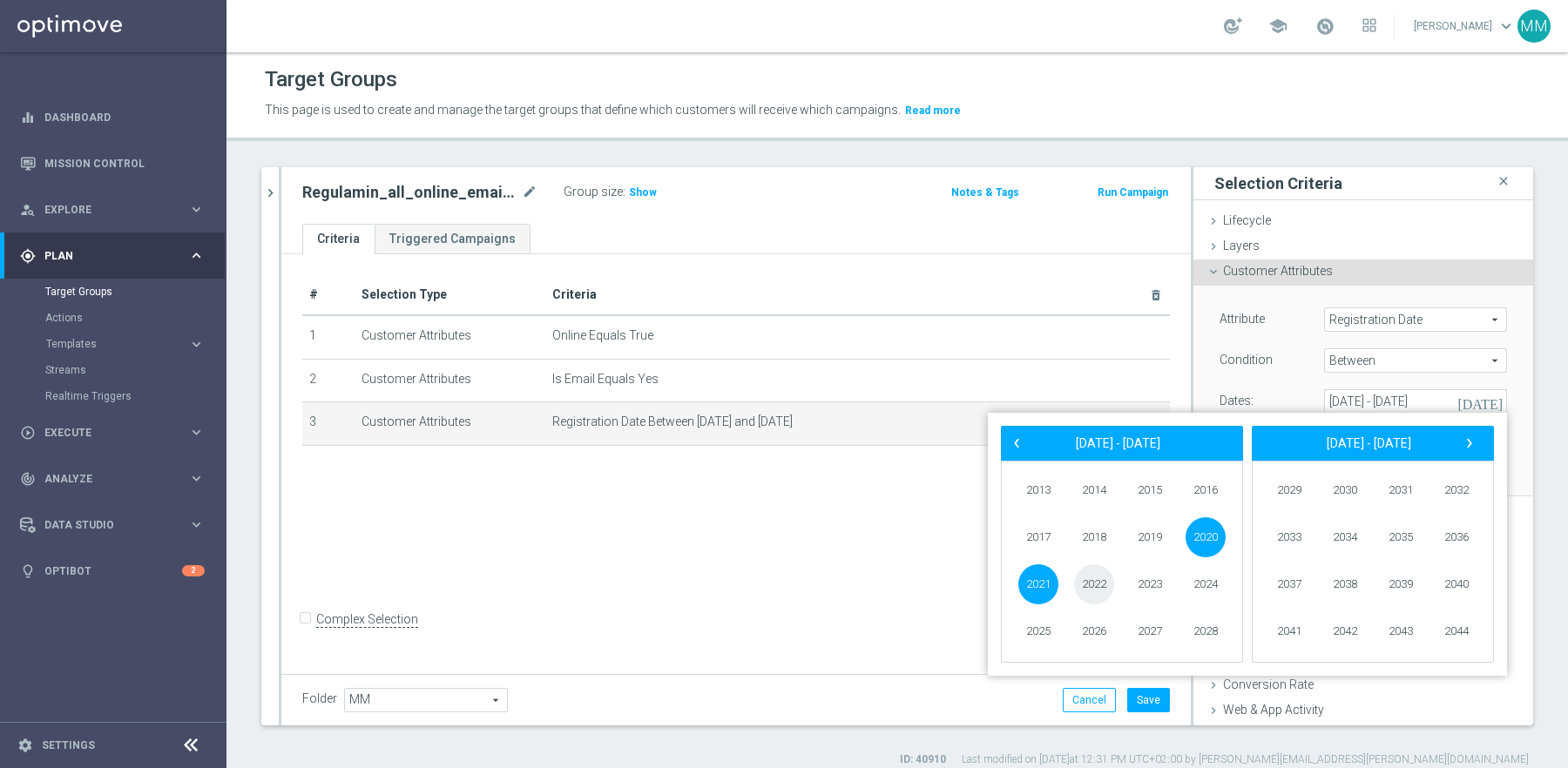
click at [1091, 586] on span "2022" at bounding box center [1094, 584] width 40 height 40
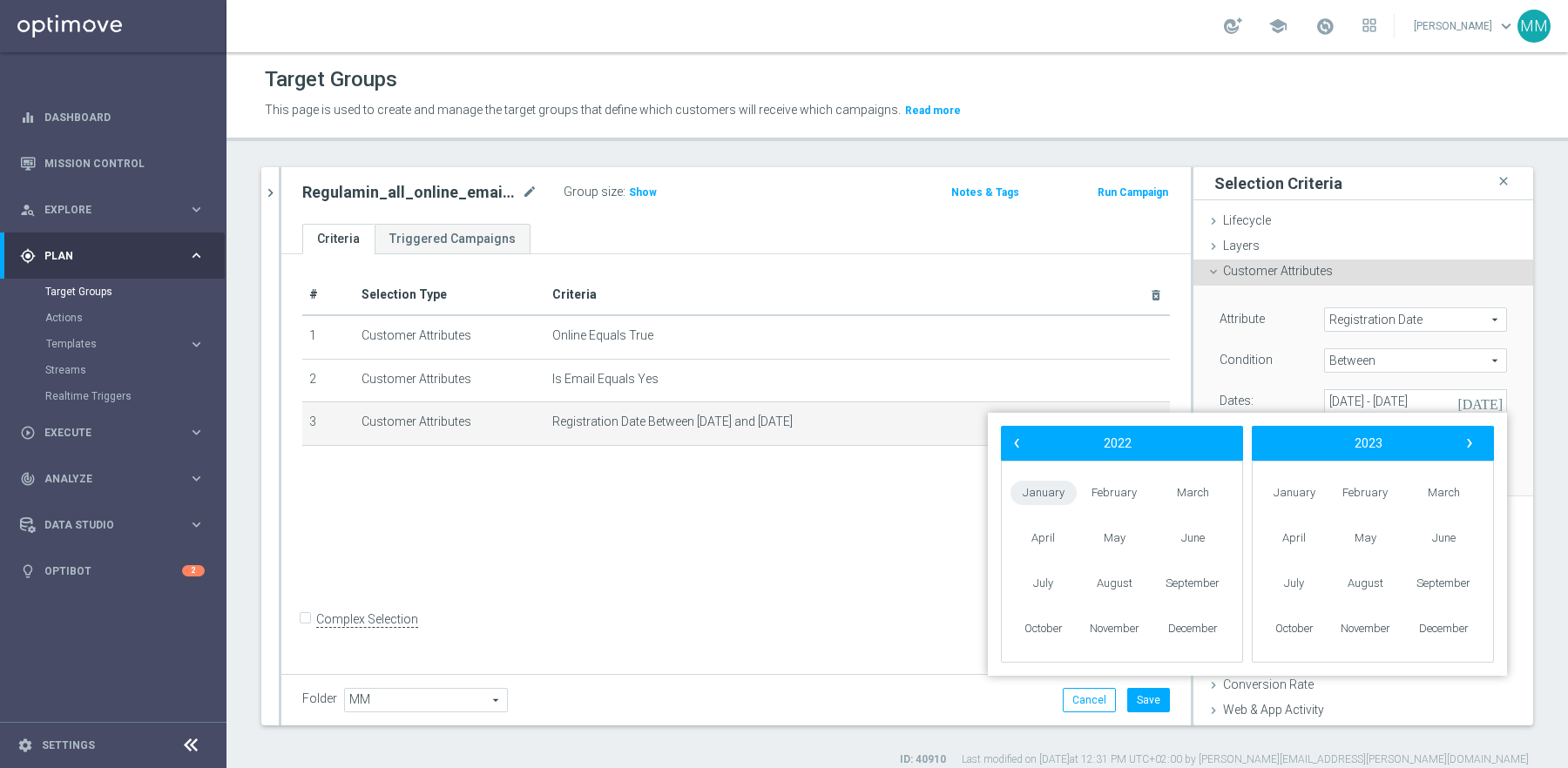
click at [1036, 490] on span "January" at bounding box center [1043, 493] width 66 height 25
click at [1185, 498] on span "1" at bounding box center [1185, 498] width 28 height 28
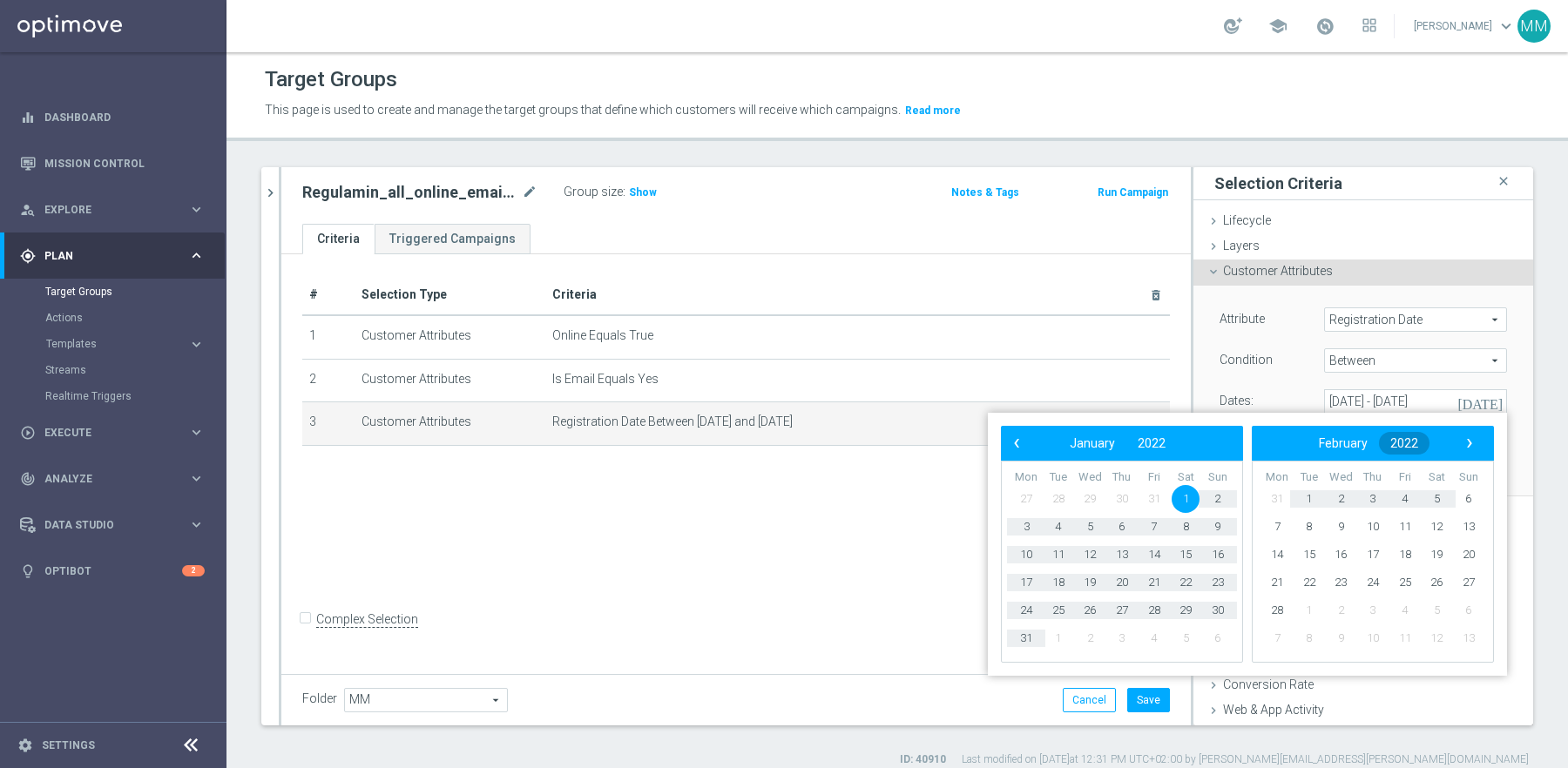
click at [1400, 445] on span "2022" at bounding box center [1403, 443] width 28 height 14
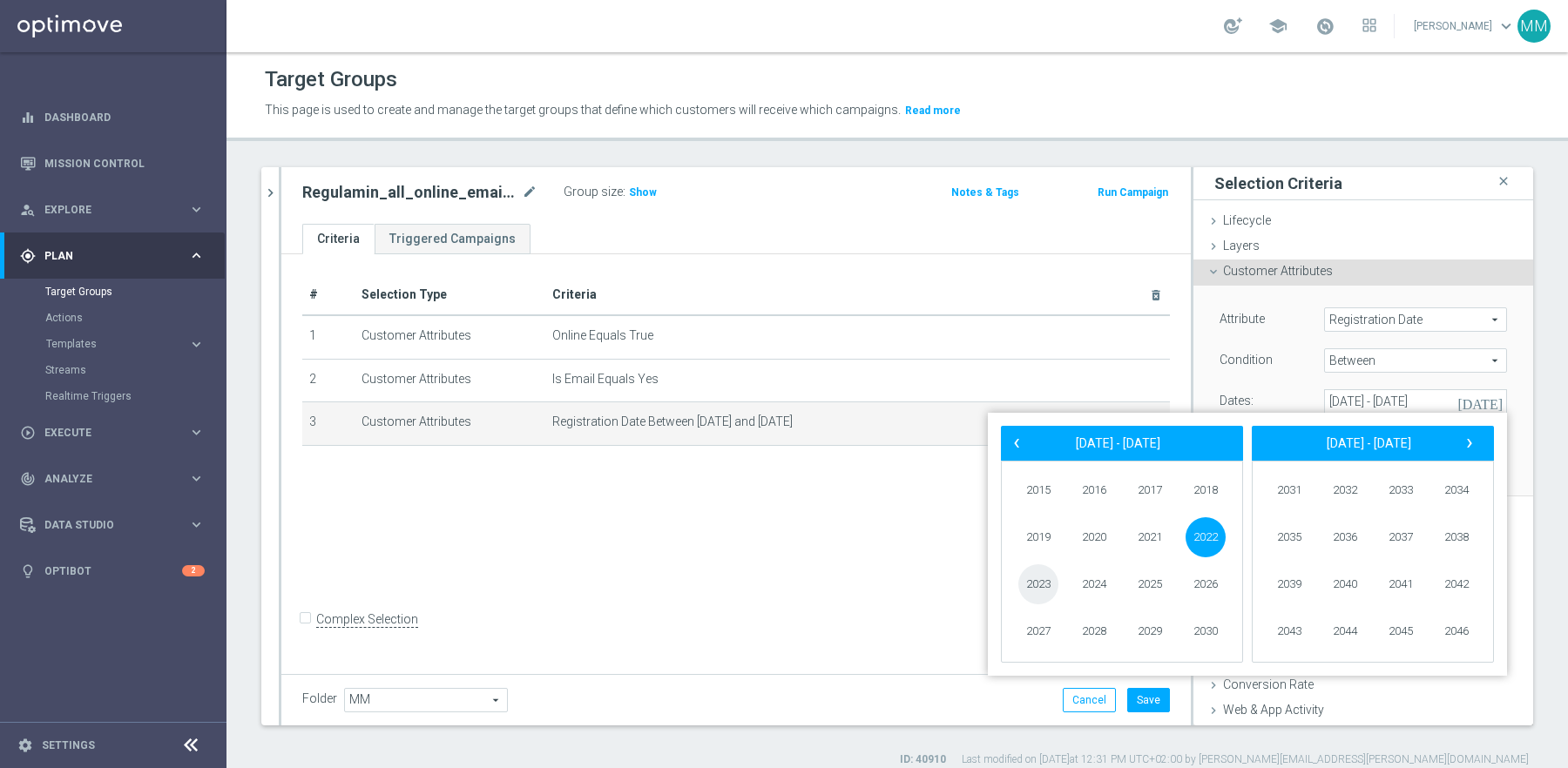
click at [1038, 587] on span "2023" at bounding box center [1038, 584] width 40 height 40
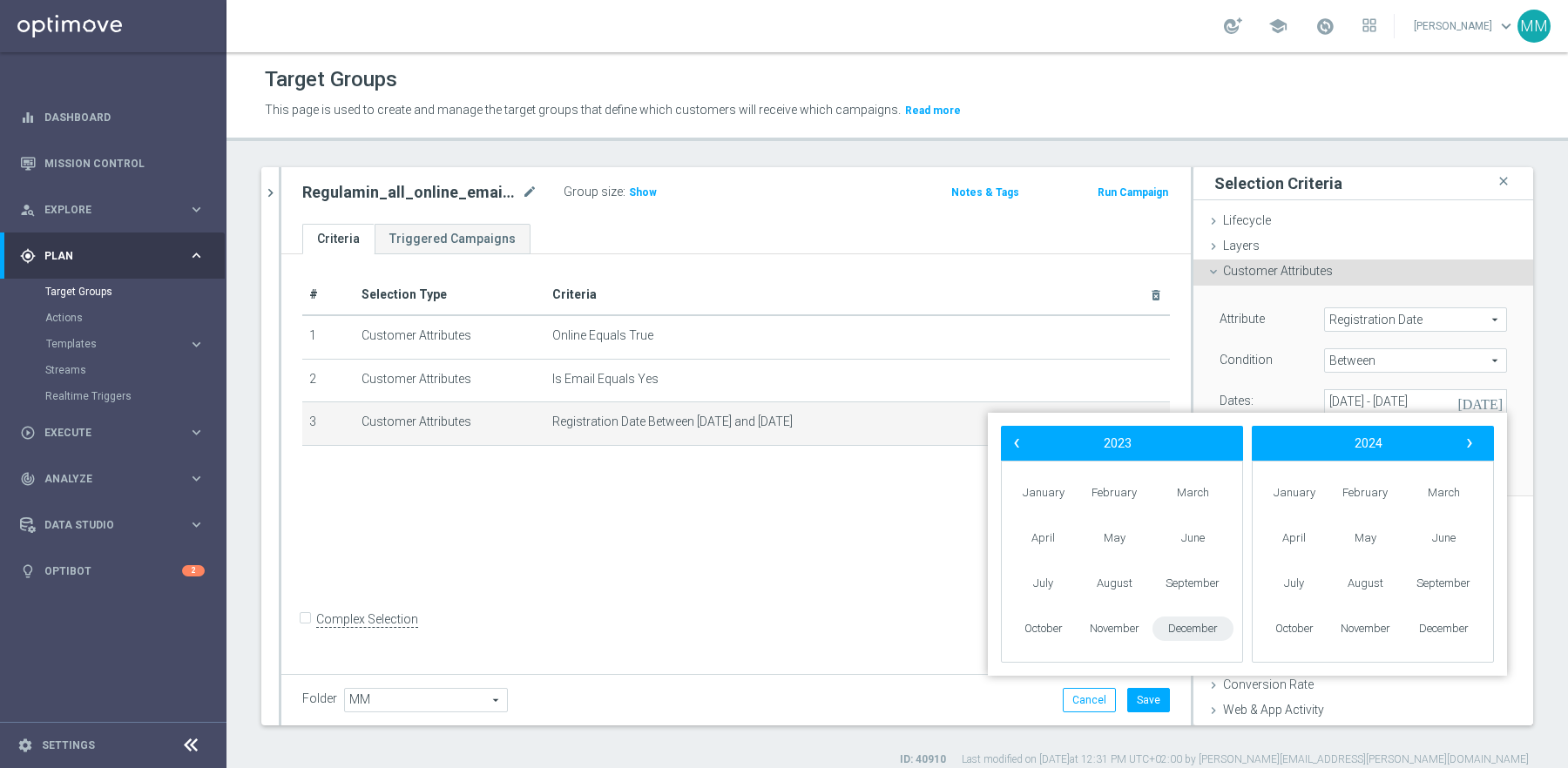
click at [1171, 624] on span "December" at bounding box center [1192, 629] width 81 height 25
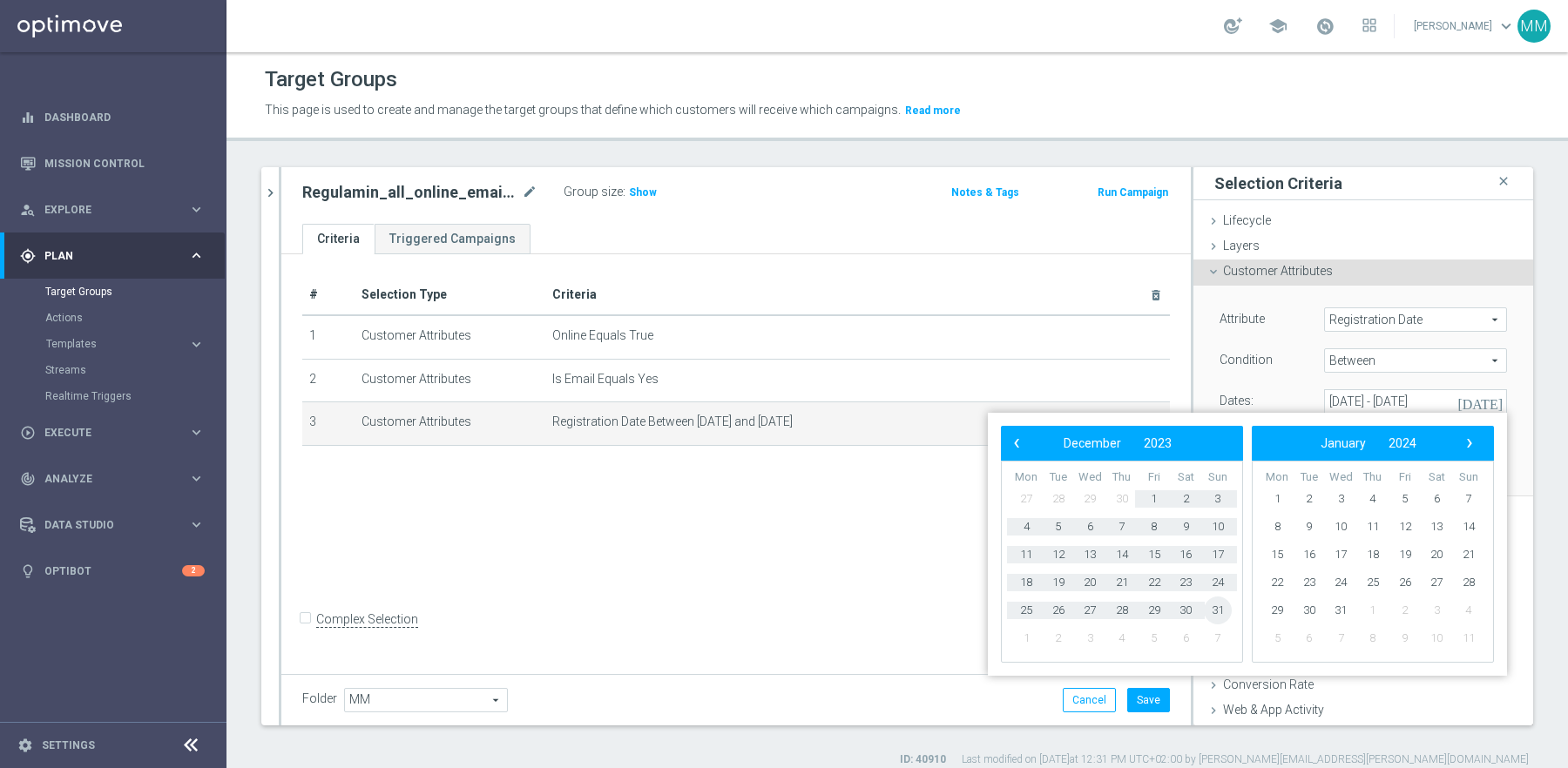
click at [1221, 607] on span "31" at bounding box center [1217, 610] width 28 height 28
type input "01 Jan 2022 - 31 Dec 2023"
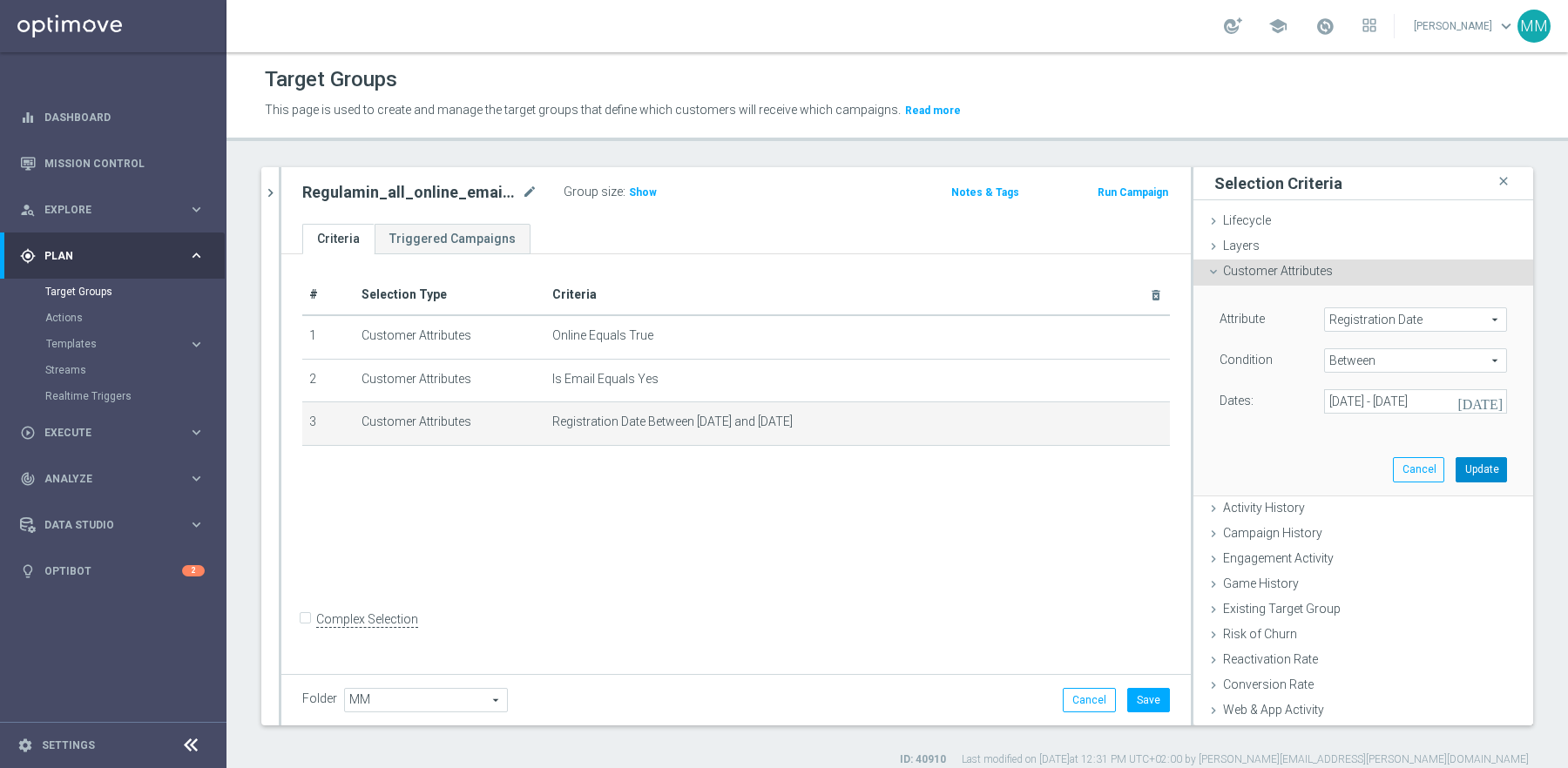
click at [1499, 472] on button "Update" at bounding box center [1482, 469] width 52 height 24
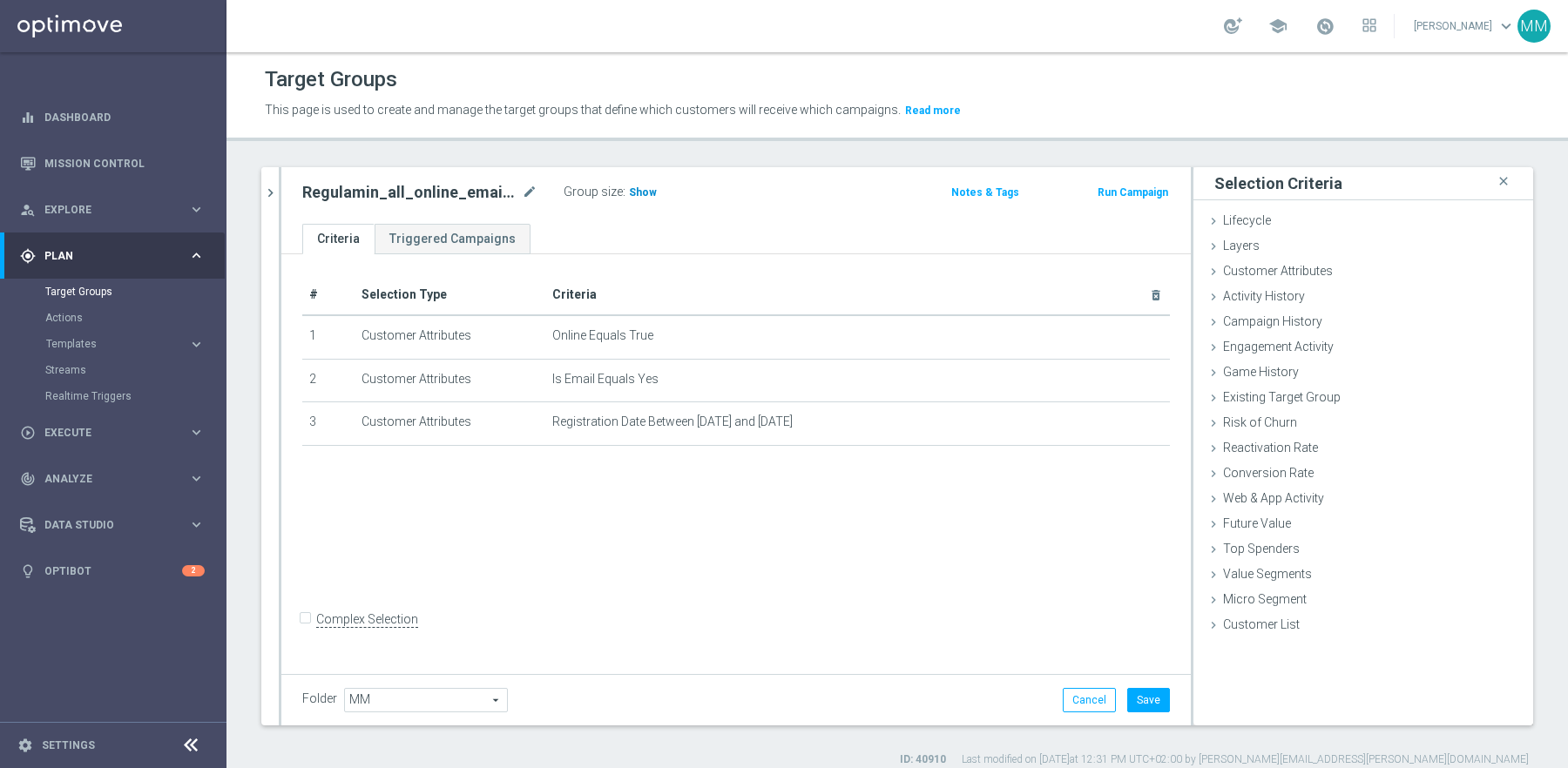
click at [646, 190] on span "Show" at bounding box center [643, 192] width 28 height 12
click at [522, 191] on icon "mode_edit" at bounding box center [529, 192] width 16 height 20
click at [522, 198] on input "Regulamin_all_online_email_2022-2023" at bounding box center [420, 194] width 235 height 24
click at [819, 197] on div "Regulamin_all_online_email_2022-2023 Group size : 629,553" at bounding box center [587, 194] width 596 height 28
click at [1152, 699] on button "Save" at bounding box center [1149, 699] width 43 height 24
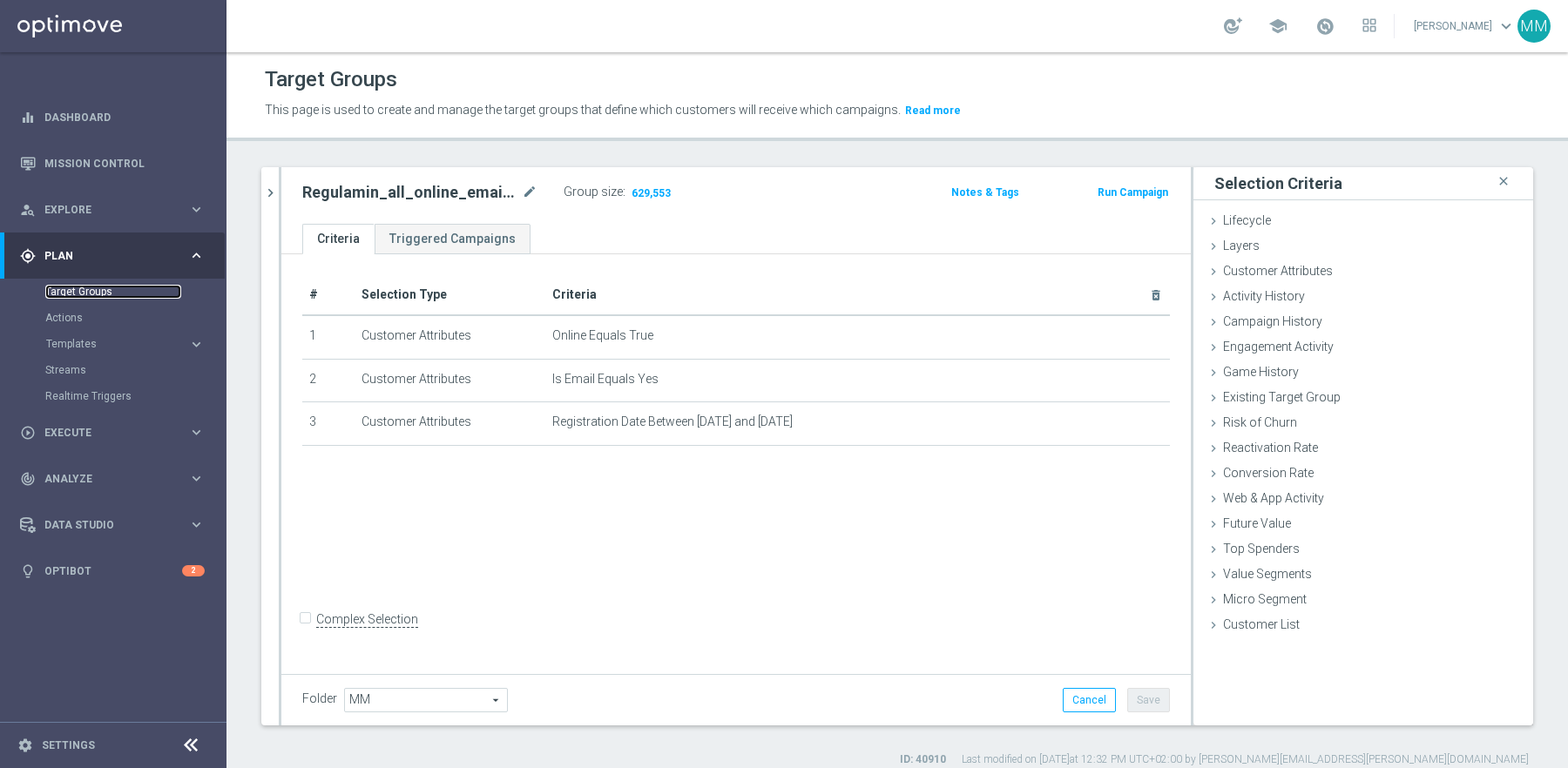
click at [101, 296] on link "Target Groups" at bounding box center [113, 292] width 136 height 14
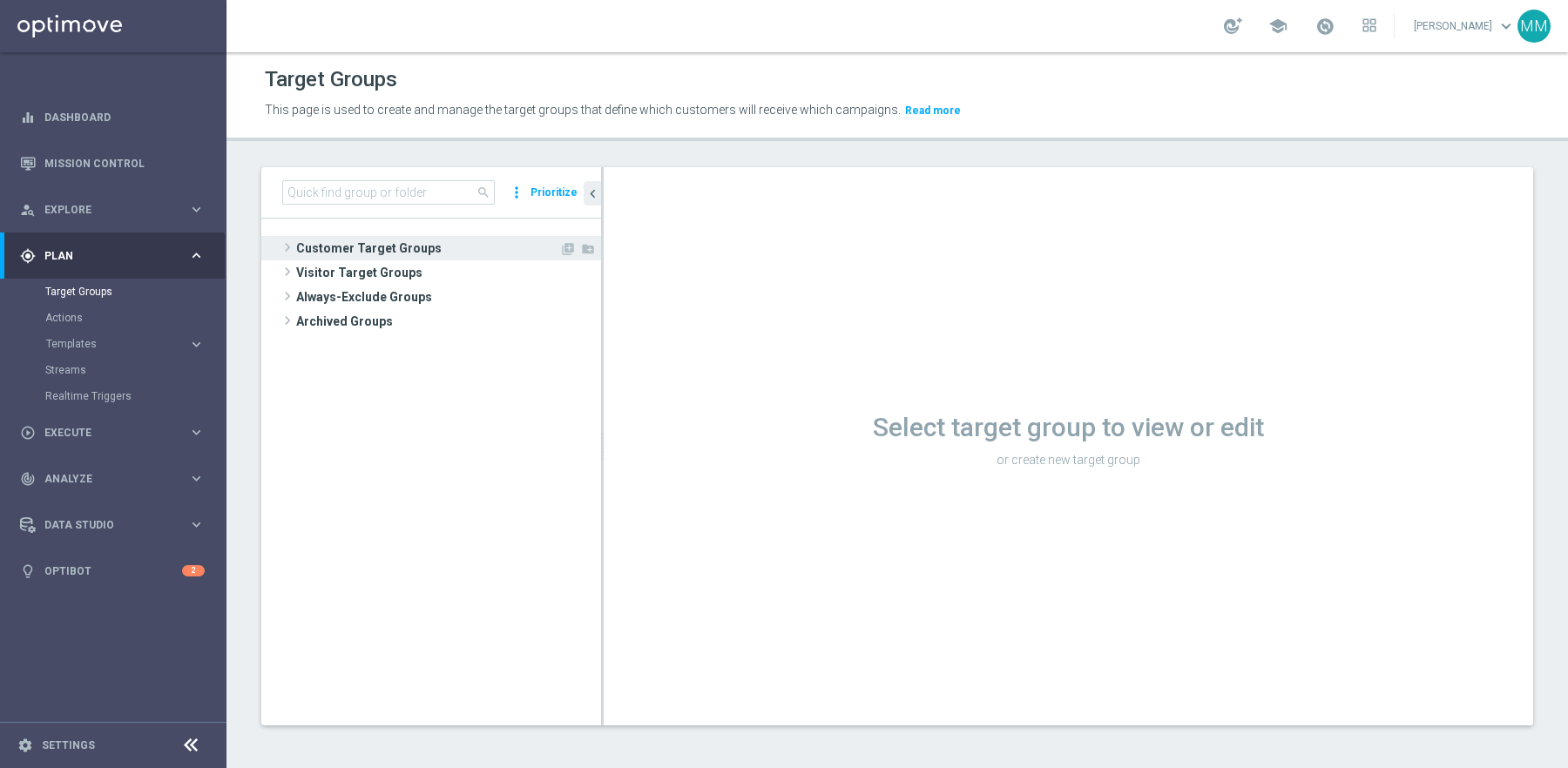
click at [376, 243] on span "Customer Target Groups" at bounding box center [428, 247] width 263 height 24
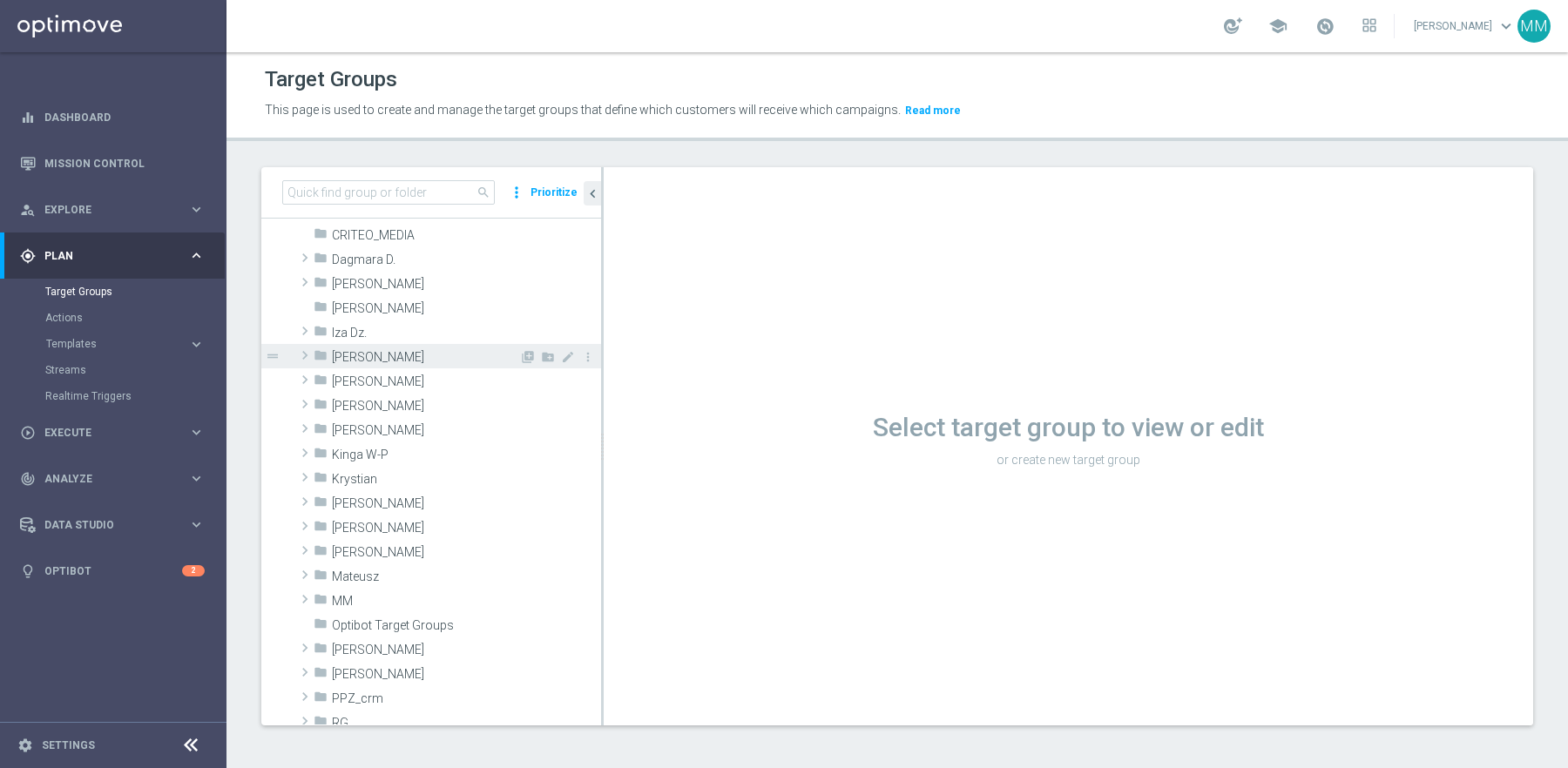
scroll to position [188, 0]
click at [351, 604] on div "folder MM" at bounding box center [416, 596] width 206 height 24
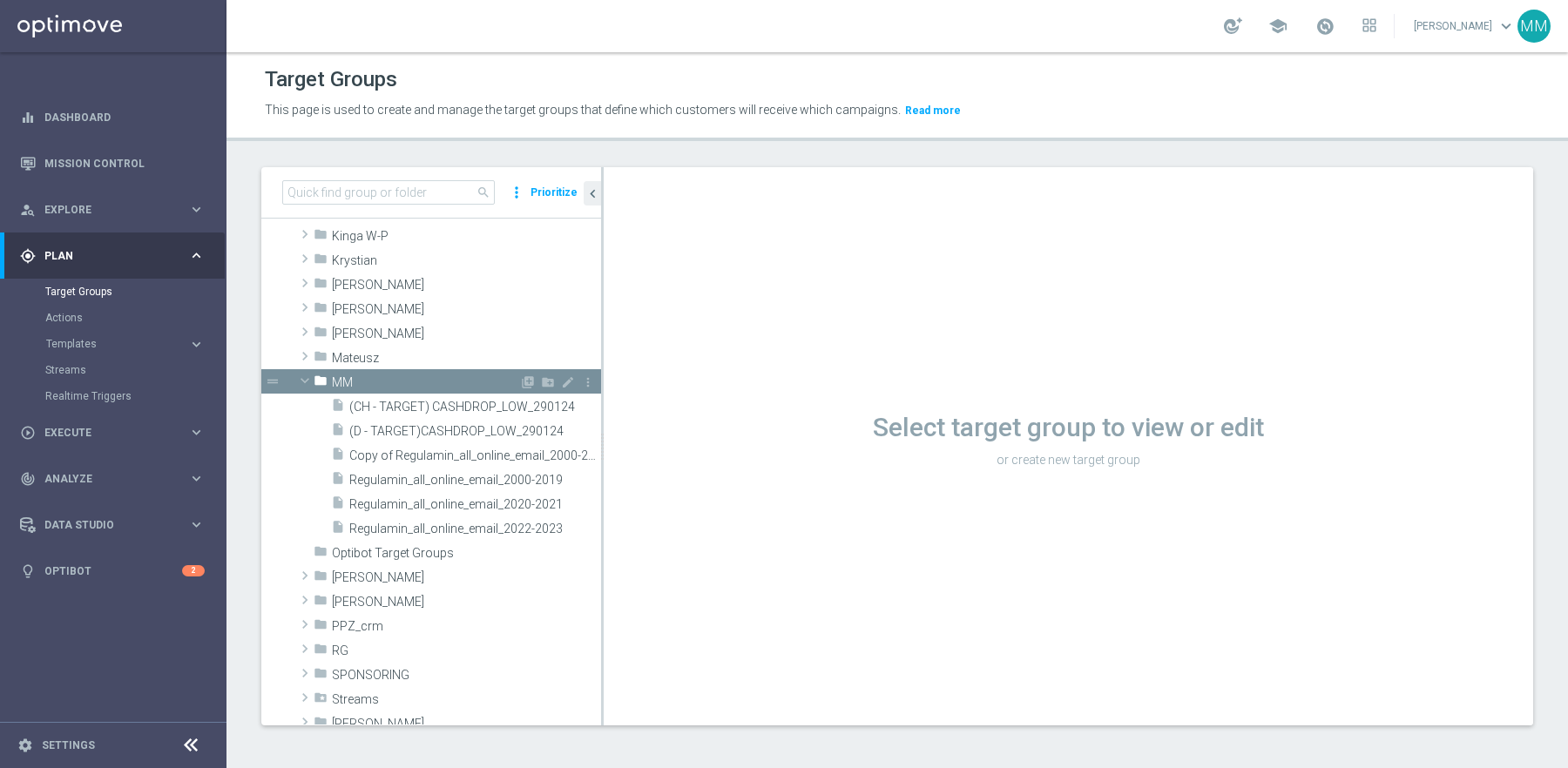
scroll to position [411, 0]
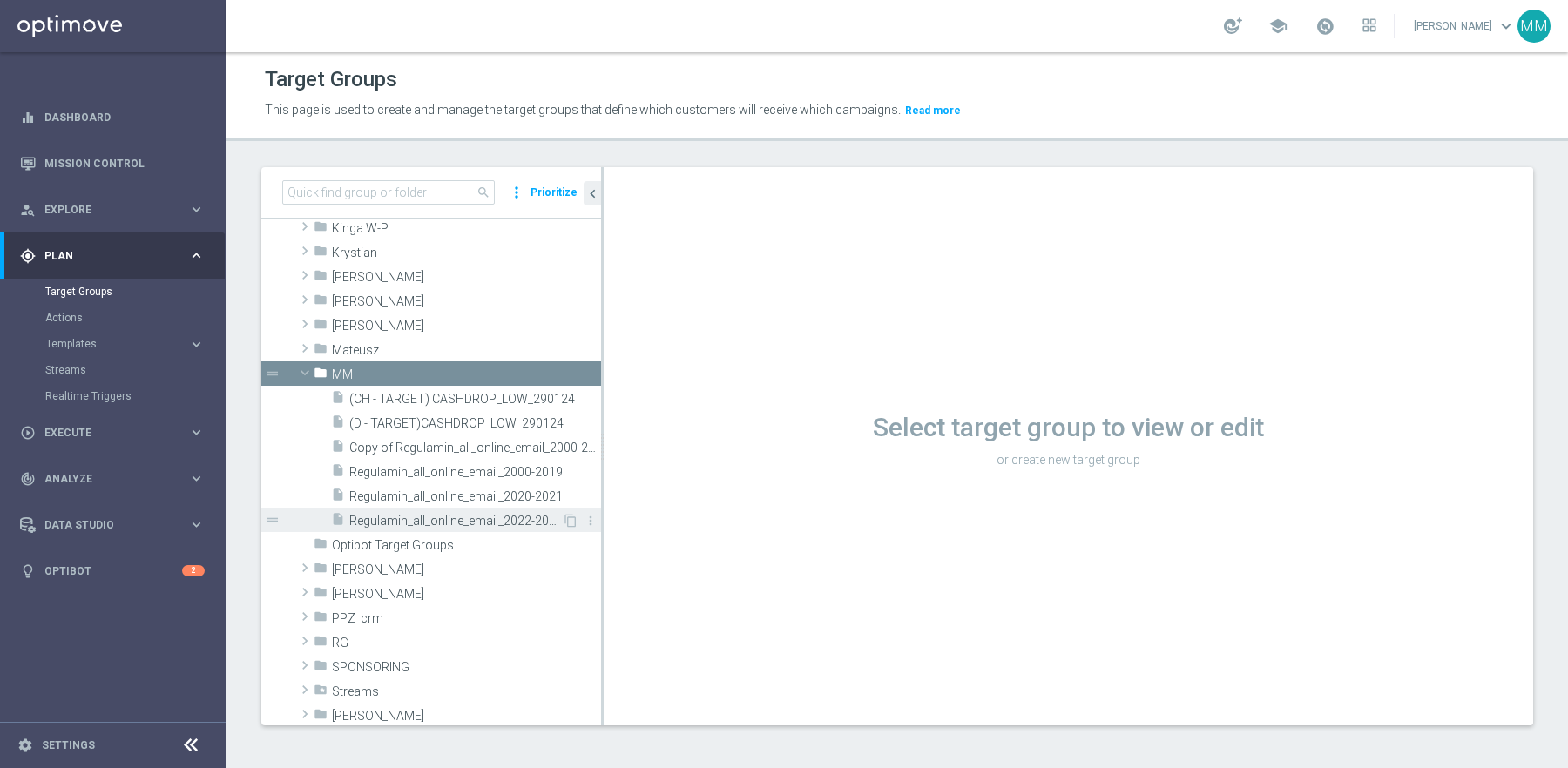
click at [521, 517] on span "Regulamin_all_online_email_2022-2023" at bounding box center [456, 521] width 213 height 15
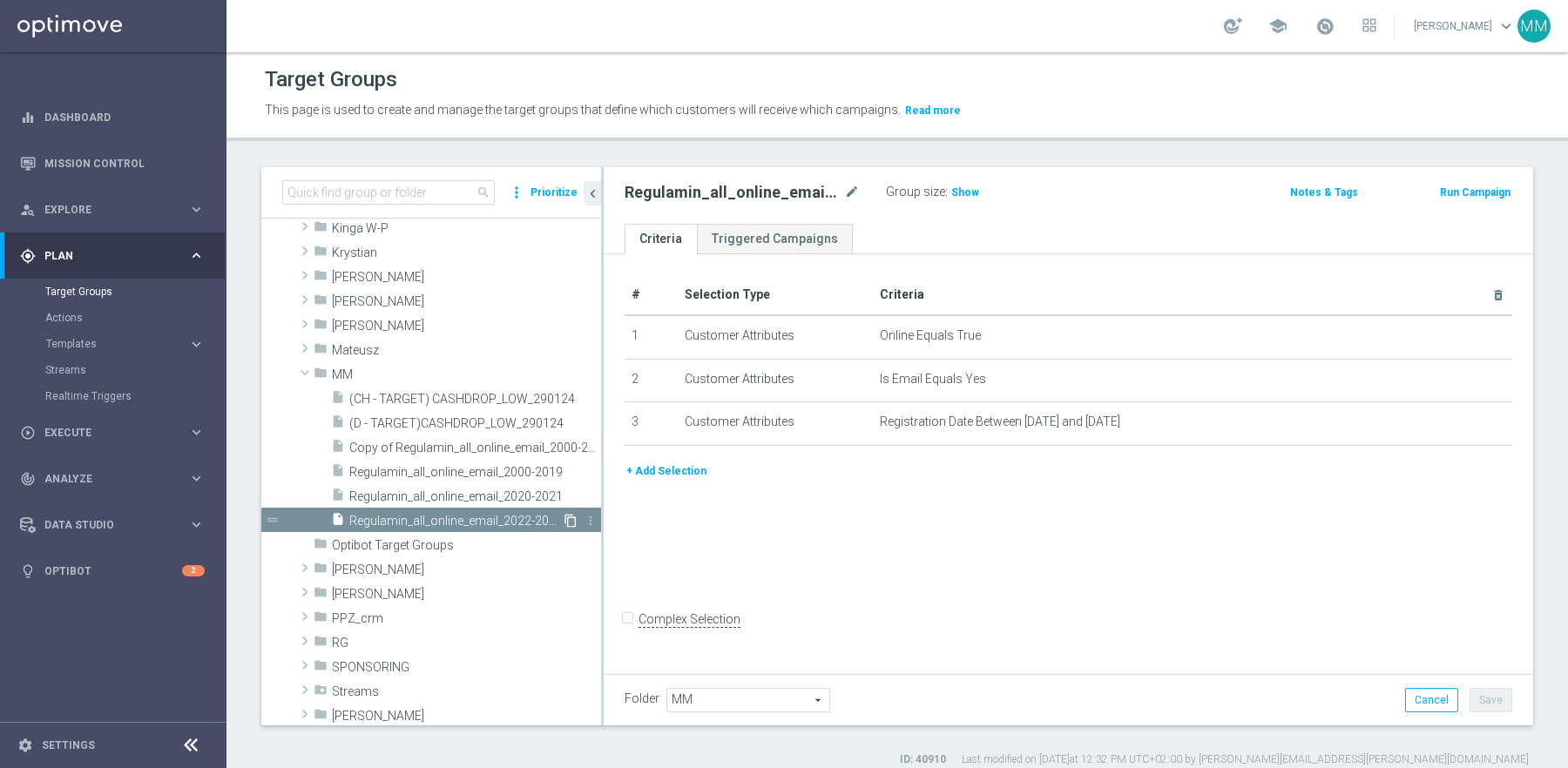
click at [571, 514] on icon "content_copy" at bounding box center [570, 521] width 14 height 14
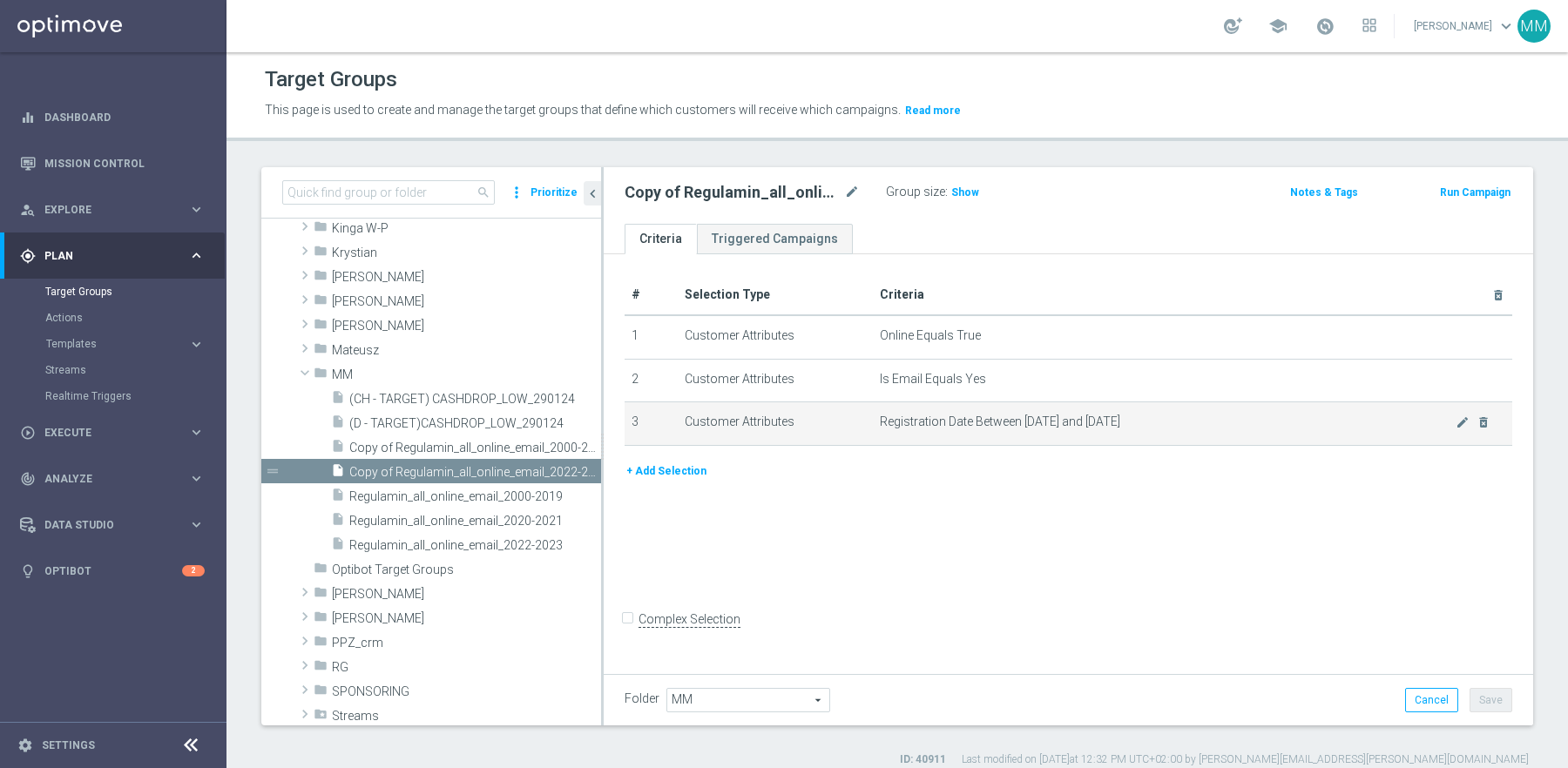
scroll to position [335, 0]
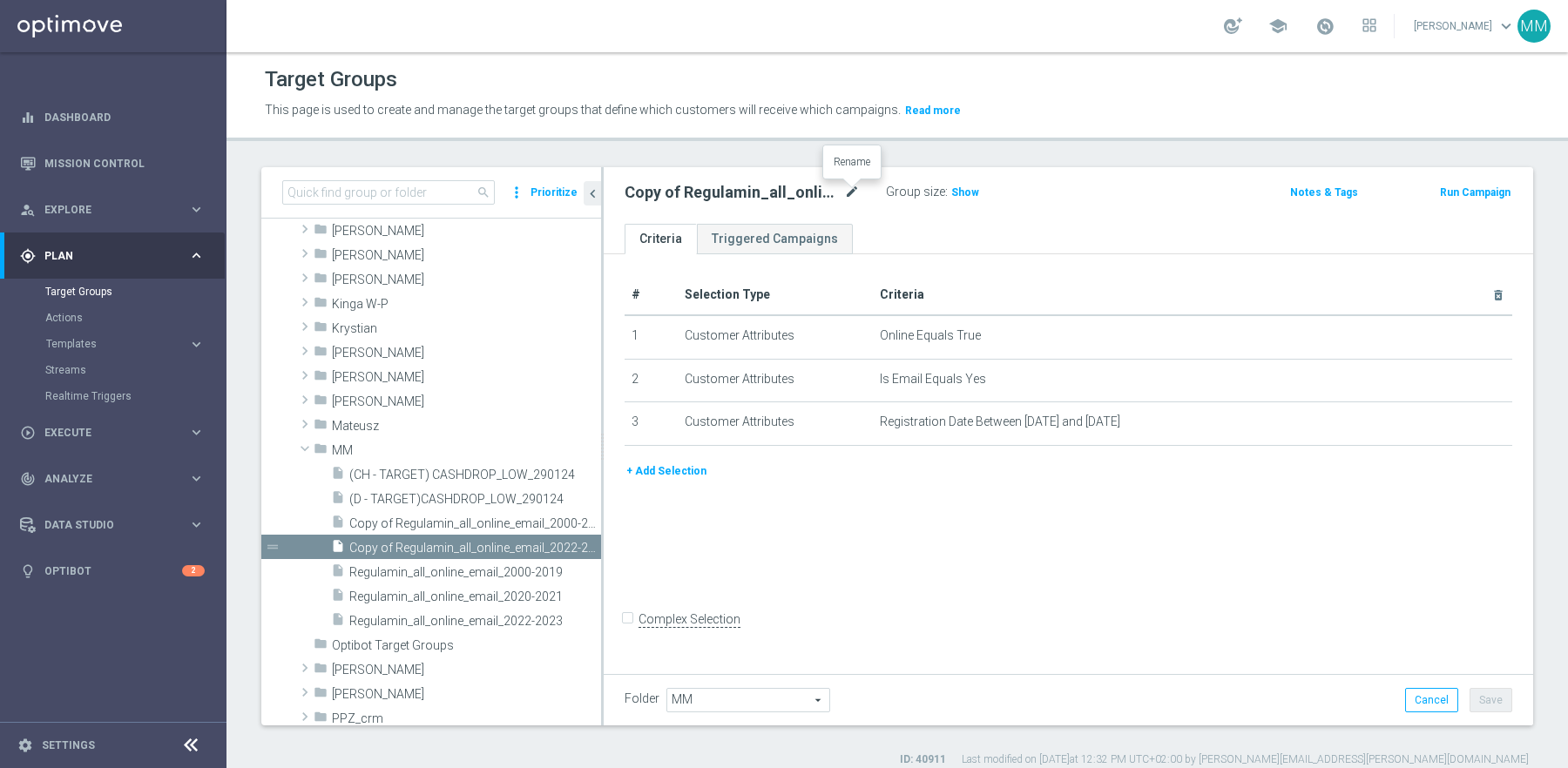
click at [851, 184] on icon "mode_edit" at bounding box center [853, 192] width 16 height 20
click at [803, 197] on input "Regulamin_all_online_email_2020-2021" at bounding box center [742, 194] width 235 height 24
type input "Regulamin_all_online_email_2024-2025"
click at [973, 228] on ul "Criteria Triggered Campaigns" at bounding box center [1068, 239] width 929 height 30
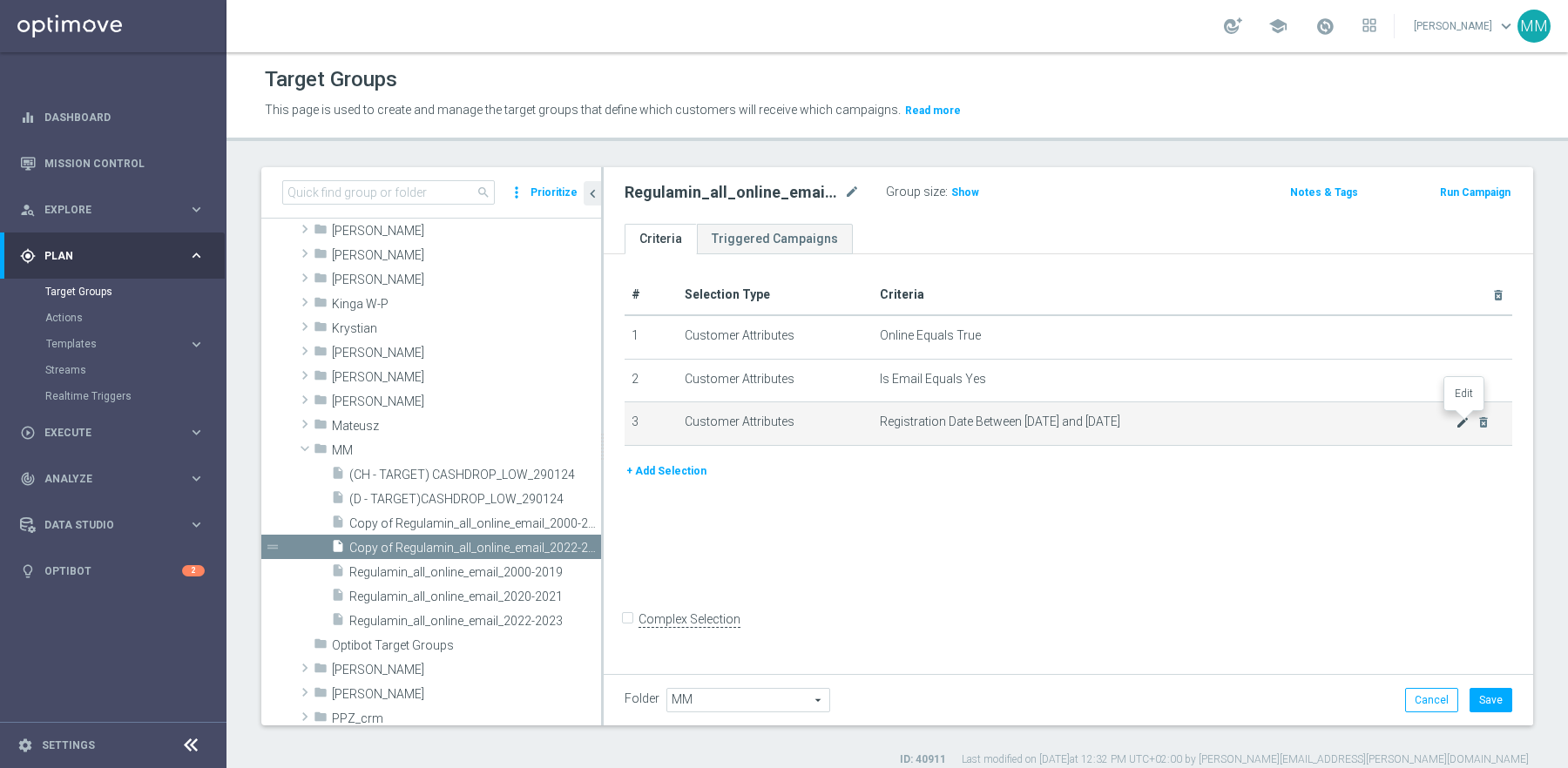
click at [1462, 423] on icon "mode_edit" at bounding box center [1463, 423] width 14 height 14
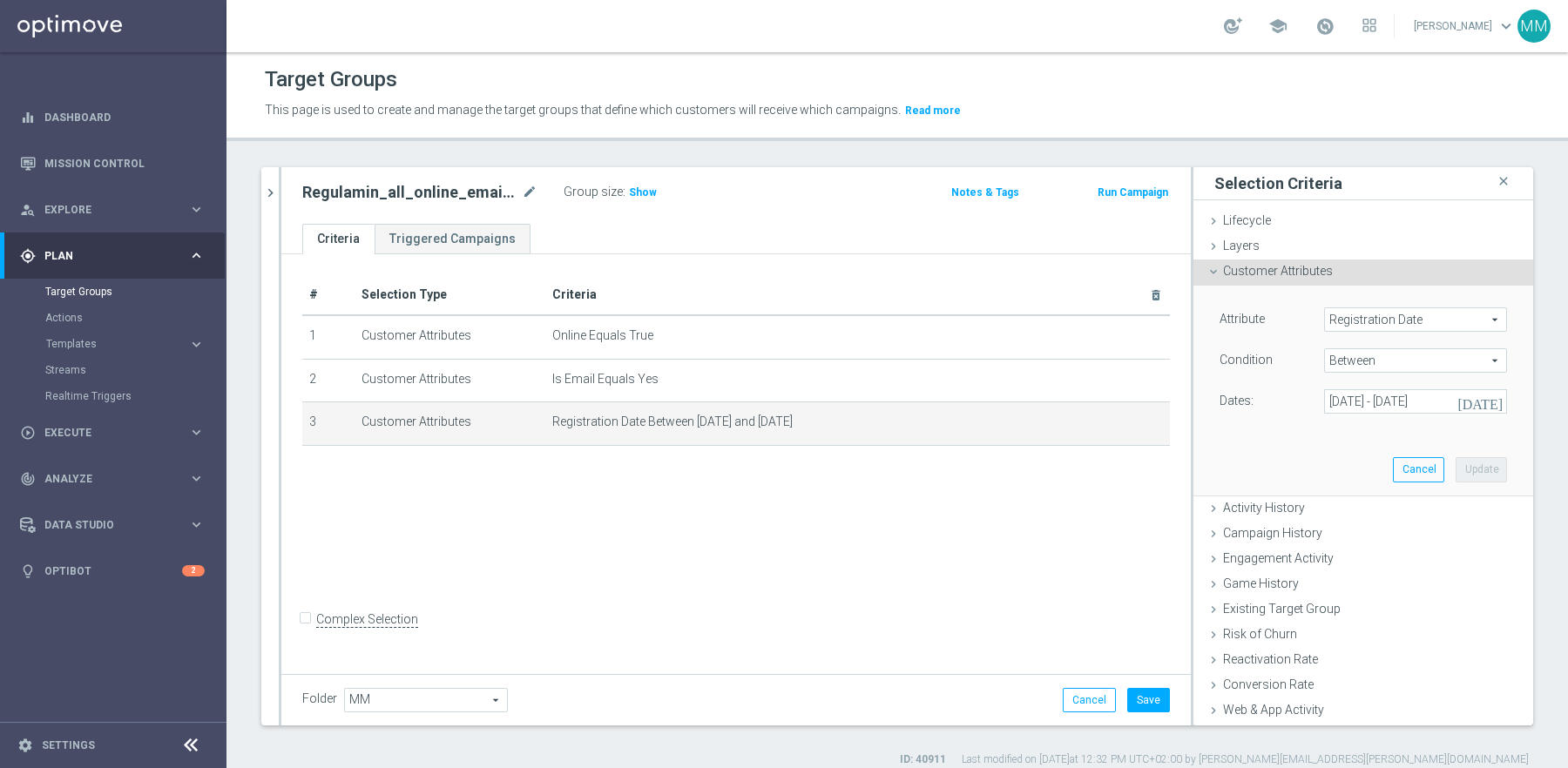
click at [1437, 367] on span "Between" at bounding box center [1416, 360] width 182 height 22
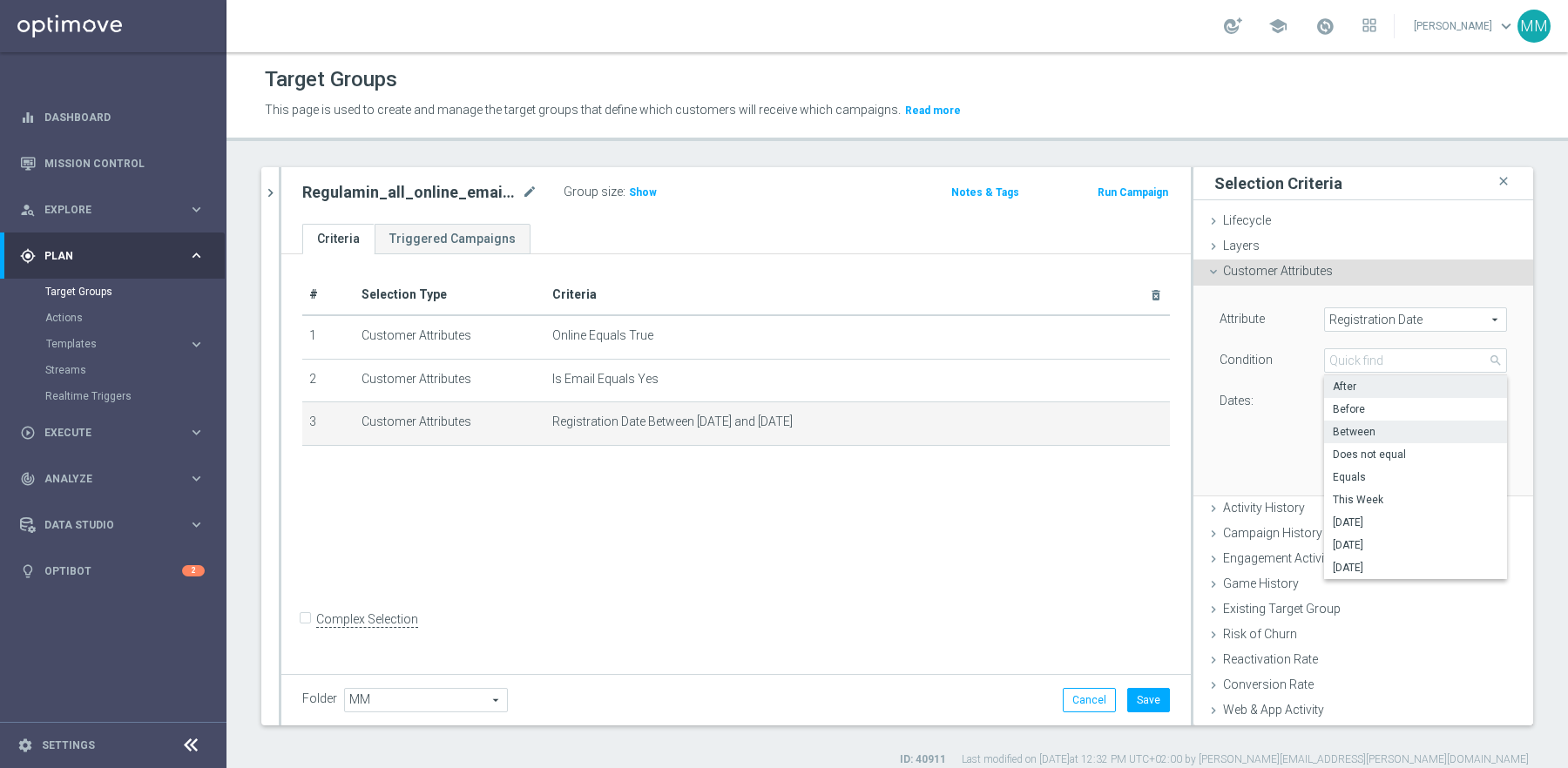
click at [1419, 392] on label "After" at bounding box center [1416, 386] width 183 height 22
type input "After"
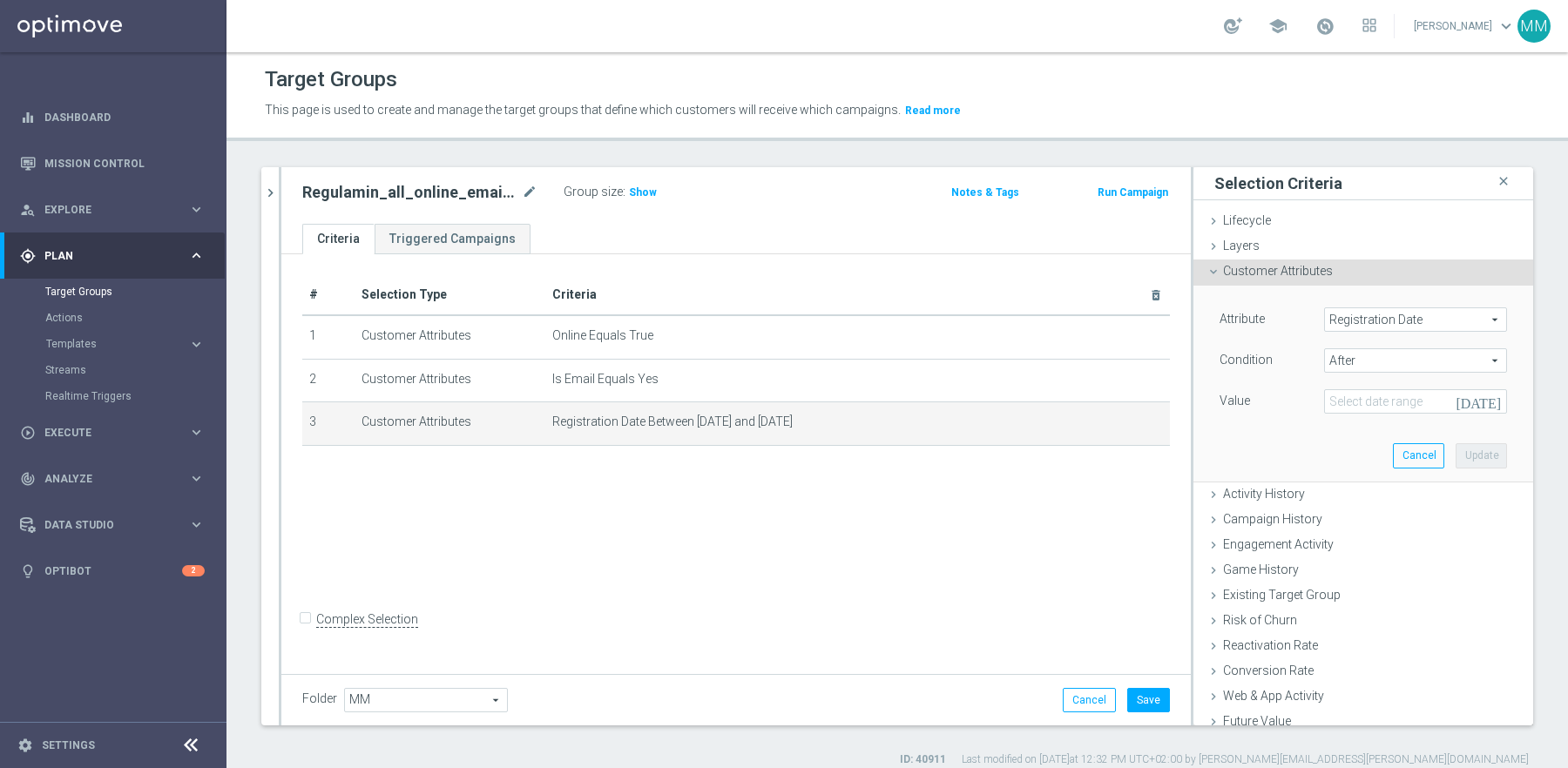
click at [1503, 403] on icon "today" at bounding box center [1482, 400] width 52 height 20
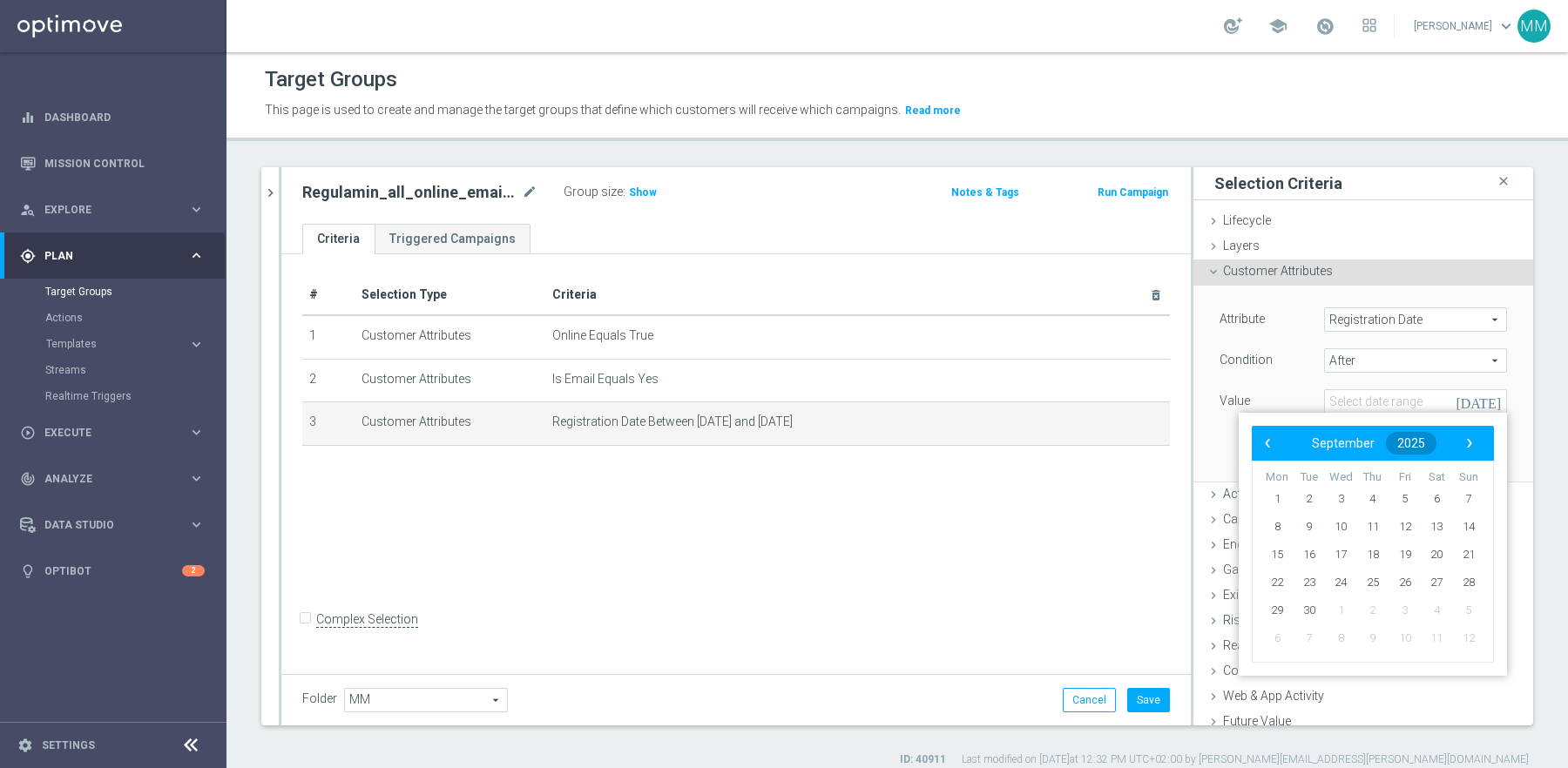
click at [1434, 447] on button "2025" at bounding box center [1410, 443] width 51 height 22
click at [1350, 538] on span "2023" at bounding box center [1345, 537] width 40 height 40
click at [1431, 632] on span "December" at bounding box center [1443, 629] width 81 height 25
click at [1466, 608] on span "31" at bounding box center [1468, 610] width 28 height 28
type input "31 Dec 2023"
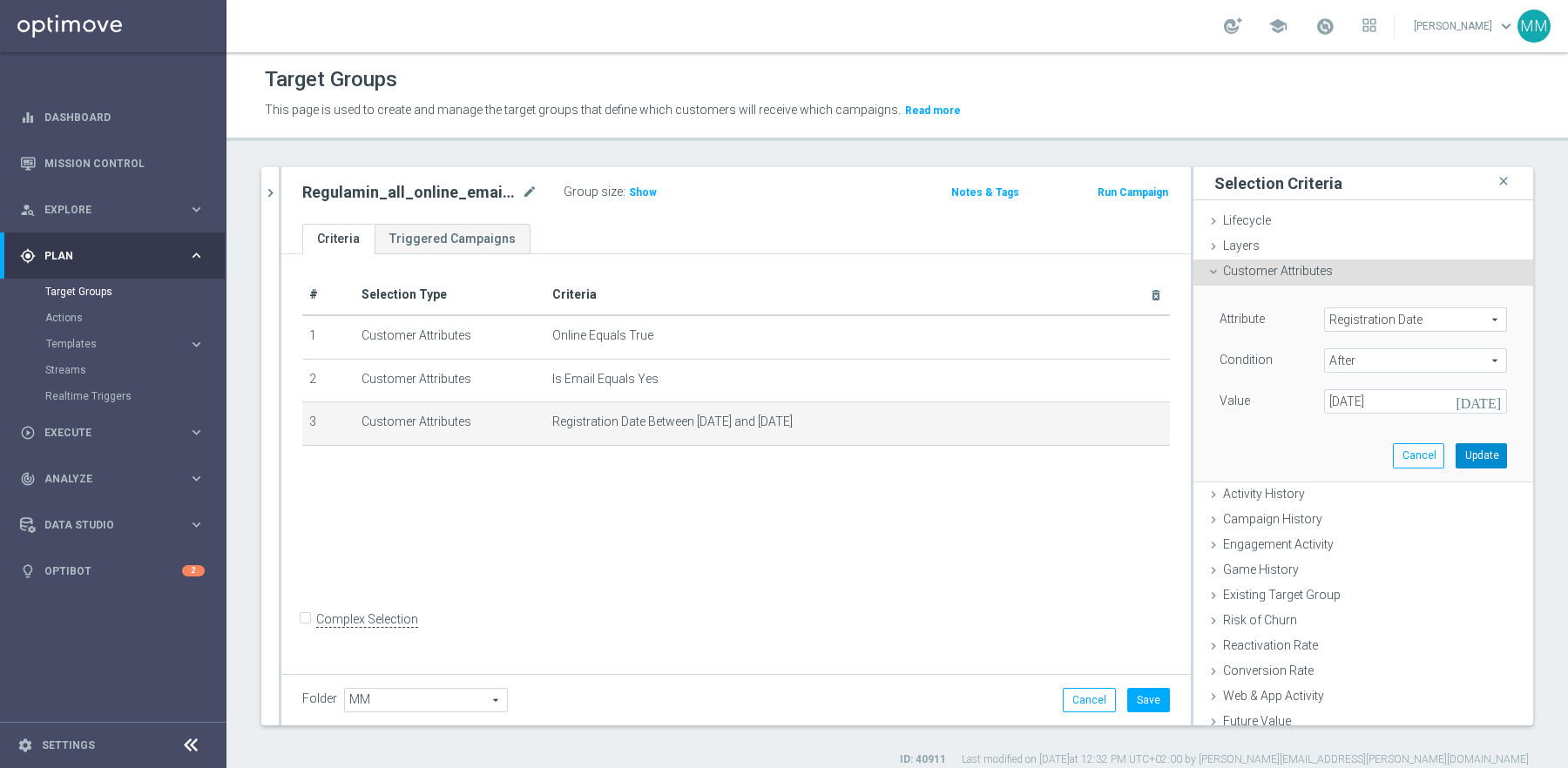
click at [1478, 455] on button "Update" at bounding box center [1482, 455] width 52 height 24
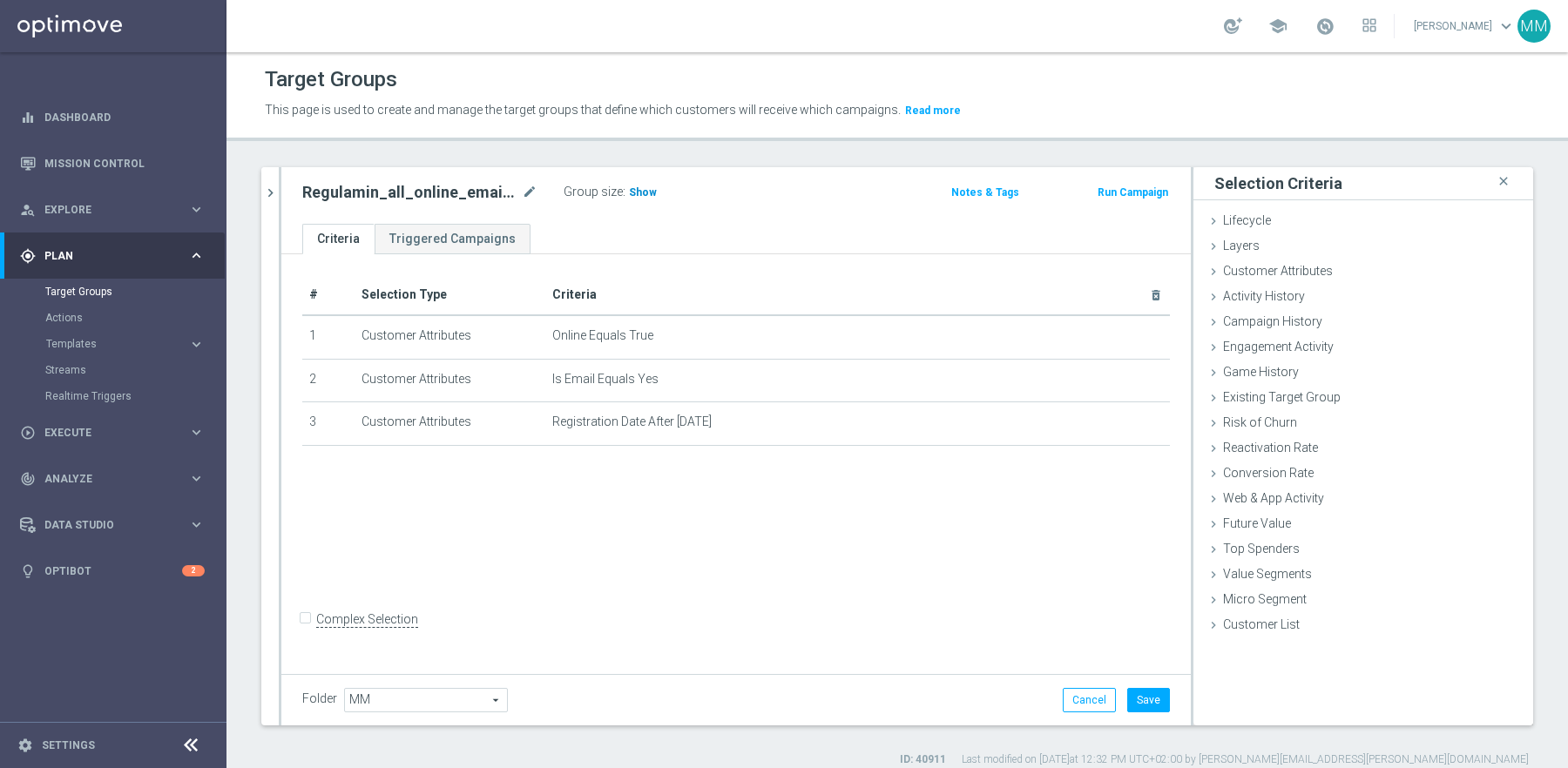
click at [643, 194] on span "Show" at bounding box center [643, 192] width 28 height 12
click at [1158, 700] on button "Save" at bounding box center [1149, 699] width 43 height 24
click at [80, 344] on span "Templates" at bounding box center [109, 344] width 125 height 11
click at [319, 192] on h2 "Regulamin_all_online_email_2024-2025" at bounding box center [410, 192] width 216 height 20
click at [539, 193] on div "Regulamin_all_online_email_2024-2025 mode_edit" at bounding box center [433, 192] width 262 height 24
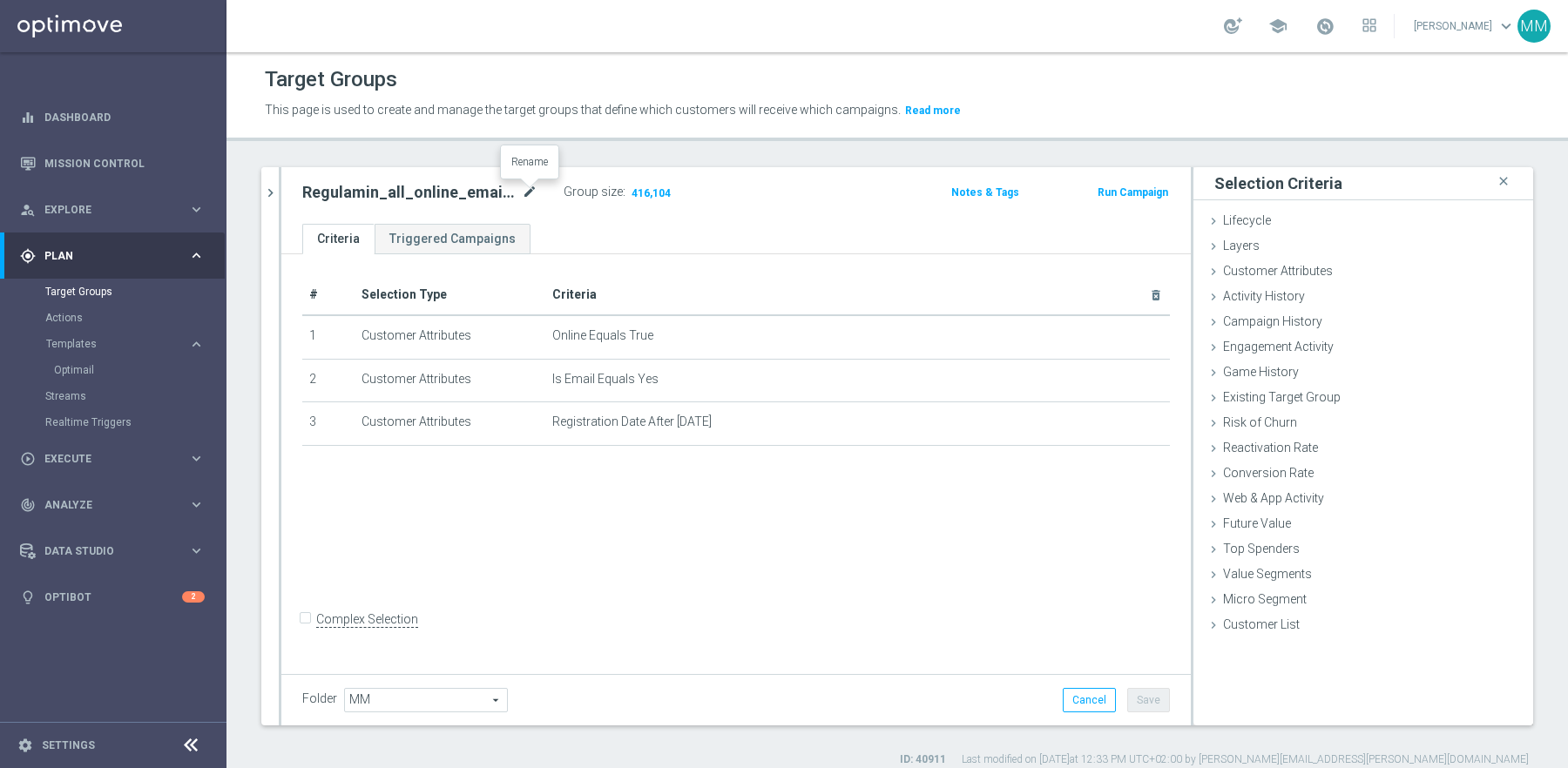
click at [528, 187] on icon "mode_edit" at bounding box center [529, 192] width 16 height 20
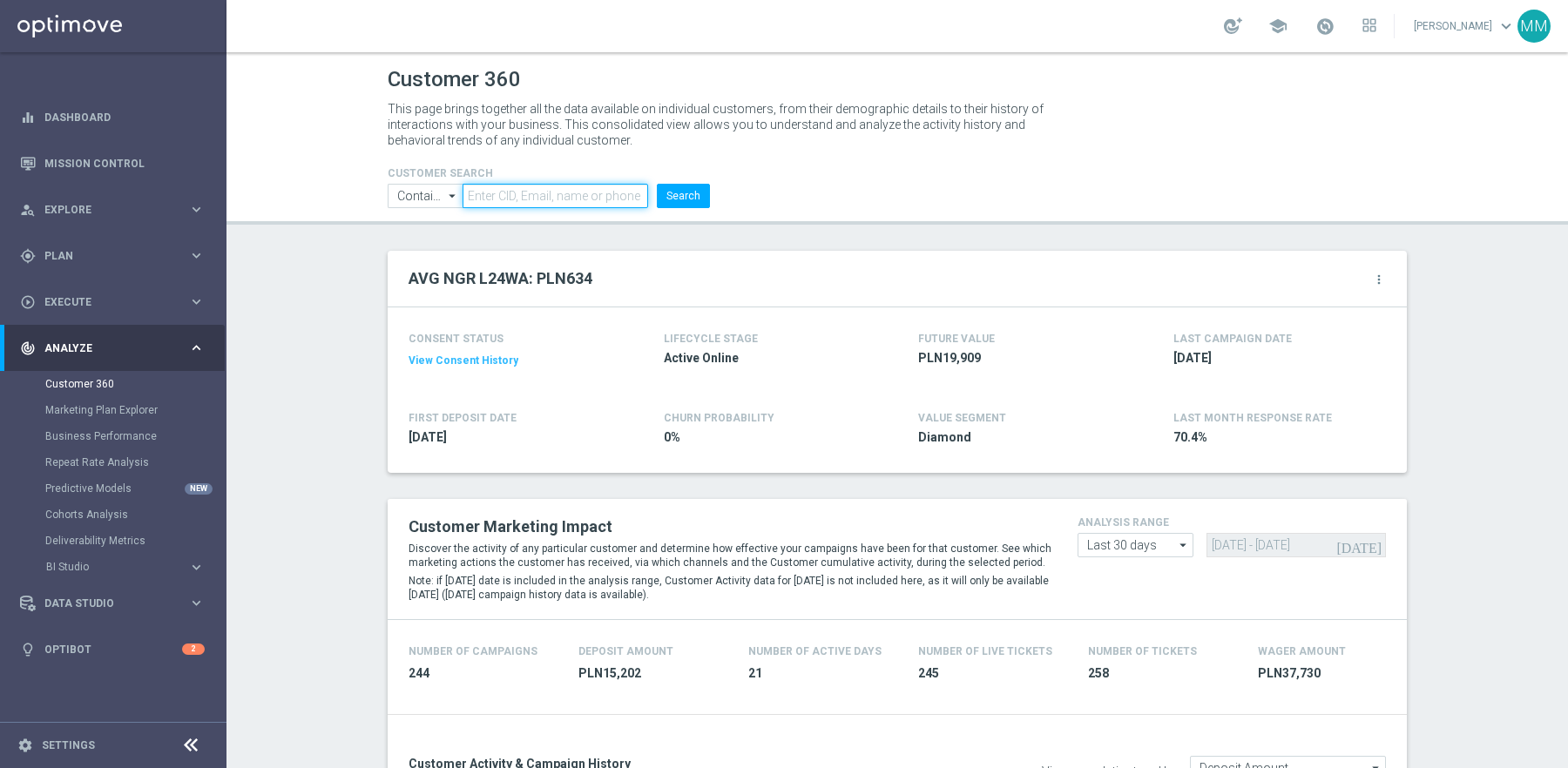
click at [537, 195] on input "text" at bounding box center [555, 196] width 185 height 24
click at [448, 198] on icon "arrow_drop_down" at bounding box center [453, 196] width 18 height 22
click at [618, 120] on p "This page brings together all the data available on individual customers, from …" at bounding box center [723, 125] width 671 height 47
type input "Contains"
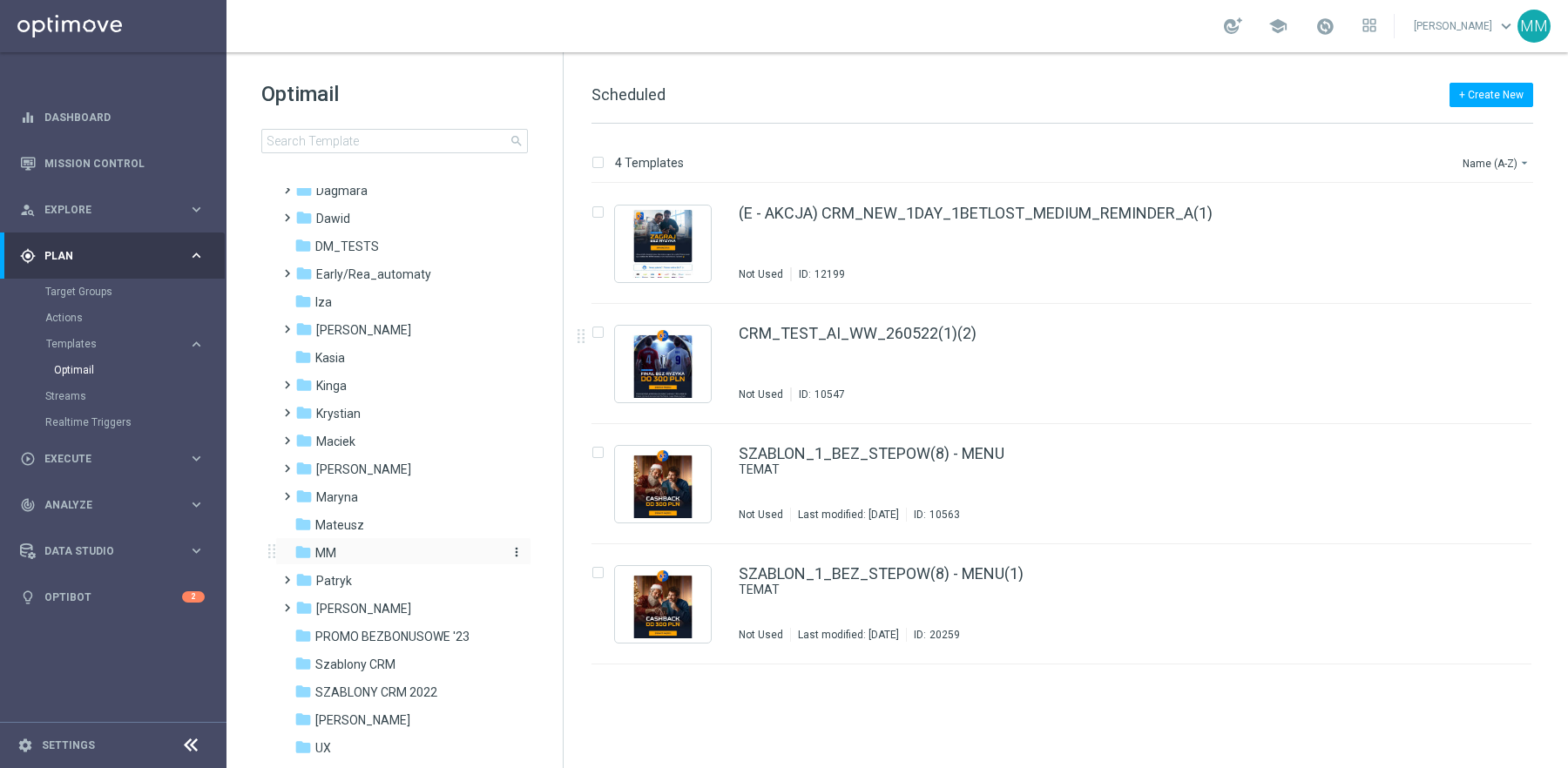
scroll to position [185, 0]
click at [332, 548] on span "MM" at bounding box center [325, 549] width 20 height 16
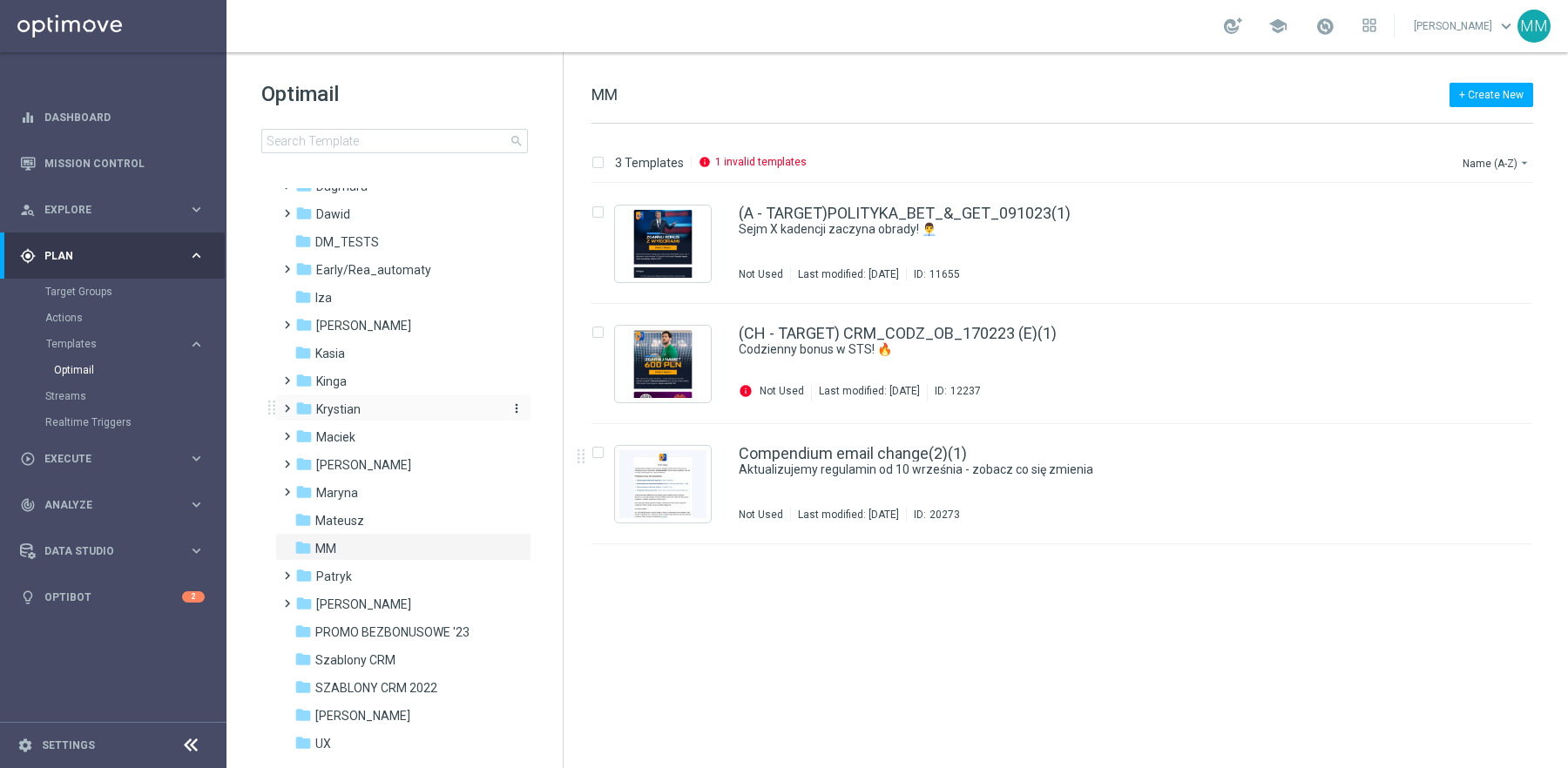
scroll to position [377, 0]
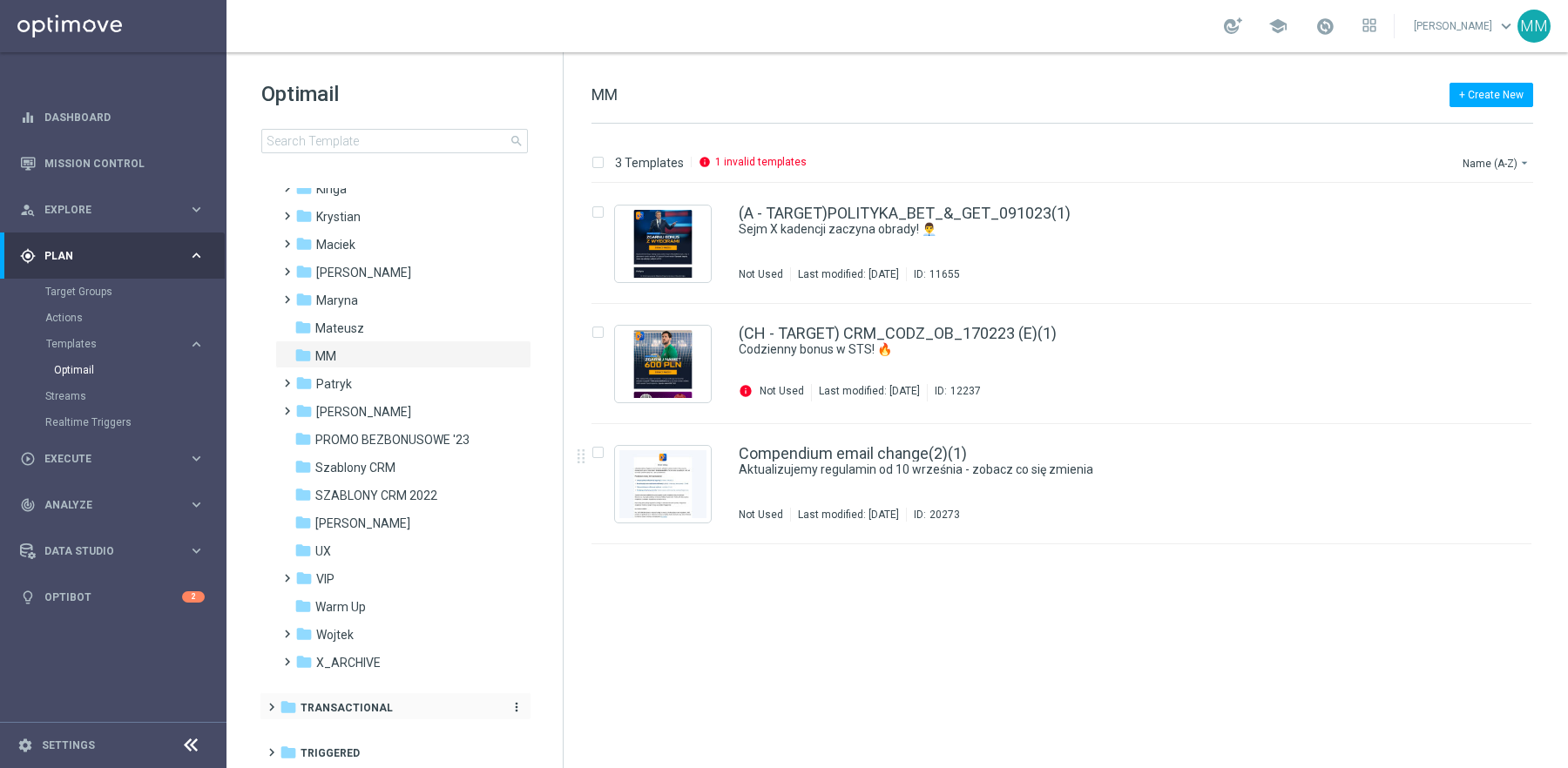
click at [360, 708] on span "Transactional" at bounding box center [347, 708] width 93 height 16
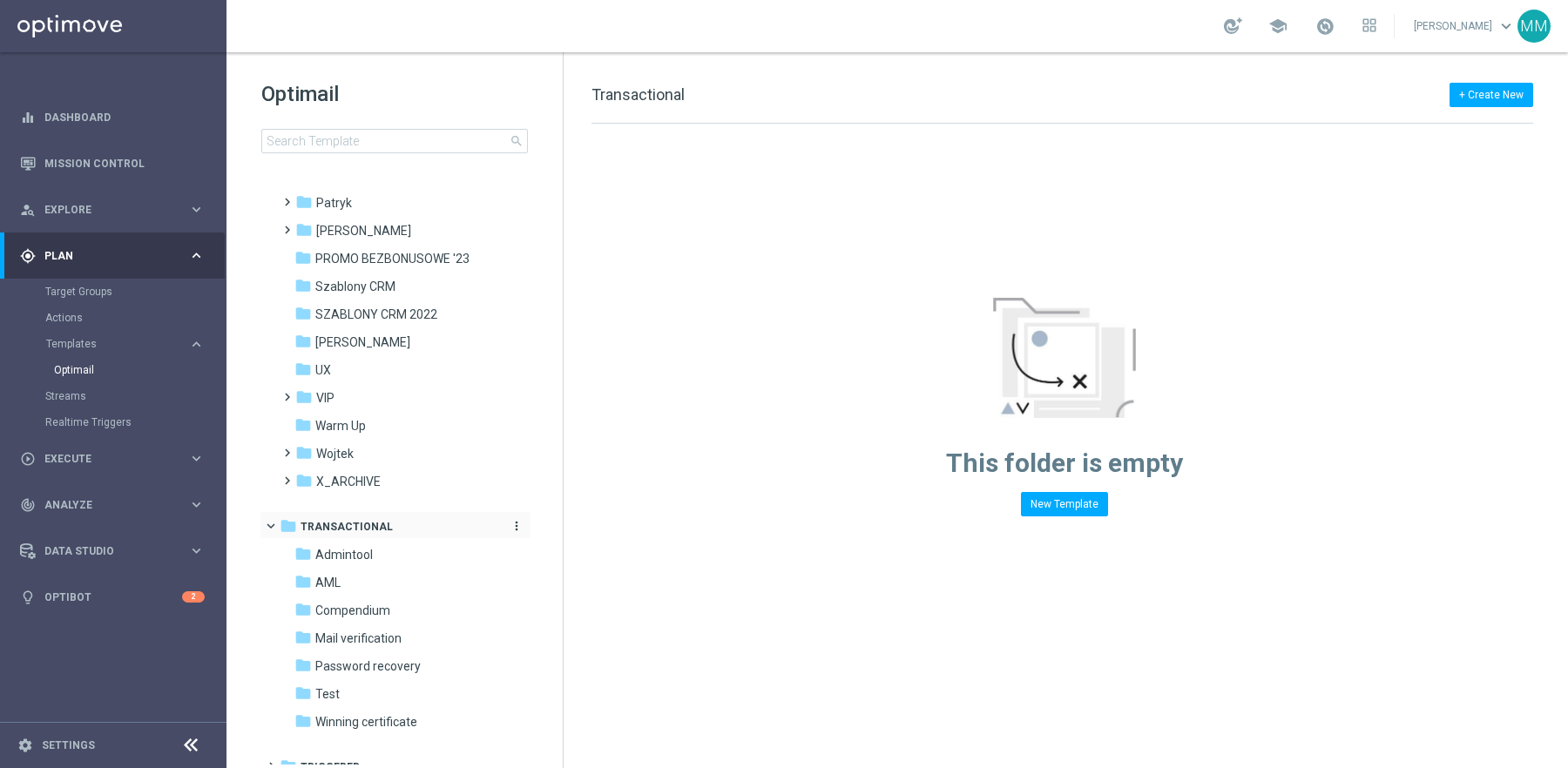
scroll to position [571, 0]
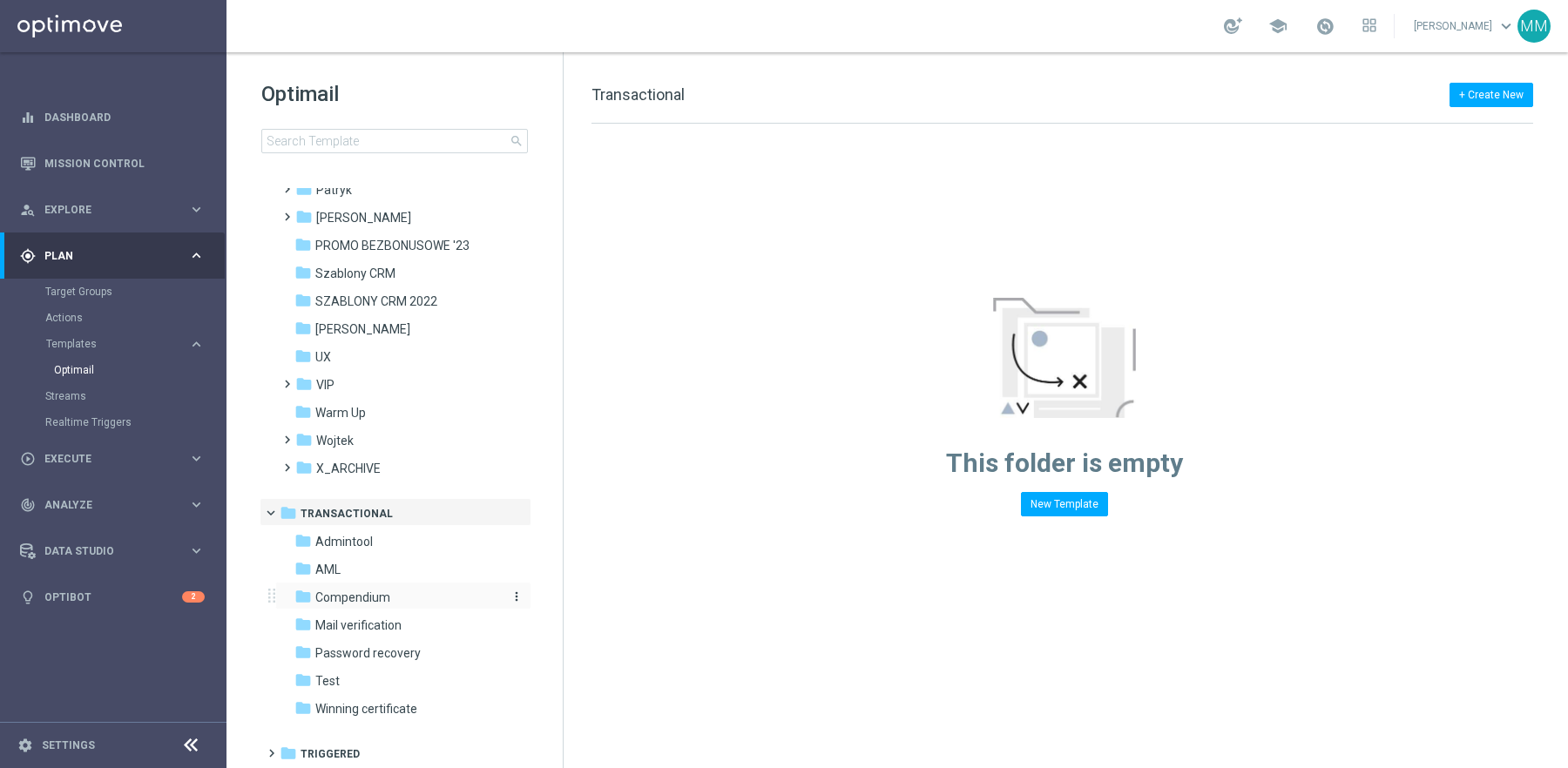
click at [368, 600] on span "Compendium" at bounding box center [352, 598] width 75 height 16
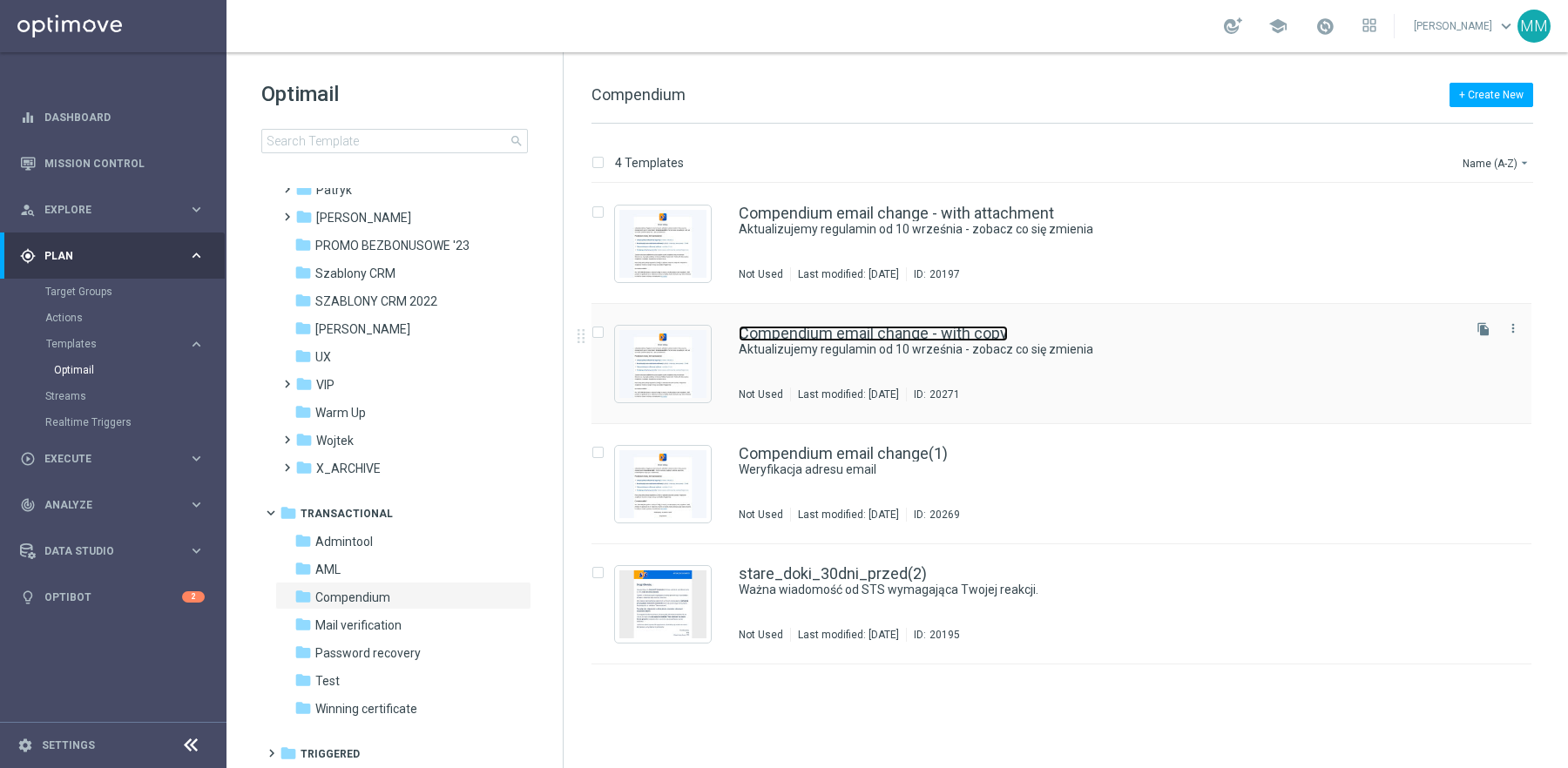
click at [971, 338] on link "Compendium email change - with copy" at bounding box center [873, 334] width 269 height 16
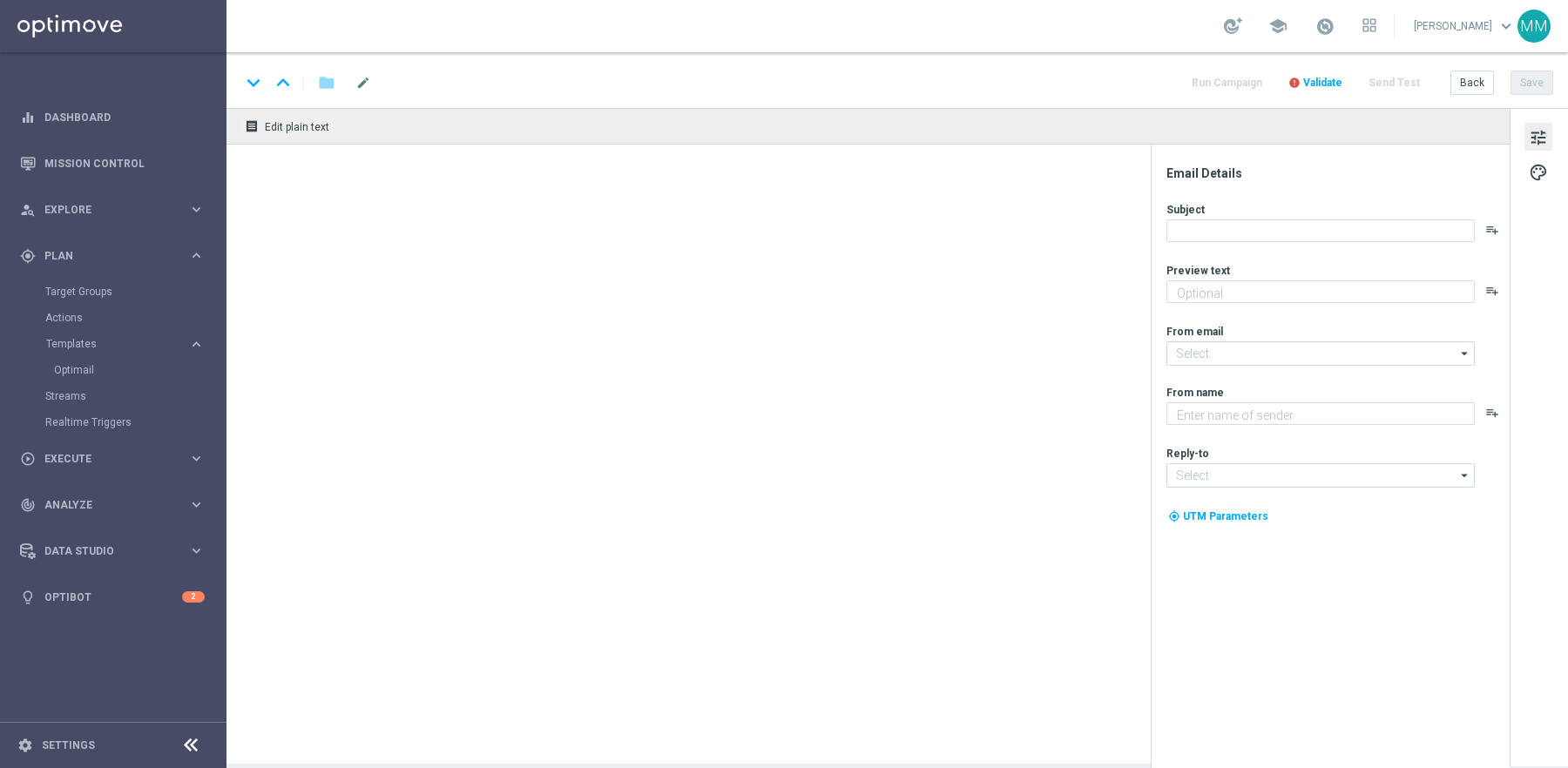
type textarea "Aktualizujemy regulamin od 10 września"
type textarea "STS"
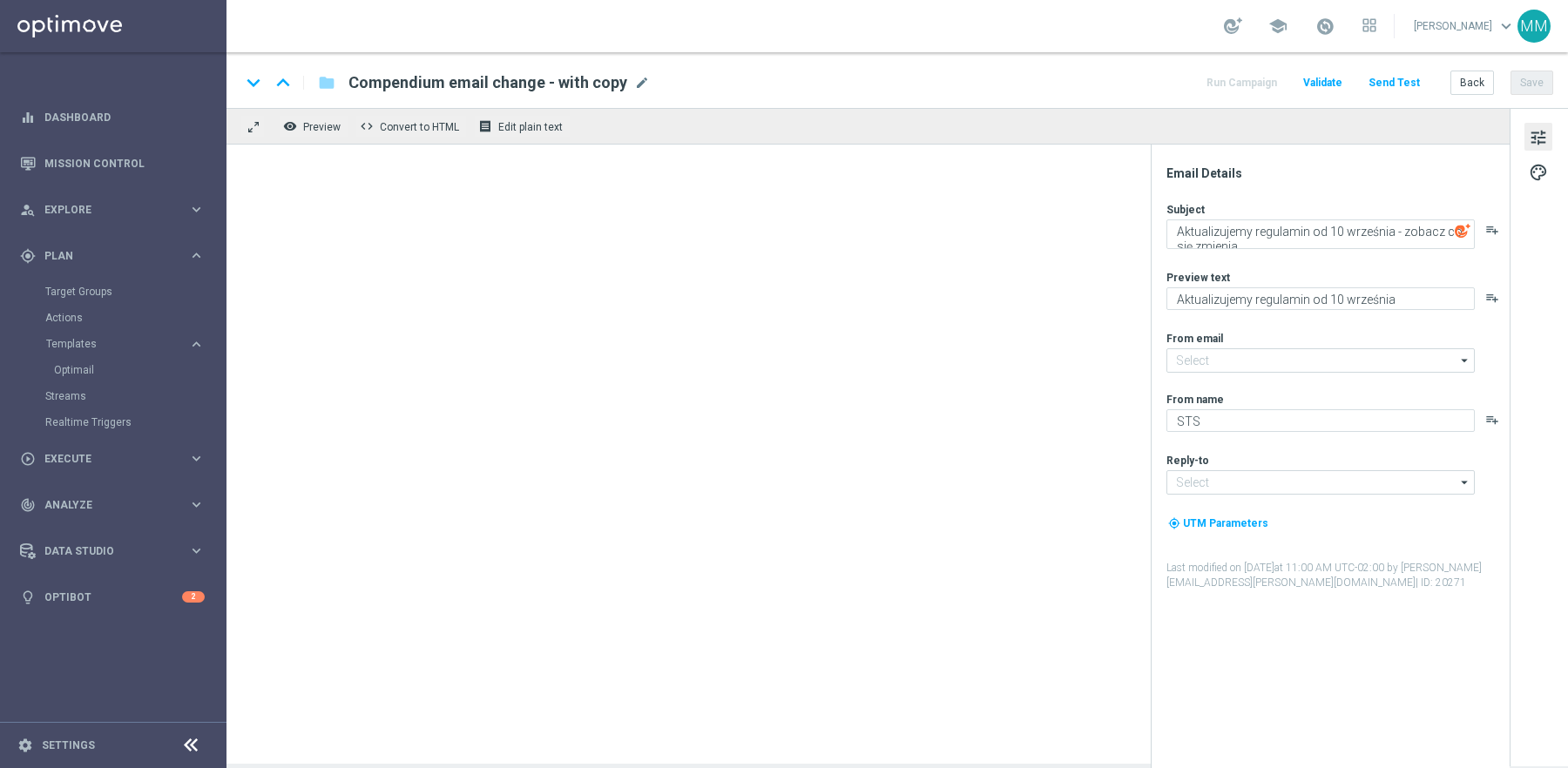
type input "kontakt@info.sts.pl"
type input "kontakt@sts.pl"
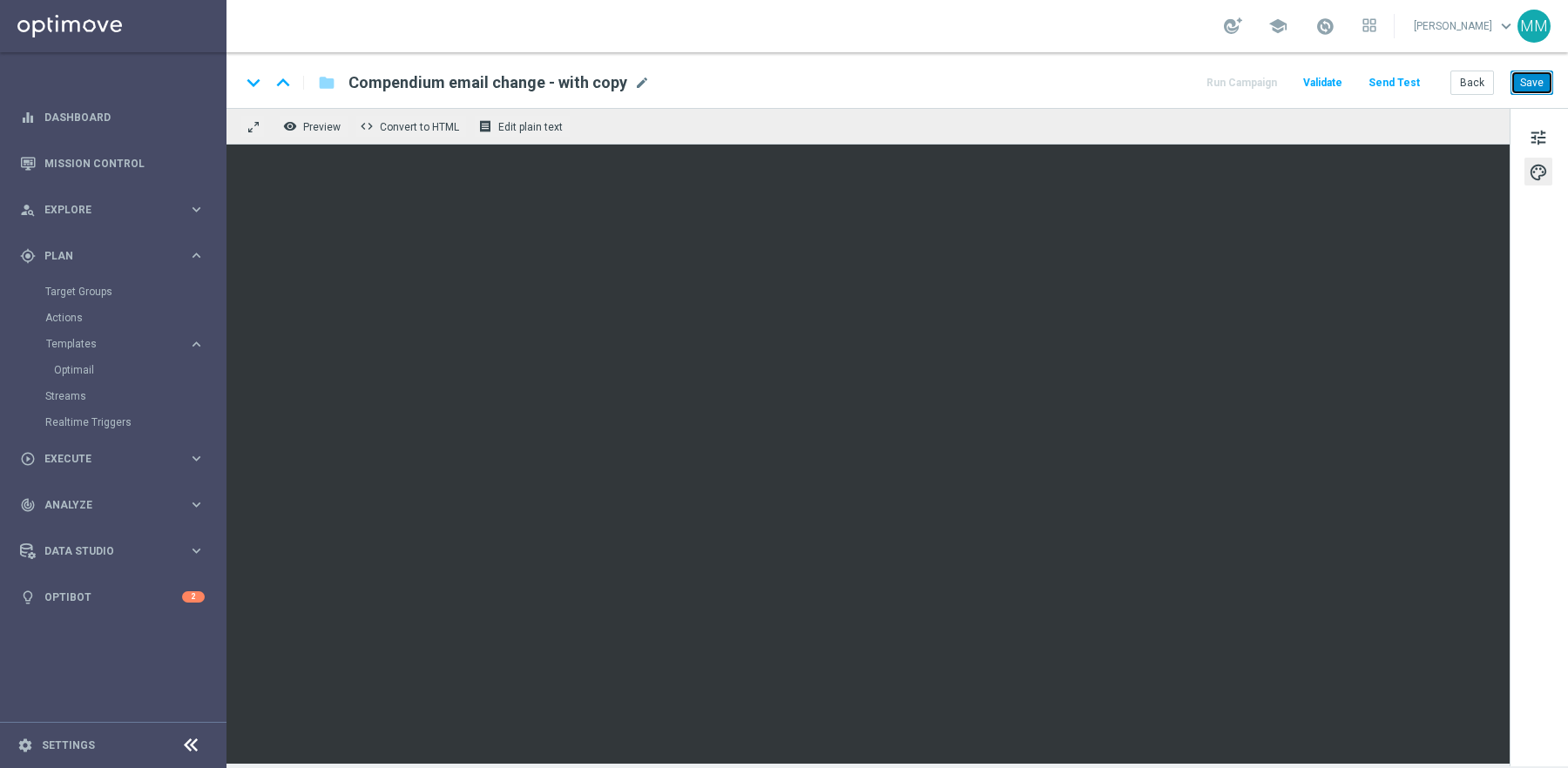
click at [1541, 77] on button "Save" at bounding box center [1532, 82] width 43 height 24
click at [1482, 83] on button "Back" at bounding box center [1472, 82] width 44 height 24
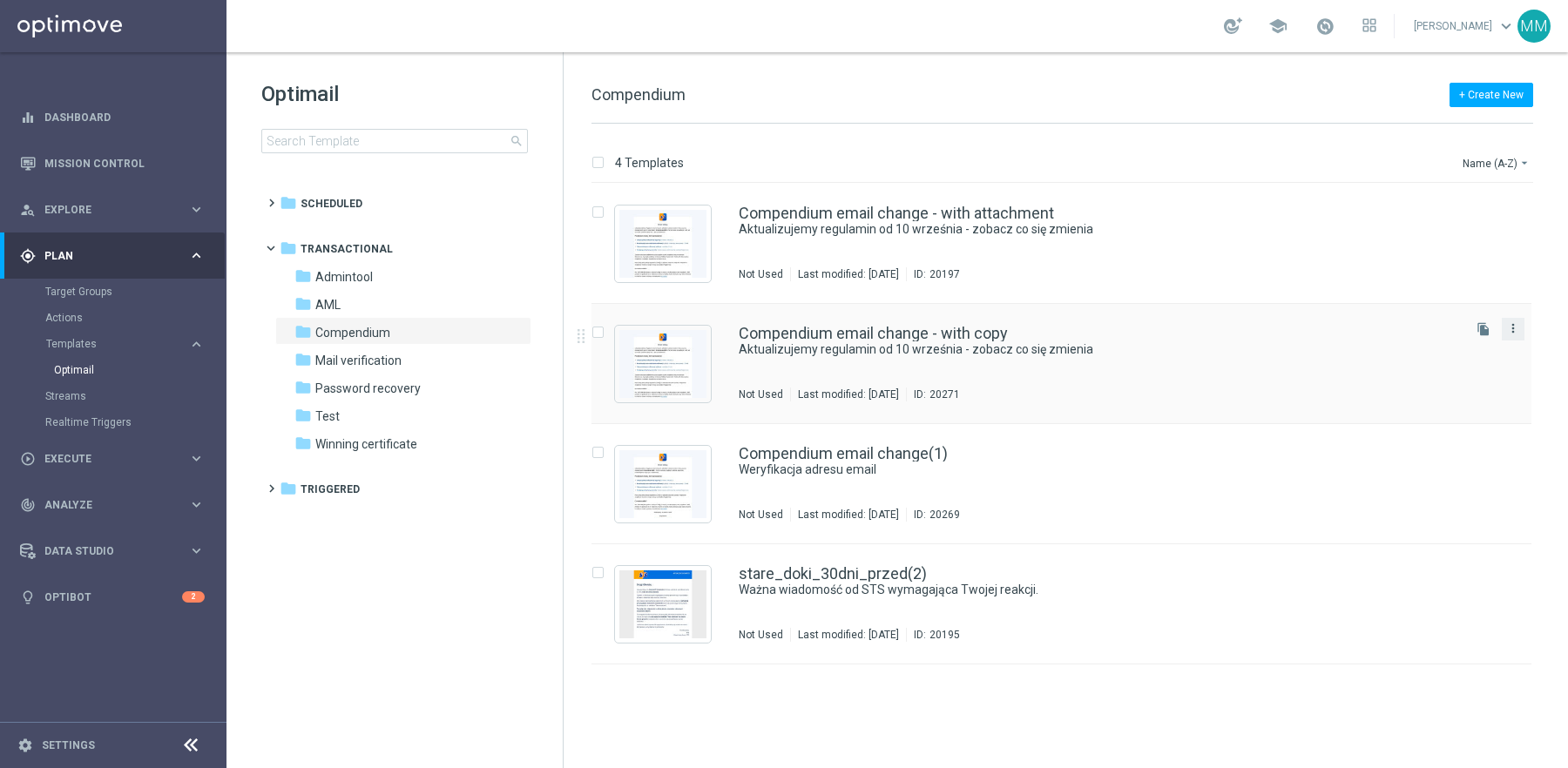
click at [1514, 330] on icon "more_vert" at bounding box center [1513, 328] width 14 height 14
click at [1451, 371] on div "Copy To" at bounding box center [1443, 371] width 105 height 12
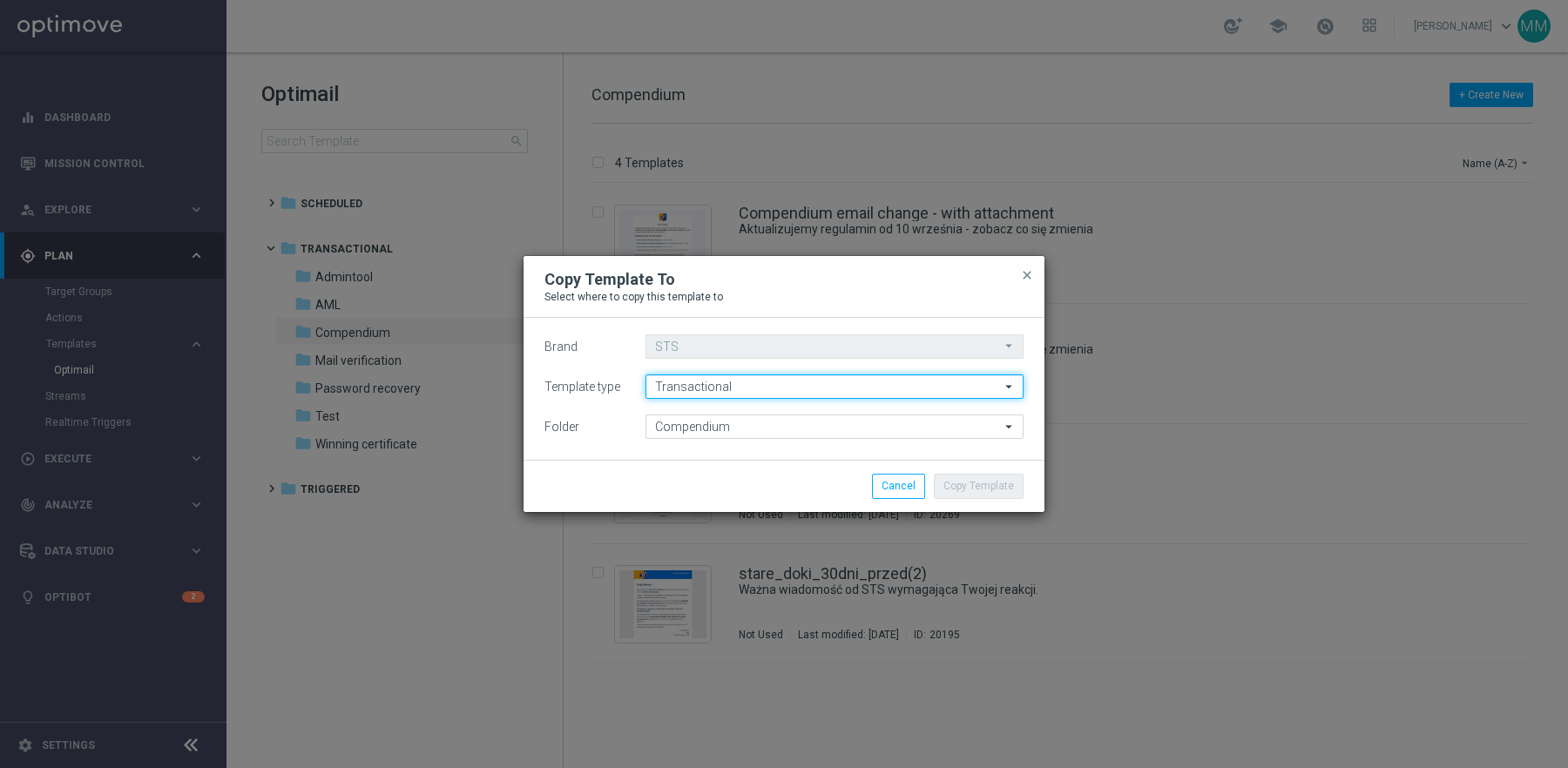
click at [744, 387] on input "Transactional" at bounding box center [834, 386] width 378 height 24
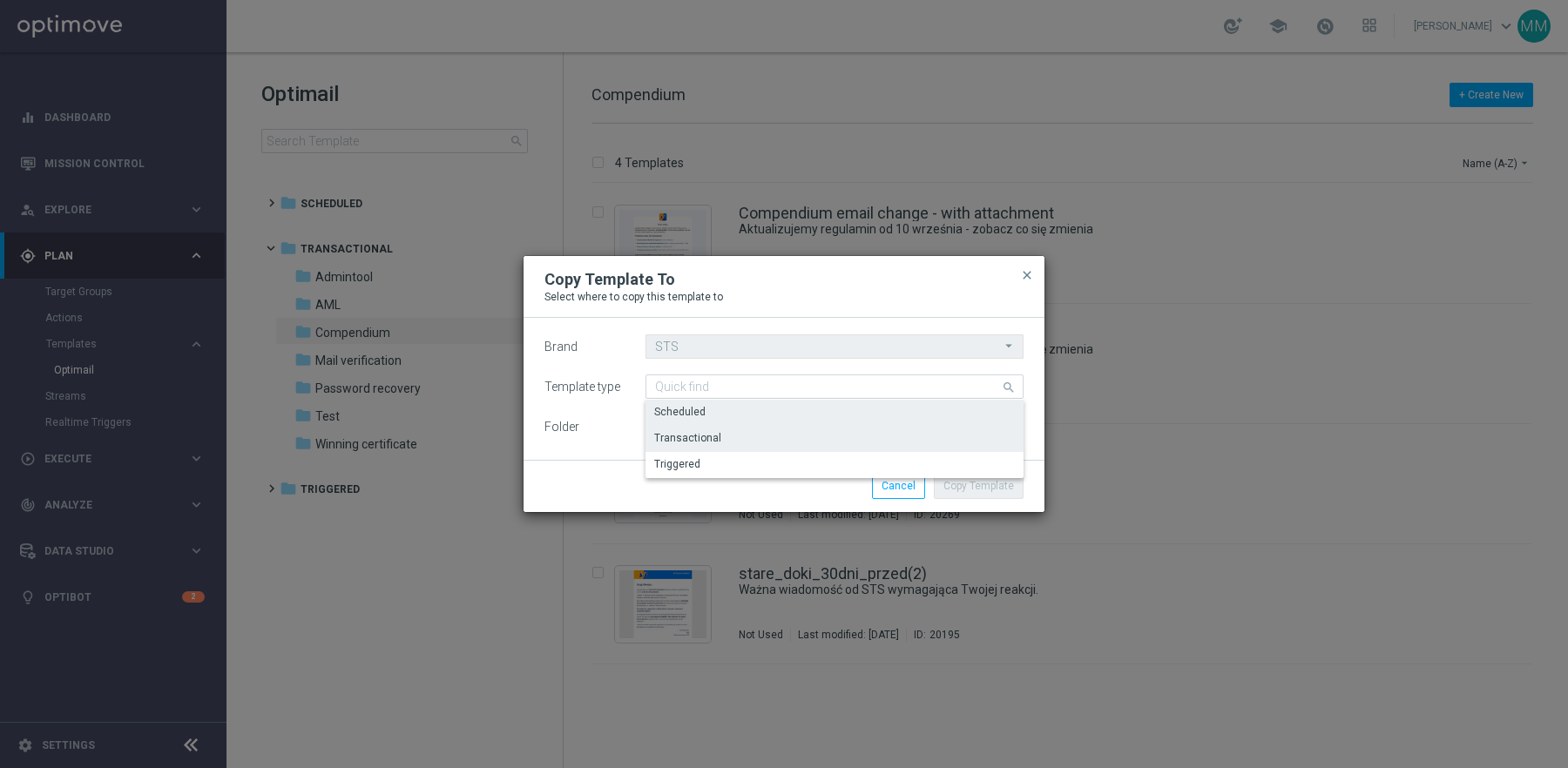
click at [731, 413] on div "Scheduled" at bounding box center [834, 411] width 378 height 24
type input "Scheduled"
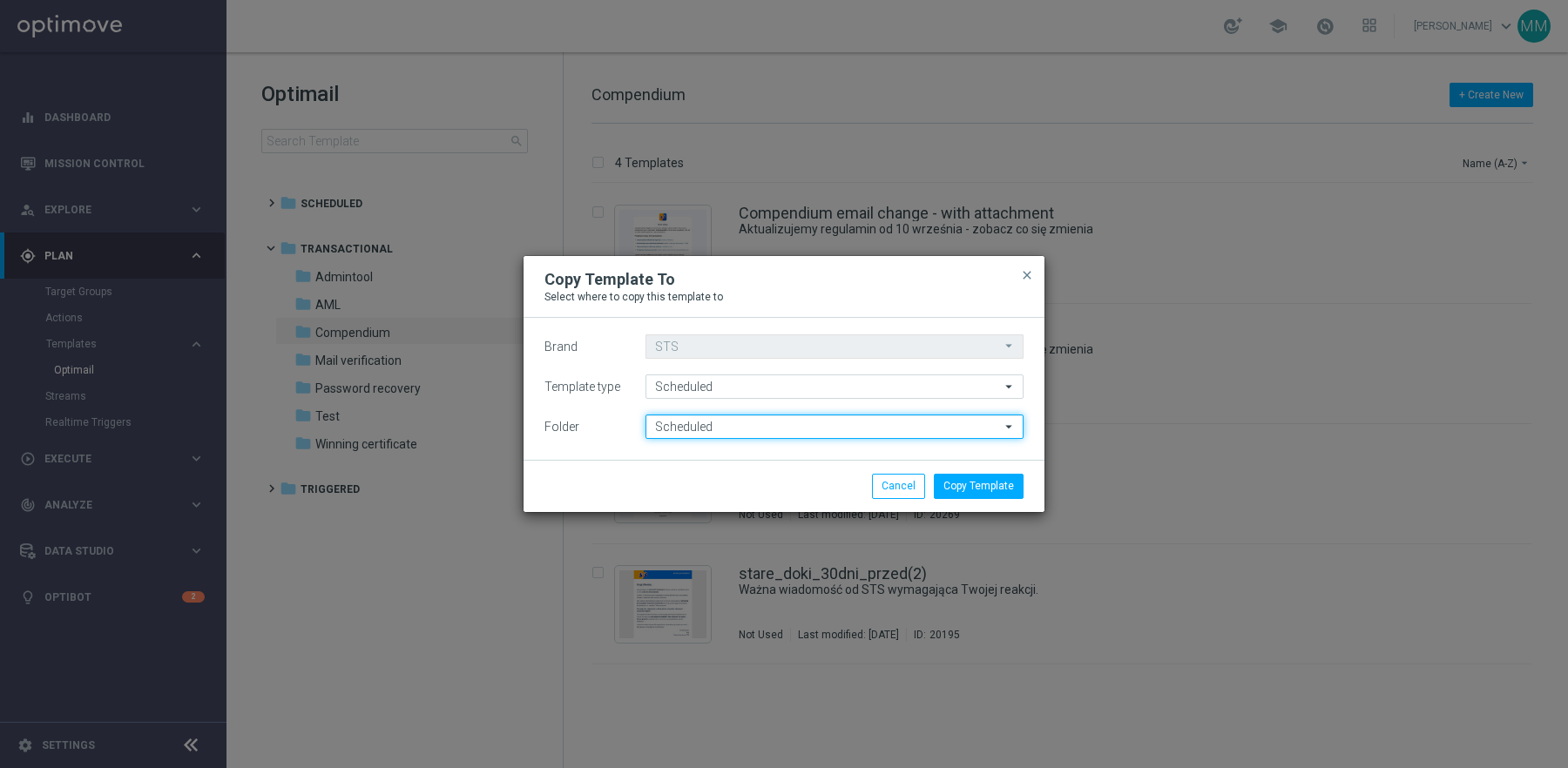
click at [735, 431] on input "Scheduled" at bounding box center [834, 426] width 378 height 24
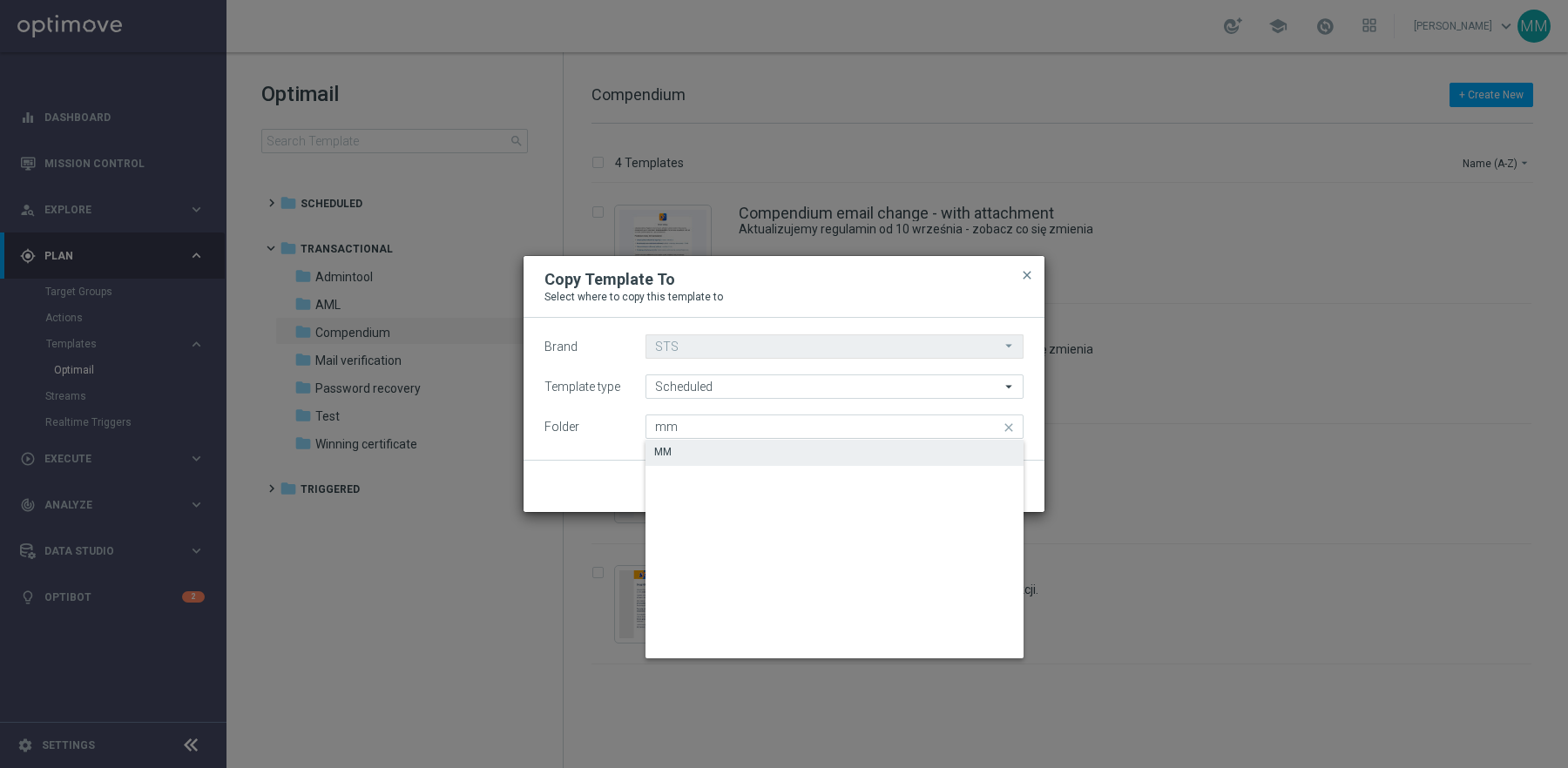
click at [738, 448] on div "MM" at bounding box center [834, 451] width 378 height 24
type input "MM"
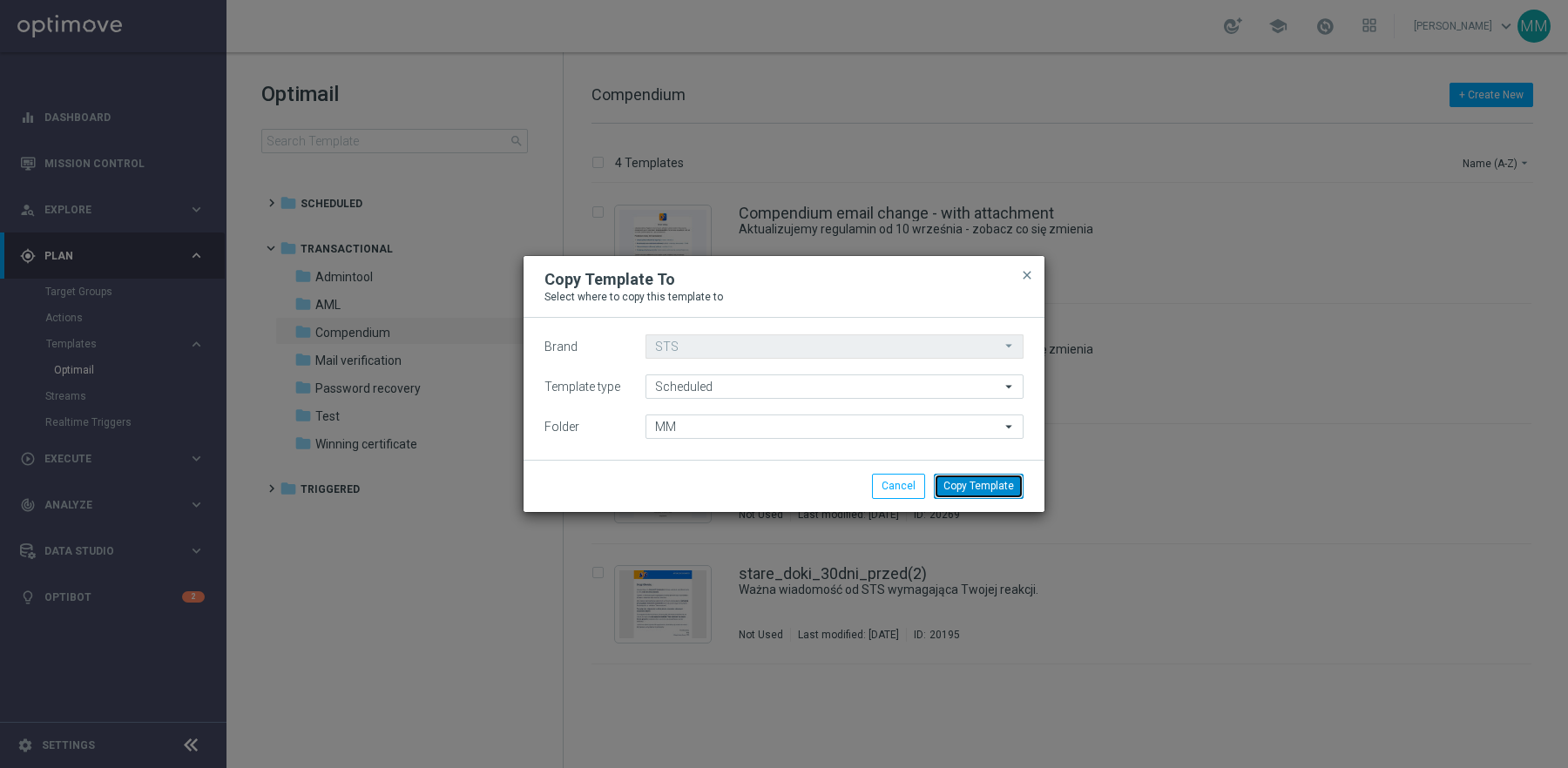
click at [990, 487] on button "Copy Template" at bounding box center [978, 485] width 90 height 24
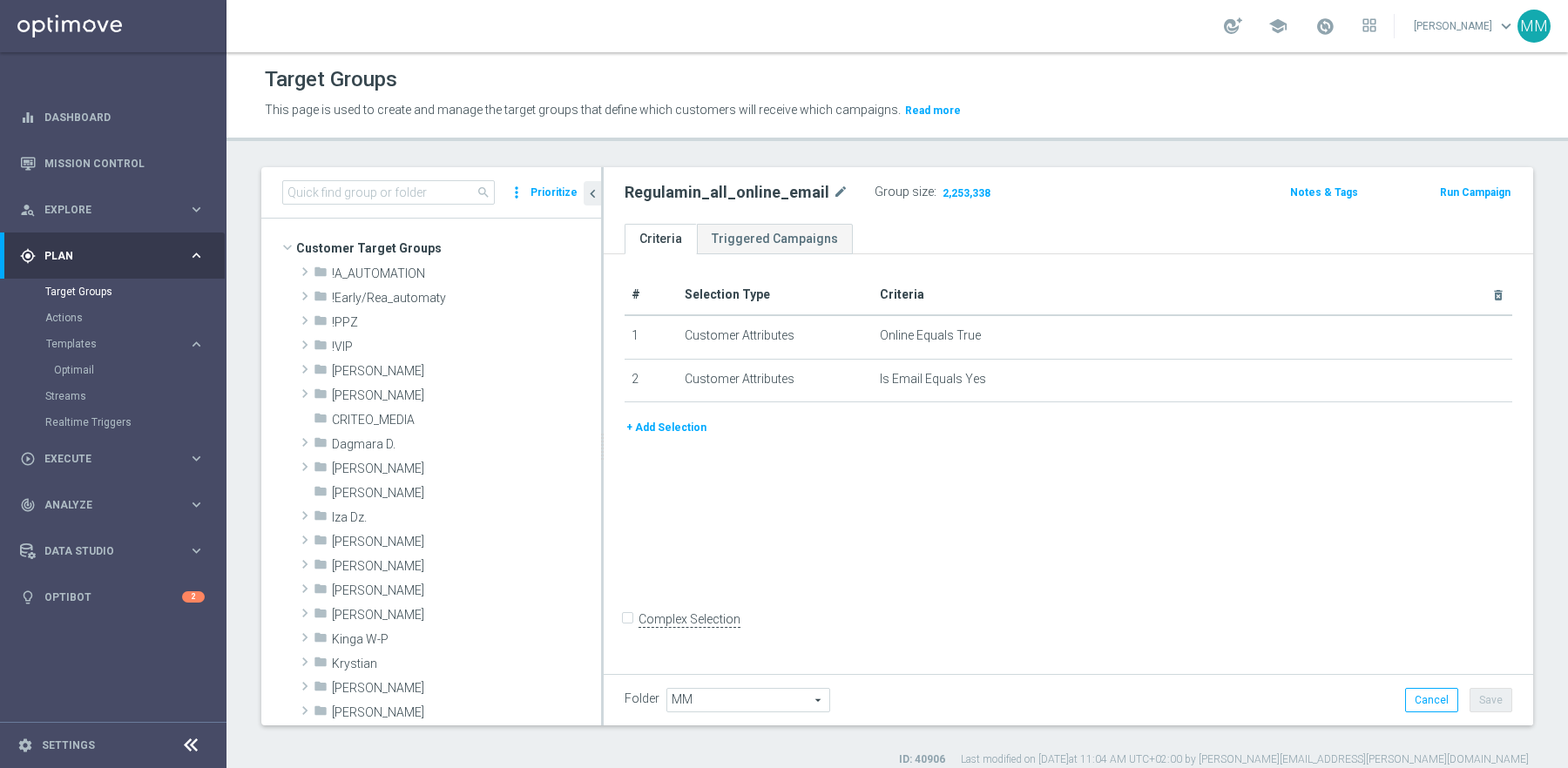
scroll to position [271, 0]
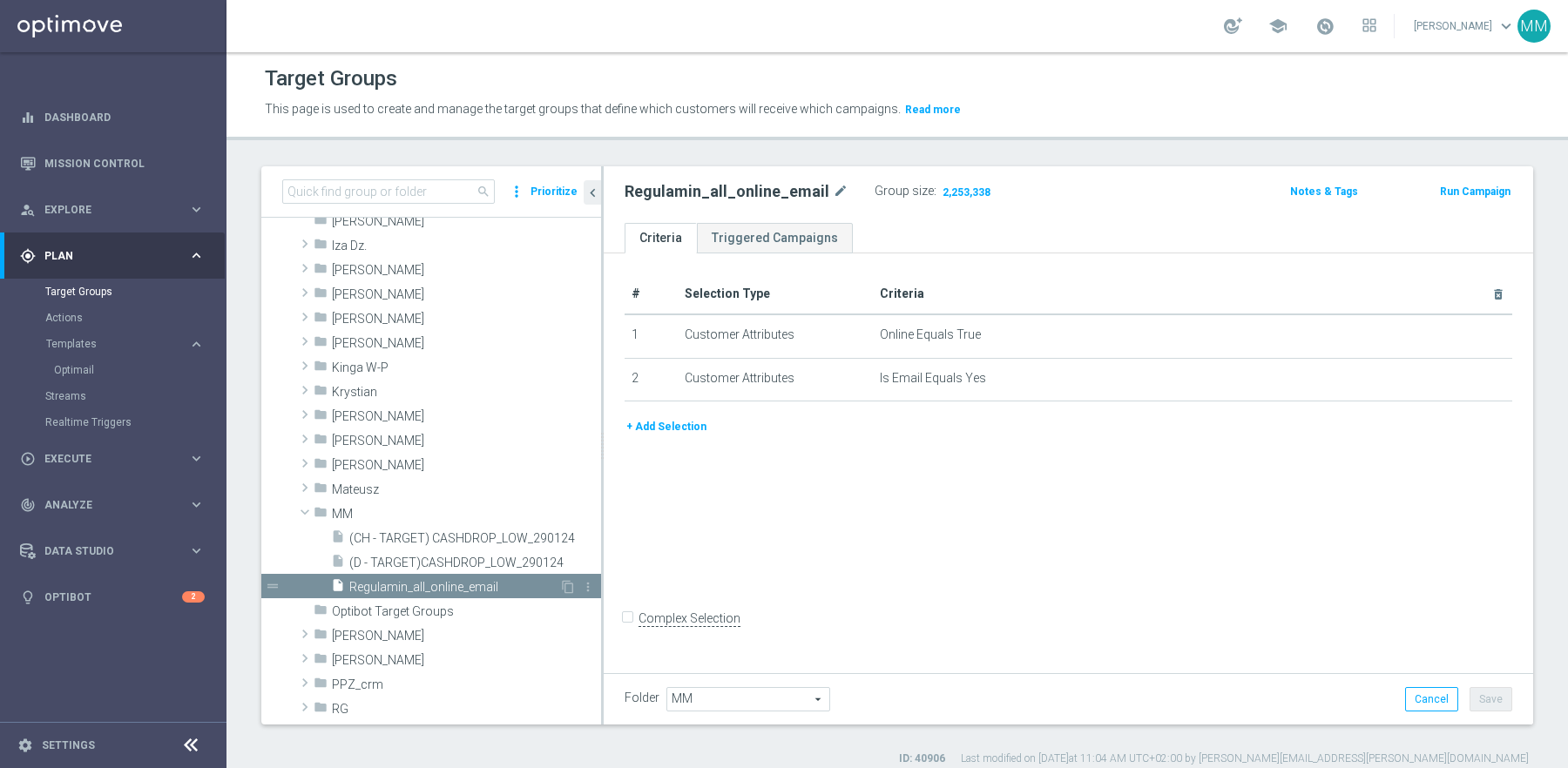
click at [387, 585] on span "Regulamin_all_online_email" at bounding box center [455, 587] width 210 height 15
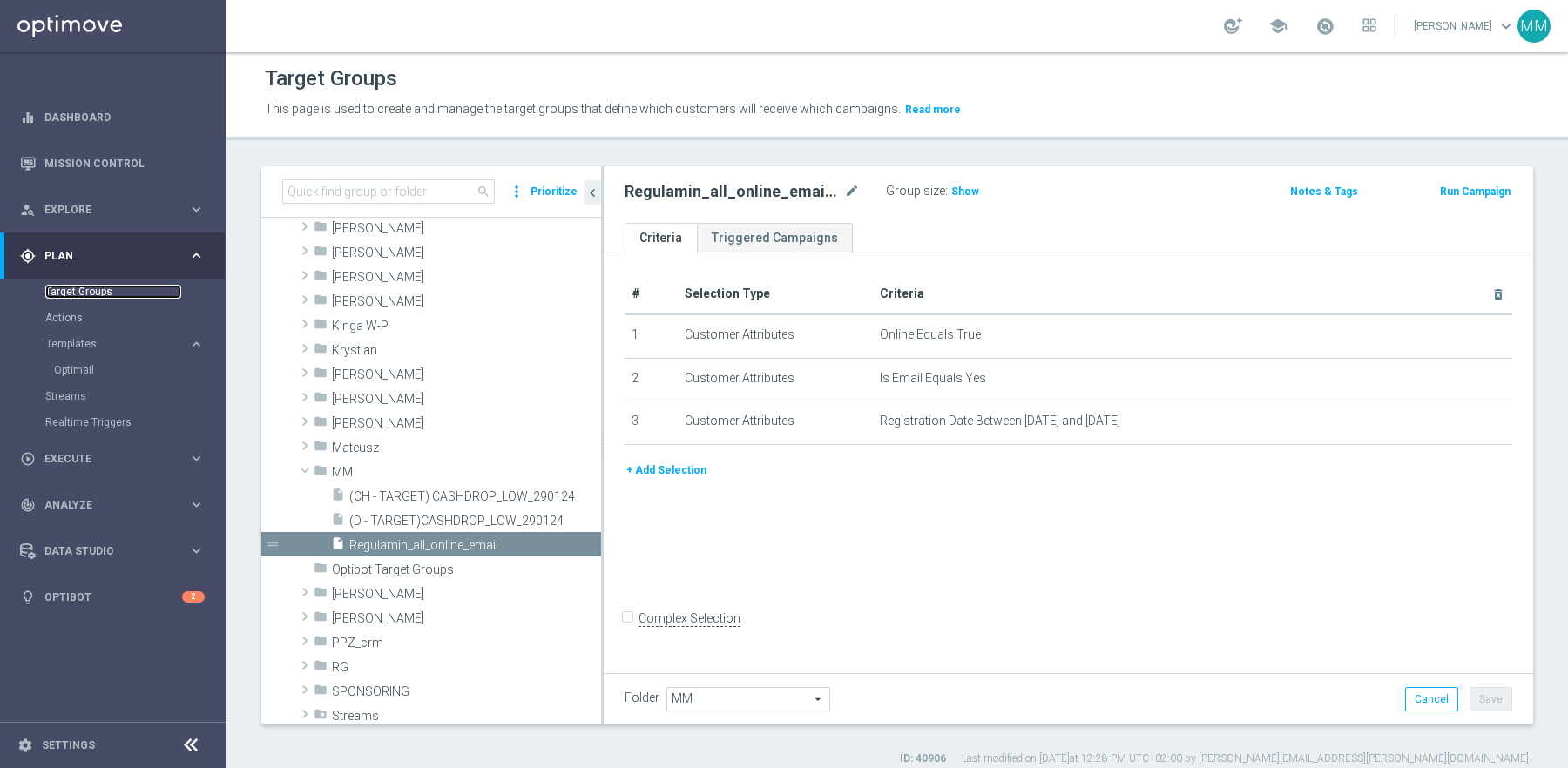
click at [92, 293] on link "Target Groups" at bounding box center [113, 292] width 136 height 14
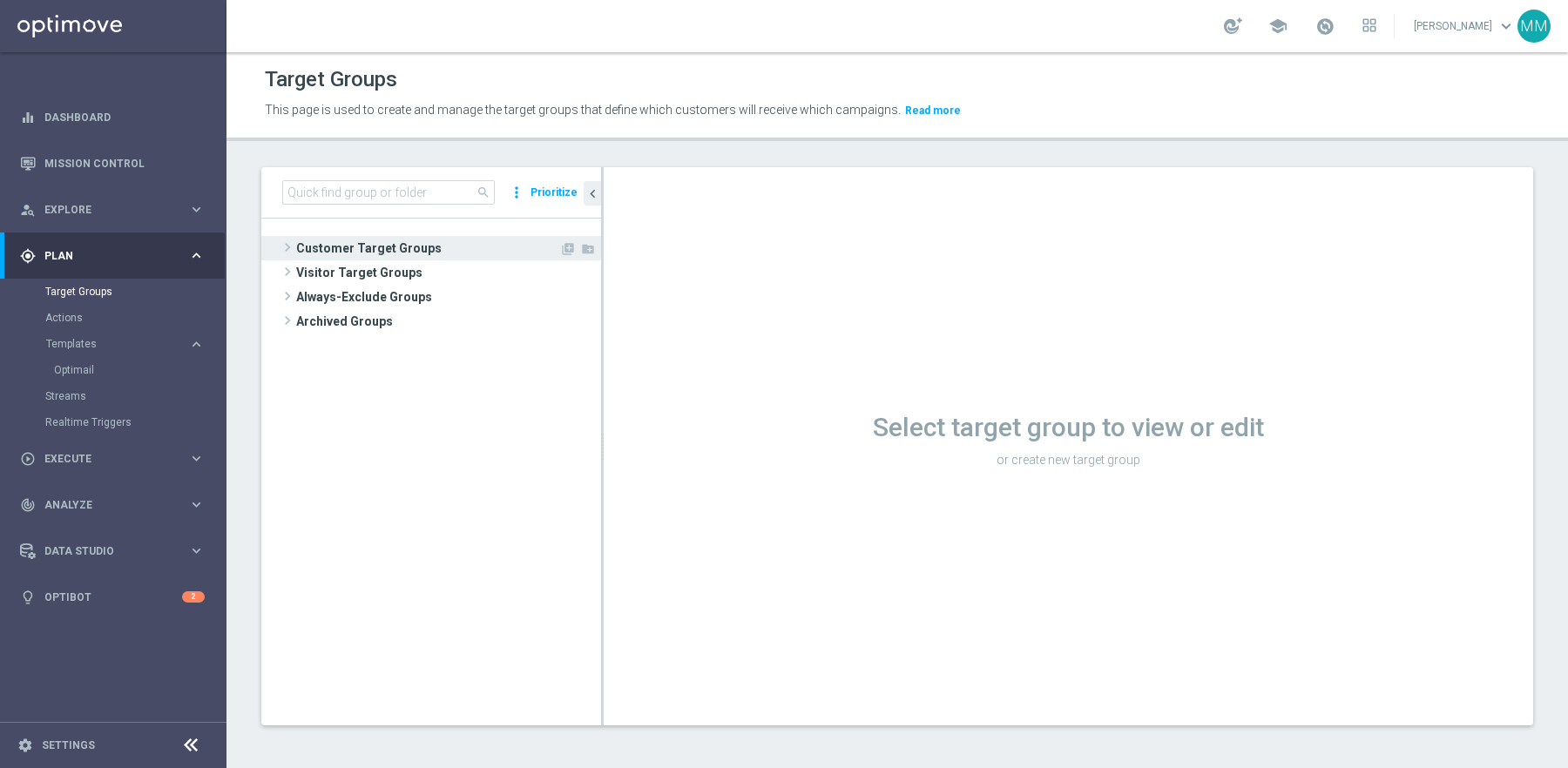
click at [383, 242] on span "Customer Target Groups" at bounding box center [428, 247] width 263 height 24
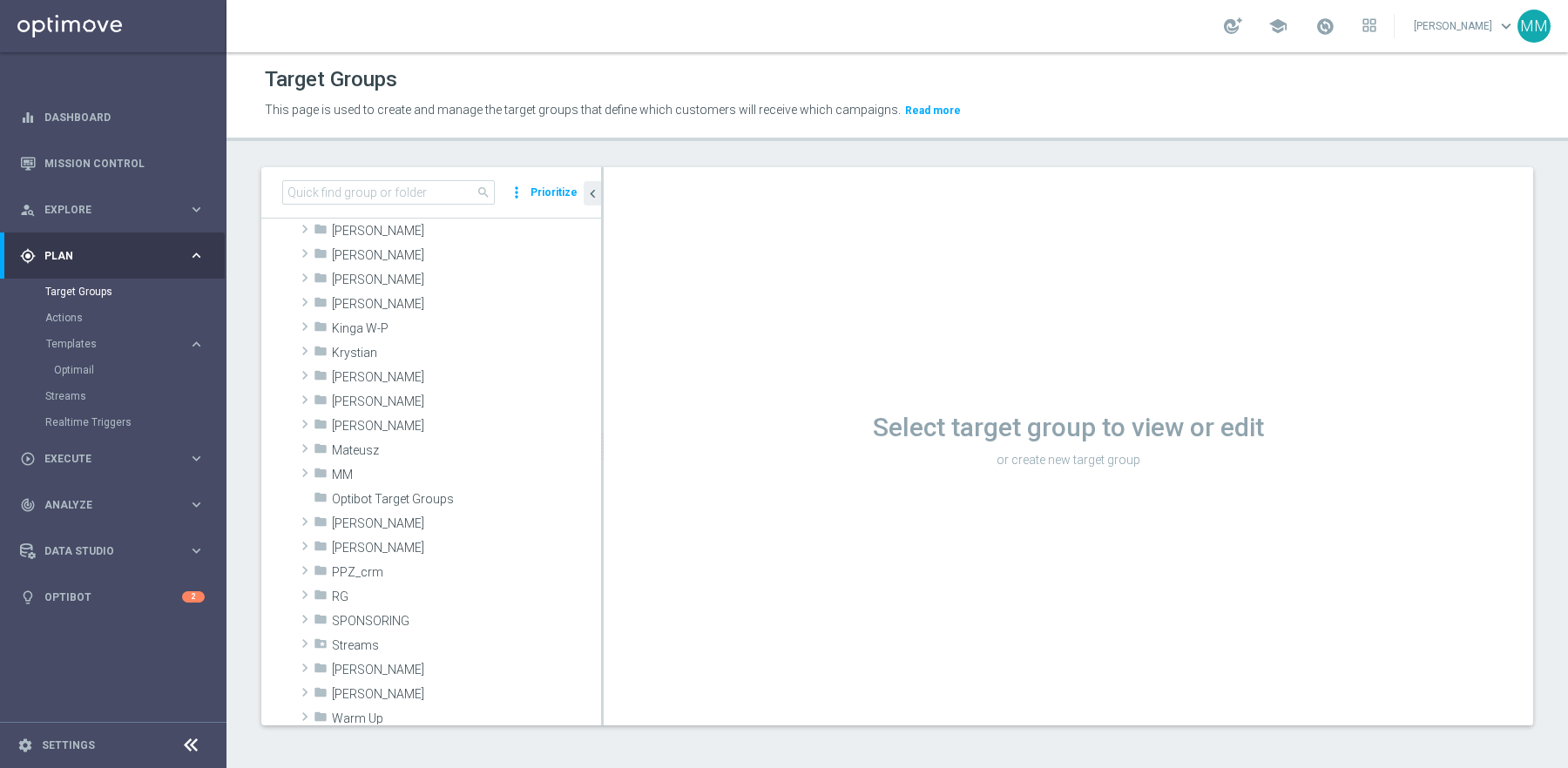
scroll to position [313, 0]
click at [361, 465] on span "MM" at bounding box center [425, 473] width 187 height 15
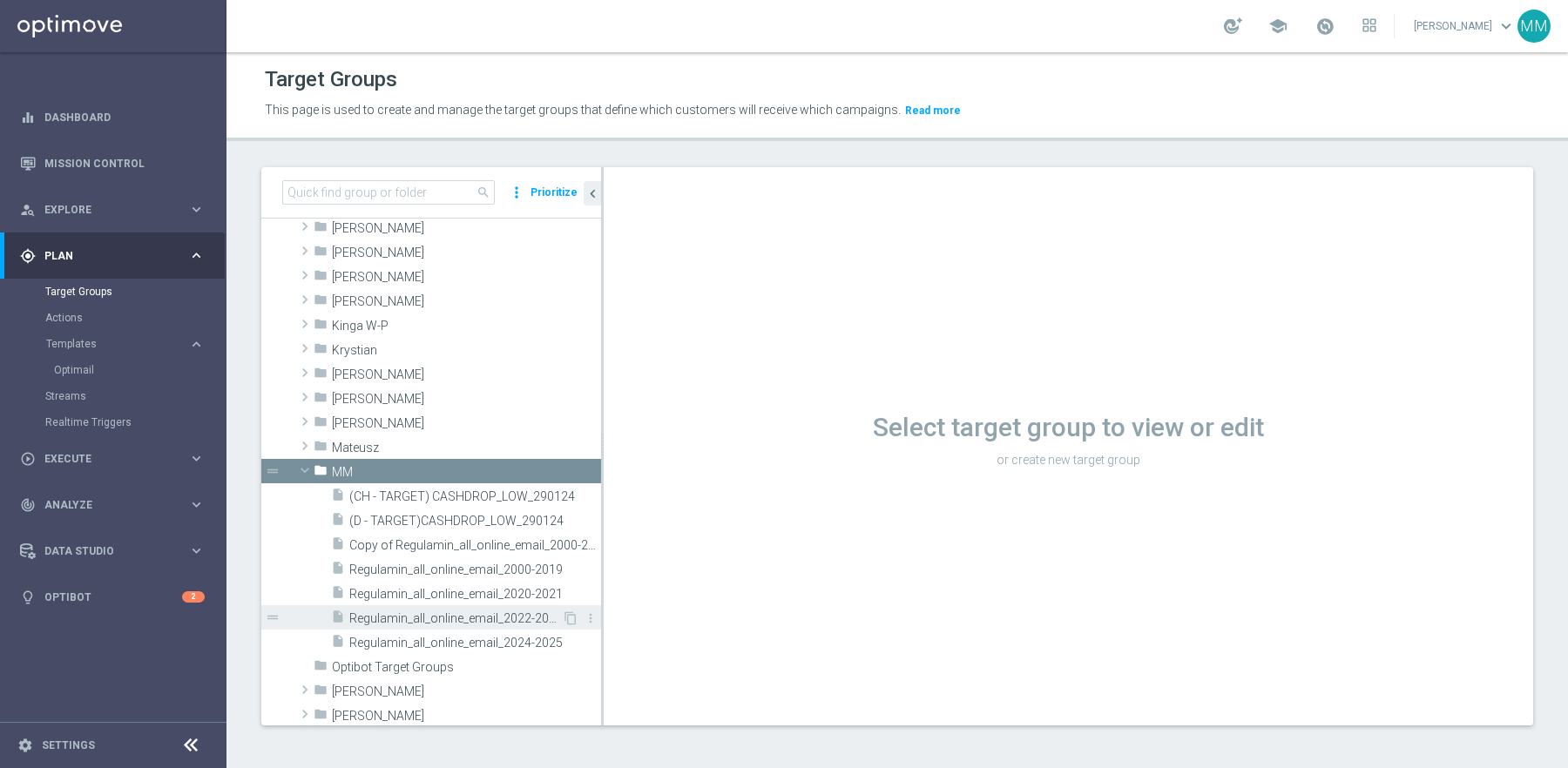
scroll to position [351, 0]
